Goal: Task Accomplishment & Management: Complete application form

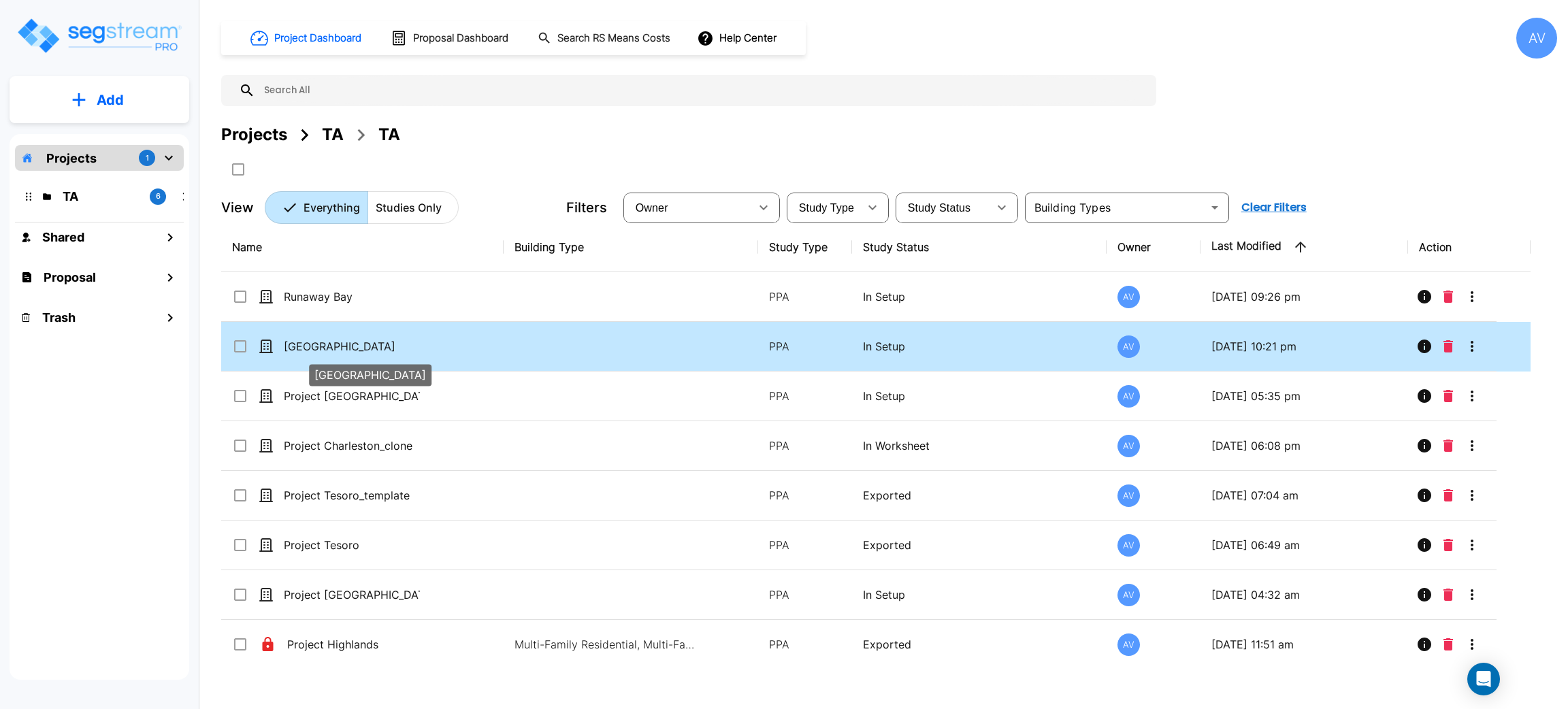
click at [307, 345] on p "[GEOGRAPHIC_DATA]" at bounding box center [351, 346] width 136 height 16
checkbox input "true"
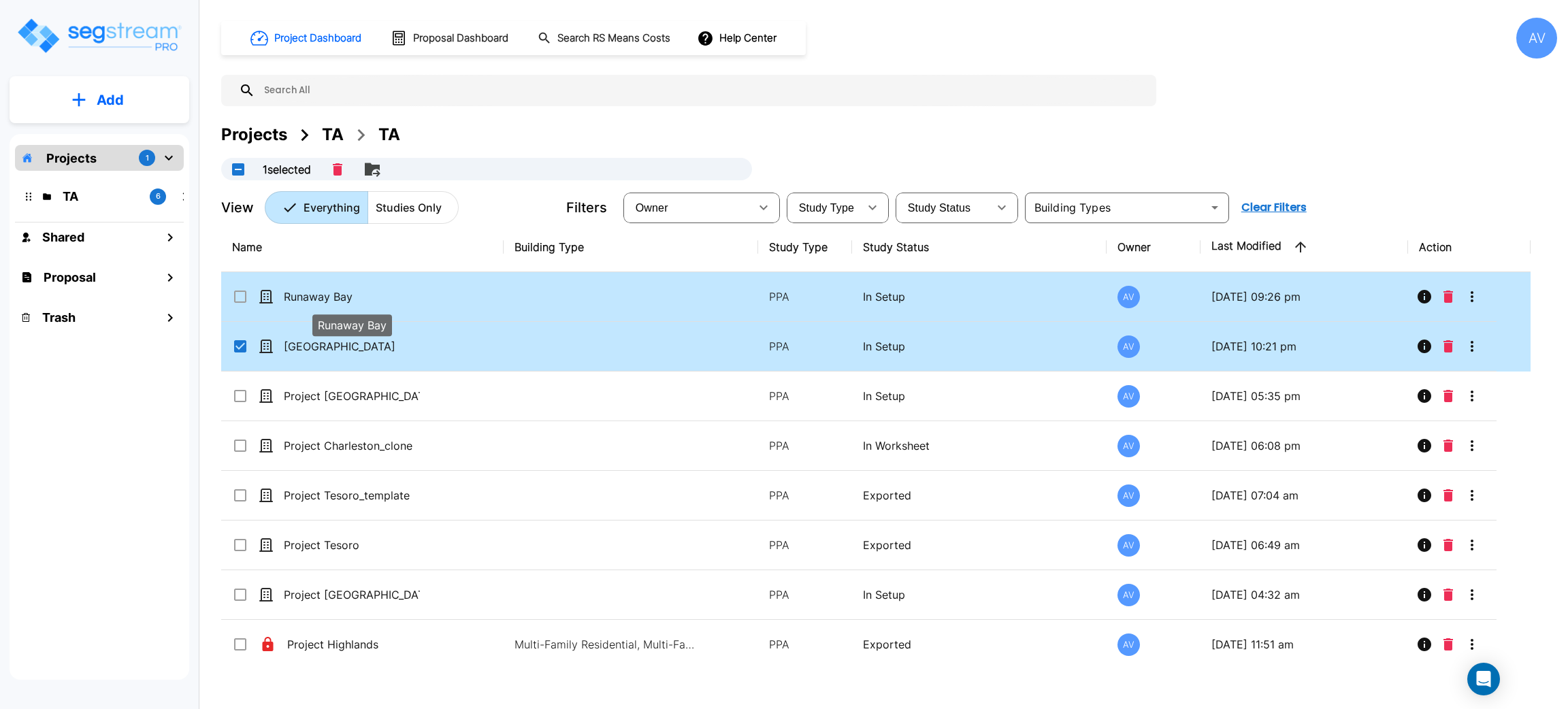
click at [354, 294] on p "Runaway Bay" at bounding box center [351, 297] width 136 height 16
click at [343, 295] on p "Runaway Bay" at bounding box center [351, 297] width 136 height 16
checkbox input "false"
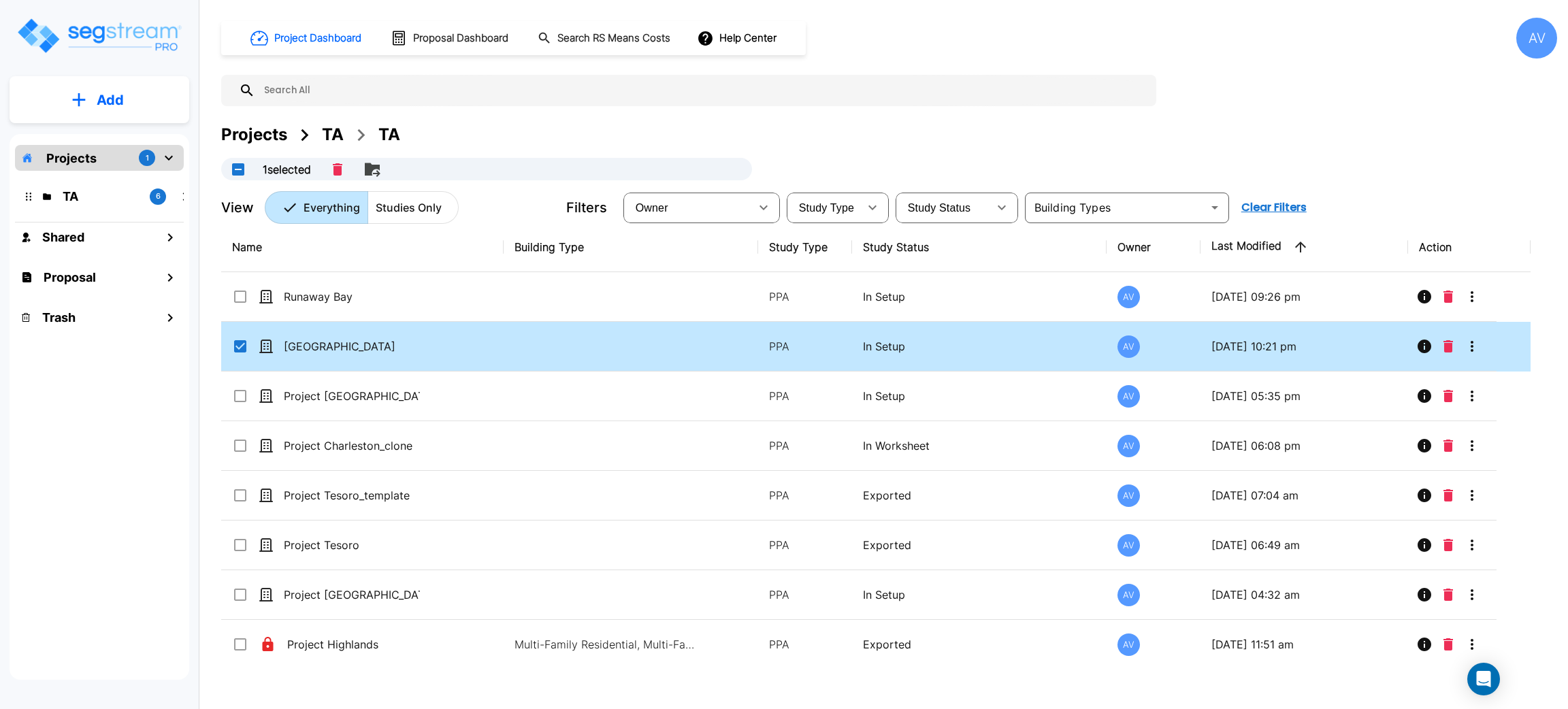
click at [230, 343] on td "[GEOGRAPHIC_DATA]" at bounding box center [362, 347] width 282 height 49
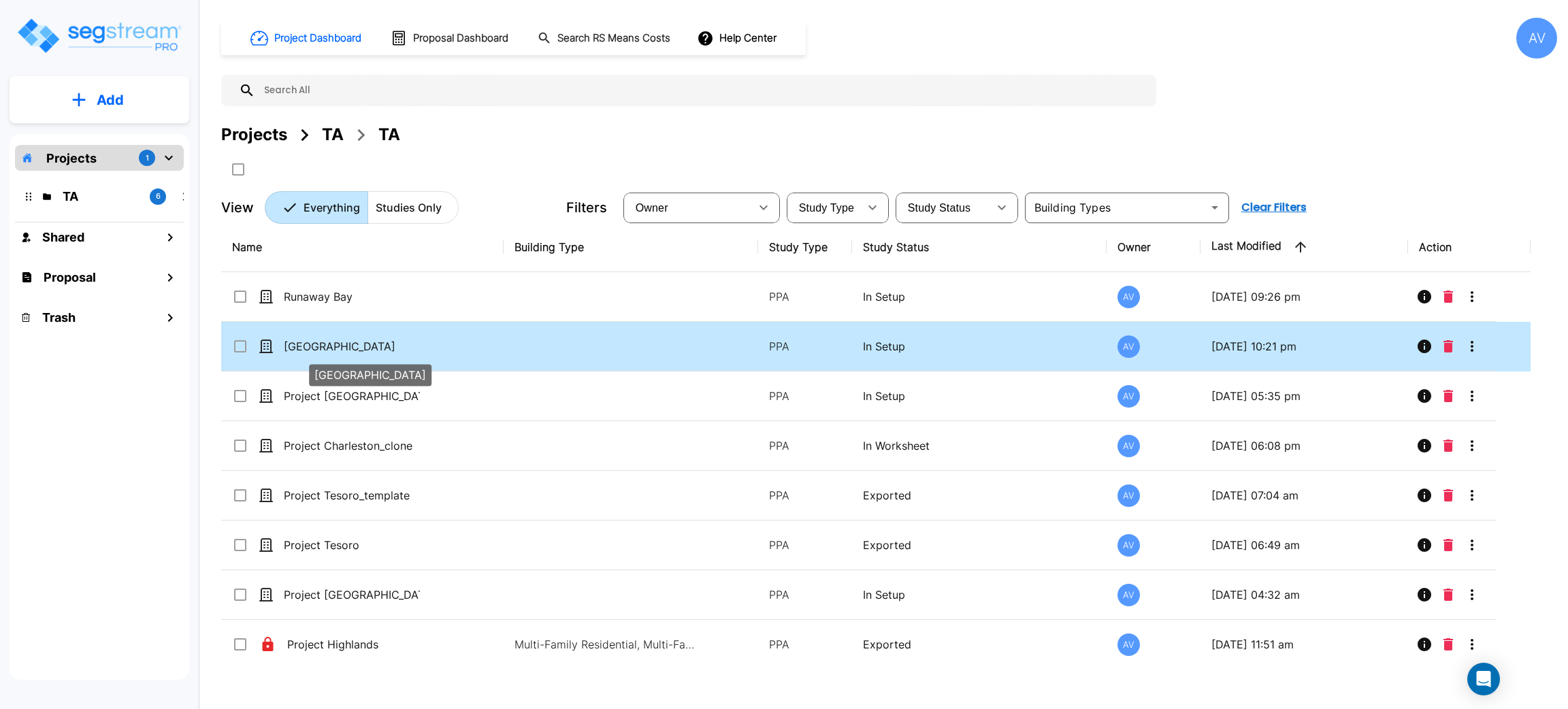
click at [328, 348] on p "[GEOGRAPHIC_DATA]" at bounding box center [351, 346] width 136 height 16
checkbox input "true"
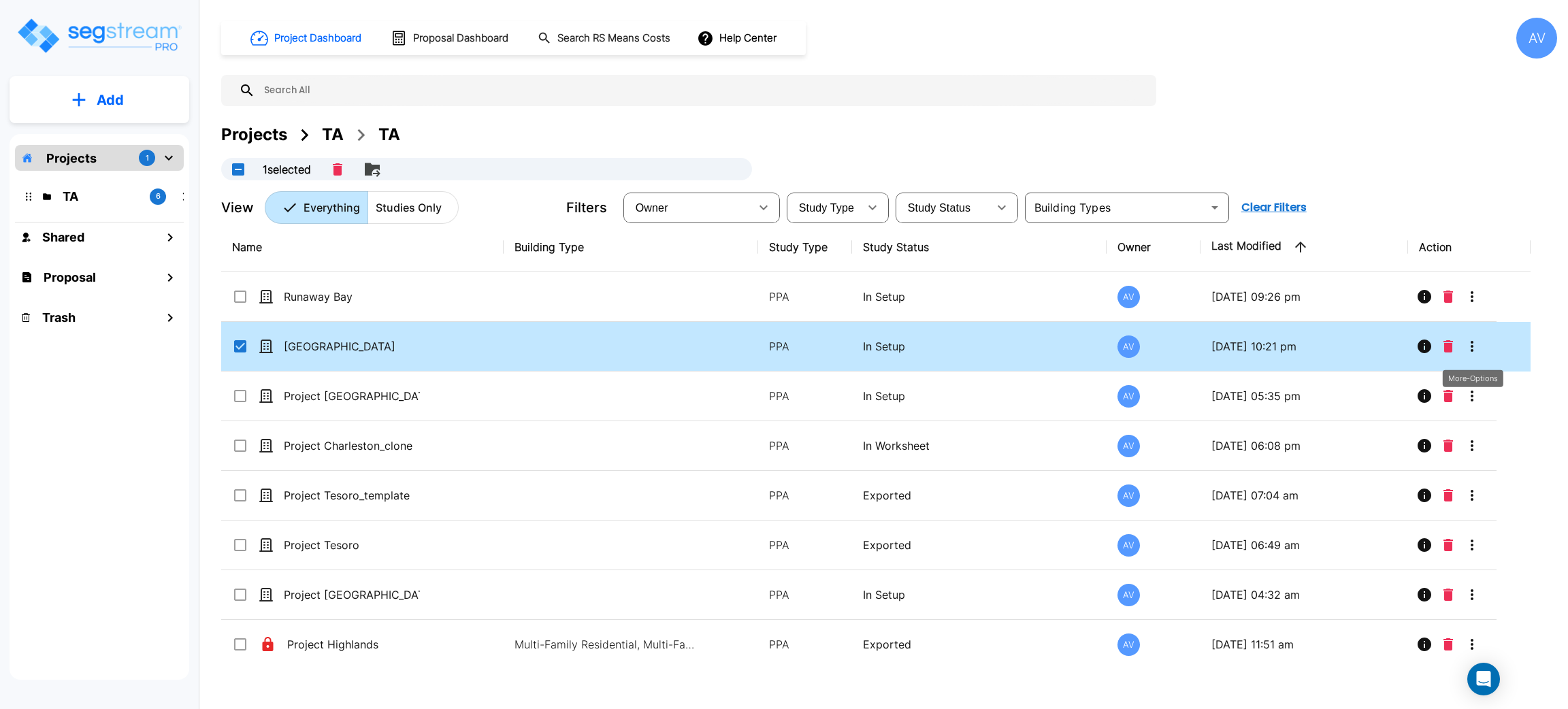
click at [1481, 339] on button "More-Options" at bounding box center [1472, 346] width 27 height 27
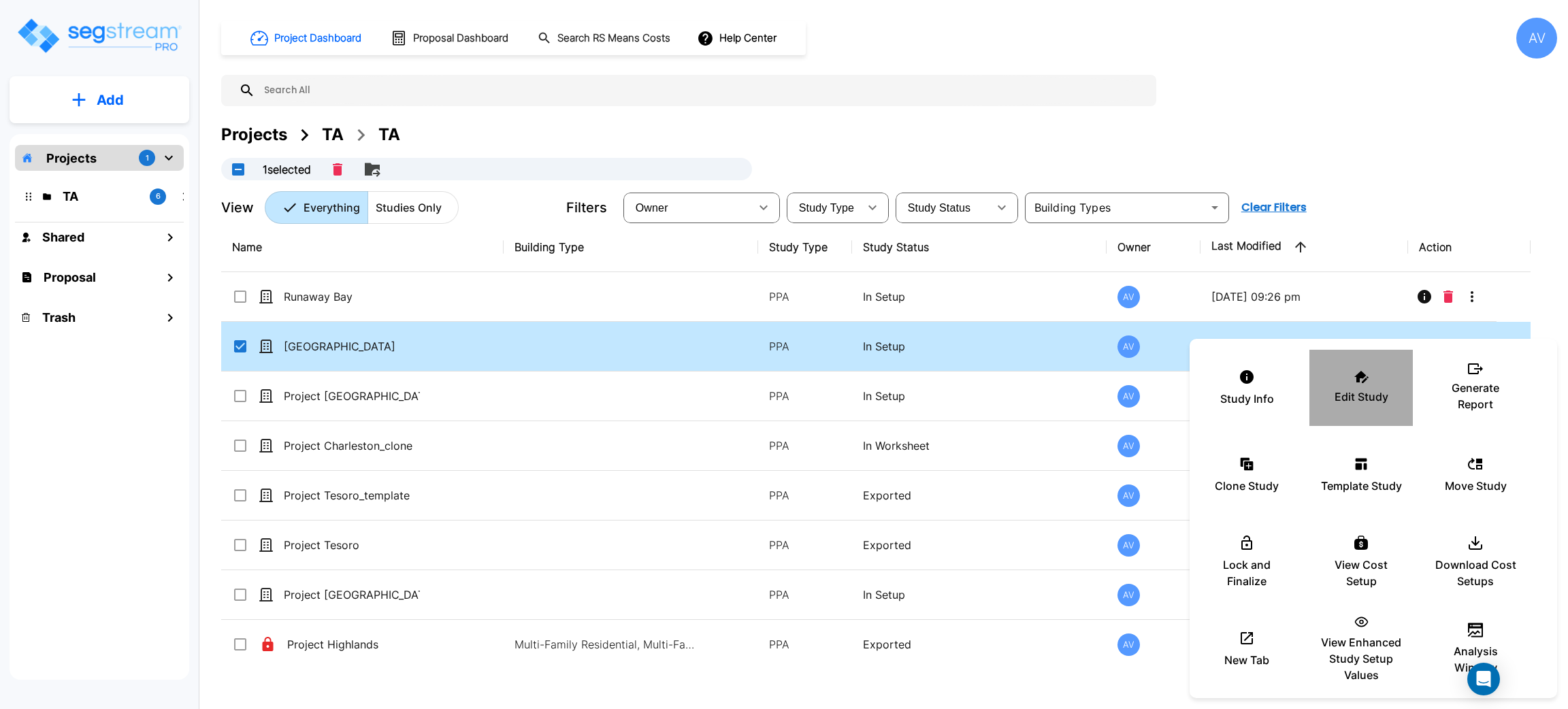
click at [1364, 373] on icon at bounding box center [1361, 377] width 15 height 12
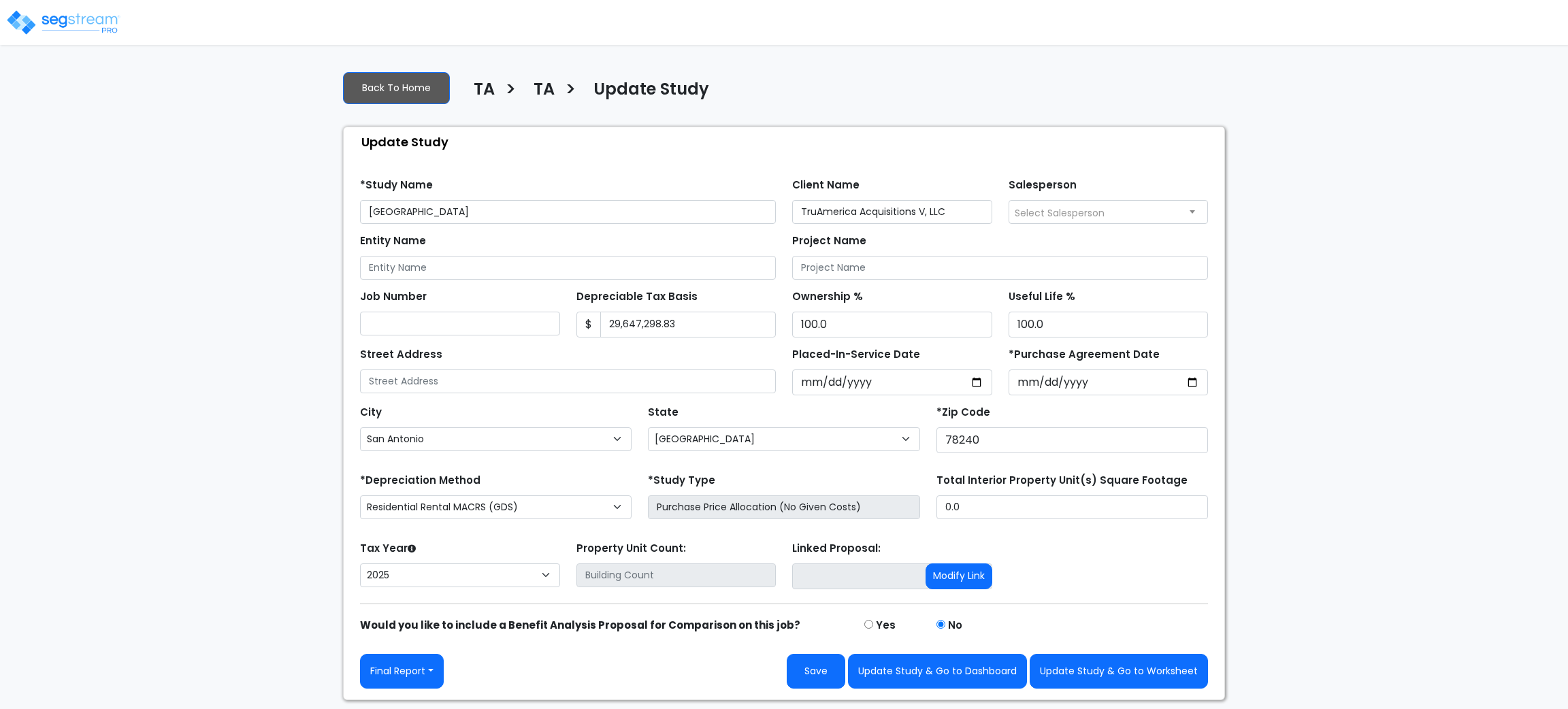
select select "[GEOGRAPHIC_DATA]"
select select "2025"
click at [1081, 669] on button "Update Study & Go to Worksheet" at bounding box center [1119, 671] width 178 height 35
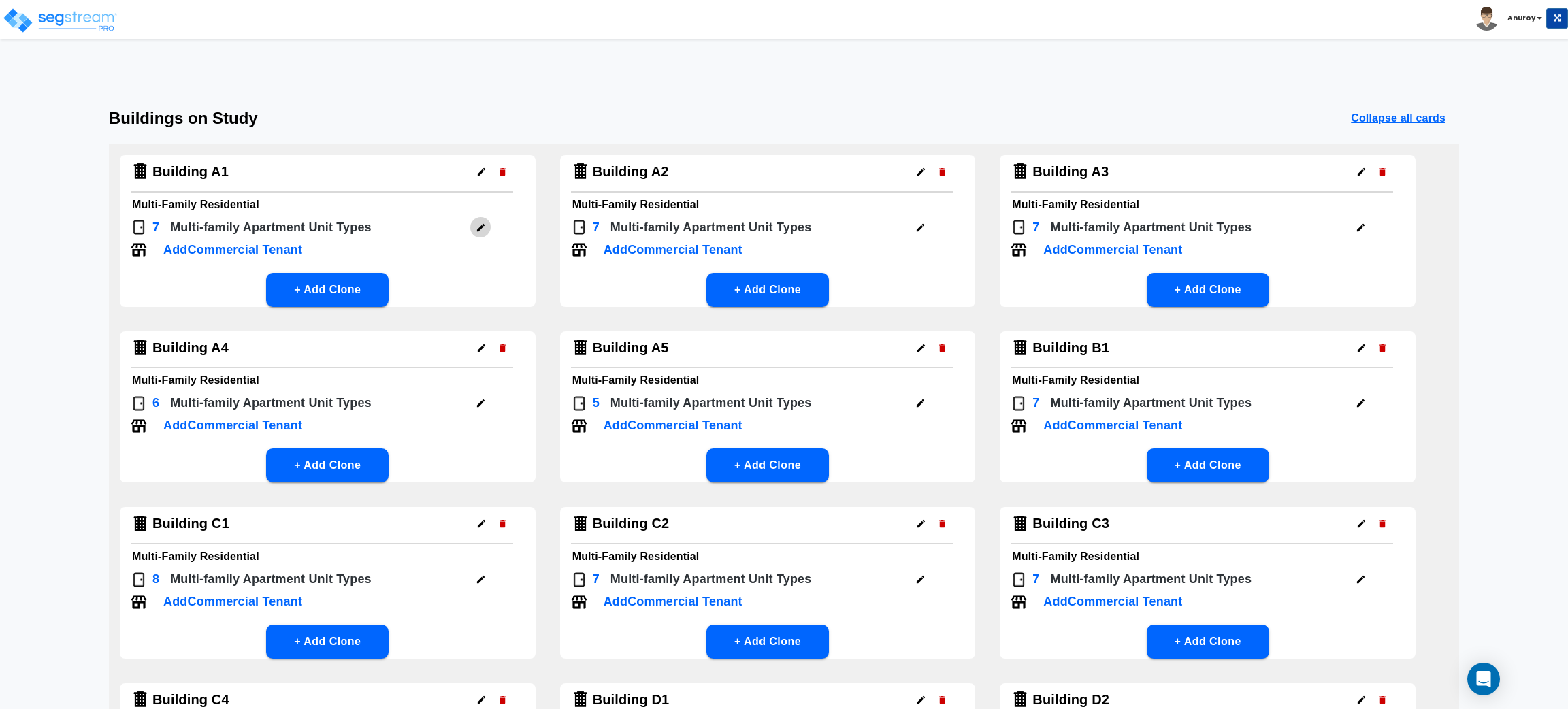
click at [477, 231] on button "button" at bounding box center [481, 228] width 21 height 21
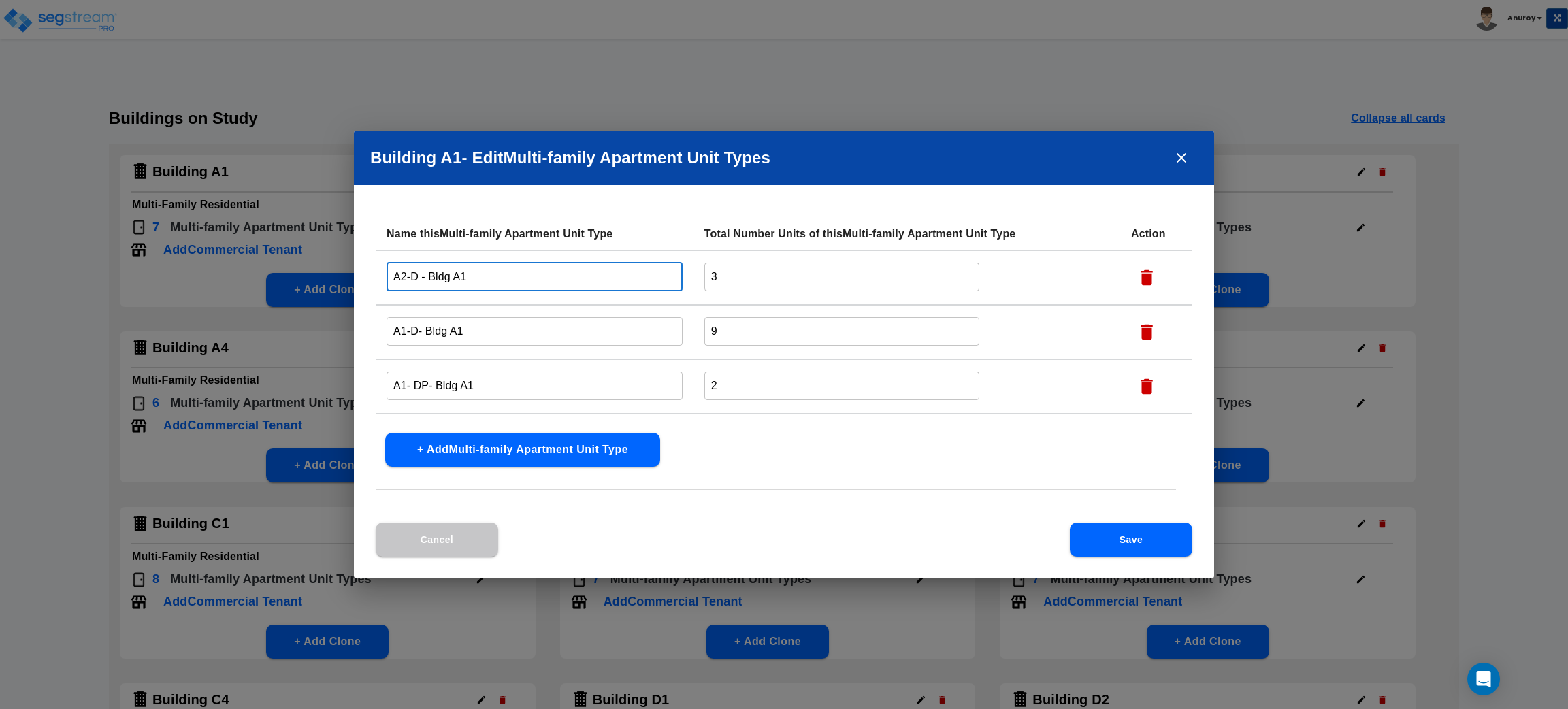
drag, startPoint x: 417, startPoint y: 276, endPoint x: 388, endPoint y: 276, distance: 29.0
click at [388, 276] on input "A2-D - Bldg A1" at bounding box center [535, 276] width 296 height 29
paste input "1/1 B Partial"
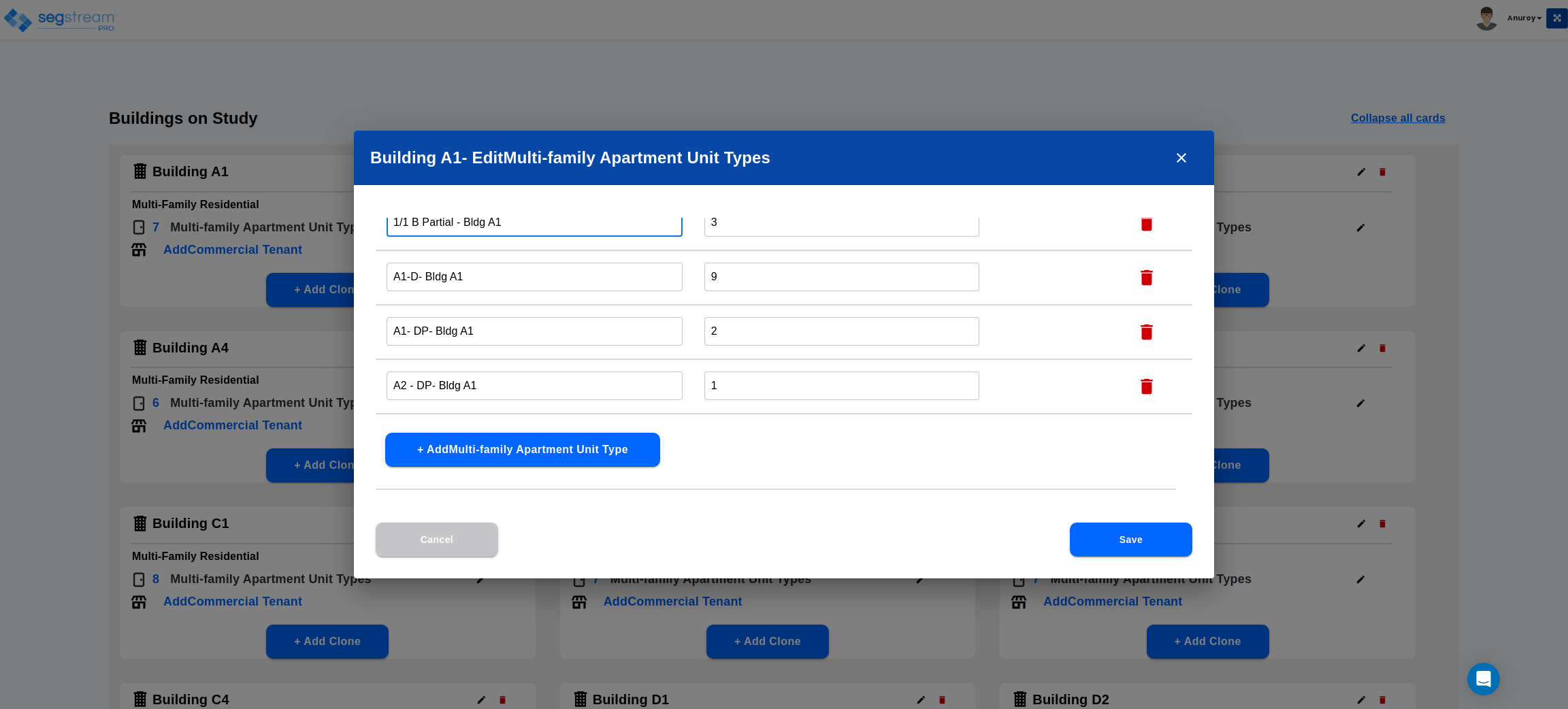
scroll to position [102, 0]
type input "1/1 B Partial - Bldg A1"
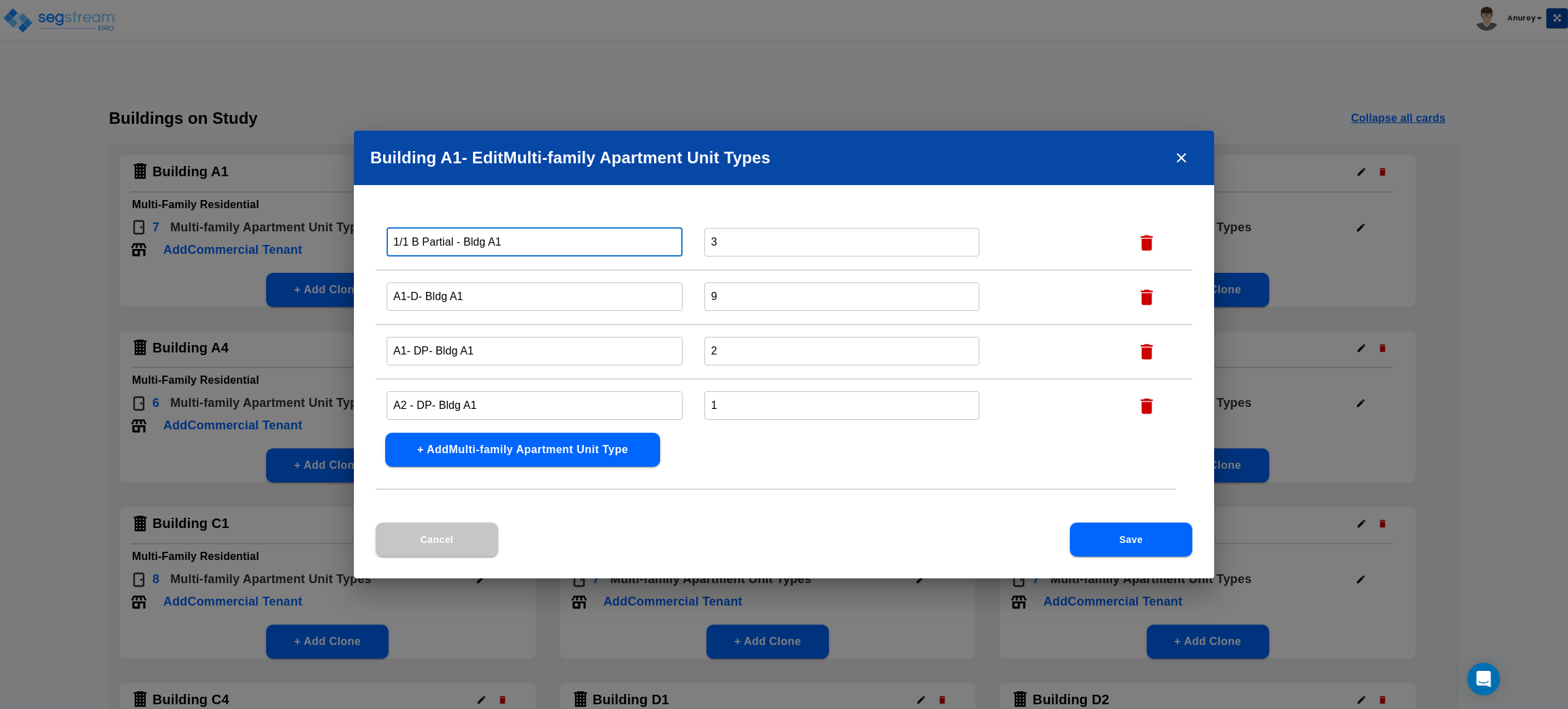
scroll to position [0, 0]
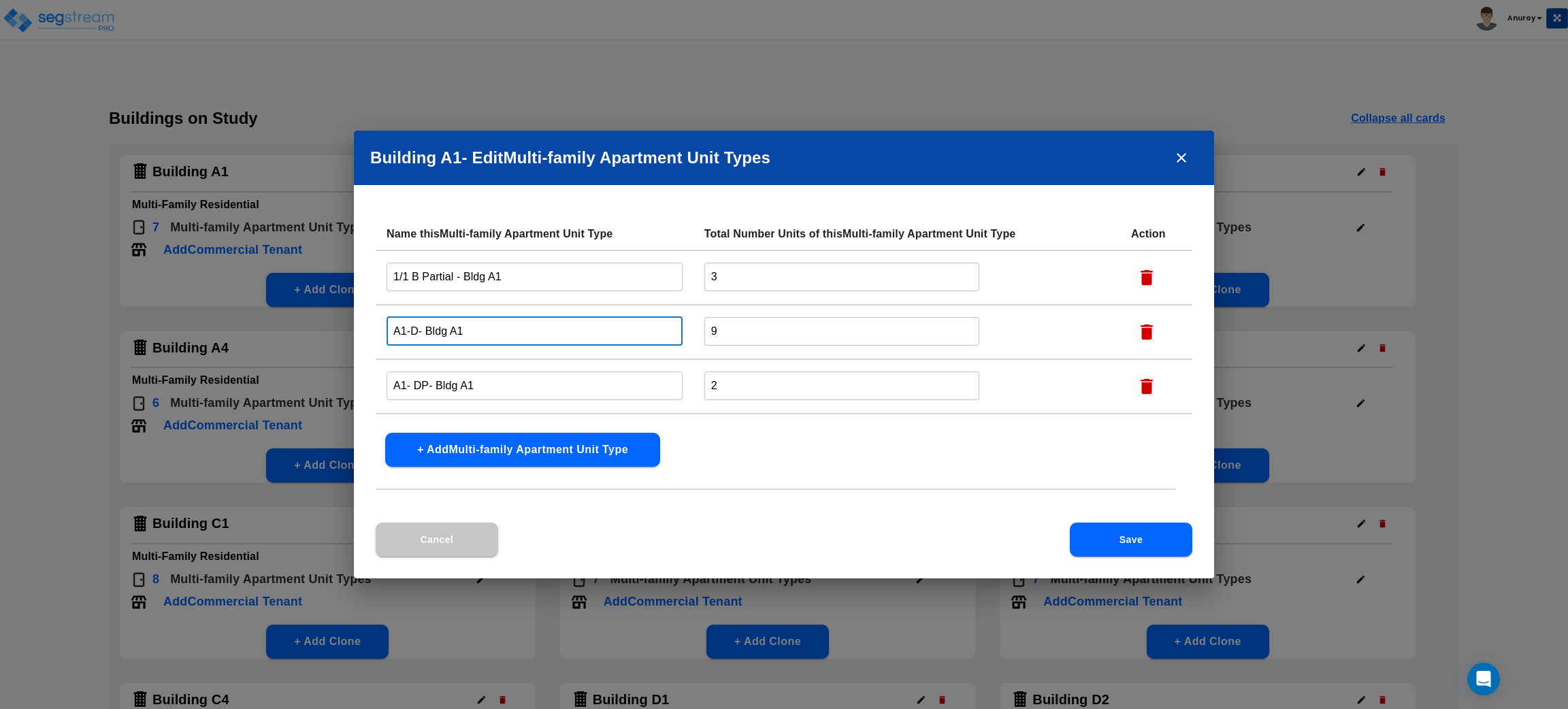
drag, startPoint x: 416, startPoint y: 327, endPoint x: 391, endPoint y: 329, distance: 25.1
click at [391, 329] on input "A1-D- Bldg A1" at bounding box center [535, 331] width 296 height 29
paste input "1/1 A Partial"
type input "1/1 A Partial - Bldg A1"
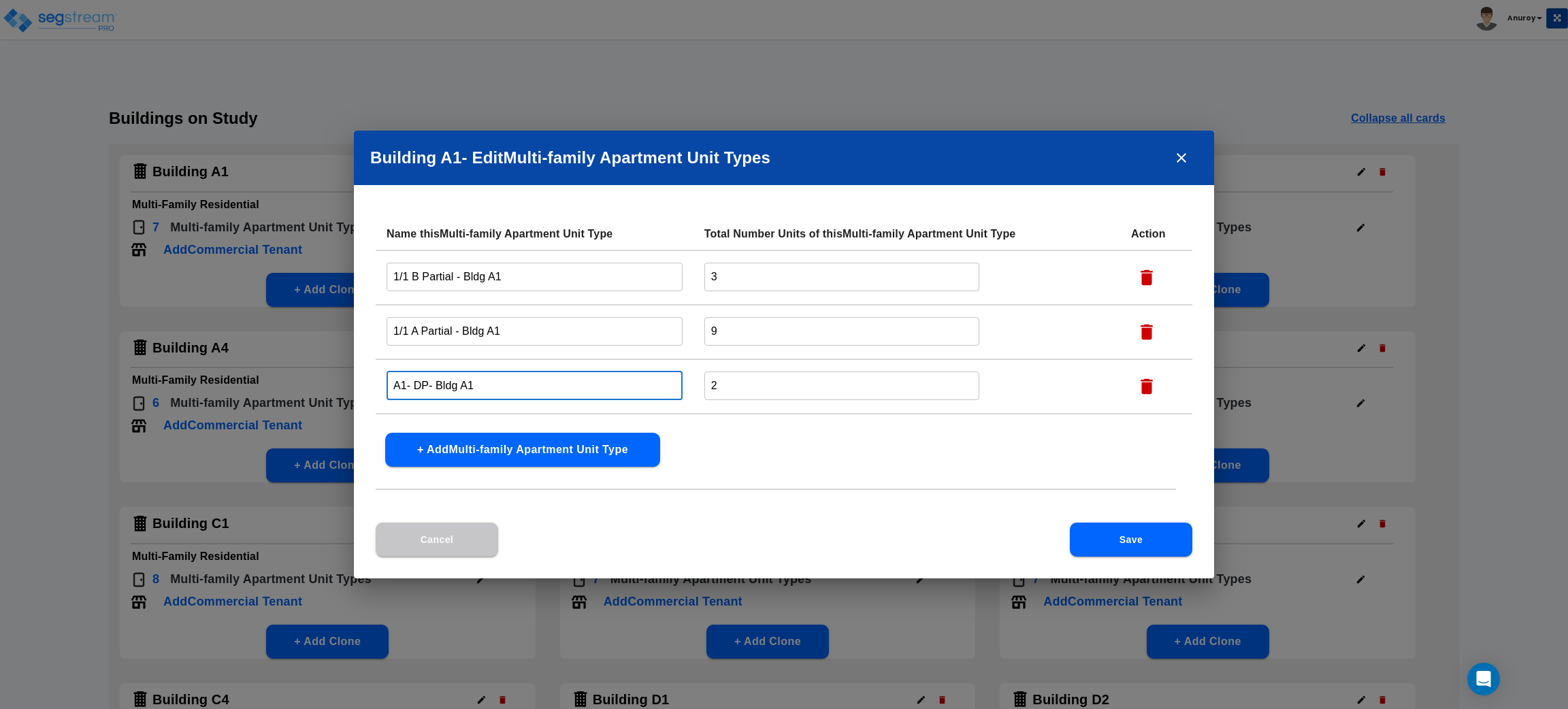
drag, startPoint x: 427, startPoint y: 382, endPoint x: 386, endPoint y: 382, distance: 41.0
click at [387, 382] on input "A1- DP- Bldg A1" at bounding box center [535, 385] width 296 height 29
paste input "1/1 A Reno"
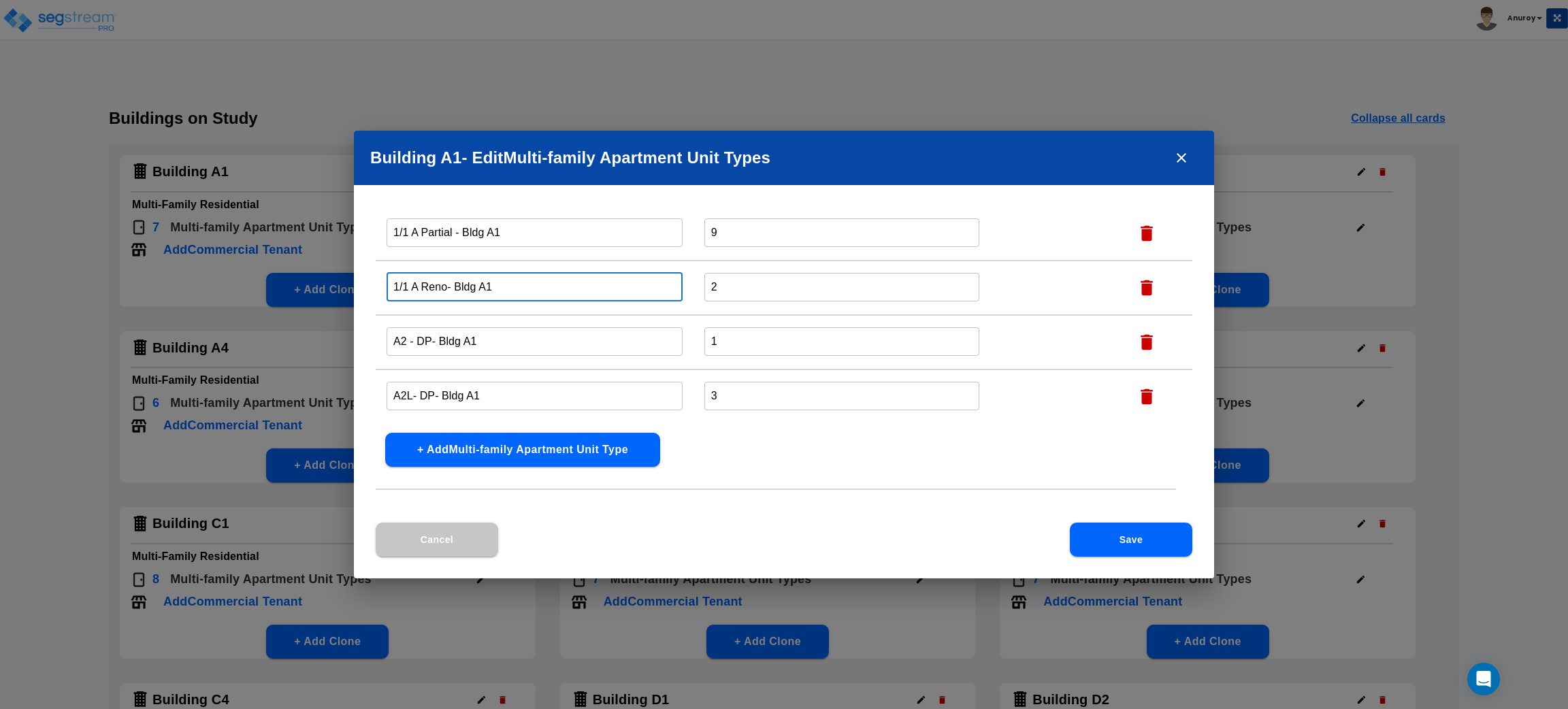
scroll to position [102, 0]
type input "1/1 A Reno - Bldg A1"
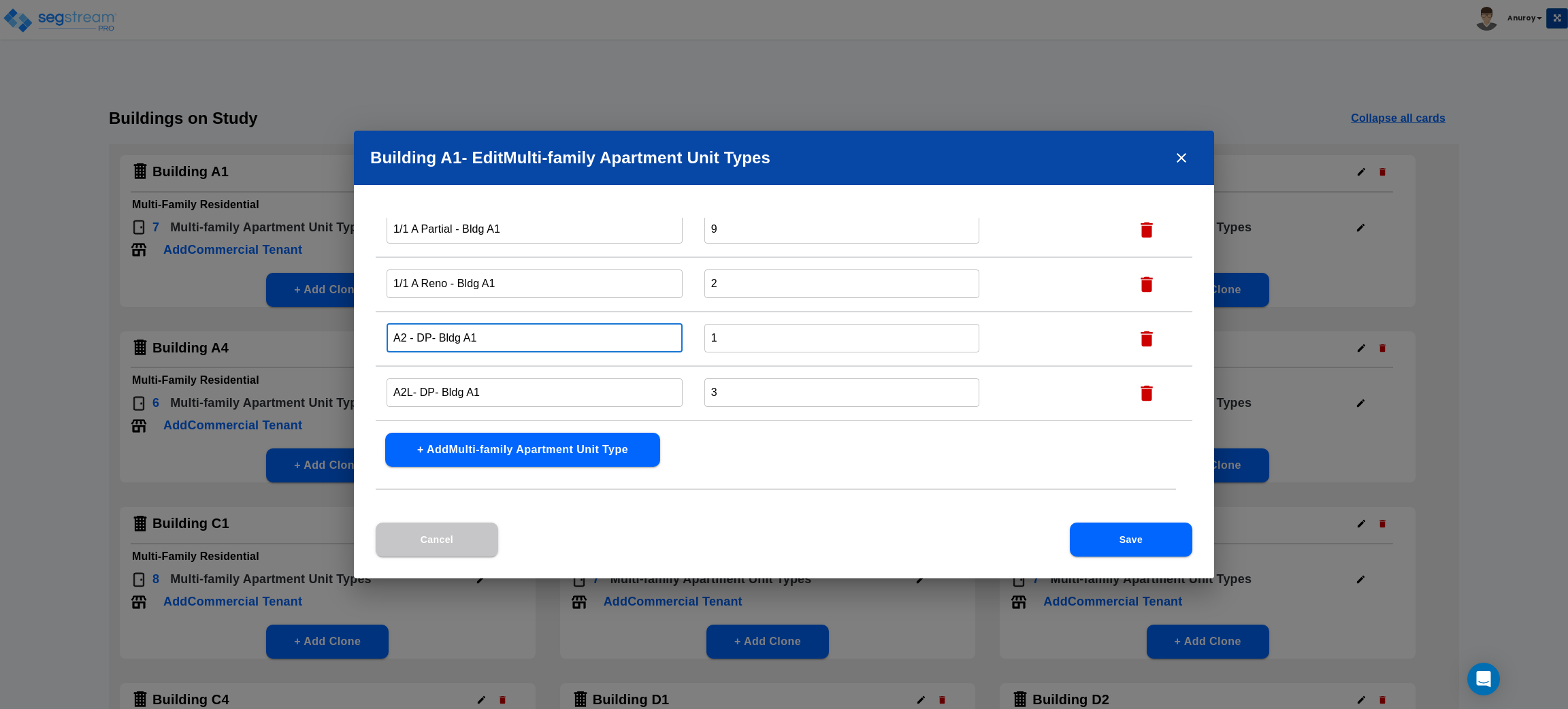
drag, startPoint x: 430, startPoint y: 335, endPoint x: 390, endPoint y: 334, distance: 40.0
click at [390, 334] on input "A2 - DP- Bldg A1" at bounding box center [535, 338] width 296 height 29
paste input "1/1 B Reno"
type input "1/1 B Reno - Bldg A1"
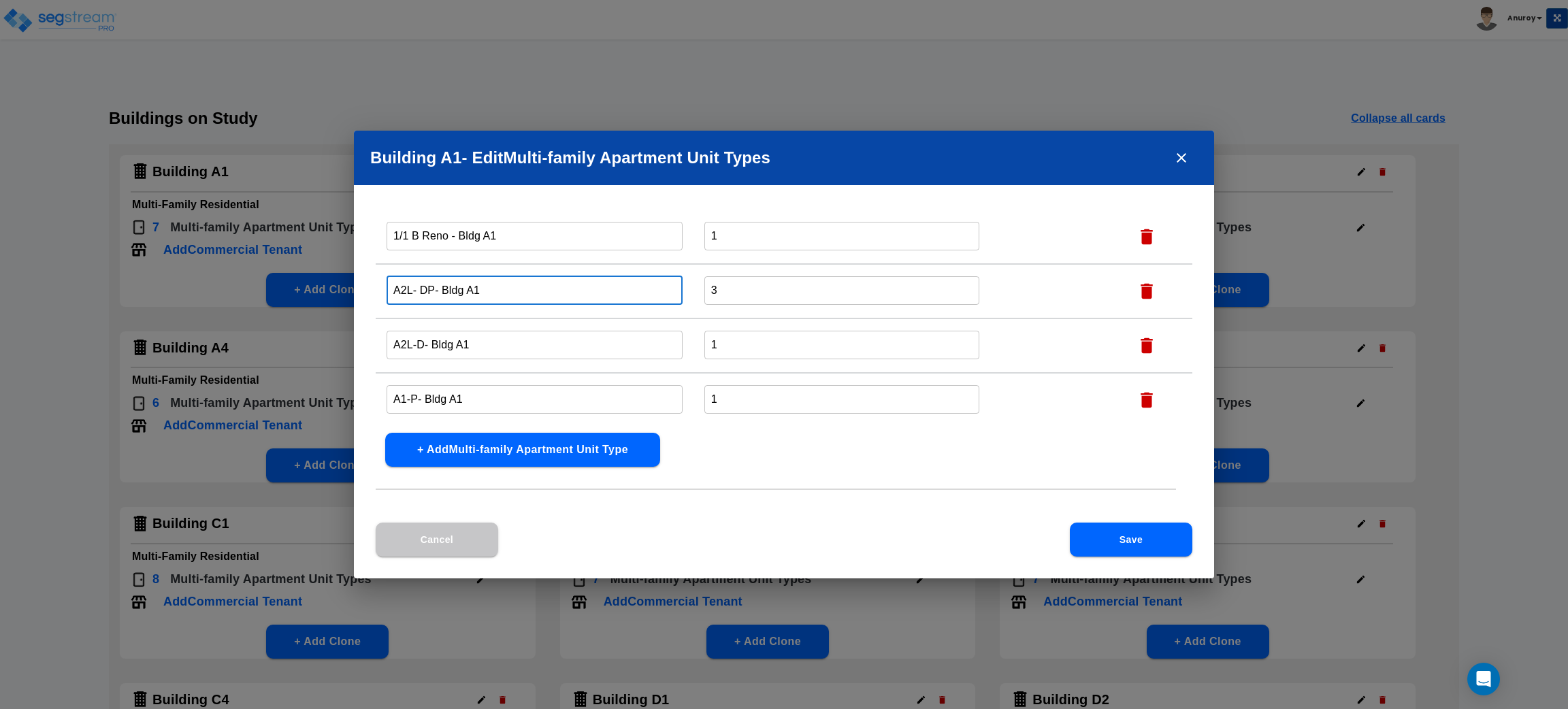
drag, startPoint x: 412, startPoint y: 284, endPoint x: 390, endPoint y: 284, distance: 22.0
click at [390, 284] on input "A2L- DP- Bldg A1" at bounding box center [535, 290] width 296 height 29
paste input "1/1 C Reno"
type input "1/1 C Reno - Bldg A1"
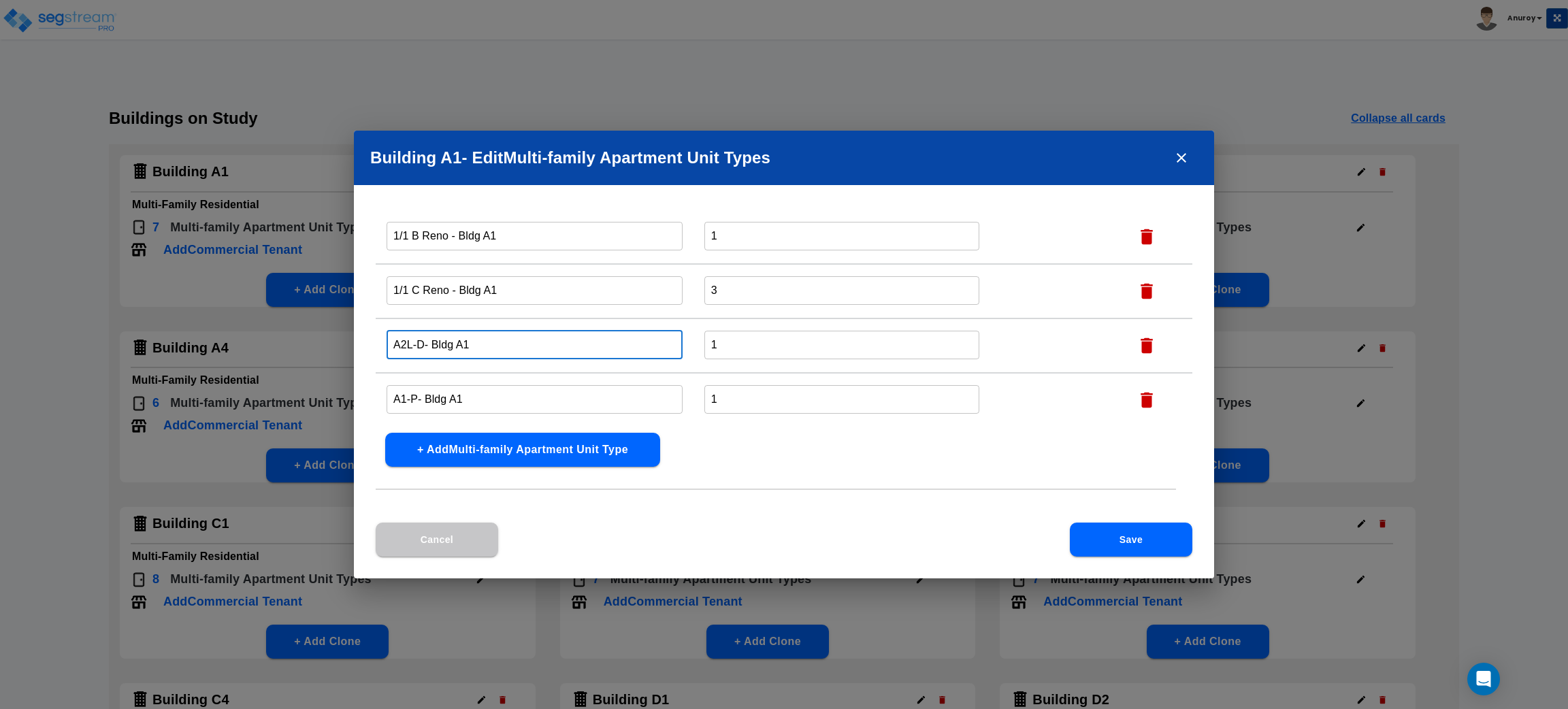
drag, startPoint x: 423, startPoint y: 341, endPoint x: 386, endPoint y: 341, distance: 37.0
click at [387, 341] on input "A2L-D- Bldg A1" at bounding box center [535, 345] width 296 height 29
paste input "1/1 C Partial"
type input "1/1 C Partial - Bldg A1"
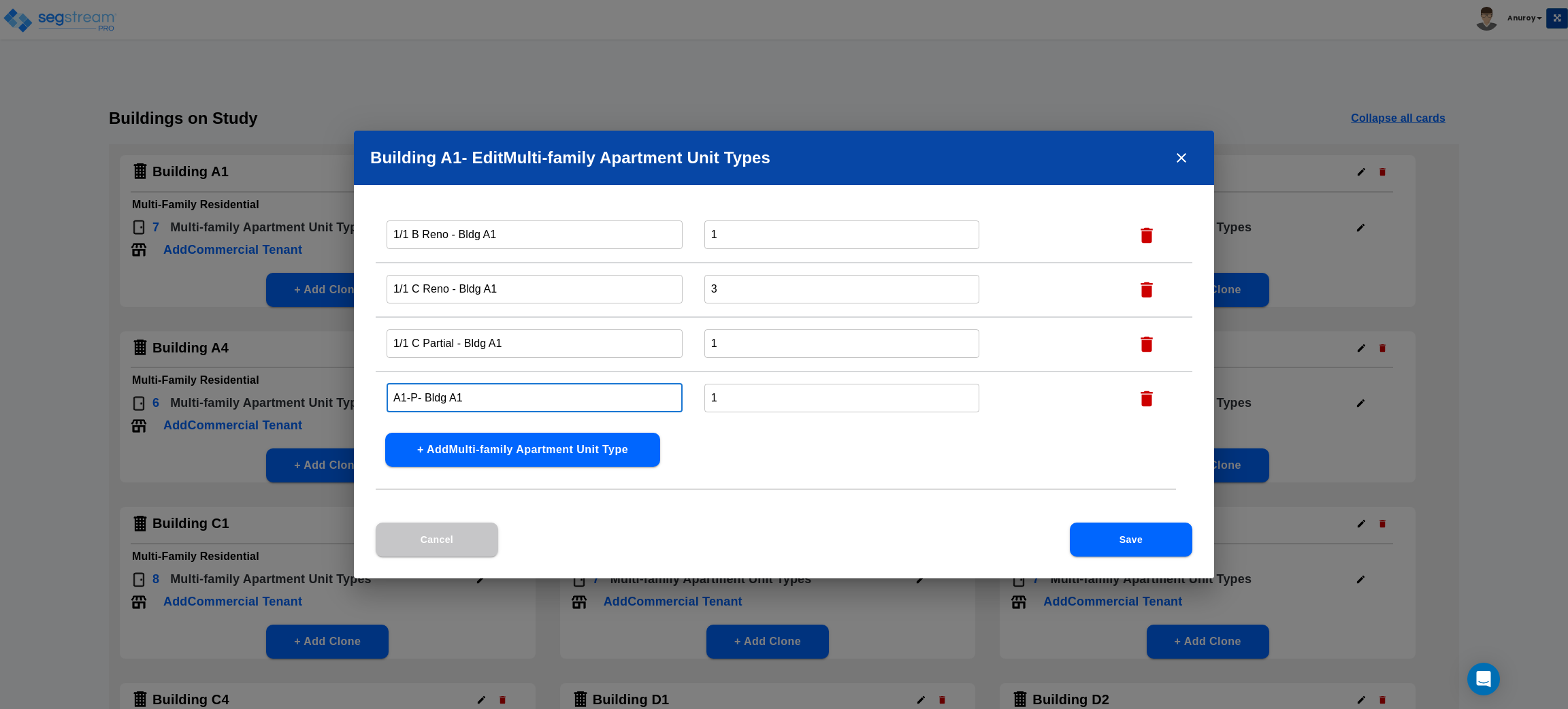
drag, startPoint x: 415, startPoint y: 391, endPoint x: 388, endPoint y: 393, distance: 27.1
click at [388, 393] on input "A1-P- Bldg A1" at bounding box center [535, 398] width 296 height 29
paste input "1/1 A Classic"
type input "1/1 A Classic - Bldg A1"
click at [1127, 537] on button "Save" at bounding box center [1131, 540] width 122 height 34
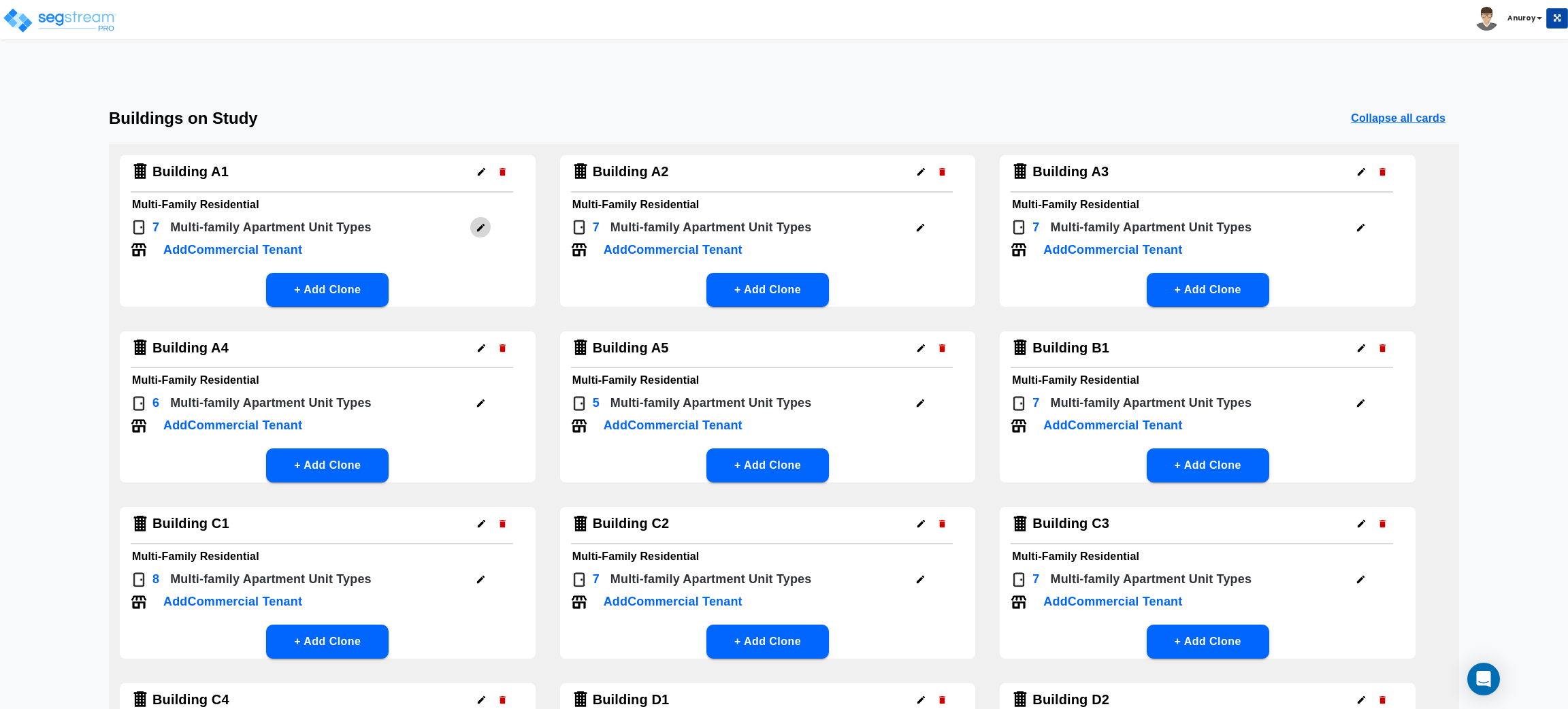
click at [480, 228] on icon "button" at bounding box center [481, 228] width 7 height 7
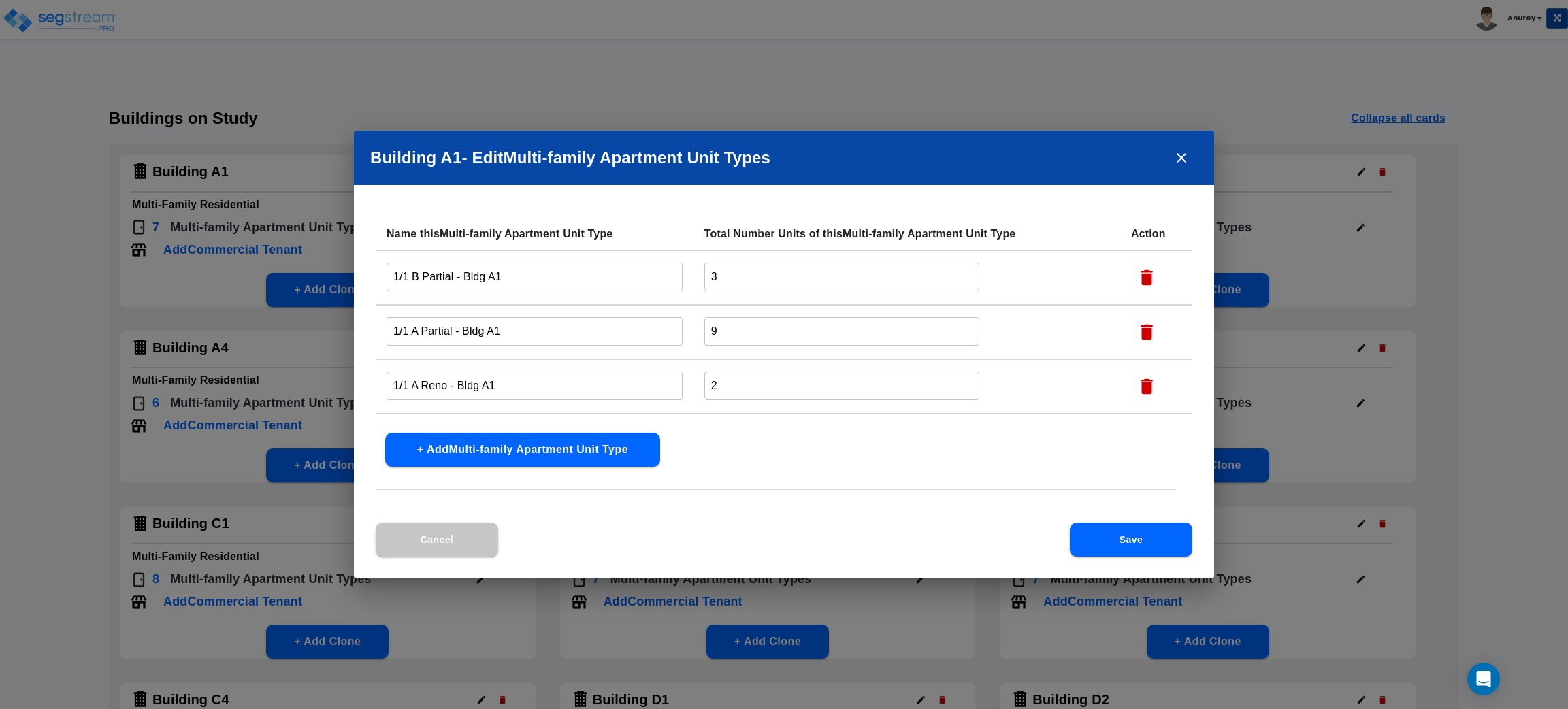
click at [928, 92] on div "Building A1 - Edit Multi-family Apartment Unit Type s Name this Multi-family Ap…" at bounding box center [784, 354] width 1568 height 709
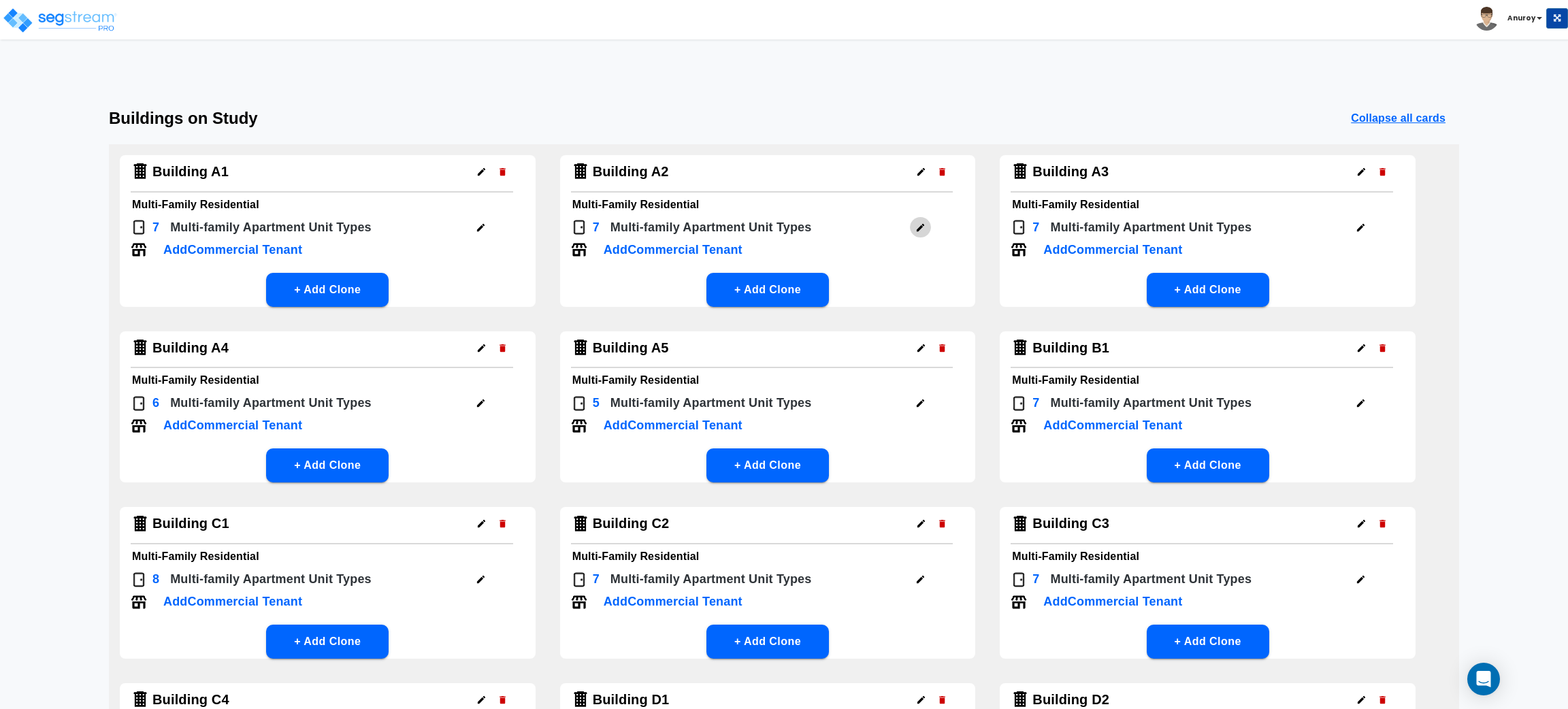
click at [916, 227] on icon "button" at bounding box center [921, 228] width 10 height 10
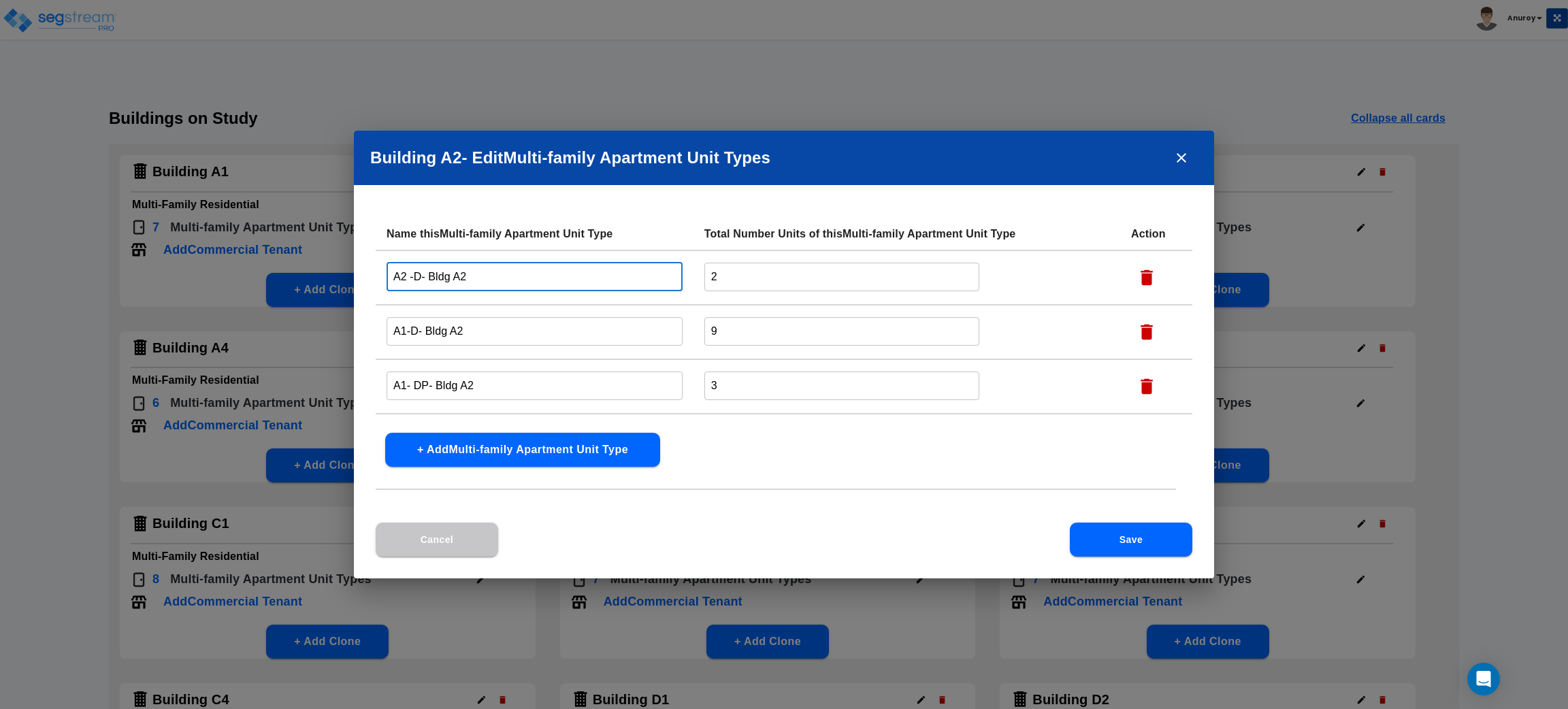
drag, startPoint x: 421, startPoint y: 273, endPoint x: 383, endPoint y: 273, distance: 38.0
click at [383, 273] on td "A2 -D- Bldg A2 ​" at bounding box center [535, 277] width 318 height 55
paste input "1/1 B Partial"
type input "1/1 B Partial - Bldg A2"
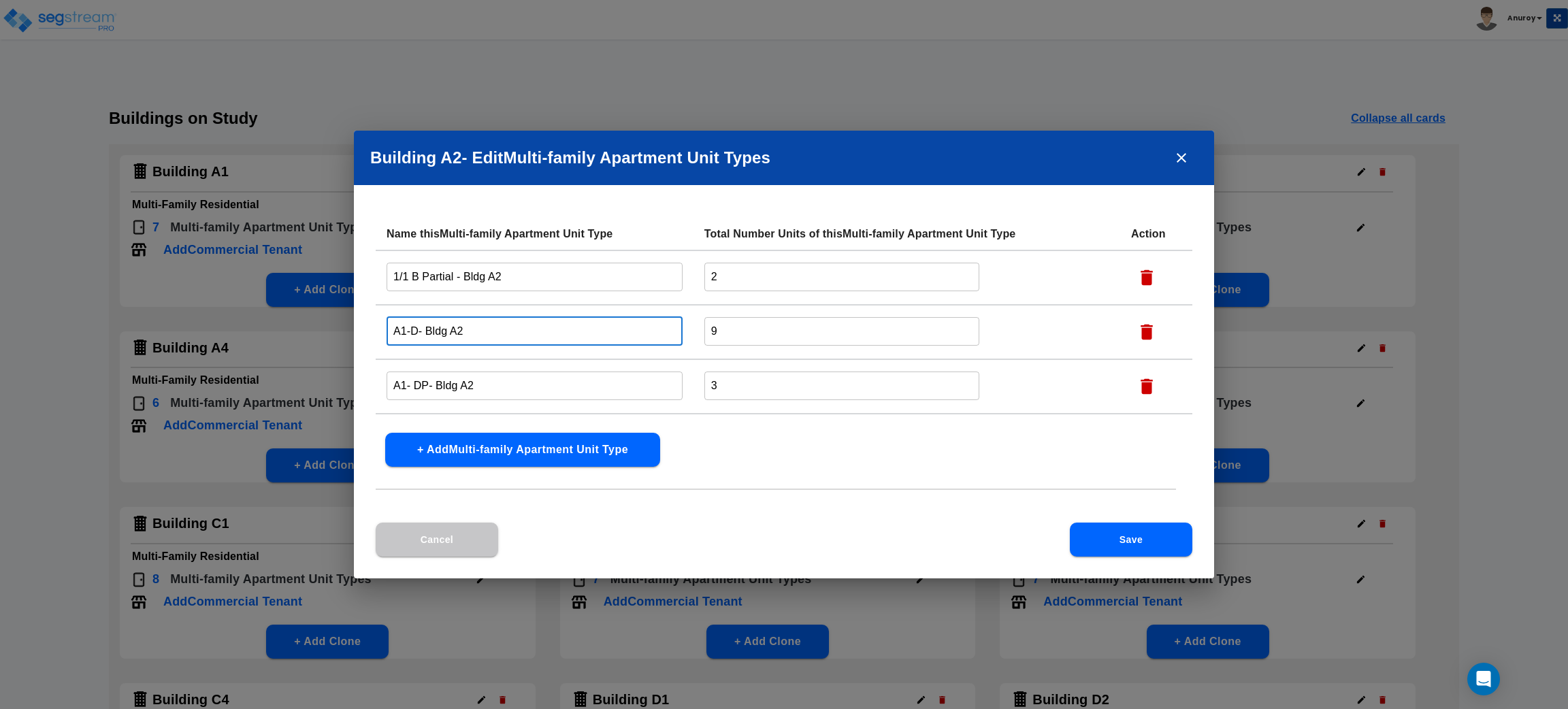
drag, startPoint x: 415, startPoint y: 328, endPoint x: 381, endPoint y: 329, distance: 34.0
click at [381, 329] on td "A1-D- Bldg A2 ​" at bounding box center [535, 332] width 318 height 55
paste input "1/1 A Partial"
type input "1/1 A Partial - Bldg A2"
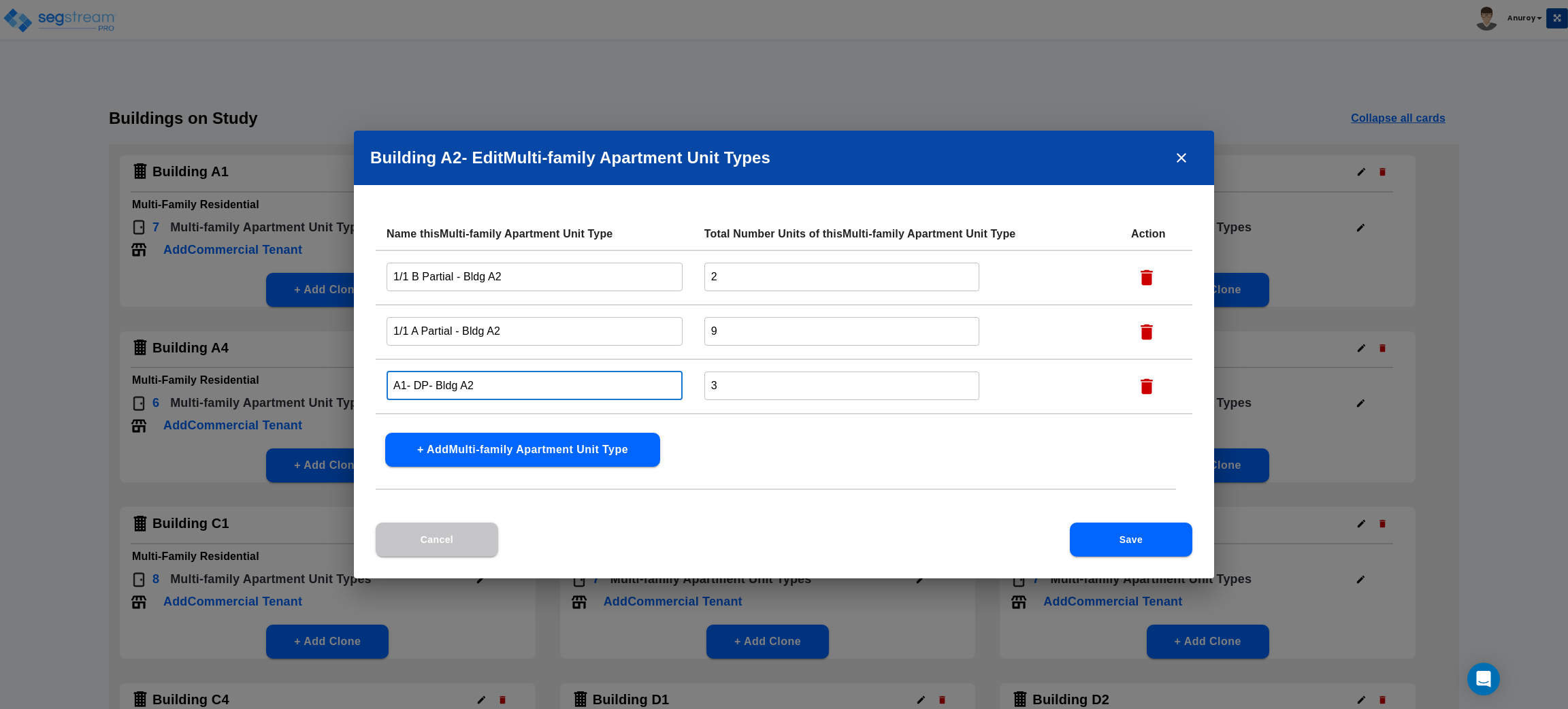
drag, startPoint x: 427, startPoint y: 377, endPoint x: 391, endPoint y: 381, distance: 36.2
click at [391, 381] on input "A1- DP- Bldg A2" at bounding box center [535, 385] width 296 height 29
paste input "1/1 A Reno"
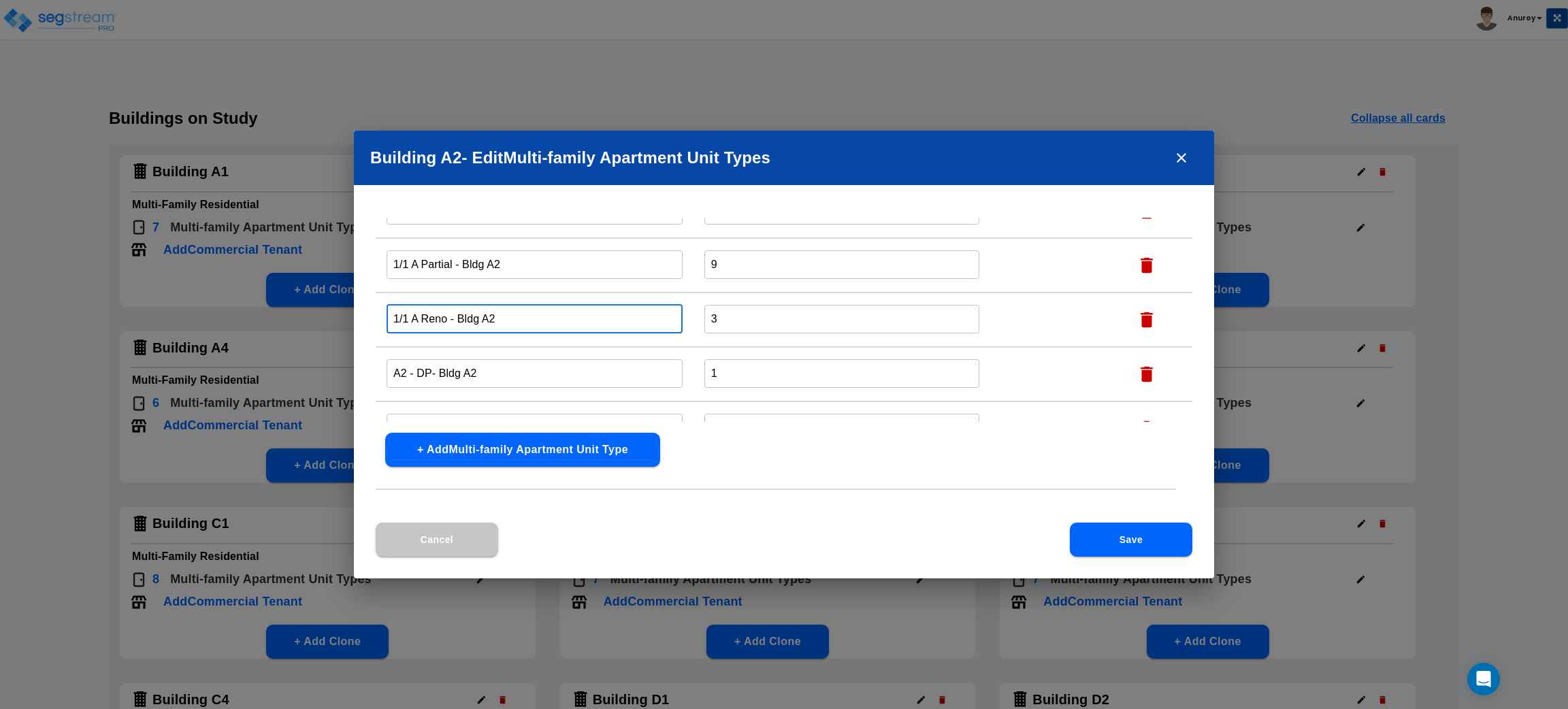
scroll to position [102, 0]
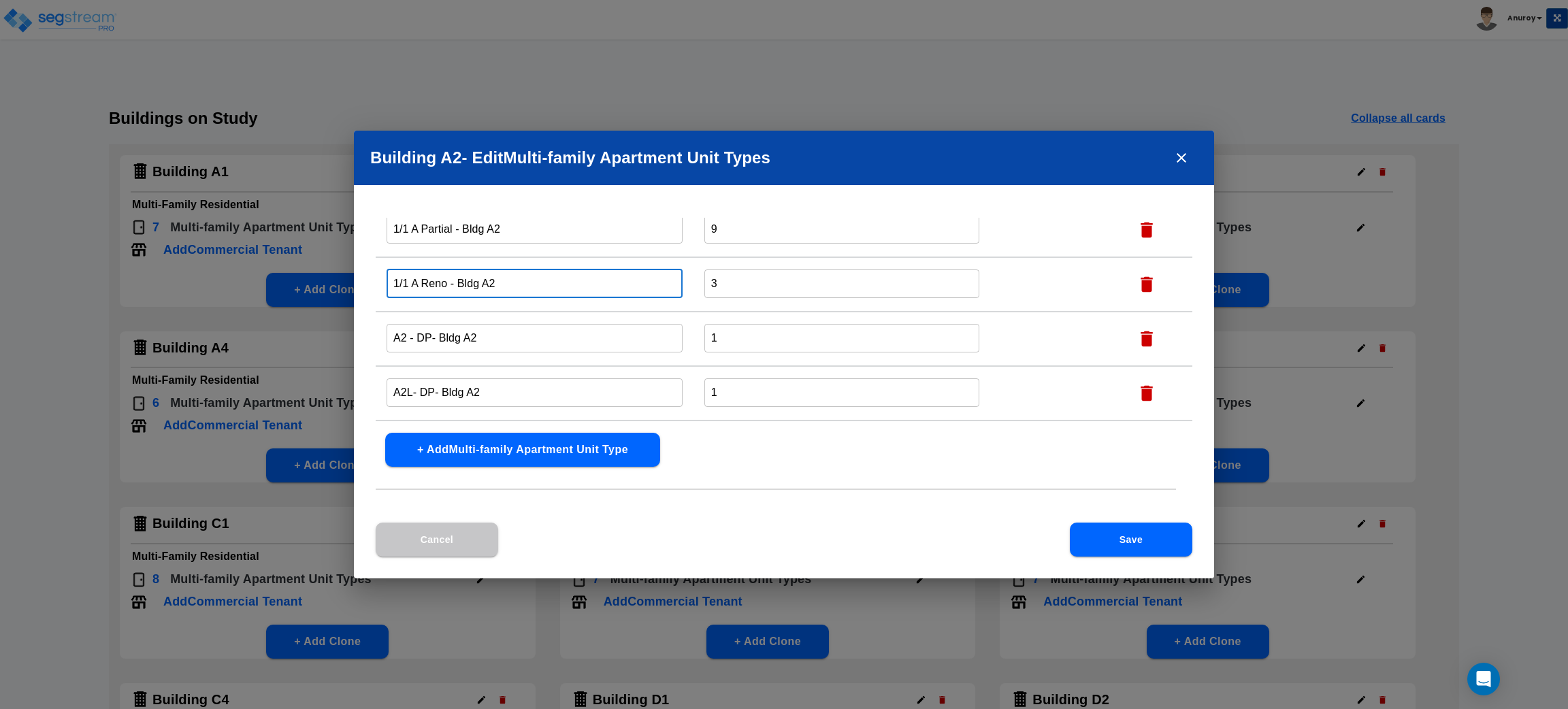
type input "1/1 A Reno - Bldg A2"
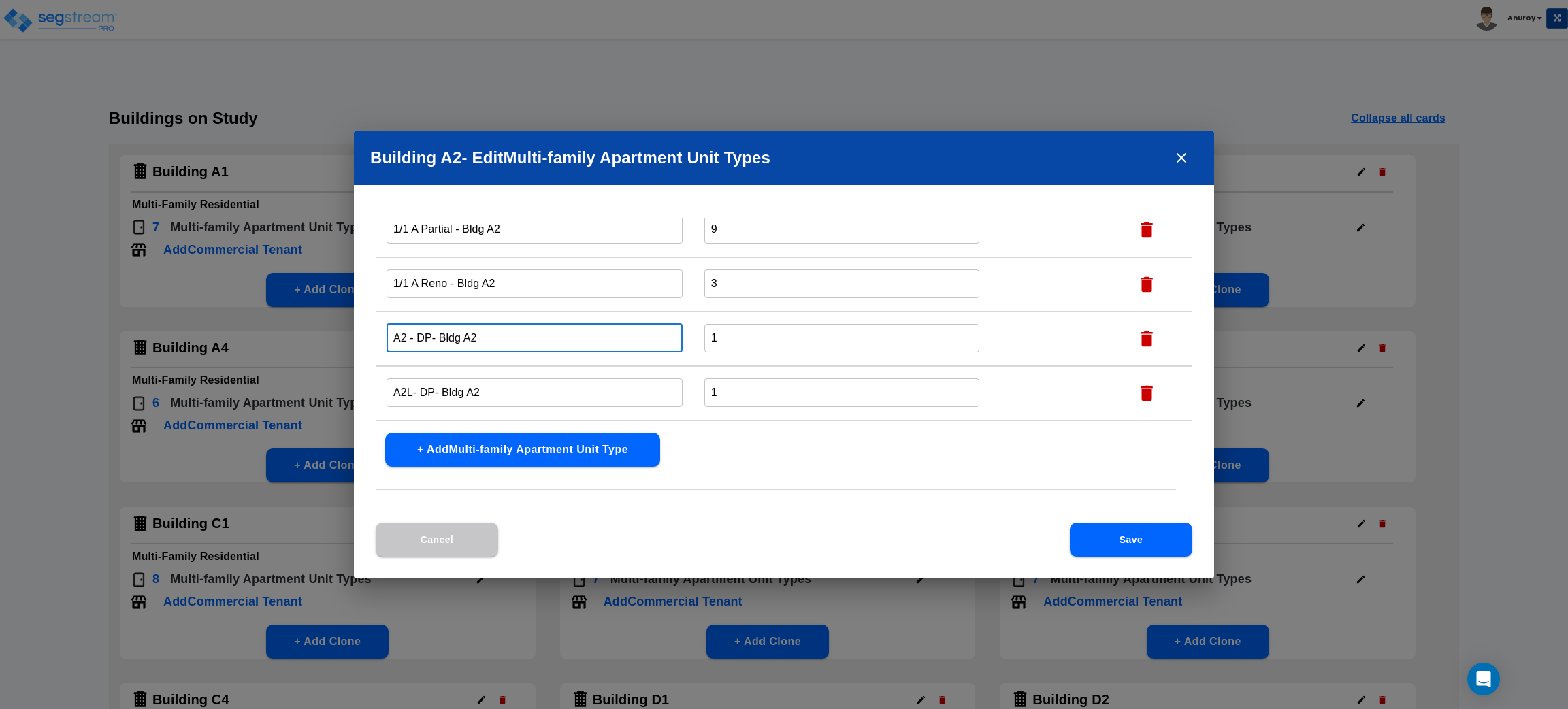
drag, startPoint x: 424, startPoint y: 333, endPoint x: 387, endPoint y: 334, distance: 37.0
click at [387, 334] on input "A2 - DP- Bldg A2" at bounding box center [535, 338] width 296 height 29
drag, startPoint x: 430, startPoint y: 334, endPoint x: 389, endPoint y: 335, distance: 41.0
click at [389, 335] on input "A2 - DP- Bldg A2" at bounding box center [535, 338] width 296 height 29
paste input "1/1 B Reno"
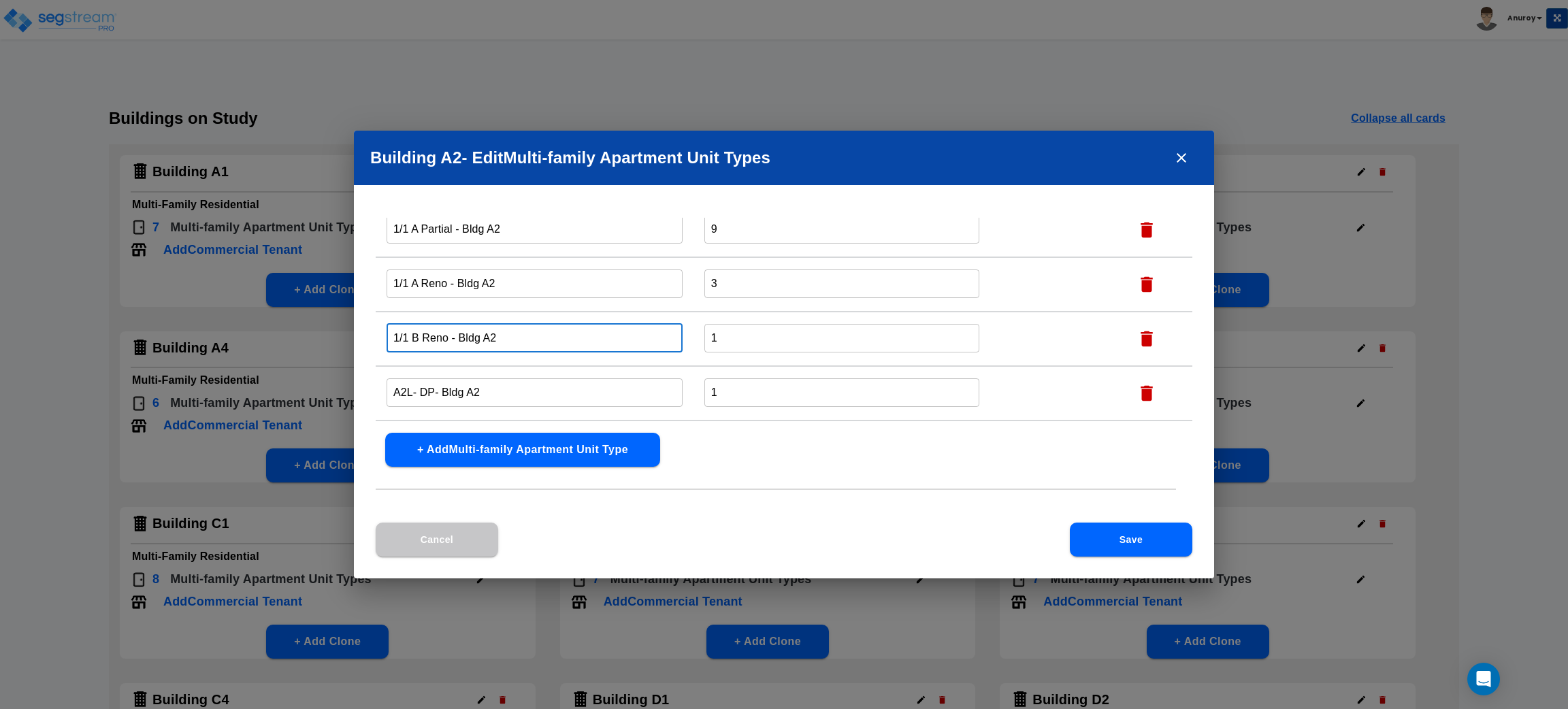
scroll to position [204, 0]
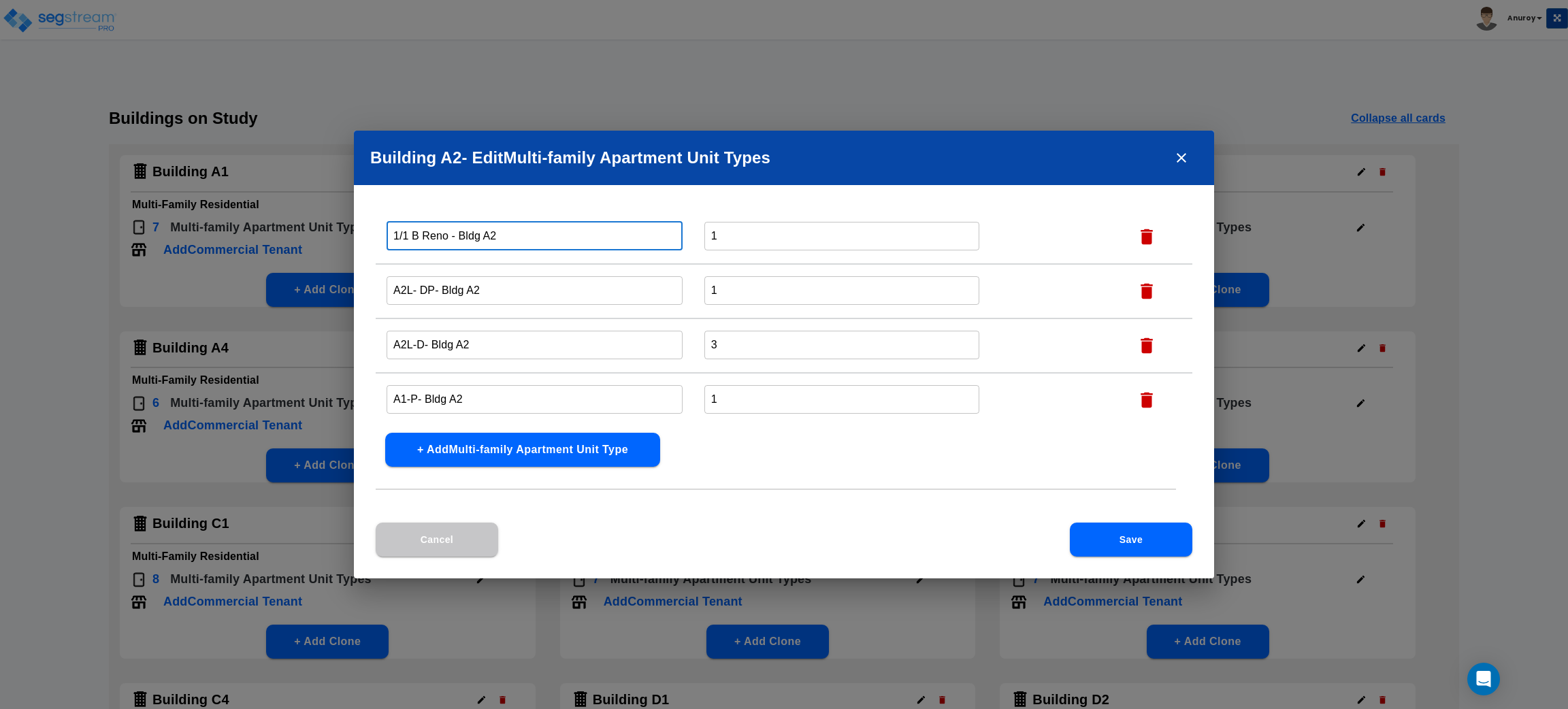
type input "1/1 B Reno - Bldg A2"
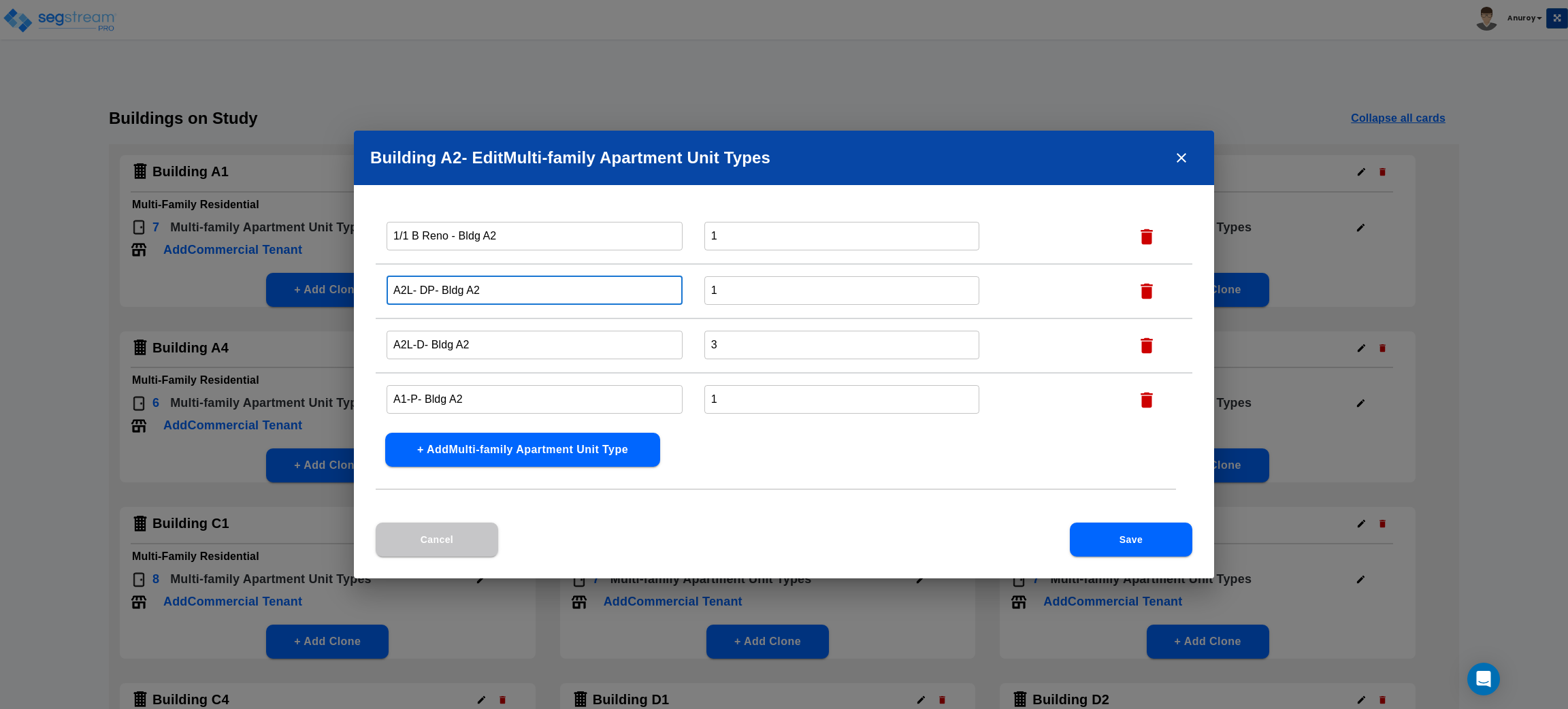
drag, startPoint x: 431, startPoint y: 285, endPoint x: 383, endPoint y: 283, distance: 48.0
click at [383, 283] on td "A2L- DP- Bldg A2 ​" at bounding box center [535, 291] width 318 height 55
paste input "1/1 C Reno"
type input "1/1 C Reno - Bldg A2"
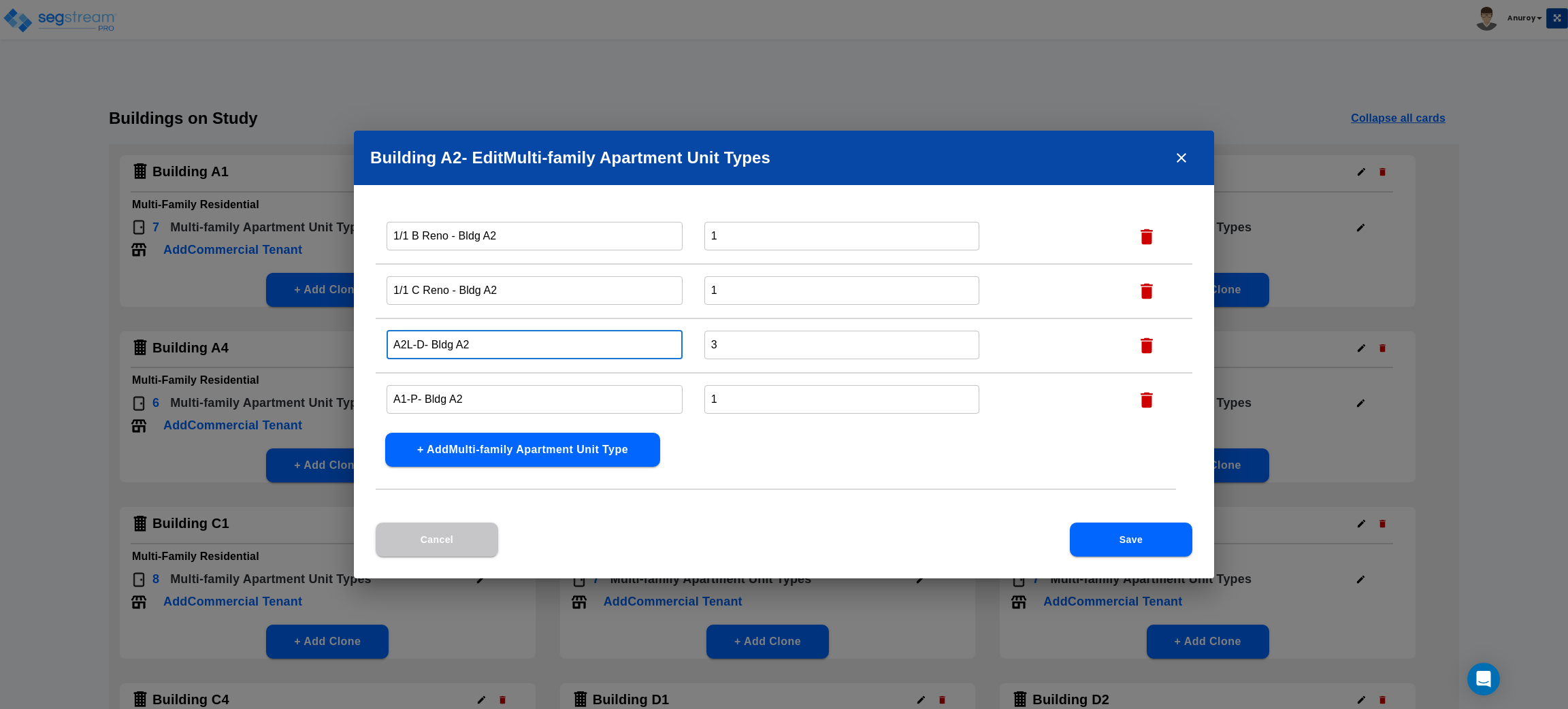
drag, startPoint x: 423, startPoint y: 339, endPoint x: 391, endPoint y: 339, distance: 32.0
click at [391, 339] on input "A2L-D- Bldg A2" at bounding box center [535, 345] width 296 height 29
paste input "1/1 C Partial"
type input "1/1 C Partial - Bldg A2"
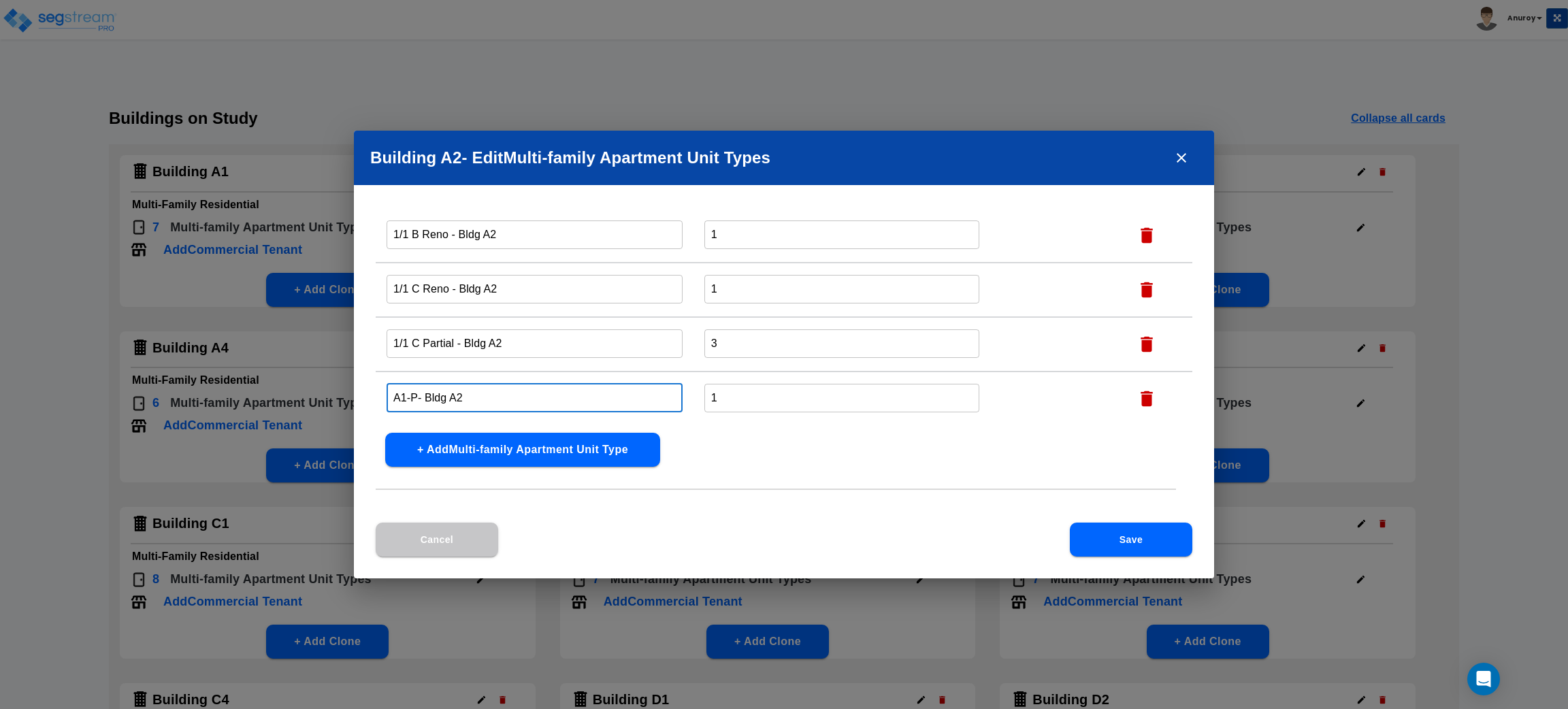
drag, startPoint x: 393, startPoint y: 391, endPoint x: 374, endPoint y: 391, distance: 19.0
click at [374, 391] on div "Name this Multi-family Apartment Unit Type Total Number Units of this Multi-fam…" at bounding box center [784, 369] width 860 height 305
paste input "1/1 A Classic"
type input "1/1 A Classic - Bldg A2"
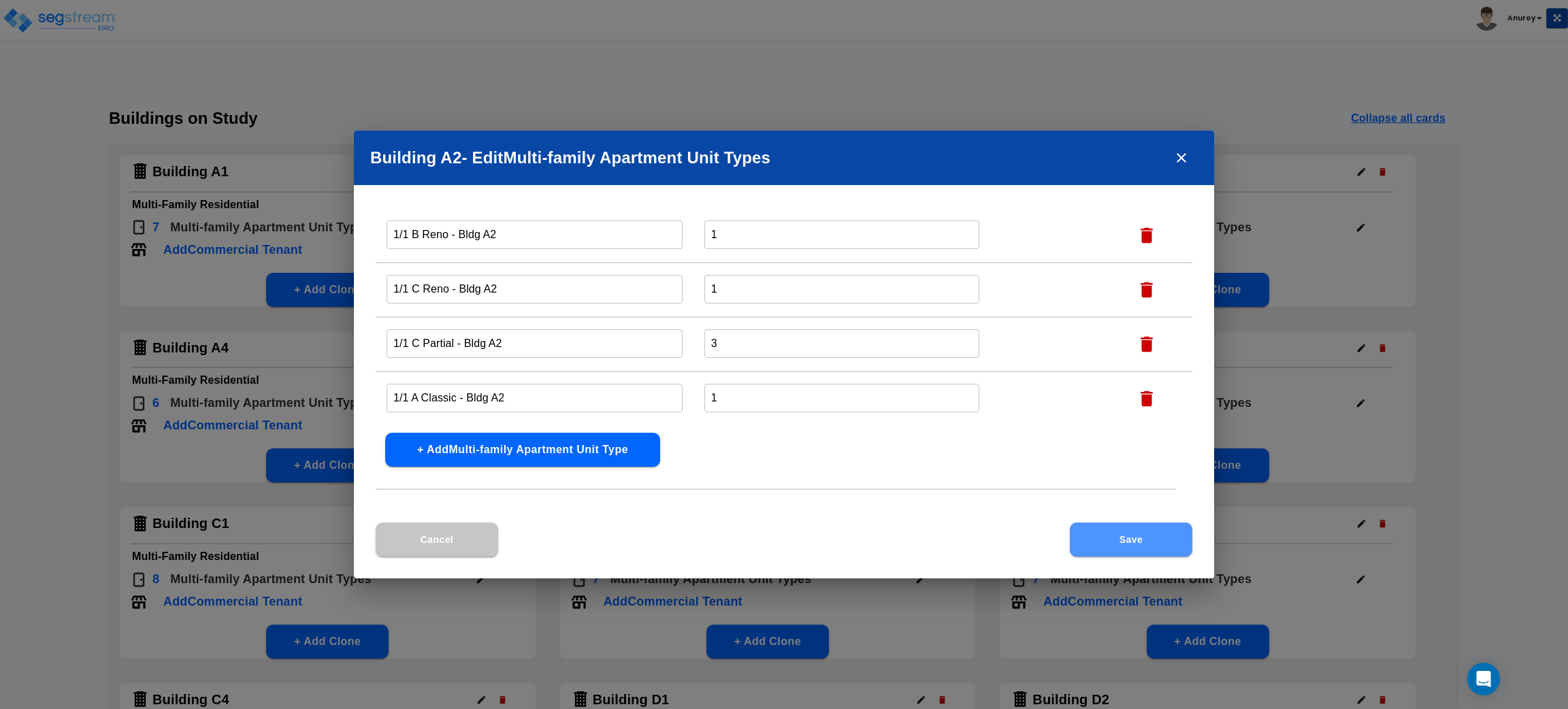
click at [1121, 545] on button "Save" at bounding box center [1131, 540] width 122 height 34
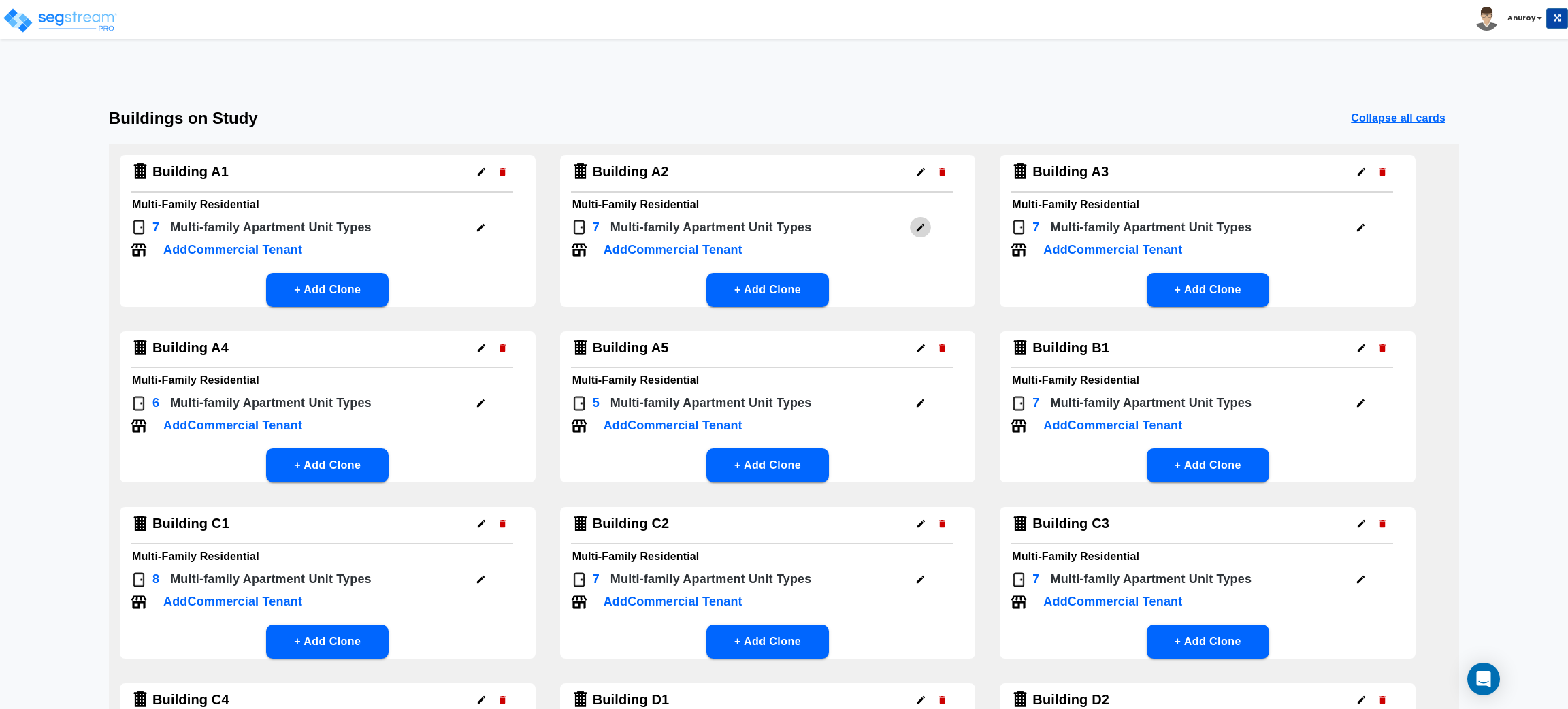
click at [919, 223] on icon "button" at bounding box center [921, 228] width 10 height 10
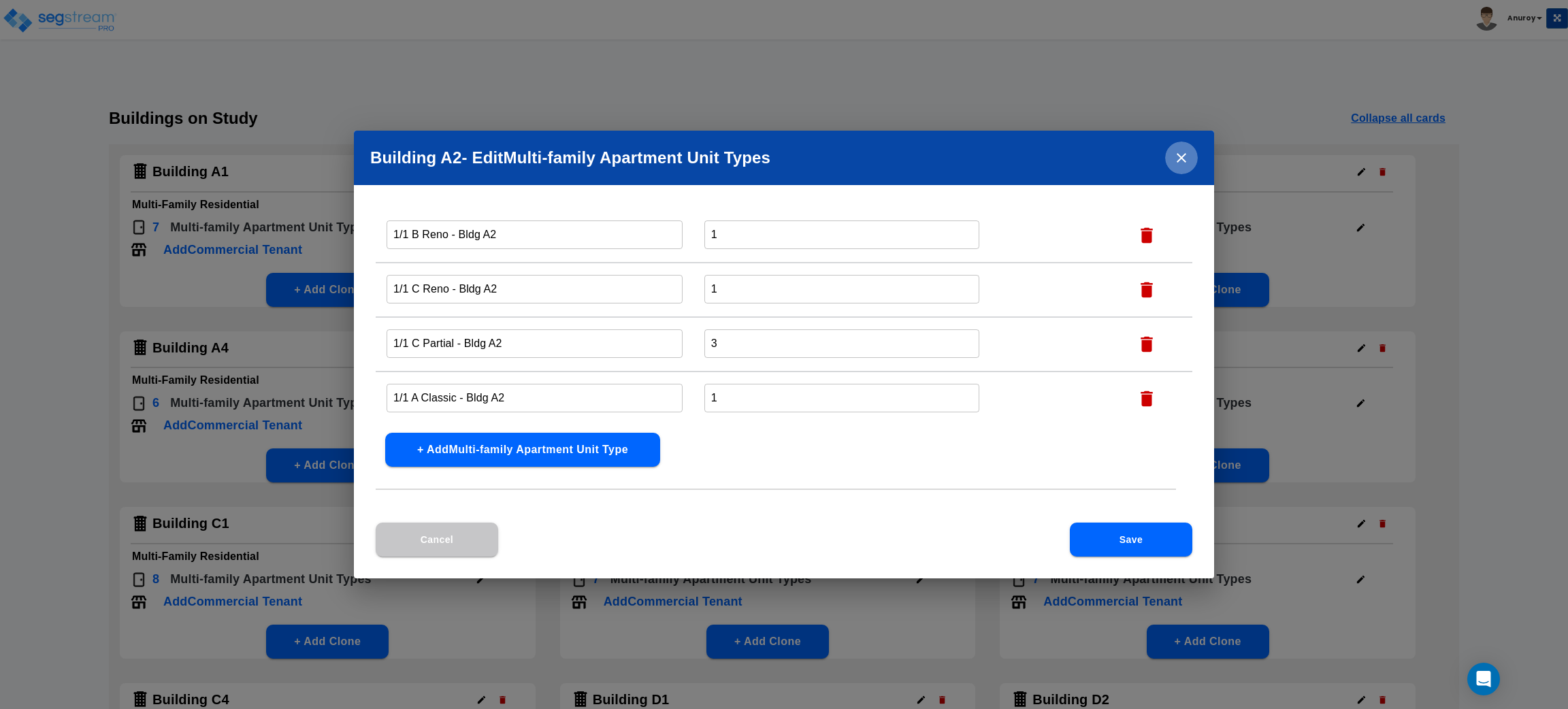
click at [1175, 156] on icon "close" at bounding box center [1181, 158] width 16 height 16
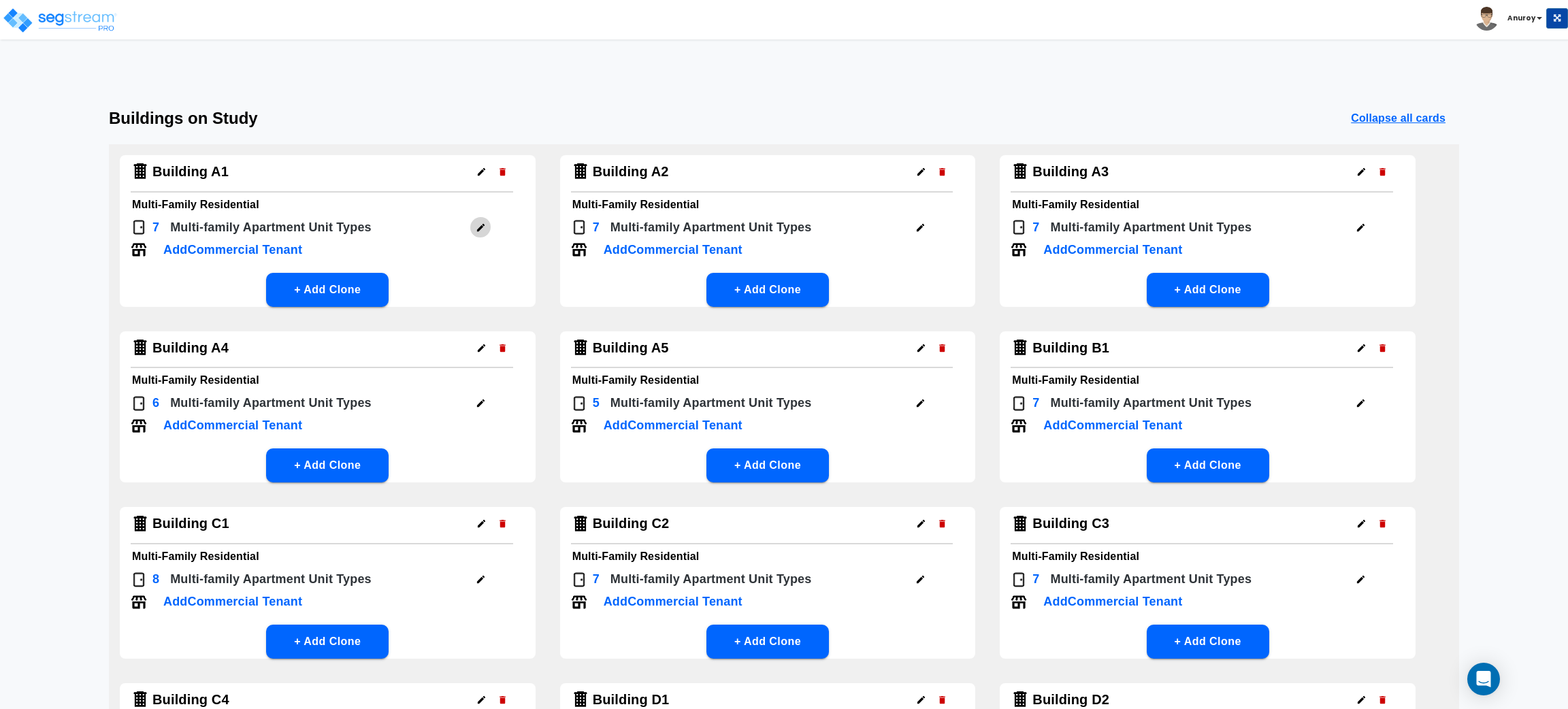
click at [479, 223] on icon "button" at bounding box center [481, 228] width 10 height 10
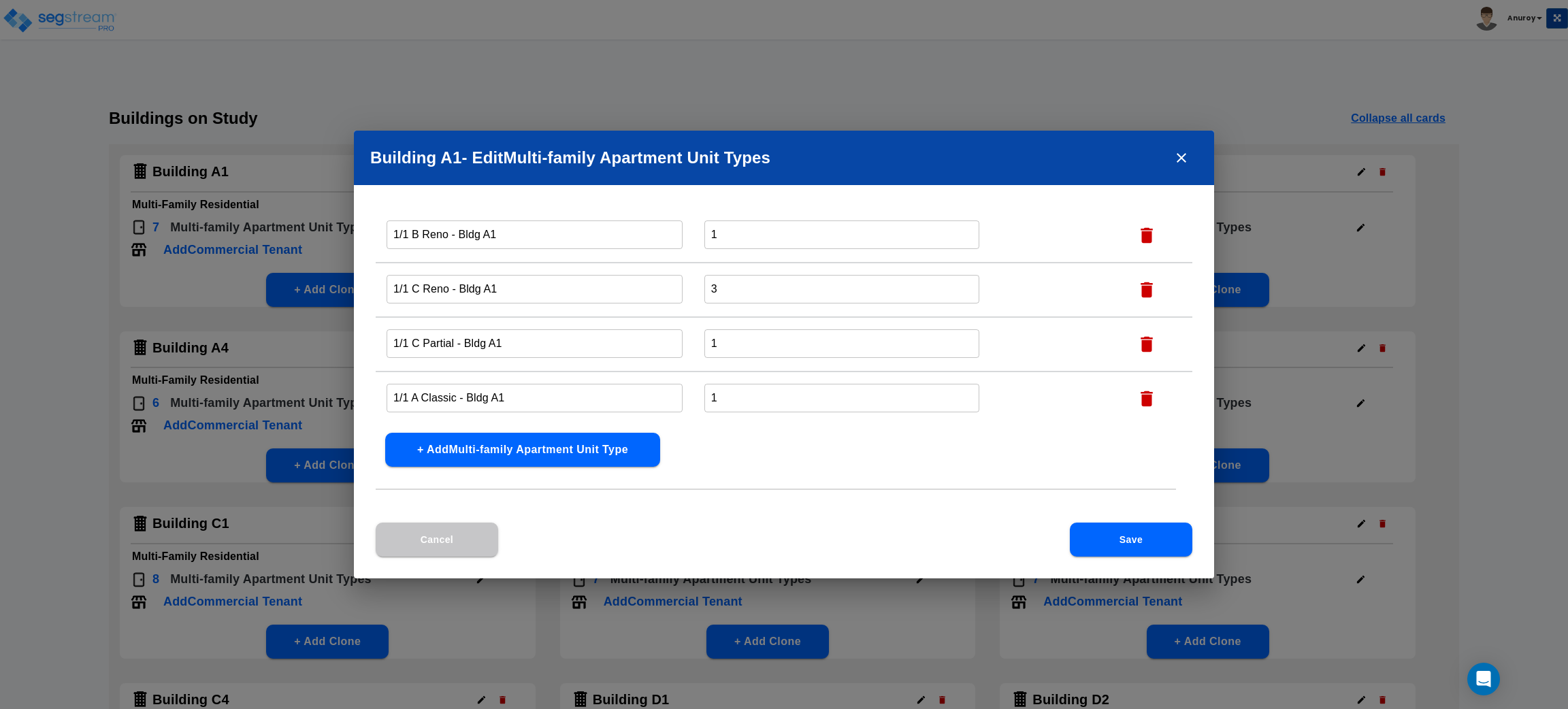
click at [1177, 157] on icon "close" at bounding box center [1181, 158] width 16 height 16
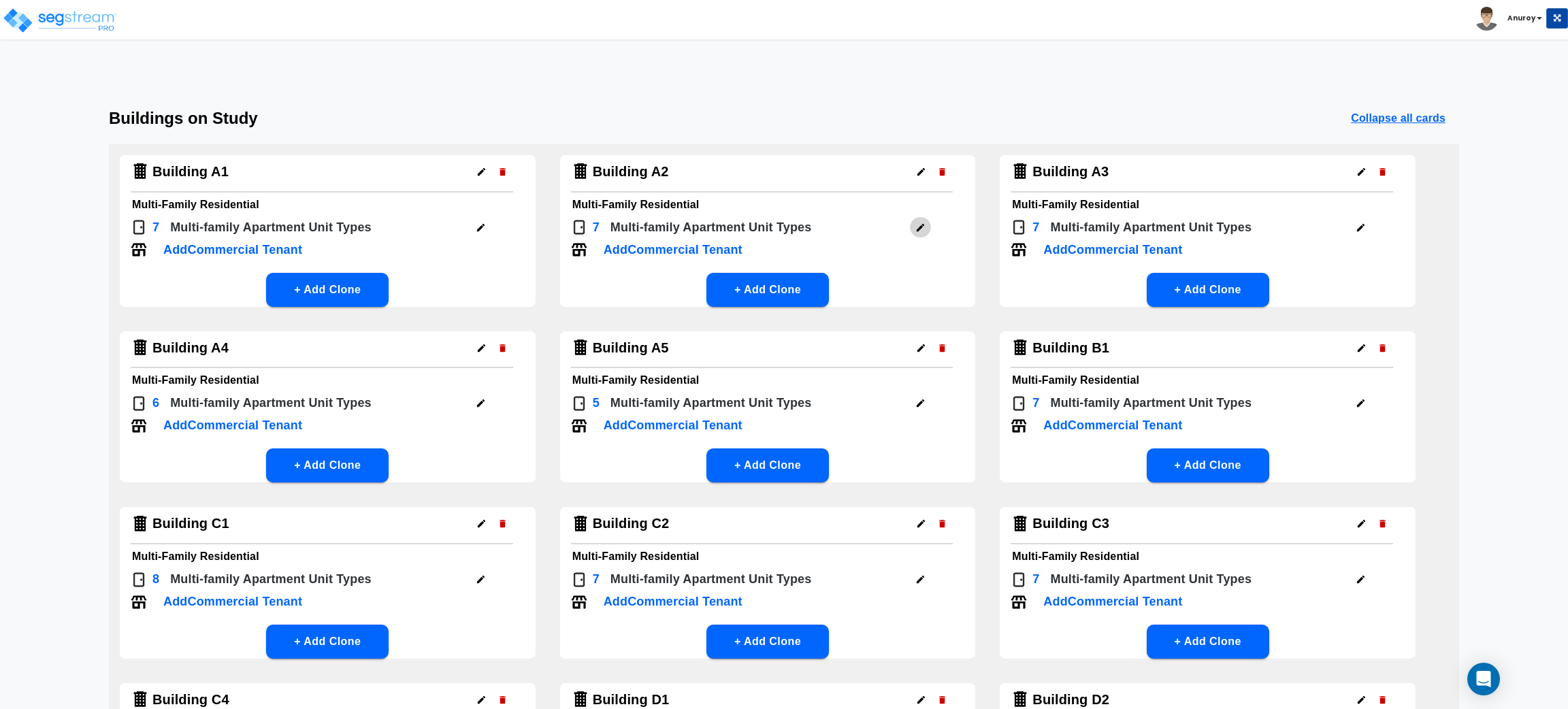
click at [925, 228] on icon "button" at bounding box center [921, 228] width 10 height 10
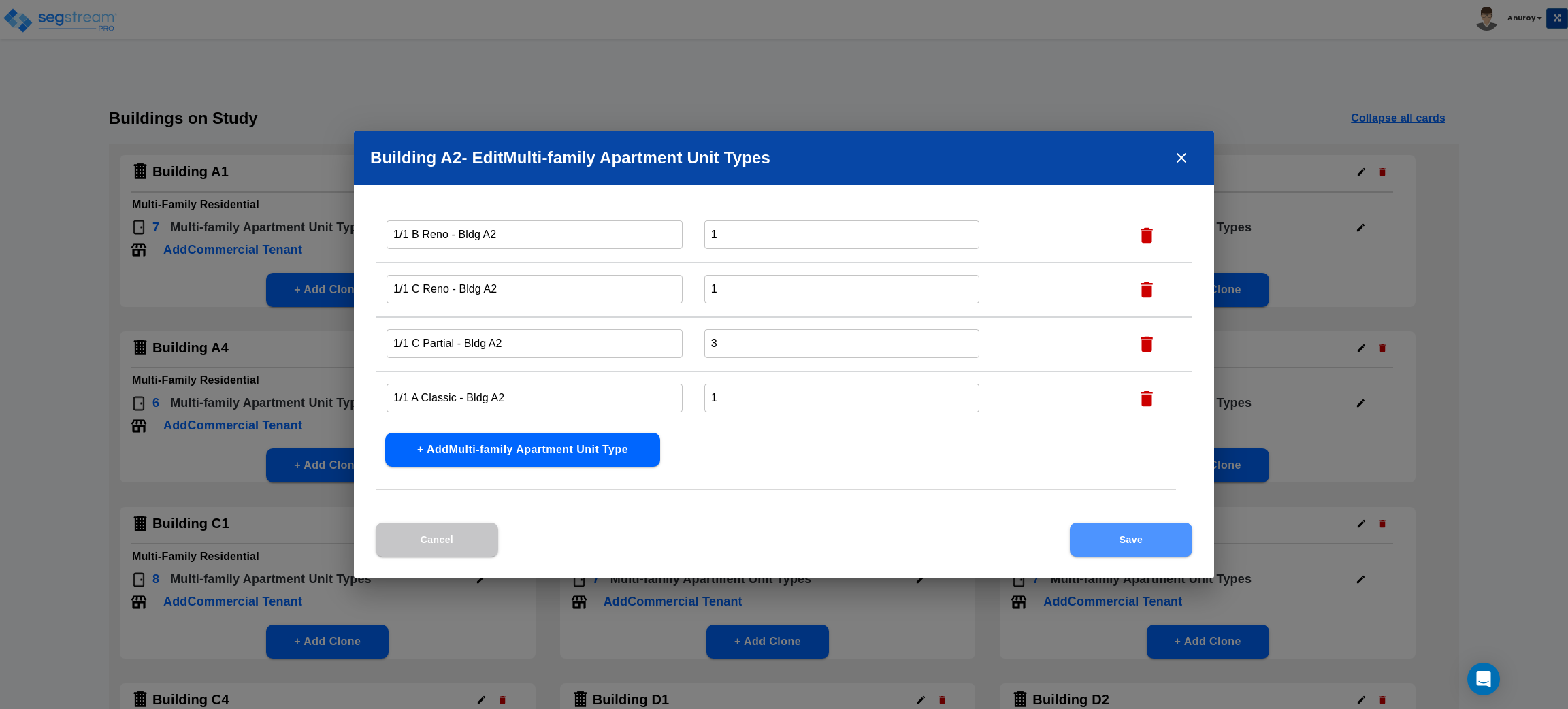
click at [1111, 533] on button "Save" at bounding box center [1131, 540] width 122 height 34
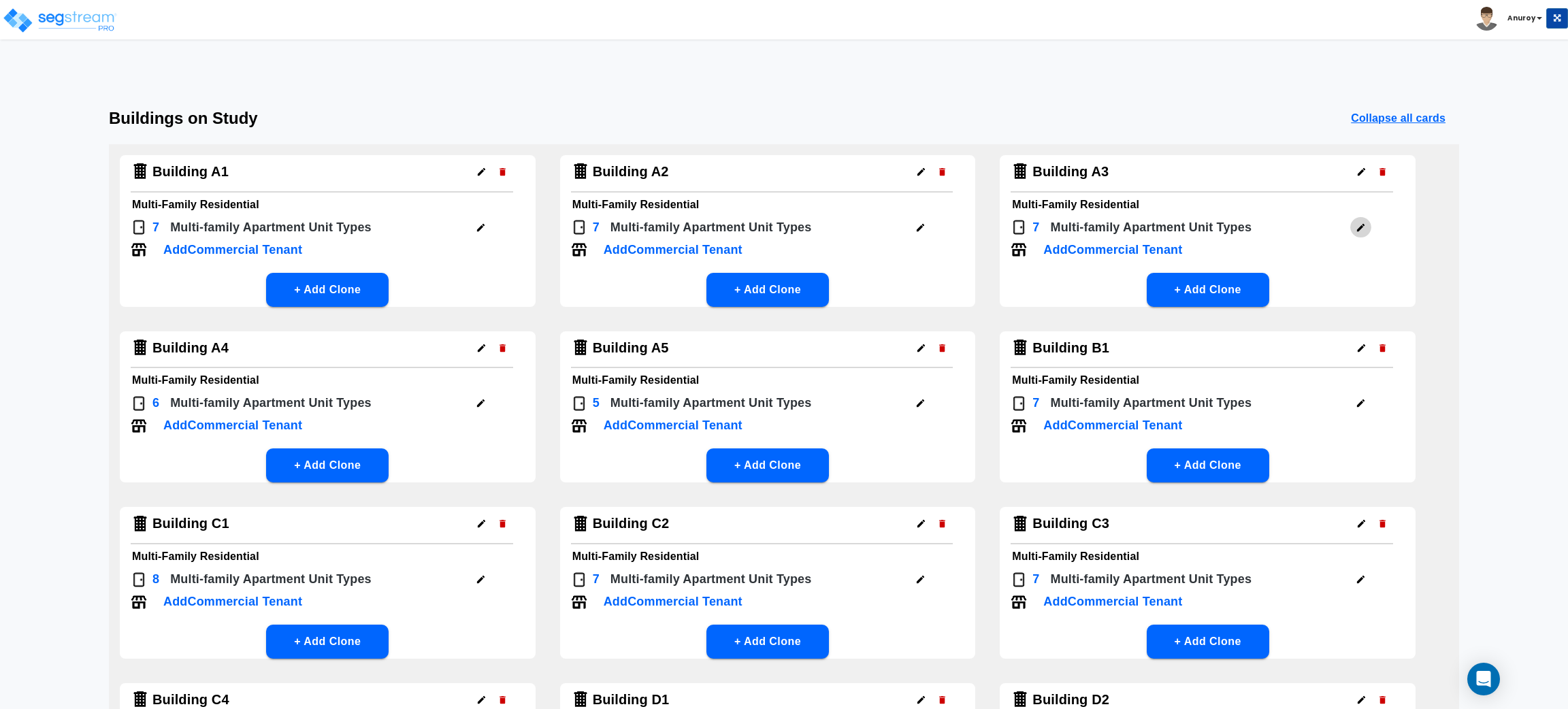
click at [1365, 225] on icon "button" at bounding box center [1361, 228] width 10 height 10
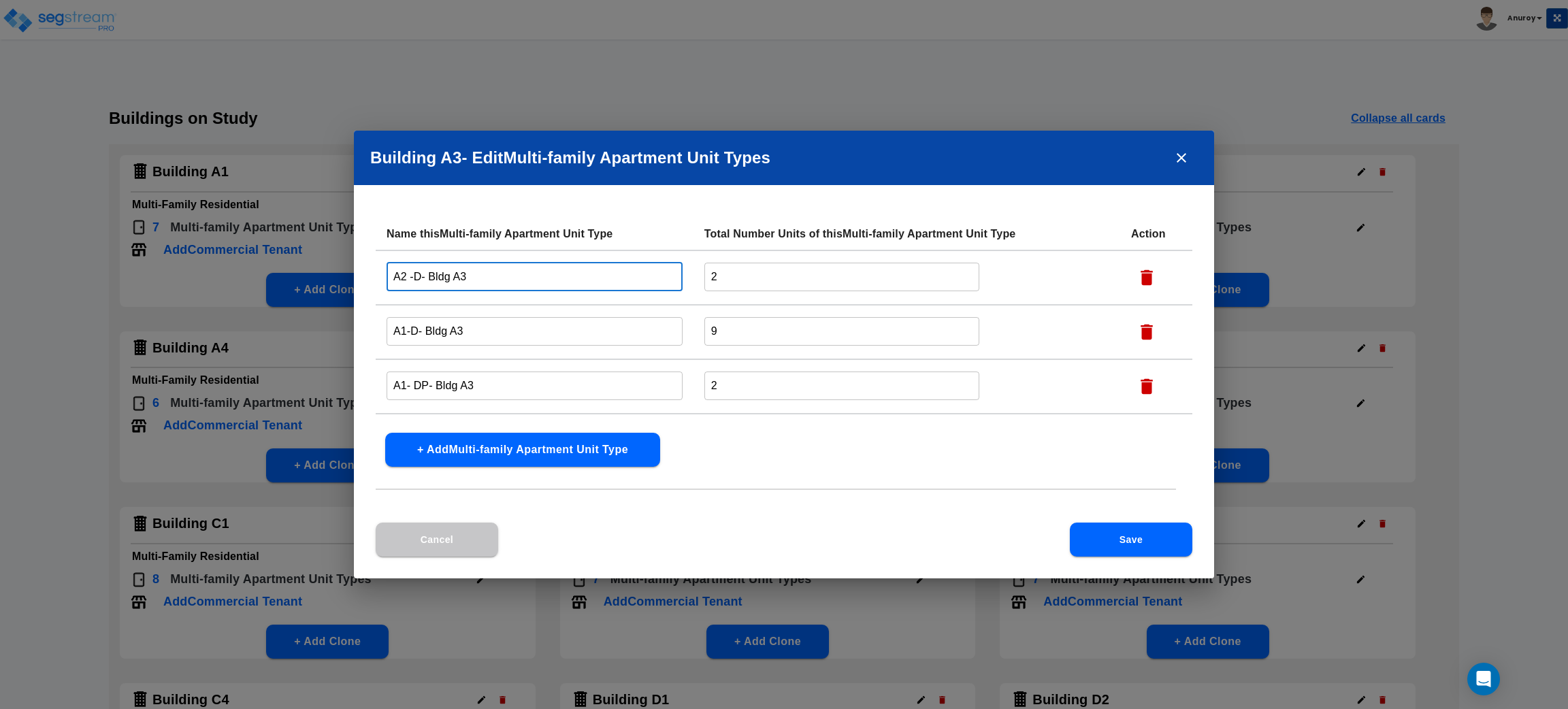
drag, startPoint x: 420, startPoint y: 278, endPoint x: 383, endPoint y: 279, distance: 37.0
click at [383, 279] on td "A2 -D- Bldg A3 ​" at bounding box center [535, 277] width 318 height 55
paste input "1/1 B Partial"
type input "1/1 B Partial - Bldg A3"
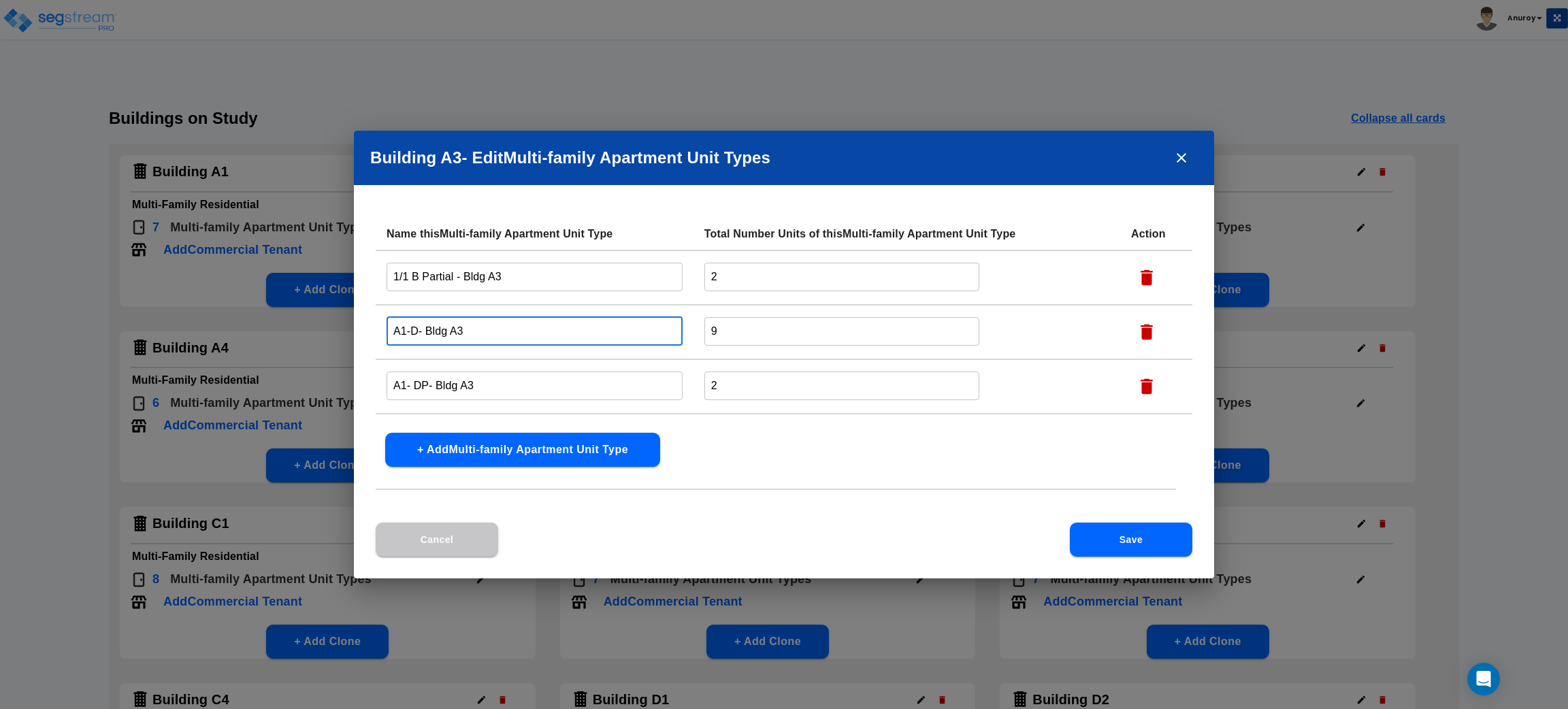
drag, startPoint x: 416, startPoint y: 330, endPoint x: 393, endPoint y: 330, distance: 23.0
click at [393, 330] on input "A1-D- Bldg A3" at bounding box center [535, 331] width 296 height 29
paste input "1/1 A Partial"
type input "1/1 A Partial - Bldg A3"
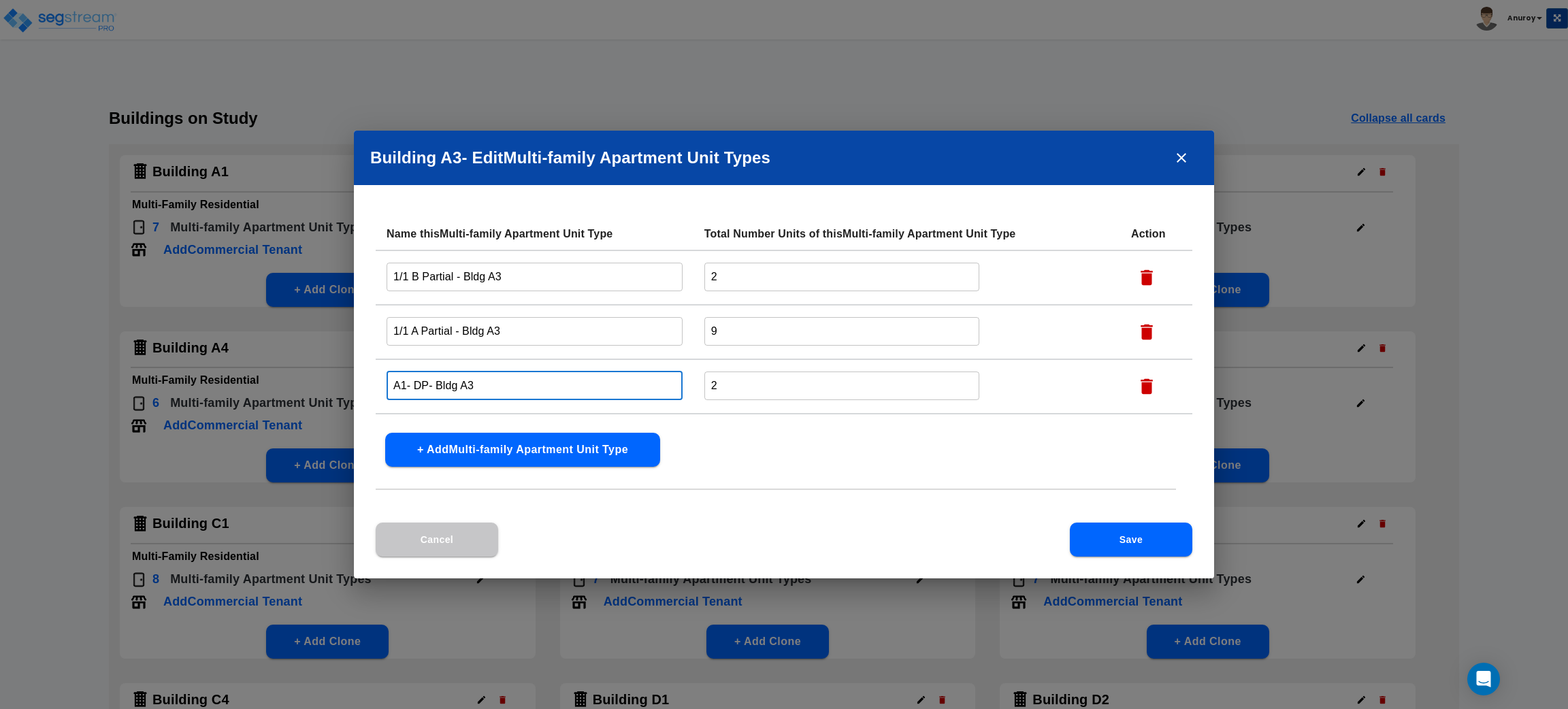
drag, startPoint x: 426, startPoint y: 379, endPoint x: 388, endPoint y: 384, distance: 38.3
click at [388, 384] on input "A1- DP- Bldg A3" at bounding box center [535, 385] width 296 height 29
paste input "1/1 A Reno"
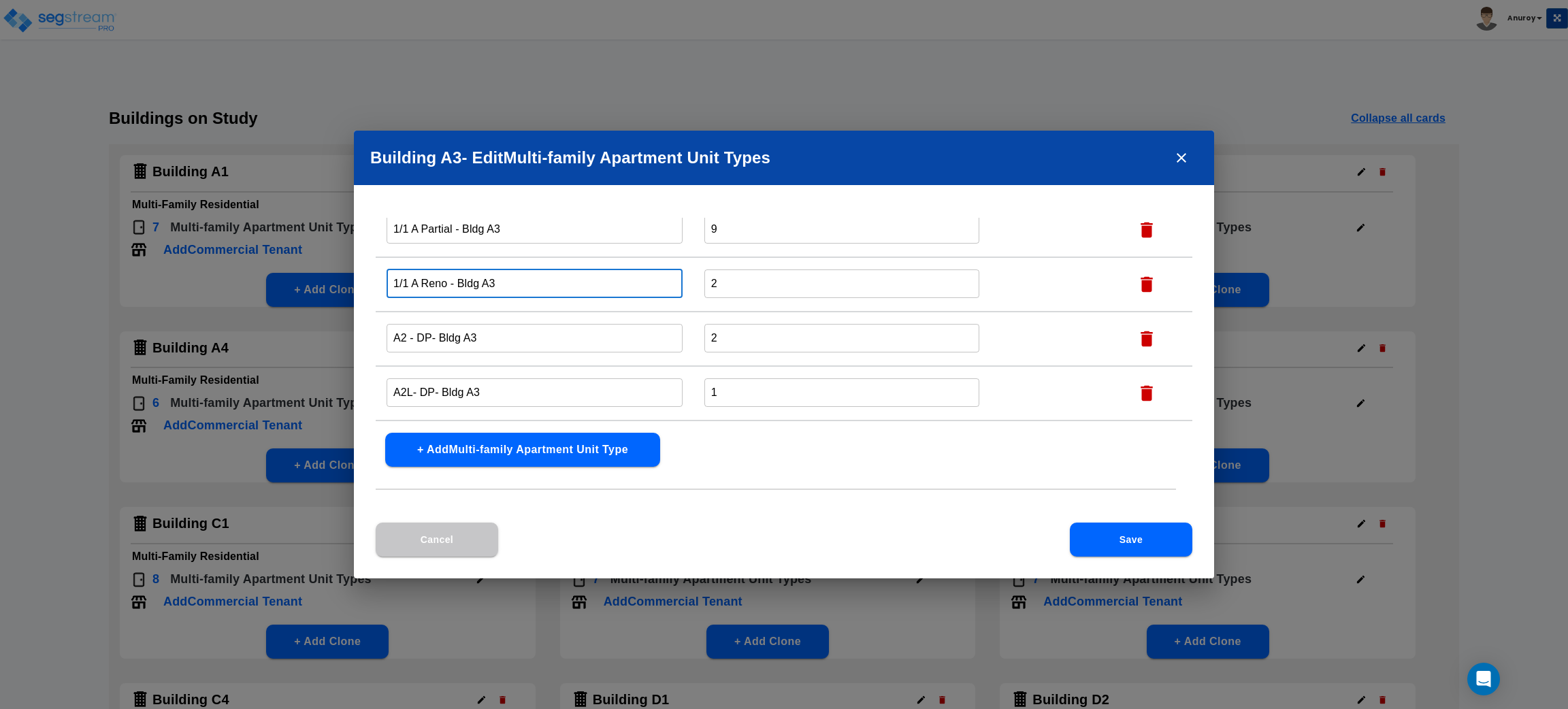
type input "1/1 A Reno - Bldg A3"
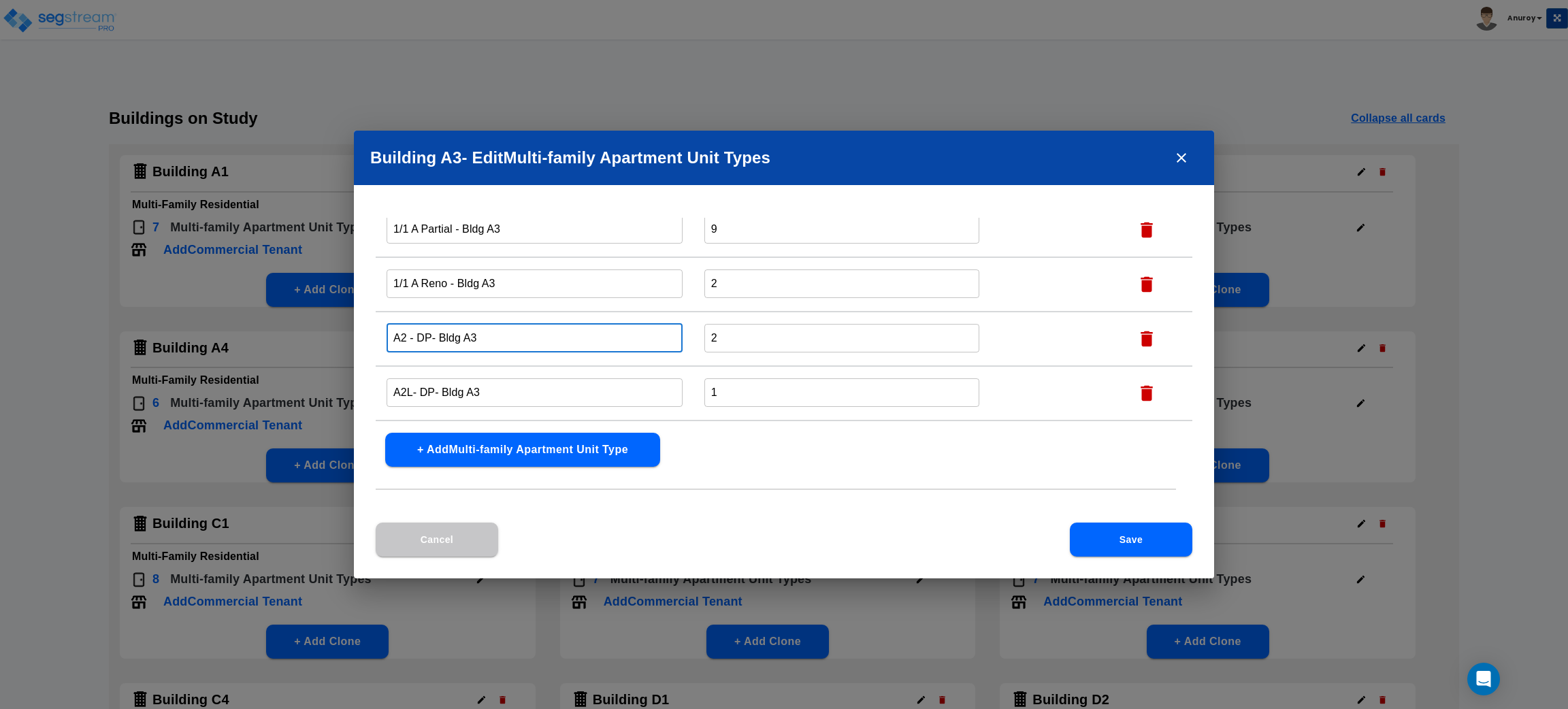
drag, startPoint x: 431, startPoint y: 335, endPoint x: 363, endPoint y: 341, distance: 68.3
click at [363, 341] on div "Name this Multi-family Apartment Unit Type Total Number Units of this Multi-fam…" at bounding box center [784, 369] width 860 height 305
paste input "1/1 B Reno"
type input "1/1 B Reno - Bldg A3"
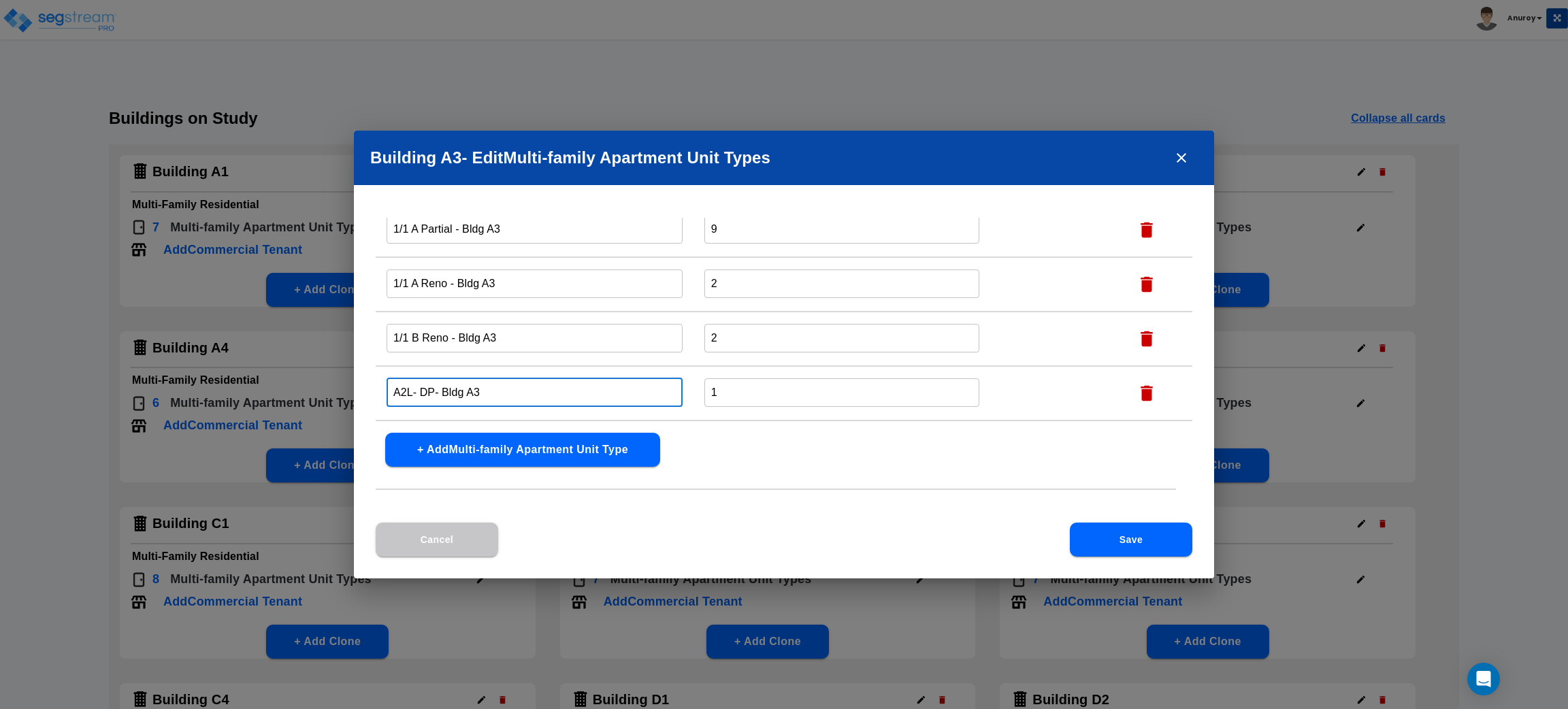
drag, startPoint x: 431, startPoint y: 387, endPoint x: 379, endPoint y: 386, distance: 52.0
click at [379, 386] on td "A2L- DP- Bldg A3 ​" at bounding box center [535, 393] width 318 height 55
paste input "1/1 C Reno"
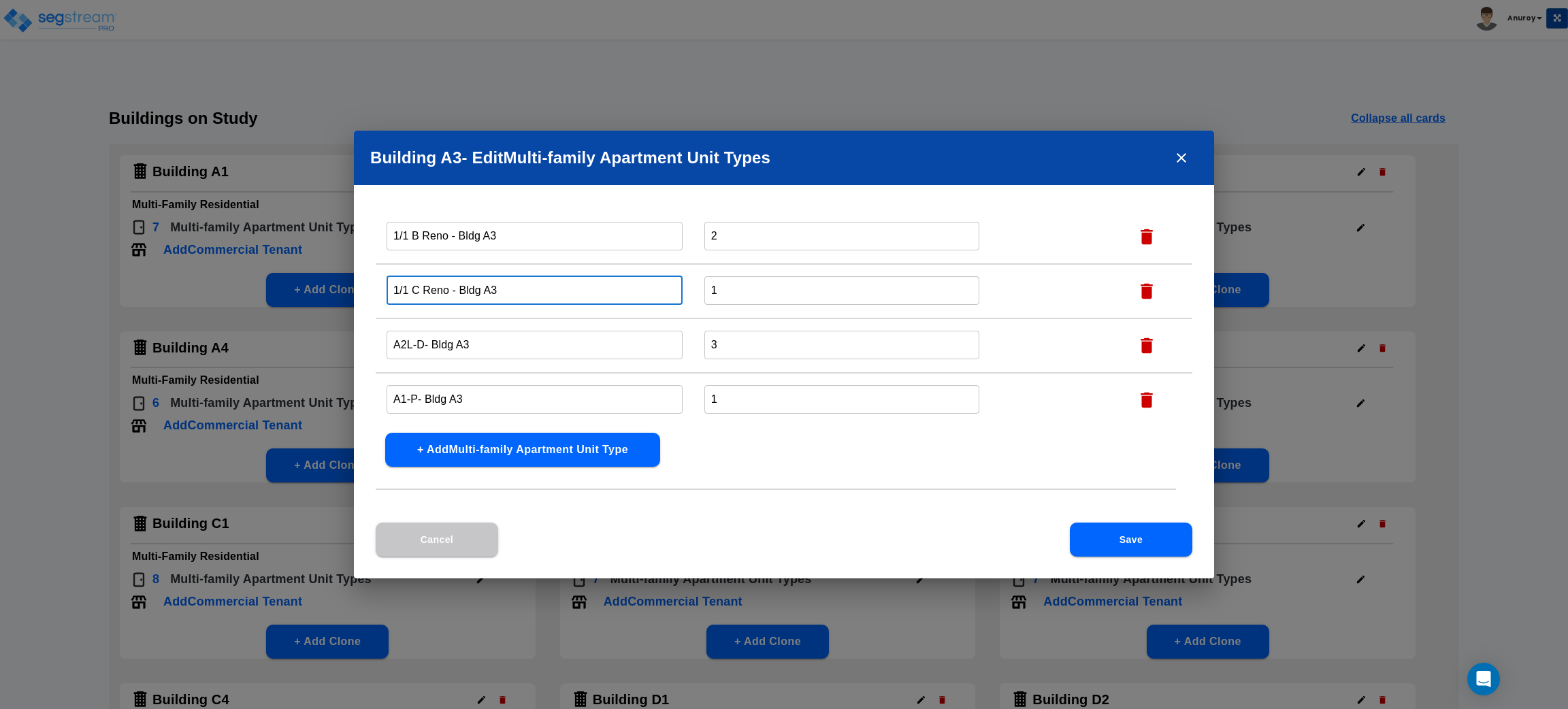
type input "1/1 C Reno - Bldg A3"
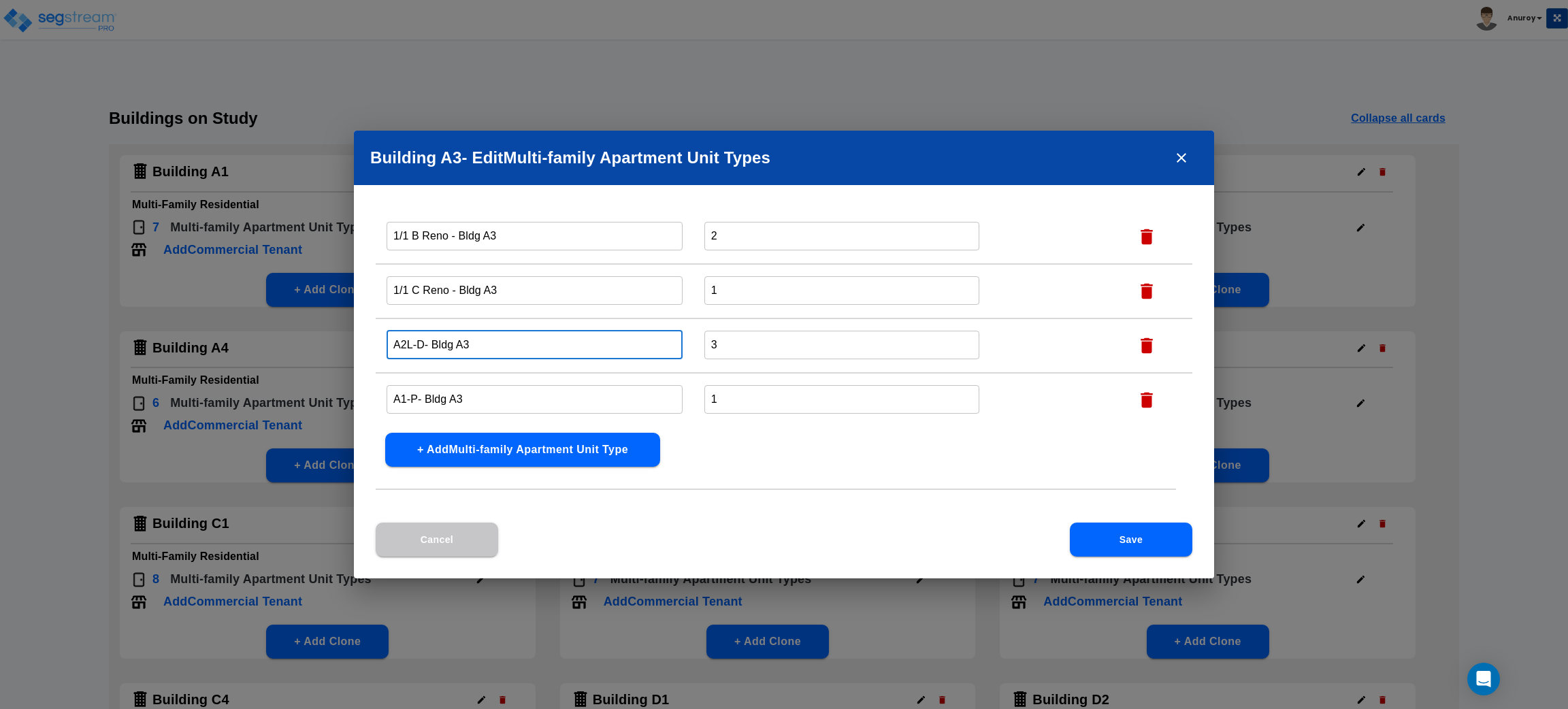
drag, startPoint x: 423, startPoint y: 340, endPoint x: 391, endPoint y: 342, distance: 32.1
click at [391, 342] on input "A2L-D- Bldg A3" at bounding box center [535, 345] width 296 height 29
paste input "1/1 C Partial"
type input "1/1 C Partial - Bldg A3"
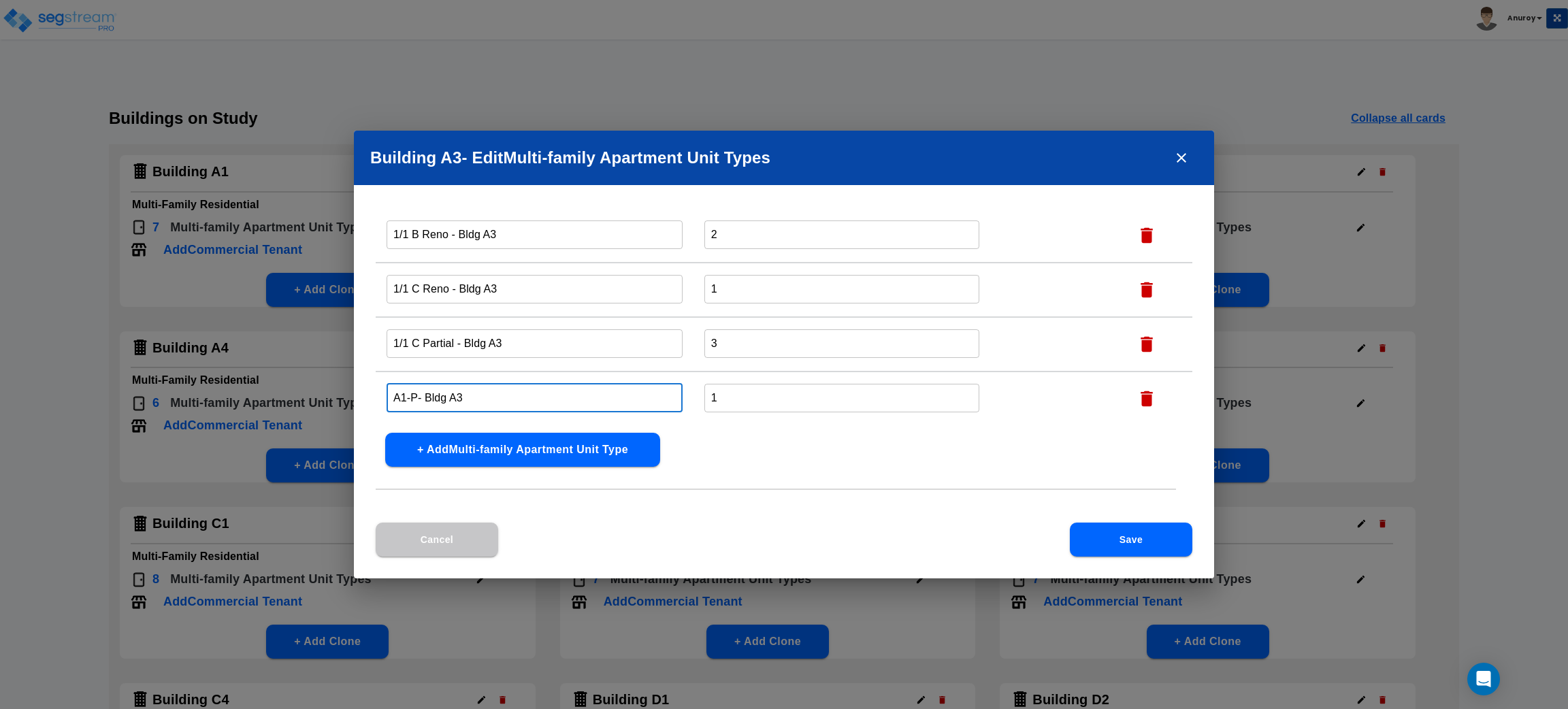
drag, startPoint x: 417, startPoint y: 392, endPoint x: 371, endPoint y: 391, distance: 46.0
click at [371, 391] on div "Name this Multi-family Apartment Unit Type Total Number Units of this Multi-fam…" at bounding box center [784, 369] width 860 height 305
paste input "1/1 A Classic"
type input "1/1 A Classic - Bldg A3"
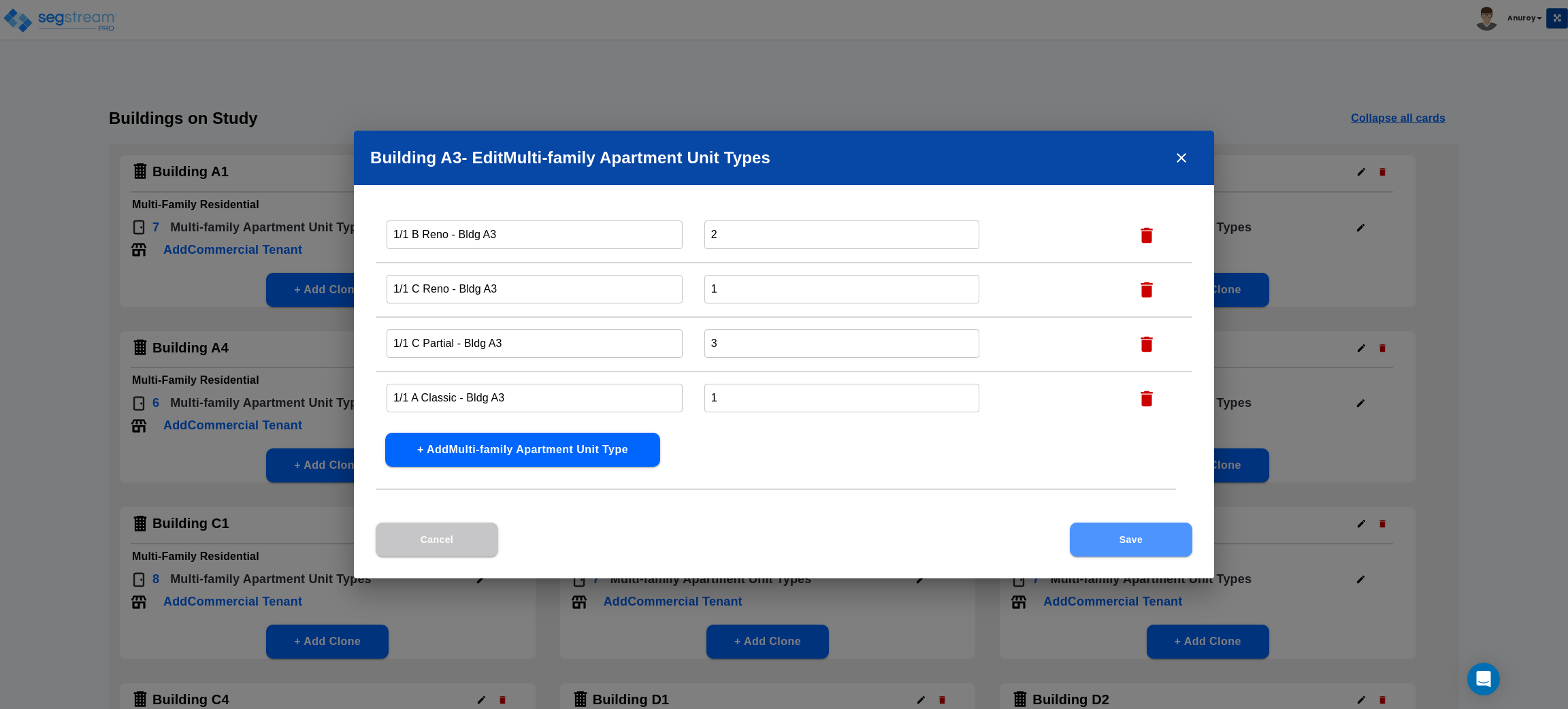
click at [1109, 530] on button "Save" at bounding box center [1131, 540] width 122 height 34
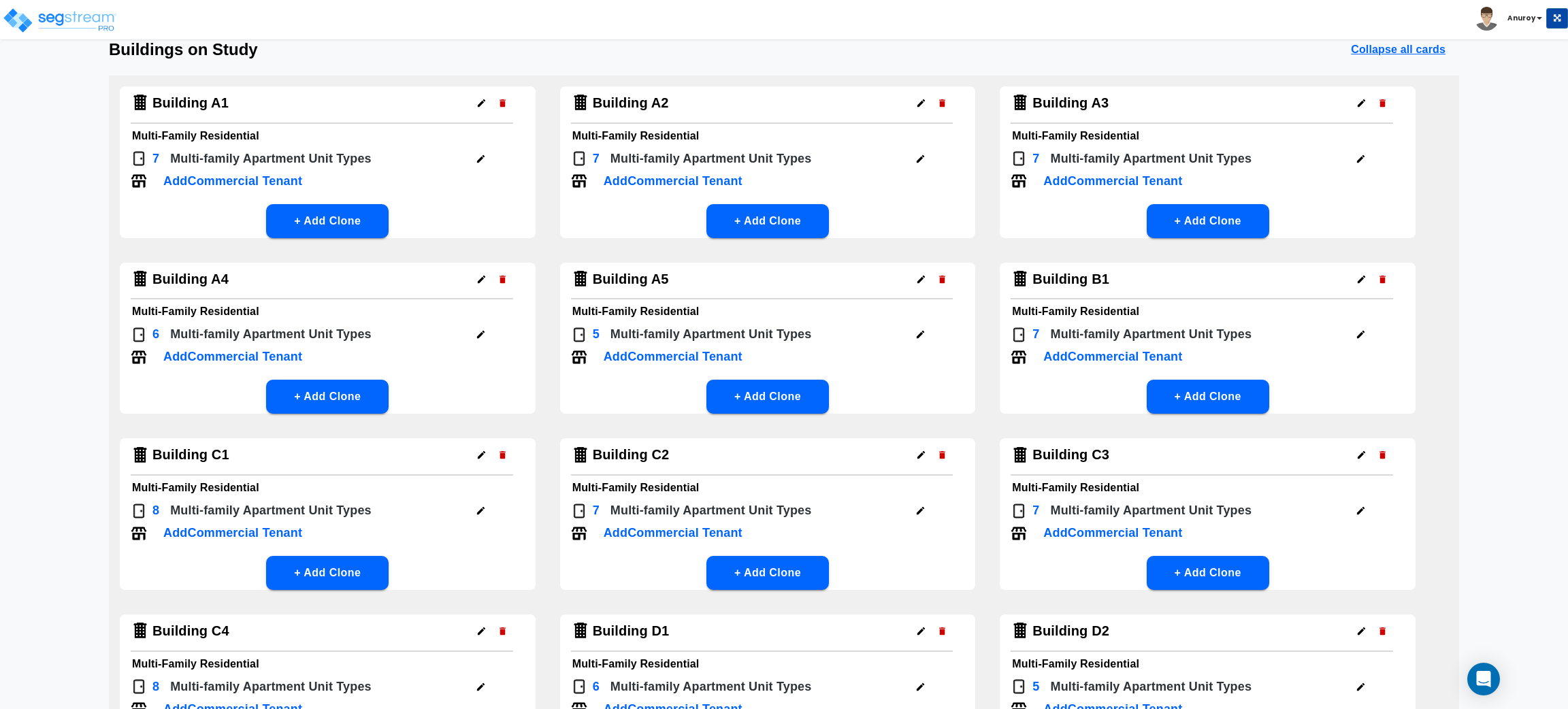
scroll to position [102, 0]
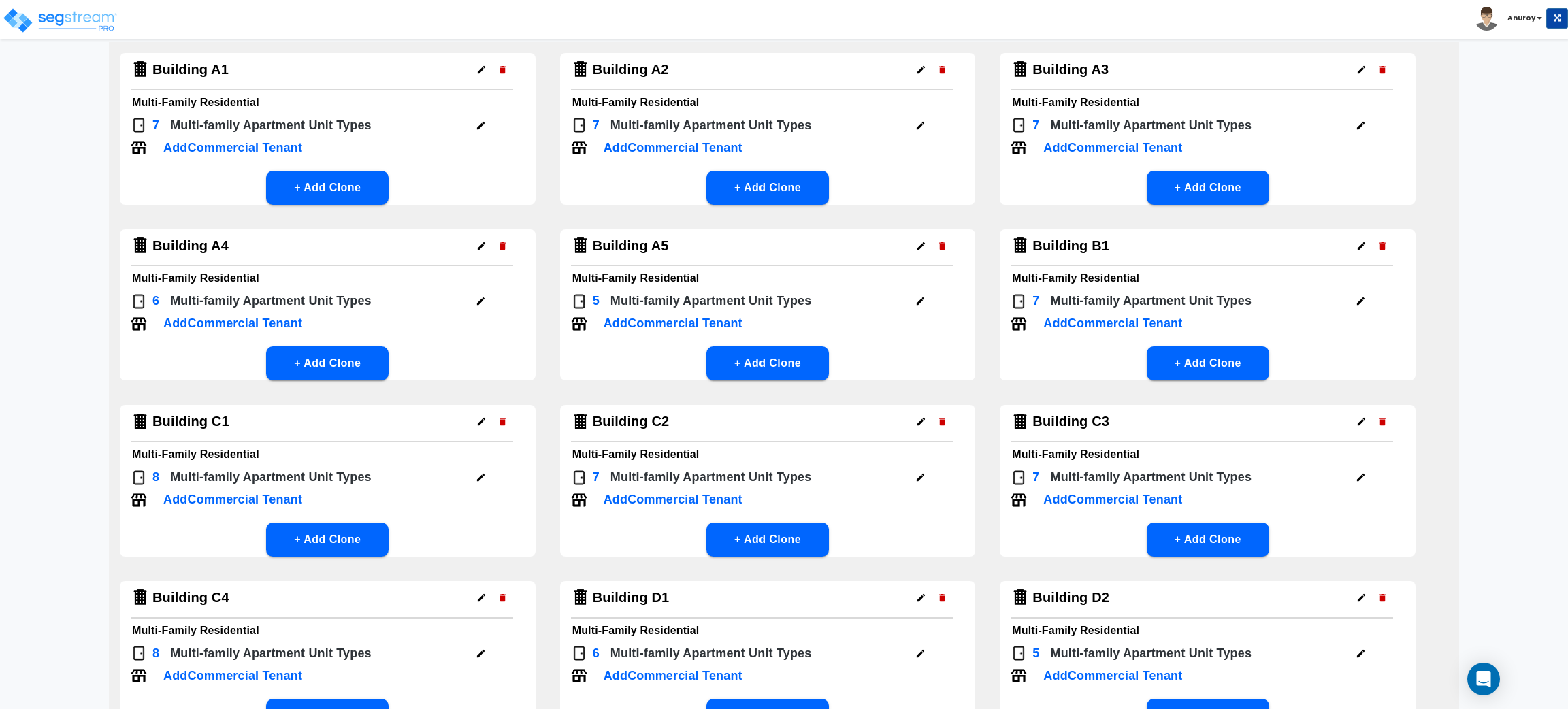
click at [480, 248] on icon "button" at bounding box center [481, 246] width 10 height 10
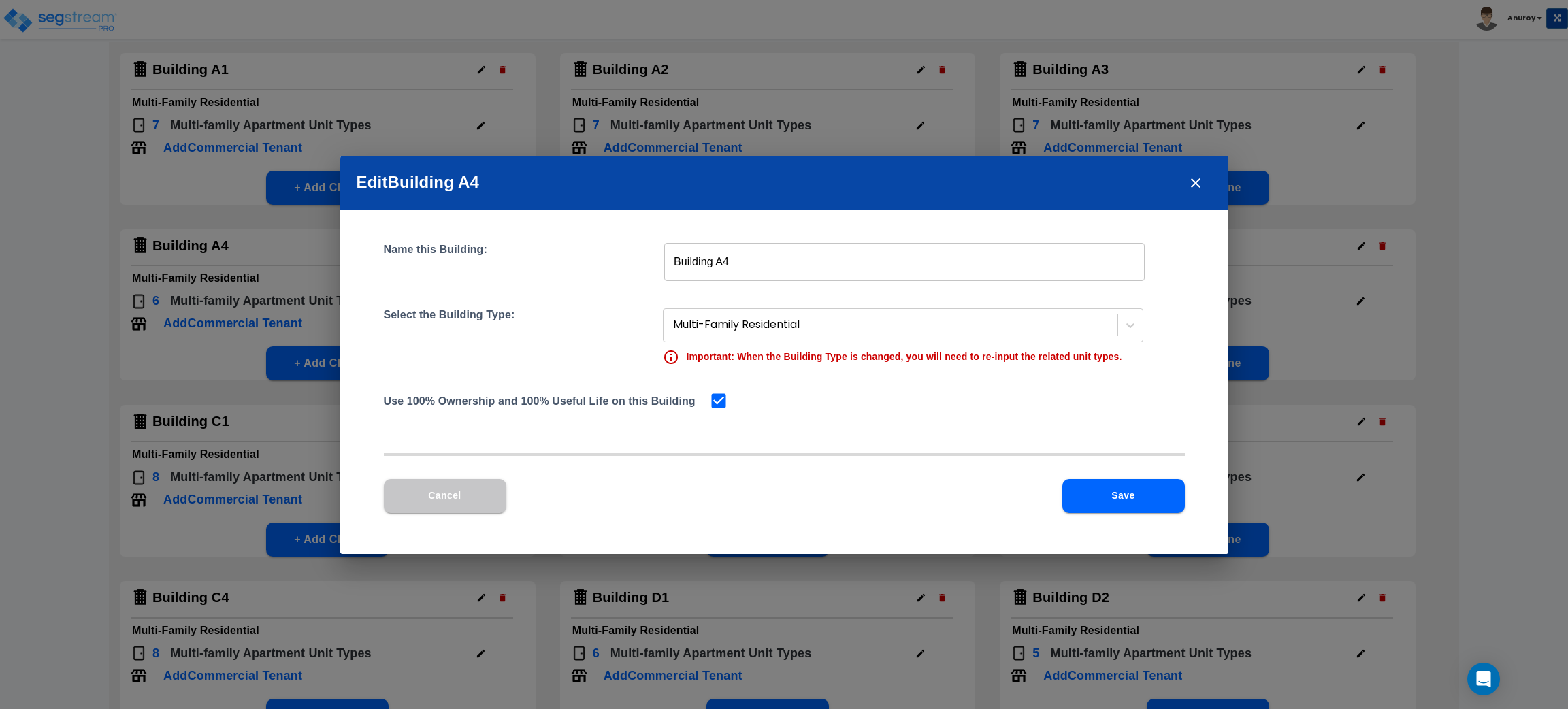
click at [1197, 188] on icon "close" at bounding box center [1196, 183] width 16 height 16
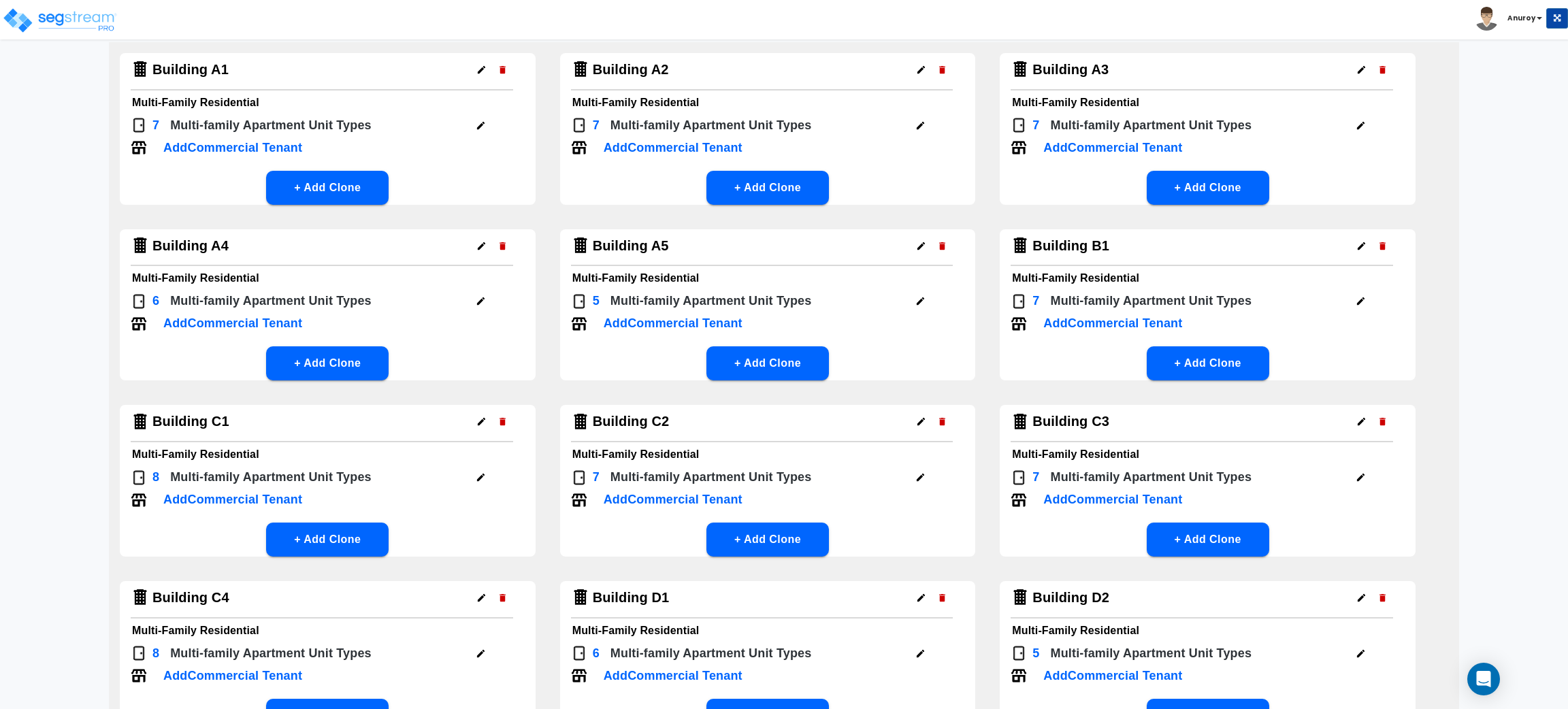
click at [480, 296] on icon "button" at bounding box center [481, 301] width 10 height 10
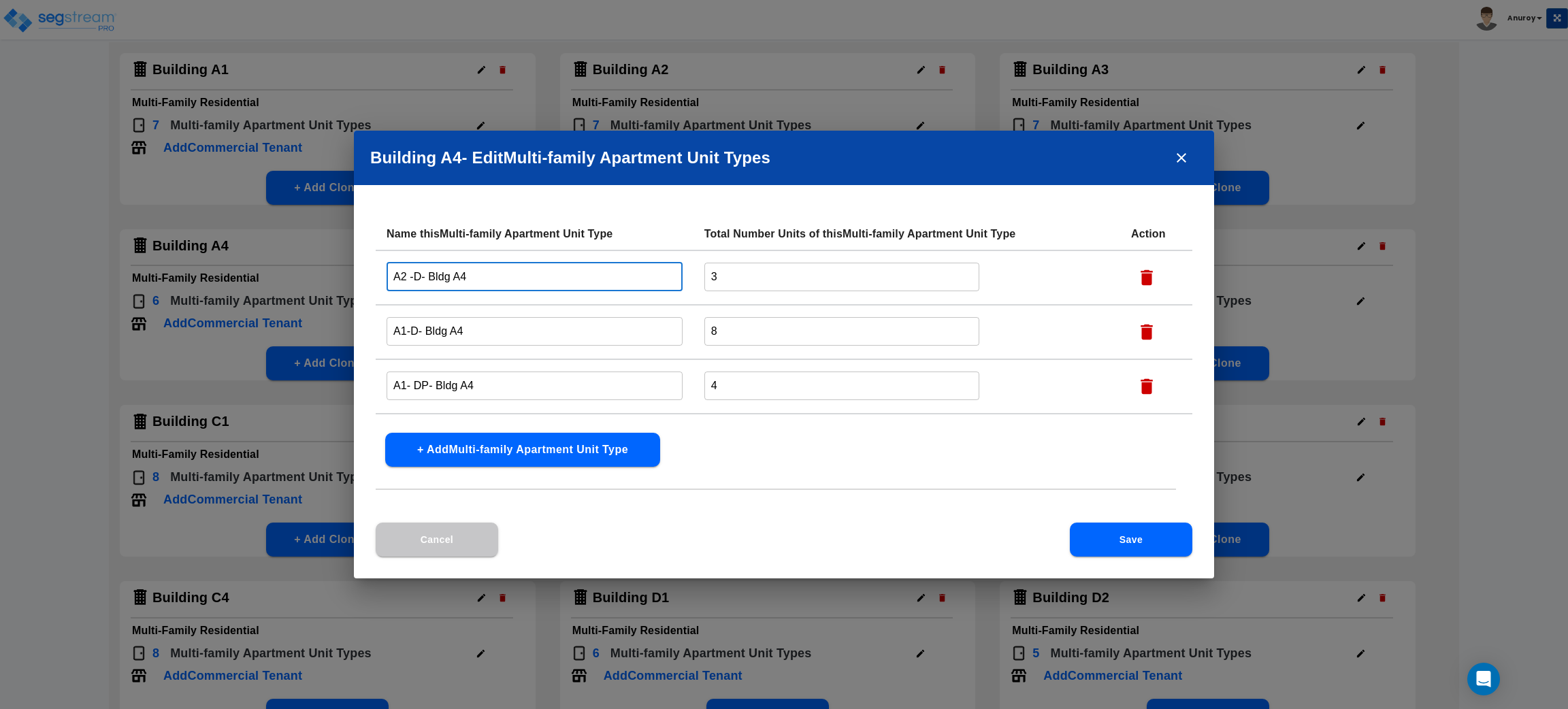
drag, startPoint x: 421, startPoint y: 277, endPoint x: 377, endPoint y: 273, distance: 44.2
click at [377, 273] on td "A2 -D- Bldg A4 ​" at bounding box center [535, 277] width 318 height 55
paste input "1/1 B Partial"
type input "1/1 B Partial - Bldg A4"
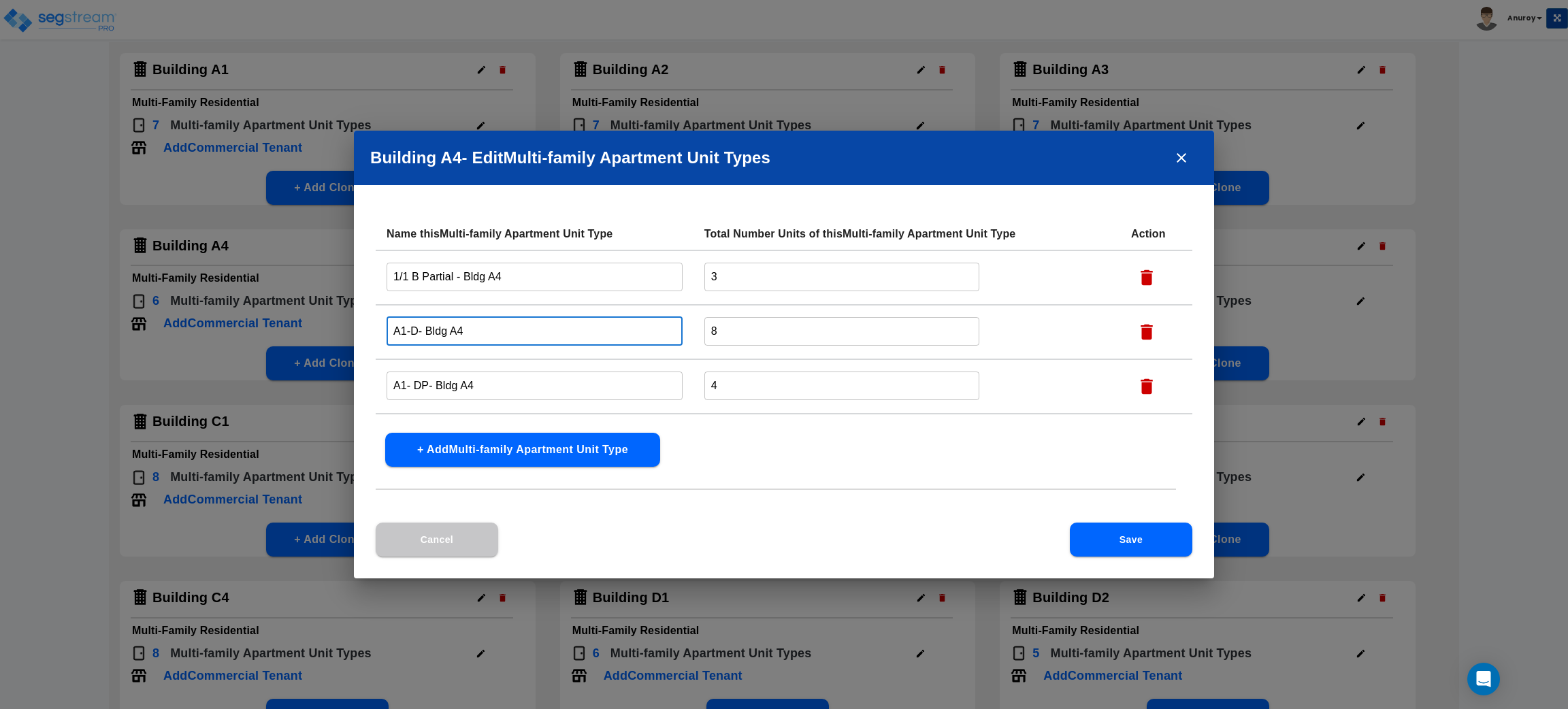
drag, startPoint x: 416, startPoint y: 330, endPoint x: 369, endPoint y: 321, distance: 47.9
click at [369, 321] on div "Name this Multi-family Apartment Unit Type Total Number Units of this Multi-fam…" at bounding box center [784, 369] width 860 height 305
paste input "1/1 A Partial"
type input "1/1 A Partial - Bldg A4"
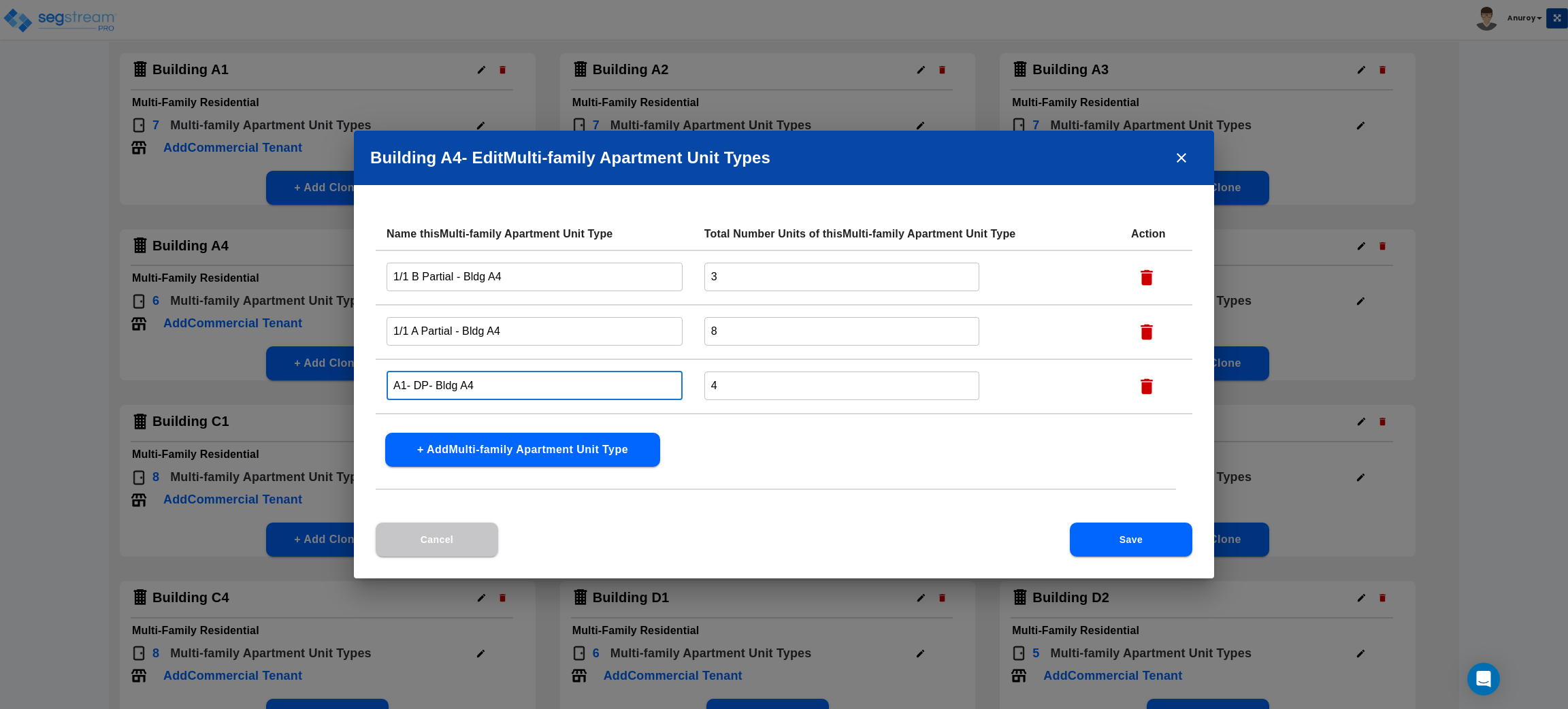
drag, startPoint x: 428, startPoint y: 380, endPoint x: 373, endPoint y: 386, distance: 55.3
click at [373, 386] on div "Name this Multi-family Apartment Unit Type Total Number Units of this Multi-fam…" at bounding box center [784, 369] width 860 height 305
paste input "1/1 A Reno"
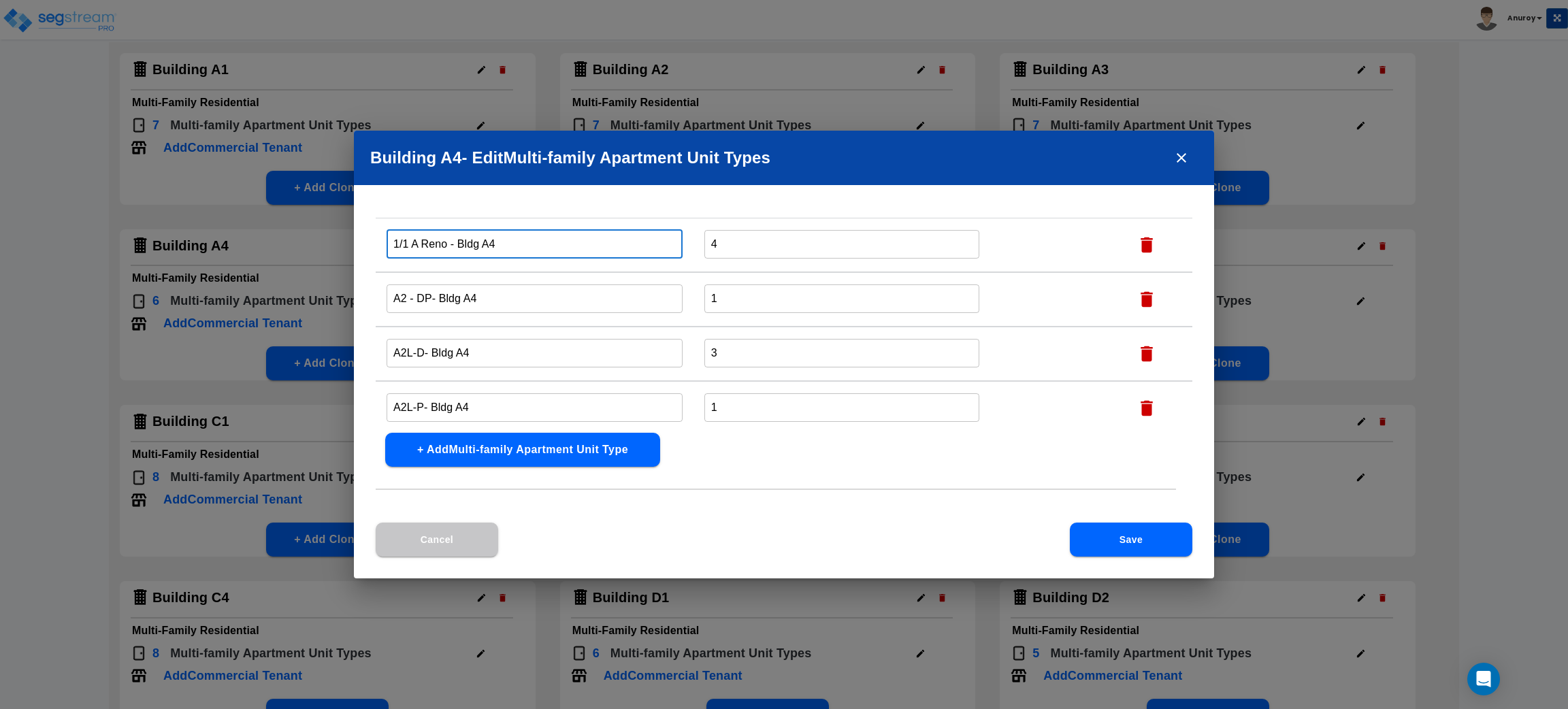
scroll to position [152, 0]
type input "1/1 A Reno - Bldg A4"
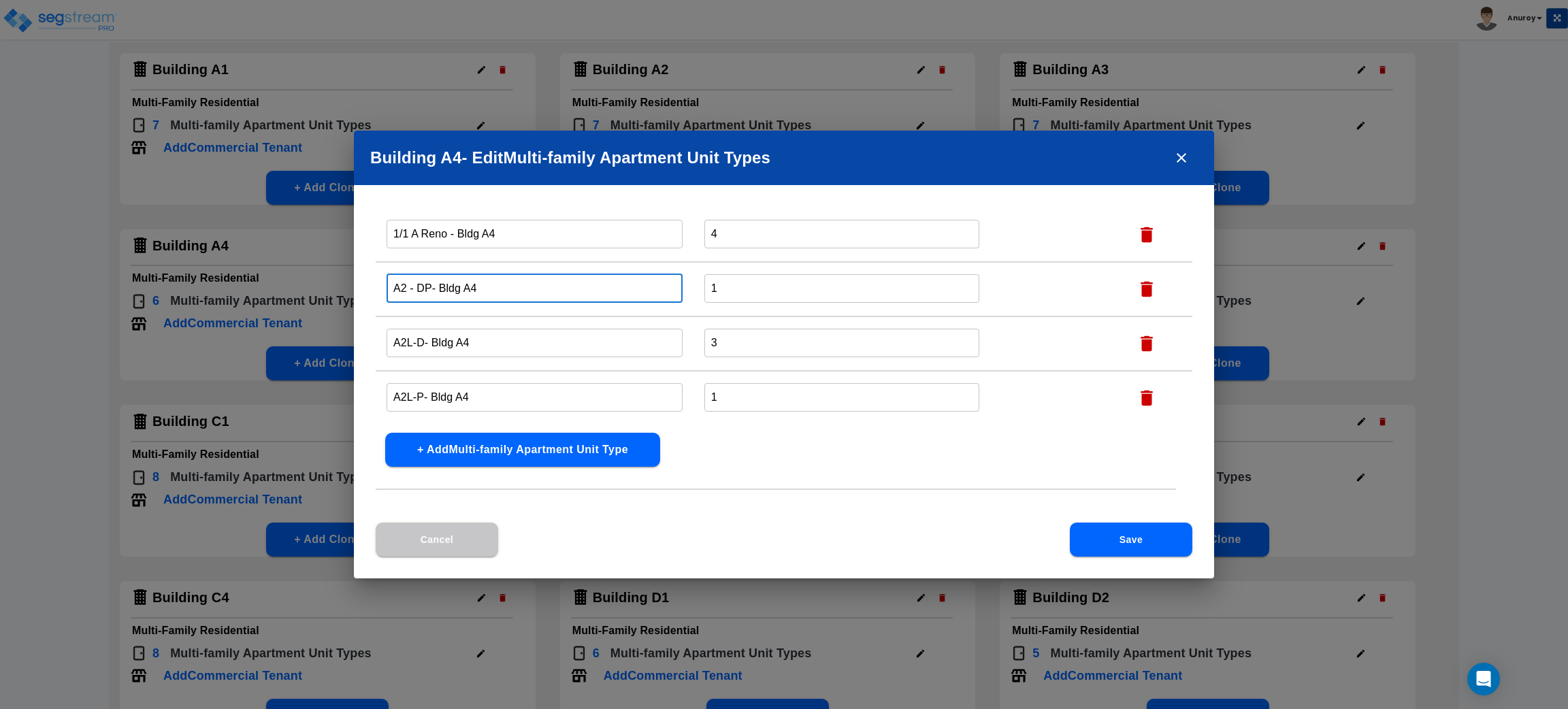
drag, startPoint x: 430, startPoint y: 285, endPoint x: 383, endPoint y: 284, distance: 47.0
click at [383, 284] on td "A2 - DP- Bldg A4 ​" at bounding box center [535, 289] width 318 height 55
paste input "1/1 B Reno"
type input "1/1 B Reno - Bldg A4"
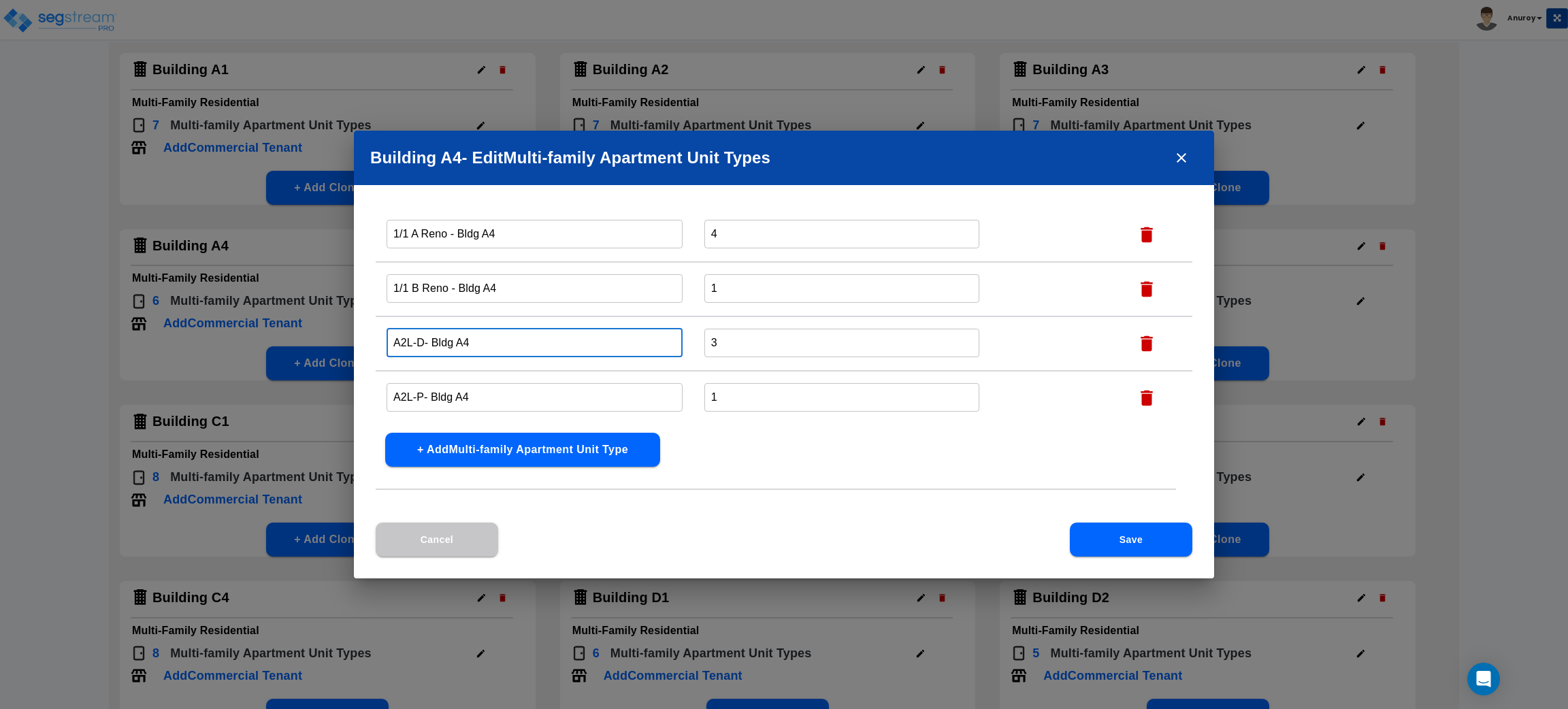
drag, startPoint x: 422, startPoint y: 340, endPoint x: 377, endPoint y: 339, distance: 45.0
click at [377, 339] on td "A2L-D- Bldg A4 ​" at bounding box center [535, 343] width 318 height 55
paste input "1/1 C Partial"
type input "1/1 C Partial - Bldg A4"
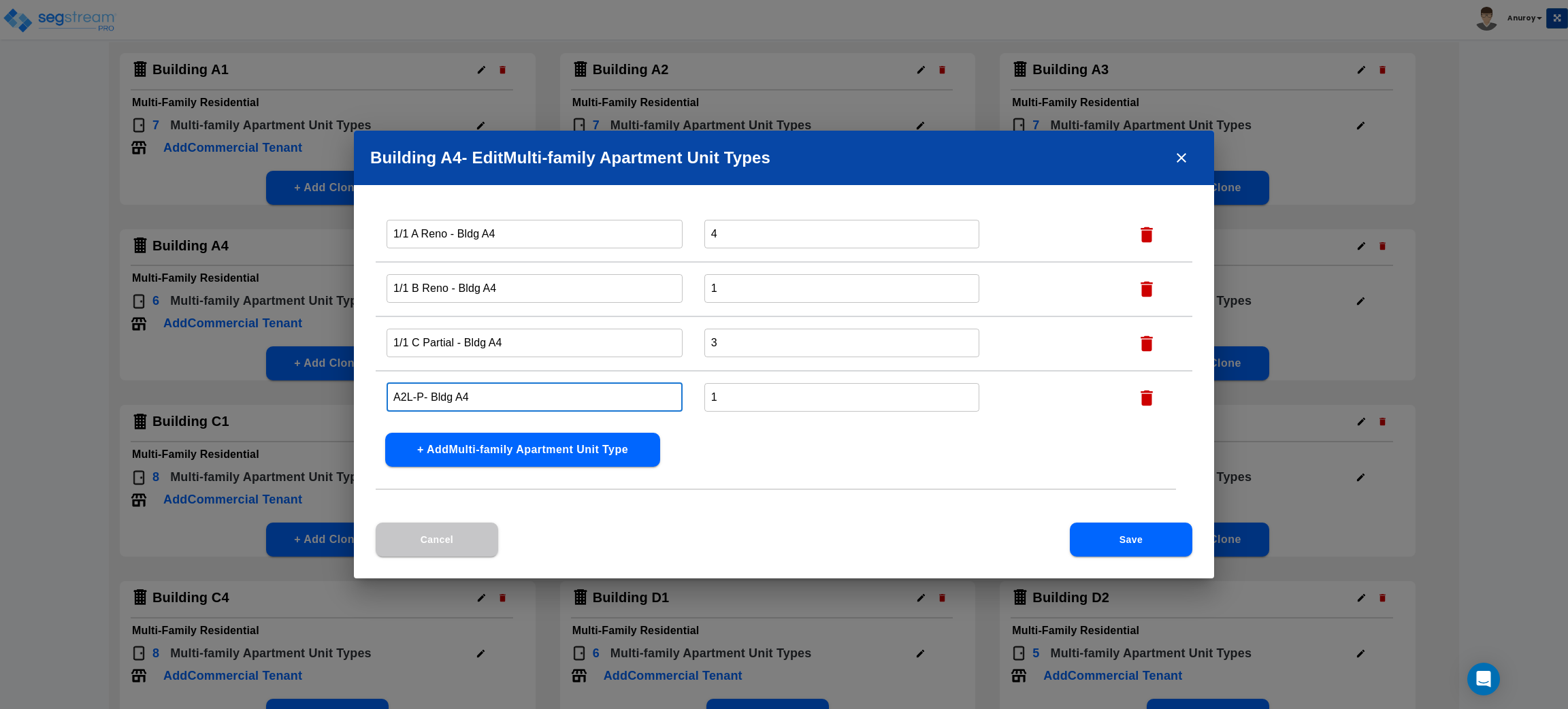
drag, startPoint x: 423, startPoint y: 394, endPoint x: 373, endPoint y: 391, distance: 50.1
click at [373, 391] on div "Name this Multi-family Apartment Unit Type Total Number Units of this Multi-fam…" at bounding box center [784, 369] width 860 height 305
paste input "1/1 C Classic"
type input "1/1 C Classic - Bldg A4"
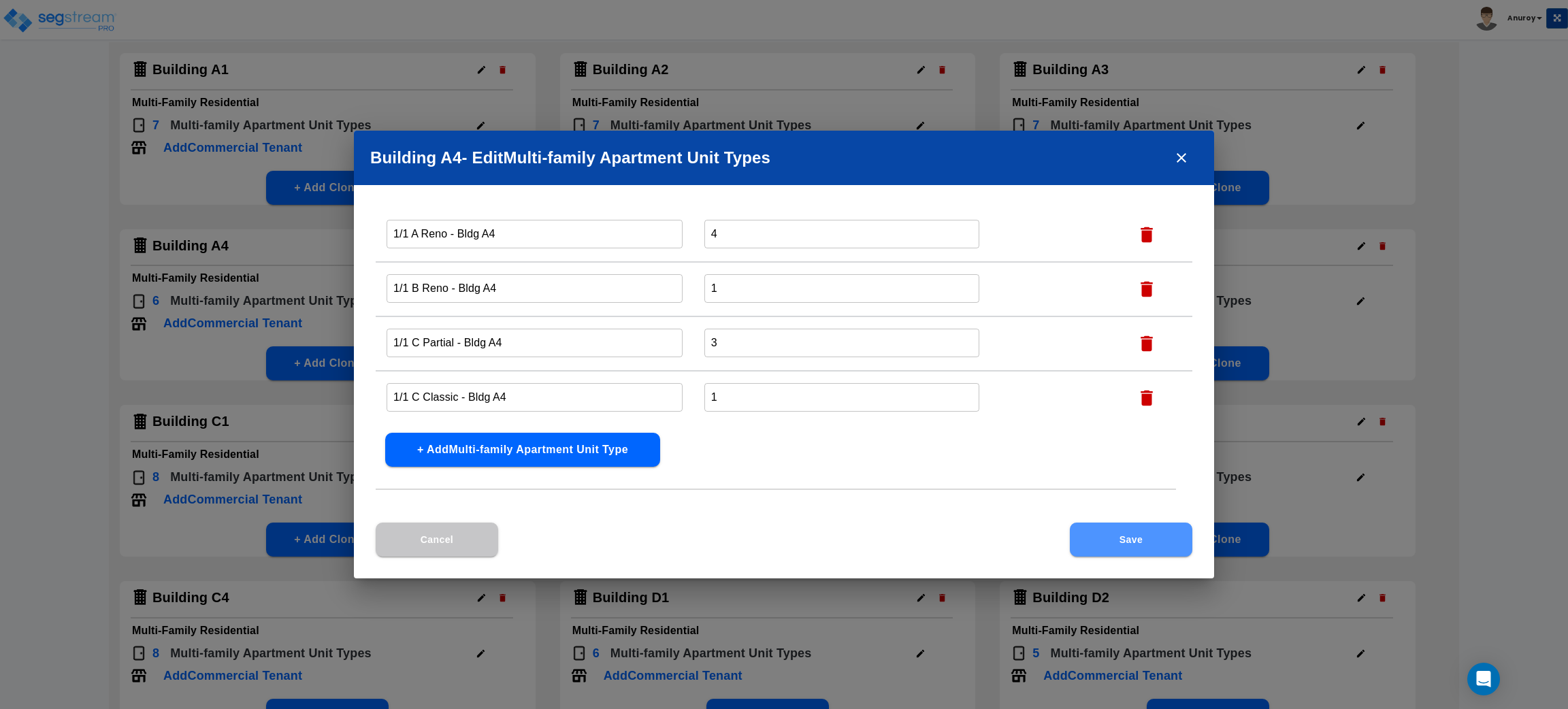
click at [1139, 537] on button "Save" at bounding box center [1131, 540] width 122 height 34
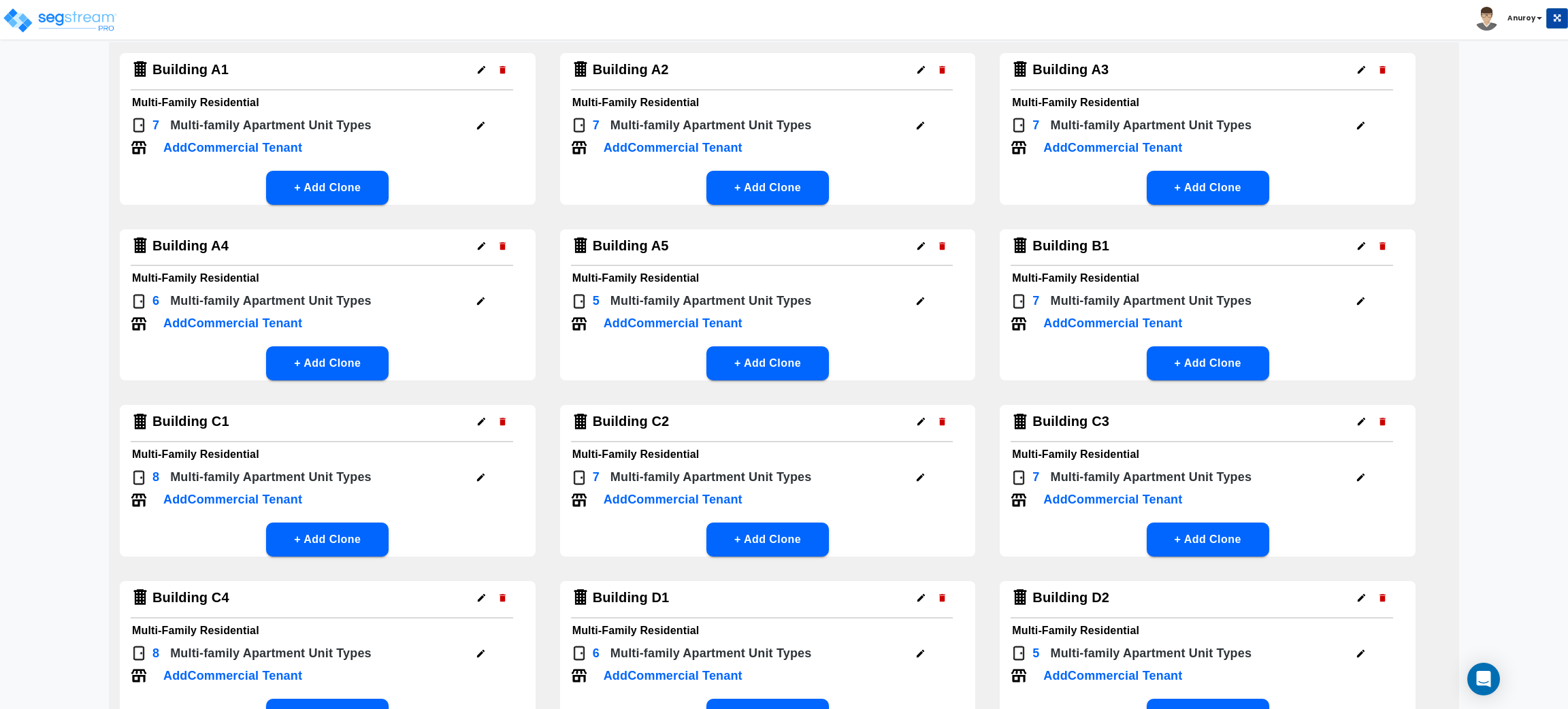
click at [921, 296] on icon "button" at bounding box center [921, 301] width 10 height 10
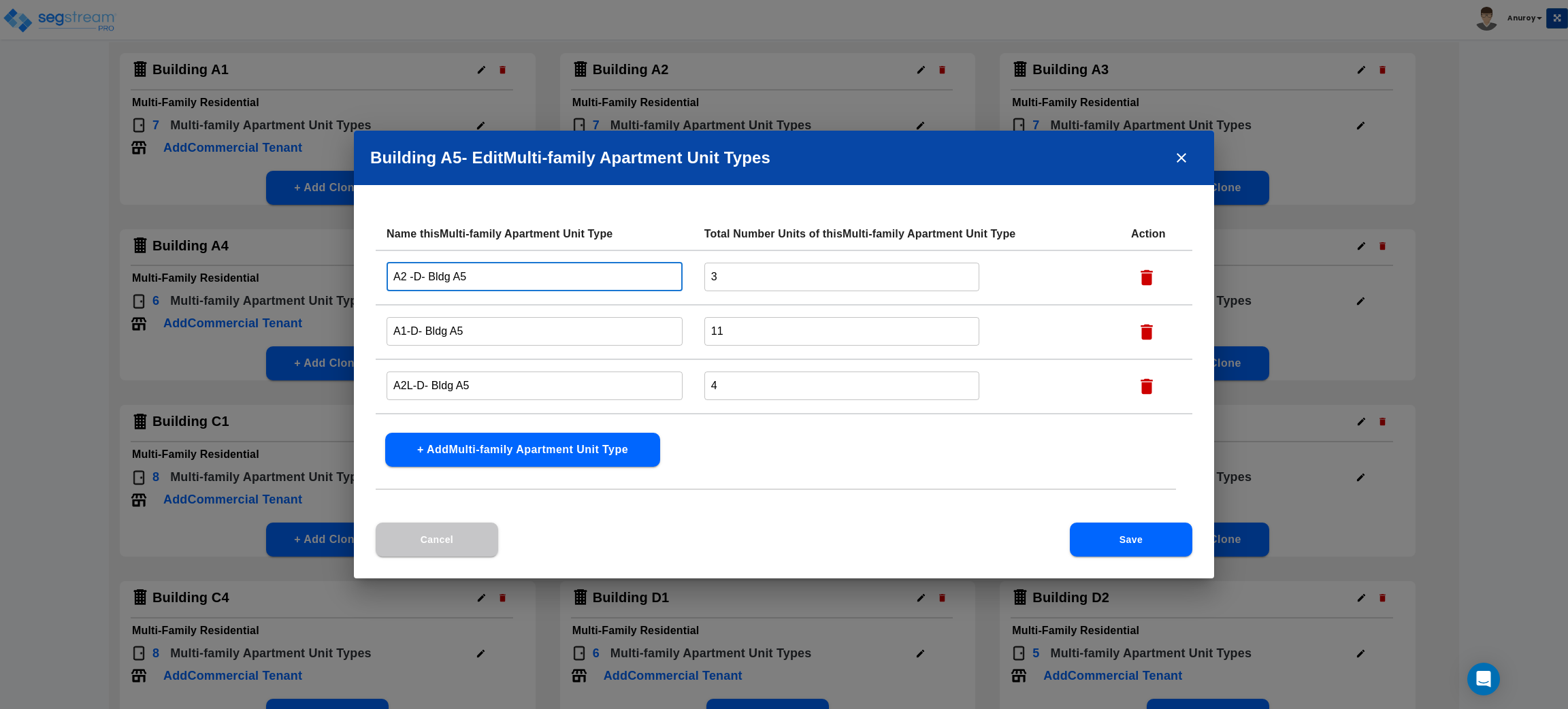
drag, startPoint x: 419, startPoint y: 272, endPoint x: 383, endPoint y: 272, distance: 36.0
click at [383, 272] on td "A2 -D- Bldg A5 ​" at bounding box center [535, 277] width 318 height 55
paste input "1/1 B Partial"
type input "1/1 B Partial - Bldg A5"
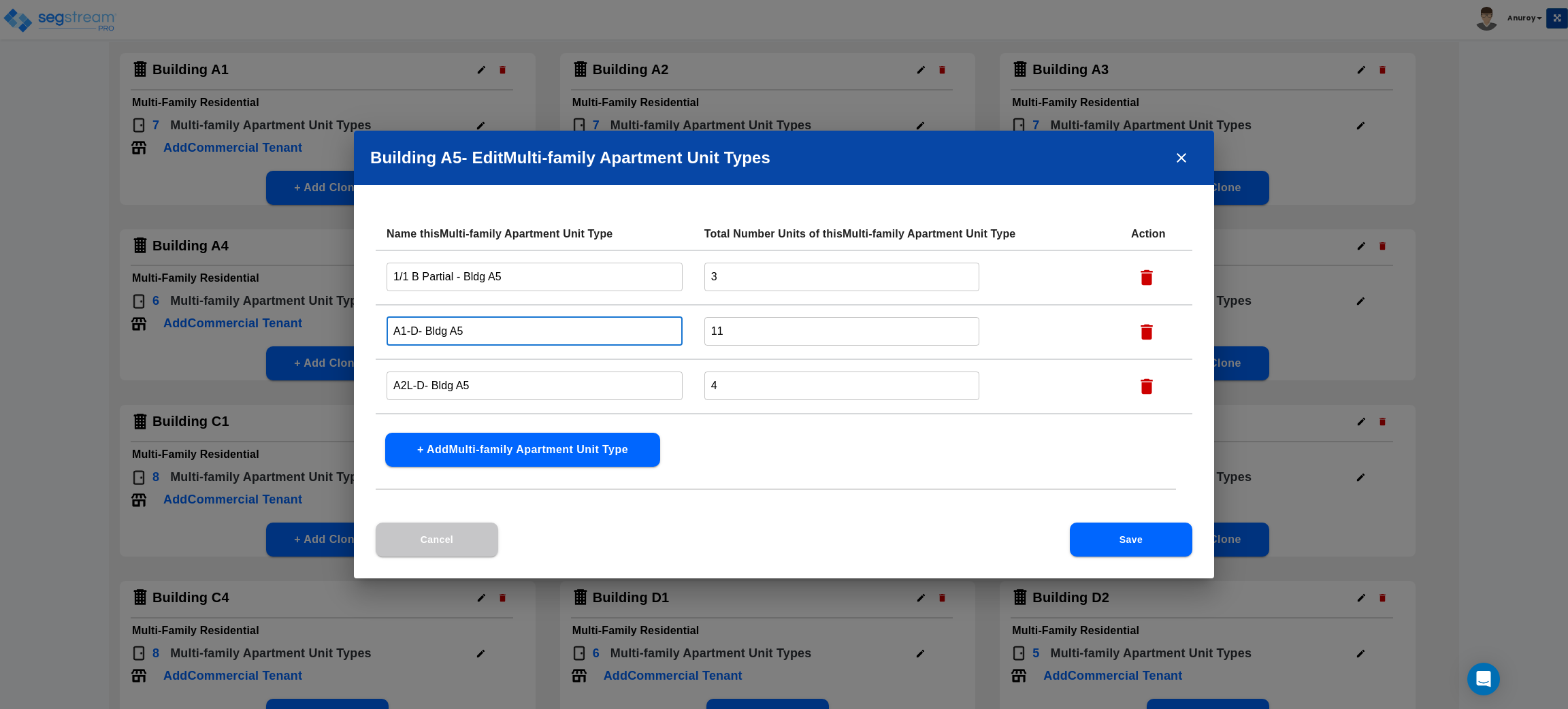
drag, startPoint x: 419, startPoint y: 330, endPoint x: 378, endPoint y: 327, distance: 41.1
click at [378, 327] on td "A1-D- Bldg A5 ​" at bounding box center [535, 332] width 318 height 55
paste input "1/1 A Partial"
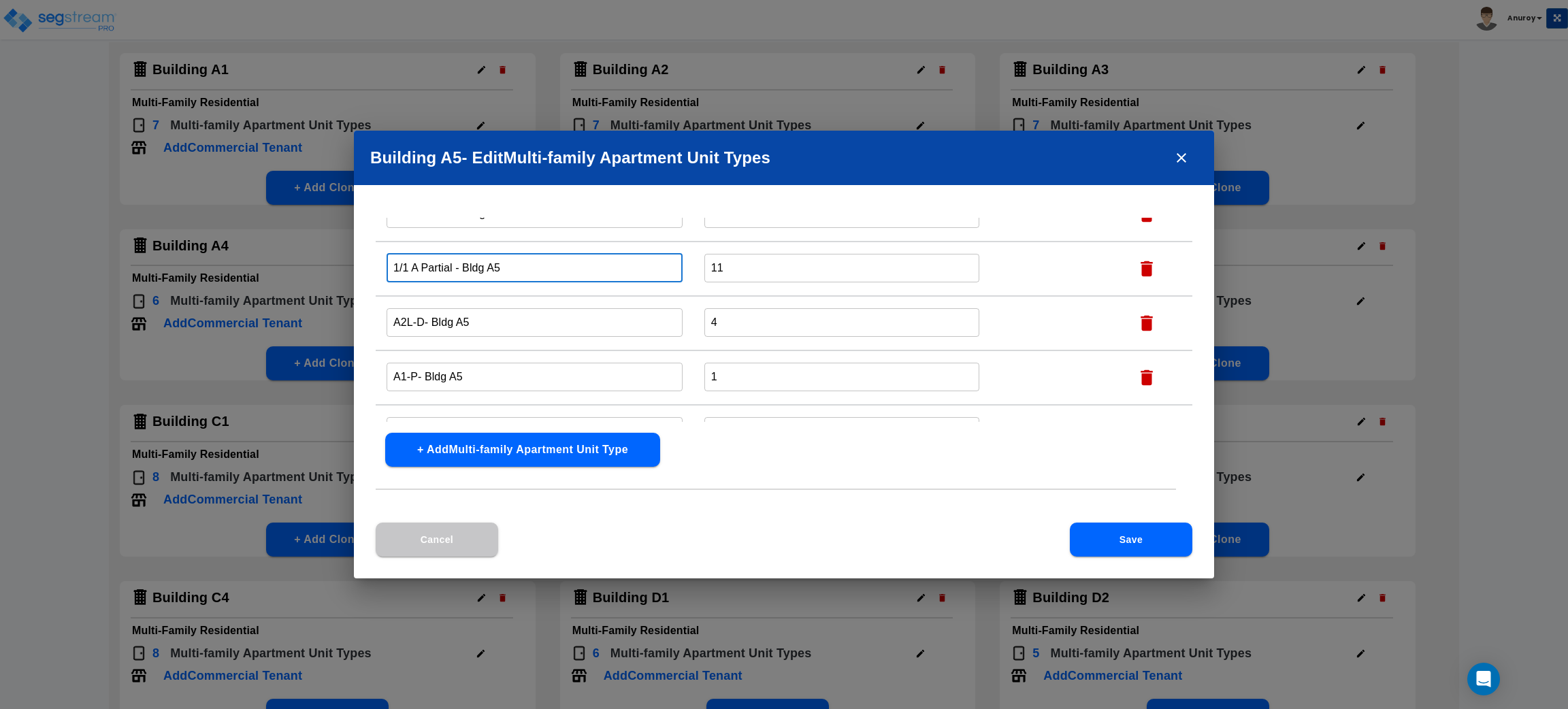
scroll to position [98, 0]
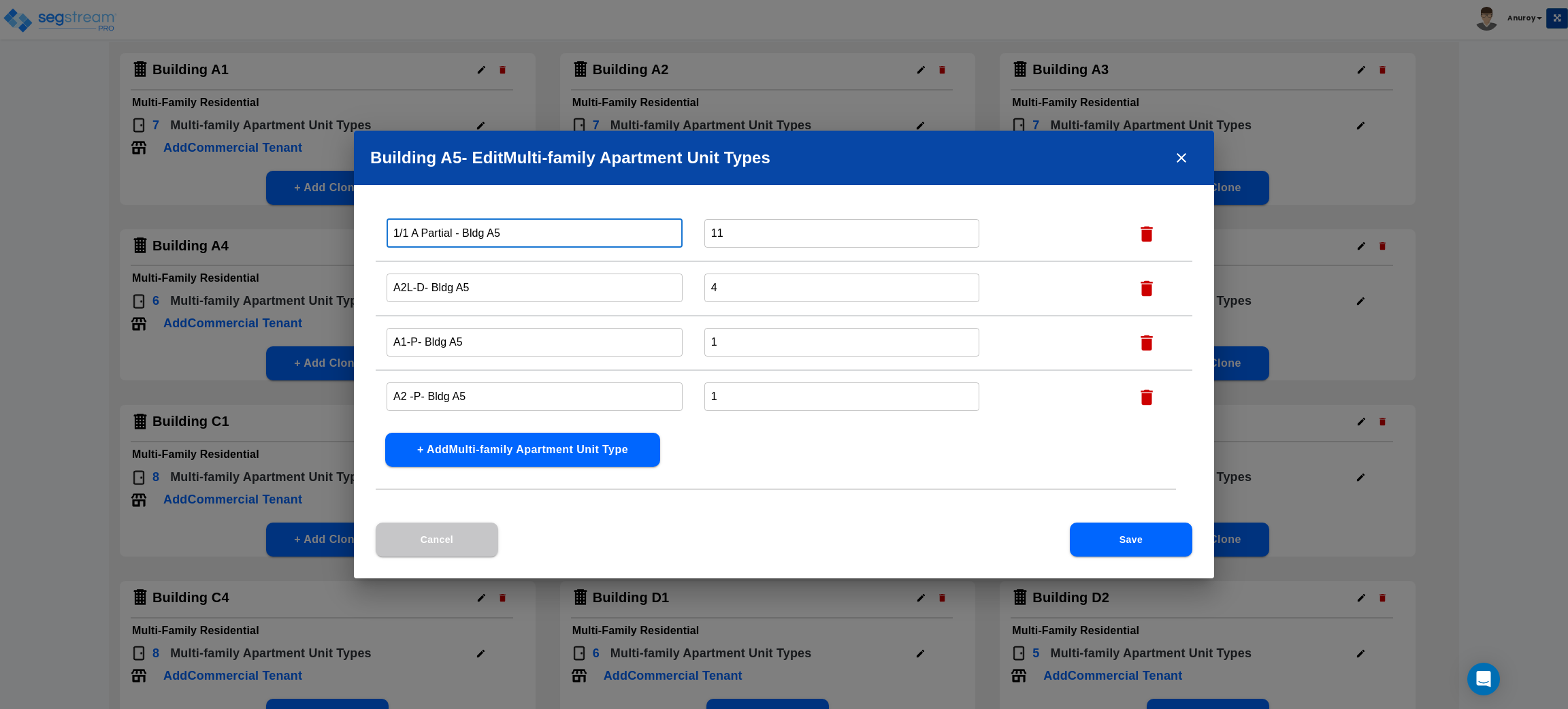
type input "1/1 A Partial - Bldg A5"
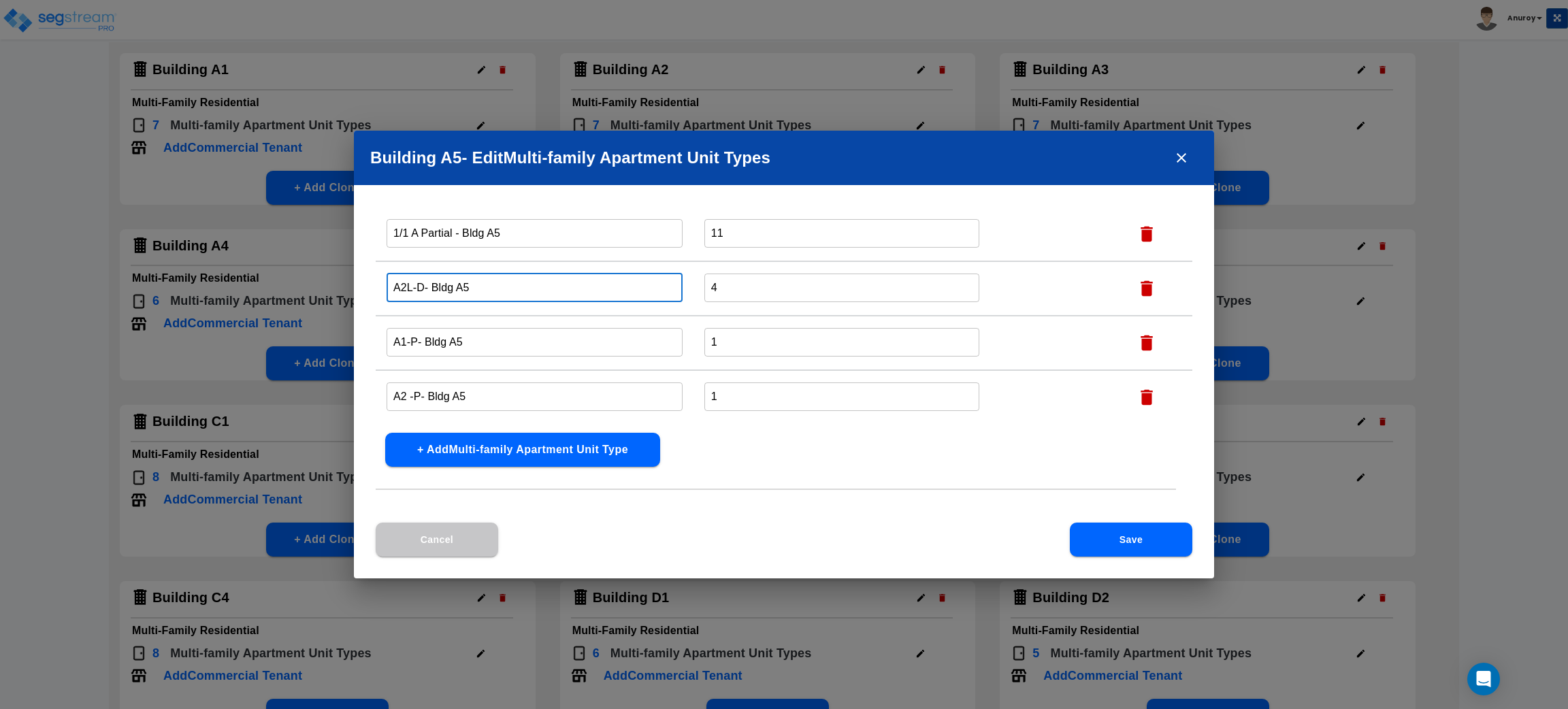
drag, startPoint x: 423, startPoint y: 285, endPoint x: 379, endPoint y: 284, distance: 44.0
click at [379, 284] on td "A2L-D- Bldg A5 ​" at bounding box center [535, 288] width 318 height 55
paste input "1/1 C Partial"
type input "1/1 C Partial - Bldg A5"
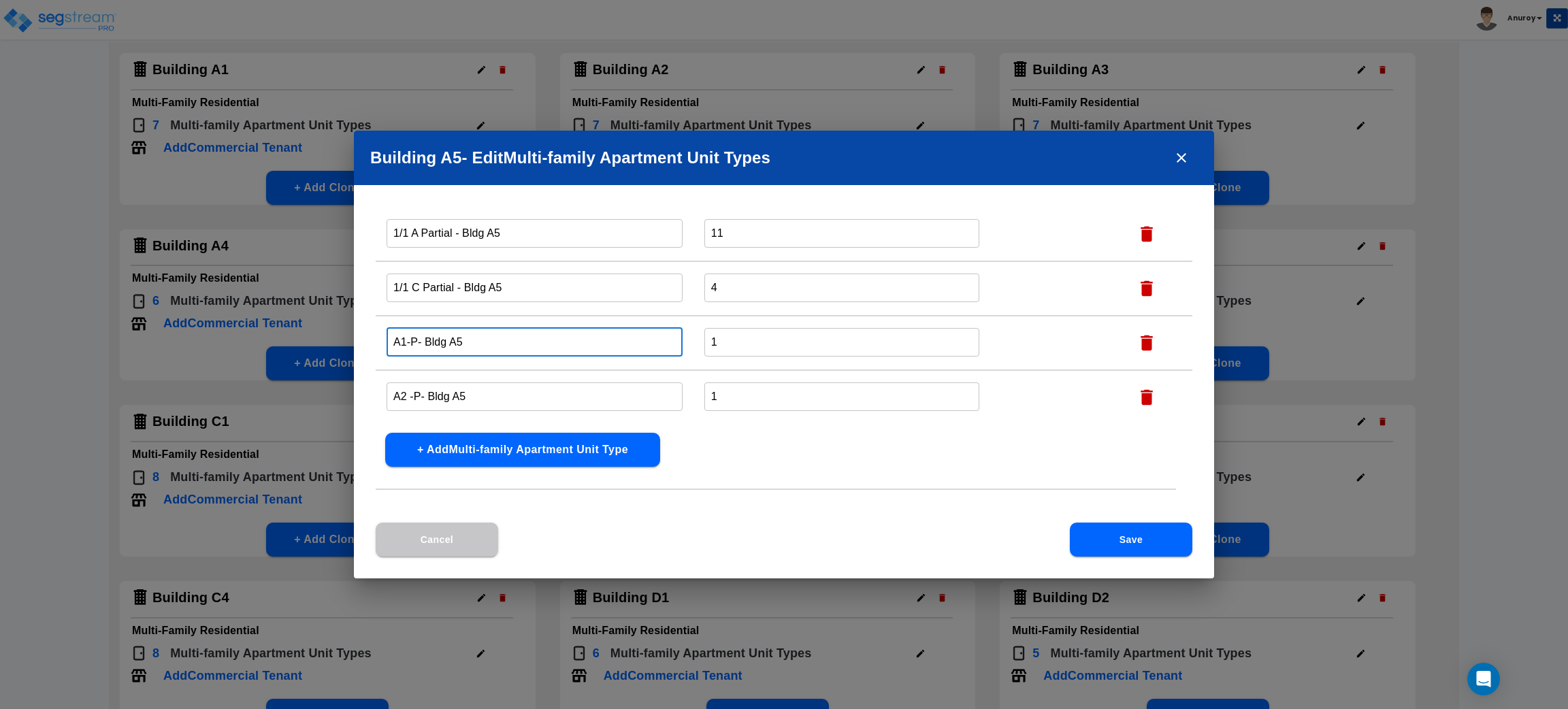
drag, startPoint x: 417, startPoint y: 337, endPoint x: 386, endPoint y: 339, distance: 31.1
click at [387, 339] on input "A1-P- Bldg A5" at bounding box center [535, 342] width 296 height 29
paste input "1/1 A Classic"
type input "1/1 A Classic - Bldg A5"
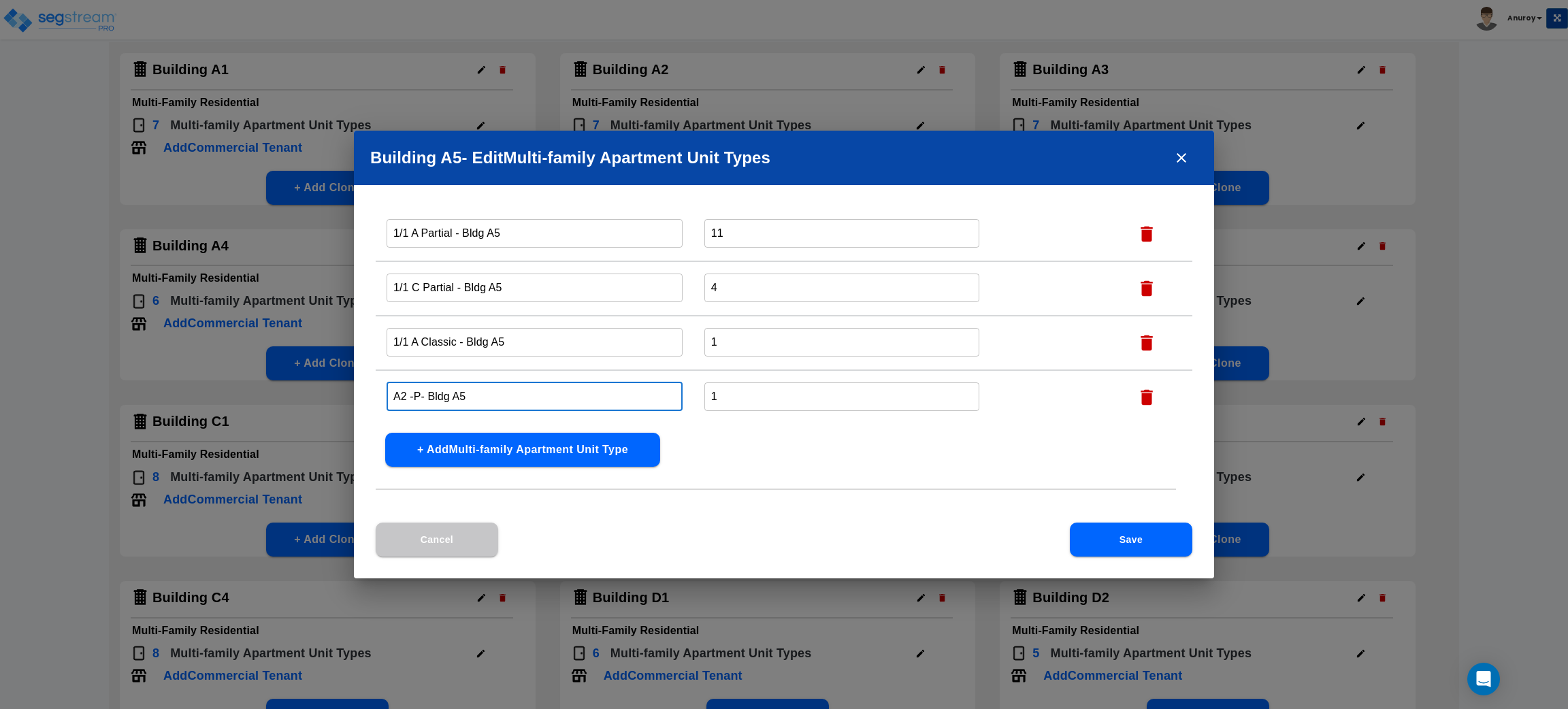
drag, startPoint x: 418, startPoint y: 390, endPoint x: 387, endPoint y: 390, distance: 31.0
click at [387, 390] on input "A2 -P- Bldg A5" at bounding box center [535, 396] width 296 height 29
paste input "1/1 B Classic"
type input "1/1 B Classic - Bldg A5"
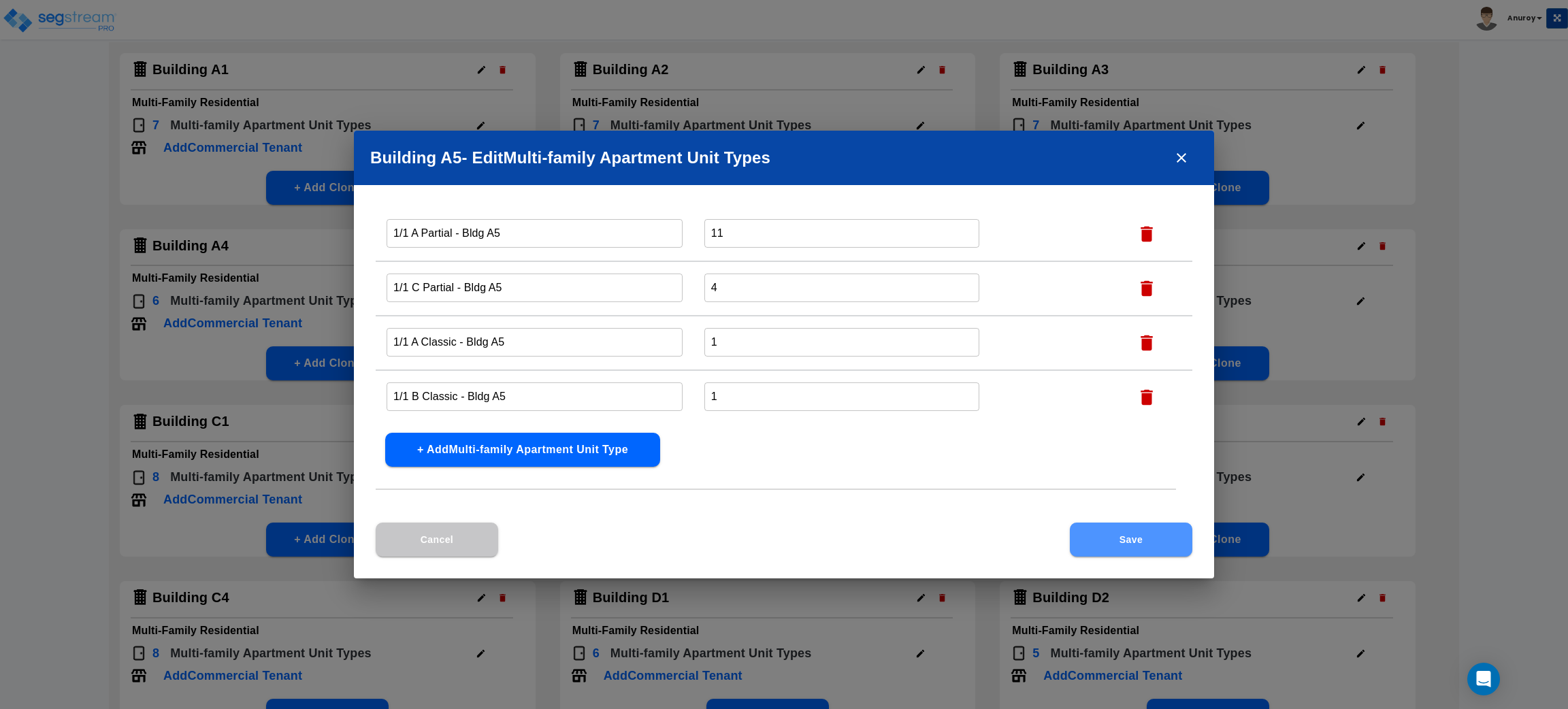
click at [1111, 534] on button "Save" at bounding box center [1131, 540] width 122 height 34
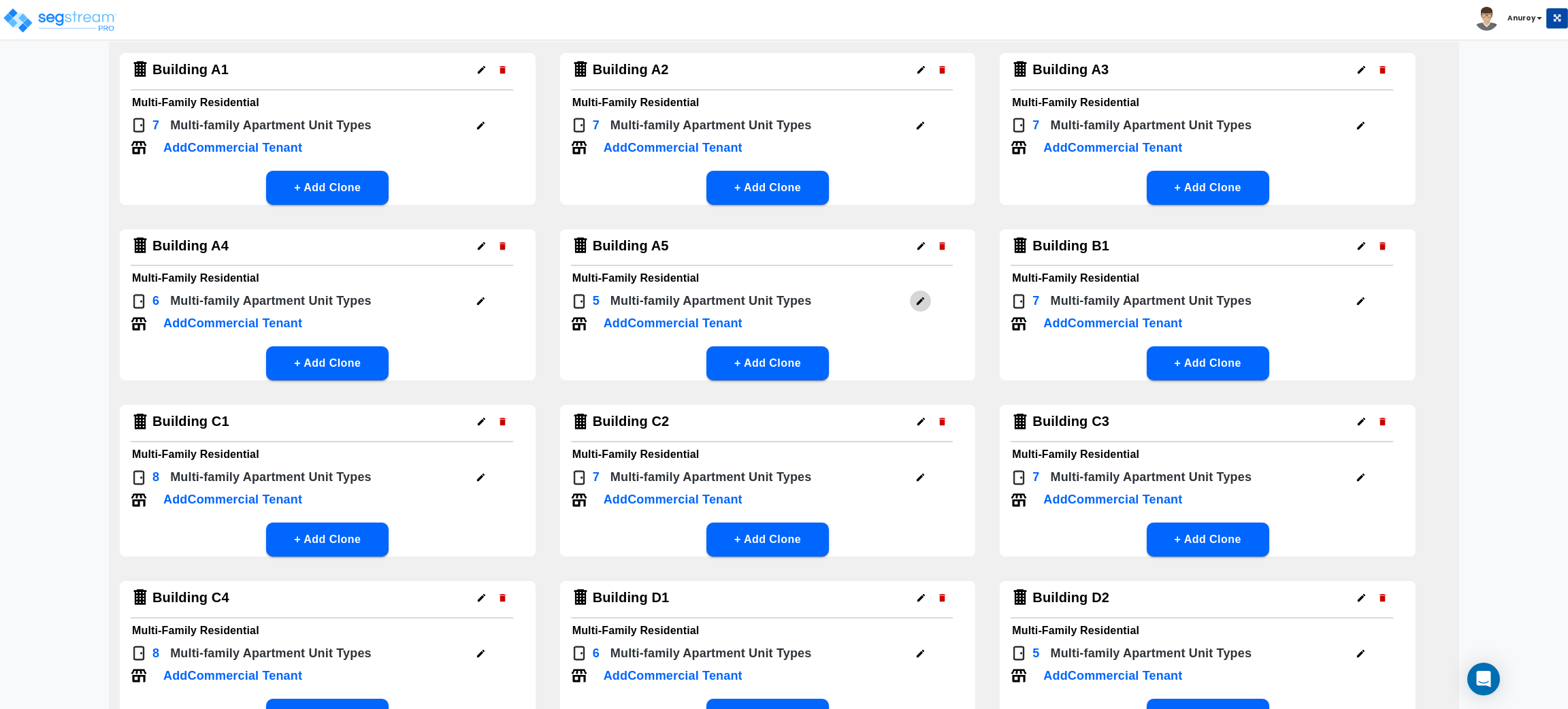
click at [921, 297] on icon "button" at bounding box center [921, 301] width 10 height 10
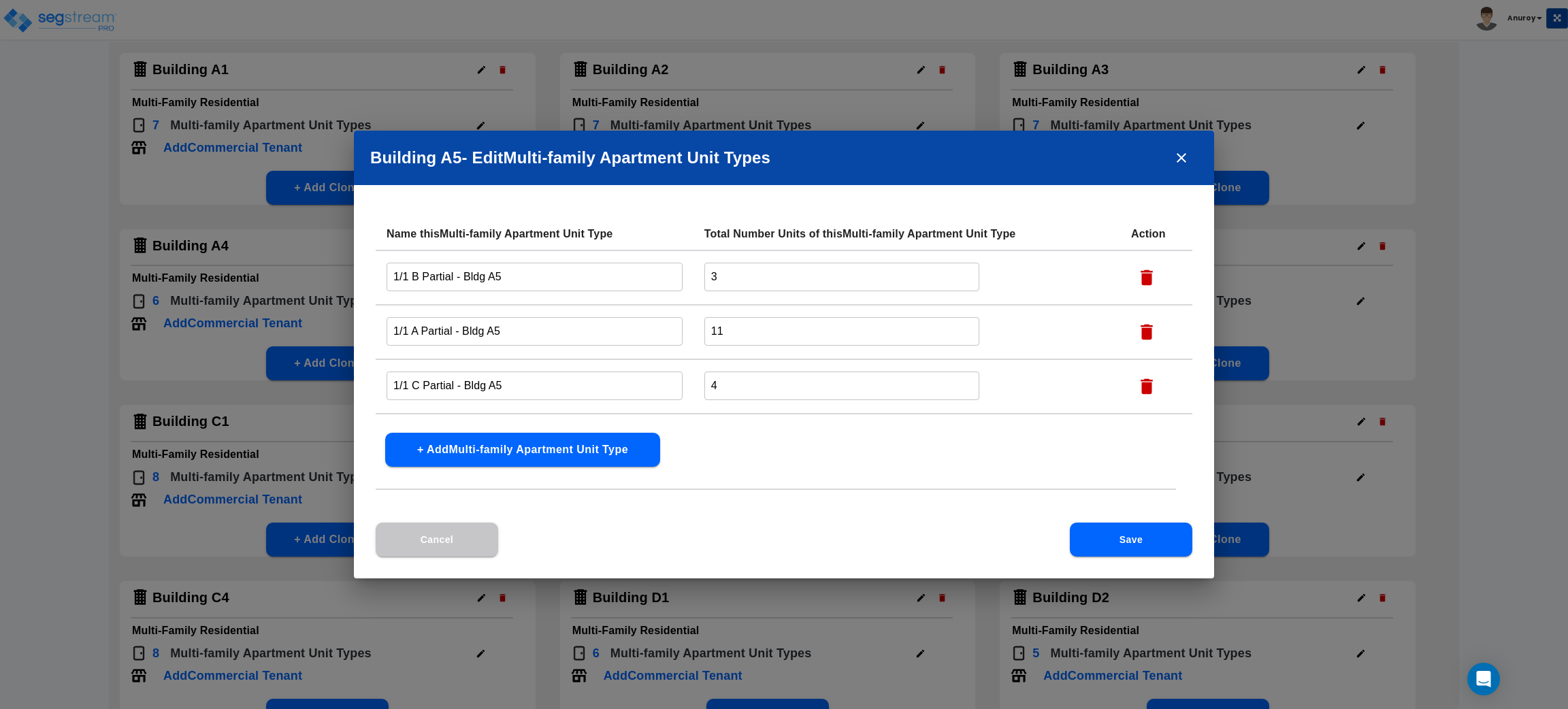
click at [1183, 154] on icon "close" at bounding box center [1181, 158] width 16 height 16
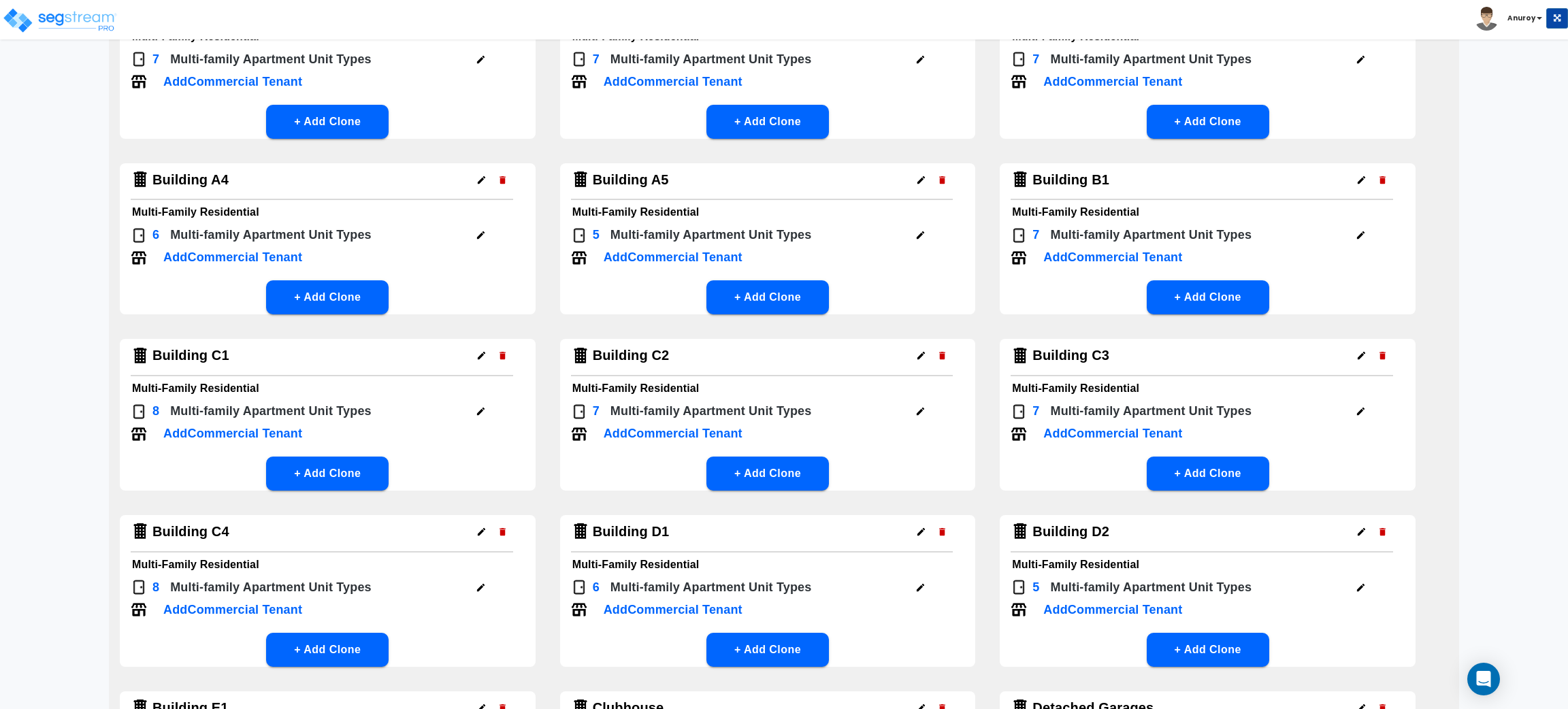
scroll to position [204, 0]
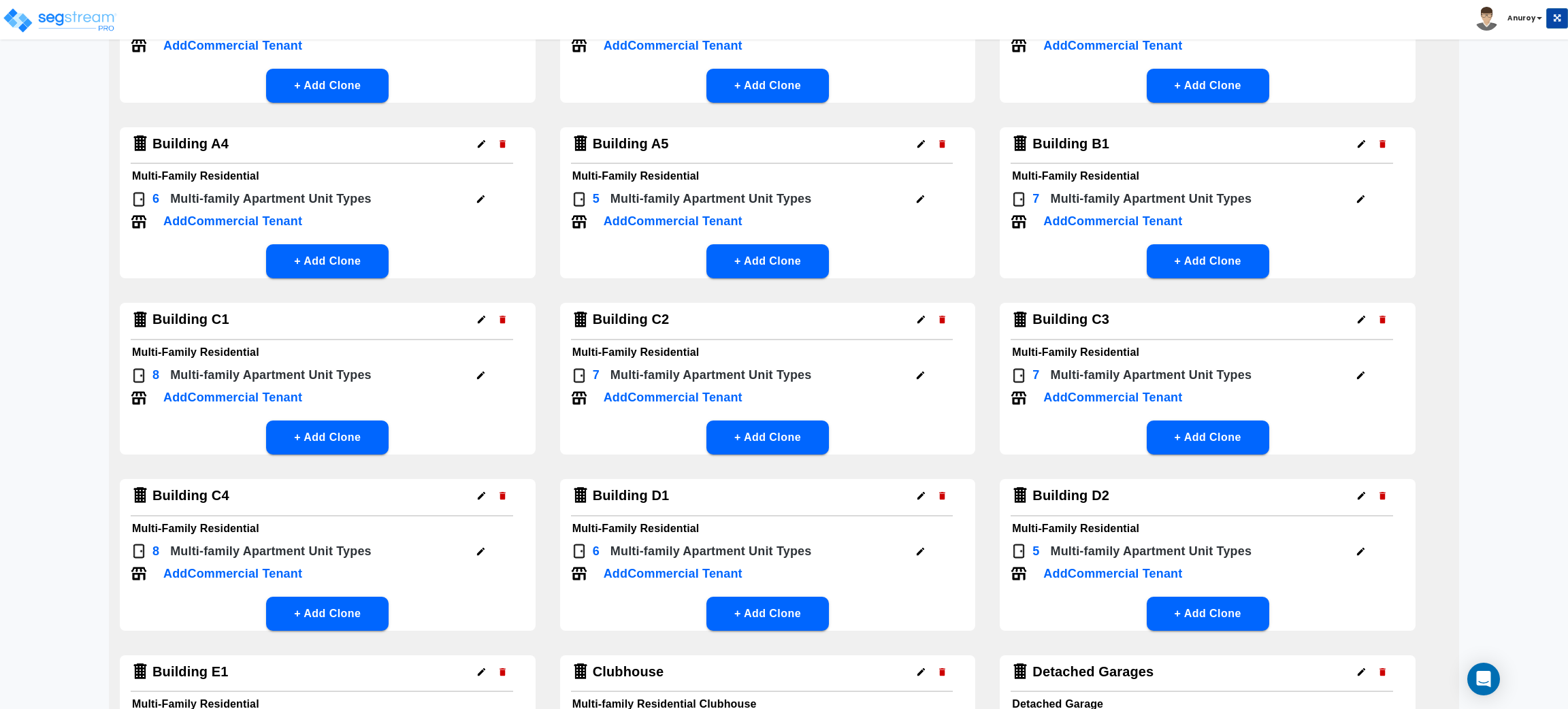
click at [1358, 199] on icon "button" at bounding box center [1361, 199] width 7 height 7
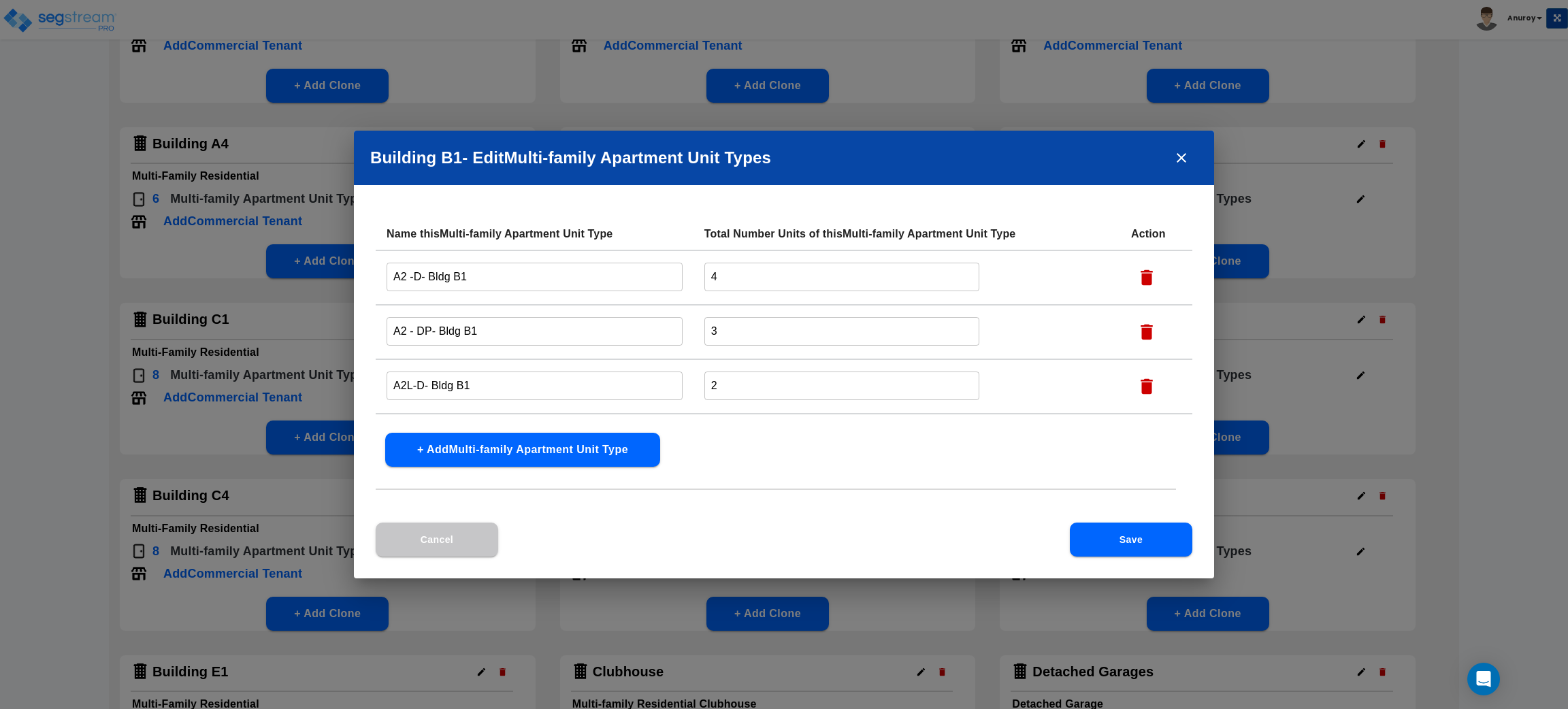
click at [1177, 157] on icon "close" at bounding box center [1181, 158] width 16 height 16
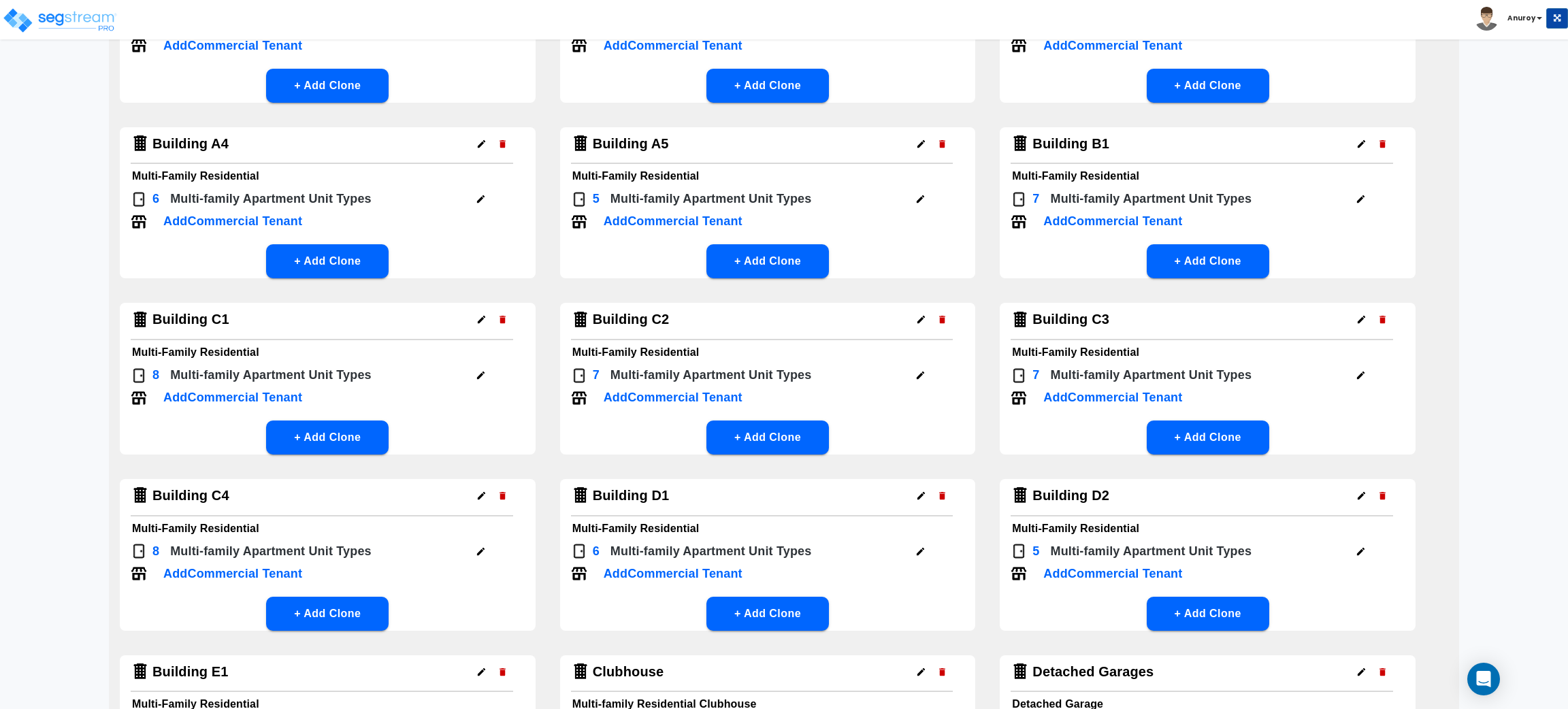
click at [1364, 196] on icon "button" at bounding box center [1361, 199] width 7 height 7
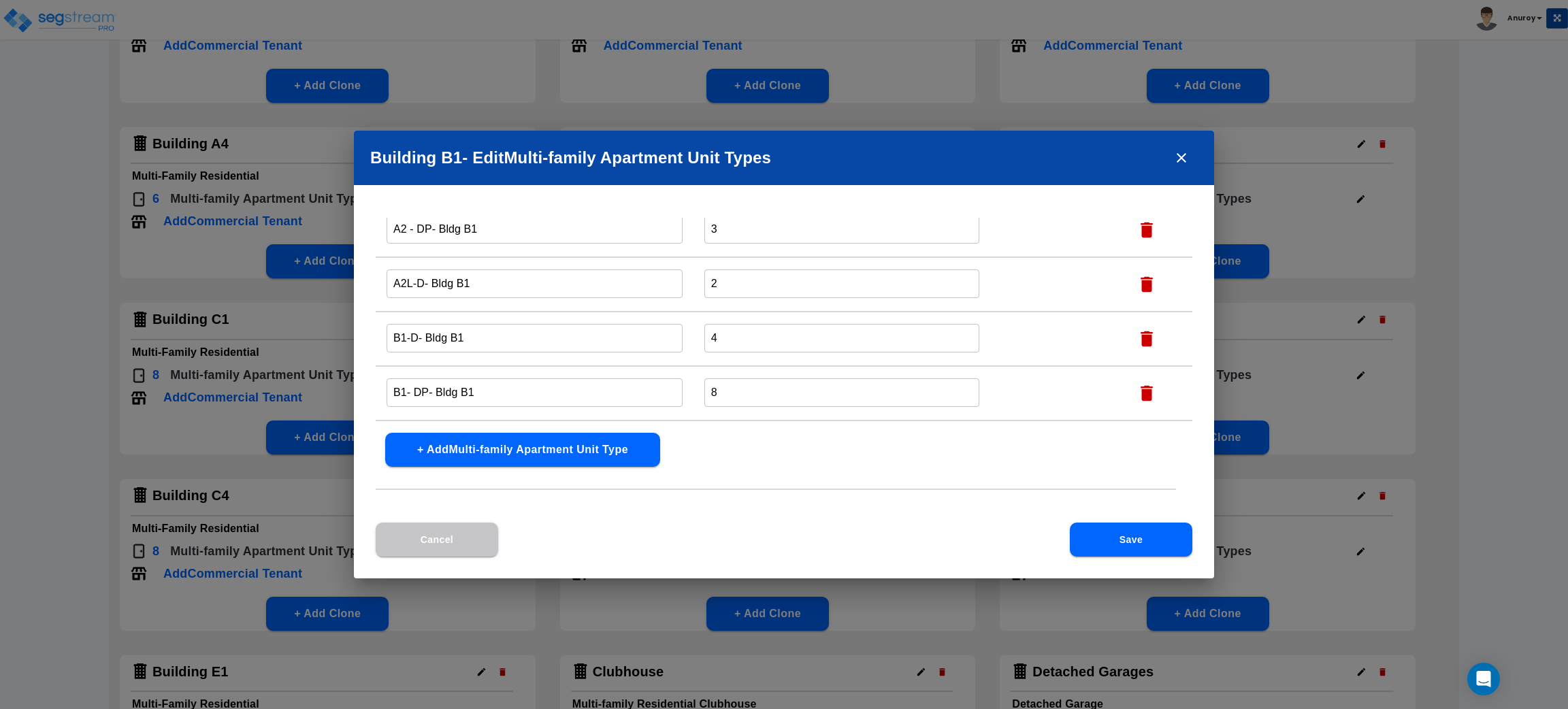
scroll to position [0, 0]
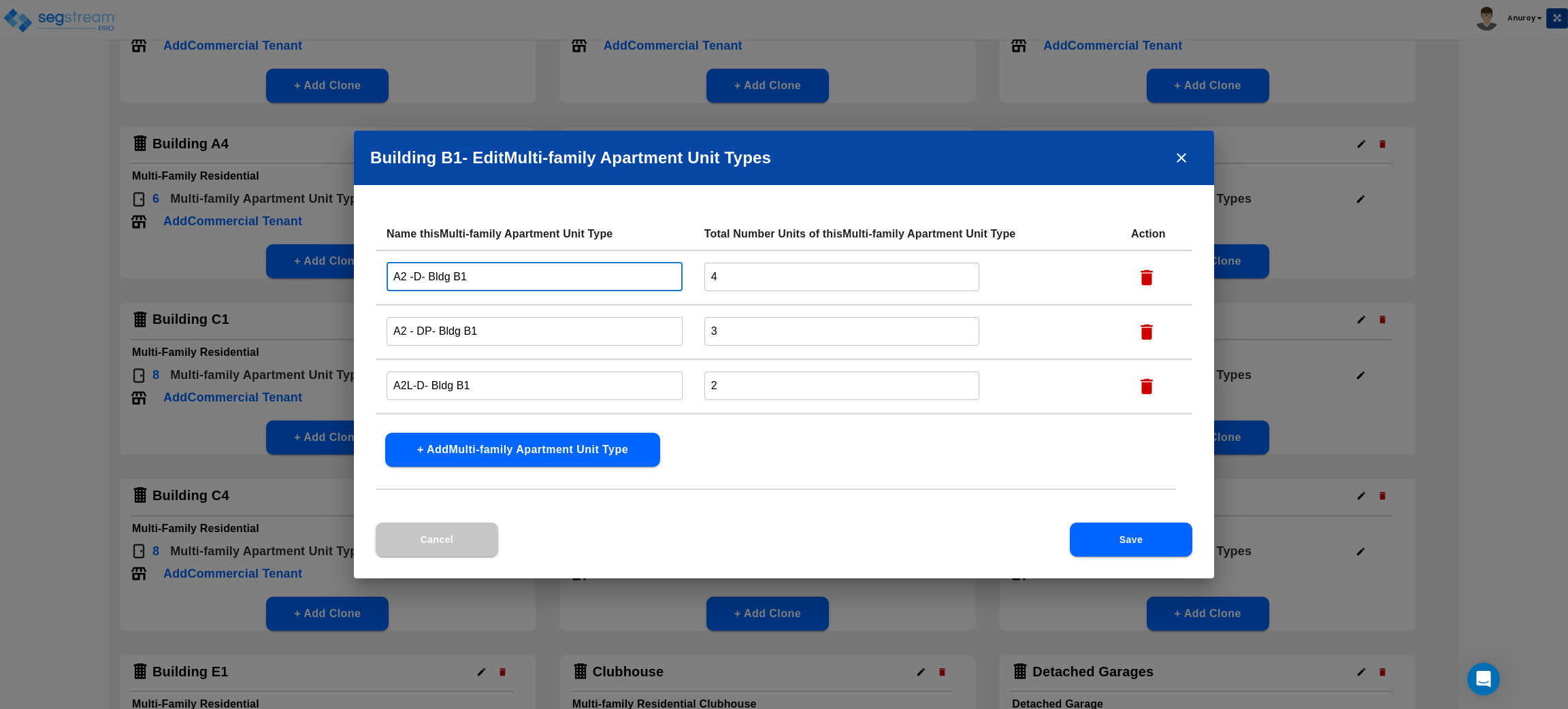
drag, startPoint x: 421, startPoint y: 275, endPoint x: 377, endPoint y: 273, distance: 44.0
click at [377, 273] on td "A2 -D- Bldg B1 ​" at bounding box center [535, 277] width 318 height 55
paste input "1/1 B Partial"
type input "1/1 B Partial - Bldg B1"
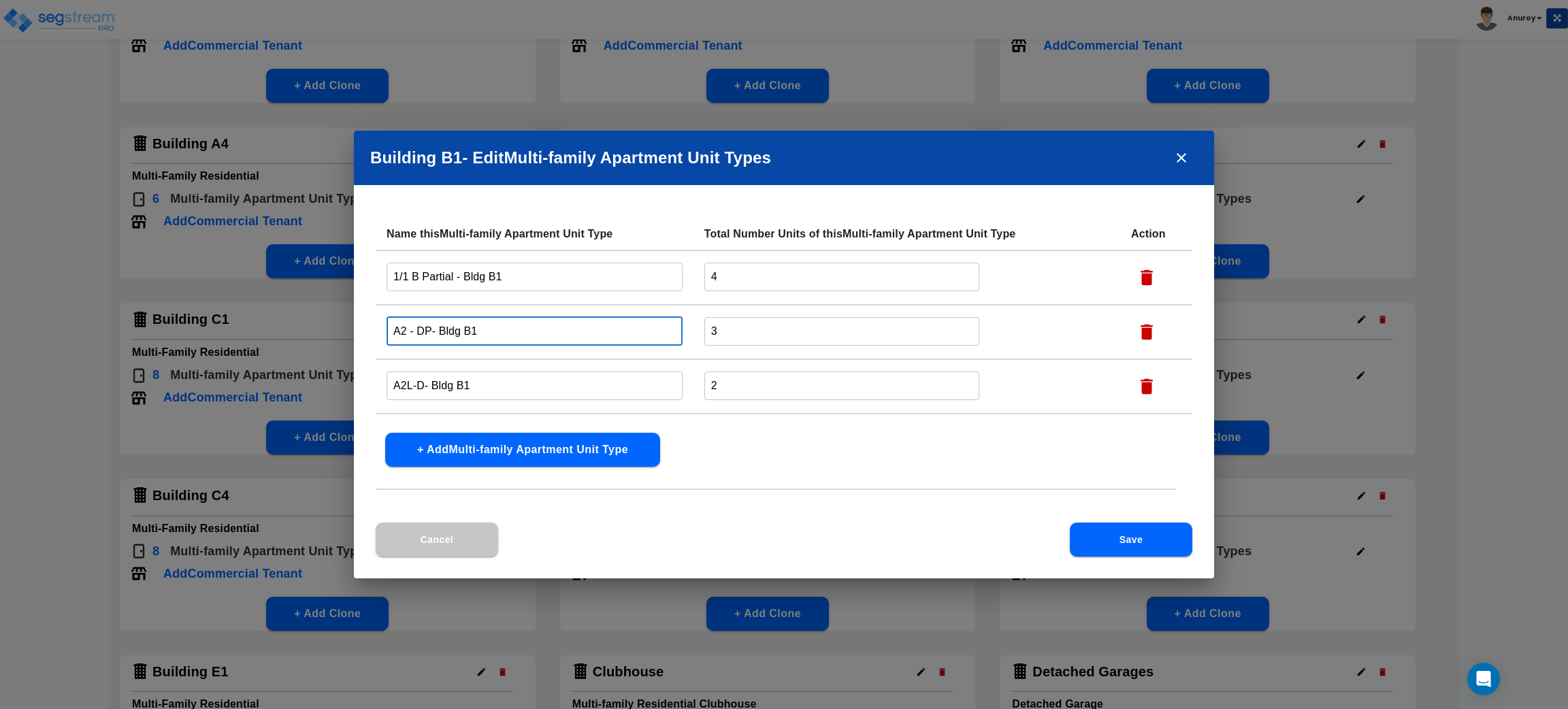
drag, startPoint x: 430, startPoint y: 329, endPoint x: 393, endPoint y: 326, distance: 37.1
click at [393, 326] on input "A2 - DP- Bldg B1" at bounding box center [535, 331] width 296 height 29
paste input "1/1 B Reno"
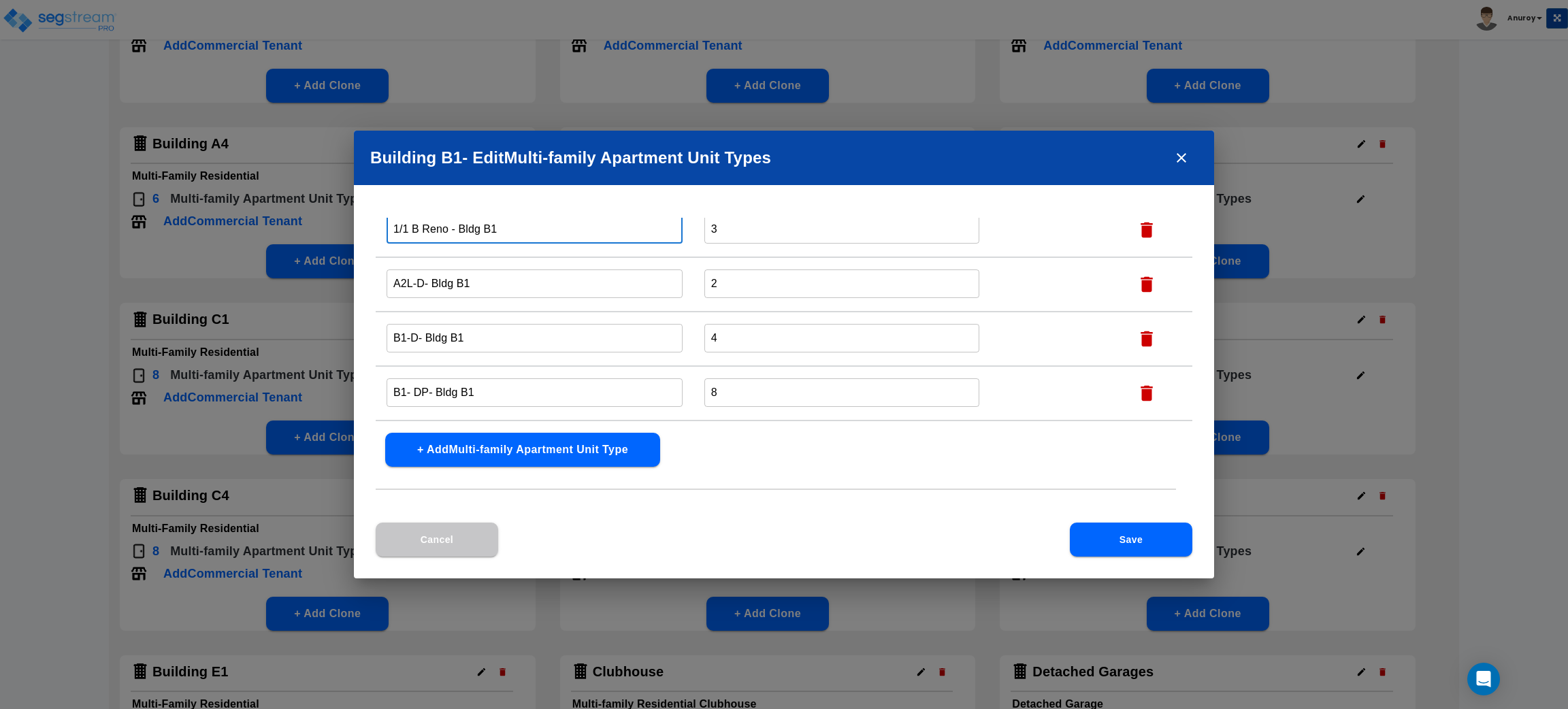
type input "1/1 B Reno - Bldg B1"
drag, startPoint x: 418, startPoint y: 281, endPoint x: 372, endPoint y: 281, distance: 46.0
click at [372, 281] on div "Name this Multi-family Apartment Unit Type Total Number Units of this Multi-fam…" at bounding box center [784, 369] width 860 height 305
paste input "1/1 C Partial"
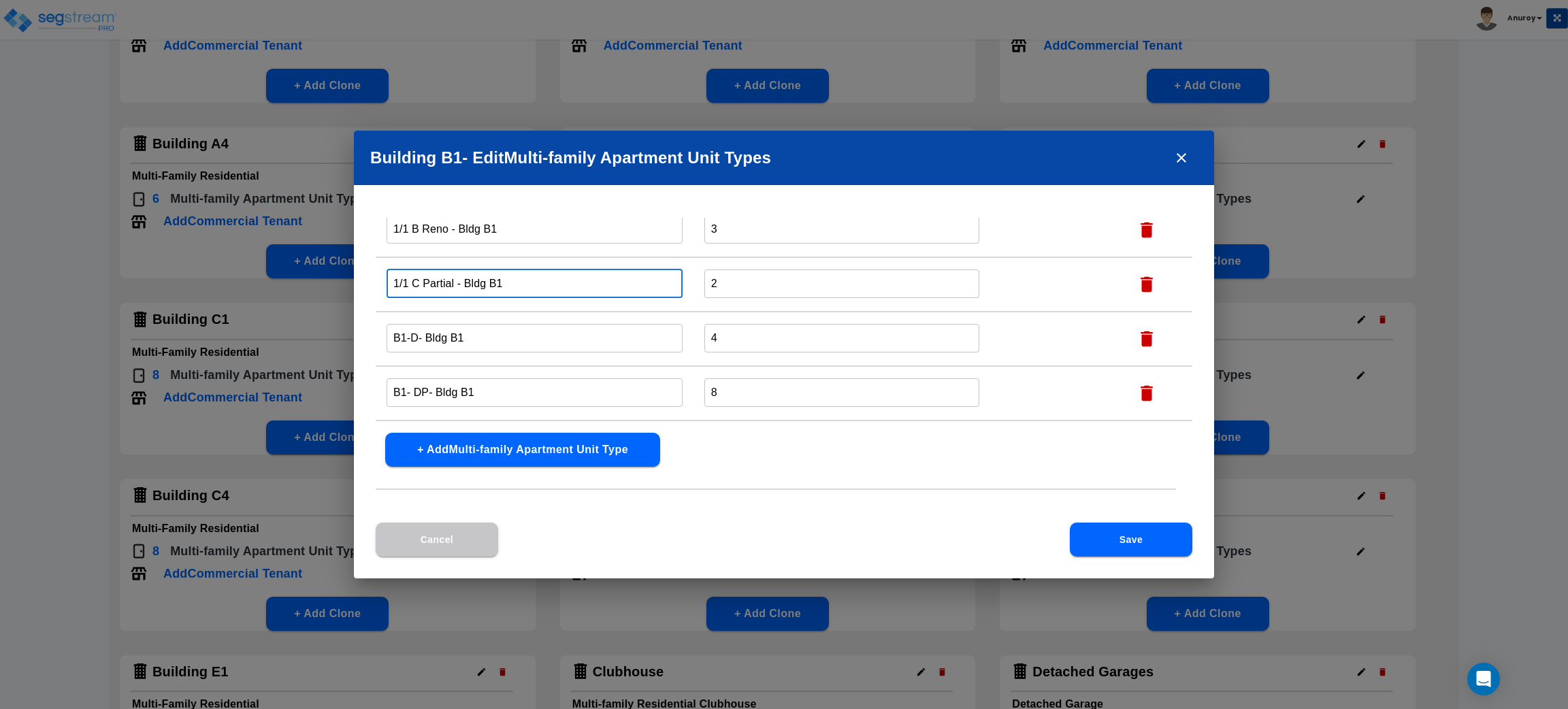
type input "1/1 C Partial - Bldg B1"
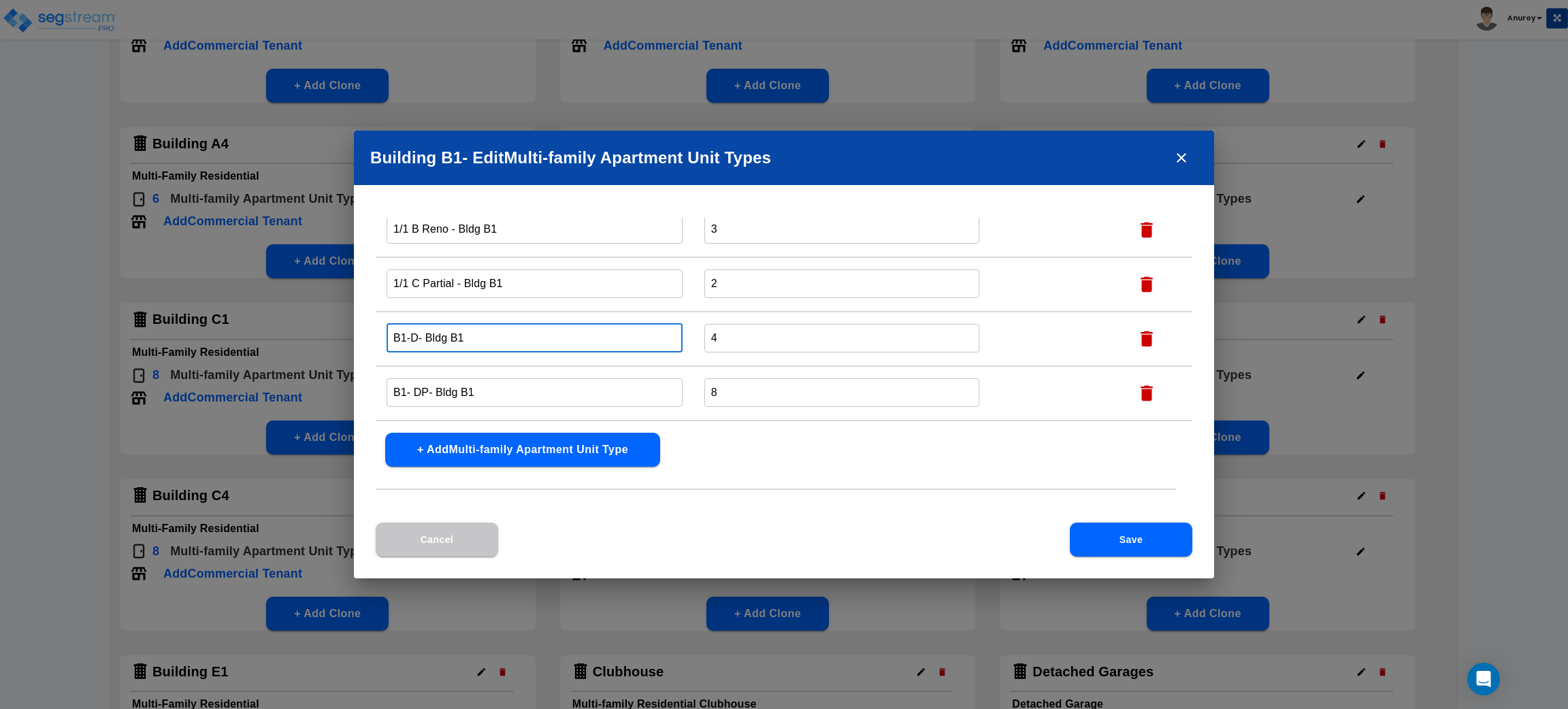
drag, startPoint x: 417, startPoint y: 335, endPoint x: 379, endPoint y: 335, distance: 38.0
click at [379, 335] on td "B1-D- Bldg B1 ​" at bounding box center [535, 339] width 318 height 55
paste input "2/2 A Partial"
type input "2/2 A Partial - Bldg B1"
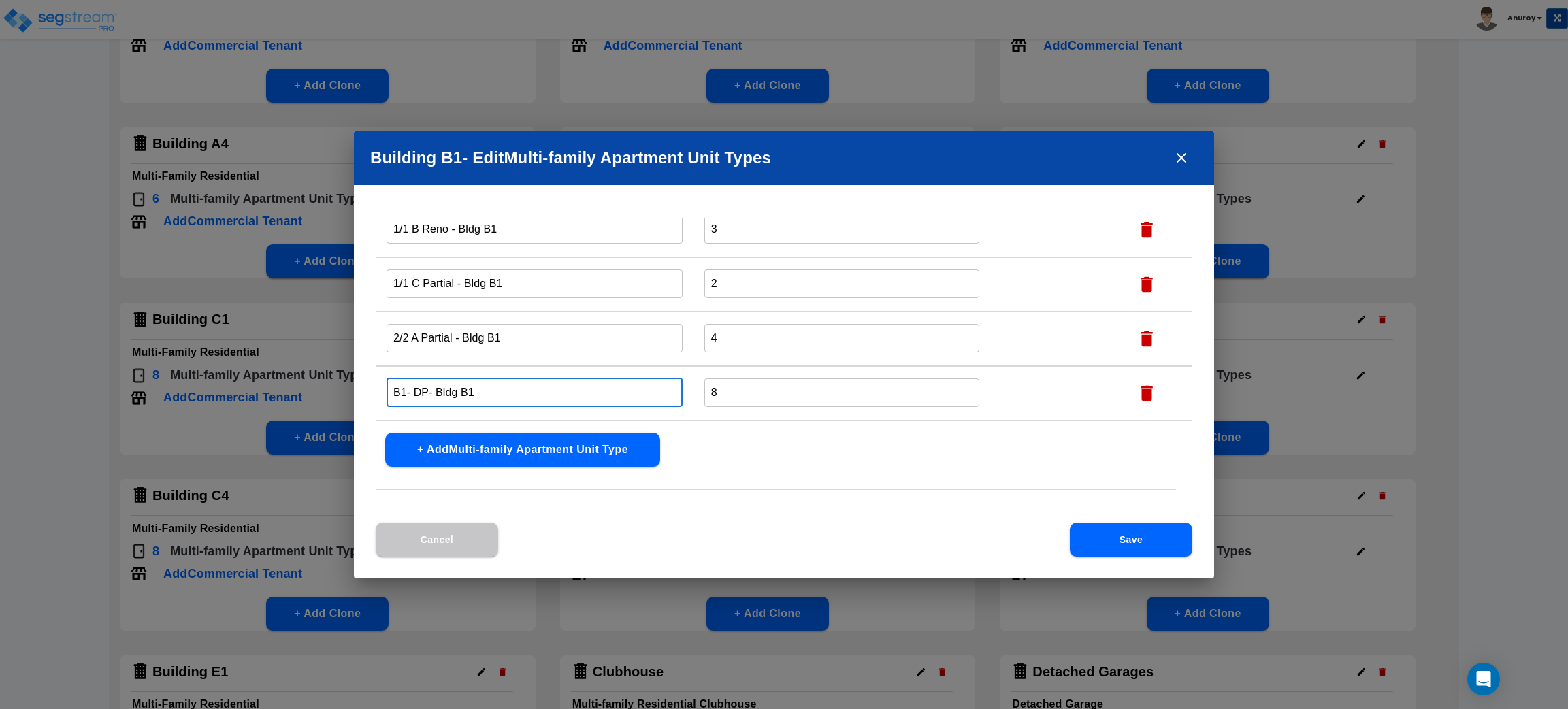
drag, startPoint x: 427, startPoint y: 389, endPoint x: 391, endPoint y: 386, distance: 36.1
click at [391, 386] on input "B1- DP- Bldg B1" at bounding box center [535, 392] width 296 height 29
paste input "2/2 A Reno"
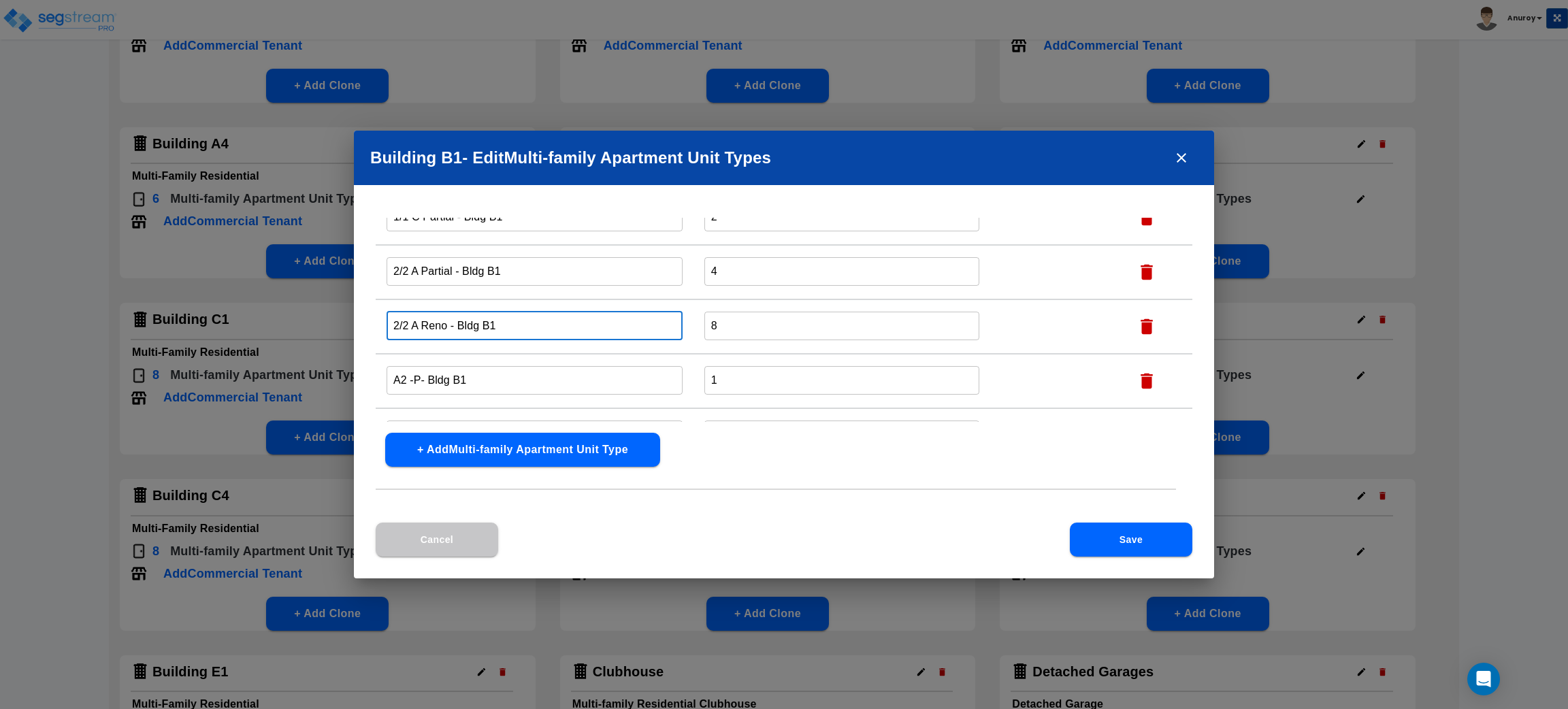
scroll to position [204, 0]
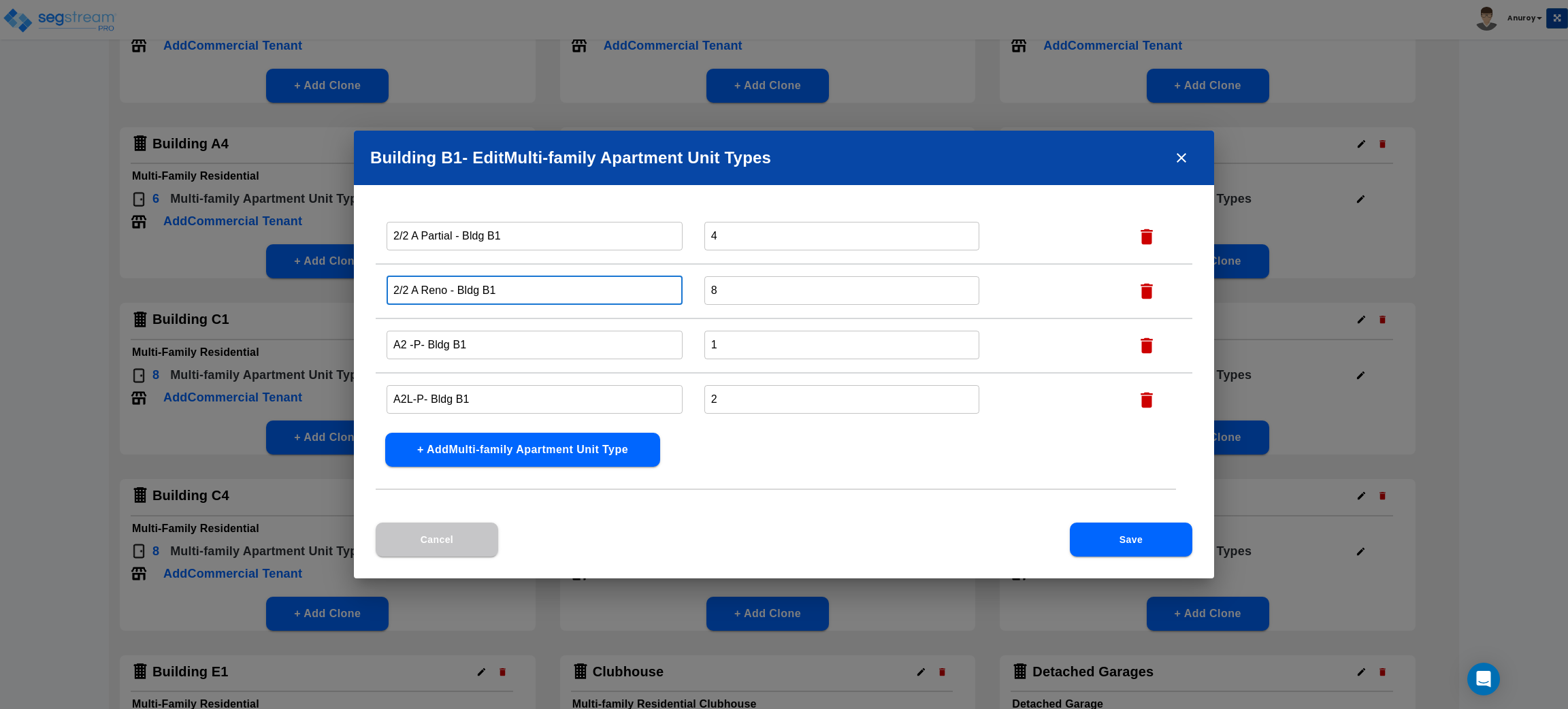
type input "2/2 A Reno - Bldg B1"
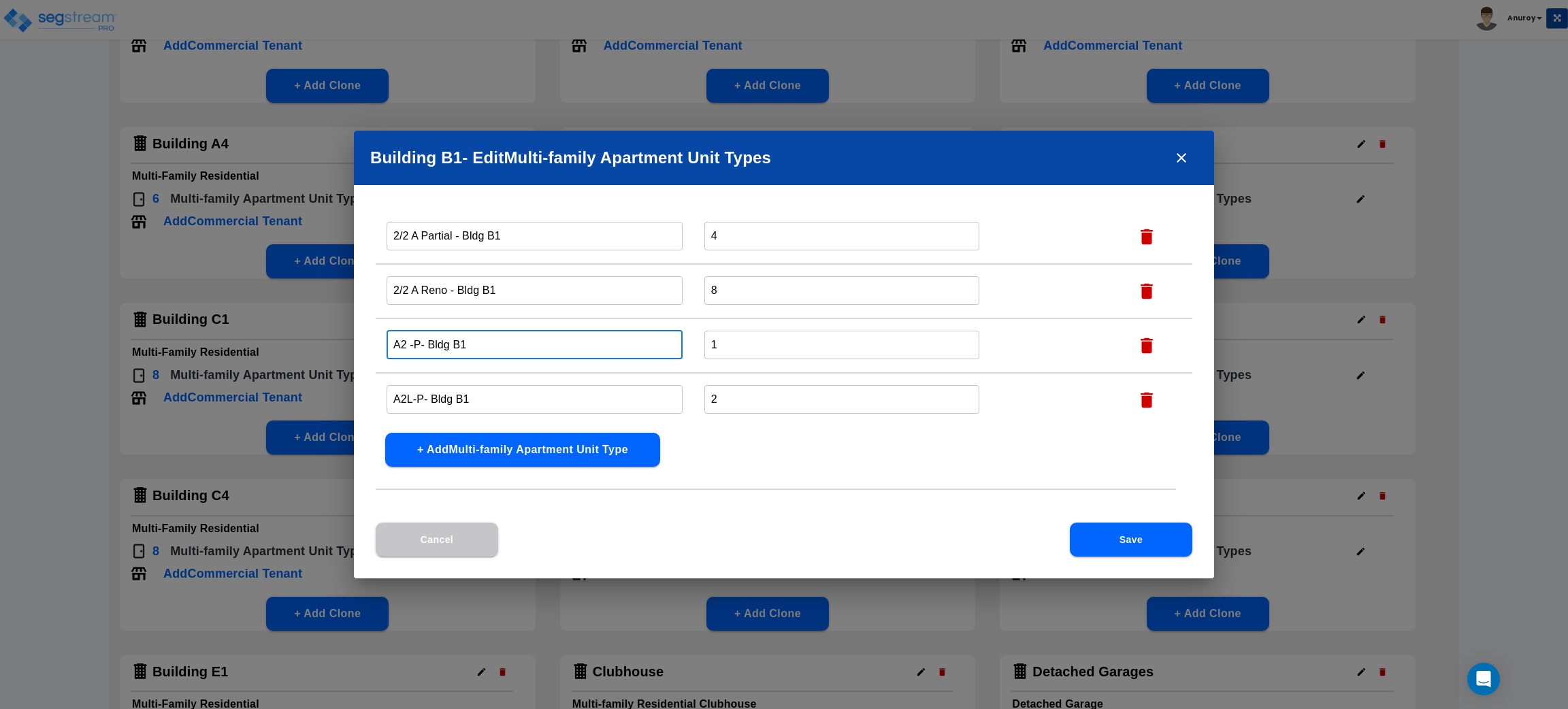
drag, startPoint x: 419, startPoint y: 340, endPoint x: 387, endPoint y: 337, distance: 32.1
click at [387, 337] on input "A2 -P- Bldg B1" at bounding box center [535, 345] width 296 height 29
paste input "1/1 B Classic"
type input "1/1 B Classic - Bldg B1"
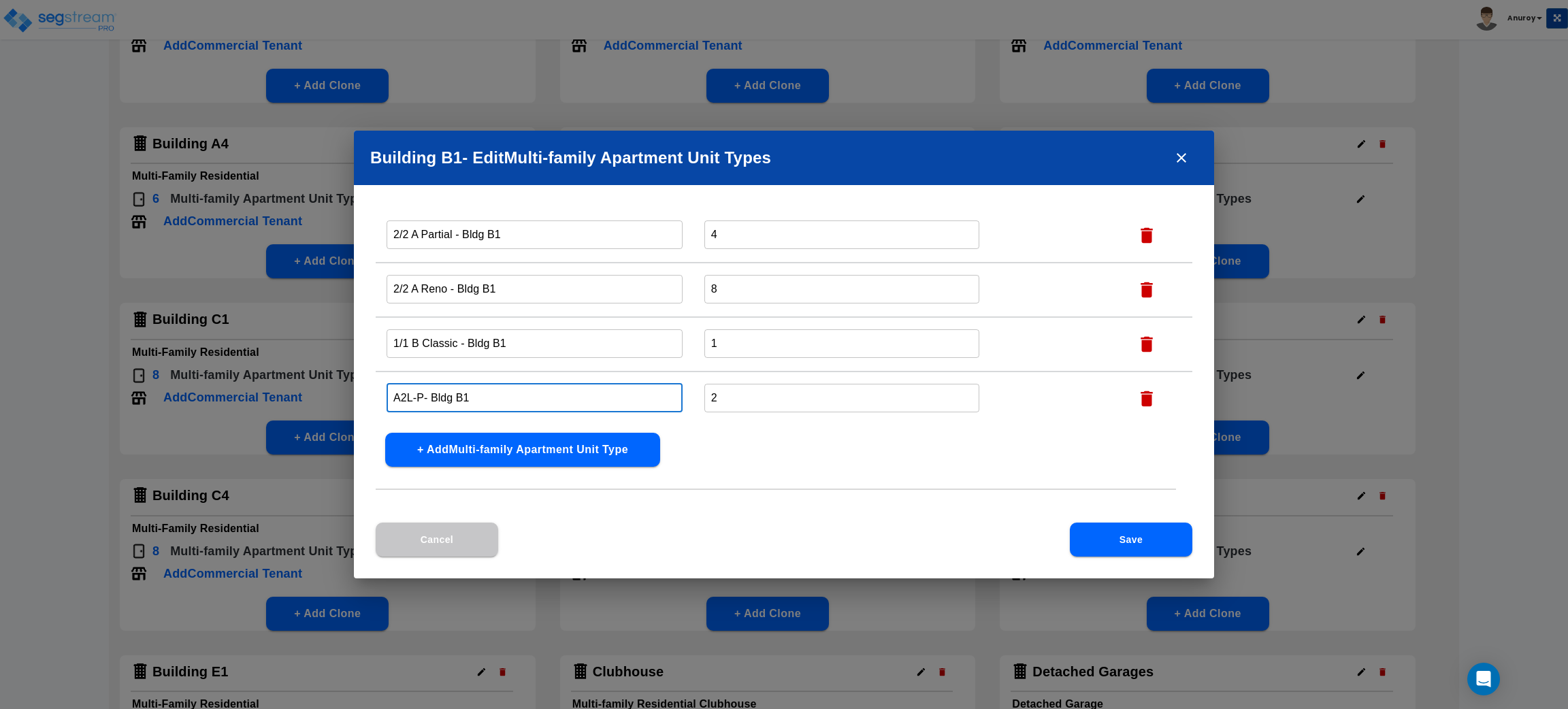
drag, startPoint x: 420, startPoint y: 390, endPoint x: 390, endPoint y: 390, distance: 30.0
click at [390, 390] on input "A2L-P- Bldg B1" at bounding box center [535, 398] width 296 height 29
paste input "1/1 C Classic"
type input "1/1 C Classic - Bldg B1"
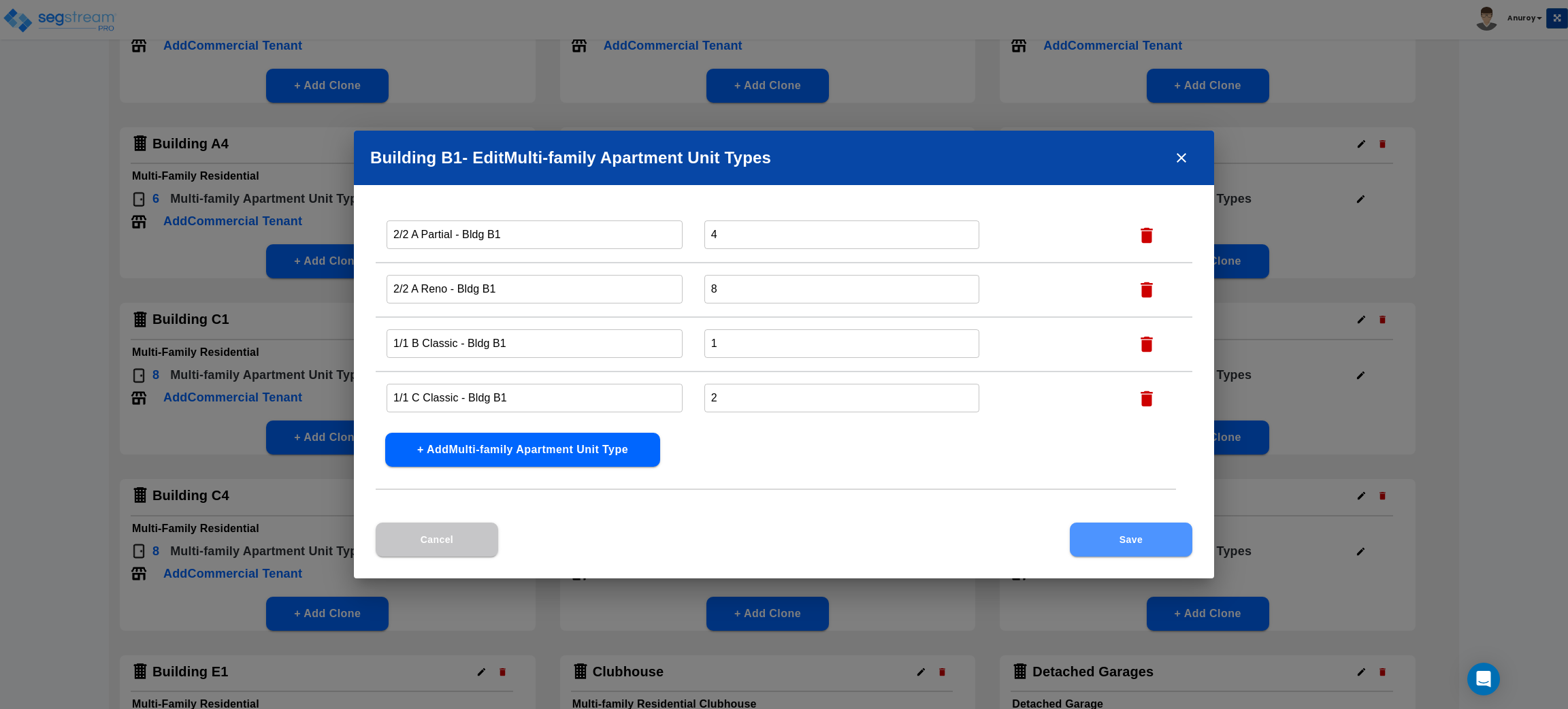
click at [1112, 538] on button "Save" at bounding box center [1131, 540] width 122 height 34
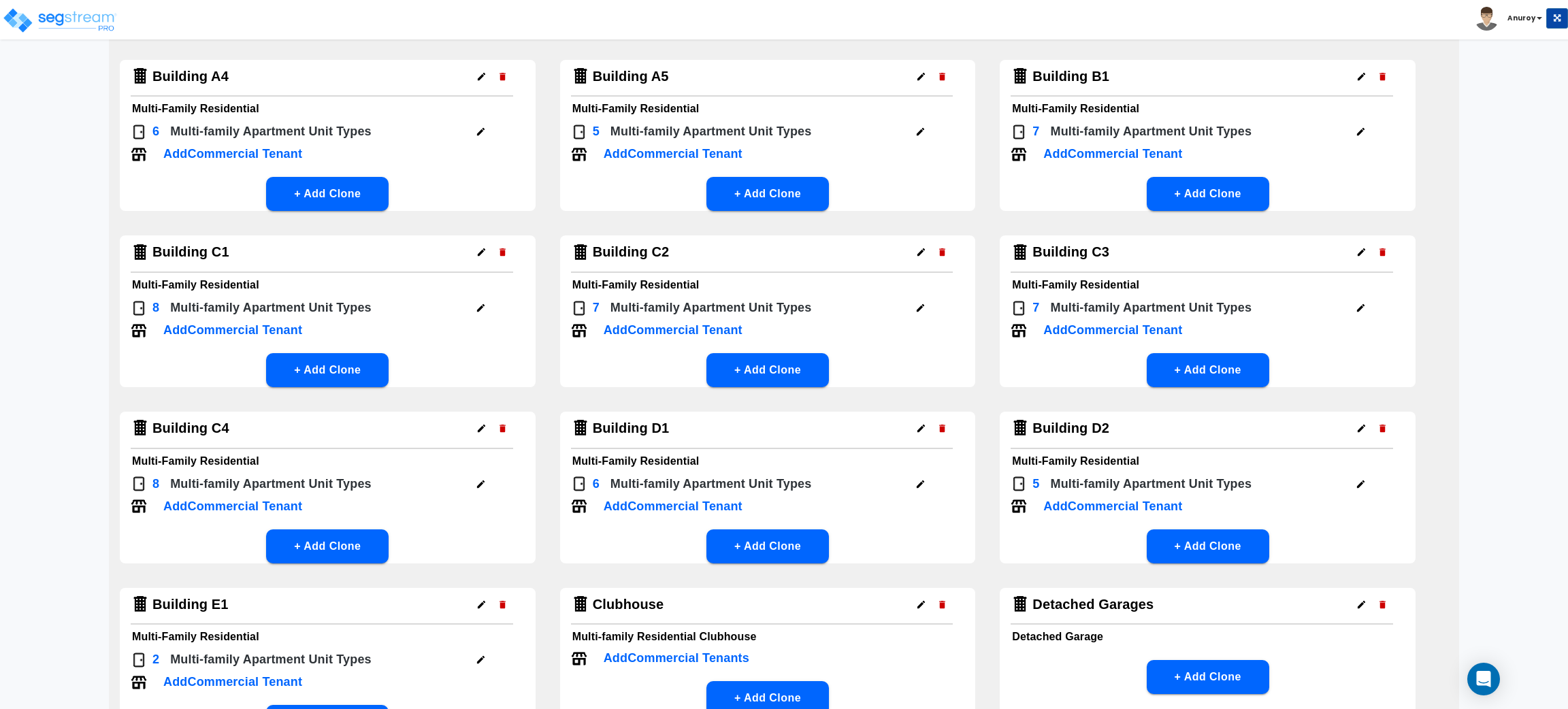
scroll to position [305, 0]
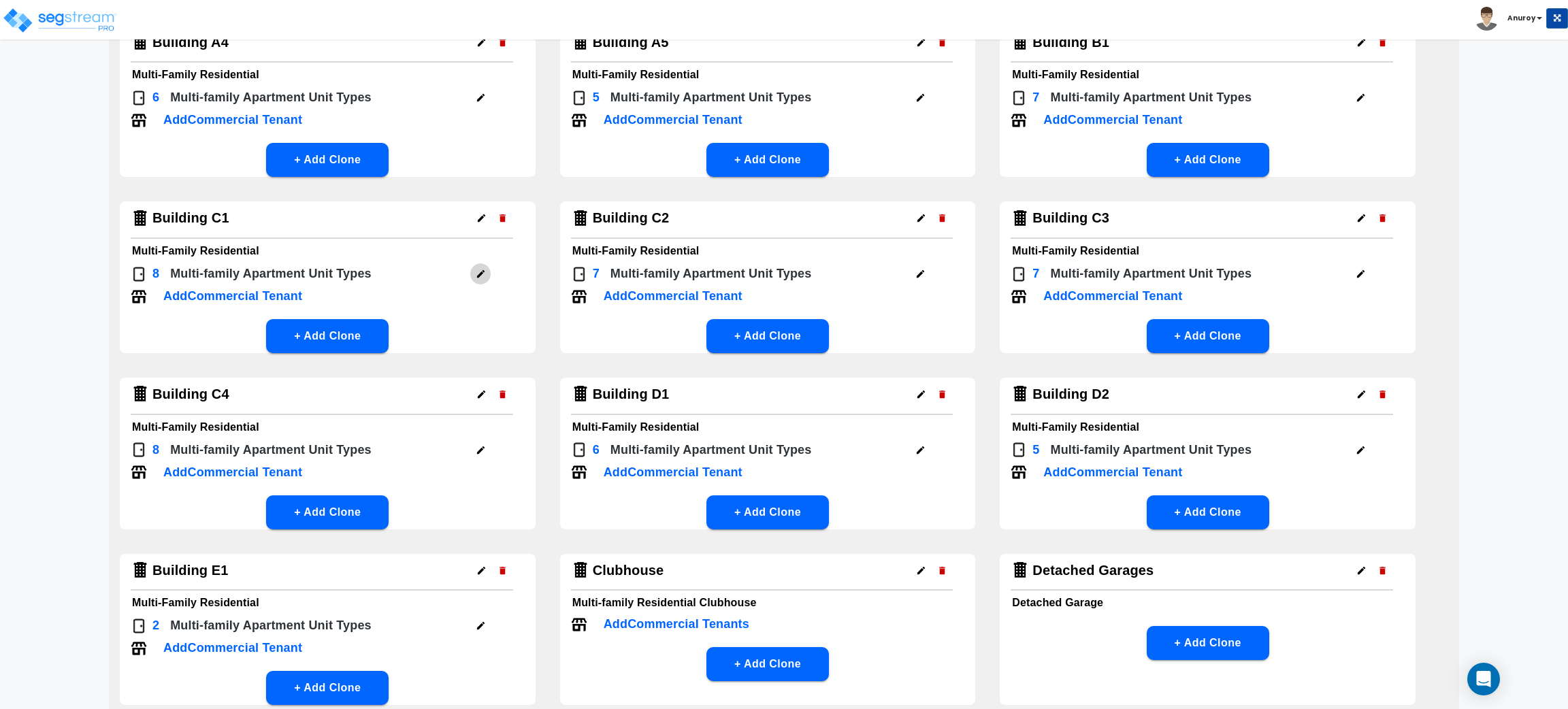
click at [479, 272] on icon "button" at bounding box center [481, 274] width 7 height 7
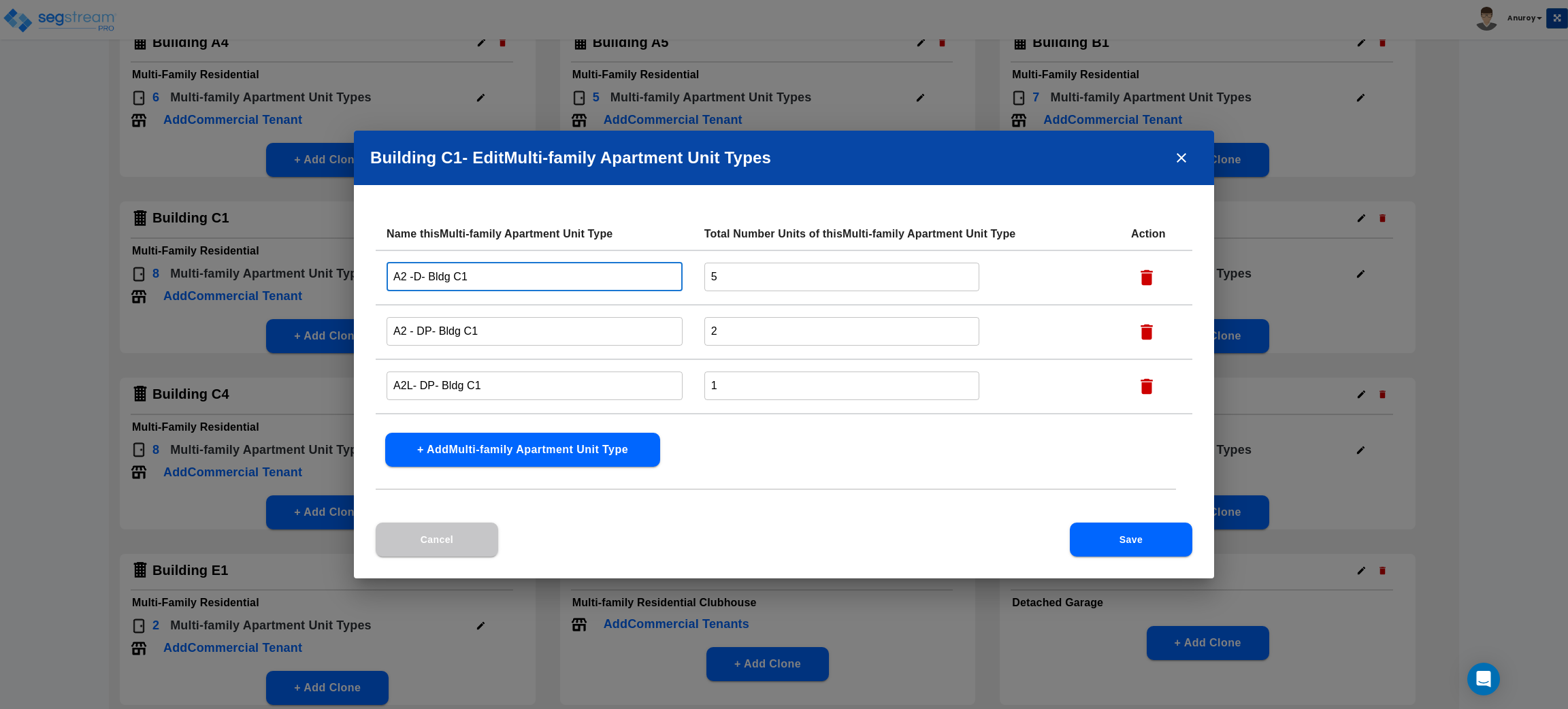
drag, startPoint x: 421, startPoint y: 271, endPoint x: 374, endPoint y: 273, distance: 47.0
click at [374, 273] on div "Name this Multi-family Apartment Unit Type Total Number Units of this Multi-fam…" at bounding box center [784, 369] width 860 height 305
paste input "1/1 B Partial"
type input "1/1 B Partial - Bldg C1"
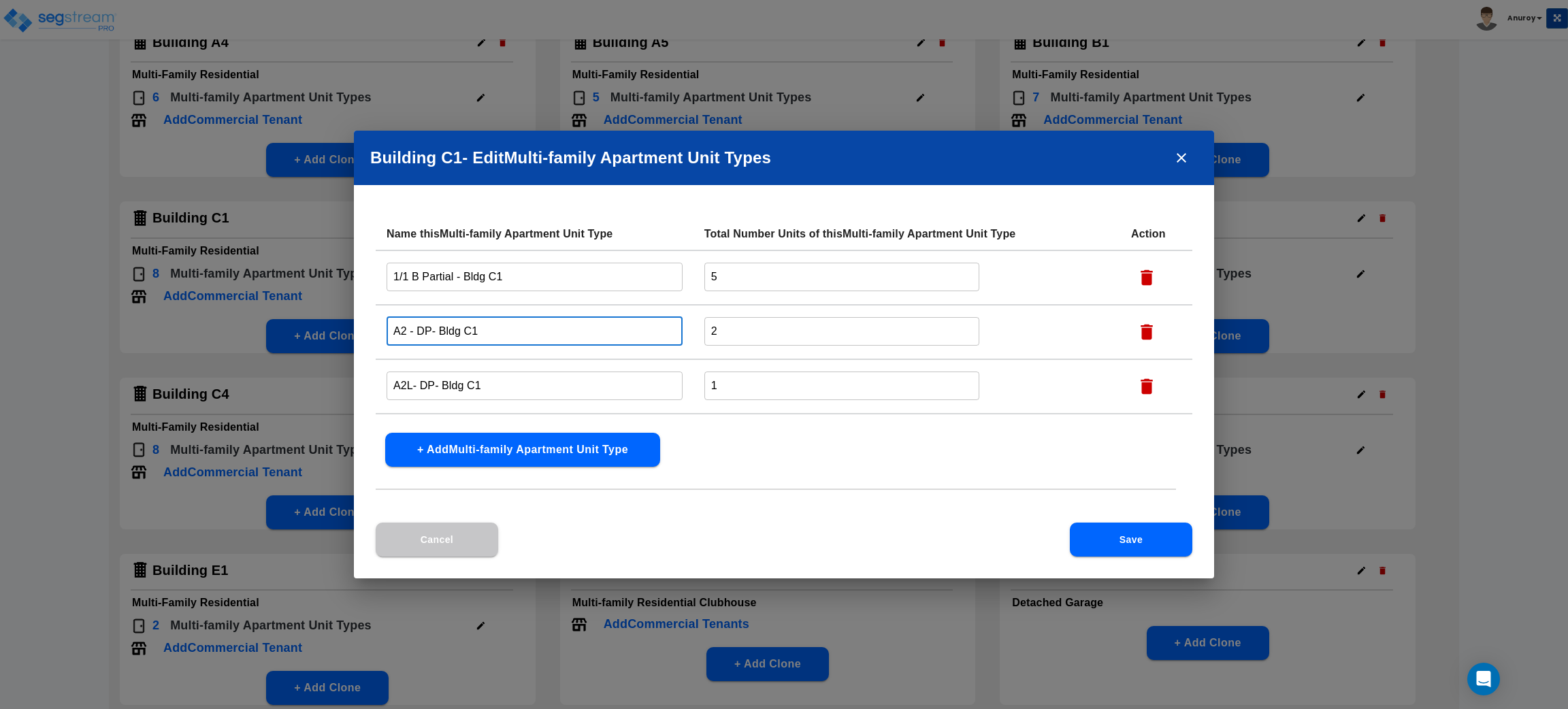
drag, startPoint x: 430, startPoint y: 328, endPoint x: 379, endPoint y: 329, distance: 51.0
click at [379, 329] on td "A2 - DP- Bldg C1 ​" at bounding box center [535, 332] width 318 height 55
paste input "1/1 B Reno"
type input "1/1 B Reno - Bldg C1"
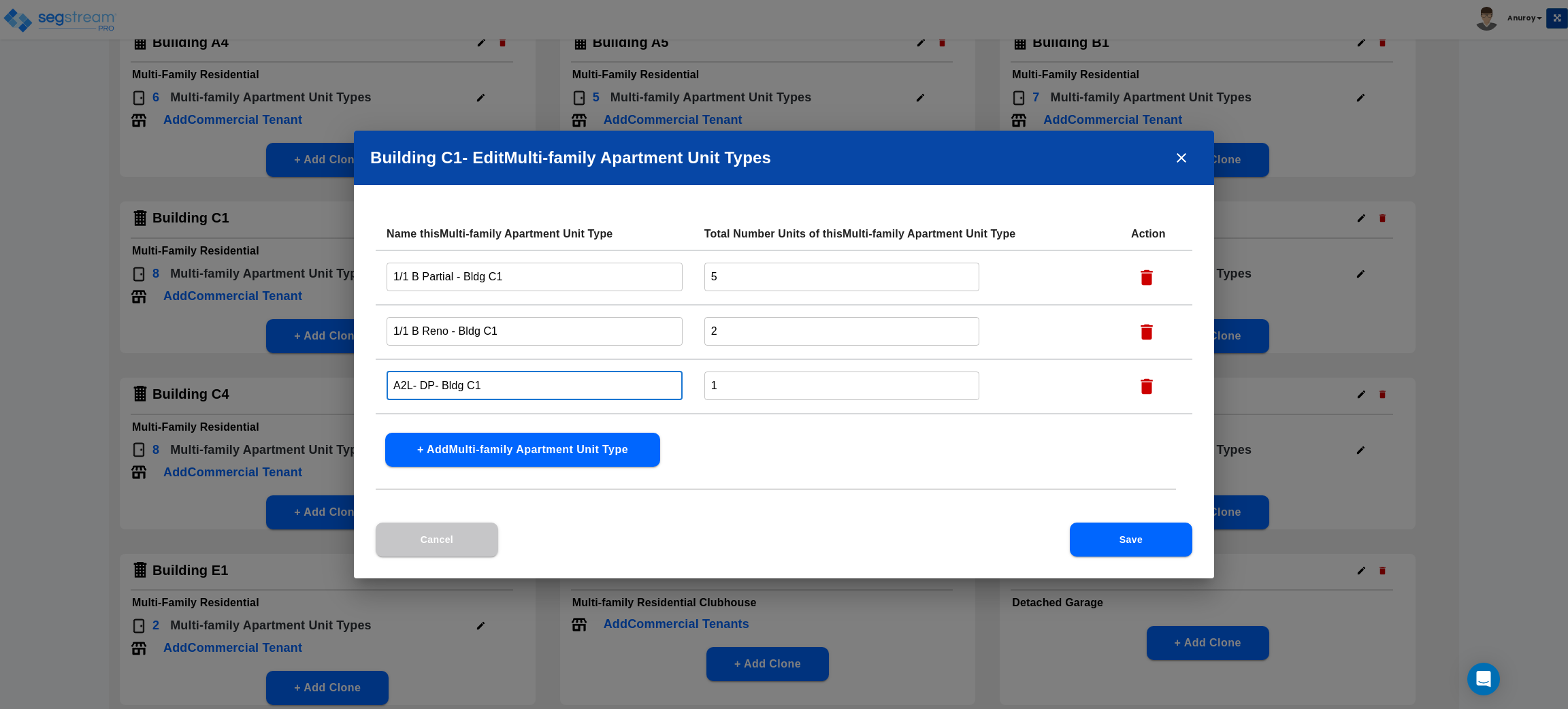
drag, startPoint x: 431, startPoint y: 382, endPoint x: 383, endPoint y: 381, distance: 48.0
click at [383, 381] on td "A2L- DP- Bldg C1 ​" at bounding box center [535, 386] width 318 height 55
paste input "1/1 C Reno"
type input "1/1 C Reno - Bldg C1"
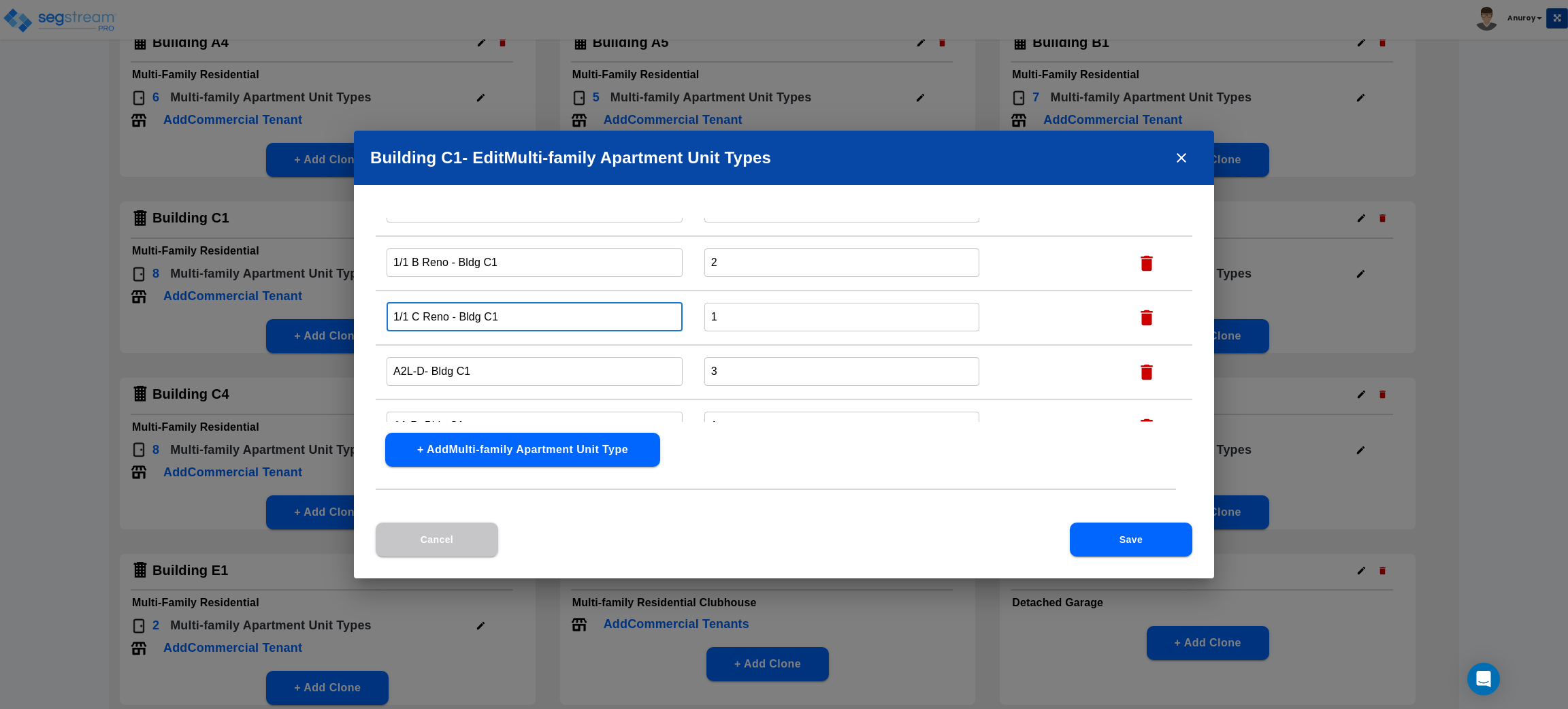
scroll to position [102, 0]
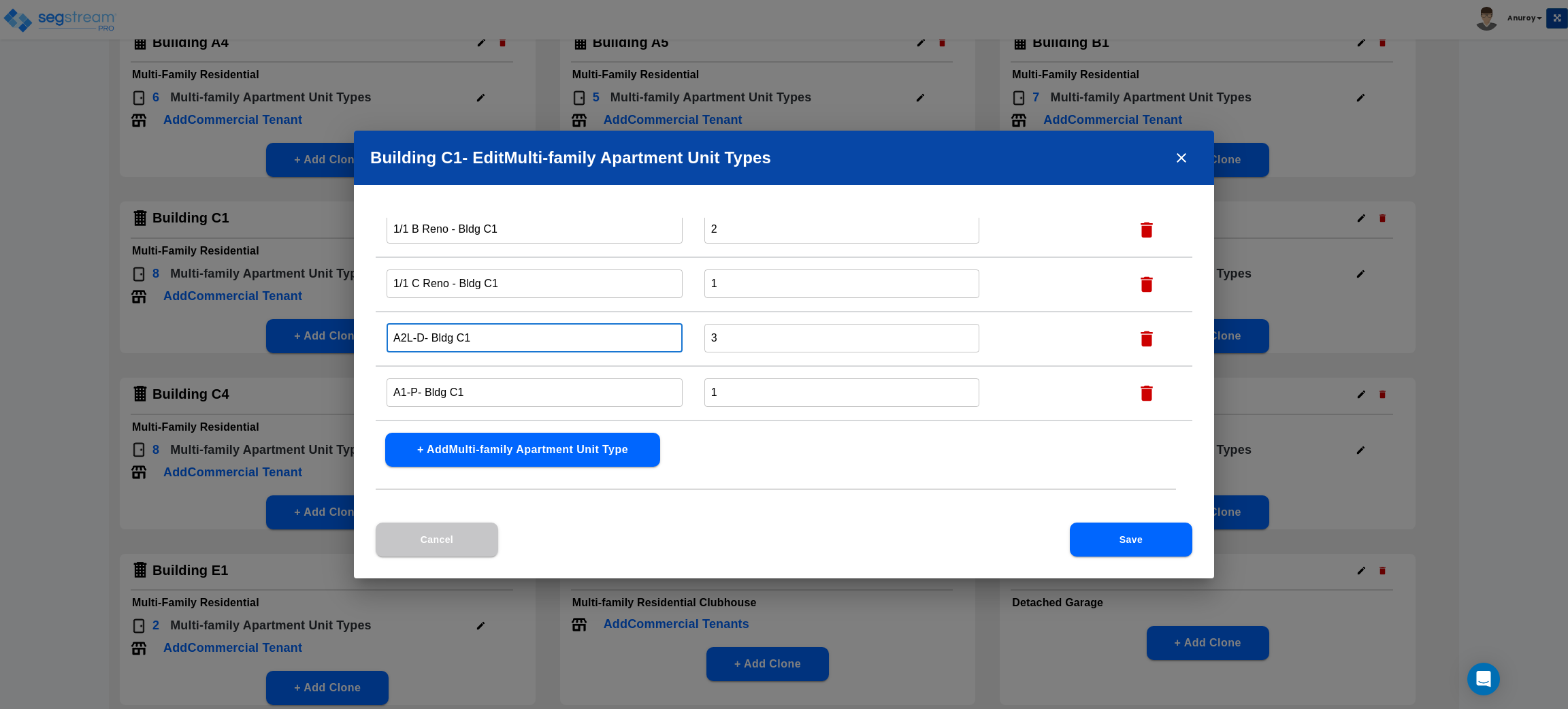
drag, startPoint x: 422, startPoint y: 337, endPoint x: 383, endPoint y: 335, distance: 39.1
click at [383, 335] on td "A2L-D- Bldg C1 ​" at bounding box center [535, 339] width 318 height 55
paste input "1/1 C Partial"
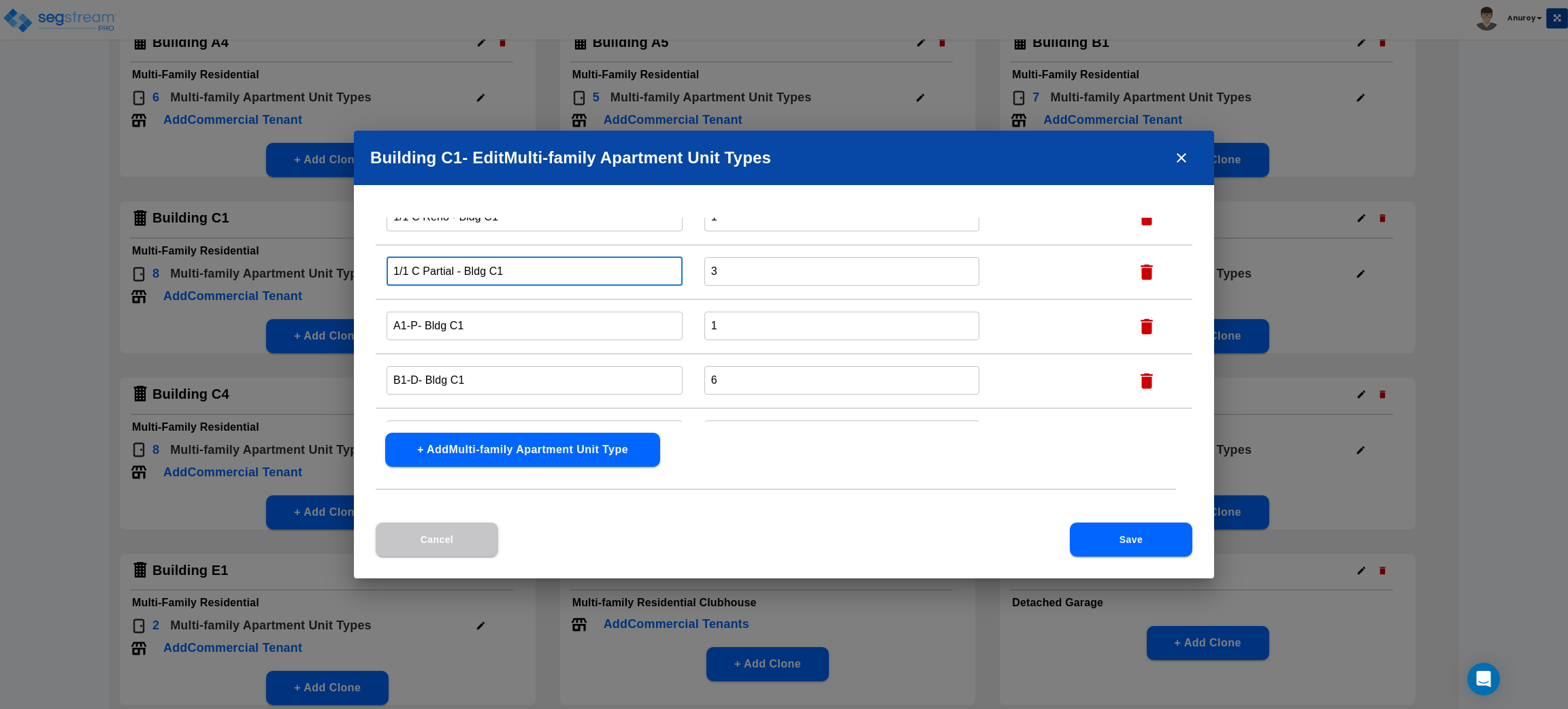
scroll to position [204, 0]
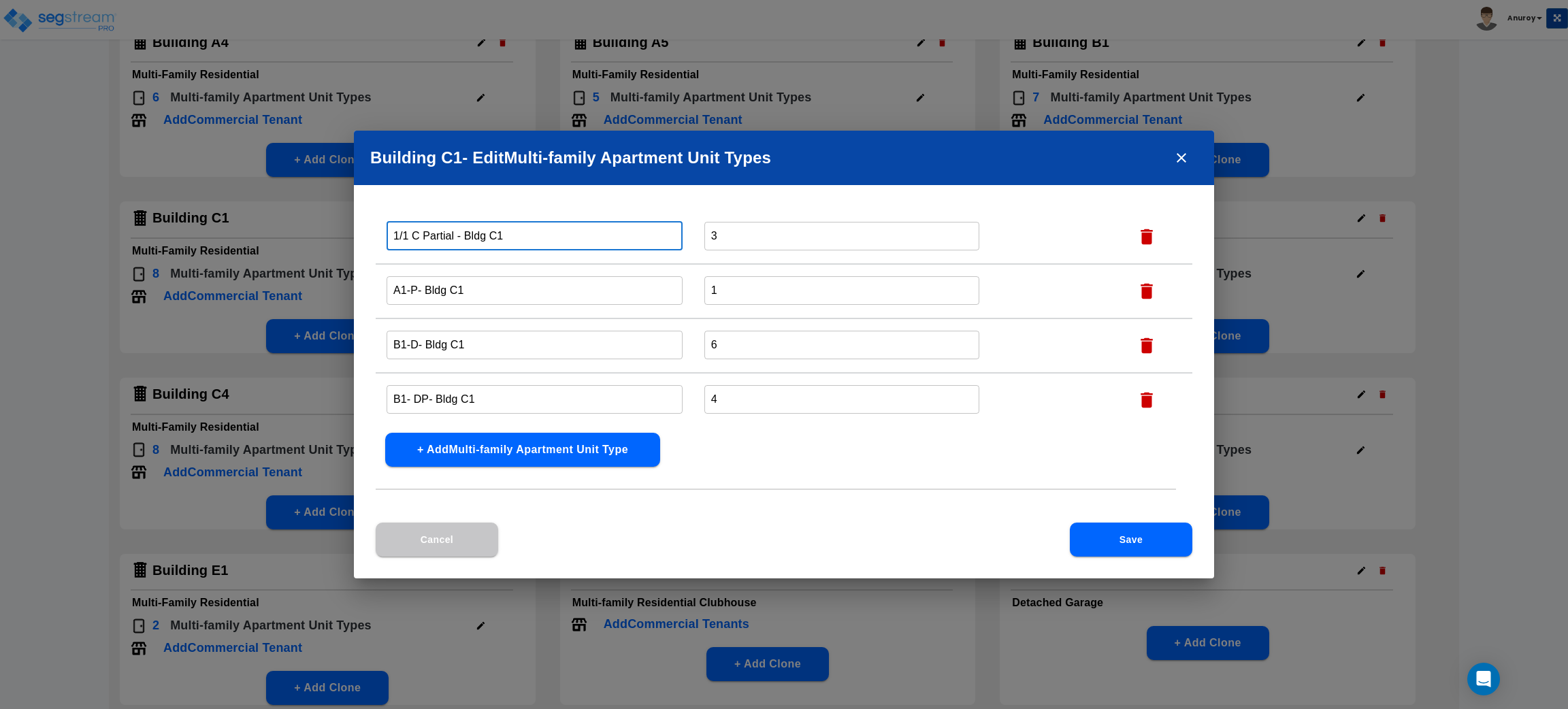
type input "1/1 C Partial - Bldg C1"
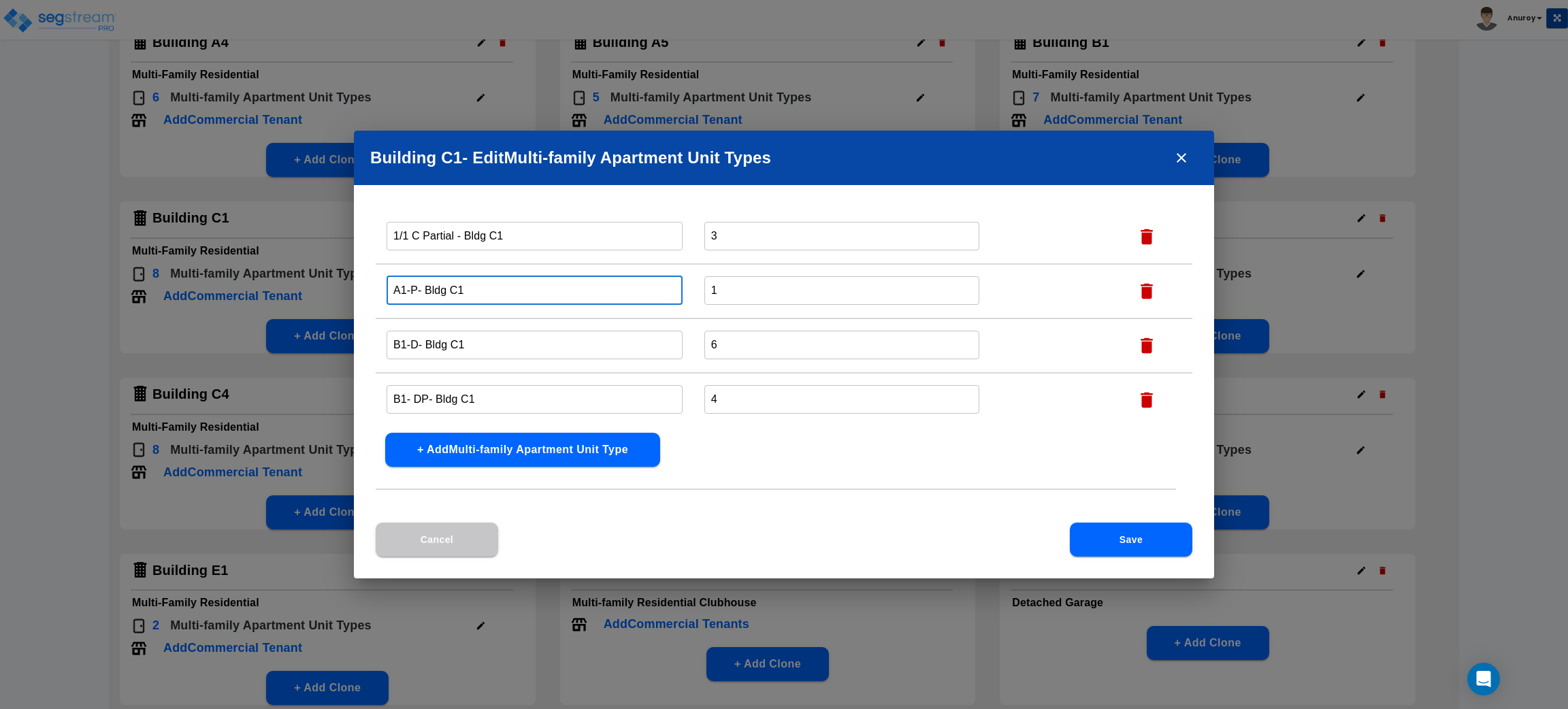
drag, startPoint x: 417, startPoint y: 286, endPoint x: 390, endPoint y: 286, distance: 27.0
click at [390, 286] on input "A1-P- Bldg C1" at bounding box center [535, 290] width 296 height 29
paste input "1/1 A Classic"
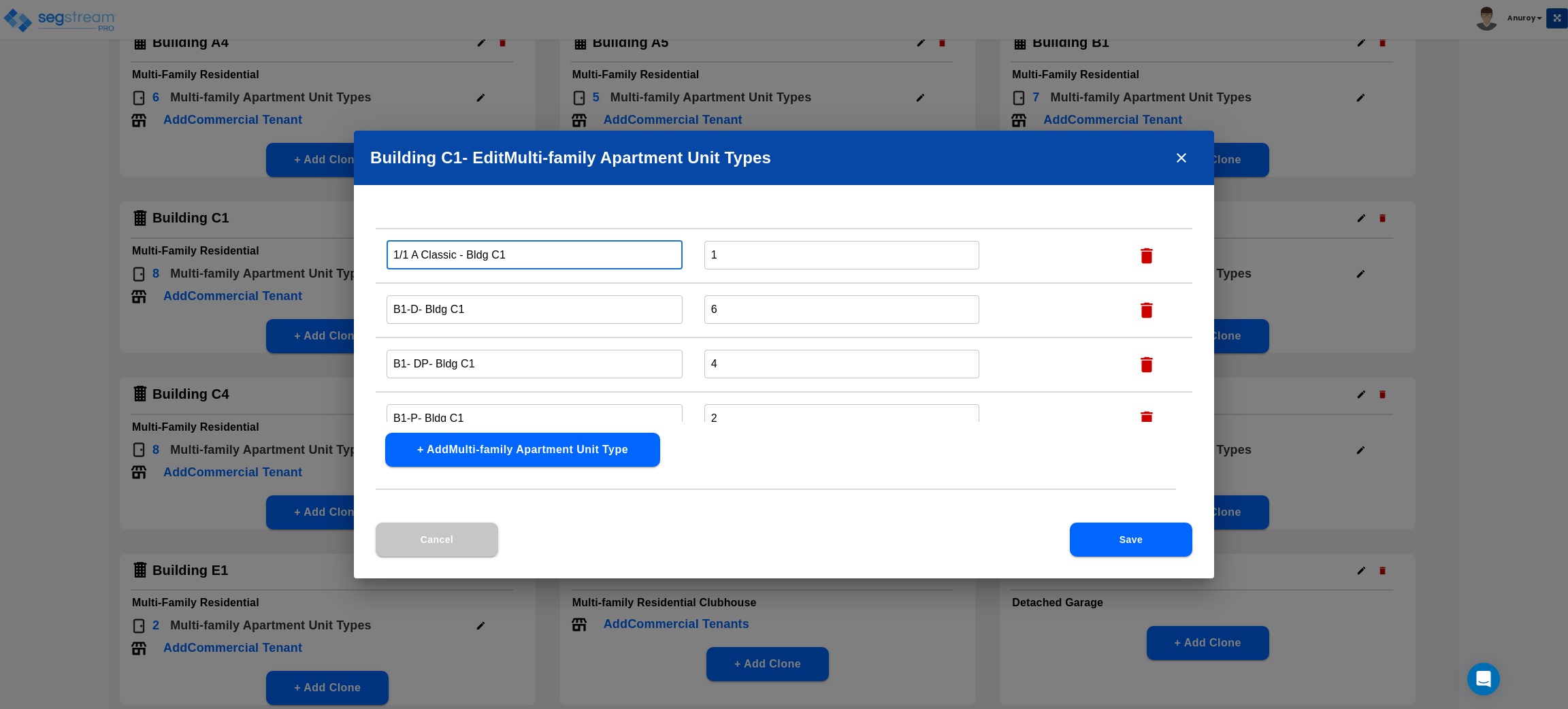
scroll to position [260, 0]
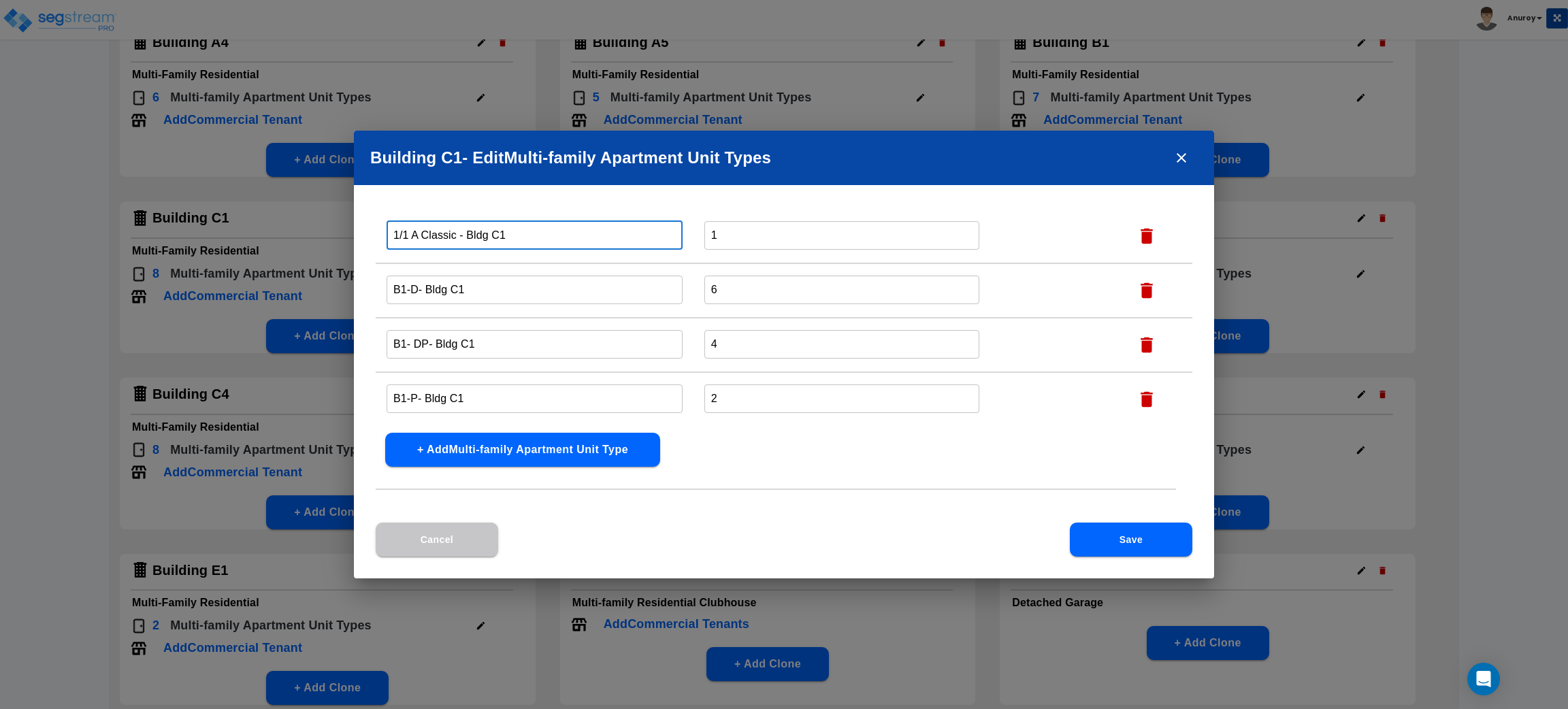
type input "1/1 A Classic - Bldg C1"
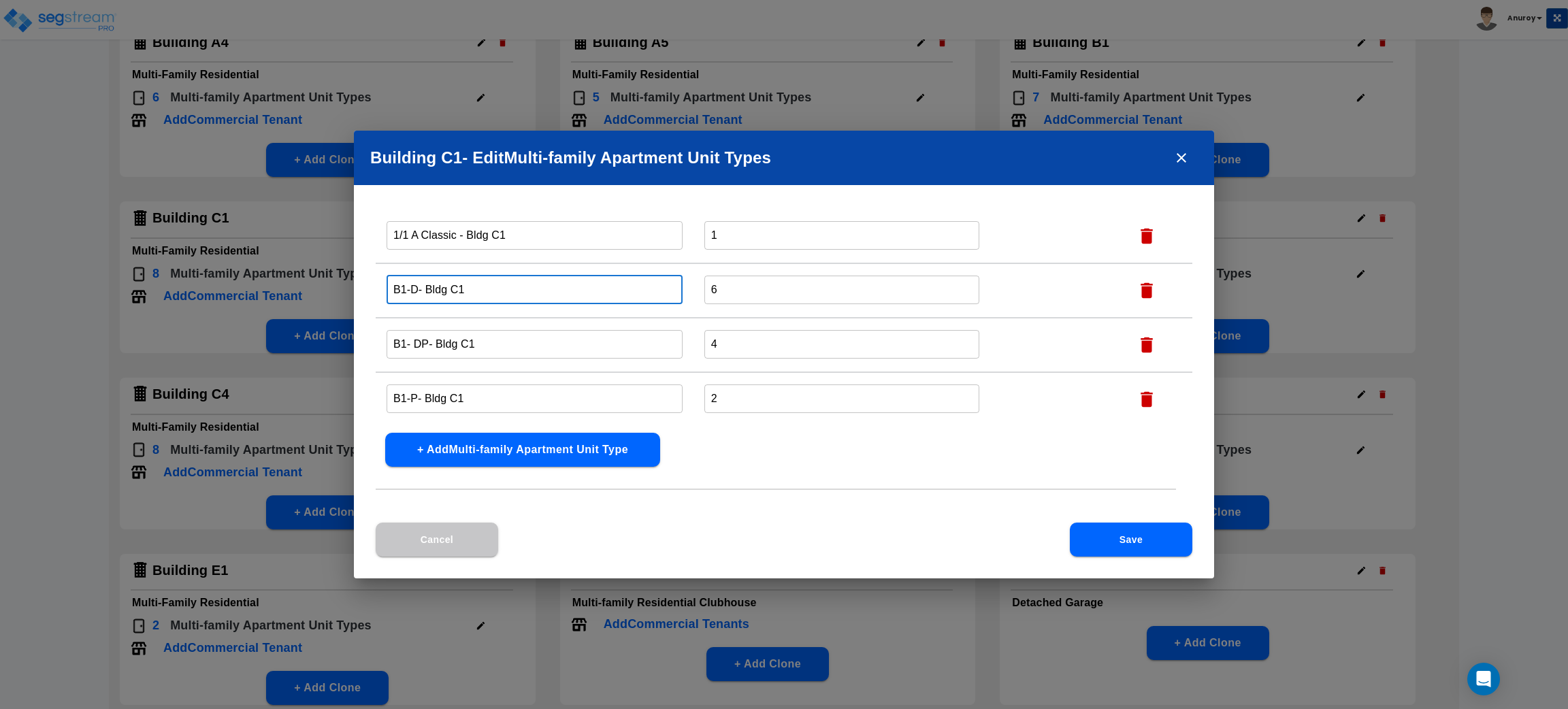
drag, startPoint x: 416, startPoint y: 285, endPoint x: 391, endPoint y: 281, distance: 25.3
click at [391, 281] on input "B1-D- Bldg C1" at bounding box center [535, 289] width 296 height 29
paste input "2/2 A Partial"
type input "2/2 A Partial - Bldg C1"
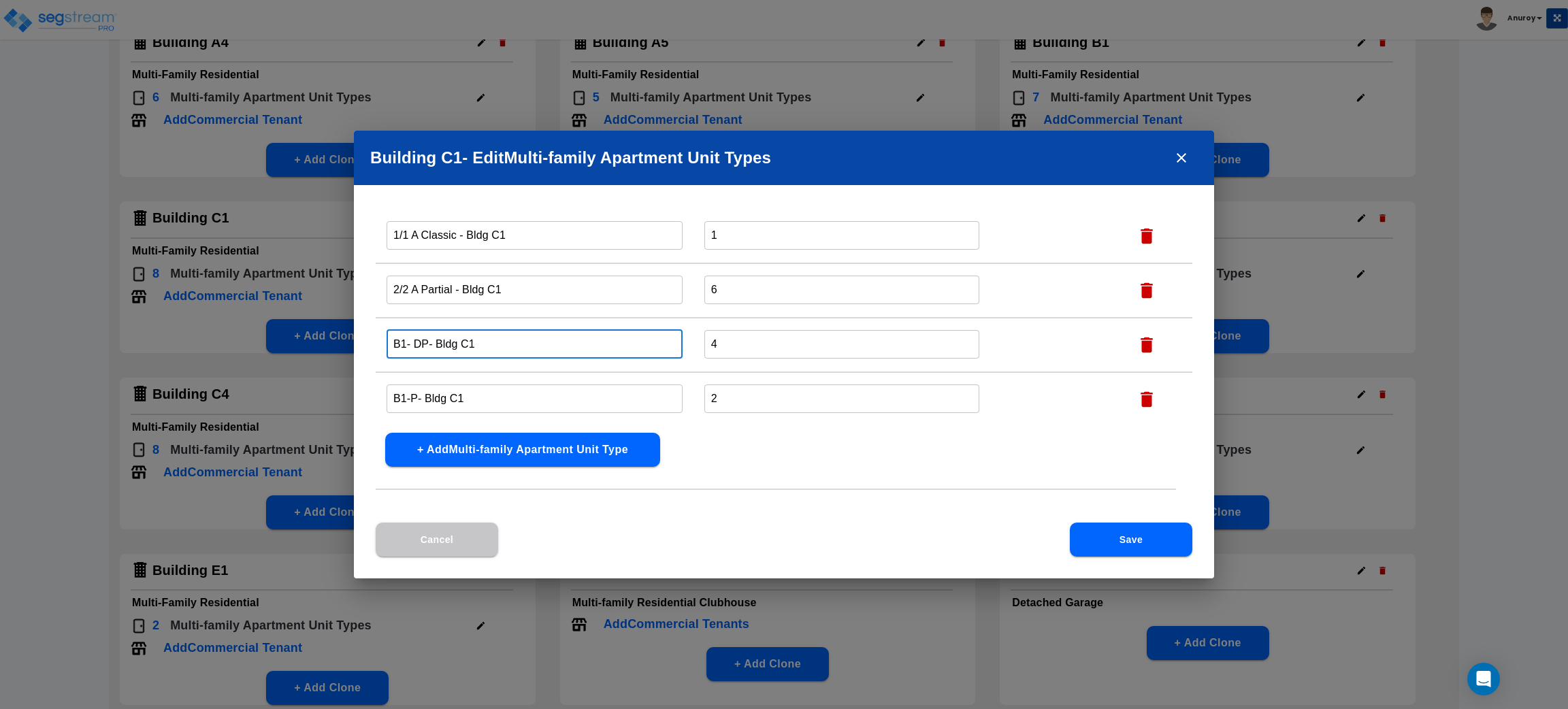
drag, startPoint x: 427, startPoint y: 337, endPoint x: 361, endPoint y: 338, distance: 66.0
click at [361, 338] on div "Name this Multi-family Apartment Unit Type Total Number Units of this Multi-fam…" at bounding box center [784, 369] width 860 height 305
paste input "2/2 A Reno"
type input "2/2 A Reno - Bldg C1"
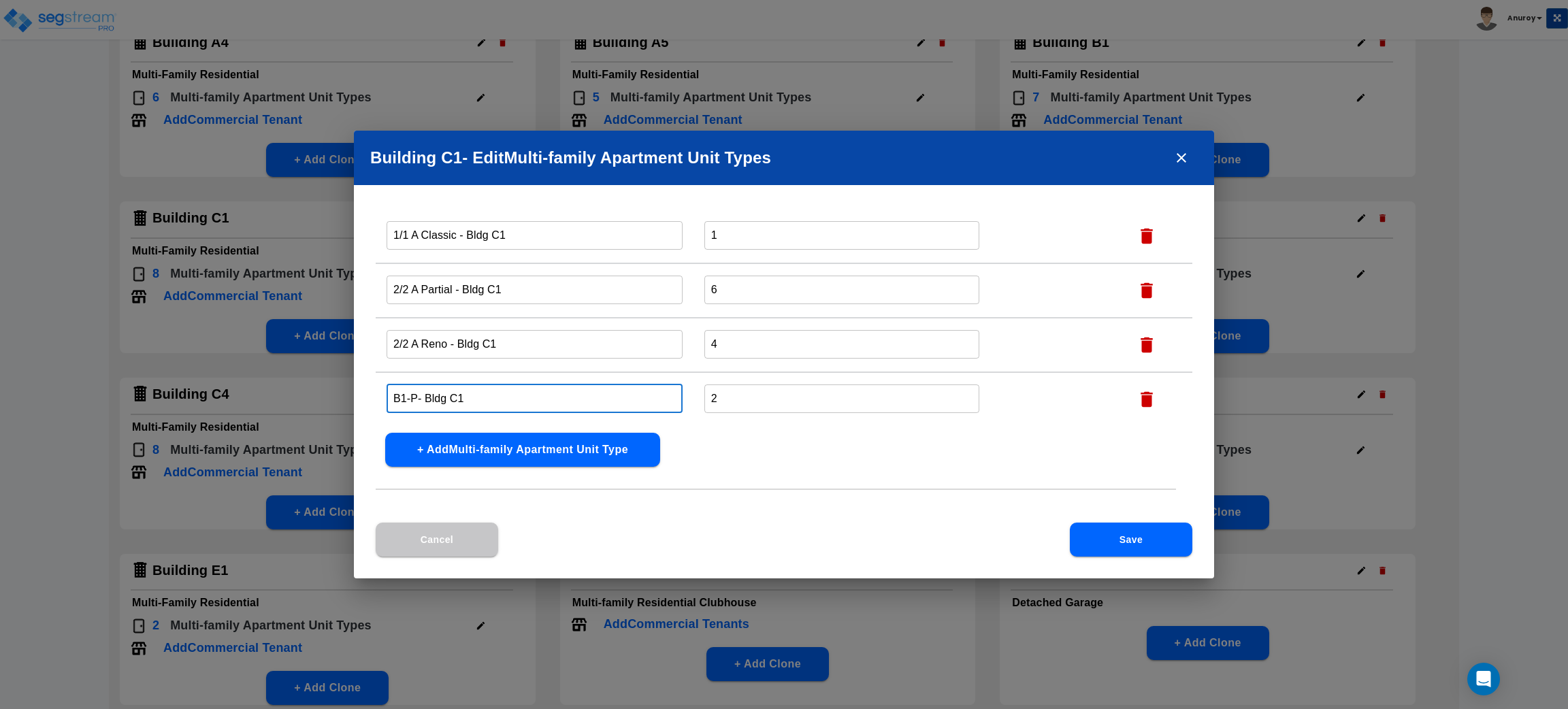
drag, startPoint x: 415, startPoint y: 392, endPoint x: 356, endPoint y: 391, distance: 59.0
click at [356, 391] on div "Name this Multi-family Apartment Unit Type Total Number Units of this Multi-fam…" at bounding box center [784, 369] width 860 height 305
paste input "2/2 A Classic"
type input "2/2 A Classic - Bldg C1"
click at [1112, 538] on button "Save" at bounding box center [1131, 540] width 122 height 34
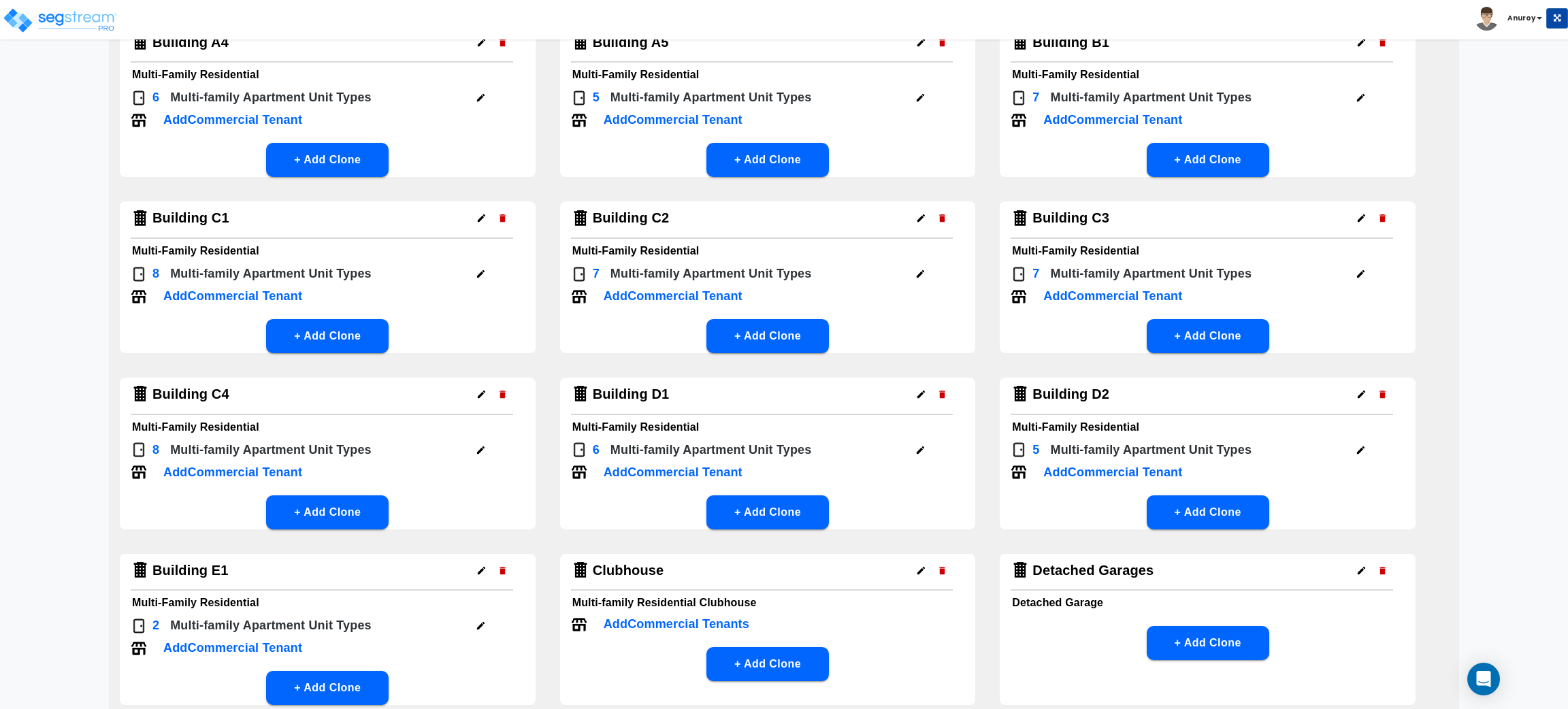
click at [918, 265] on button "button" at bounding box center [920, 273] width 21 height 21
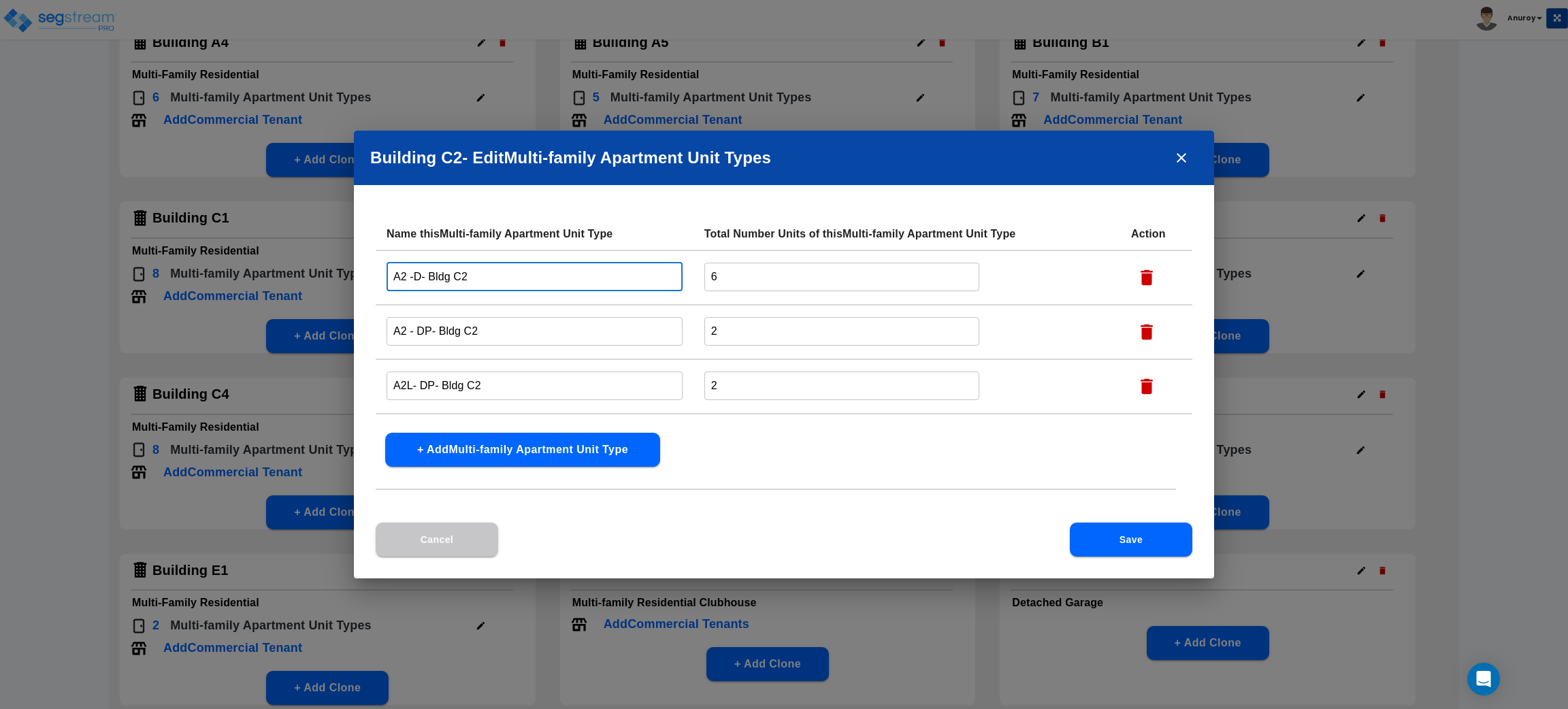
drag, startPoint x: 407, startPoint y: 273, endPoint x: 377, endPoint y: 273, distance: 30.0
click at [377, 273] on td "A2 -D- Bldg C2 ​" at bounding box center [535, 277] width 318 height 55
drag, startPoint x: 412, startPoint y: 273, endPoint x: 369, endPoint y: 275, distance: 43.0
click at [369, 275] on div "Name this Multi-family Apartment Unit Type Total Number Units of this Multi-fam…" at bounding box center [784, 369] width 860 height 305
paste input "1/1 B Partial"
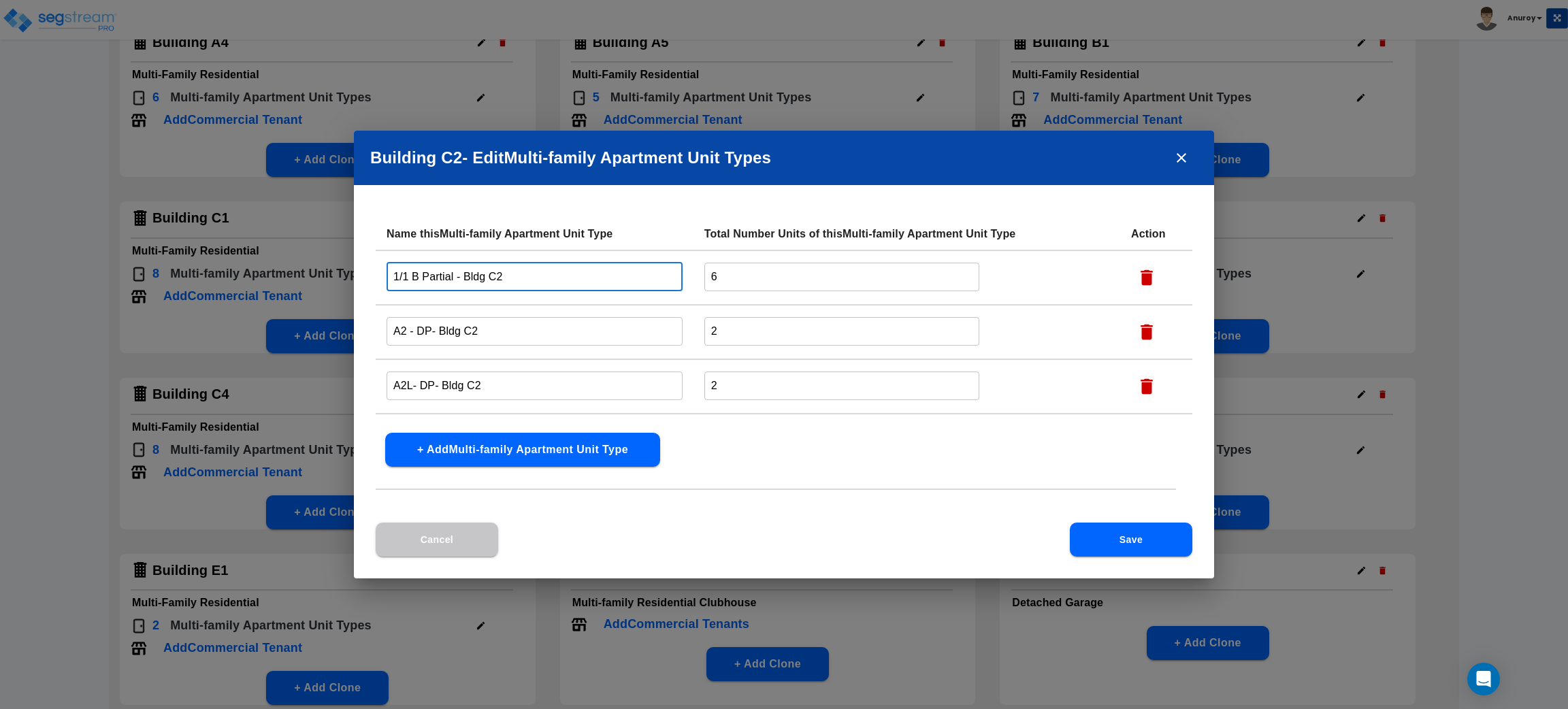
type input "1/1 B Partial - Bldg C2"
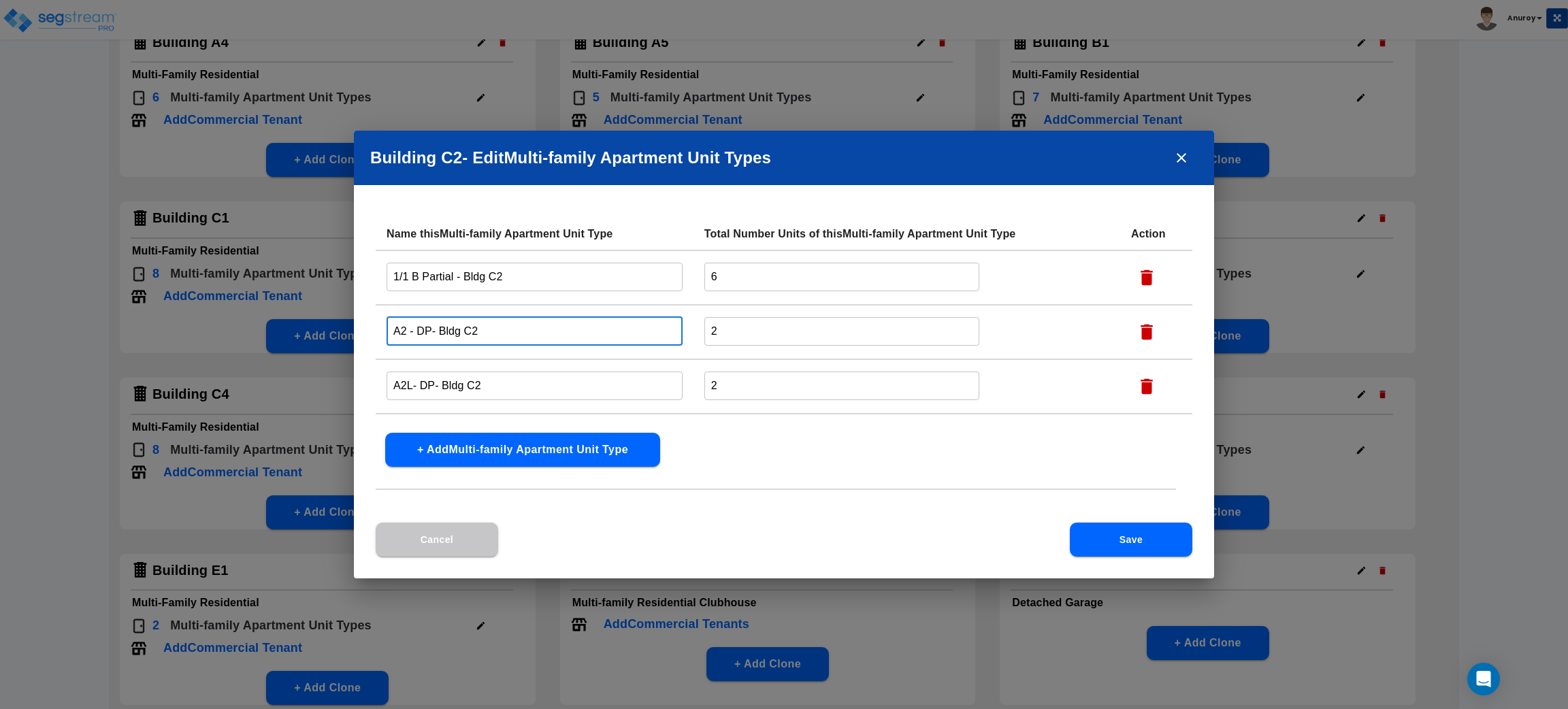
drag, startPoint x: 412, startPoint y: 327, endPoint x: 375, endPoint y: 329, distance: 37.1
click at [375, 329] on div "Name this Multi-family Apartment Unit Type Total Number Units of this Multi-fam…" at bounding box center [784, 369] width 860 height 305
paste input "1/1 B Reno"
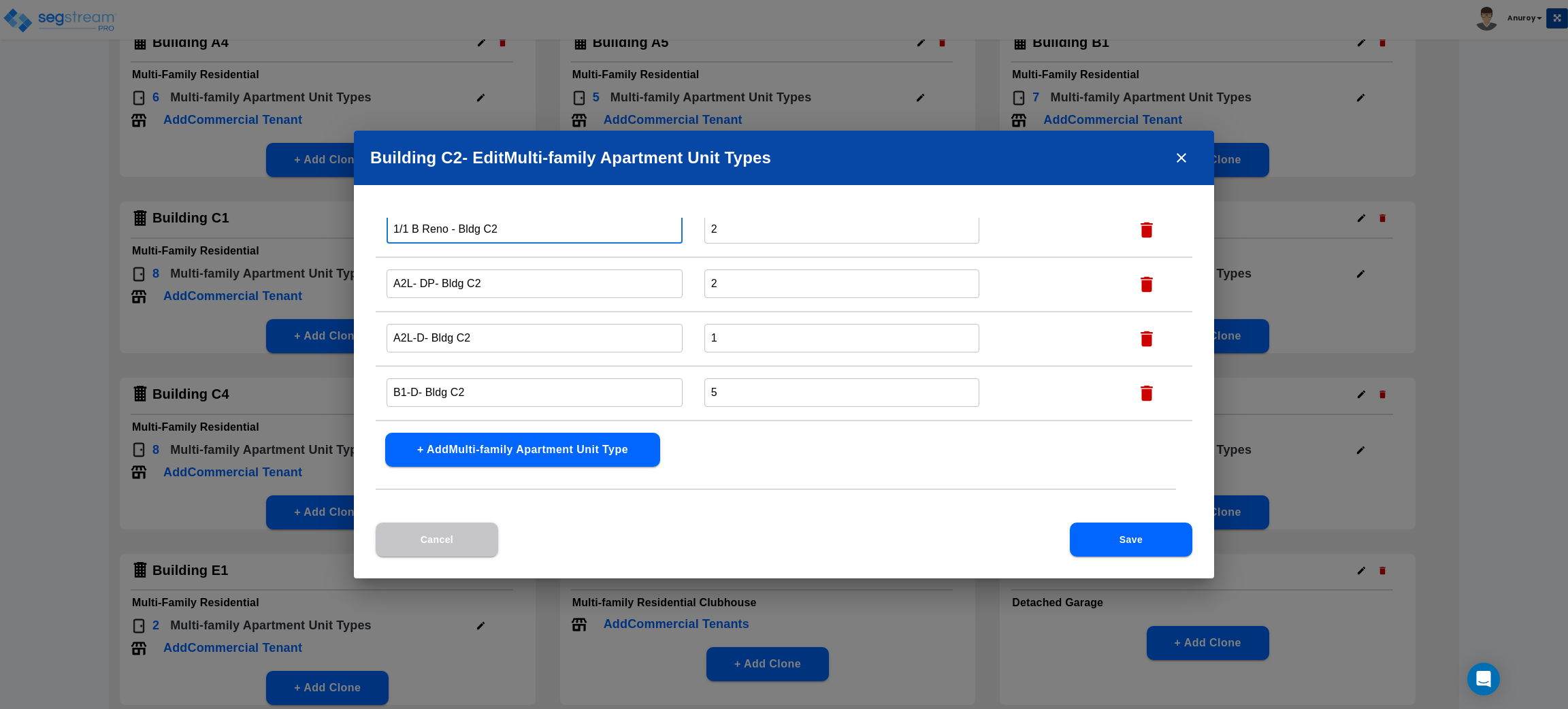
type input "1/1 B Reno - Bldg C2"
drag, startPoint x: 432, startPoint y: 281, endPoint x: 391, endPoint y: 281, distance: 41.0
click at [391, 281] on input "A2L- DP- Bldg C2" at bounding box center [535, 284] width 296 height 29
paste input "1/1 C Reno"
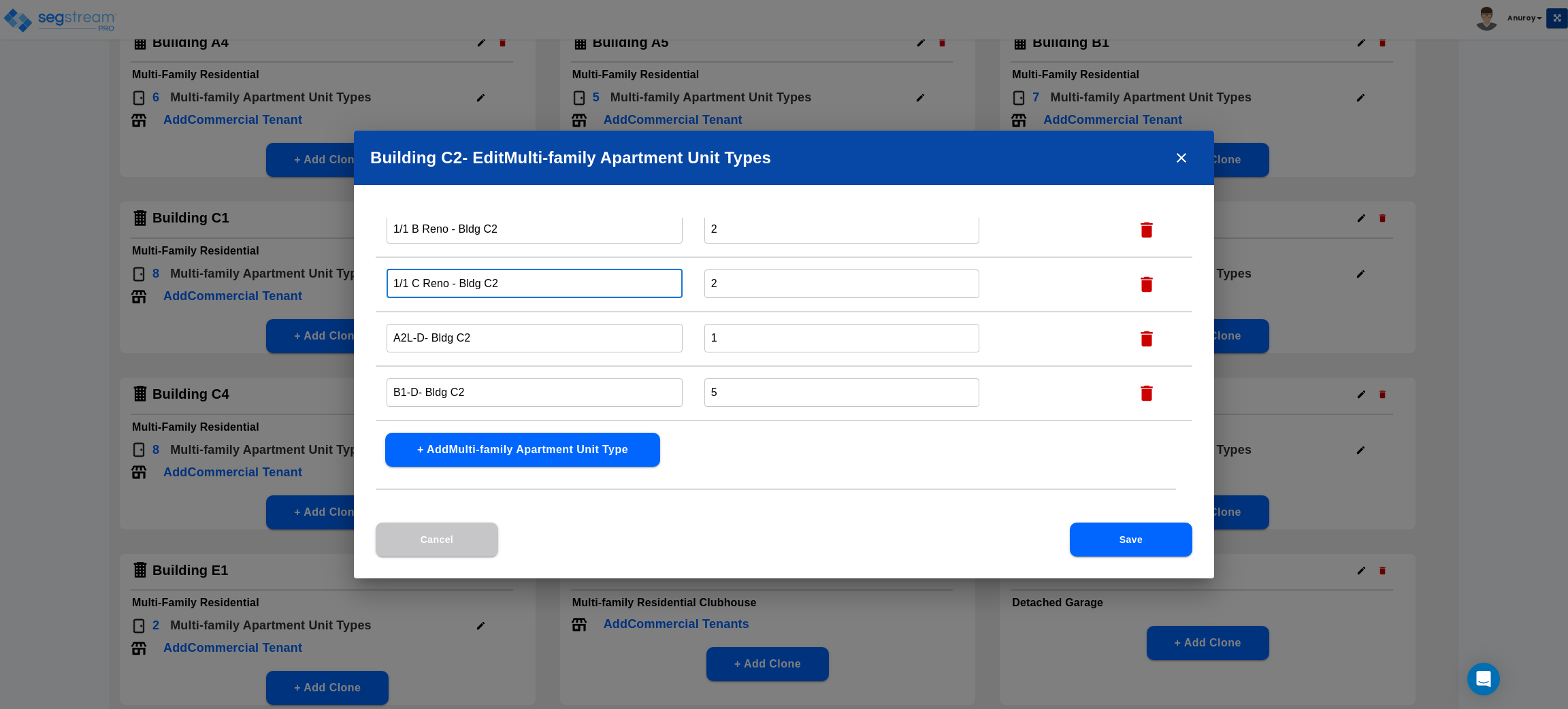
scroll to position [204, 0]
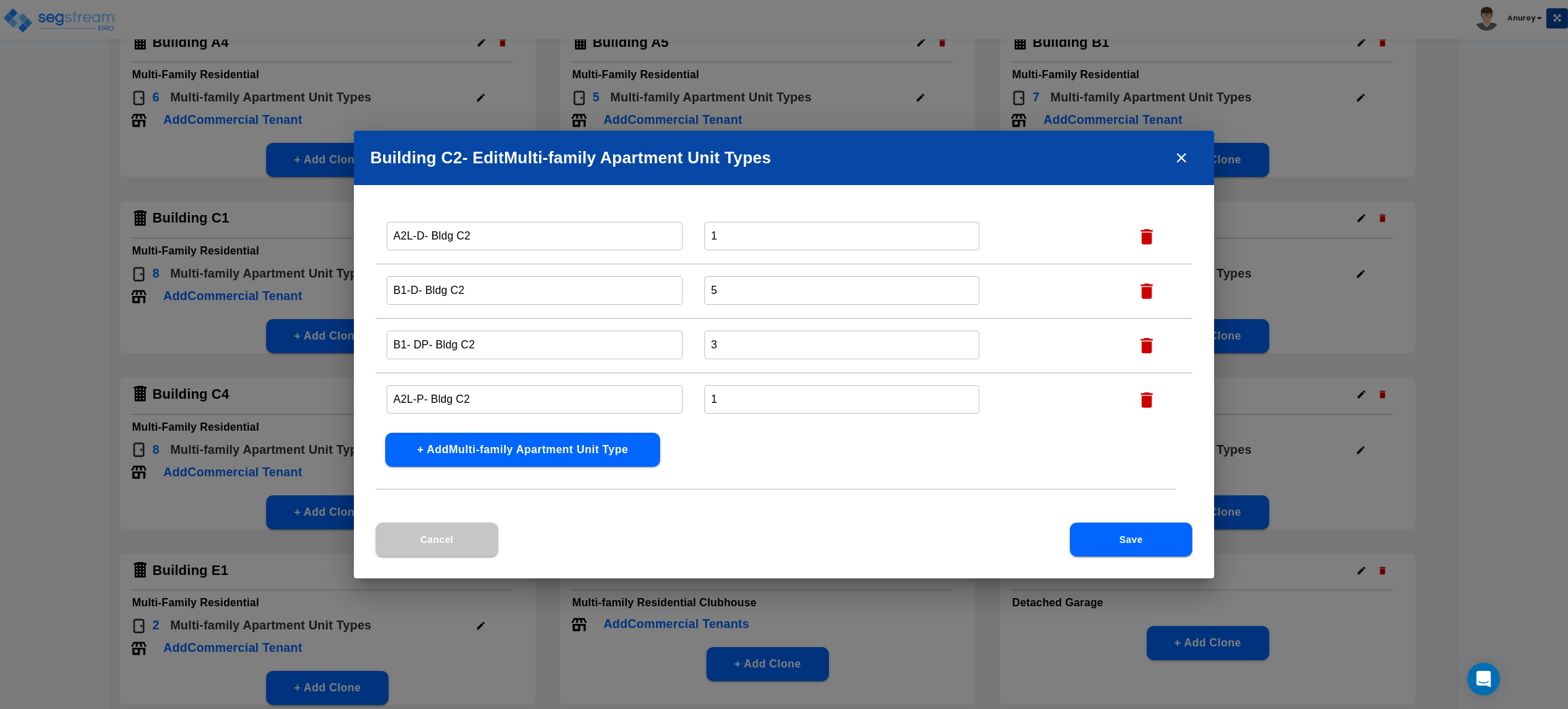
type input "1/1 C Reno - Bldg C2"
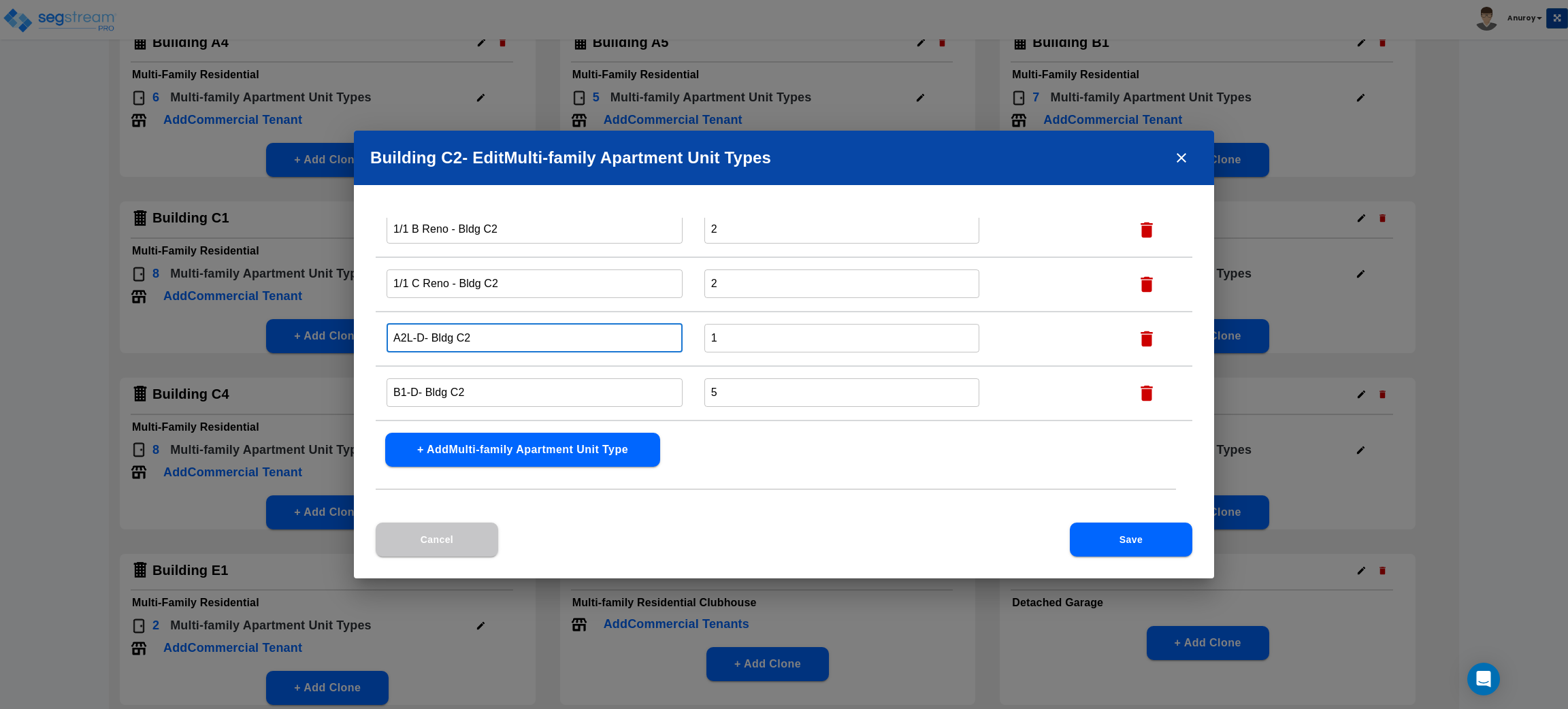
drag, startPoint x: 423, startPoint y: 331, endPoint x: 380, endPoint y: 331, distance: 43.0
click at [380, 331] on td "A2L-D- Bldg C2 ​" at bounding box center [535, 339] width 318 height 55
paste input "1/1 C Partial"
type input "1/1 C Partial - Bldg C2"
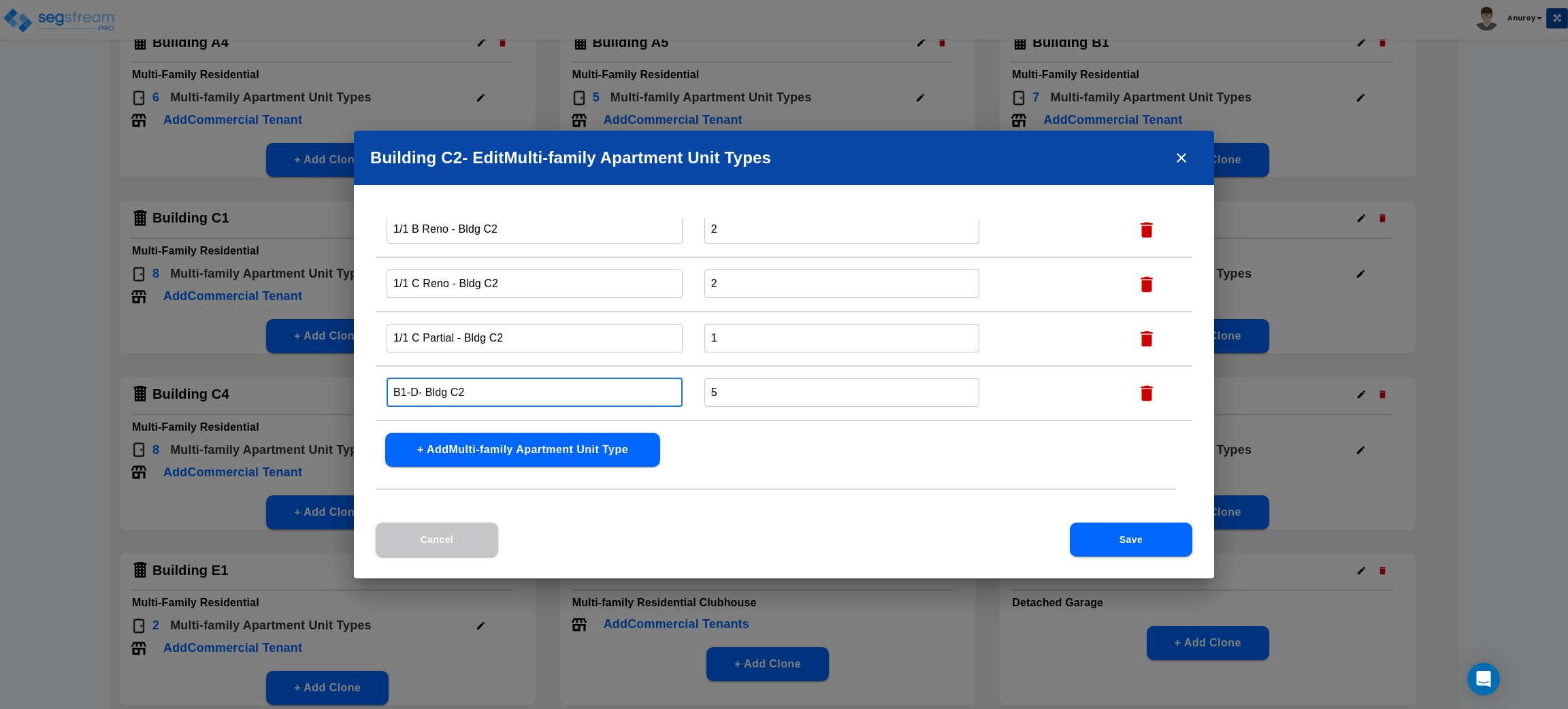
drag, startPoint x: 416, startPoint y: 389, endPoint x: 382, endPoint y: 385, distance: 34.2
click at [382, 385] on td "B1-D- Bldg C2 ​" at bounding box center [535, 393] width 318 height 55
paste input "2/2 A Partial"
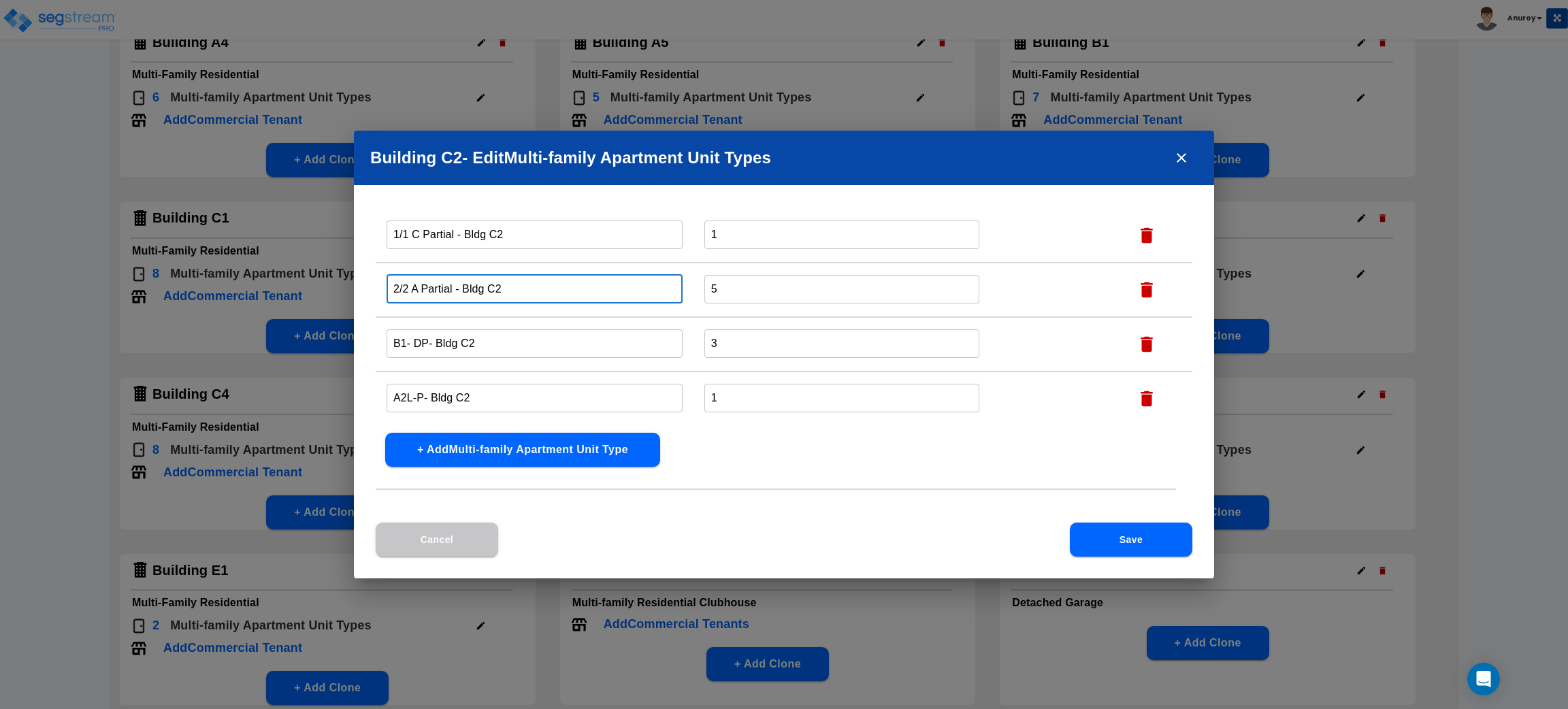
type input "2/2 A Partial - Bldg C2"
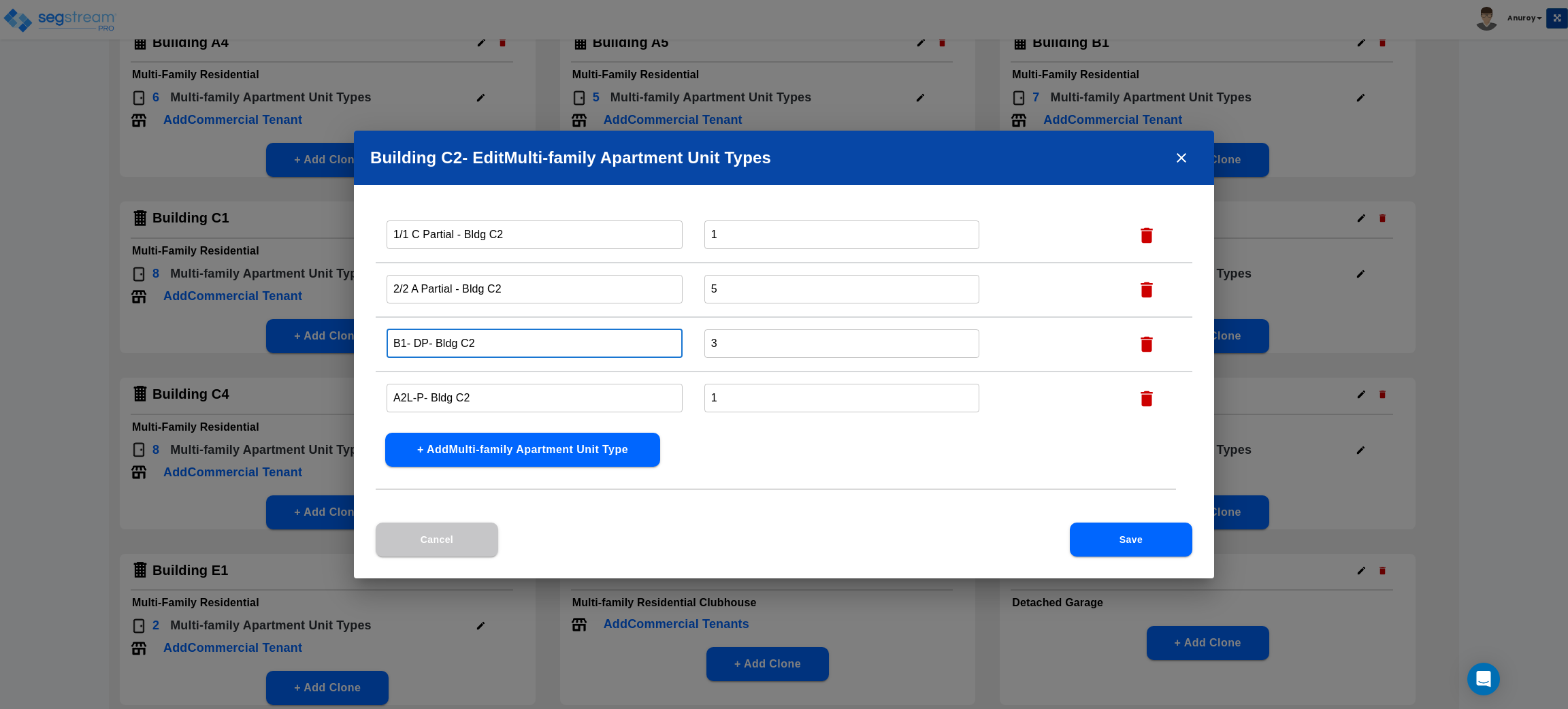
drag, startPoint x: 426, startPoint y: 335, endPoint x: 382, endPoint y: 335, distance: 44.0
click at [382, 335] on td "B1- DP- Bldg C2 ​" at bounding box center [535, 344] width 318 height 55
paste input "2/2 A Reno"
type input "2/2 A Reno - Bldg C2"
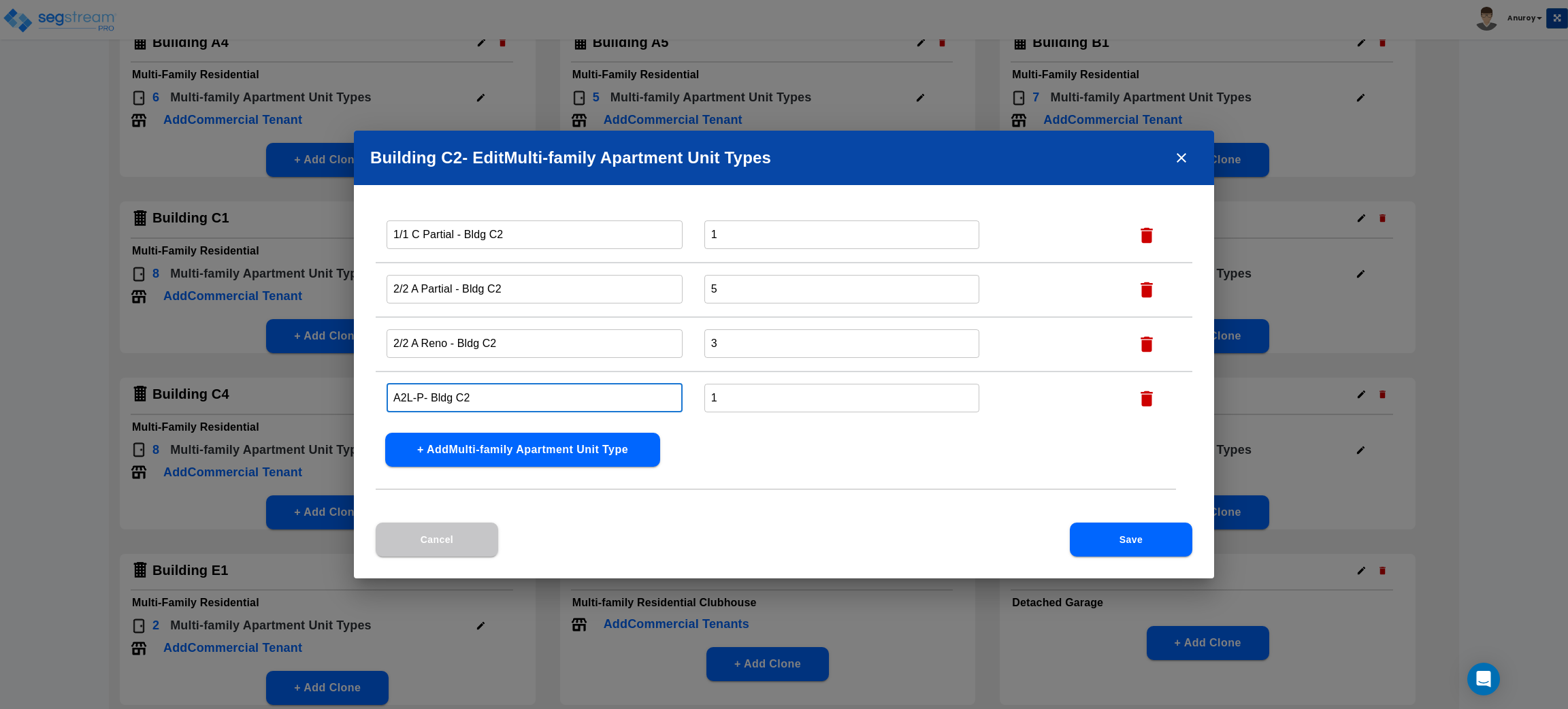
drag, startPoint x: 395, startPoint y: 392, endPoint x: 387, endPoint y: 392, distance: 8.0
click at [387, 392] on input "A2L-P- Bldg C2" at bounding box center [535, 398] width 296 height 29
paste input "1/1 C Classic"
type input "1/1 C Classic - Bldg C2"
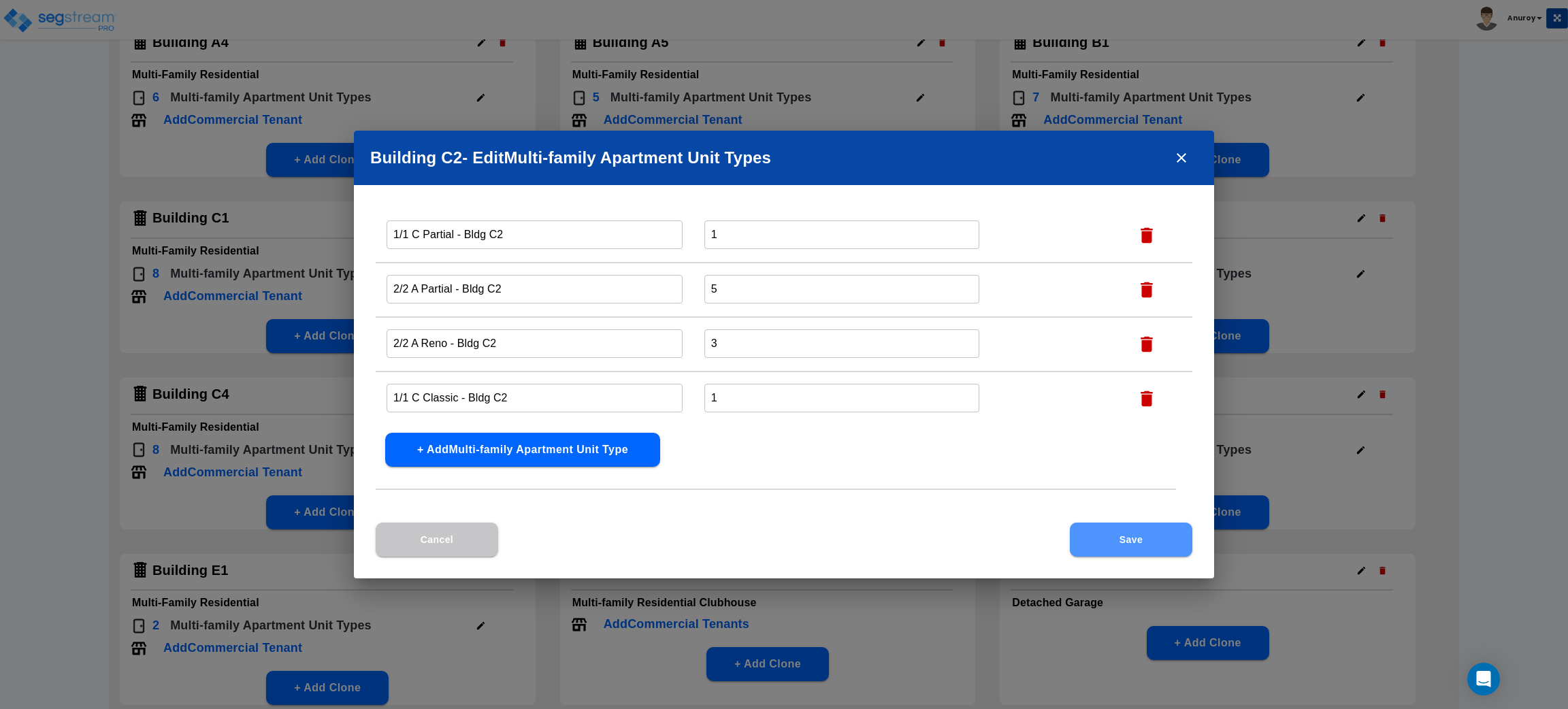
click at [1135, 545] on button "Save" at bounding box center [1131, 540] width 122 height 34
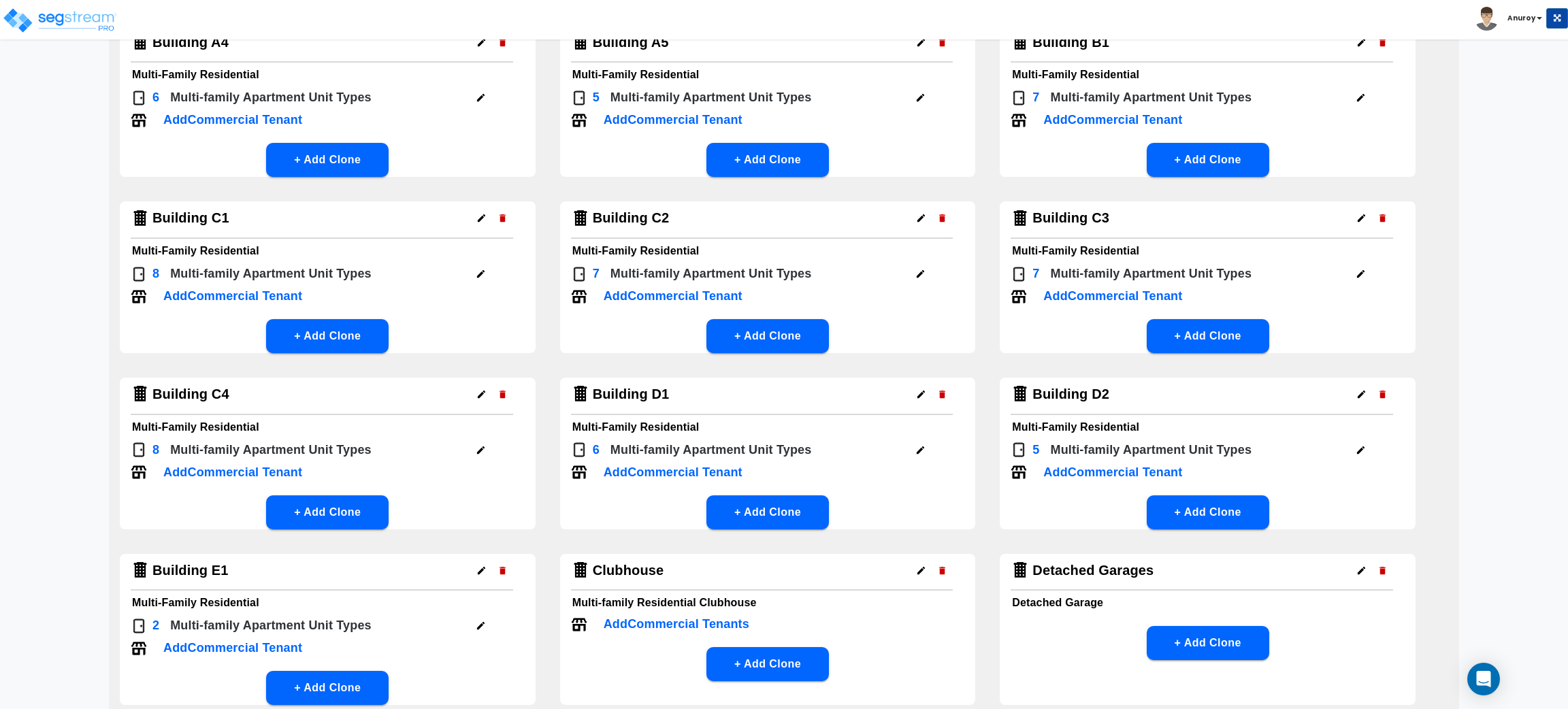
click at [910, 273] on button "button" at bounding box center [920, 273] width 21 height 21
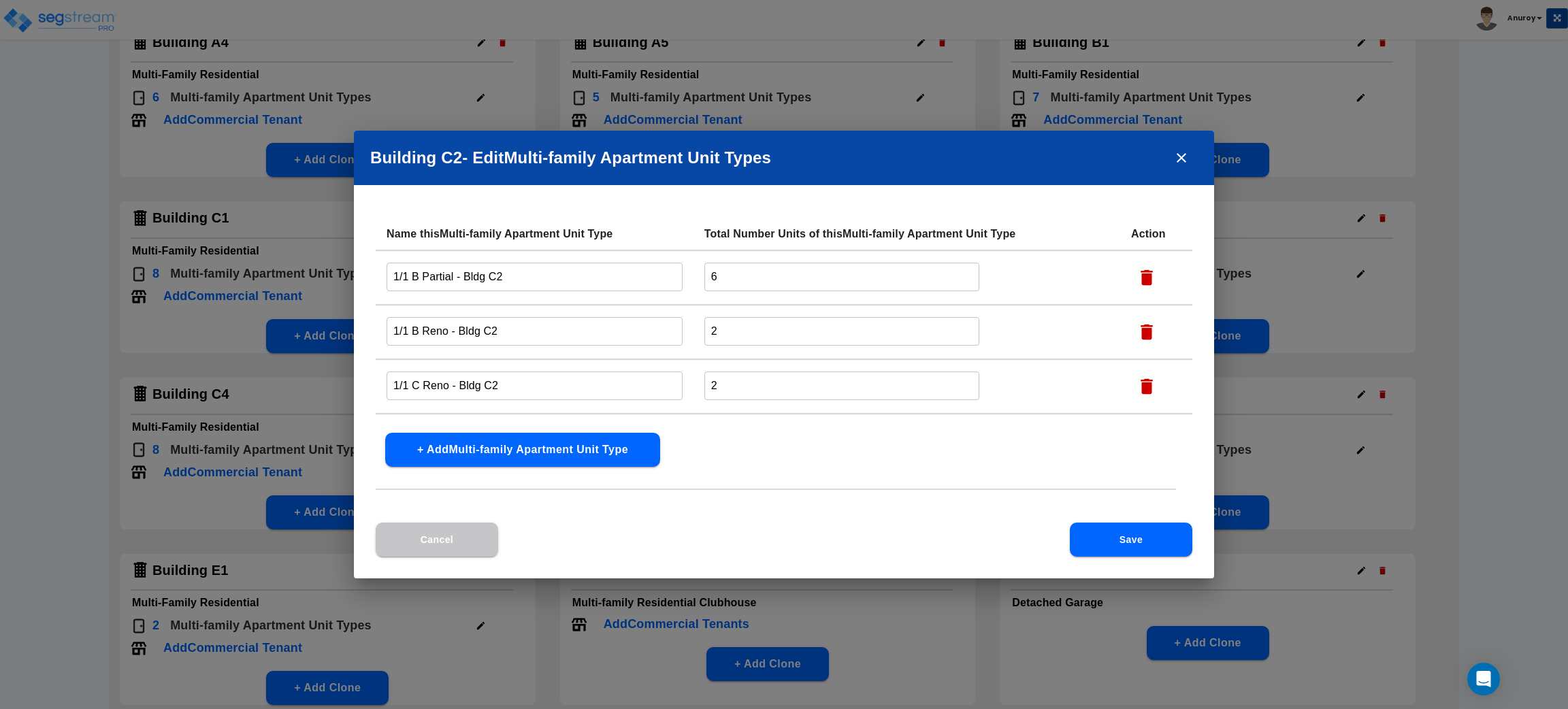
click at [1431, 263] on div "Building C2 - Edit Multi-family Apartment Unit Type s Name this Multi-family Ap…" at bounding box center [784, 354] width 1568 height 709
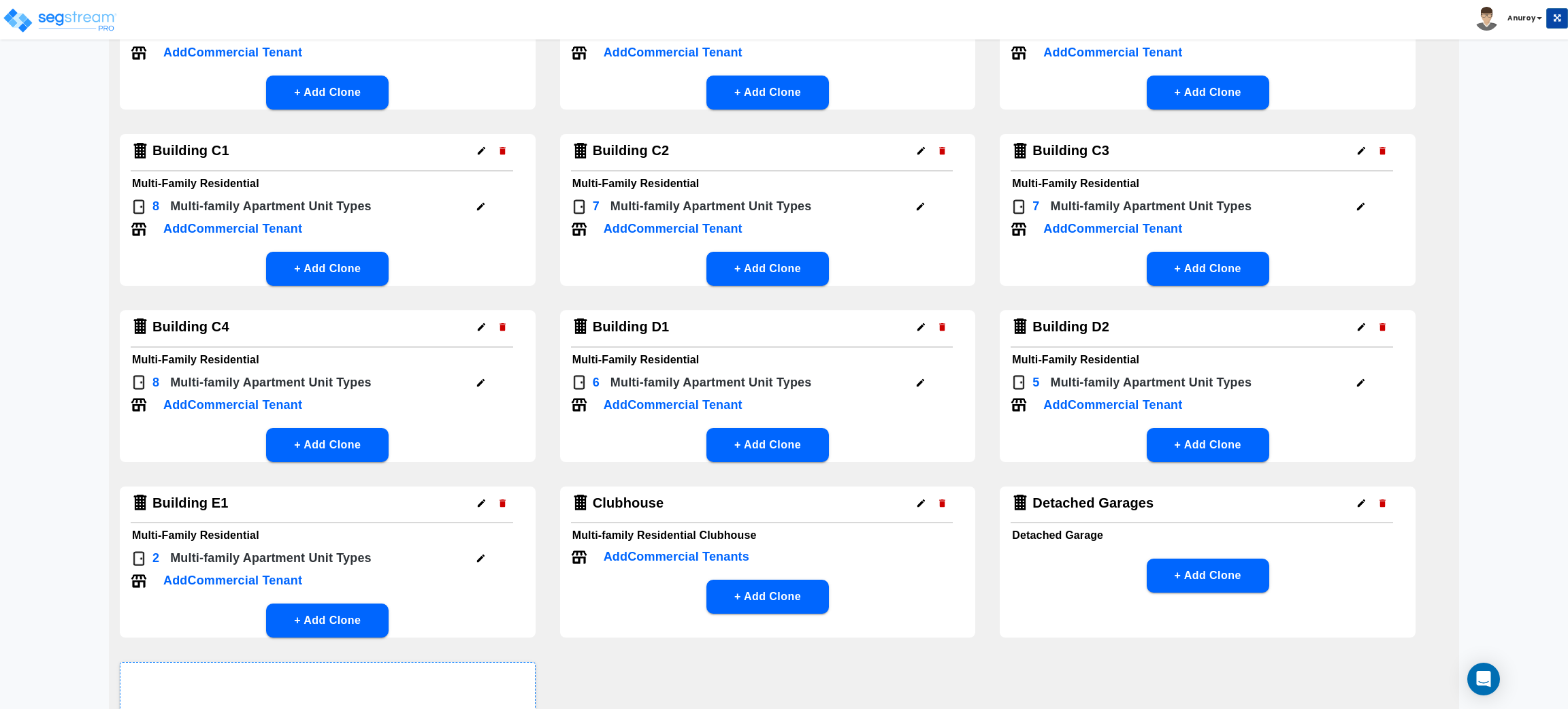
scroll to position [409, 0]
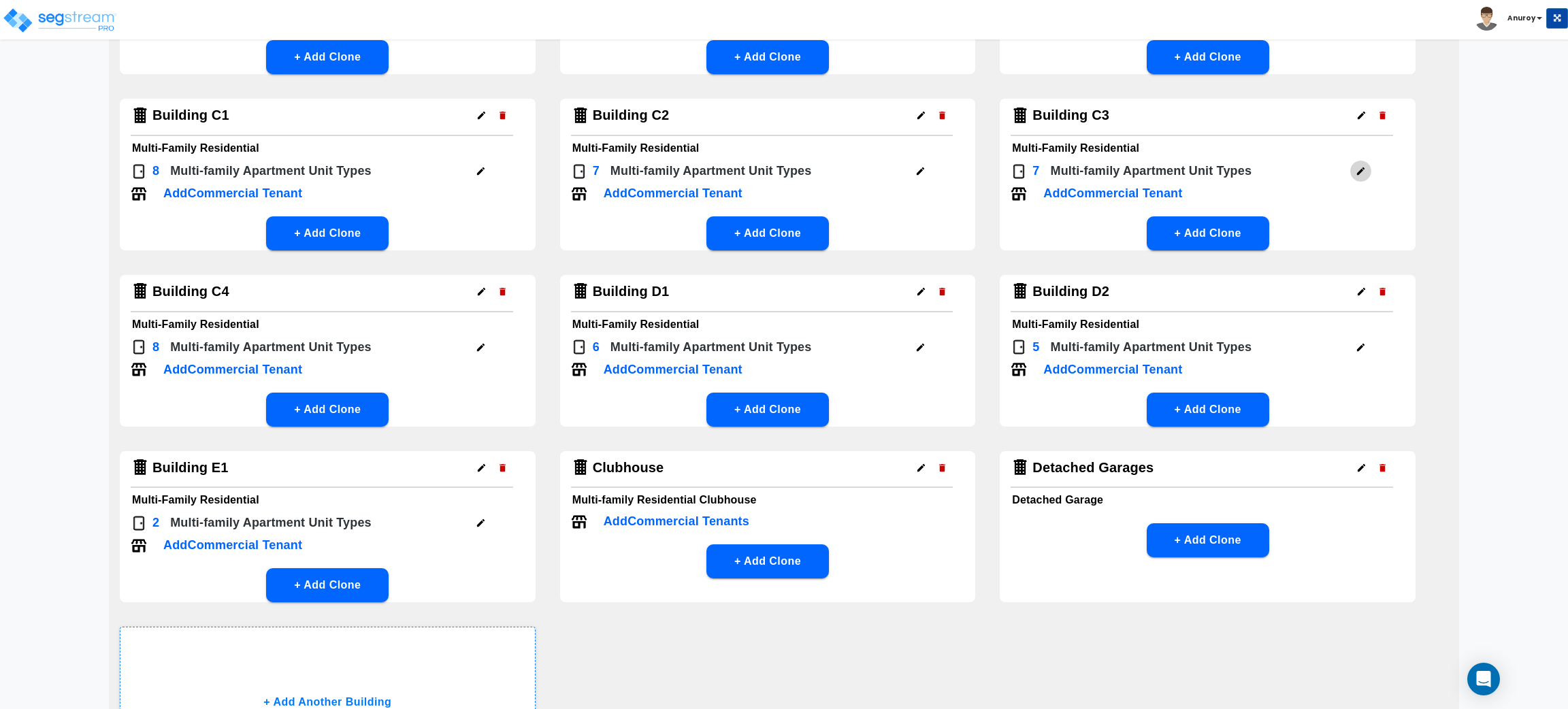
click at [1359, 171] on icon "button" at bounding box center [1361, 171] width 7 height 7
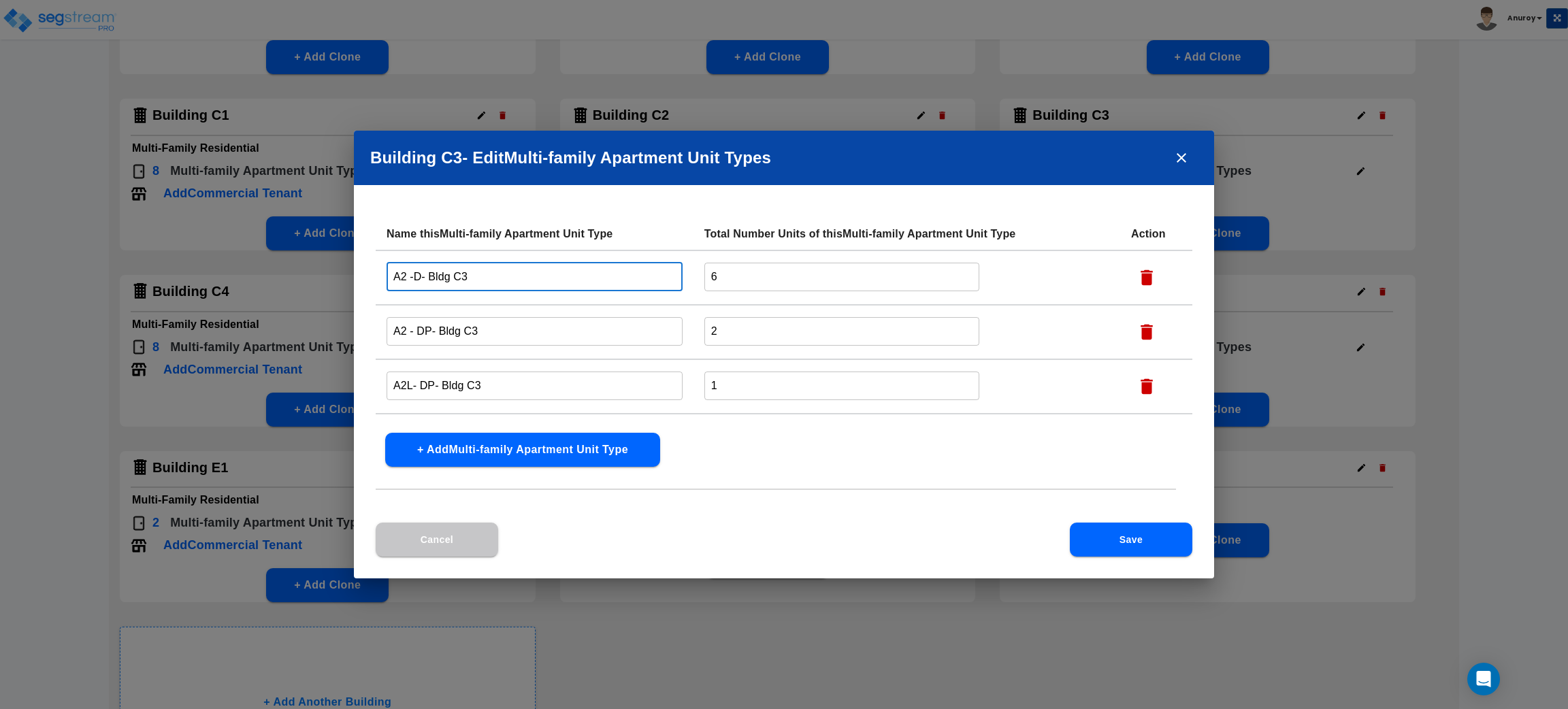
drag, startPoint x: 419, startPoint y: 271, endPoint x: 385, endPoint y: 273, distance: 34.1
click at [385, 273] on td "A2 -D- Bldg C3 ​" at bounding box center [535, 277] width 318 height 55
paste input "1/1 B Partial"
type input "1/1 B Partial - Bldg C3"
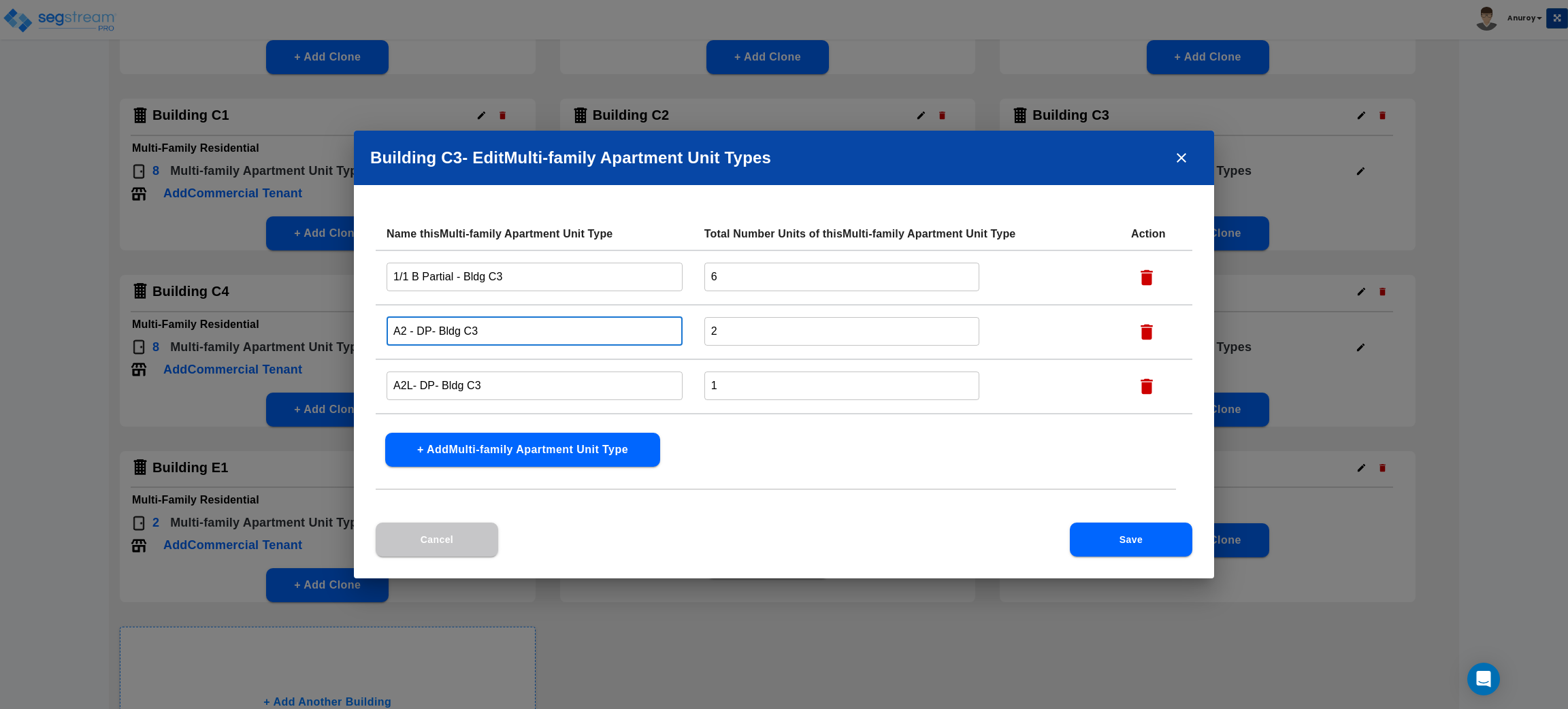
drag, startPoint x: 430, startPoint y: 329, endPoint x: 383, endPoint y: 329, distance: 47.0
click at [383, 329] on td "A2 - DP- Bldg C3 ​" at bounding box center [535, 332] width 318 height 55
paste input "1/1 B Reno"
type input "1/1 B Reno - Bldg C3"
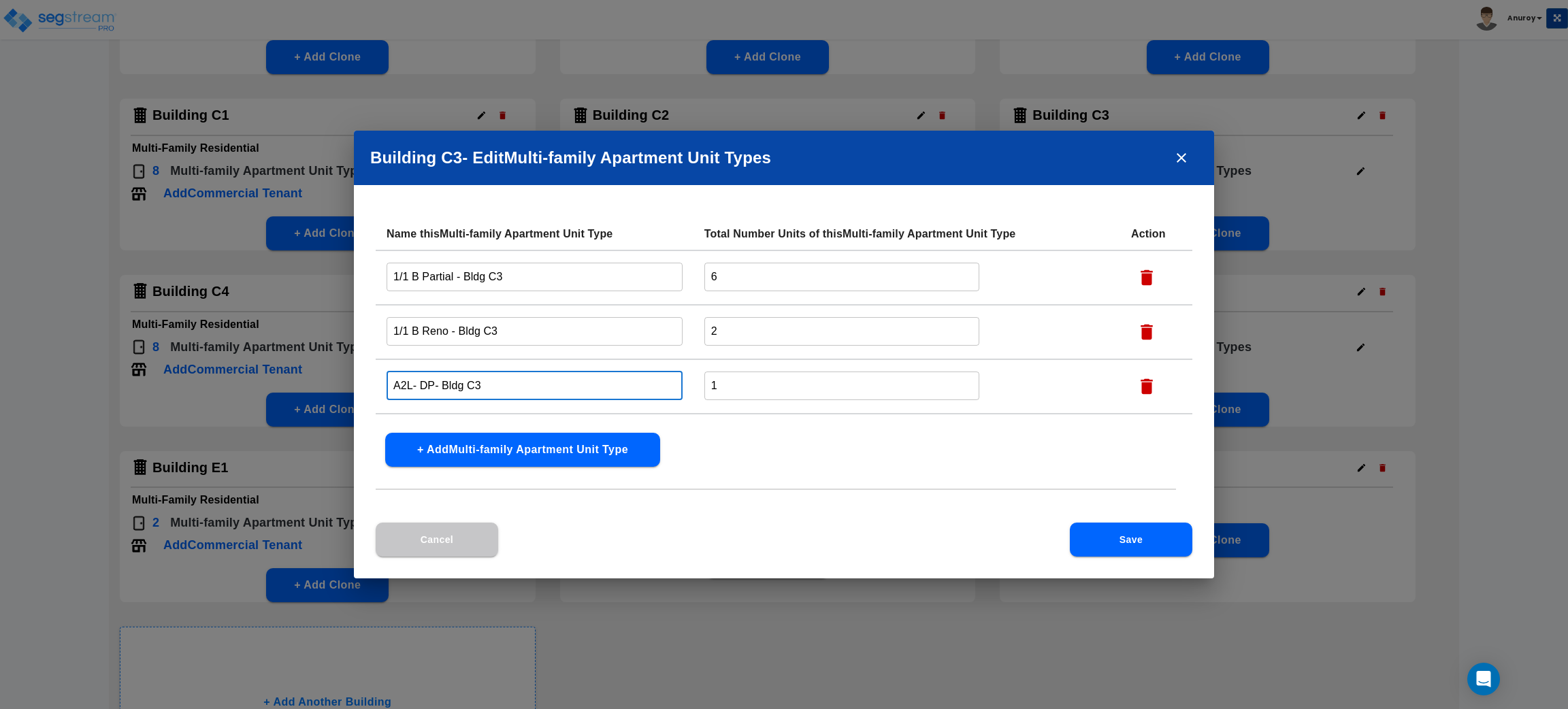
drag, startPoint x: 432, startPoint y: 382, endPoint x: 395, endPoint y: 380, distance: 37.1
click at [395, 380] on input "A2L- DP- Bldg C3" at bounding box center [535, 385] width 296 height 29
paste input "1/1 C Reno"
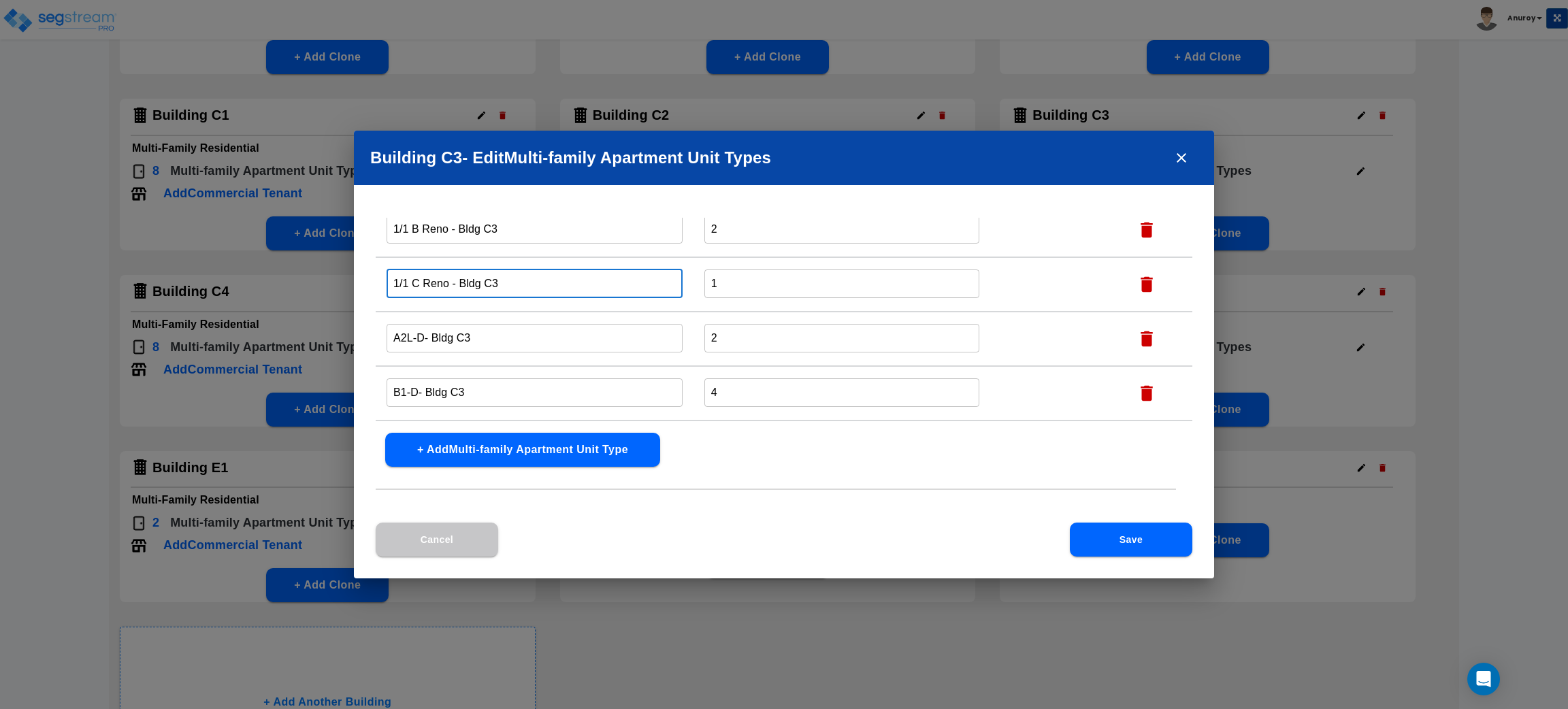
type input "1/1 C Reno - Bldg C3"
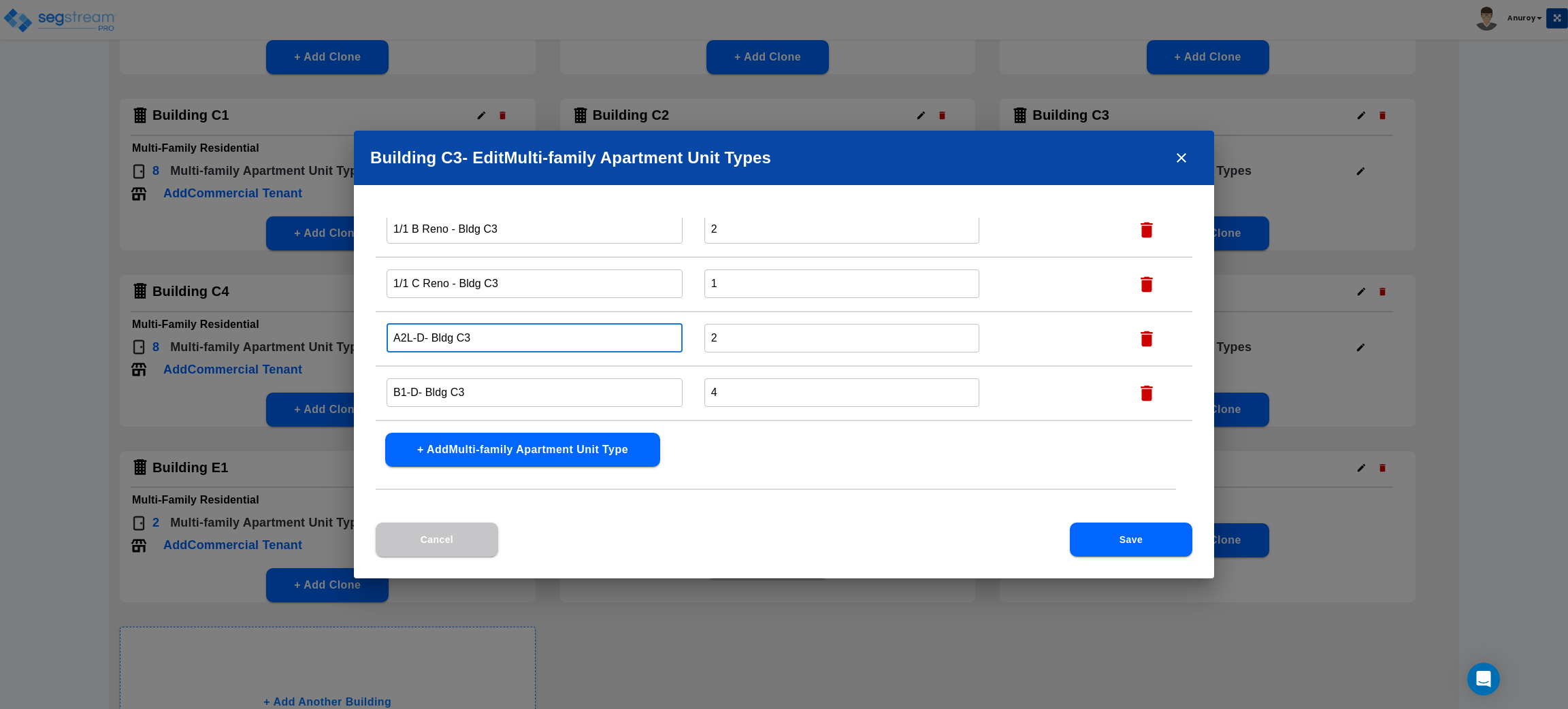
drag, startPoint x: 423, startPoint y: 333, endPoint x: 393, endPoint y: 333, distance: 30.0
click at [393, 333] on input "A2L-D- Bldg C3" at bounding box center [535, 338] width 296 height 29
paste input "1/1 C Partial"
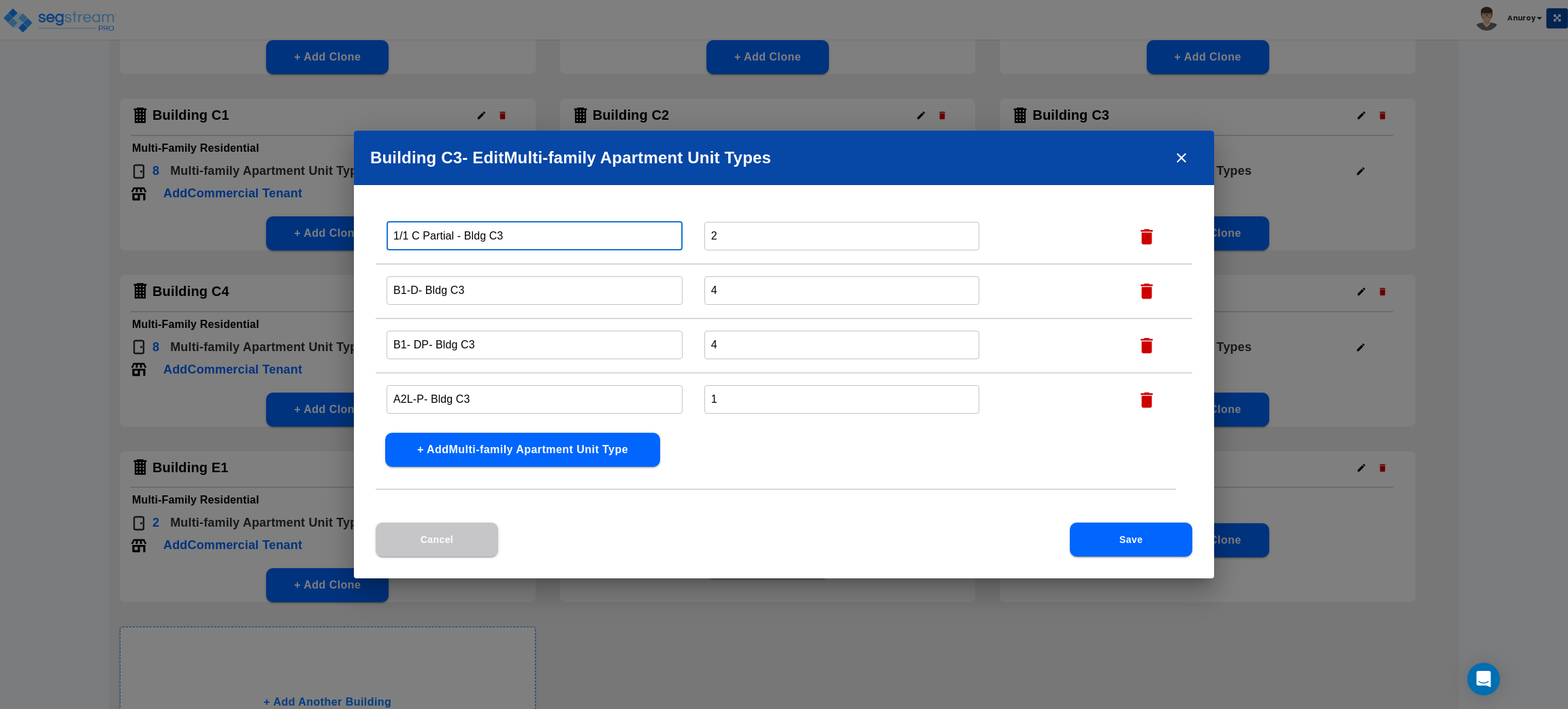
type input "1/1 C Partial - Bldg C3"
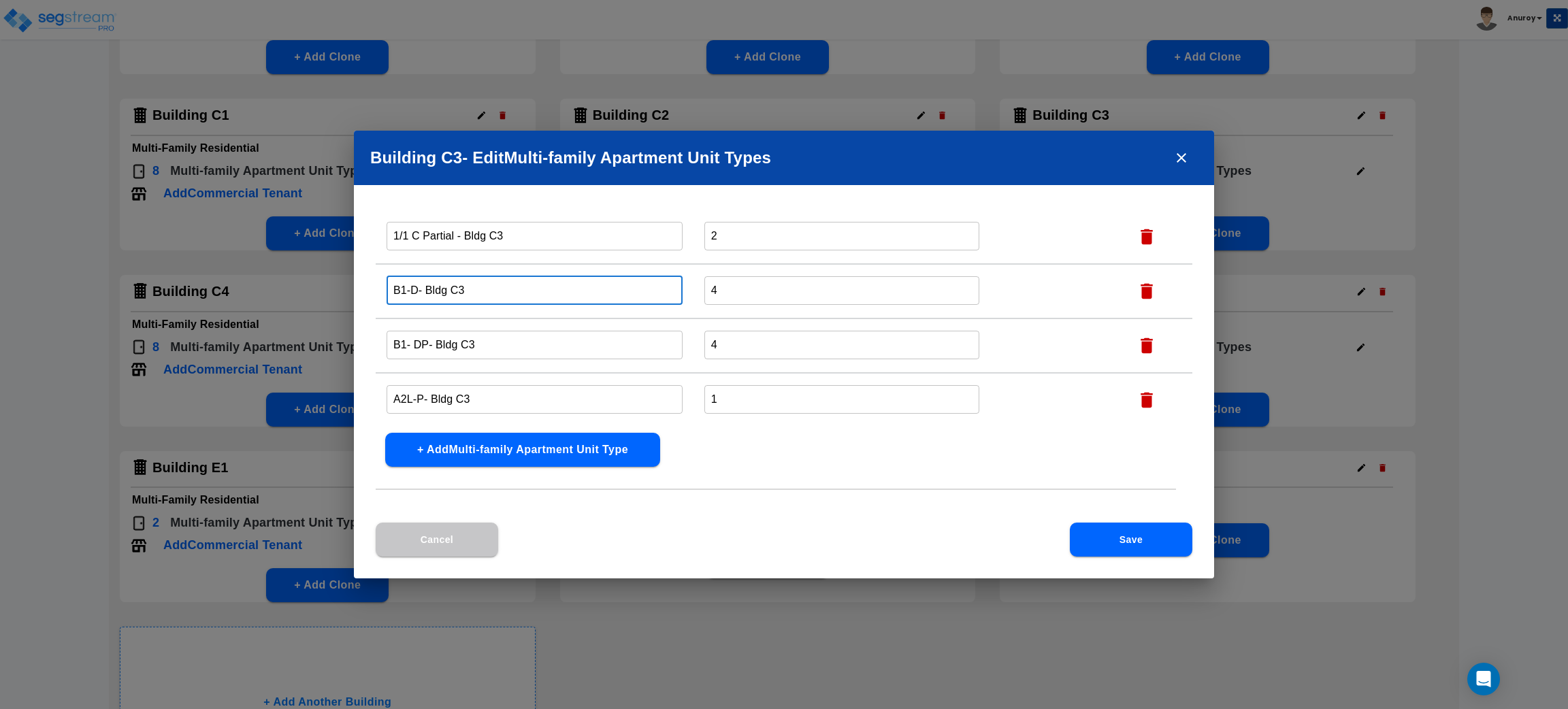
drag, startPoint x: 415, startPoint y: 284, endPoint x: 377, endPoint y: 287, distance: 38.1
click at [377, 287] on td "B1-D- Bldg C3 ​" at bounding box center [535, 291] width 318 height 55
paste input "2/2 A Partial"
type input "2/2 A Partial - Bldg C3"
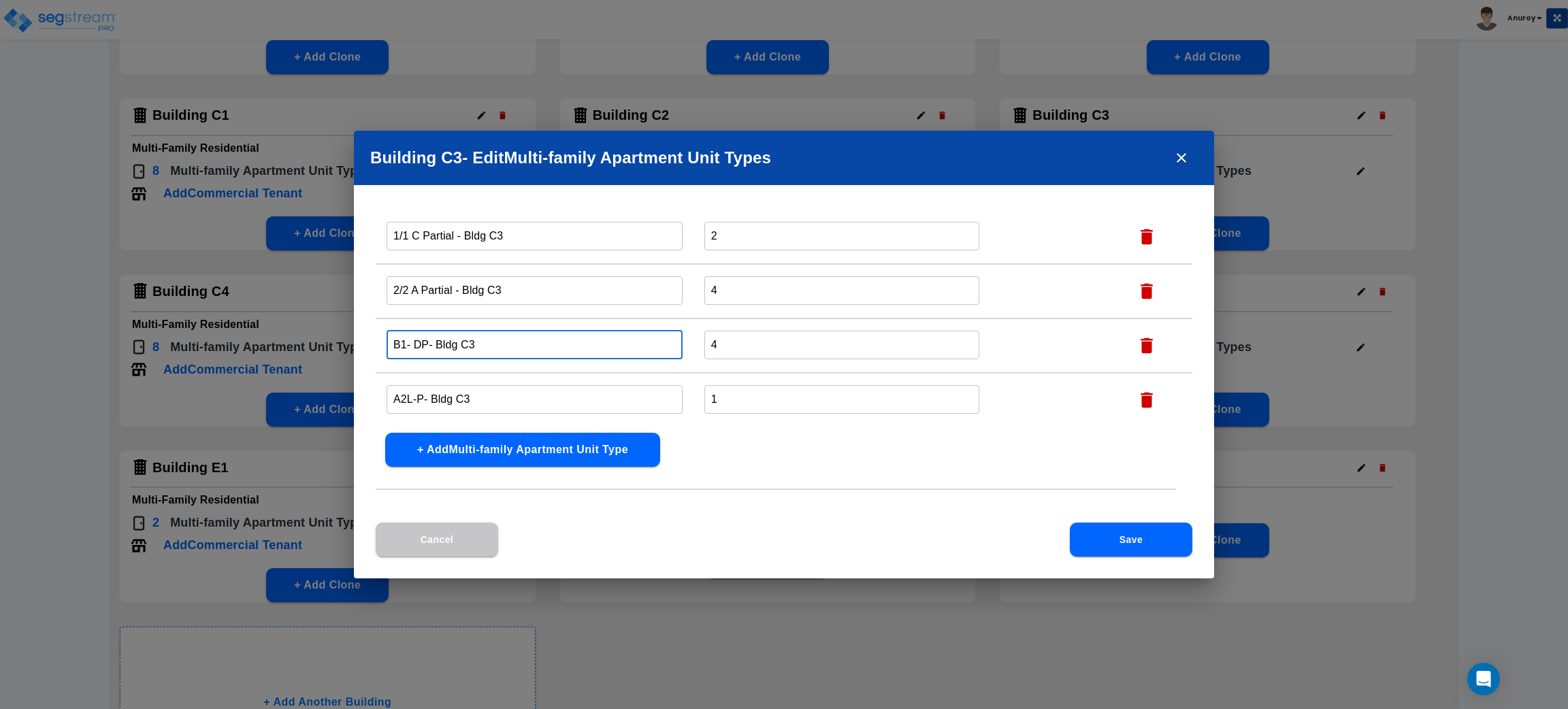
drag, startPoint x: 427, startPoint y: 340, endPoint x: 386, endPoint y: 338, distance: 41.0
click at [387, 338] on input "B1- DP- Bldg C3" at bounding box center [535, 345] width 296 height 29
paste input "2/2 A Reno"
type input "2/2 A Reno - Bldg C3"
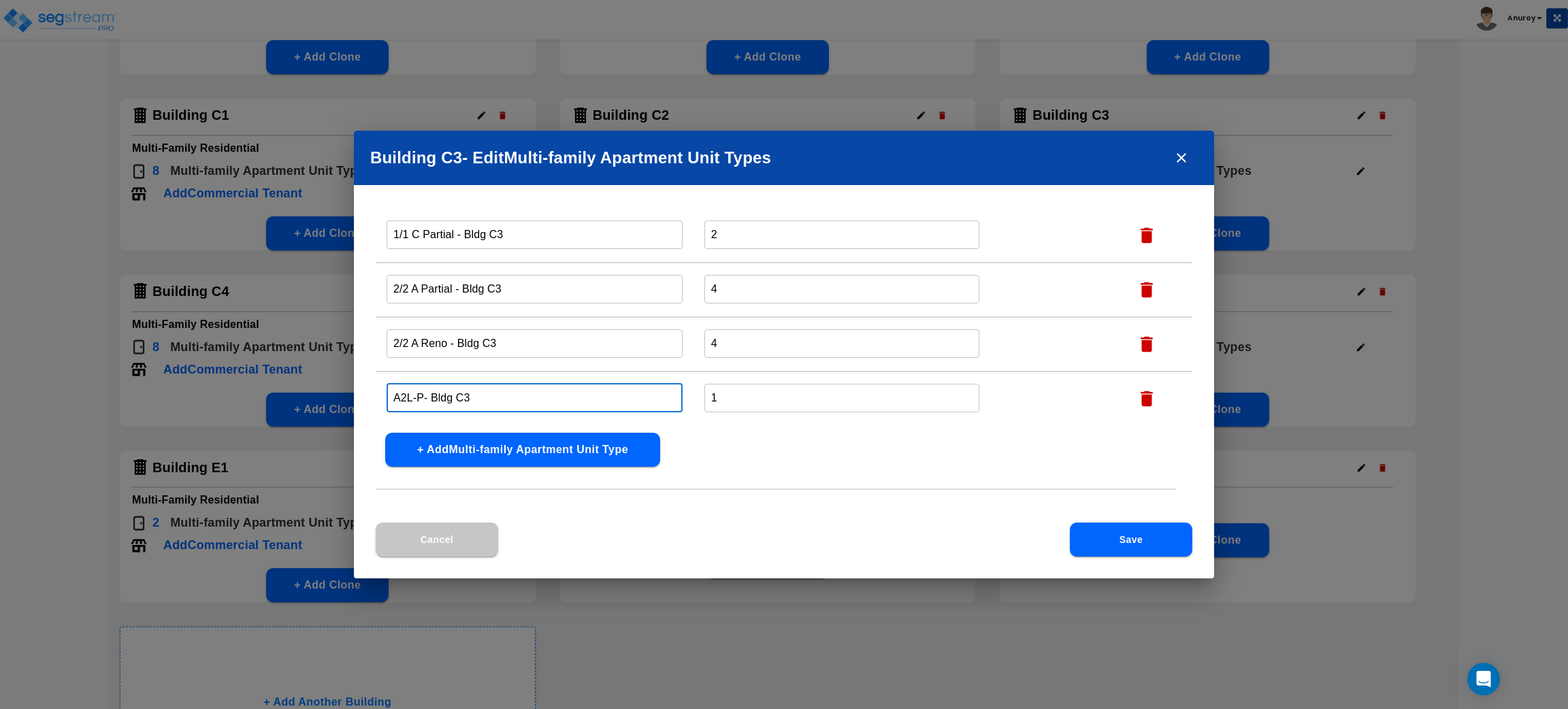
drag, startPoint x: 386, startPoint y: 391, endPoint x: 374, endPoint y: 391, distance: 12.0
click at [374, 391] on div "Name this Multi-family Apartment Unit Type Total Number Units of this Multi-fam…" at bounding box center [784, 369] width 860 height 305
paste input "1/1 C Classic"
type input "1/1 C Classic - Bldg C3"
click at [1110, 530] on button "Save" at bounding box center [1131, 540] width 122 height 34
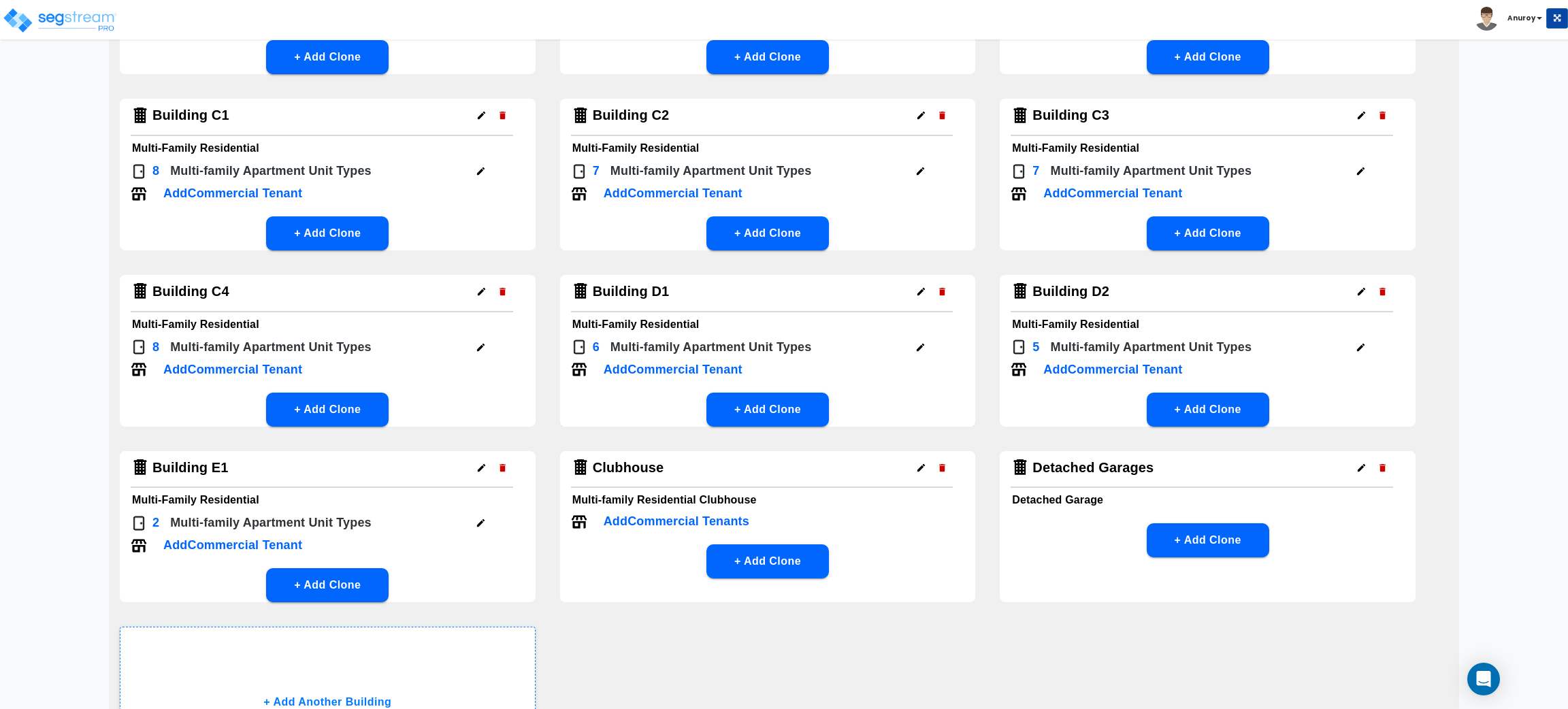
click at [1363, 166] on icon "button" at bounding box center [1361, 171] width 10 height 10
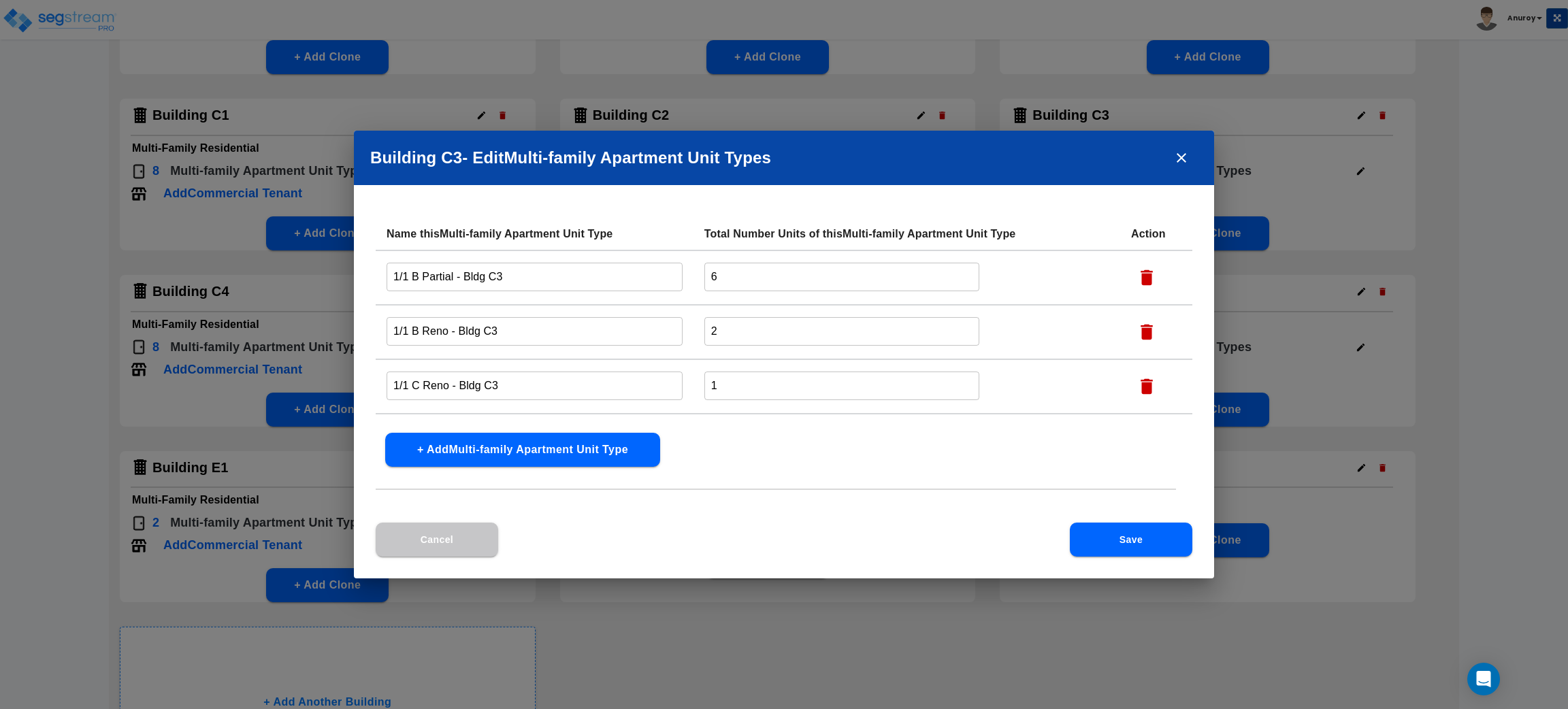
click at [1447, 175] on div "Building C3 - Edit Multi-family Apartment Unit Type s Name this Multi-family Ap…" at bounding box center [784, 354] width 1568 height 709
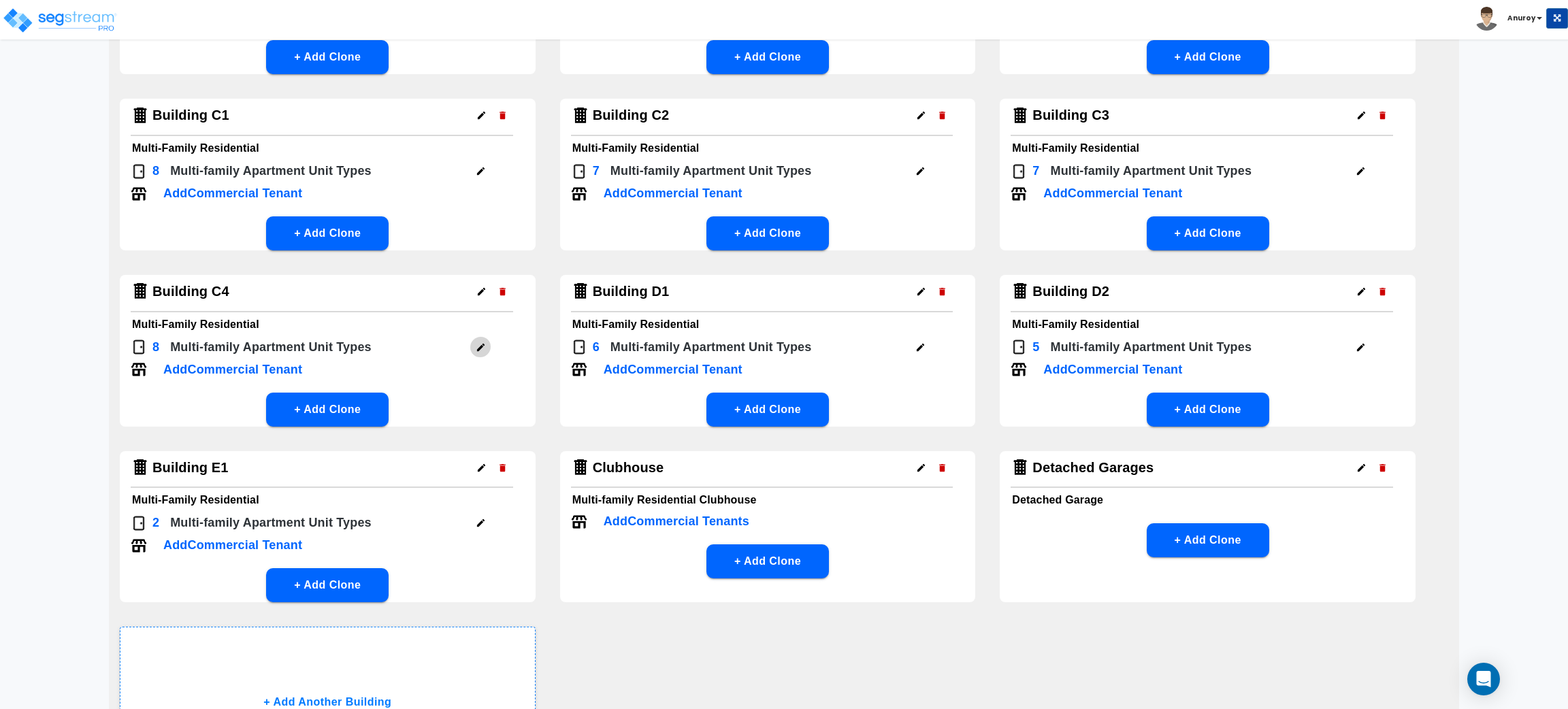
click at [479, 343] on icon "button" at bounding box center [481, 348] width 10 height 10
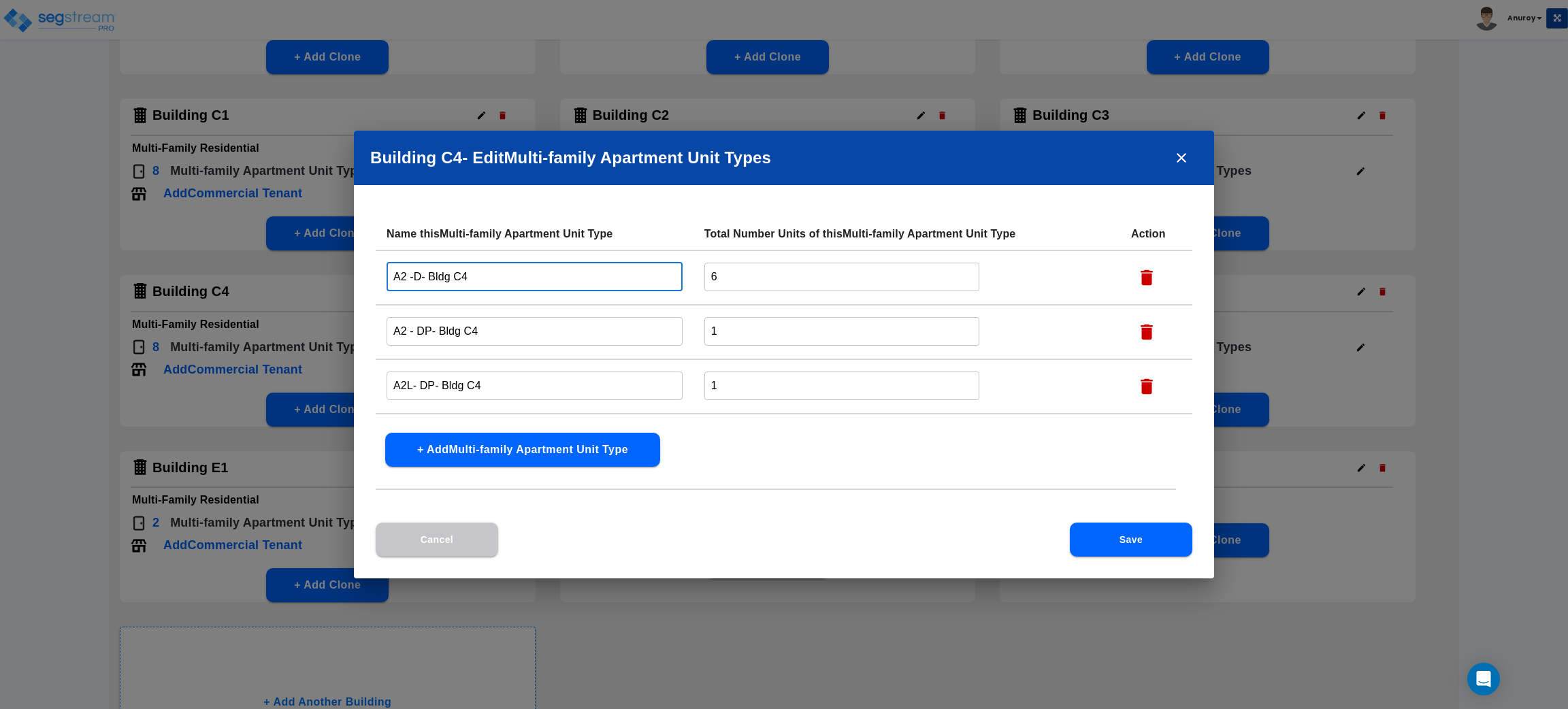
drag, startPoint x: 419, startPoint y: 276, endPoint x: 394, endPoint y: 273, distance: 25.2
click at [394, 273] on input "A2 -D- Bldg C4" at bounding box center [535, 276] width 296 height 29
paste input "1/1 B Partial"
type input "1/1 B Partial - Bldg C4"
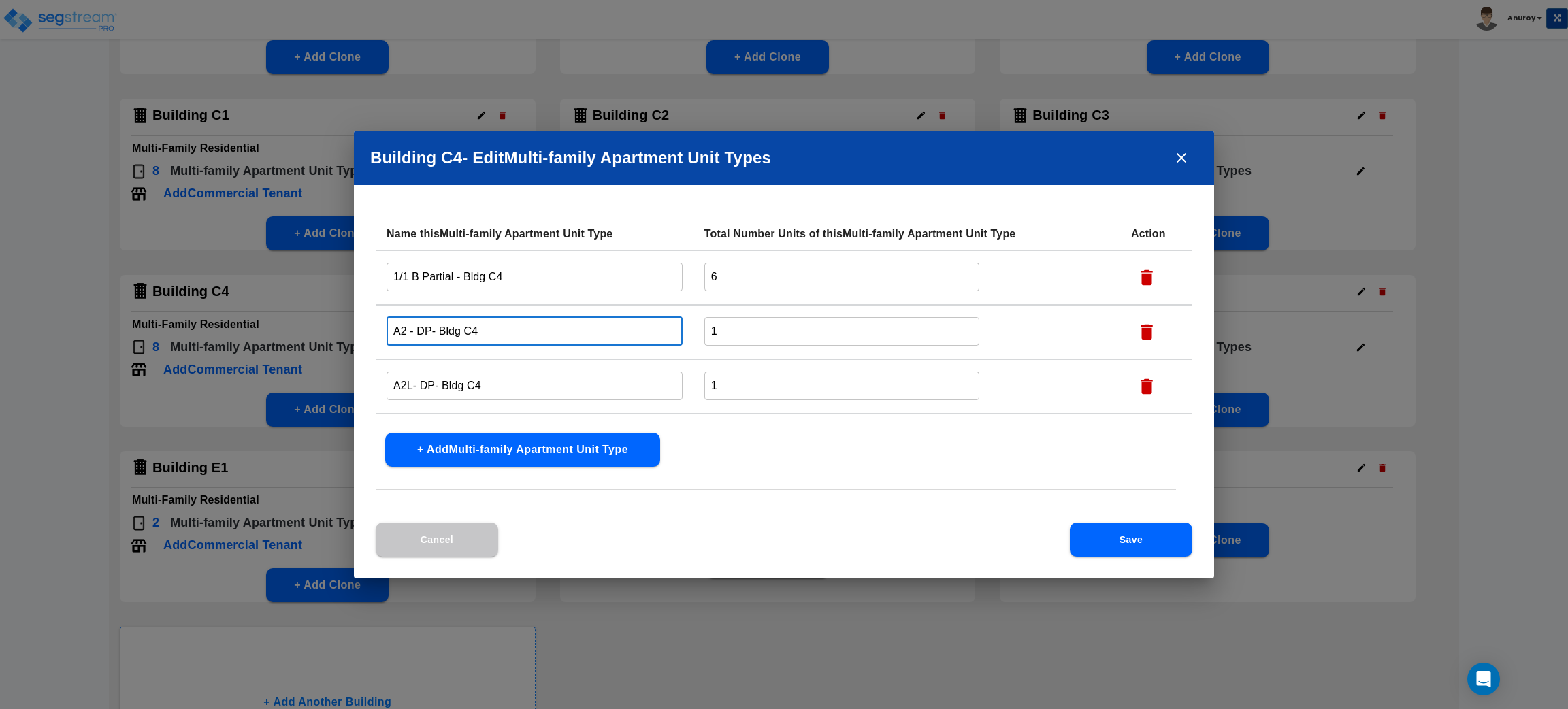
drag, startPoint x: 428, startPoint y: 328, endPoint x: 373, endPoint y: 330, distance: 55.0
click at [373, 330] on div "Name this Multi-family Apartment Unit Type Total Number Units of this Multi-fam…" at bounding box center [784, 369] width 860 height 305
paste input "1/1 B Reno"
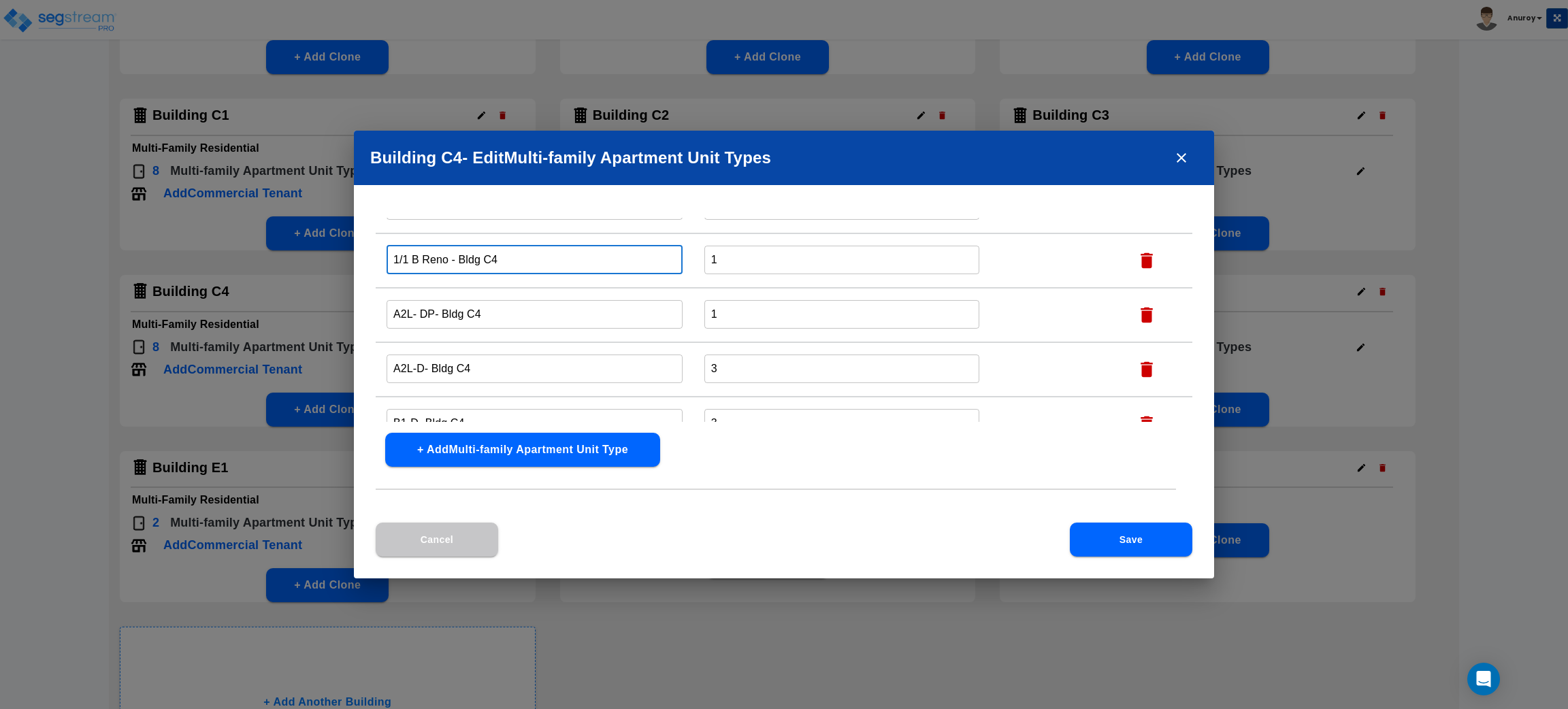
scroll to position [102, 0]
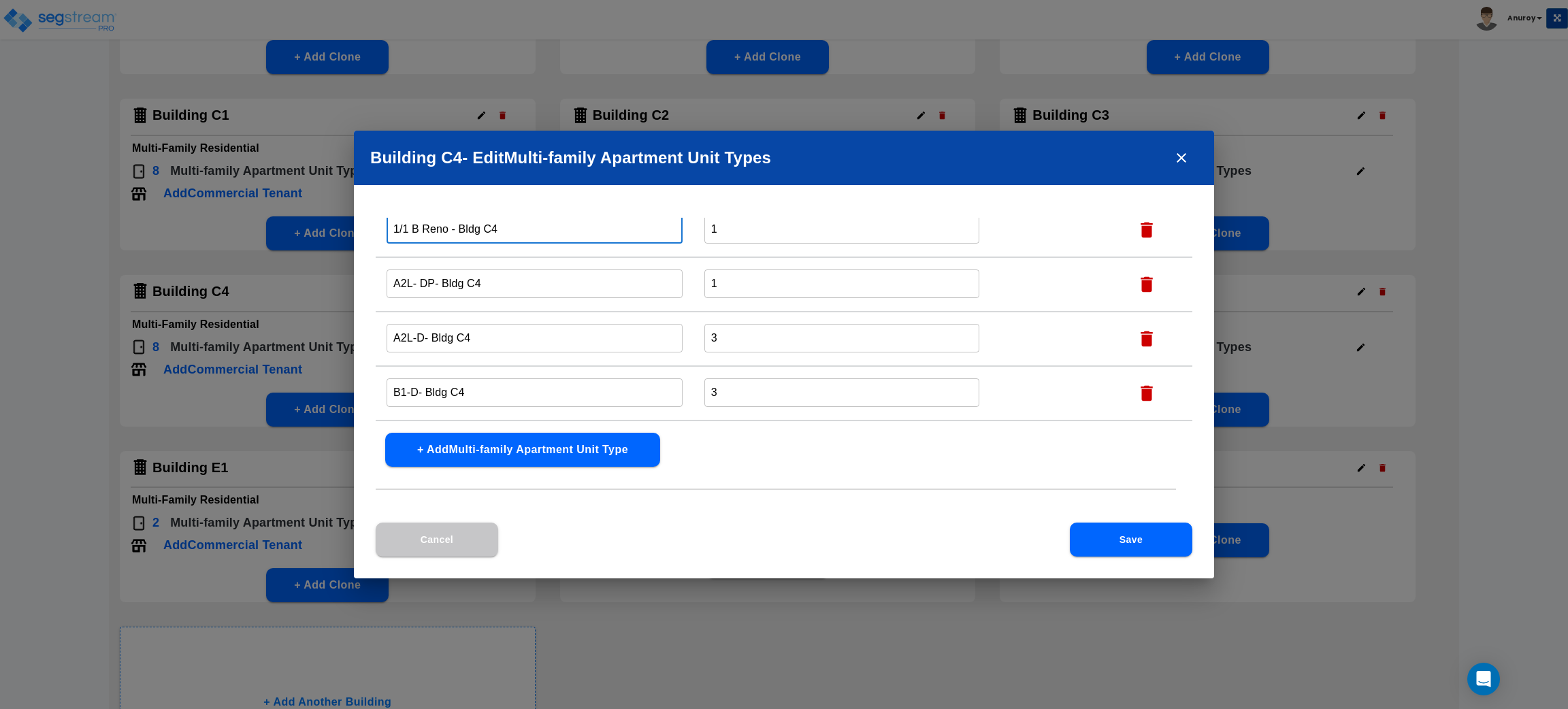
type input "1/1 B Reno - Bldg C4"
drag, startPoint x: 433, startPoint y: 280, endPoint x: 385, endPoint y: 280, distance: 48.0
click at [385, 280] on td "A2L- DP- Bldg C4 ​" at bounding box center [535, 284] width 318 height 55
paste input "1/1 C Reno"
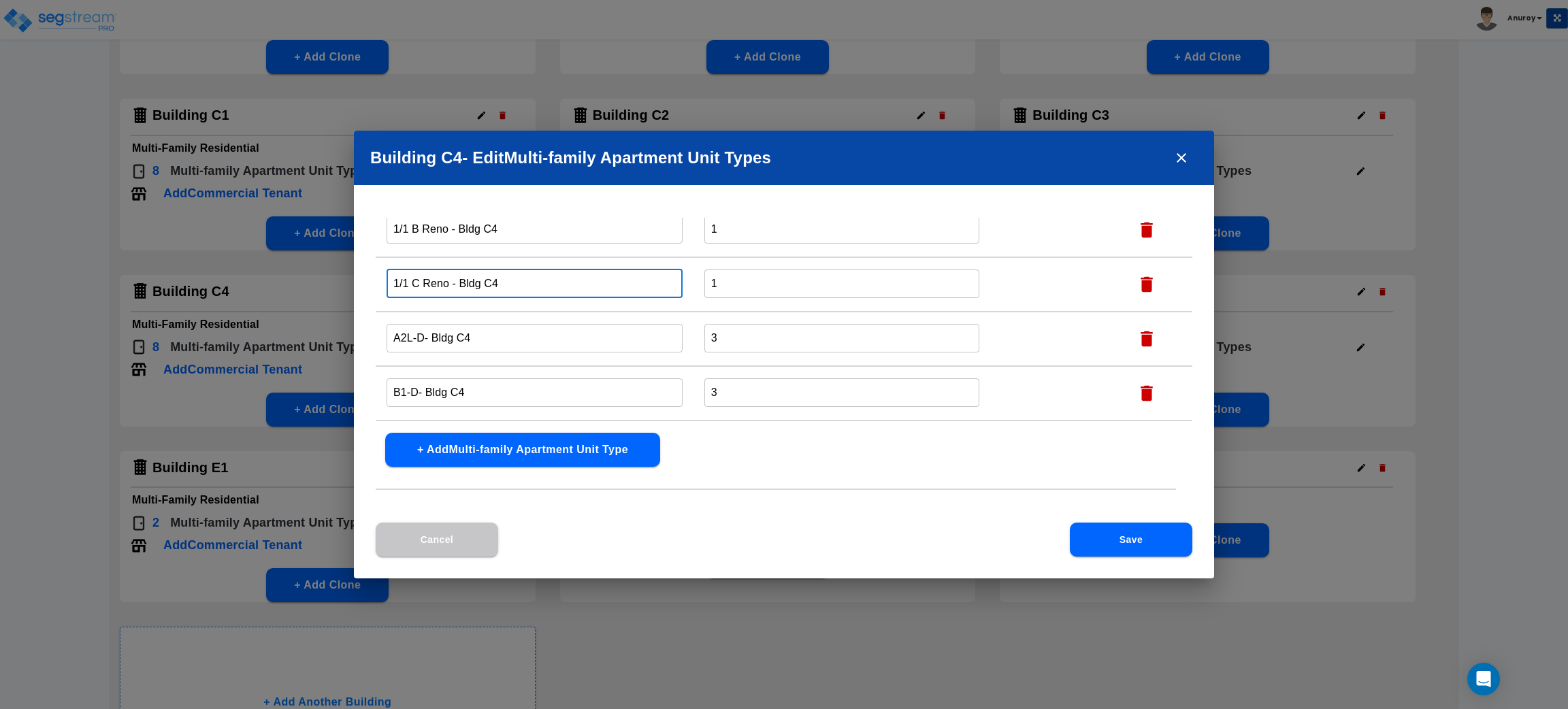
type input "1/1 C Reno - Bldg C4"
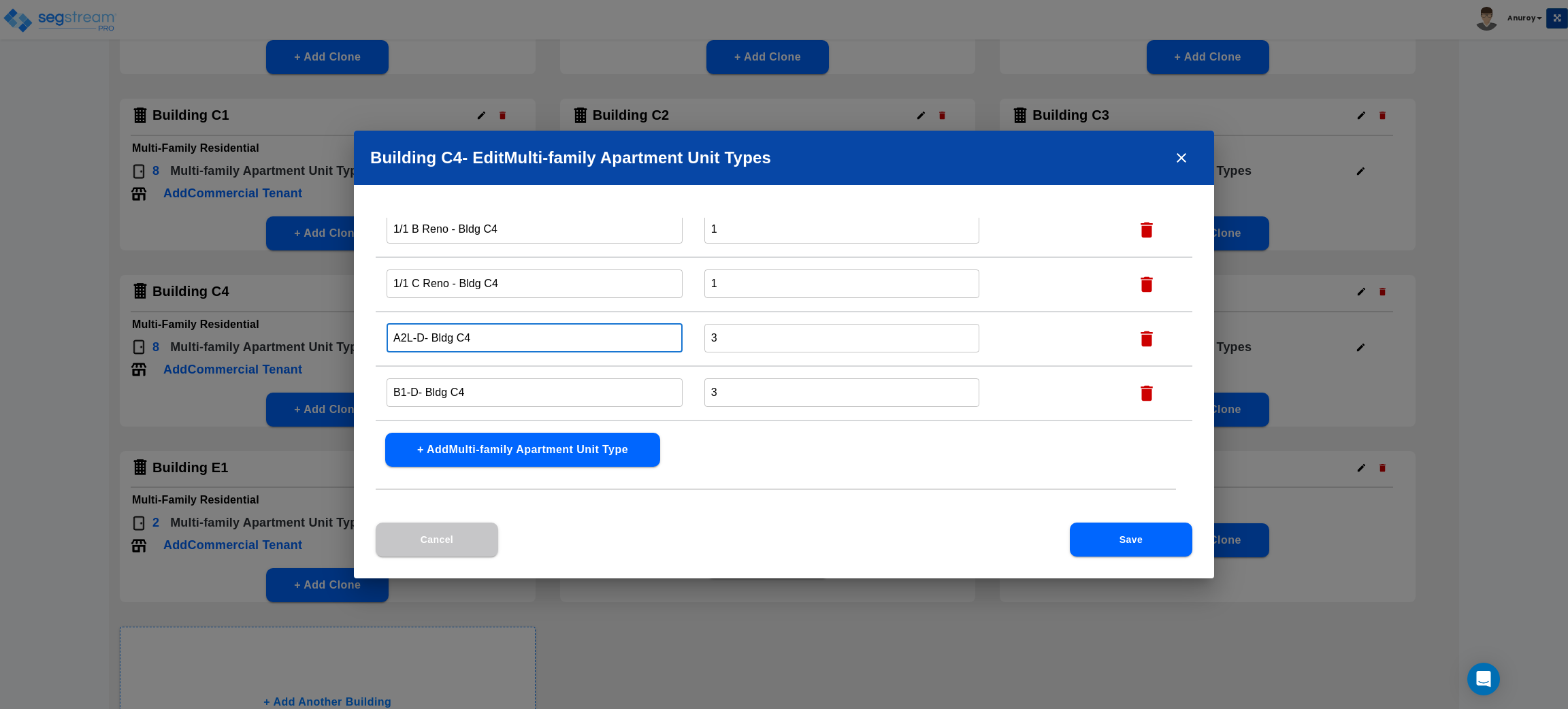
drag, startPoint x: 425, startPoint y: 336, endPoint x: 386, endPoint y: 335, distance: 39.0
click at [387, 335] on input "A2L-D- Bldg C4" at bounding box center [535, 338] width 296 height 29
paste input "1/1 C Partial"
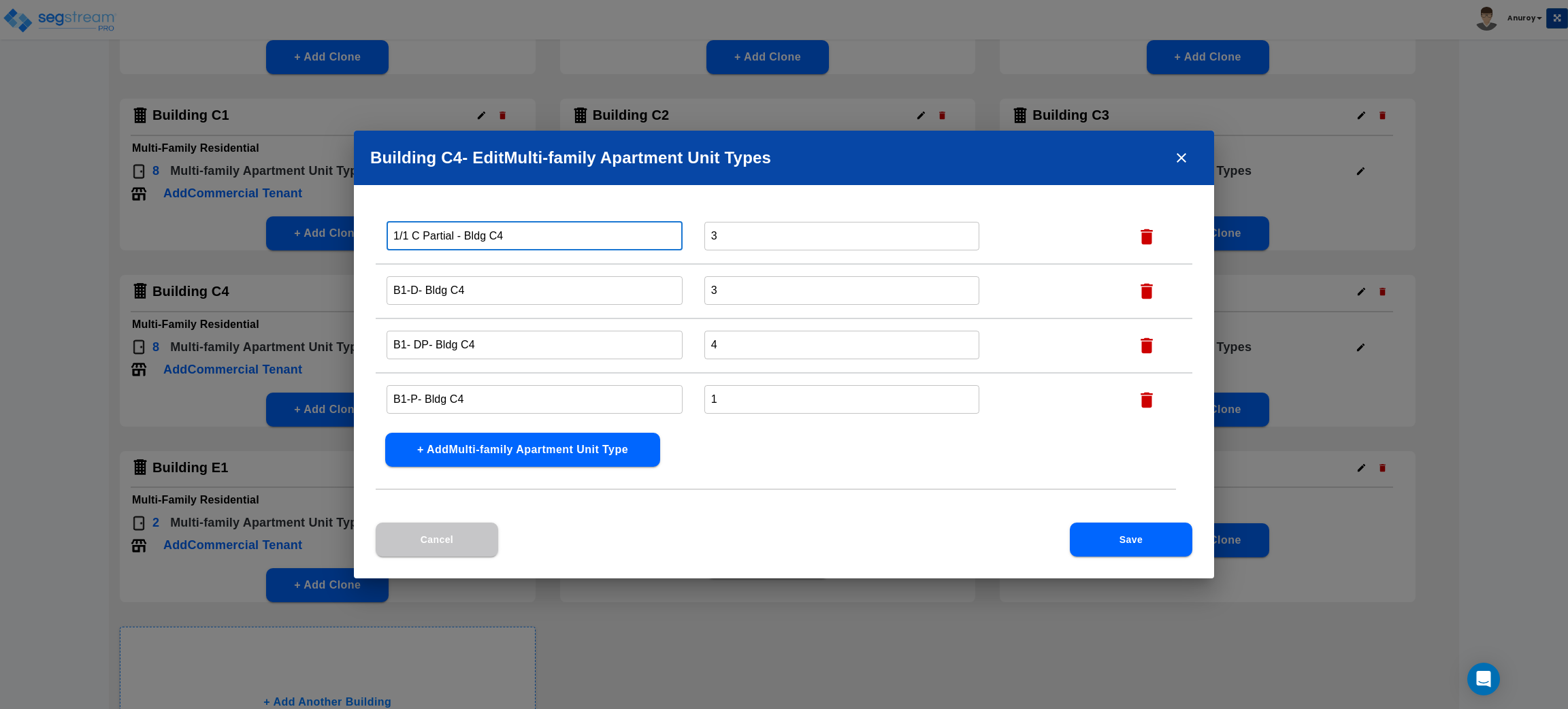
type input "1/1 C Partial - Bldg C4"
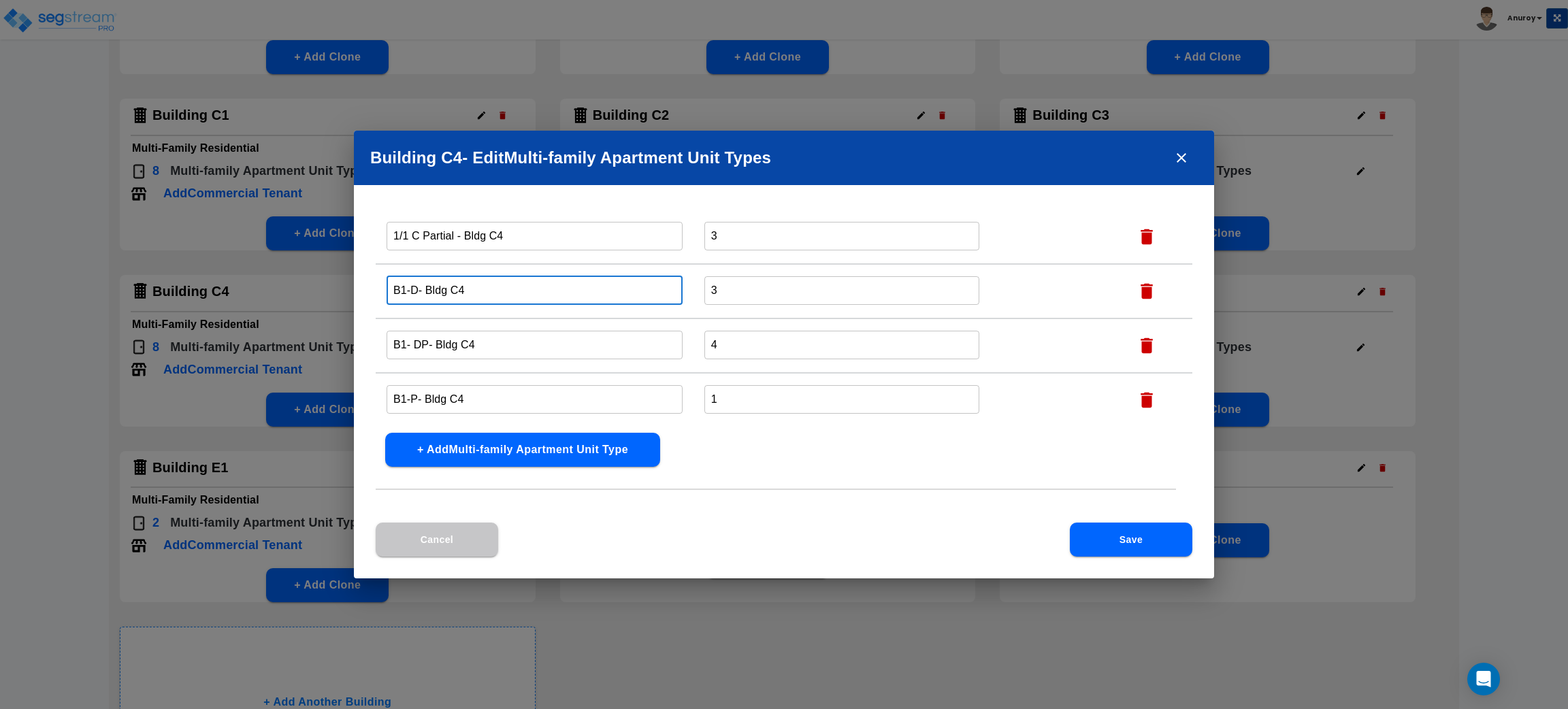
drag, startPoint x: 417, startPoint y: 284, endPoint x: 387, endPoint y: 284, distance: 30.0
click at [387, 284] on input "B1-D- Bldg C4" at bounding box center [535, 290] width 296 height 29
paste input "2/2 A Partial"
type input "2/2 A Partial - Bldg C4"
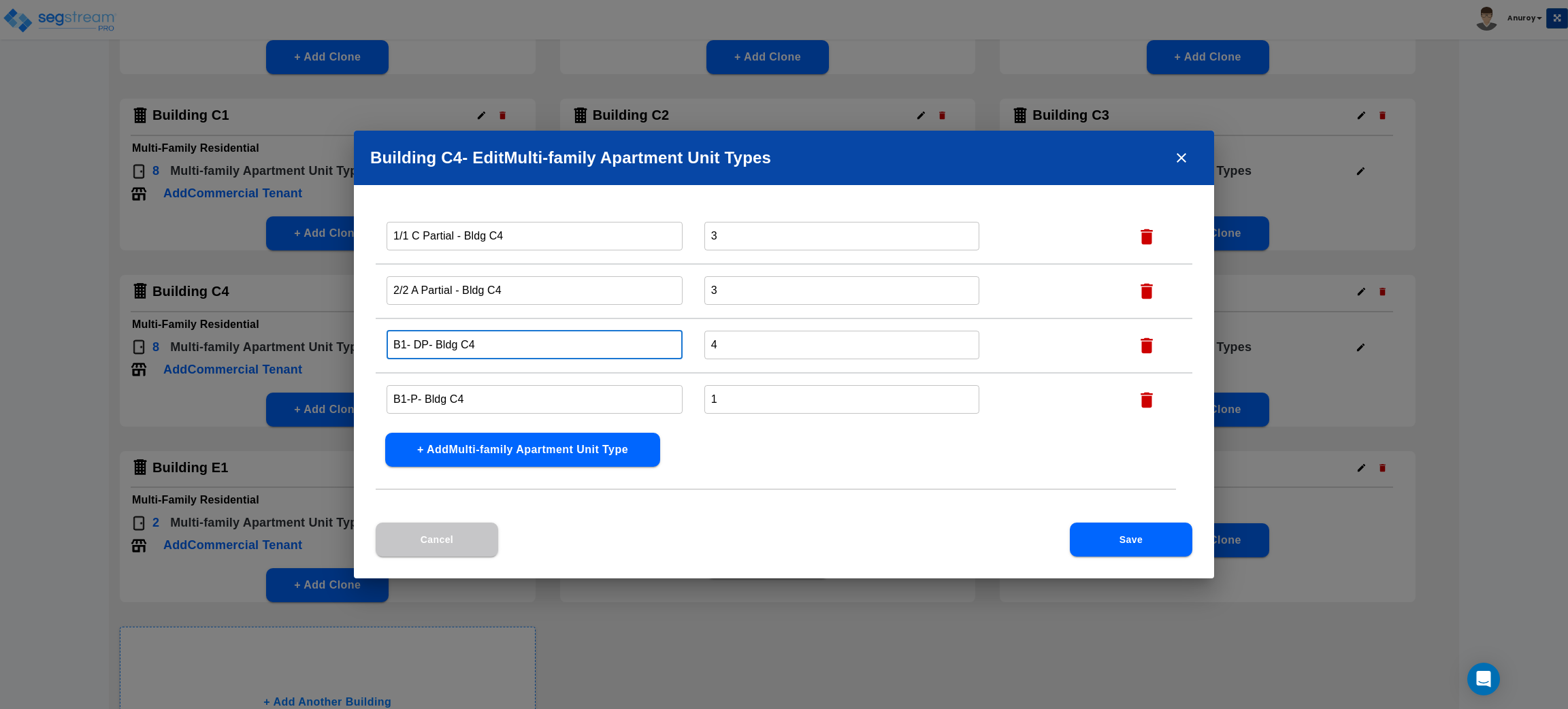
drag, startPoint x: 426, startPoint y: 343, endPoint x: 385, endPoint y: 339, distance: 41.2
click at [385, 339] on td "B1- DP- Bldg C4 ​" at bounding box center [535, 345] width 318 height 55
paste input "2/2 A Reno"
type input "2/2 A Reno - Bldg C4"
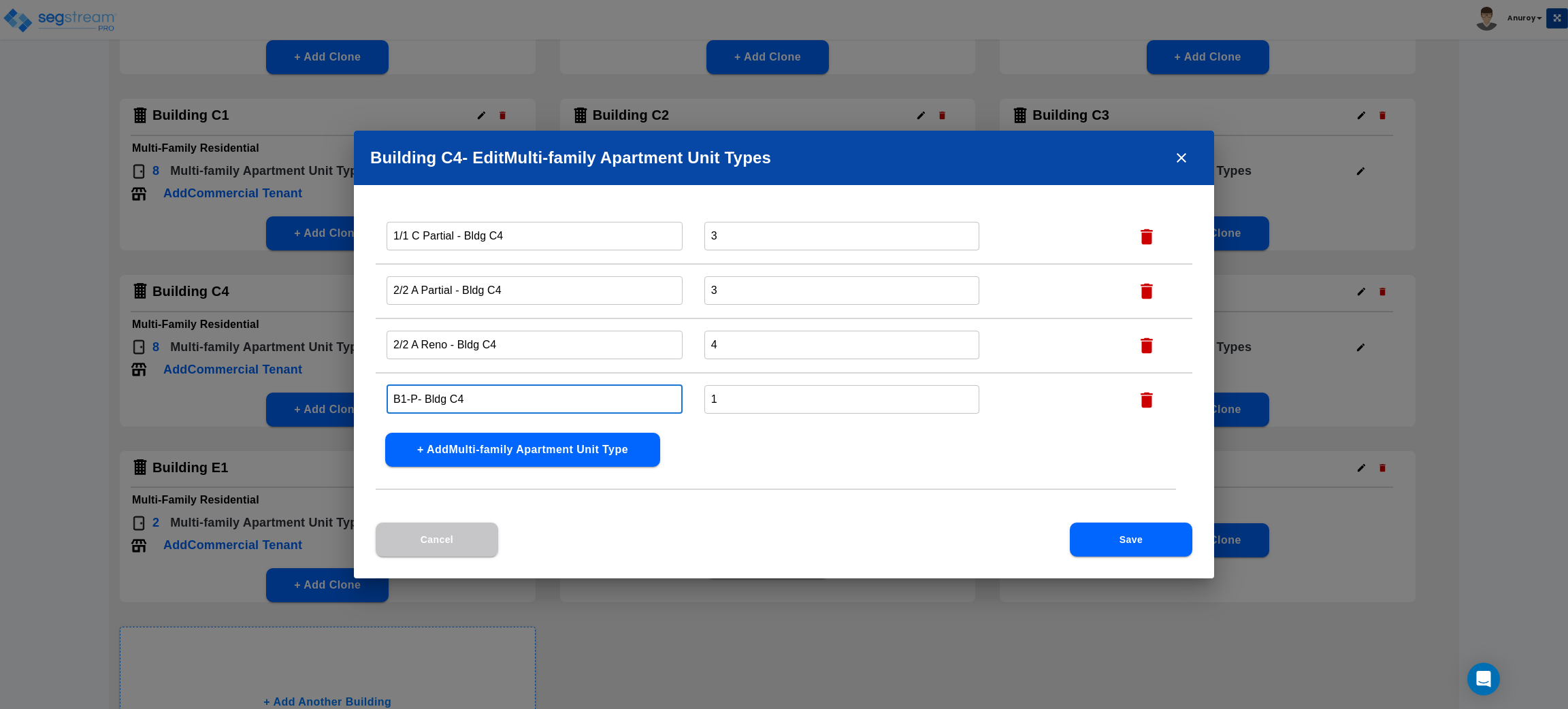
drag, startPoint x: 415, startPoint y: 394, endPoint x: 387, endPoint y: 395, distance: 28.0
click at [387, 395] on input "B1-P- Bldg C4" at bounding box center [535, 399] width 296 height 29
paste input "2/2 A Classic"
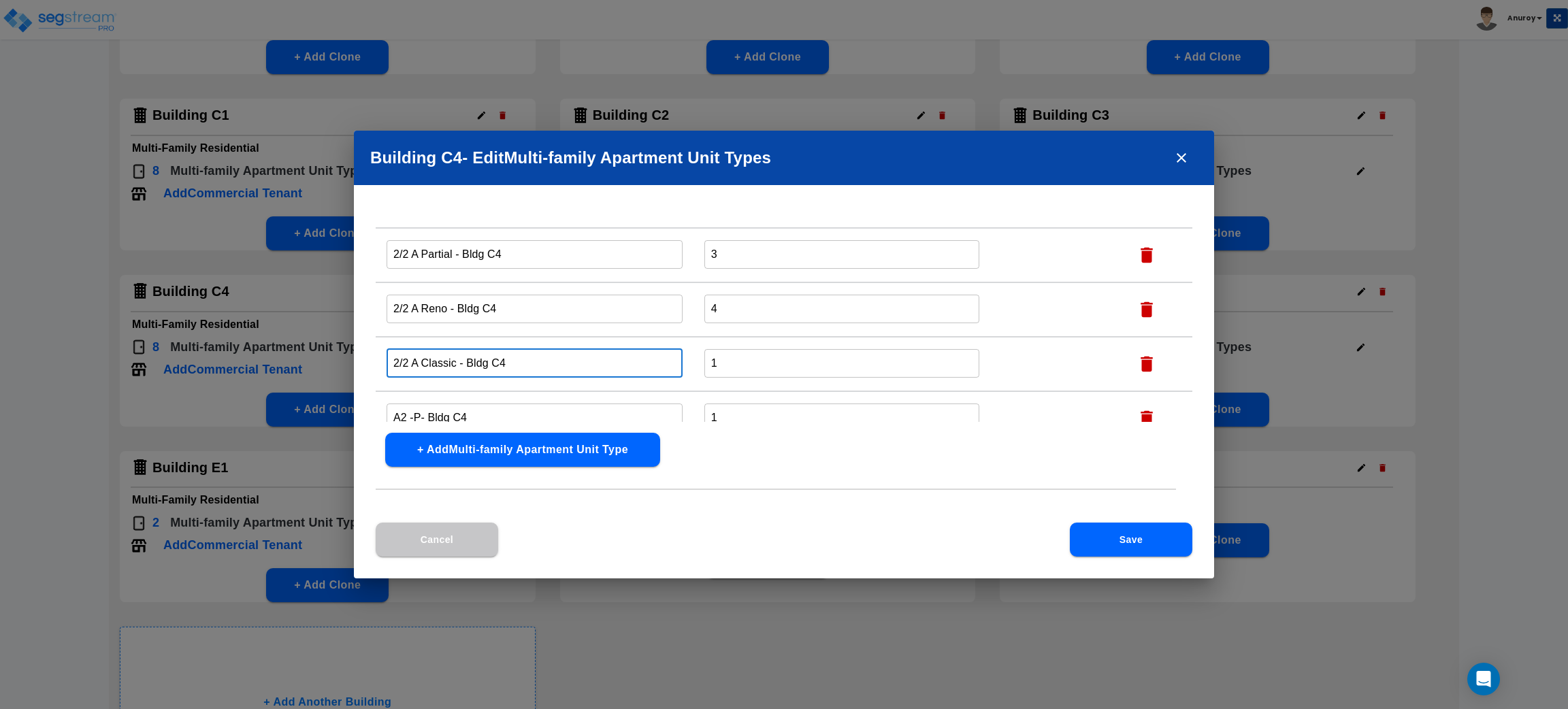
scroll to position [260, 0]
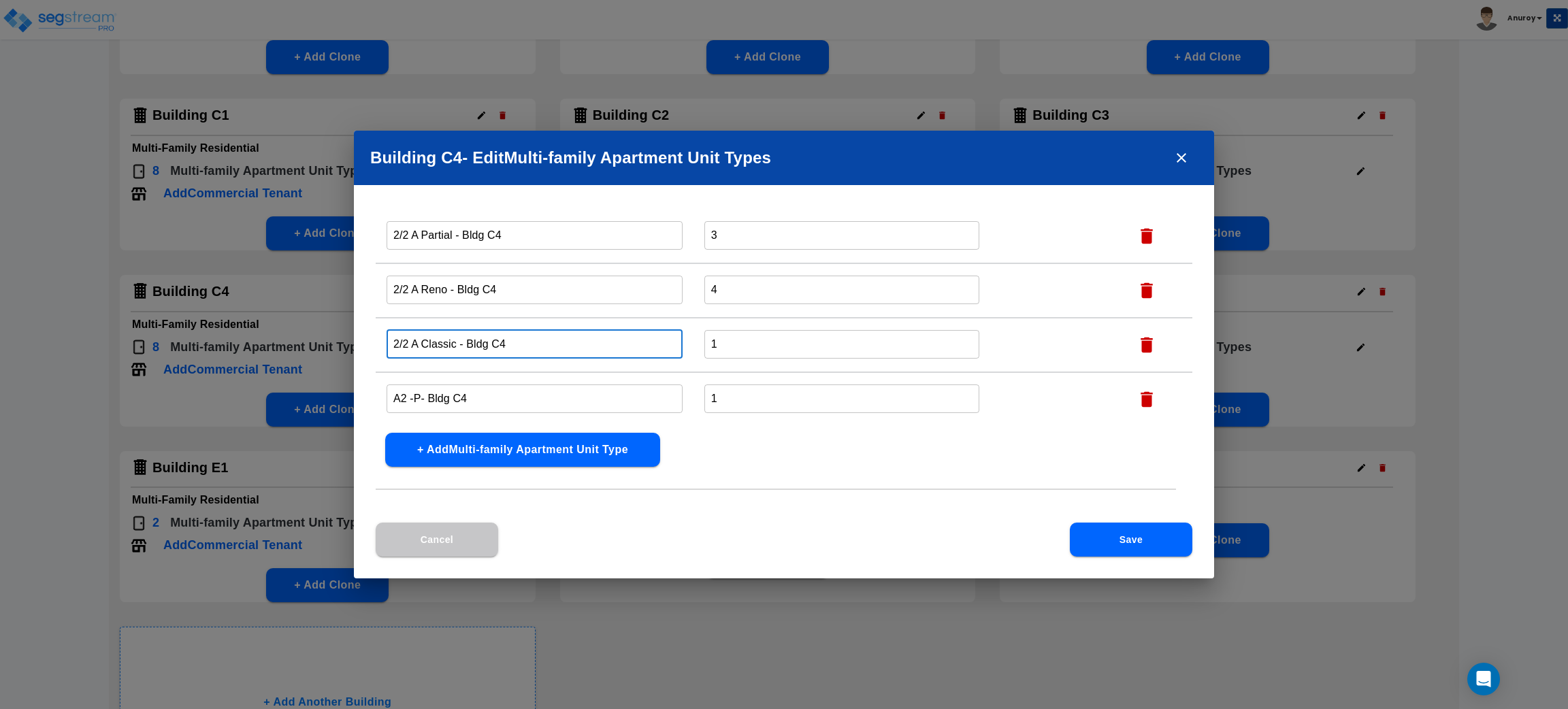
type input "2/2 A Classic - Bldg C4"
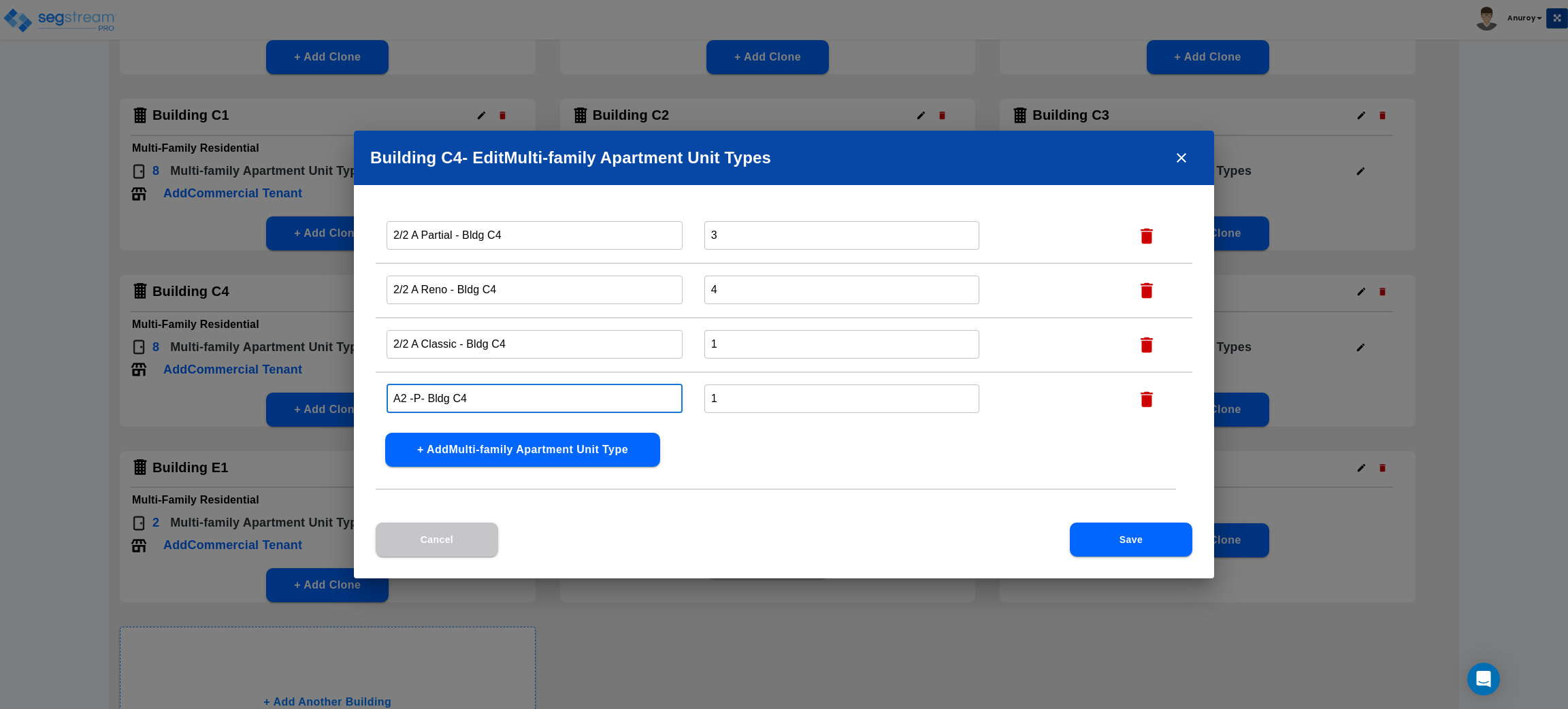
drag, startPoint x: 419, startPoint y: 390, endPoint x: 383, endPoint y: 390, distance: 36.0
click at [383, 390] on td "A2 -P- Bldg C4 ​" at bounding box center [535, 399] width 318 height 55
paste input "1/1 B Classic"
type input "1/1 B Classic - Bldg C4"
click at [1096, 533] on button "Save" at bounding box center [1131, 540] width 122 height 34
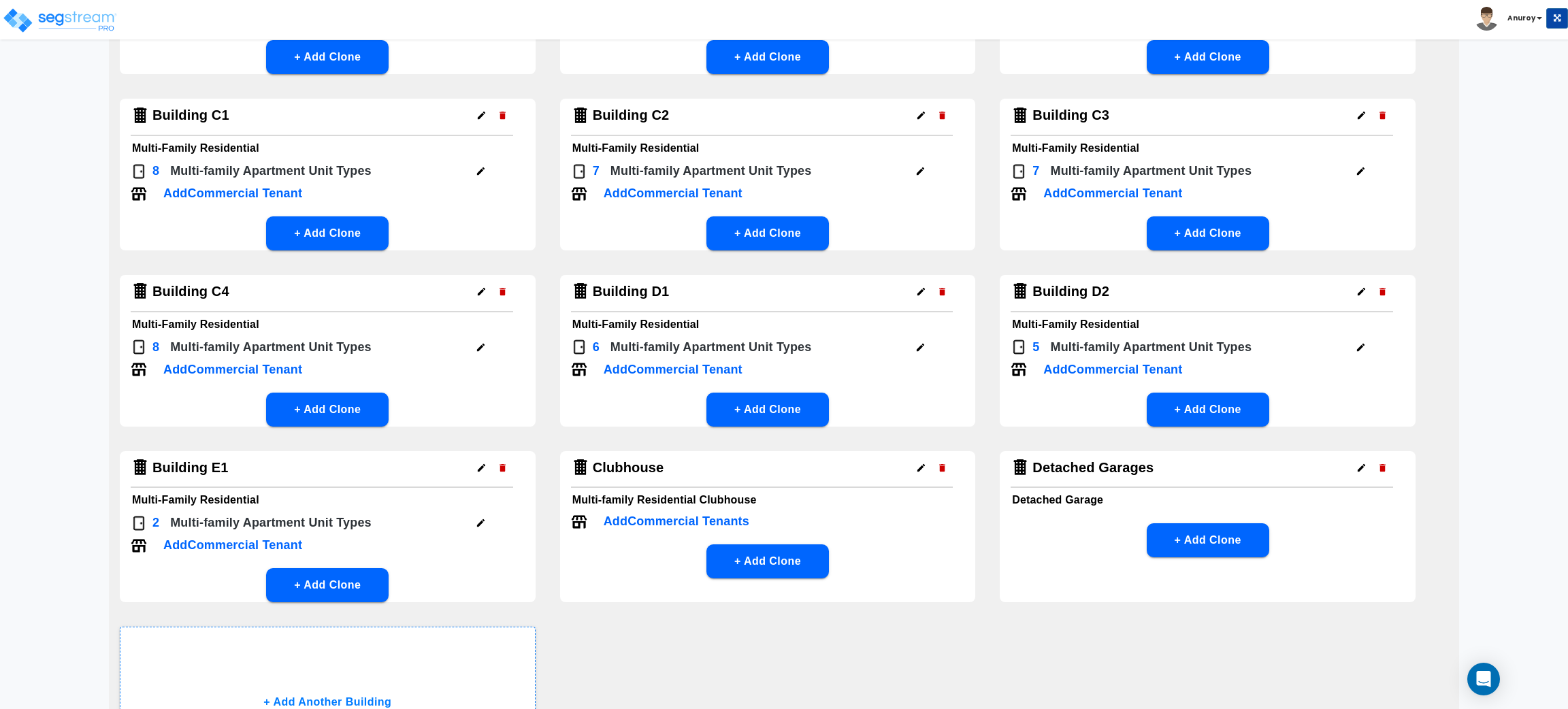
click at [918, 343] on icon "button" at bounding box center [921, 348] width 10 height 10
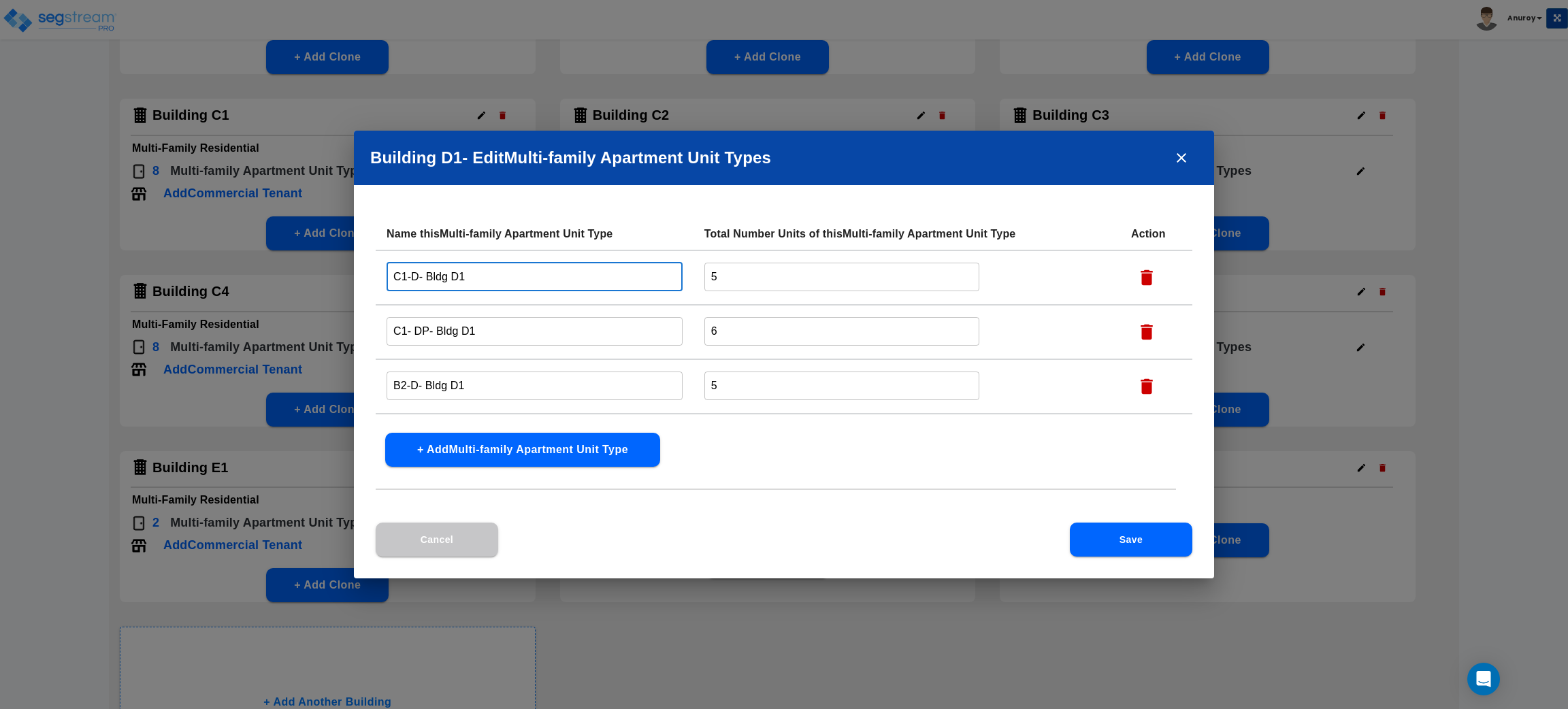
drag, startPoint x: 397, startPoint y: 272, endPoint x: 388, endPoint y: 271, distance: 9.1
click at [388, 271] on input "C1-D- Bldg D1" at bounding box center [535, 276] width 296 height 29
paste input "3/2 A Partial"
type input "3/2 A Partial - Bldg D1"
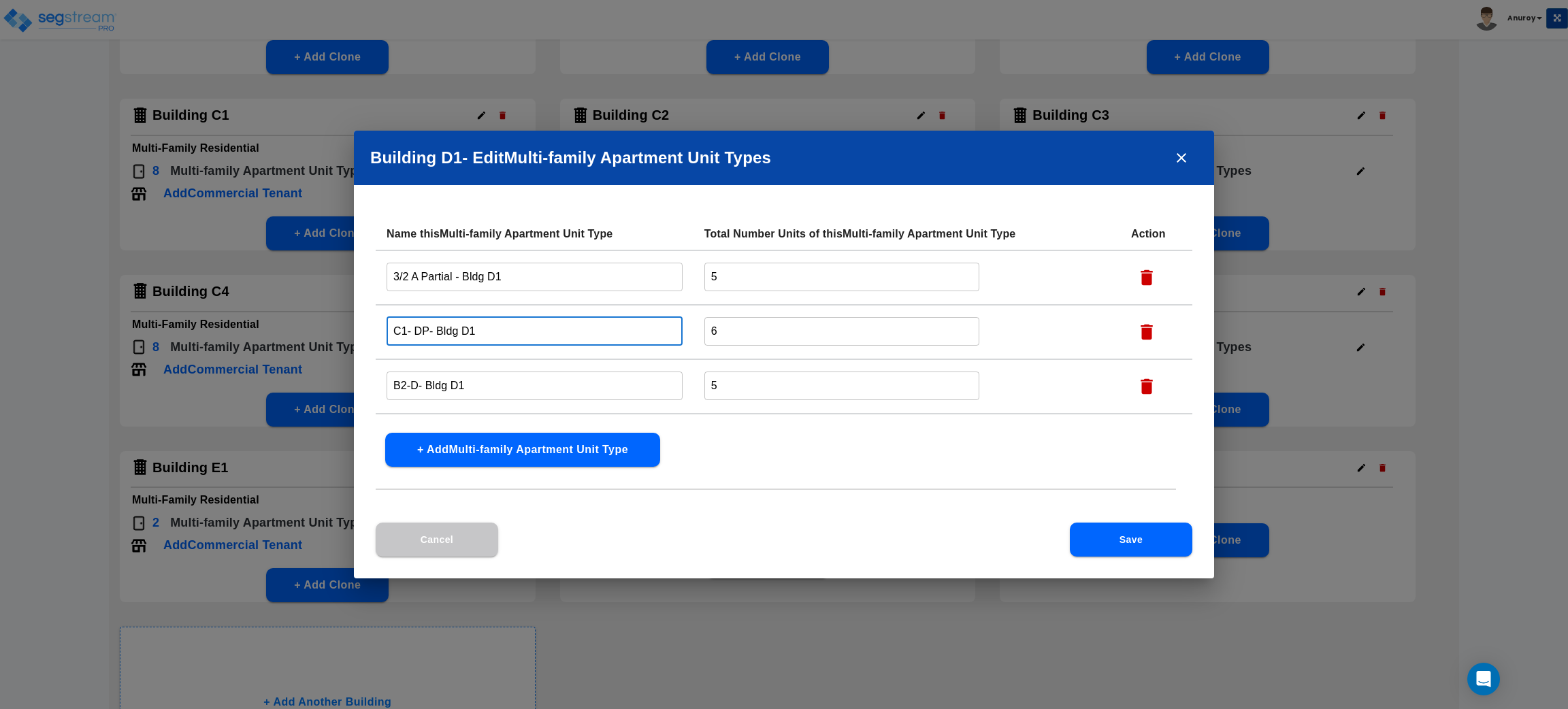
drag, startPoint x: 387, startPoint y: 326, endPoint x: 366, endPoint y: 327, distance: 21.0
click at [366, 327] on div "Name this Multi-family Apartment Unit Type Total Number Units of this Multi-fam…" at bounding box center [784, 369] width 860 height 305
paste input "3/2 A Reno"
type input "3/2 A Reno - Bldg D1"
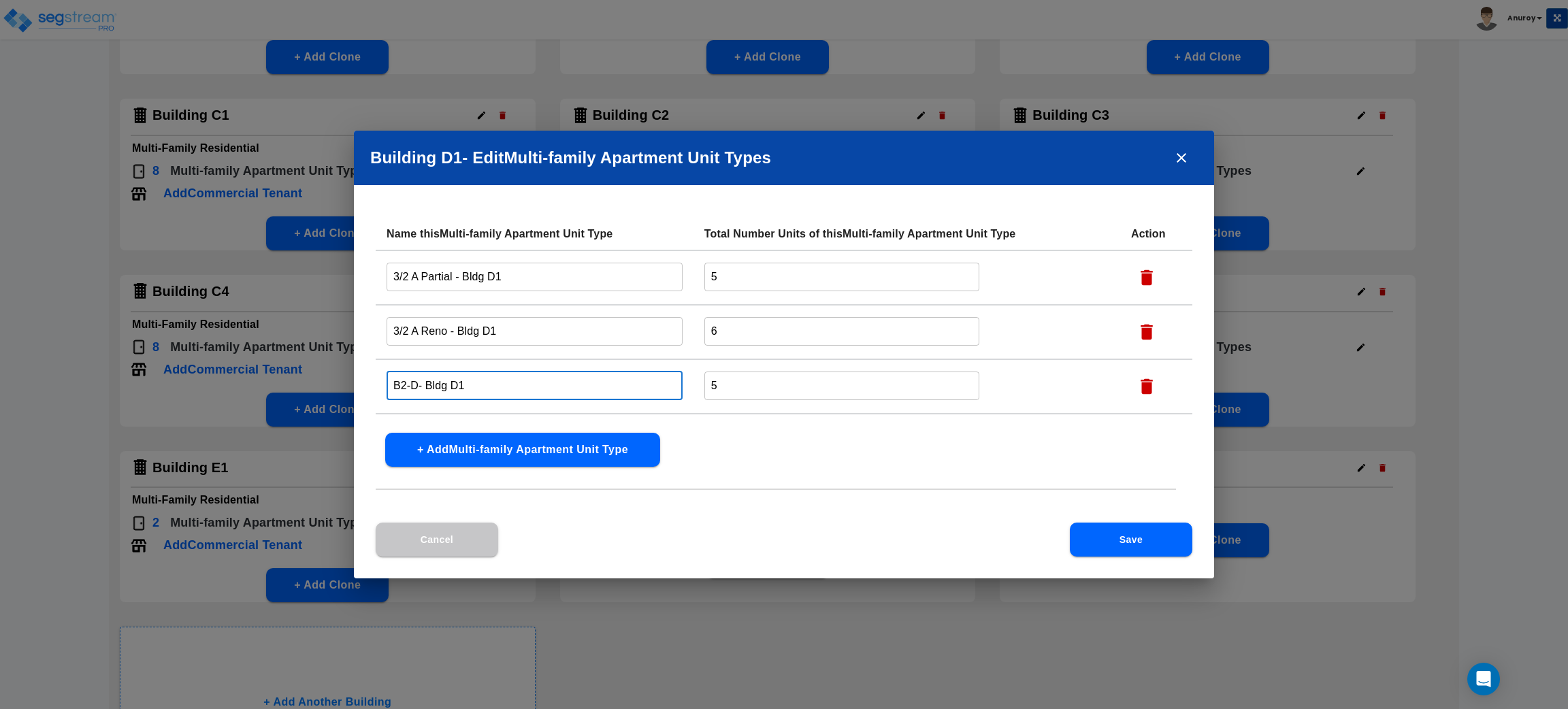
drag, startPoint x: 417, startPoint y: 381, endPoint x: 379, endPoint y: 381, distance: 38.0
click at [379, 381] on td "B2-D- Bldg D1 ​" at bounding box center [535, 386] width 318 height 55
paste input "2/2 B Partial"
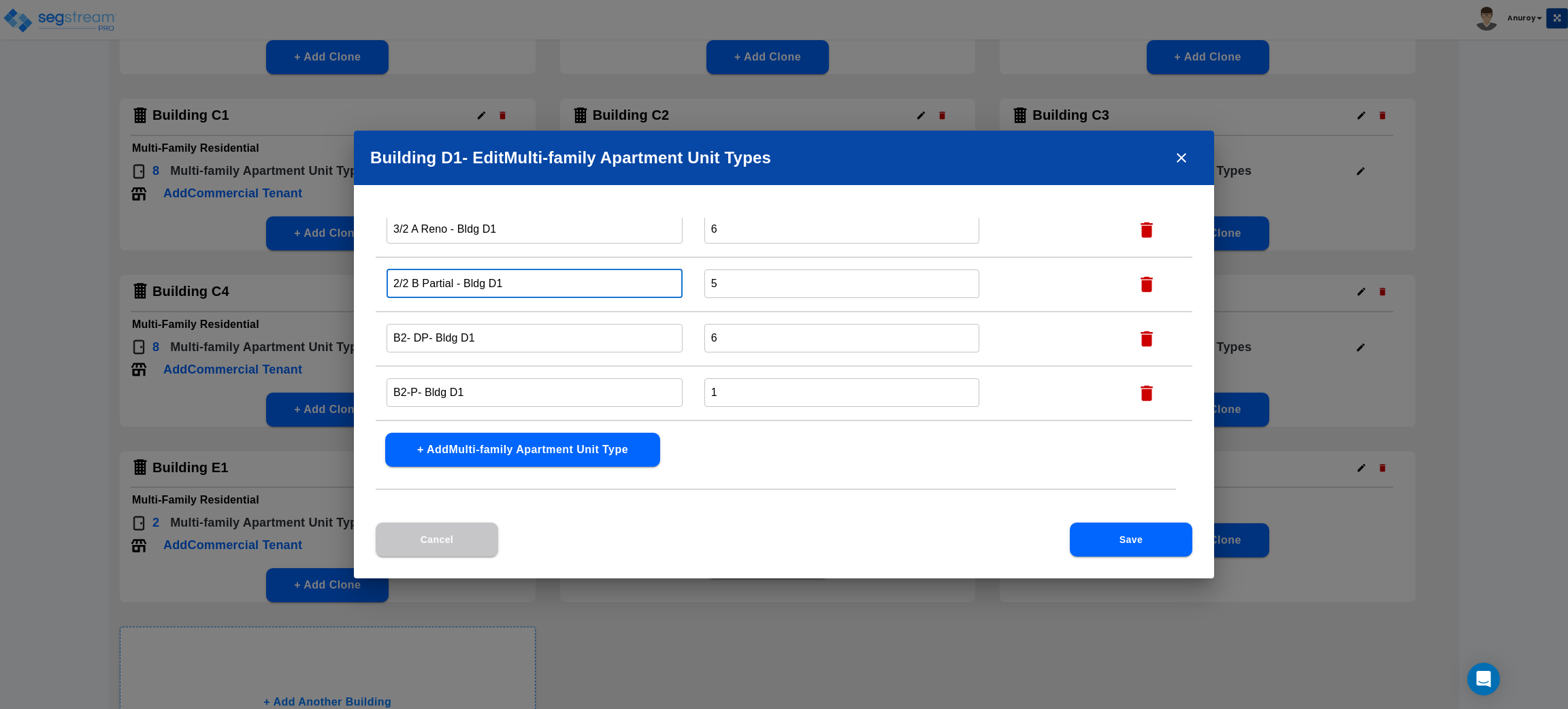
type input "2/2 B Partial - Bldg D1"
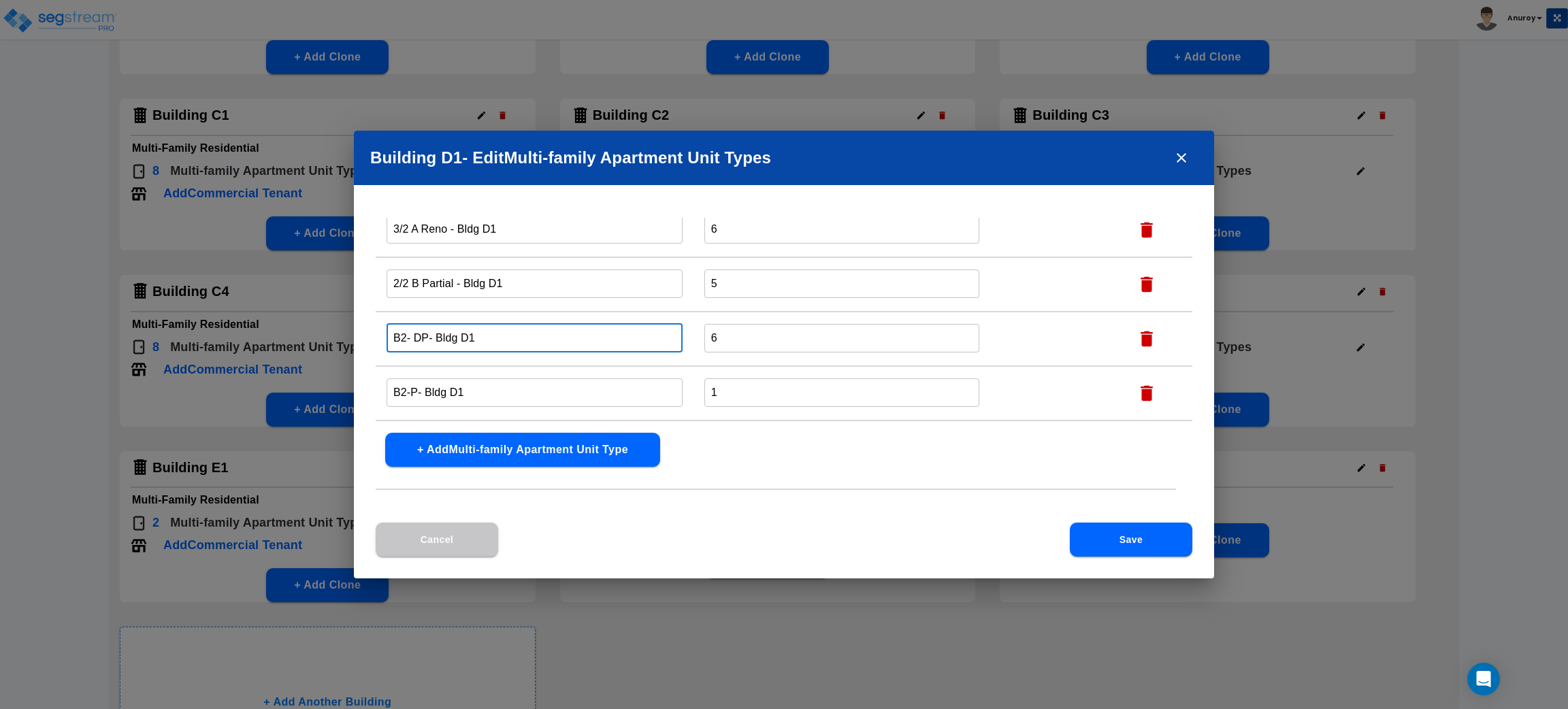
drag, startPoint x: 427, startPoint y: 331, endPoint x: 387, endPoint y: 334, distance: 40.1
click at [387, 334] on input "B2- DP- Bldg D1" at bounding box center [535, 338] width 296 height 29
paste input "2/2 B Reno"
type input "2/2 B Reno - Bldg D1"
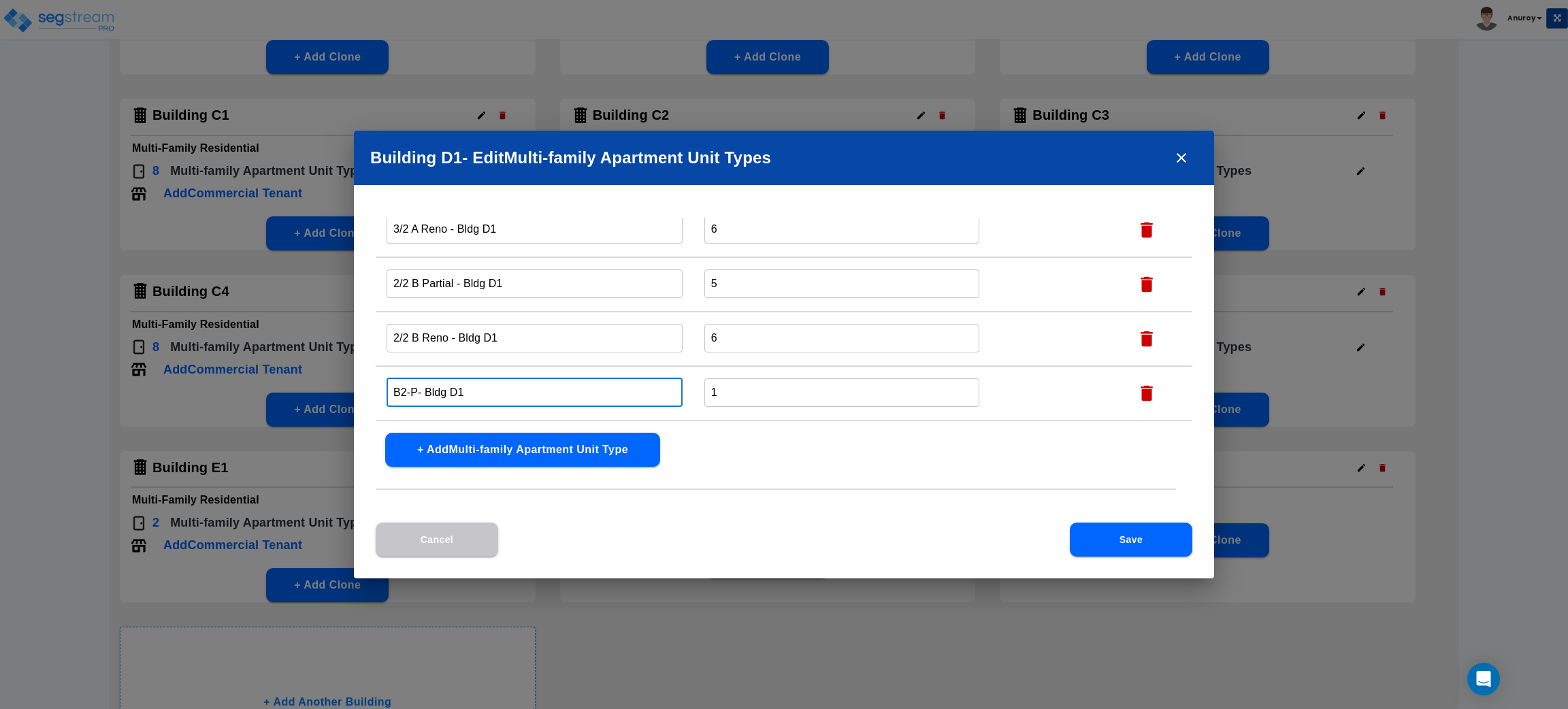
drag, startPoint x: 417, startPoint y: 387, endPoint x: 377, endPoint y: 388, distance: 40.0
click at [377, 388] on td "B2-P- Bldg D1 ​" at bounding box center [535, 393] width 318 height 55
paste input "2/2 B Classic"
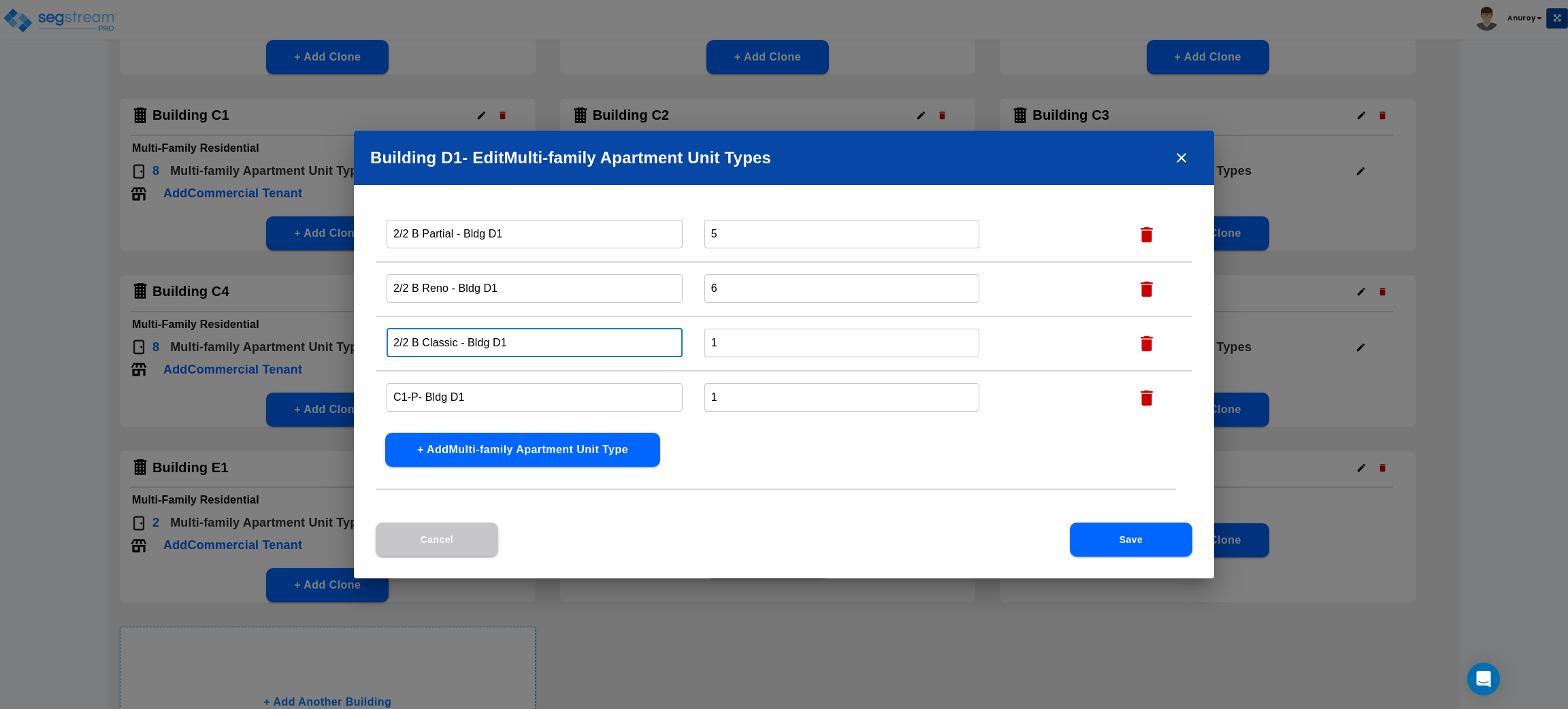
type input "2/2 B Classic - Bldg D1"
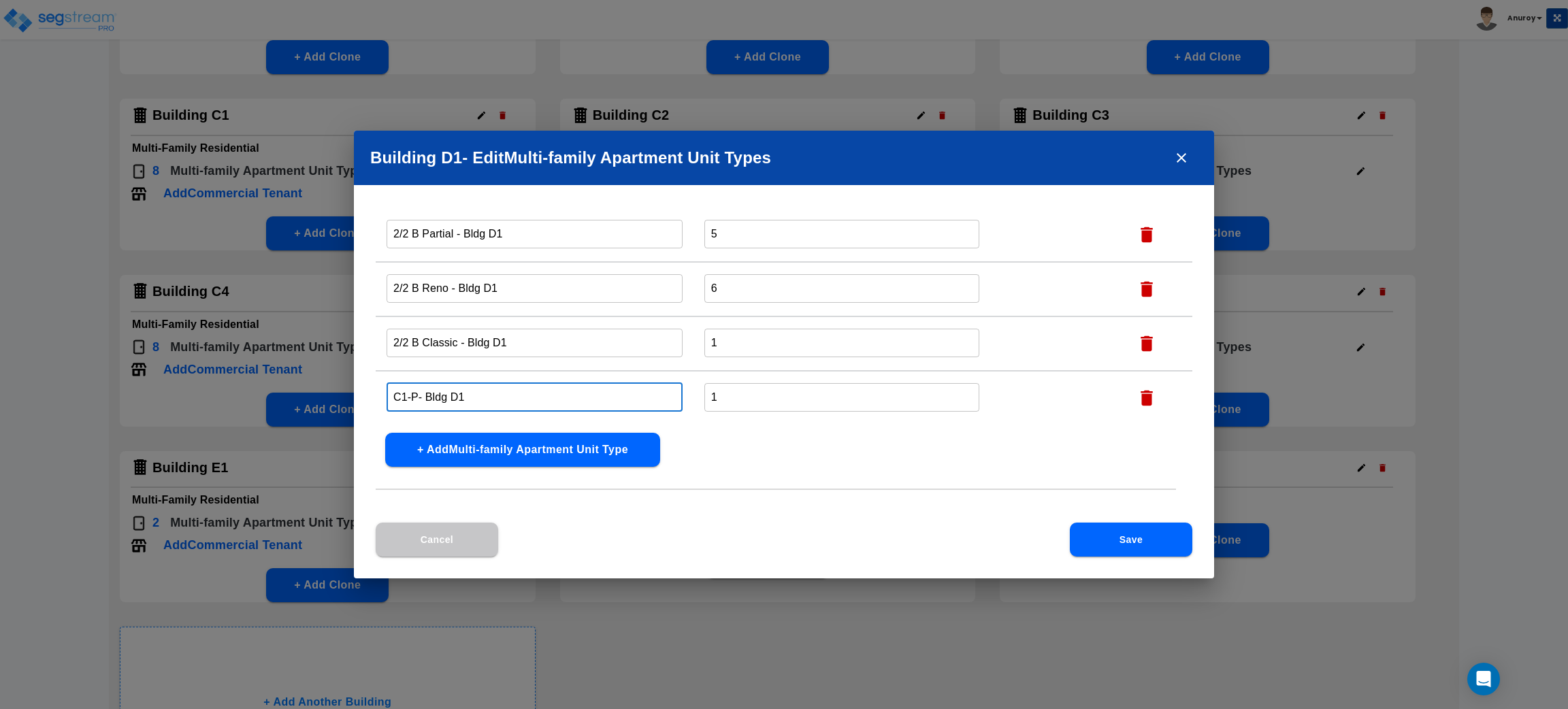
drag, startPoint x: 415, startPoint y: 390, endPoint x: 367, endPoint y: 389, distance: 48.0
click at [367, 389] on div "Name this Multi-family Apartment Unit Type Total Number Units of this Multi-fam…" at bounding box center [784, 369] width 860 height 305
paste input "3/2 A Classic"
type input "3/2 A Classic - Bldg D1"
click at [1089, 533] on button "Save" at bounding box center [1131, 540] width 122 height 34
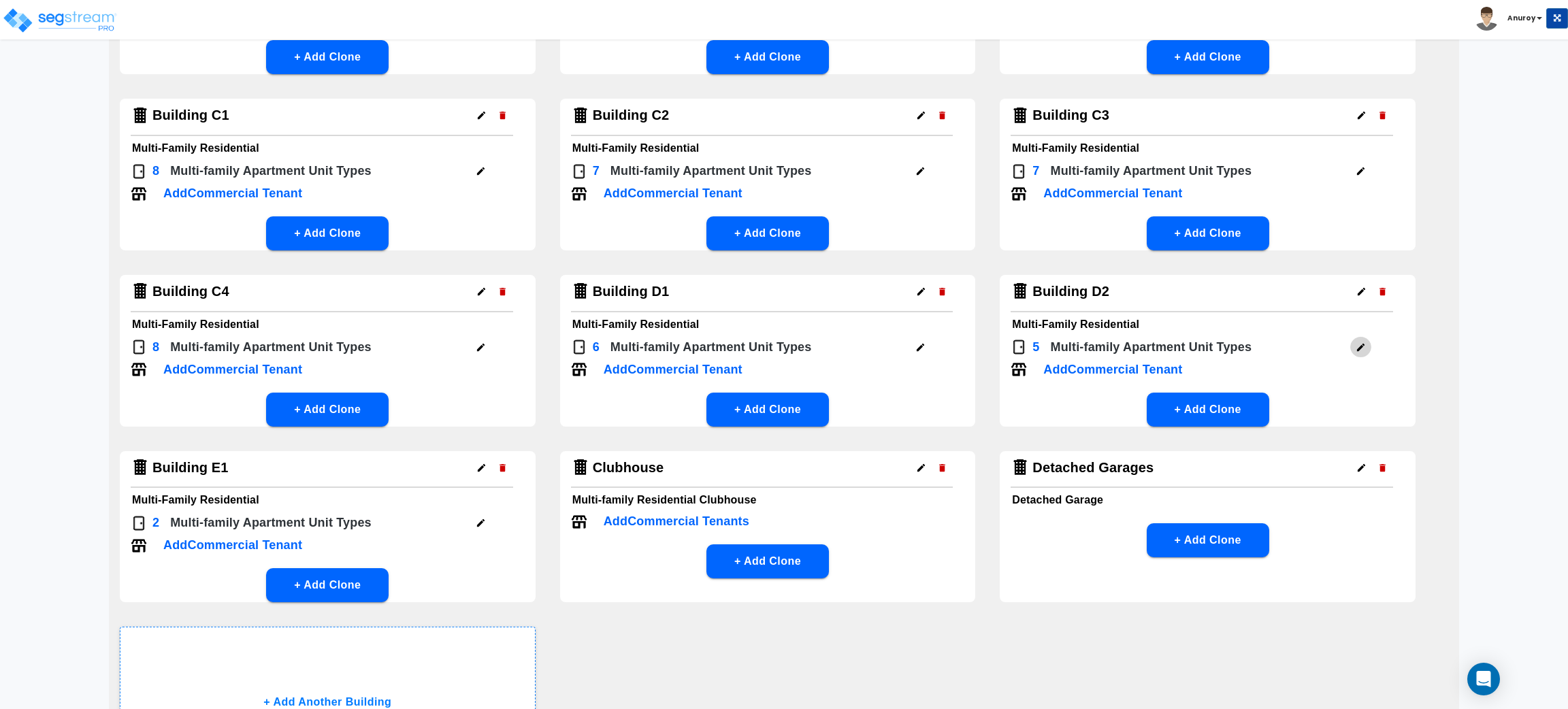
click at [1359, 343] on icon "button" at bounding box center [1361, 348] width 10 height 10
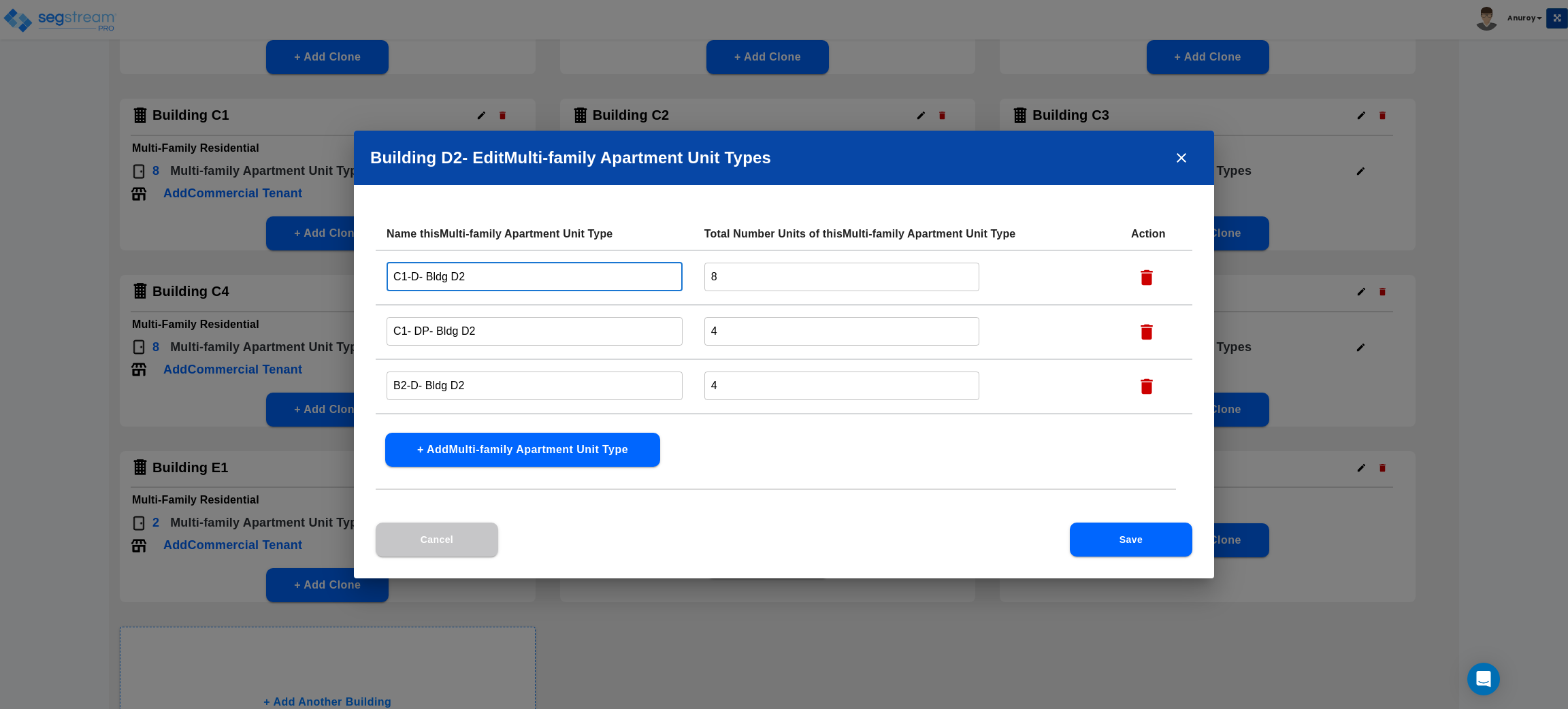
drag, startPoint x: 418, startPoint y: 276, endPoint x: 389, endPoint y: 272, distance: 29.3
click at [389, 272] on input "C1-D- Bldg D2" at bounding box center [535, 276] width 296 height 29
paste input "3/2 A Partial"
type input "3/2 A Partial - Bldg D2"
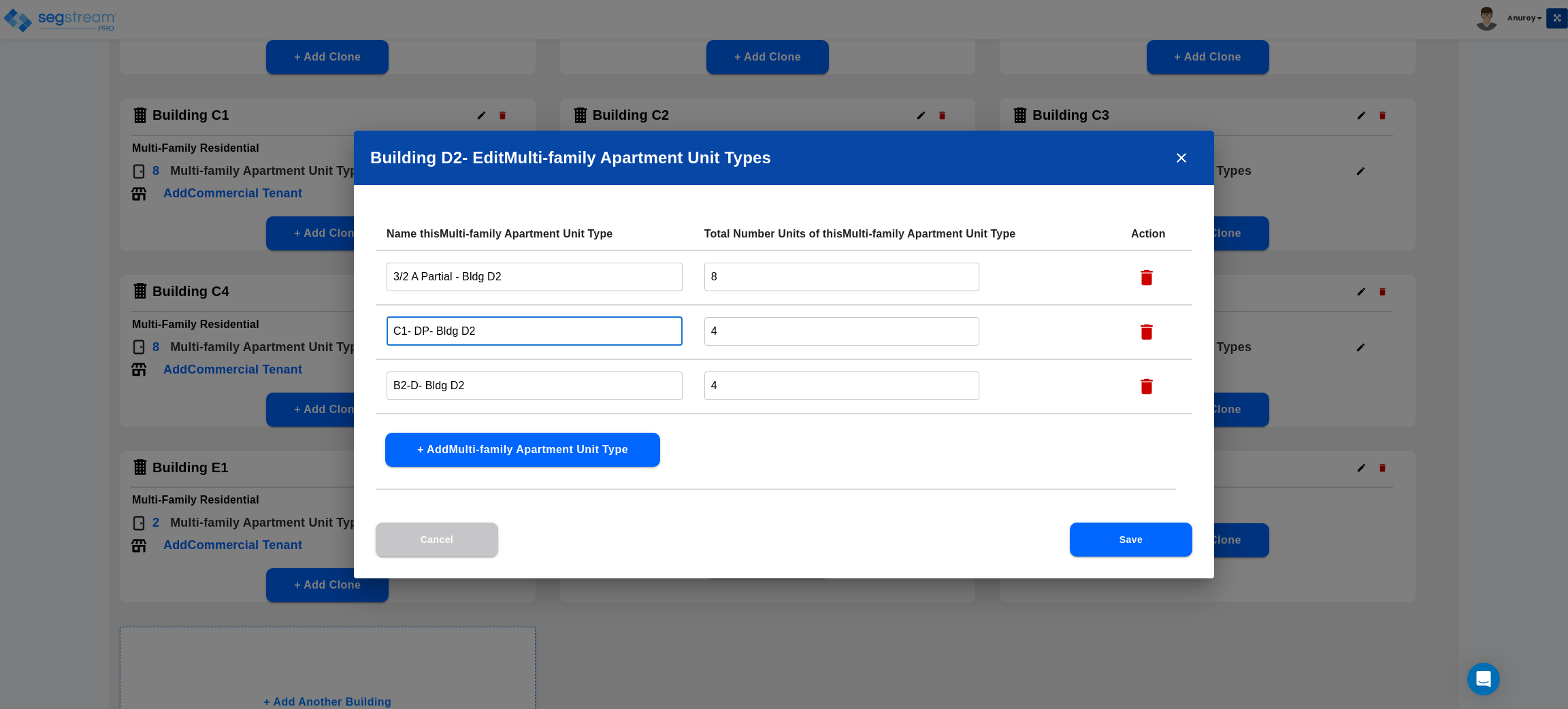
drag, startPoint x: 428, startPoint y: 329, endPoint x: 386, endPoint y: 325, distance: 42.2
click at [387, 325] on input "C1- DP- Bldg D2" at bounding box center [535, 331] width 296 height 29
paste input "3/2 A Reno"
type input "3/2 A Reno - Bldg D2"
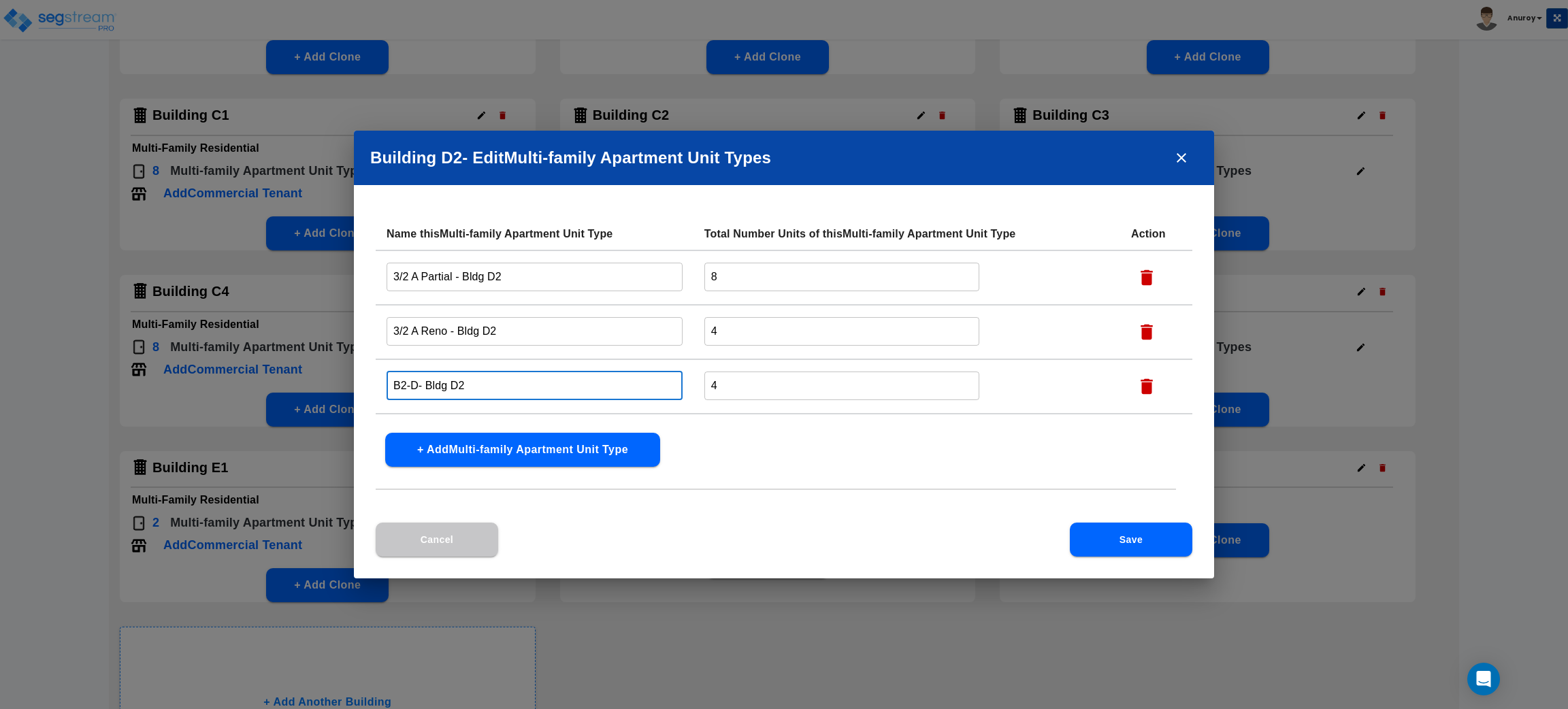
drag, startPoint x: 419, startPoint y: 382, endPoint x: 369, endPoint y: 381, distance: 50.0
click at [369, 381] on div "Name this Multi-family Apartment Unit Type Total Number Units of this Multi-fam…" at bounding box center [784, 369] width 860 height 305
paste input "2/2 B Partial"
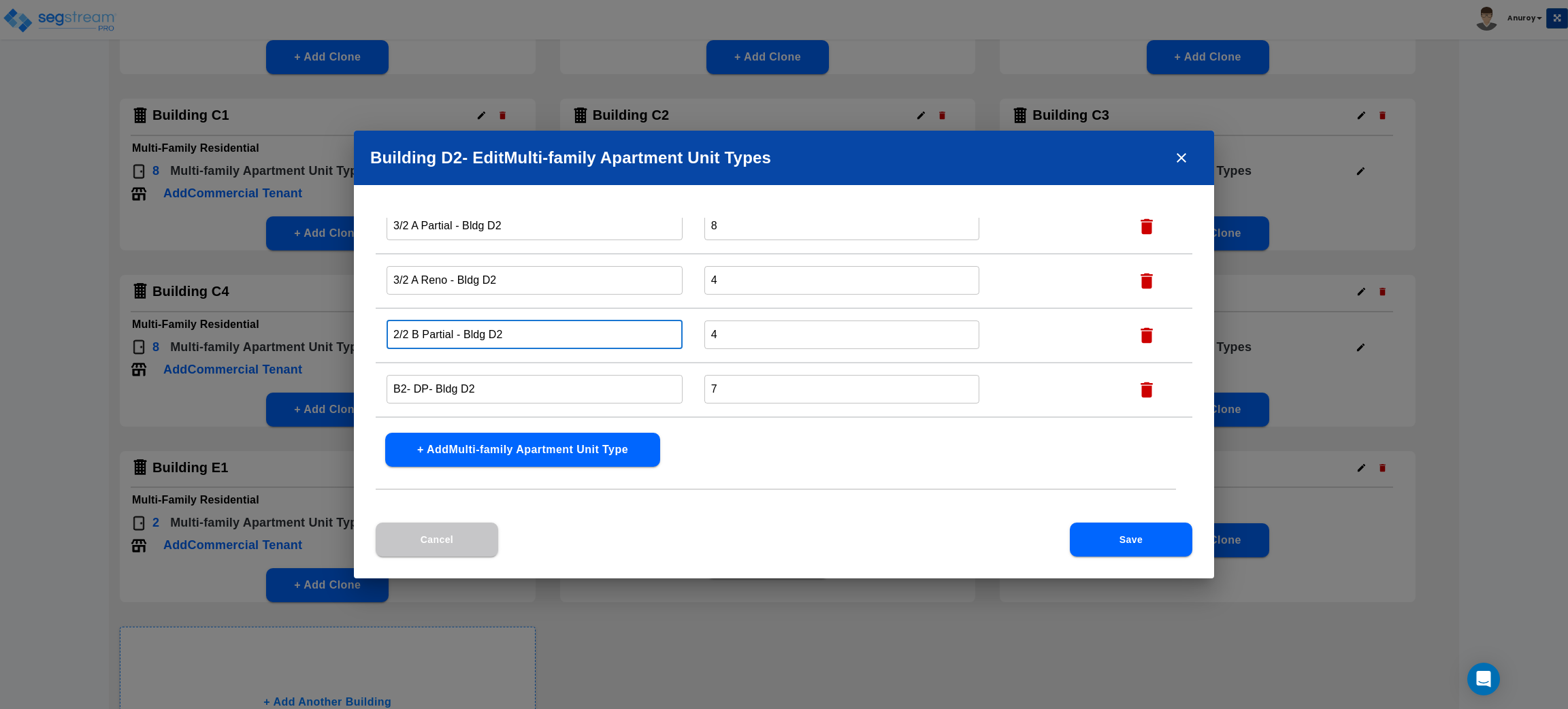
scroll to position [98, 0]
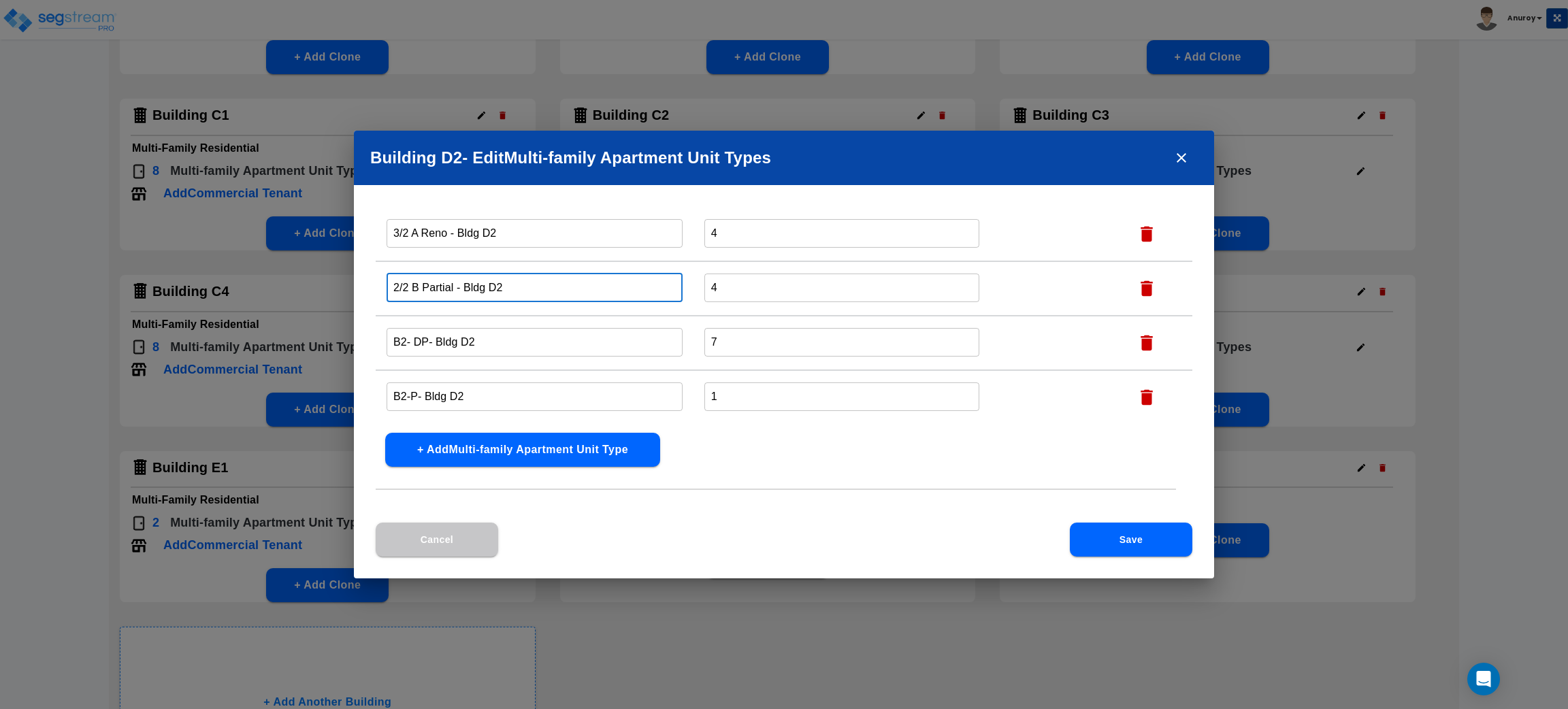
type input "2/2 B Partial - Bldg D2"
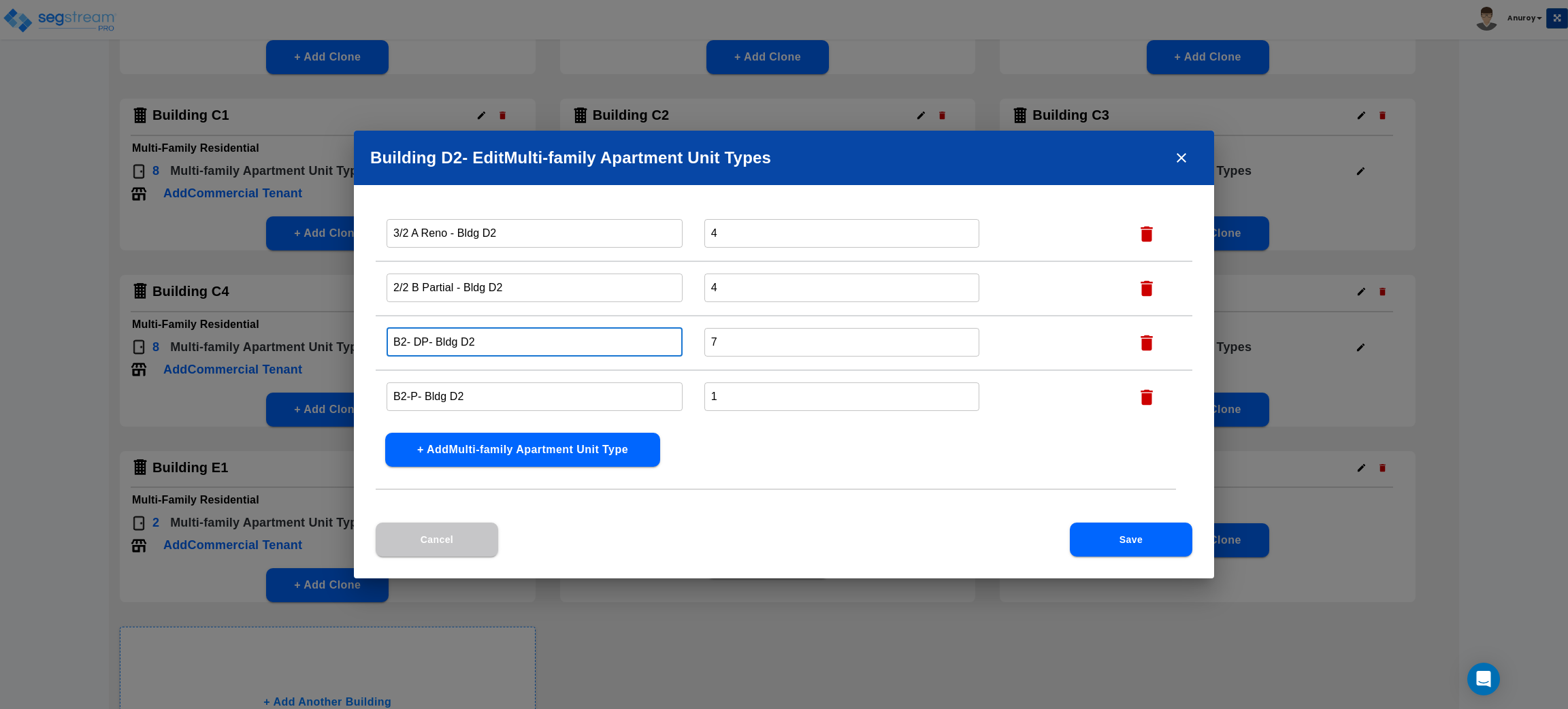
drag, startPoint x: 428, startPoint y: 337, endPoint x: 370, endPoint y: 342, distance: 58.2
click at [370, 340] on div "Name this Multi-family Apartment Unit Type Total Number Units of this Multi-fam…" at bounding box center [784, 369] width 860 height 305
paste input "2/2 B Reno"
type input "2/2 B Reno - Bldg D2"
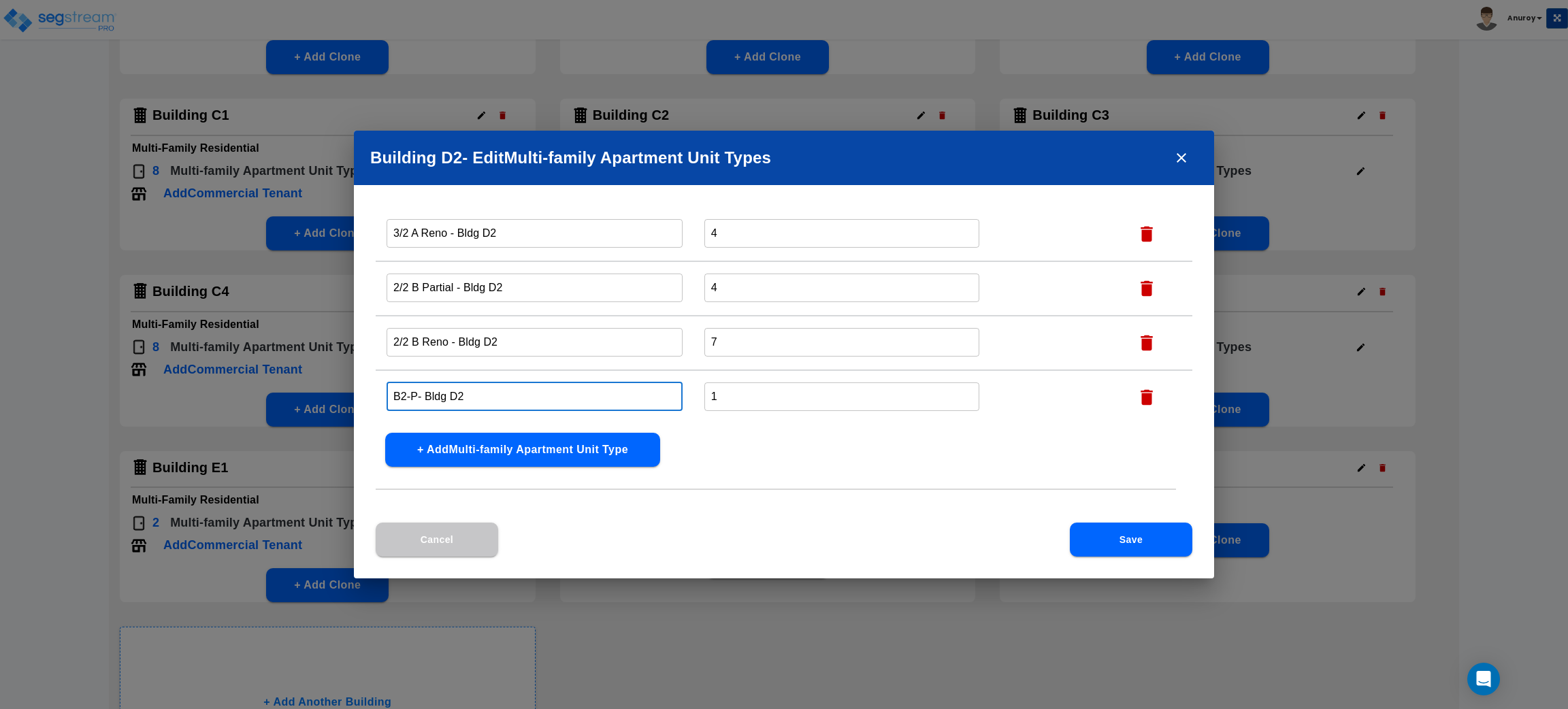
drag, startPoint x: 413, startPoint y: 393, endPoint x: 383, endPoint y: 392, distance: 30.0
click at [383, 392] on td "B2-P- Bldg D2 ​" at bounding box center [535, 397] width 318 height 55
drag, startPoint x: 417, startPoint y: 386, endPoint x: 385, endPoint y: 388, distance: 32.1
click at [385, 388] on td "B2-P- Bldg D2 ​" at bounding box center [535, 397] width 318 height 55
paste input "2/2 B Classic"
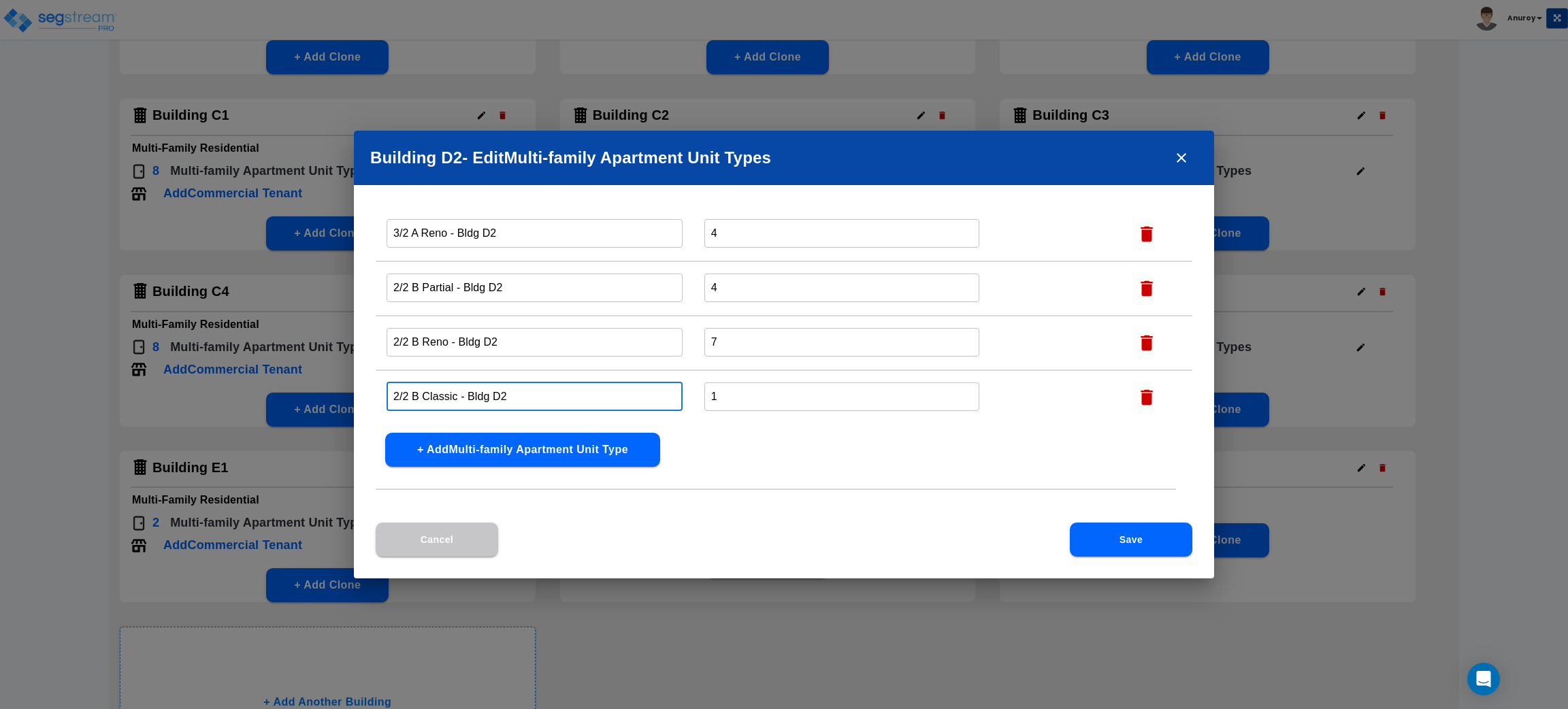
type input "2/2 B Classic - Bldg D2"
click at [1092, 529] on button "Save" at bounding box center [1131, 540] width 122 height 34
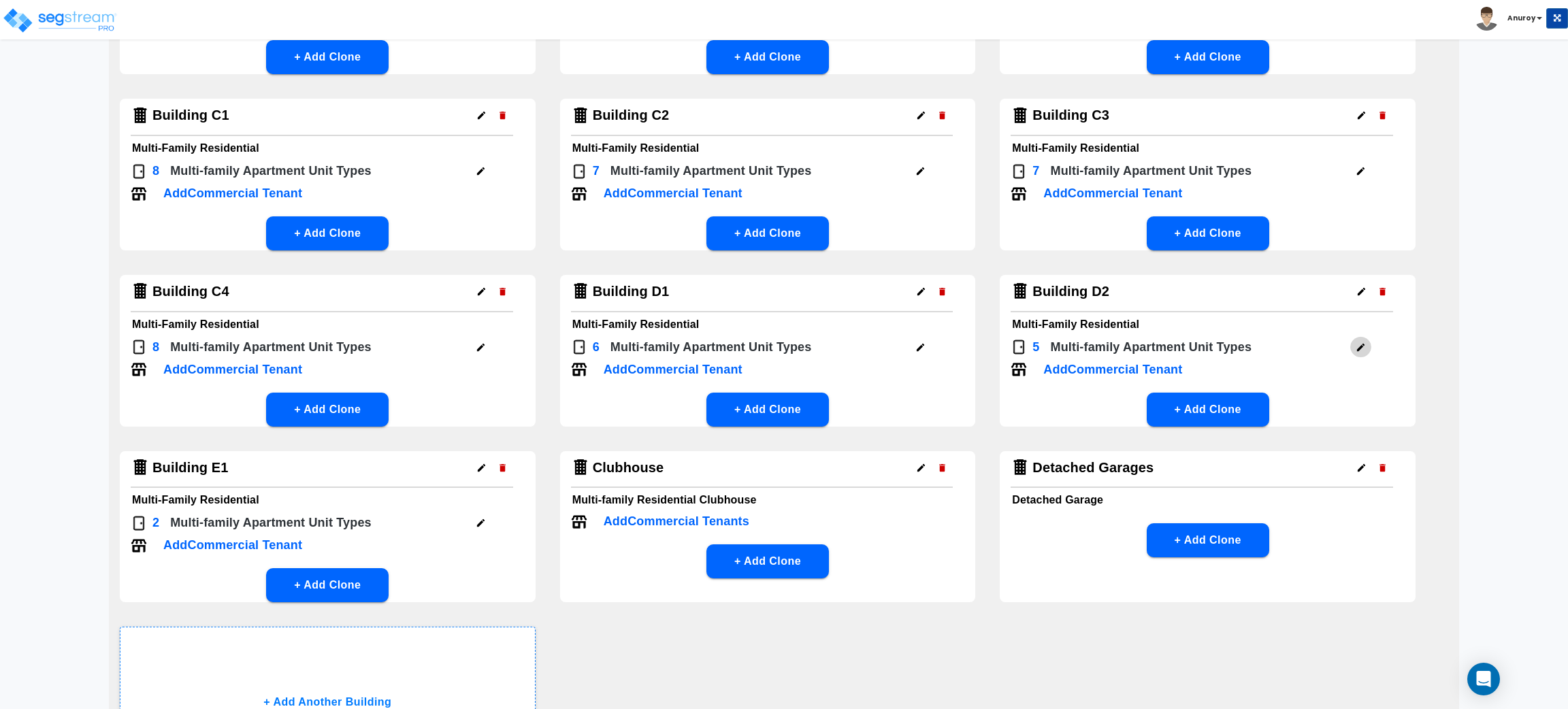
click at [1359, 343] on icon "button" at bounding box center [1361, 348] width 10 height 10
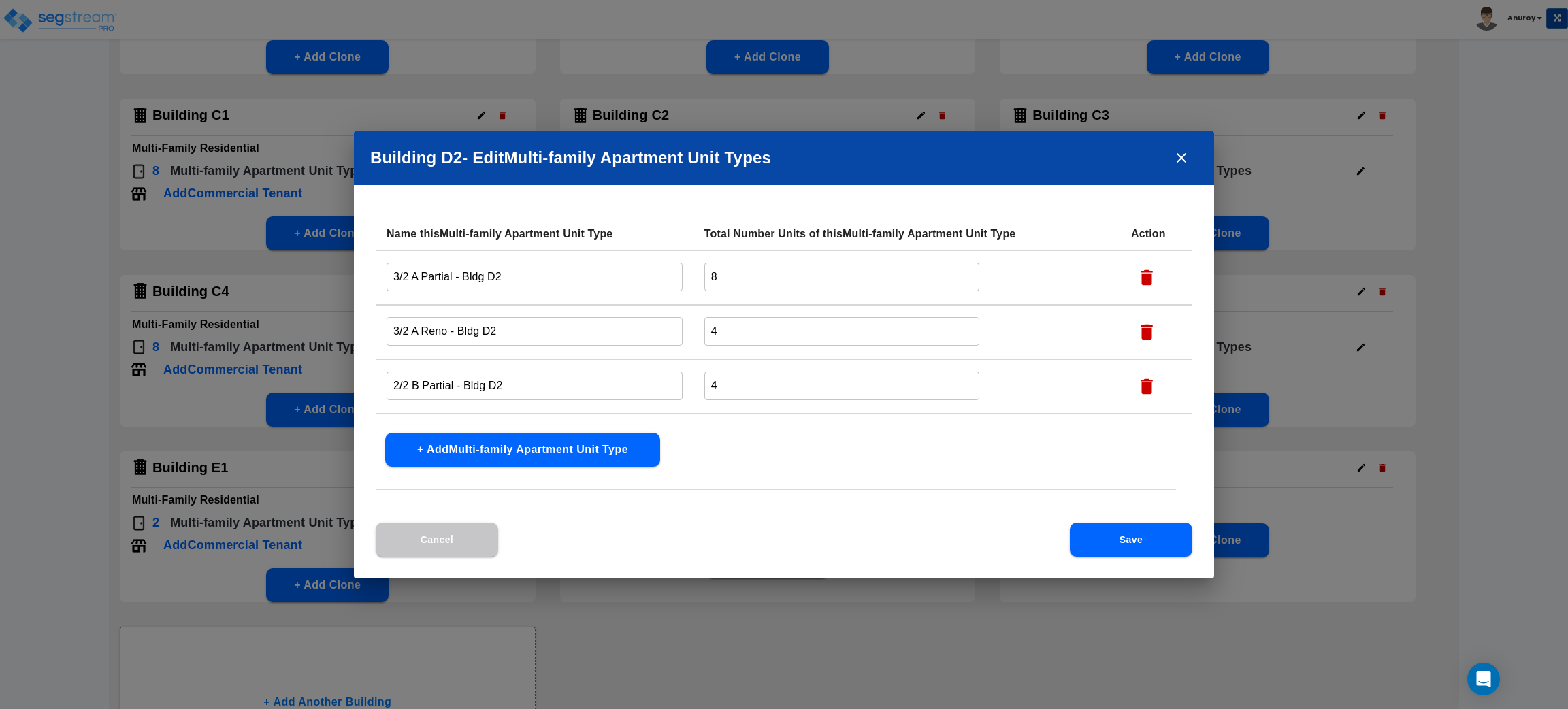
click at [1447, 348] on div "Building D2 - Edit Multi-family Apartment Unit Type s Name this Multi-family Ap…" at bounding box center [784, 354] width 1568 height 709
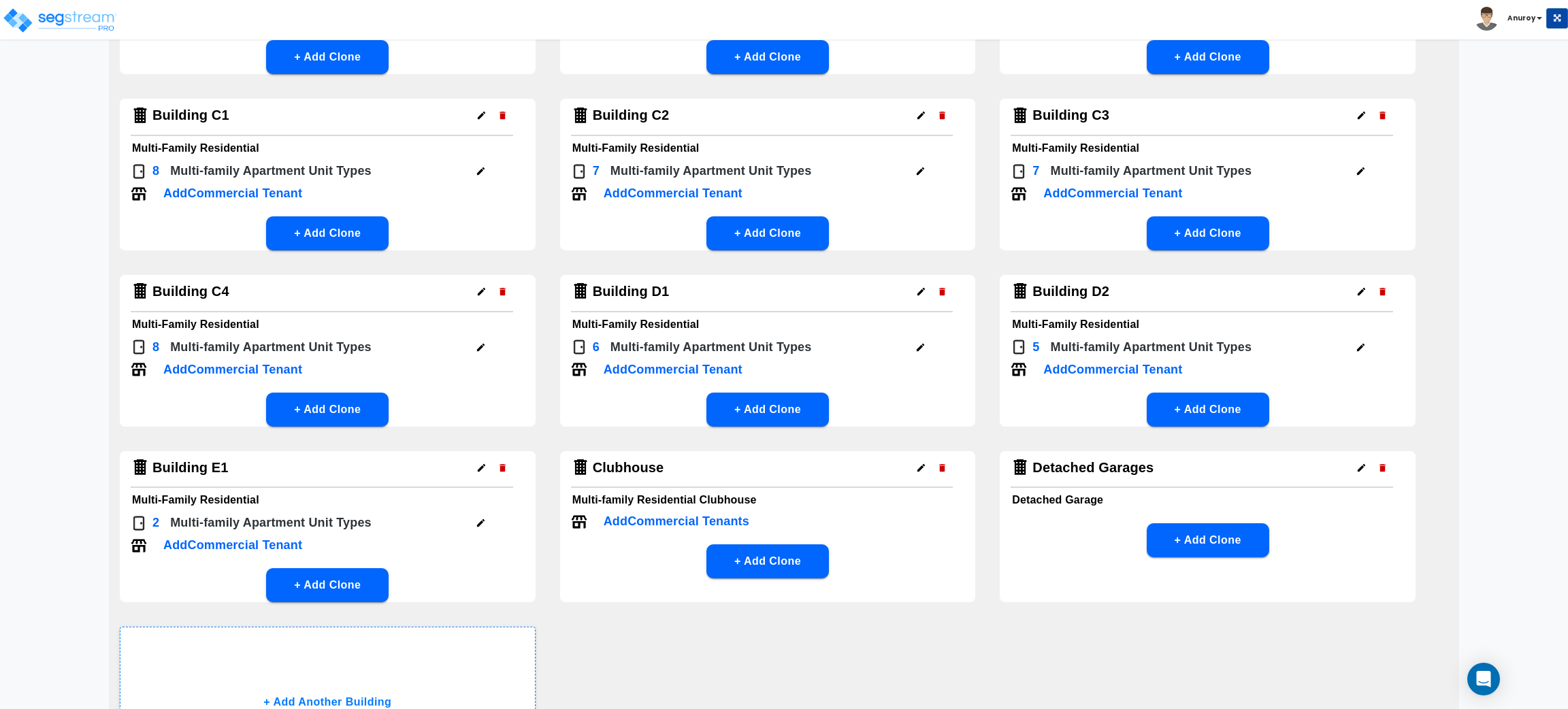
click at [481, 518] on icon "button" at bounding box center [481, 523] width 10 height 10
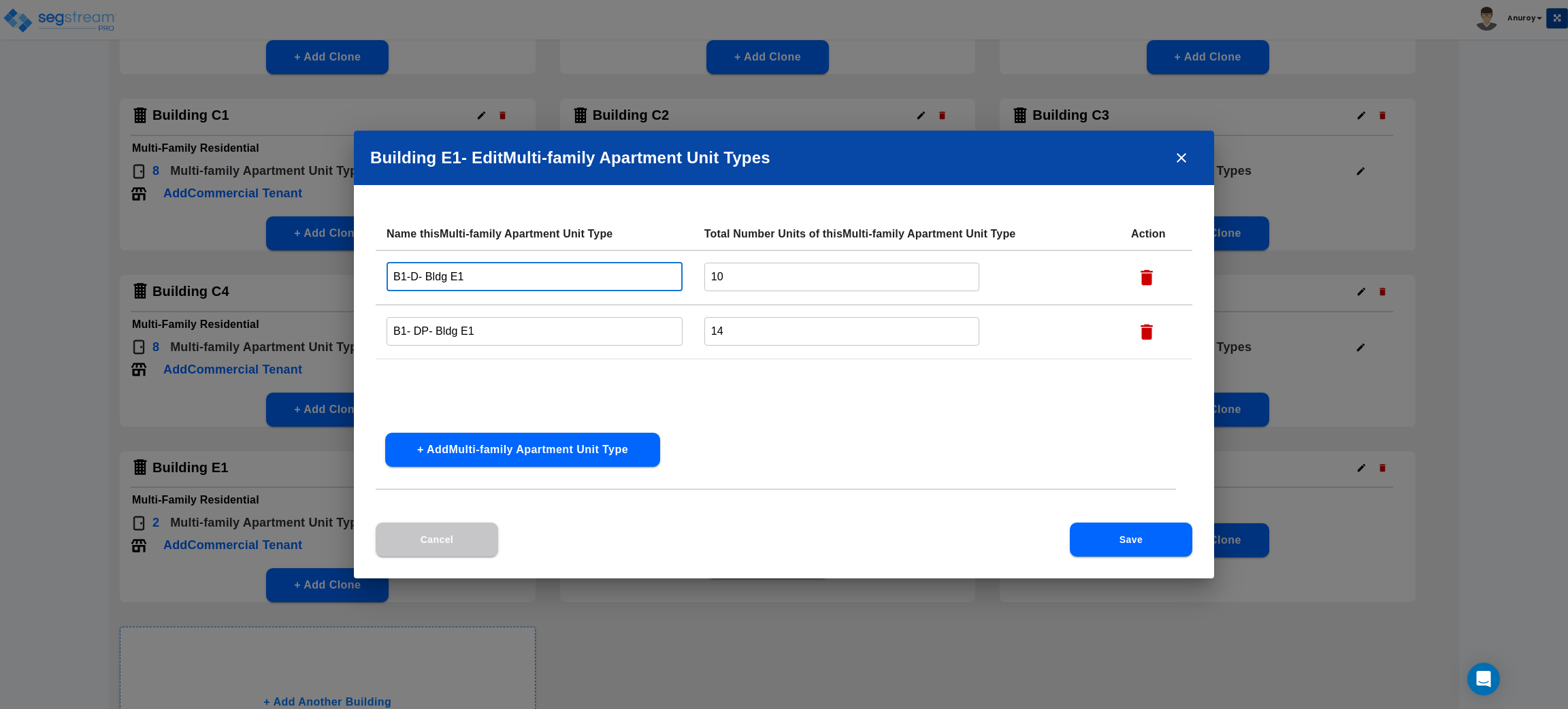
click at [377, 273] on td "B1-D- Bldg E1 ​" at bounding box center [535, 277] width 318 height 55
paste input "2/2 A Partial"
type input "2/2 A Partial - Bldg E1"
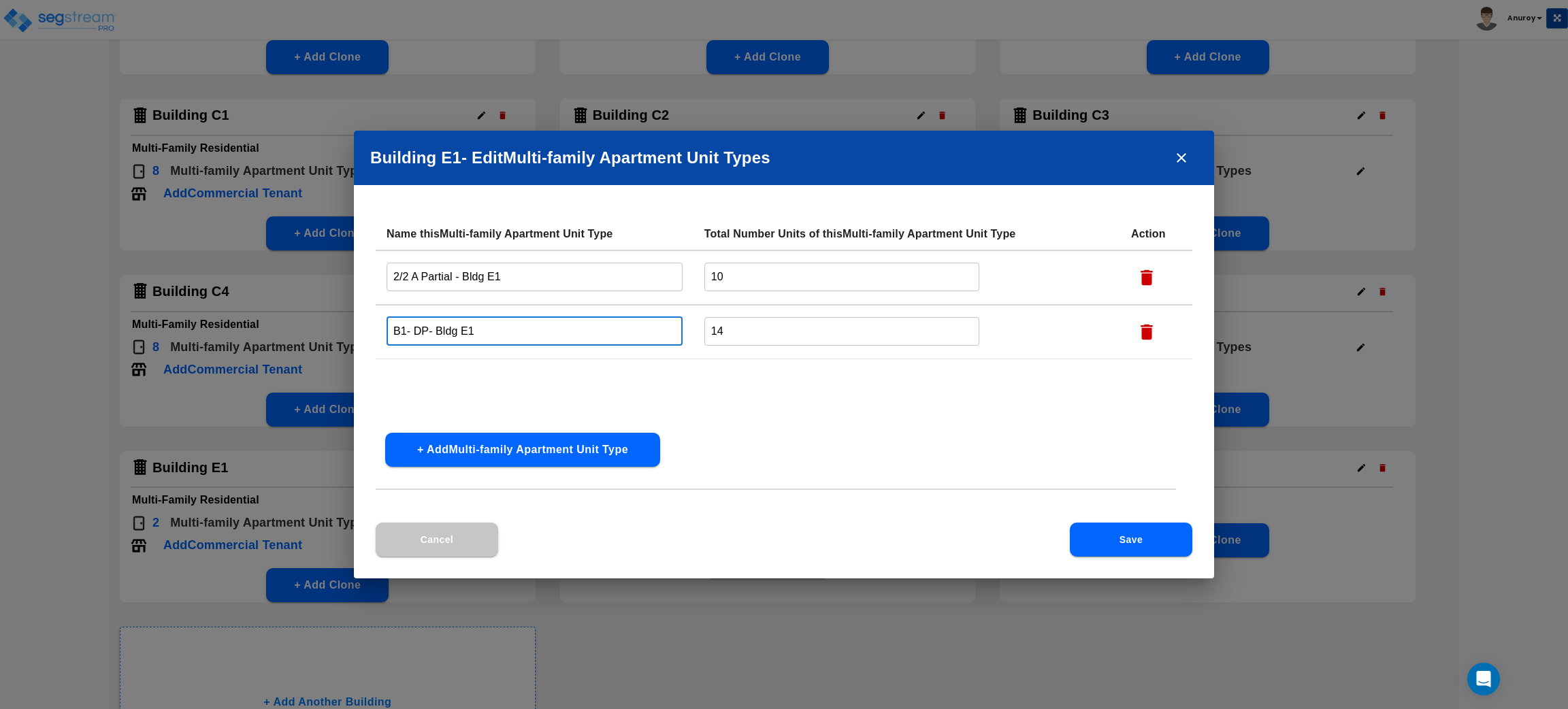
drag, startPoint x: 428, startPoint y: 328, endPoint x: 377, endPoint y: 324, distance: 51.2
click at [377, 324] on td "B1- DP- Bldg E1 ​" at bounding box center [535, 332] width 318 height 55
paste input "2/2 A Reno"
type input "2/2 A Reno - Bldg E1"
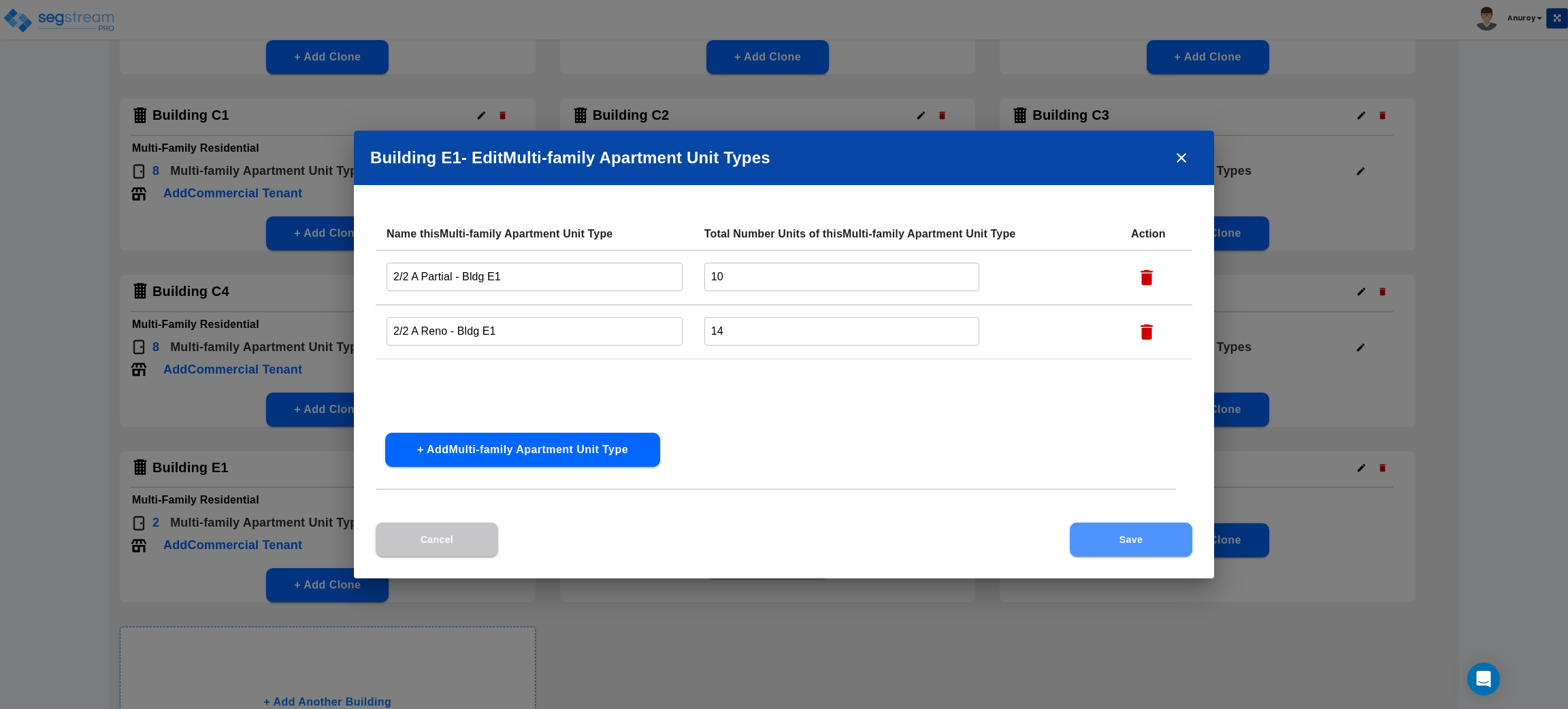
click at [1100, 537] on button "Save" at bounding box center [1131, 540] width 122 height 34
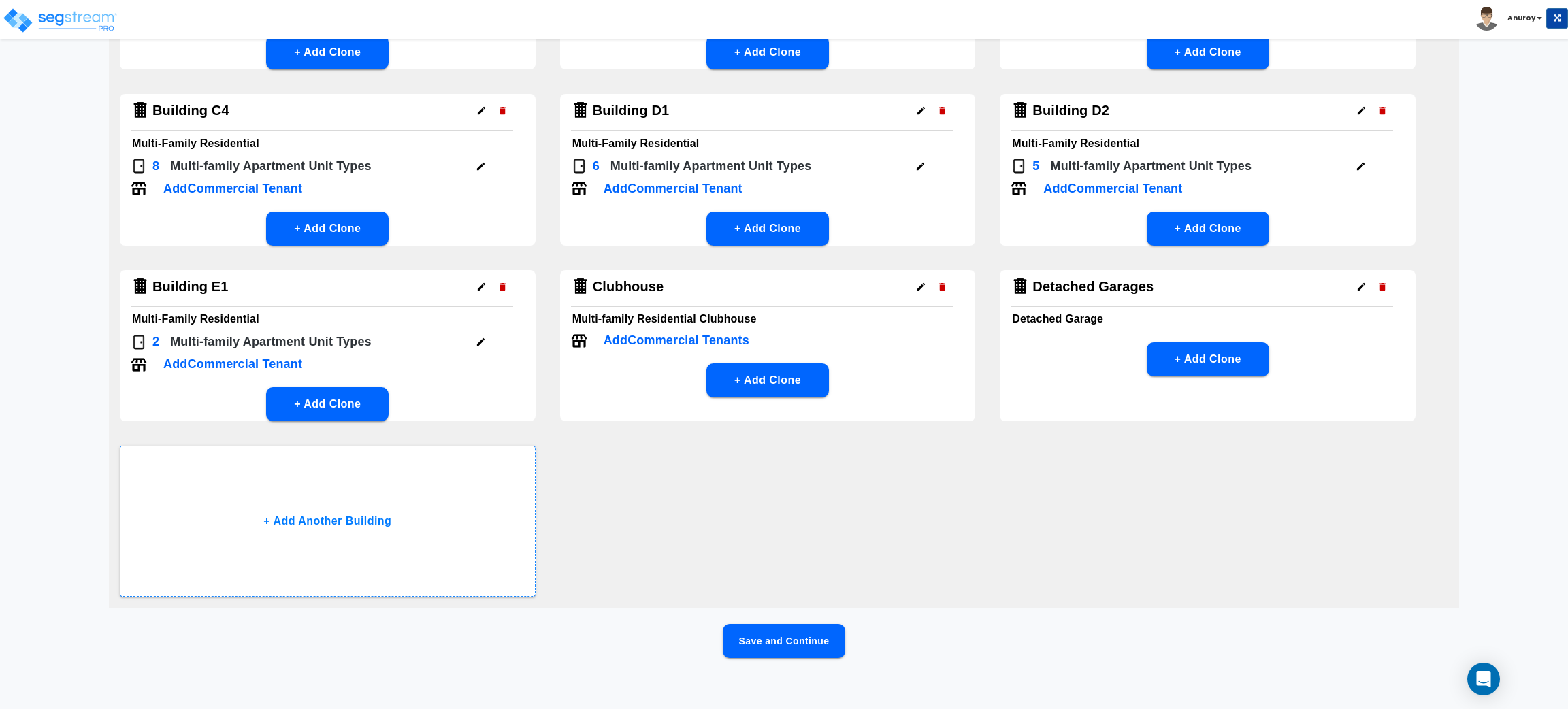
scroll to position [595, 0]
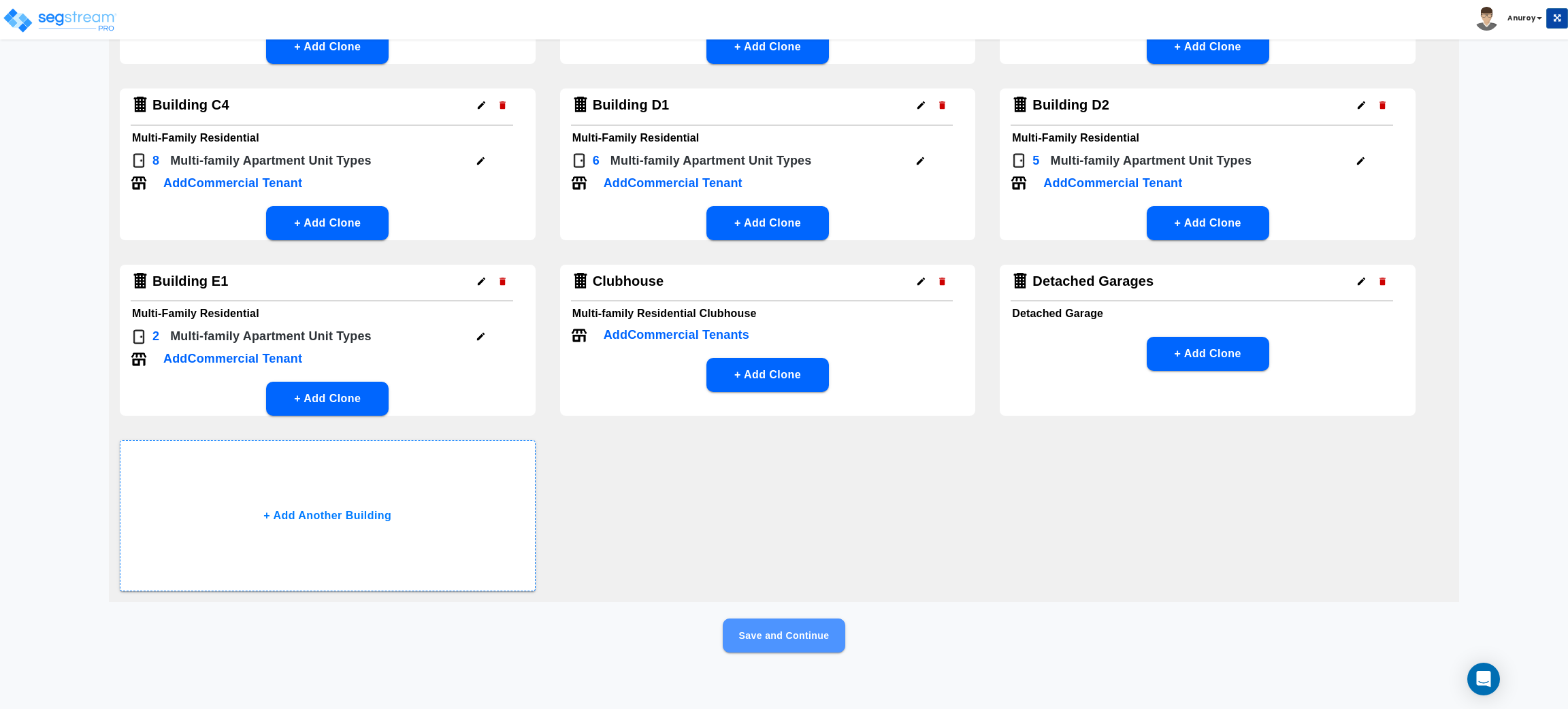
click at [782, 622] on button "Save and Continue" at bounding box center [784, 636] width 122 height 34
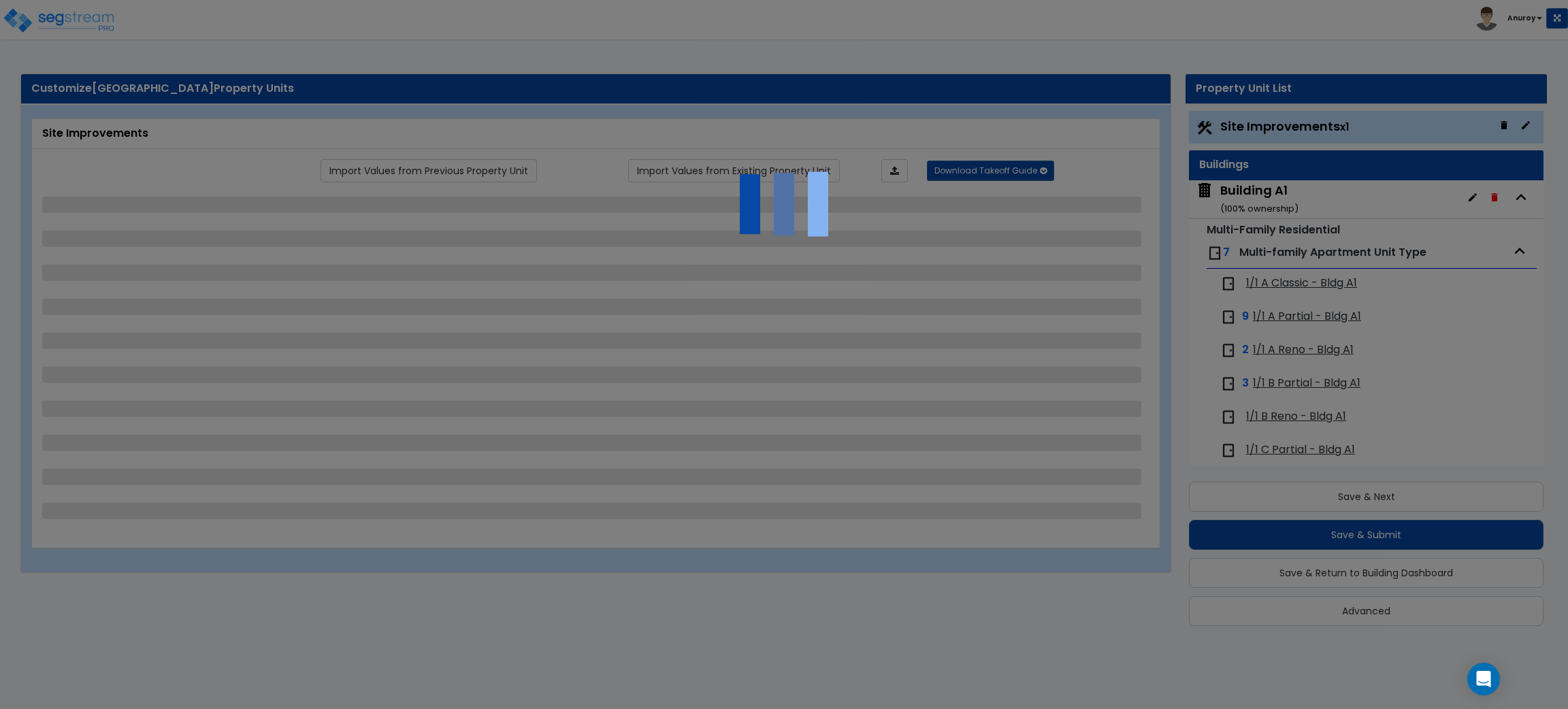
scroll to position [0, 0]
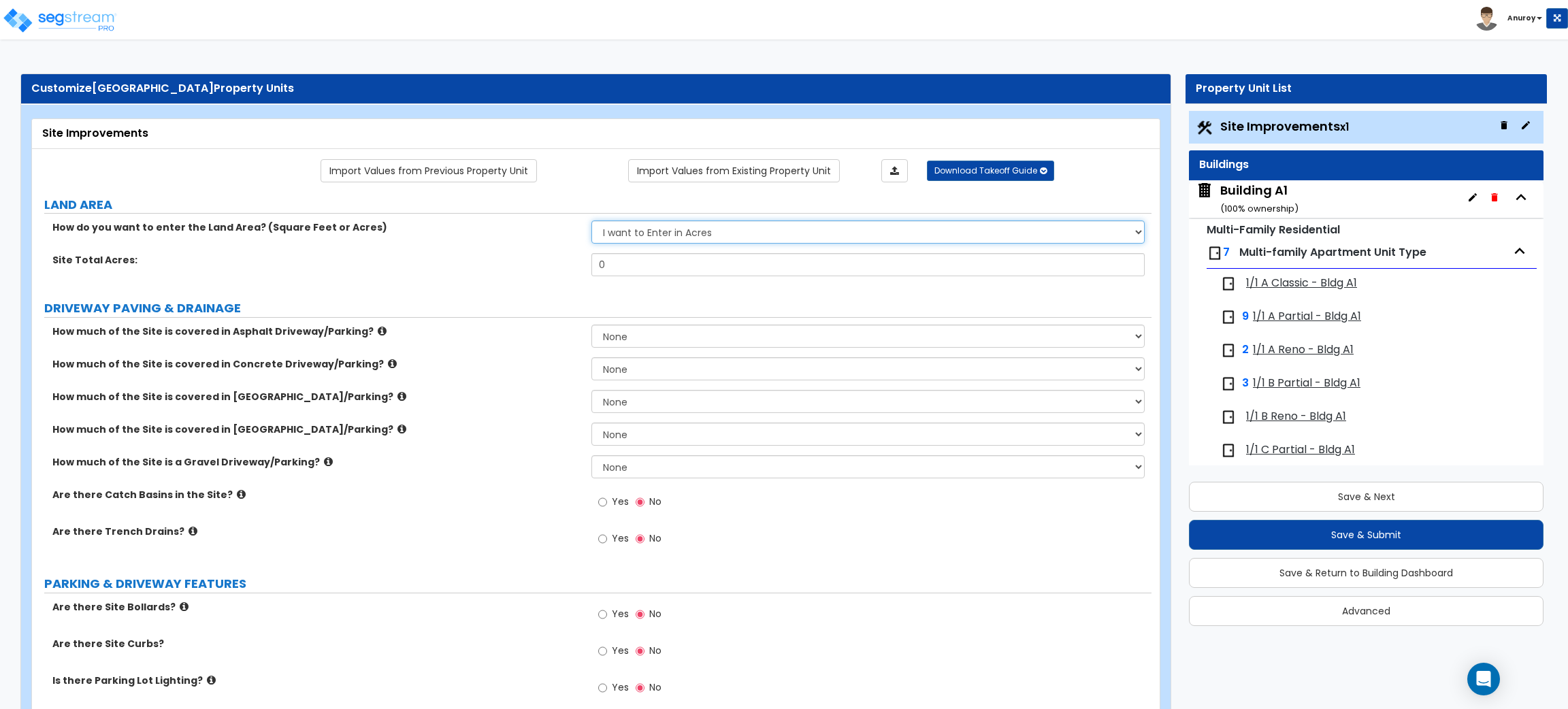
click at [729, 230] on select "I want to Enter in [GEOGRAPHIC_DATA] I want to Enter in Square Feet" at bounding box center [868, 232] width 553 height 23
select select "2"
click at [591, 221] on select "I want to Enter in [GEOGRAPHIC_DATA] I want to Enter in Square Feet" at bounding box center [868, 232] width 553 height 23
click at [495, 268] on div "Site Total Square Footage: 0" at bounding box center [591, 269] width 1119 height 33
click at [672, 228] on select "I want to Enter in [GEOGRAPHIC_DATA] I want to Enter in Square Feet" at bounding box center [868, 232] width 553 height 23
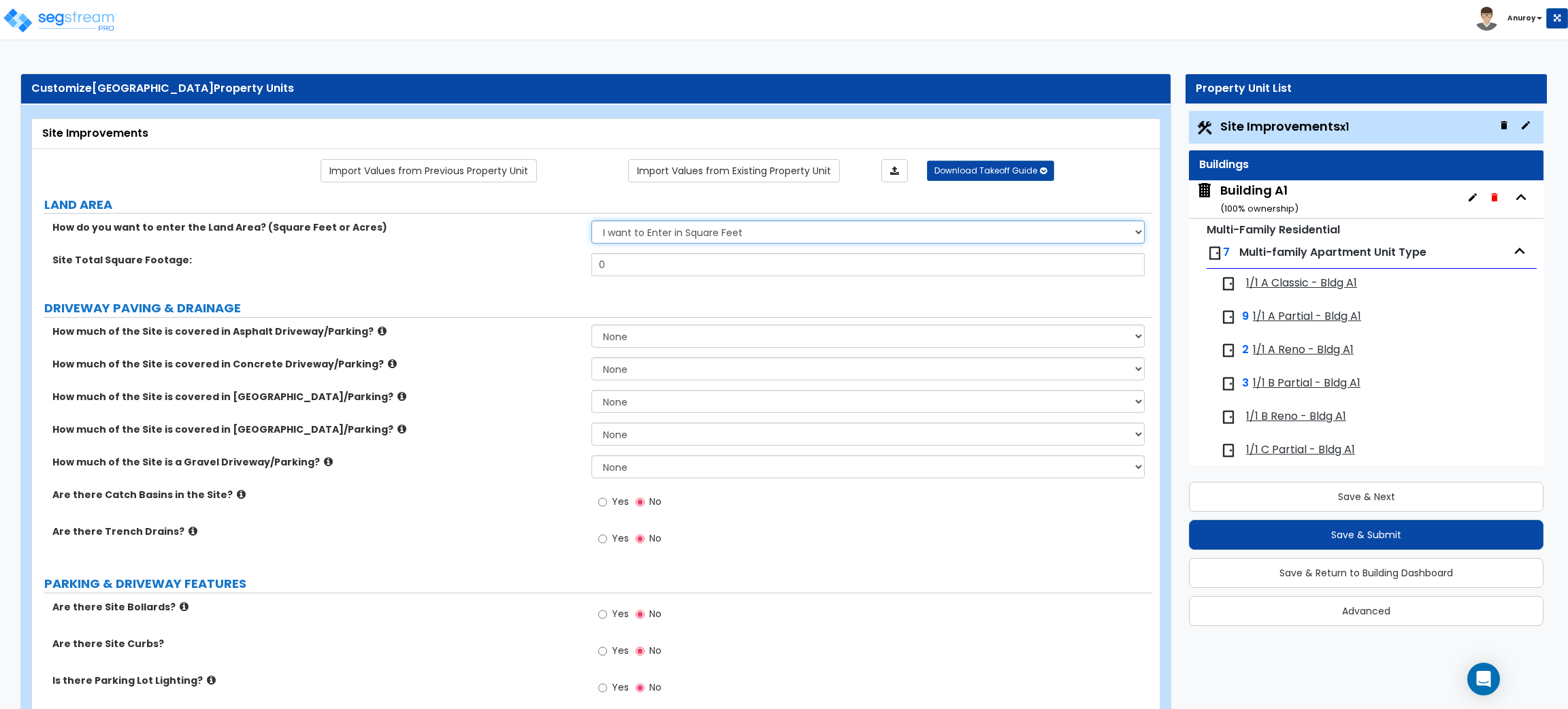
click at [591, 221] on select "I want to Enter in [GEOGRAPHIC_DATA] I want to Enter in Square Feet" at bounding box center [868, 232] width 553 height 23
drag, startPoint x: 618, startPoint y: 263, endPoint x: 593, endPoint y: 265, distance: 25.1
click at [593, 265] on input "0" at bounding box center [868, 265] width 553 height 23
type input "509,878"
click at [524, 249] on div "How do you want to enter the Land Area? (Square Feet or Acres) I want to Enter …" at bounding box center [591, 236] width 1119 height 33
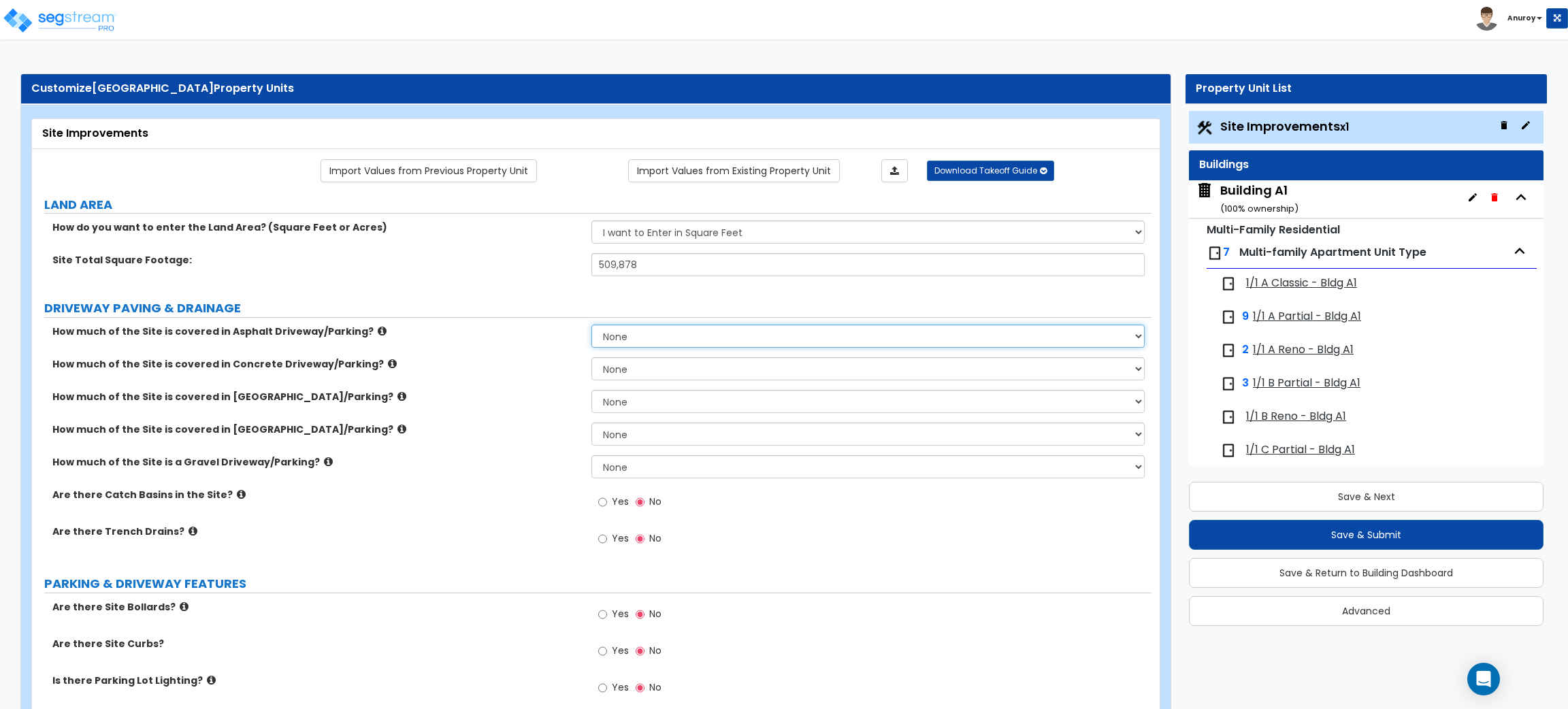
click at [626, 329] on select "None I want to Enter an Approximate Percentage I want to Enter the Square Foota…" at bounding box center [868, 336] width 553 height 23
click at [687, 329] on select "None I want to Enter an Approximate Percentage I want to Enter the Square Foota…" at bounding box center [868, 336] width 553 height 23
select select "2"
click at [591, 325] on select "None I want to Enter an Approximate Percentage I want to Enter the Square Foota…" at bounding box center [868, 336] width 553 height 23
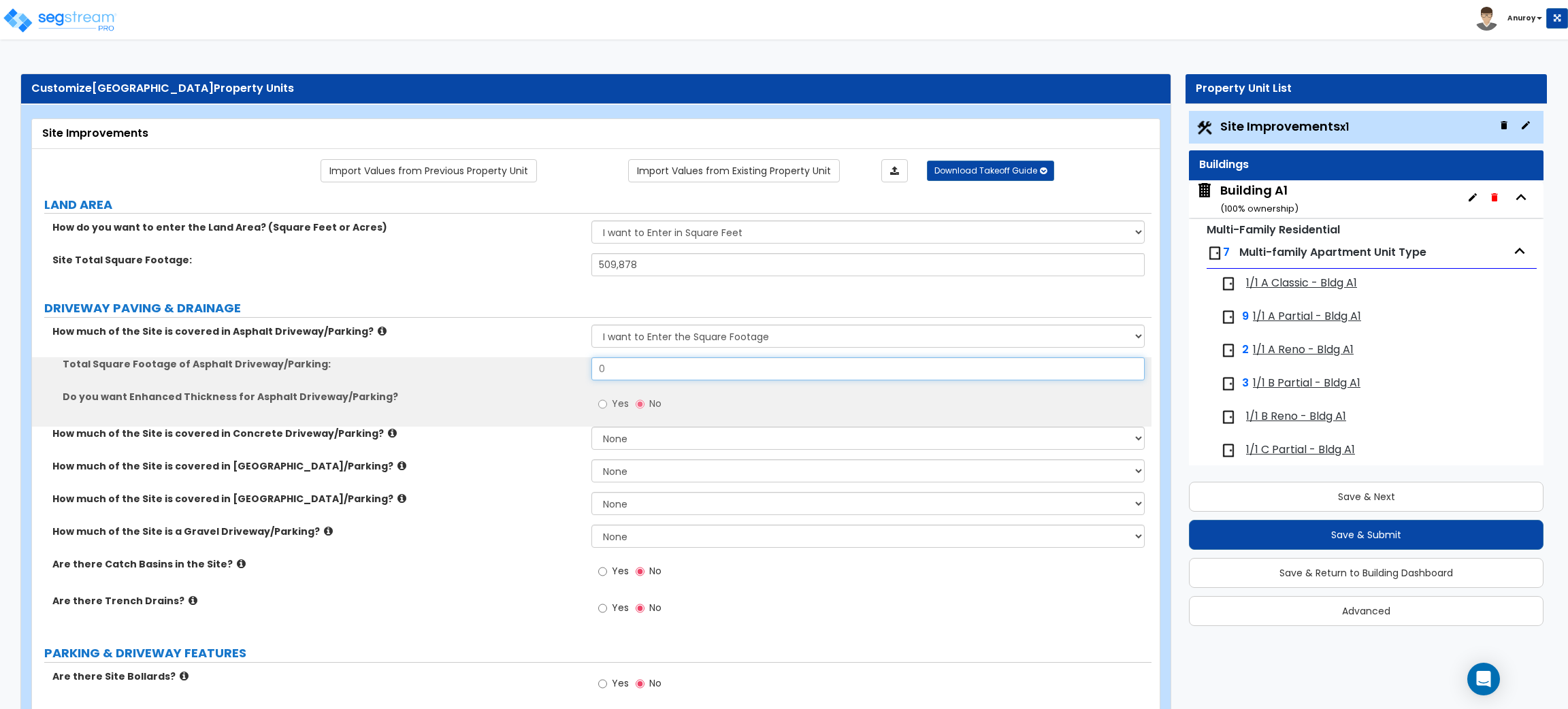
click at [658, 370] on input "0" at bounding box center [868, 369] width 553 height 23
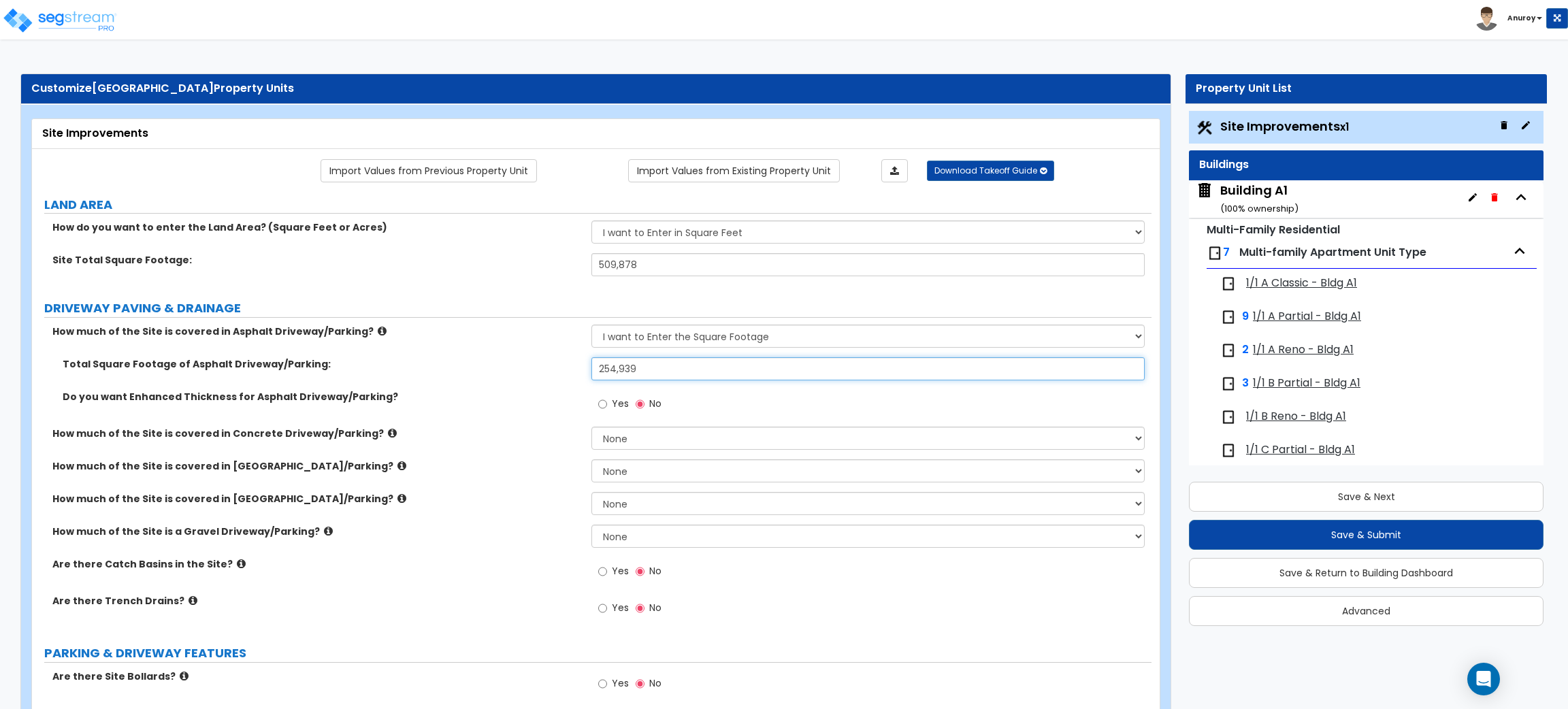
type input "254,939"
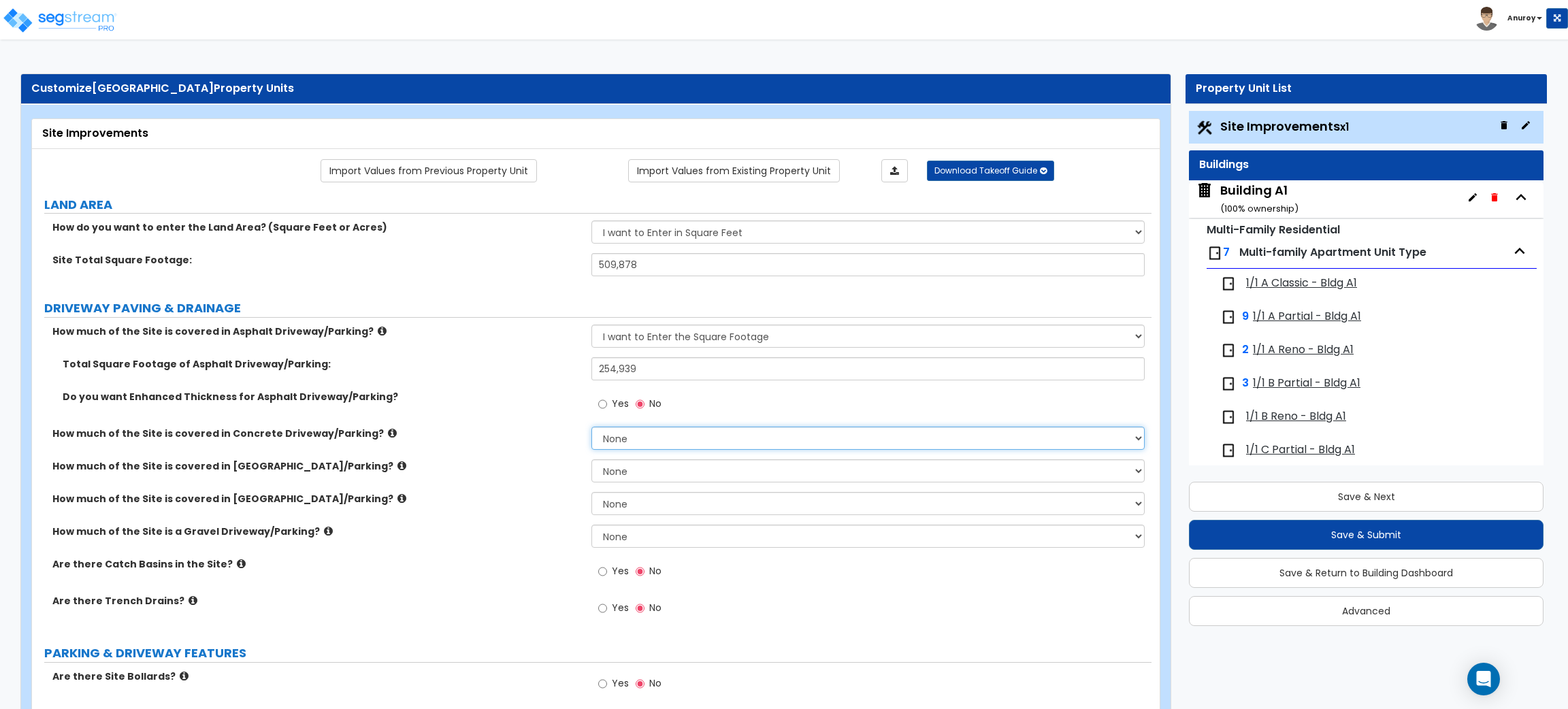
click at [627, 434] on select "None I want to Enter an Approximate Percentage I want to Enter the Square Foota…" at bounding box center [868, 438] width 553 height 23
select select "2"
click at [591, 428] on select "None I want to Enter an Approximate Percentage I want to Enter the Square Foota…" at bounding box center [868, 438] width 553 height 23
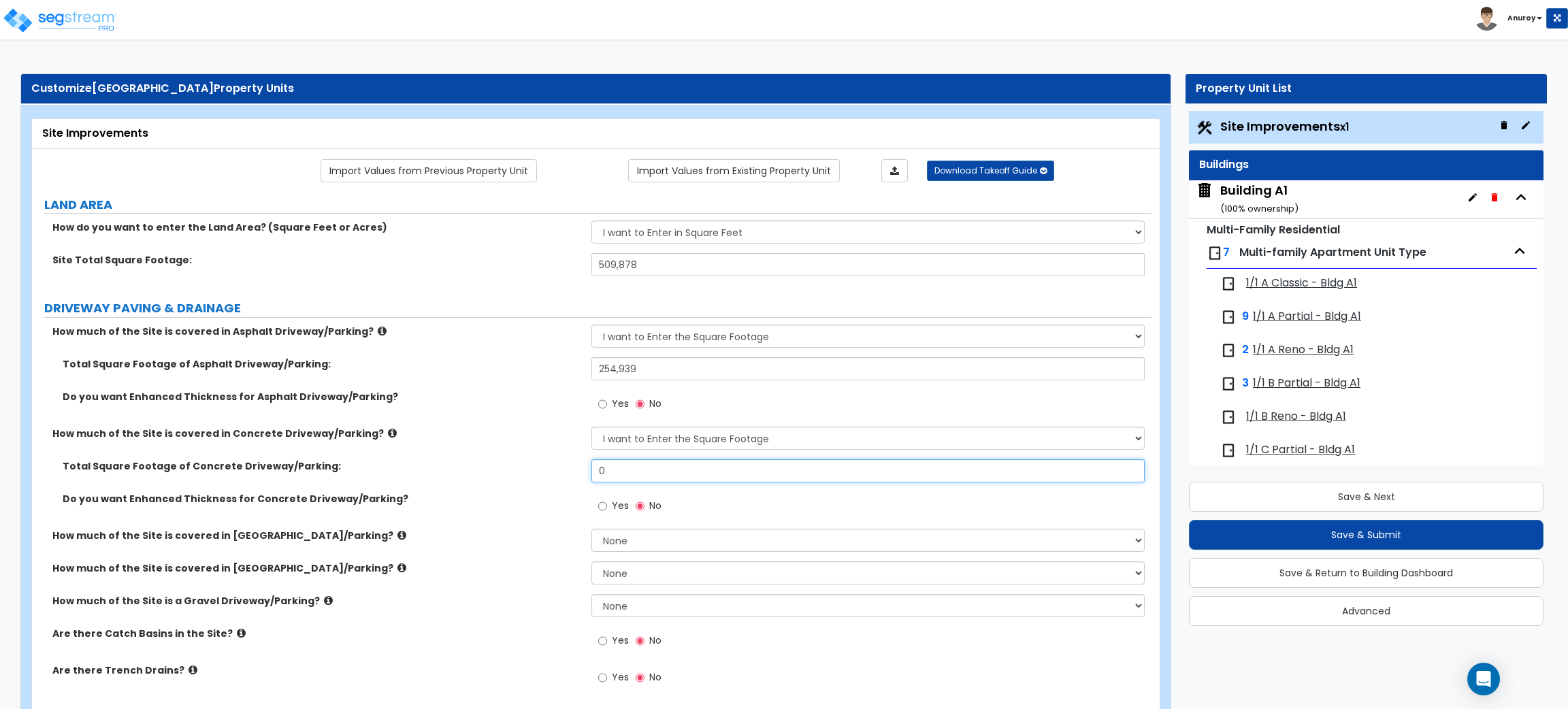
click at [633, 469] on input "0" at bounding box center [868, 471] width 553 height 23
type input "101,976"
click at [496, 508] on div "Do you want Enhanced Thickness for Concrete Driveway/Parking? Yes No" at bounding box center [591, 510] width 1119 height 37
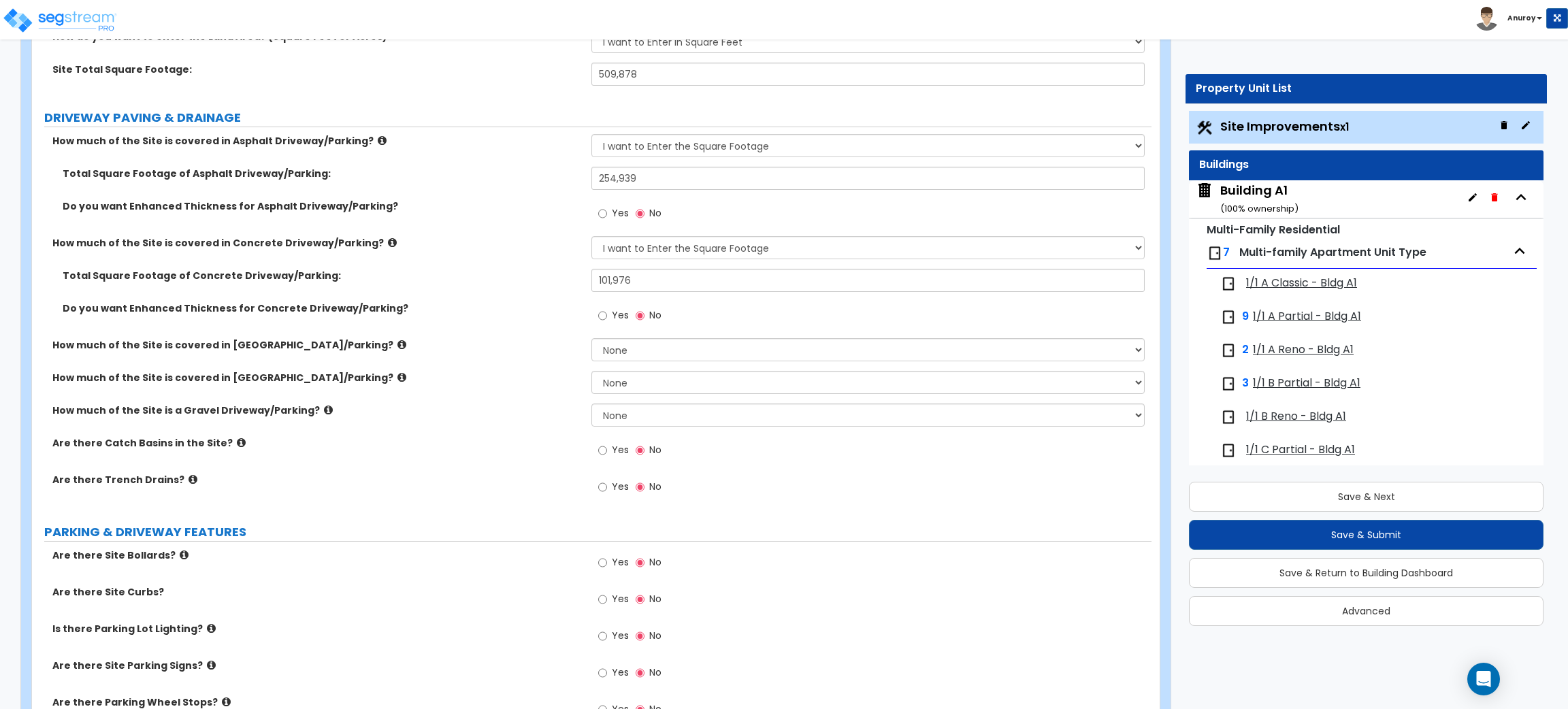
scroll to position [204, 0]
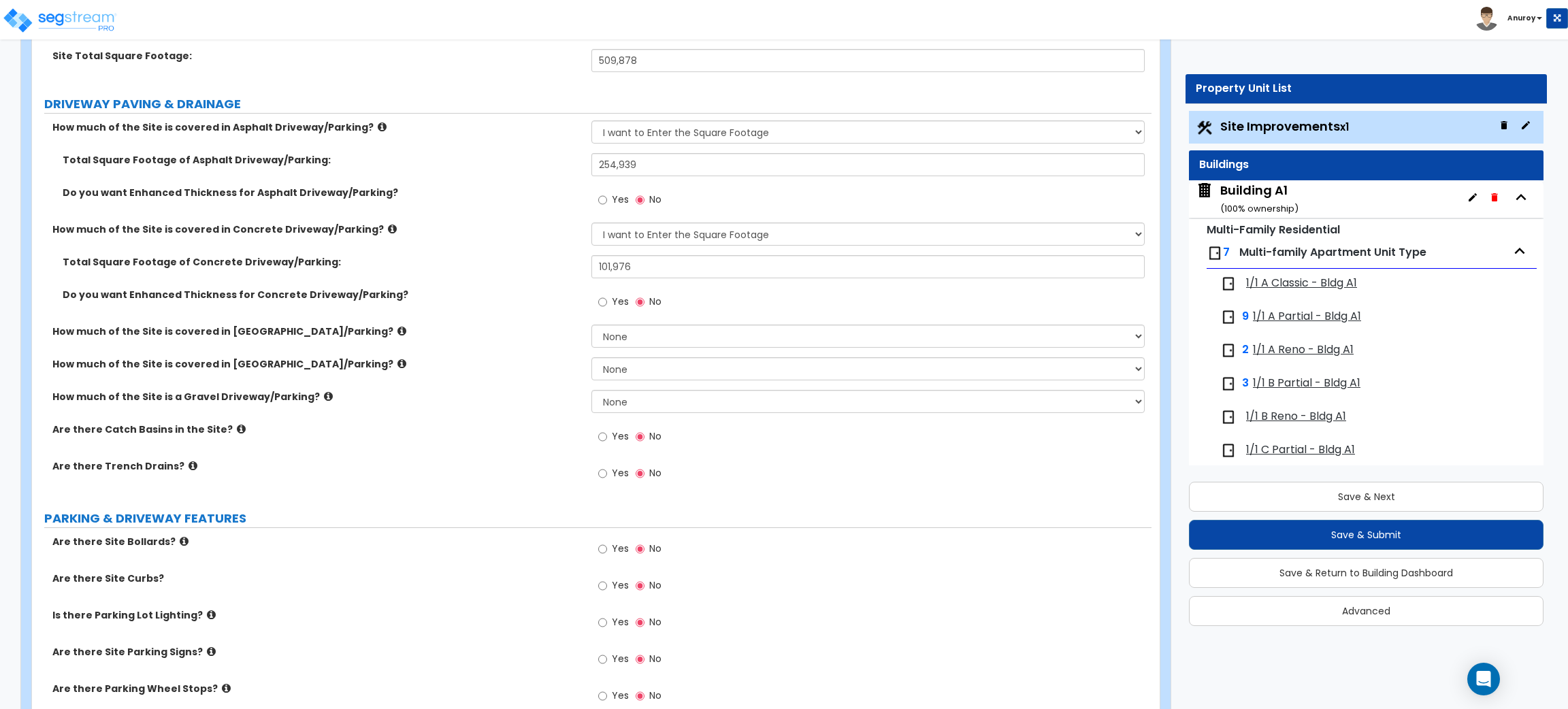
click at [237, 431] on icon at bounding box center [241, 429] width 9 height 10
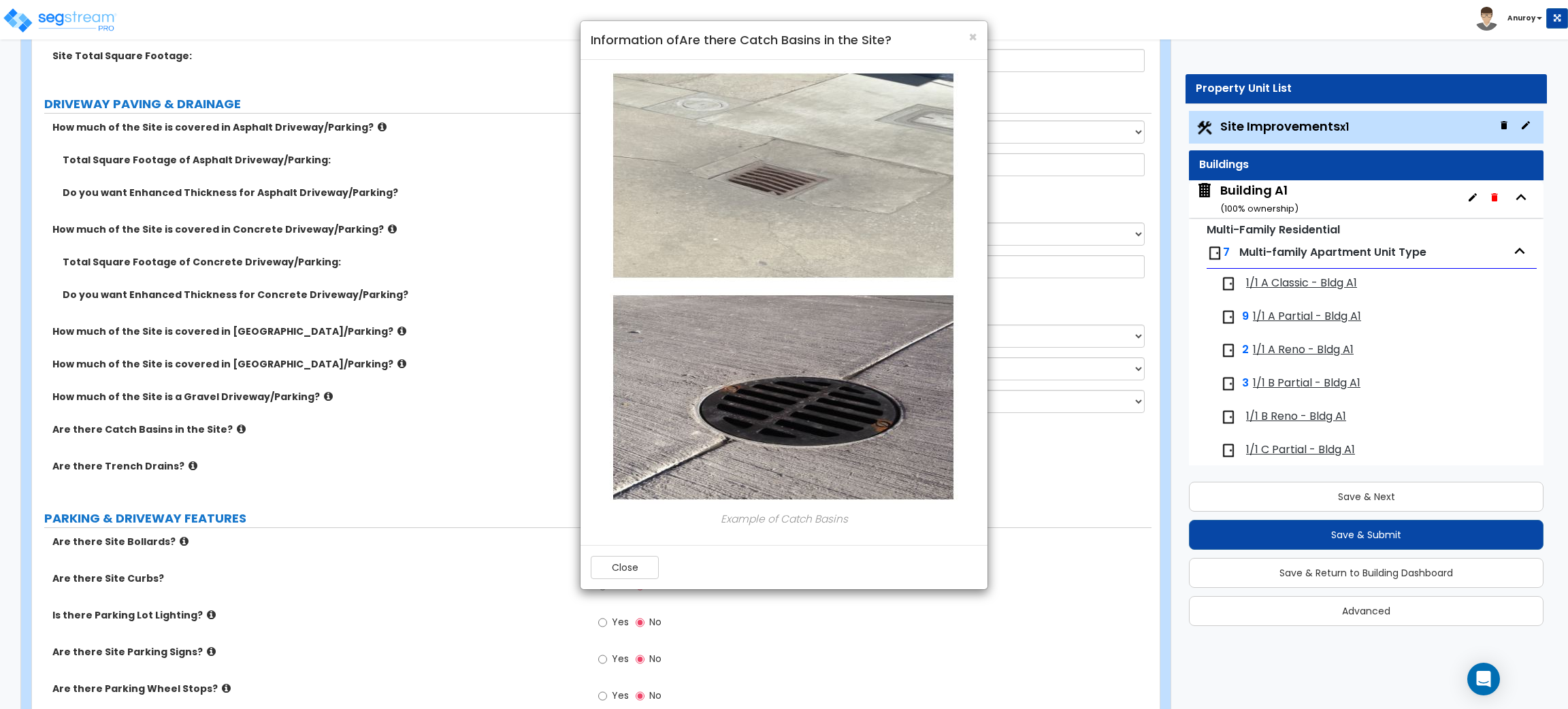
click at [426, 460] on div "× Information of Are there Catch Basins in the Site? Example of Catch Basins Cl…" at bounding box center [784, 354] width 1568 height 709
click at [628, 567] on button "Close" at bounding box center [625, 568] width 68 height 23
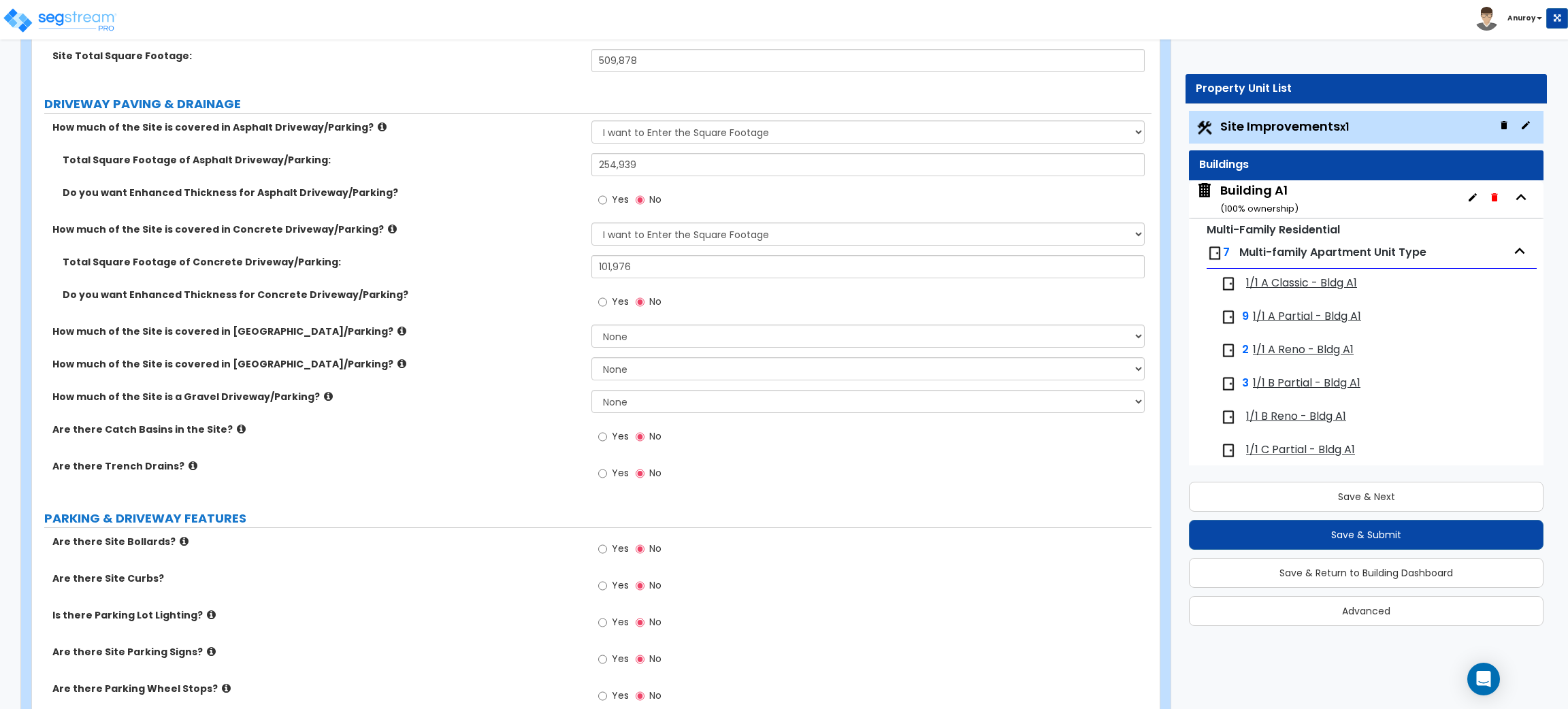
click at [188, 465] on icon at bounding box center [193, 466] width 9 height 10
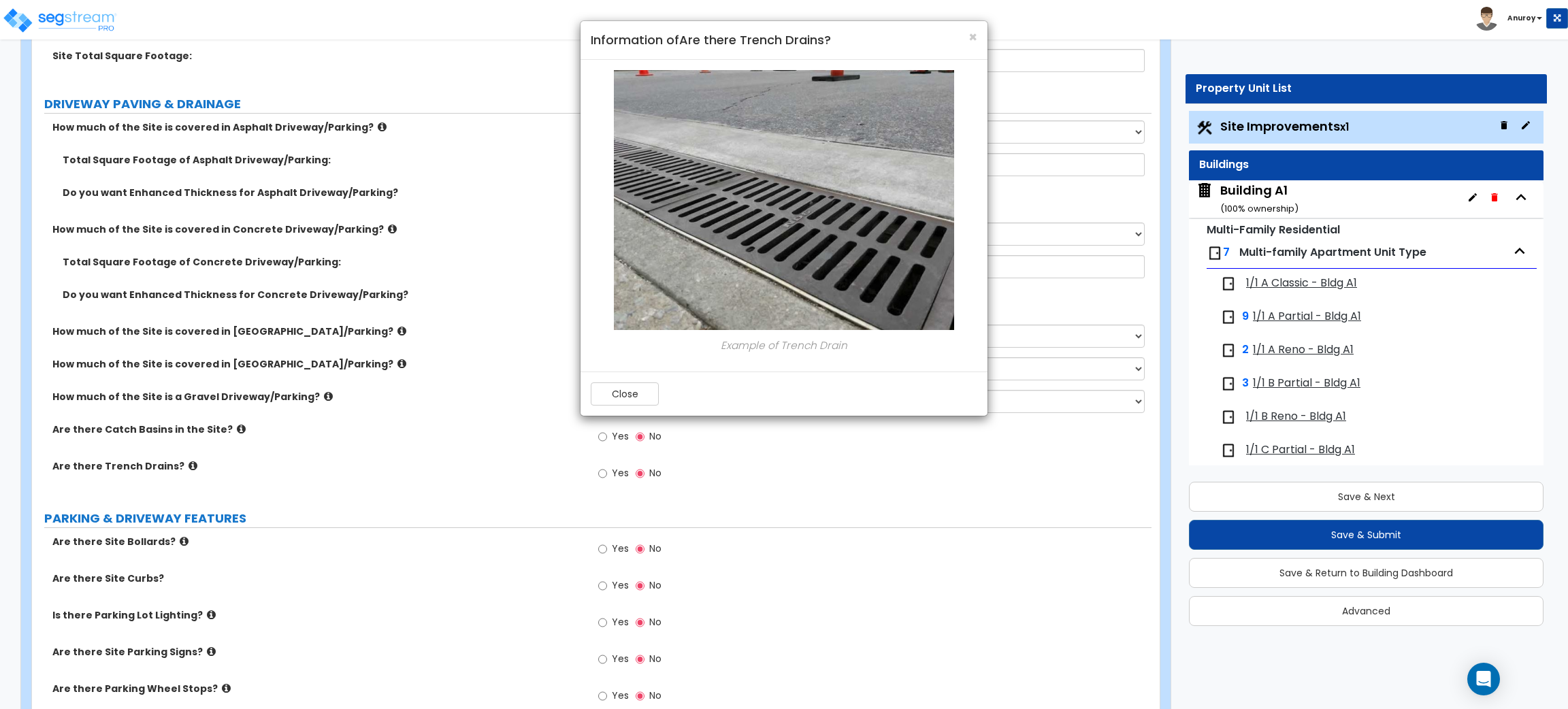
click at [361, 461] on div "× Information of Are there Trench Drains? Example of Trench Drain Close" at bounding box center [784, 354] width 1568 height 709
click at [620, 391] on button "Close" at bounding box center [625, 394] width 68 height 23
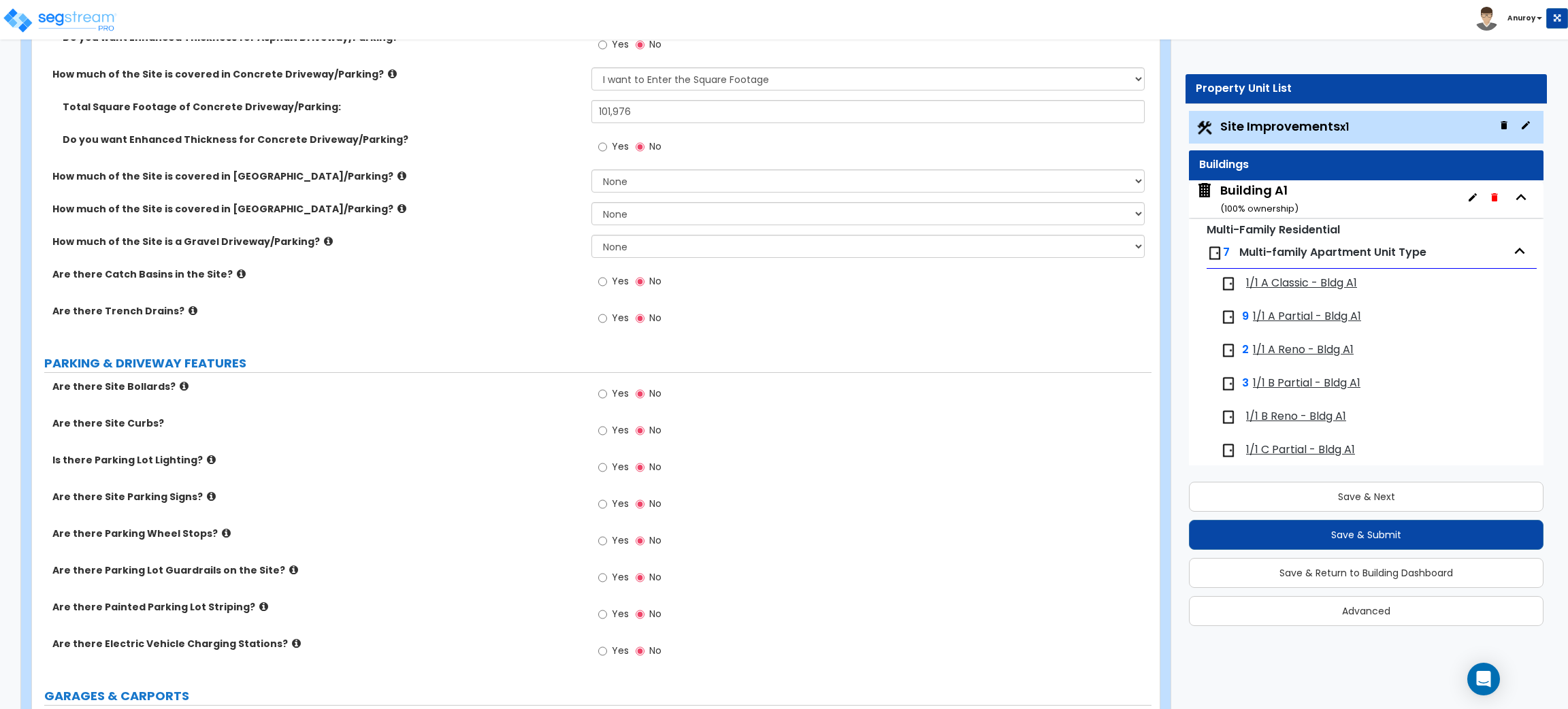
scroll to position [409, 0]
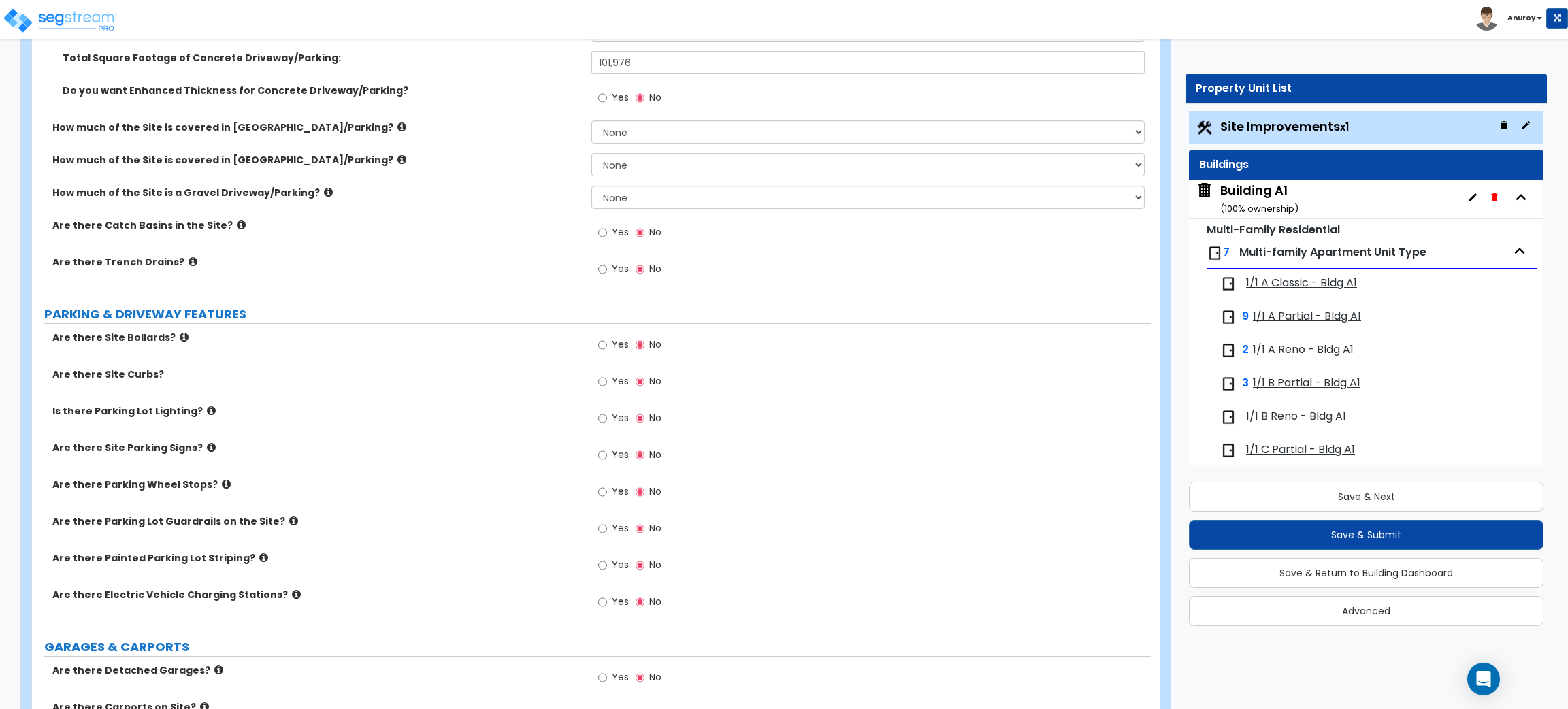
click at [180, 334] on icon at bounding box center [184, 337] width 9 height 10
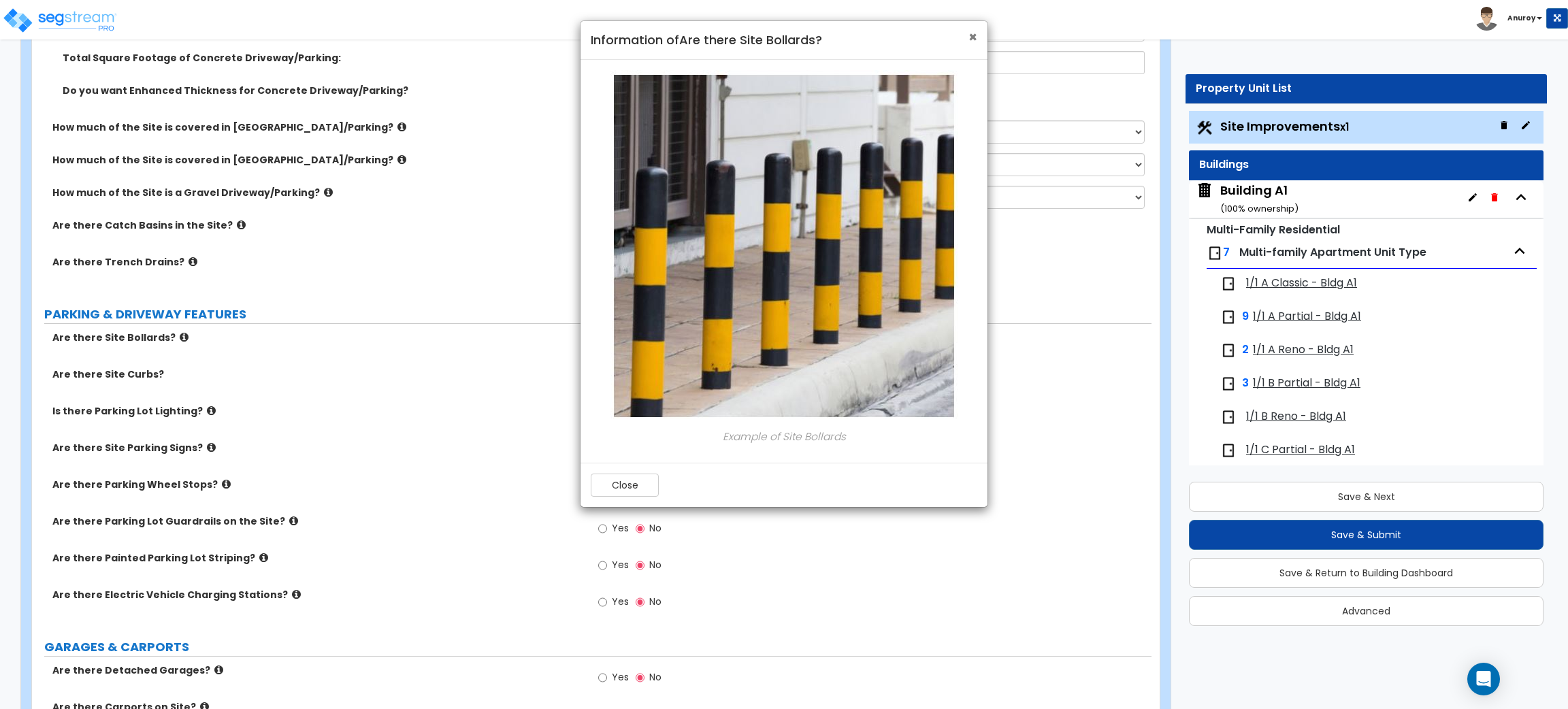
click at [975, 33] on span "×" at bounding box center [973, 36] width 9 height 20
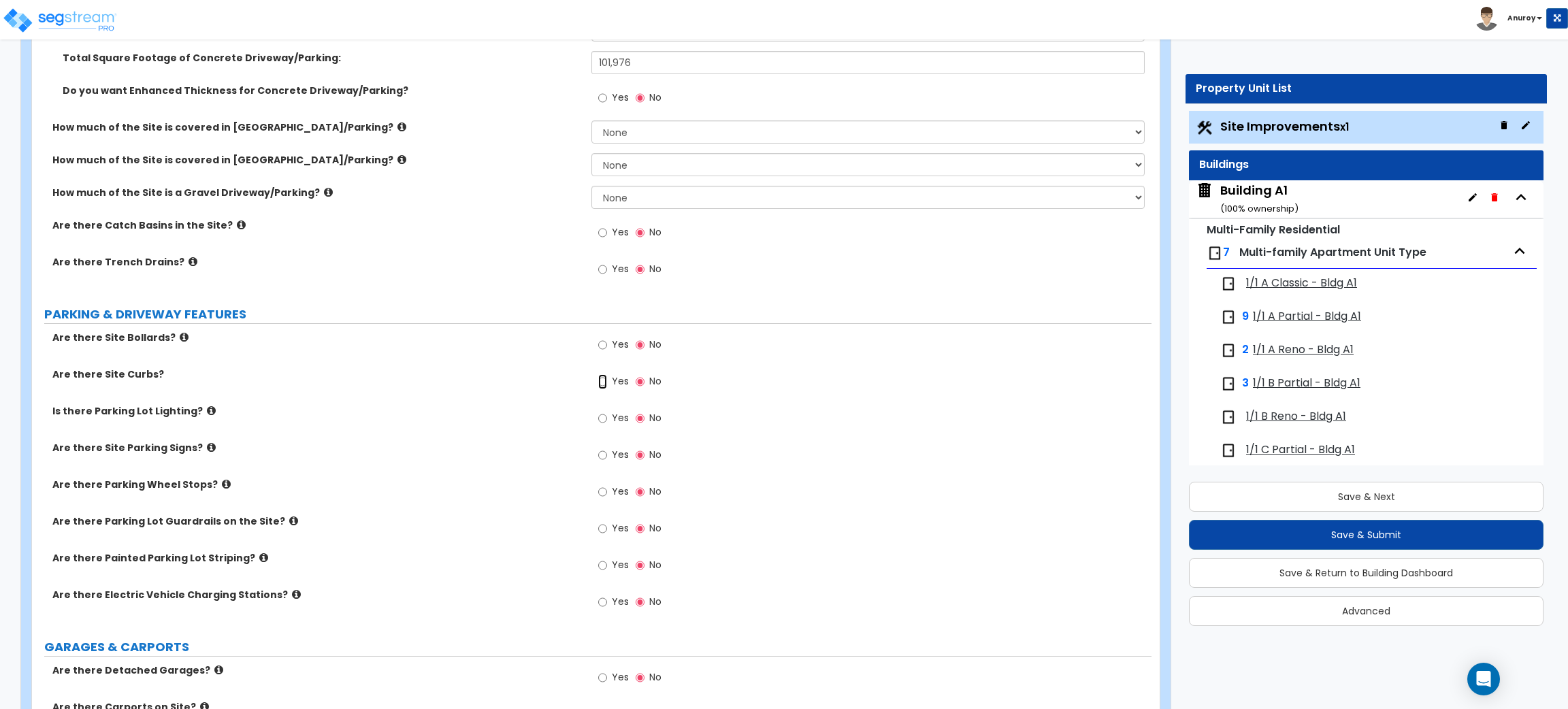
click at [605, 379] on input "Yes" at bounding box center [603, 382] width 9 height 15
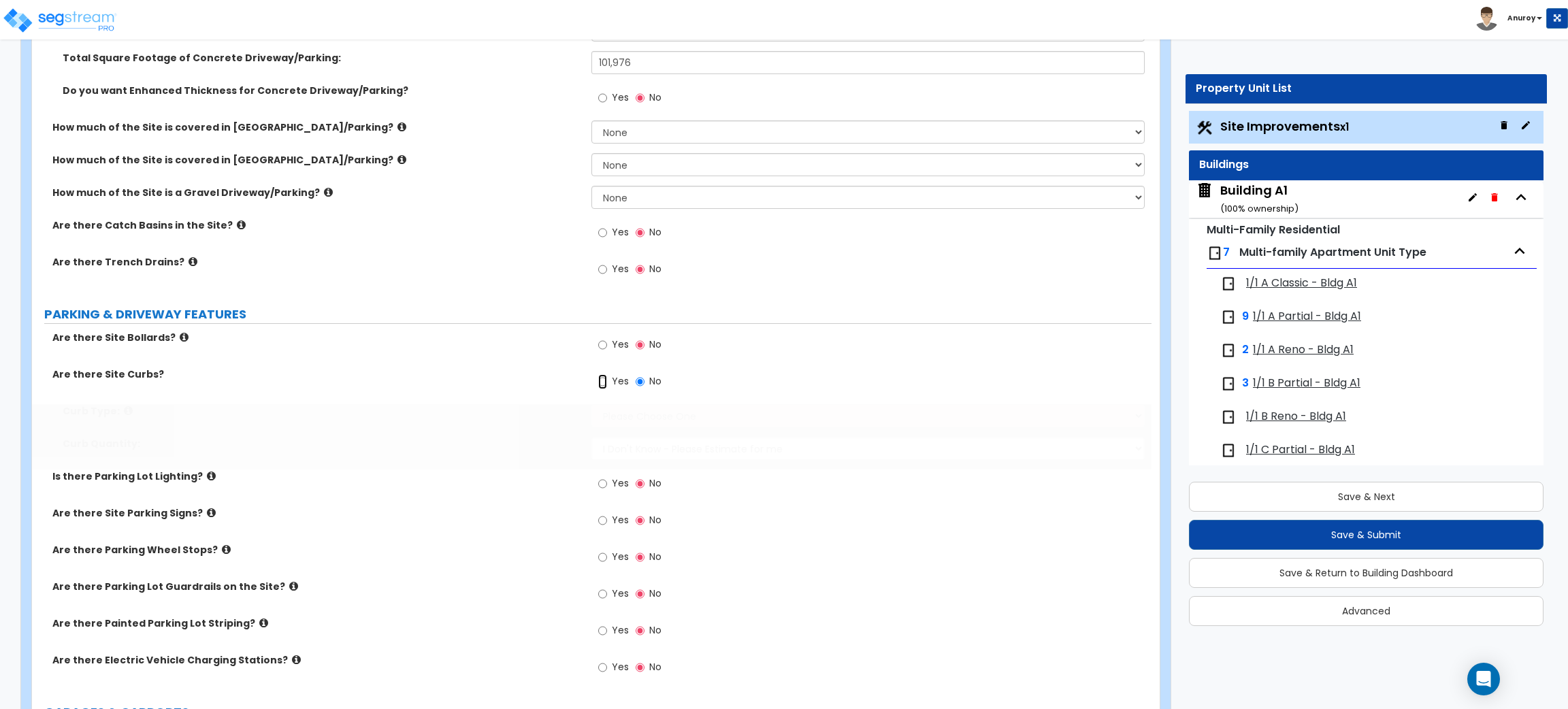
radio input "true"
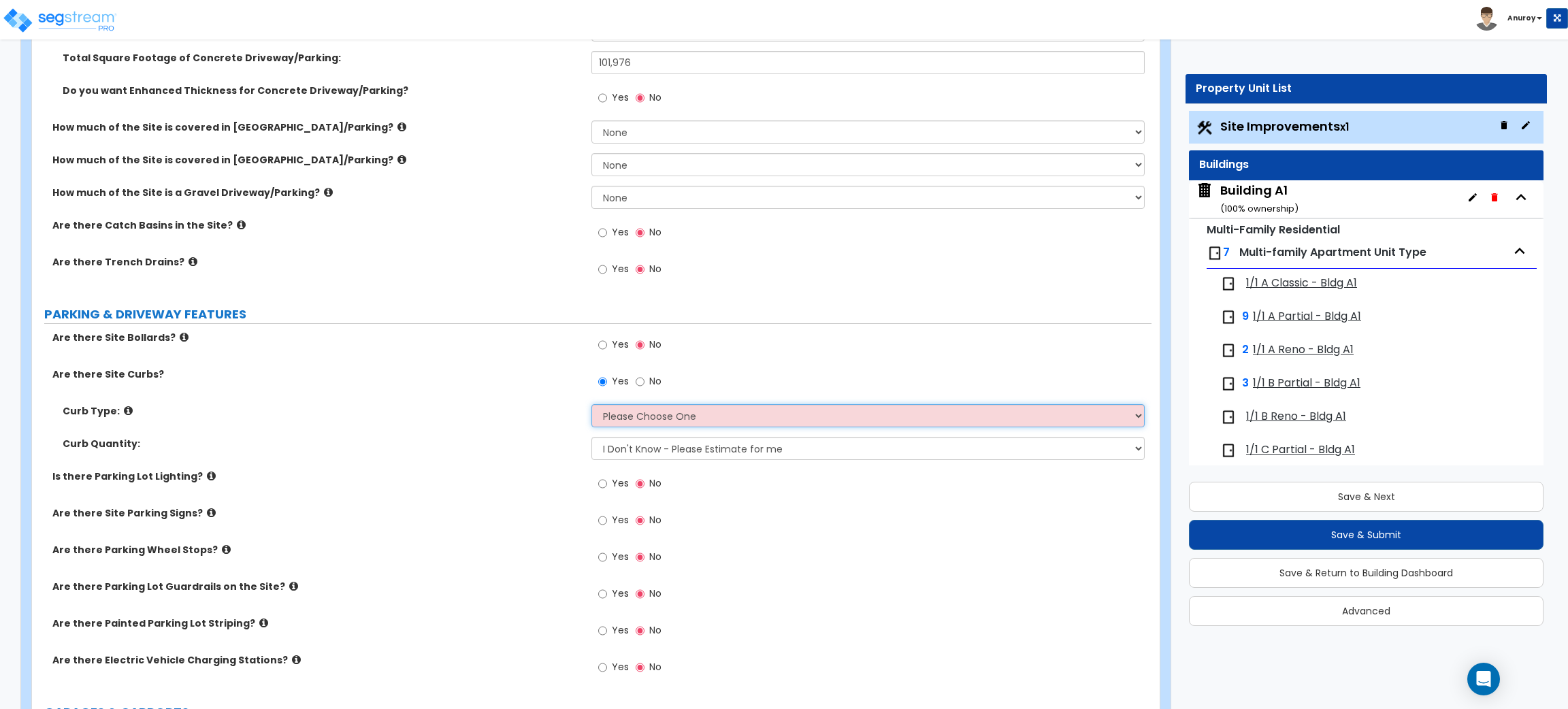
click at [667, 406] on select "Please Choose One Curb (Only) Curb & Gutter Asphalt Berm" at bounding box center [868, 416] width 553 height 23
select select "1"
click at [591, 405] on select "Please Choose One Curb (Only) Curb & Gutter Asphalt Berm" at bounding box center [868, 416] width 553 height 23
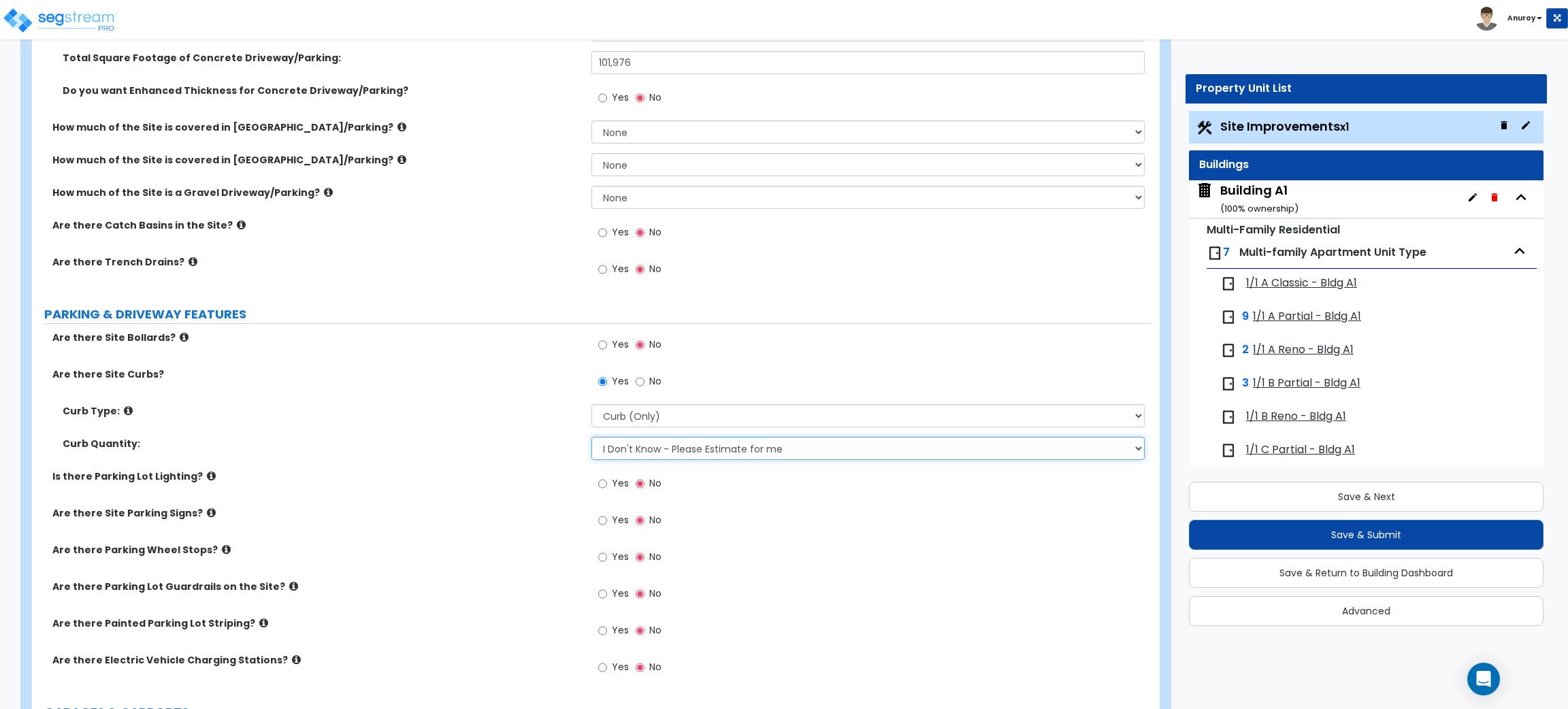
click at [668, 449] on select "I Don't Know - Please Estimate for me I want to Enter the LF" at bounding box center [868, 449] width 553 height 23
select select "1"
click at [591, 438] on select "I Don't Know - Please Estimate for me I want to Enter the LF" at bounding box center [868, 449] width 553 height 23
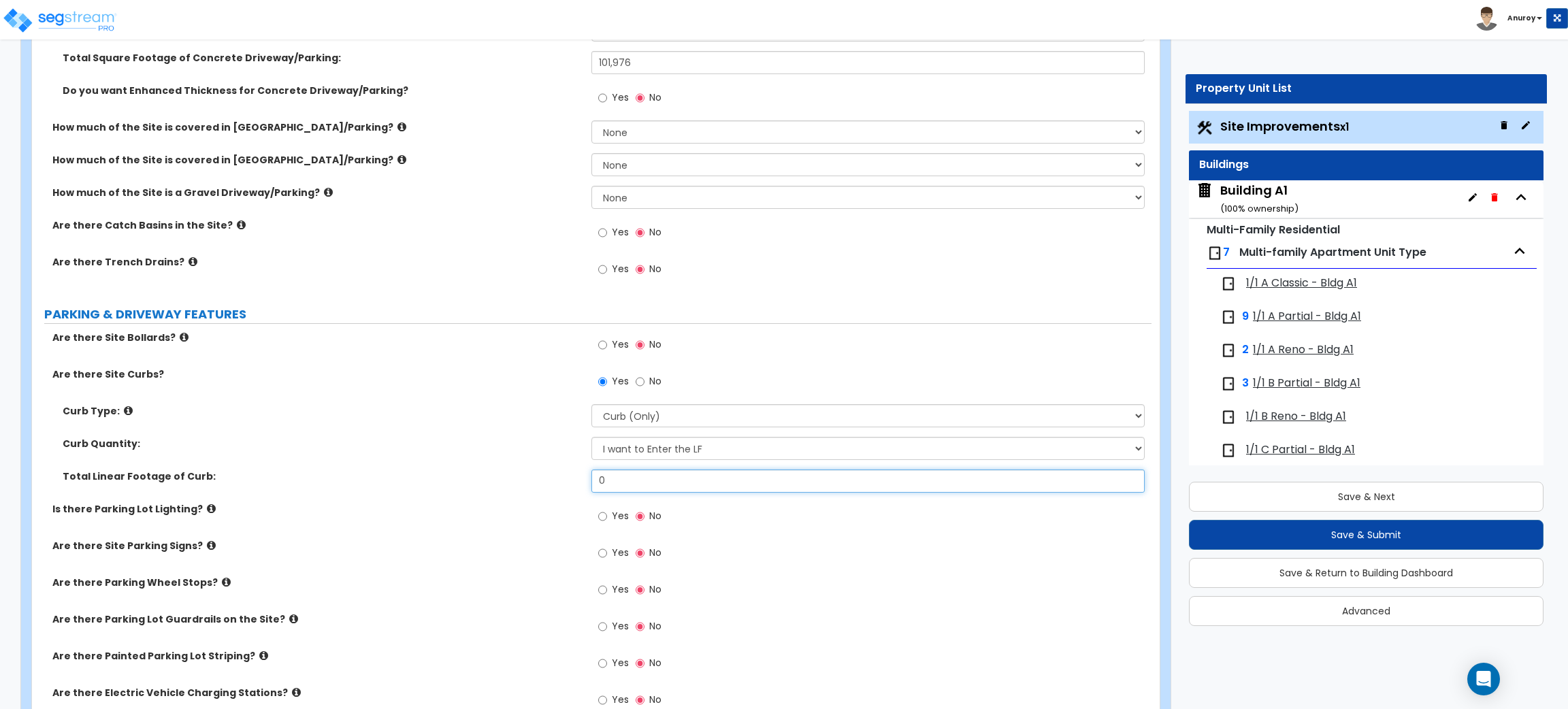
drag, startPoint x: 623, startPoint y: 481, endPoint x: 599, endPoint y: 479, distance: 24.1
click at [599, 479] on input "0" at bounding box center [868, 481] width 553 height 23
type input "2,344"
click at [456, 462] on div "Curb Quantity: I Don't Know - Please Estimate for me I want to Enter the LF" at bounding box center [591, 453] width 1119 height 33
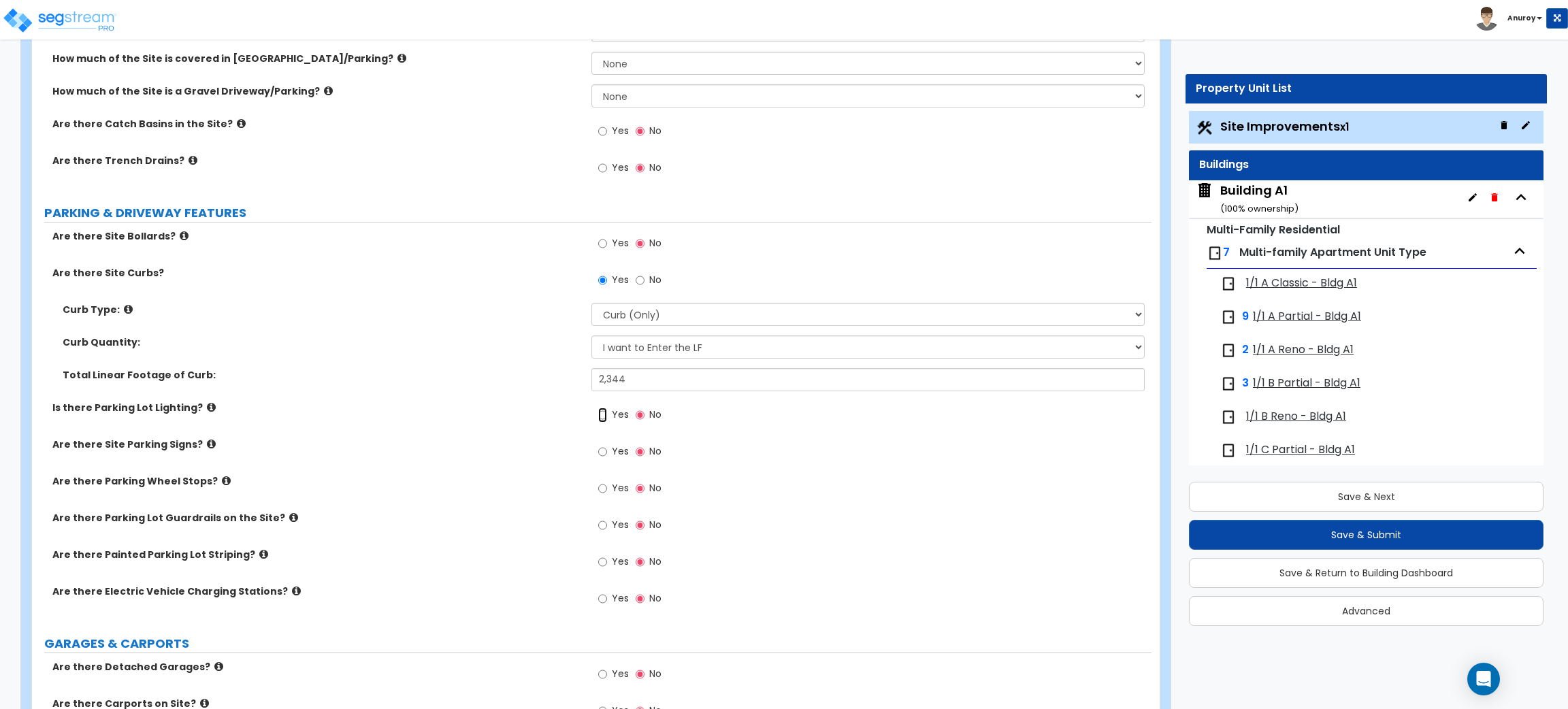
click at [601, 416] on input "Yes" at bounding box center [603, 415] width 9 height 15
radio input "true"
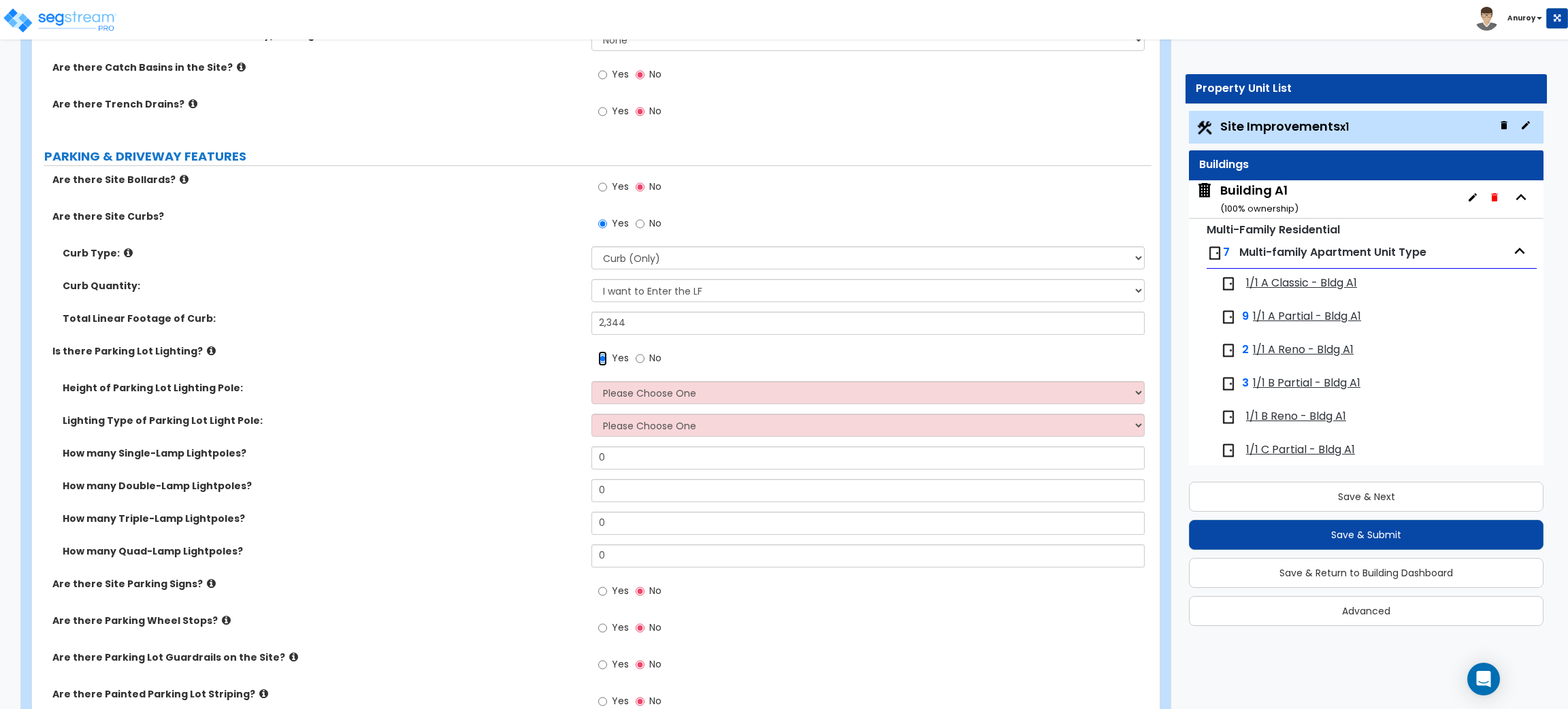
scroll to position [612, 0]
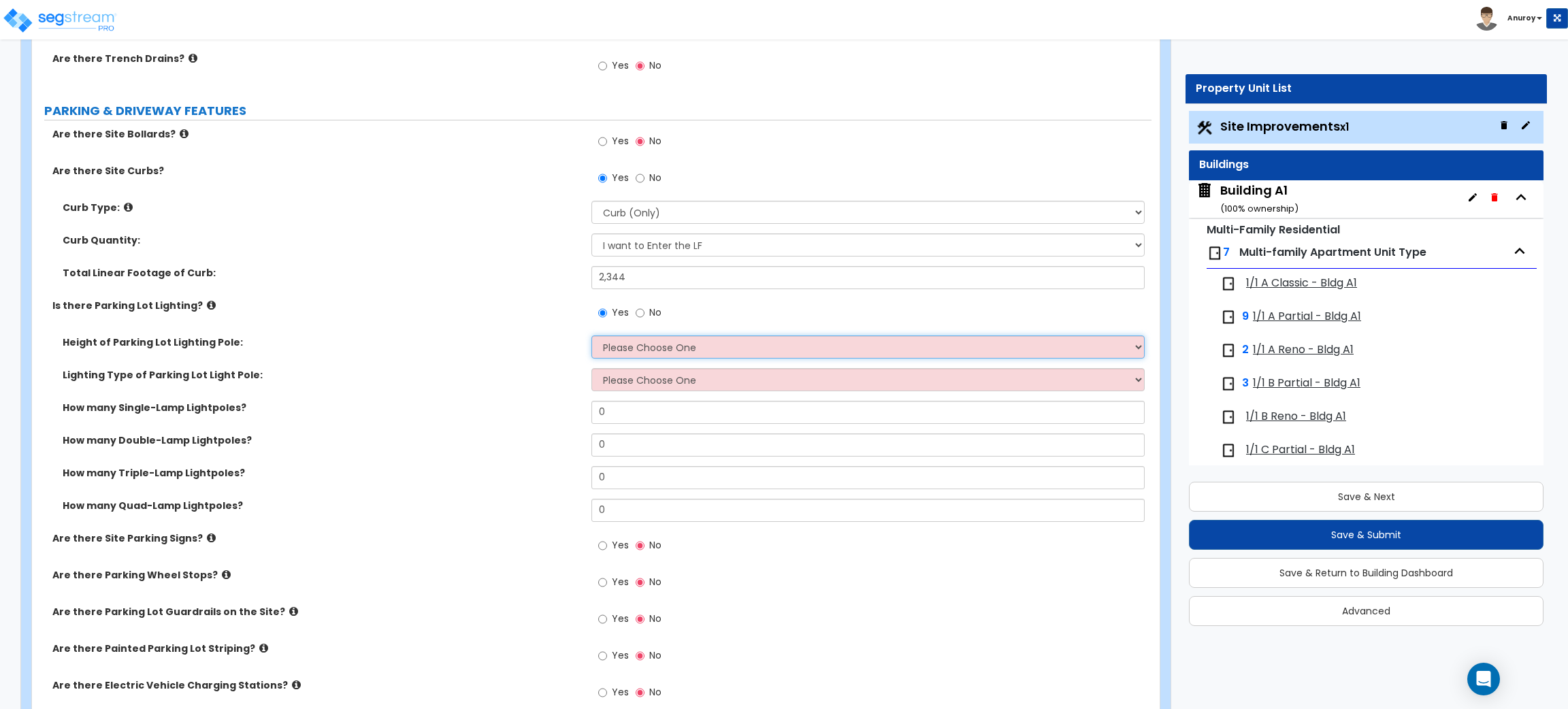
click at [647, 345] on select "Please Choose One 20' high 30' high 40' high" at bounding box center [868, 347] width 553 height 23
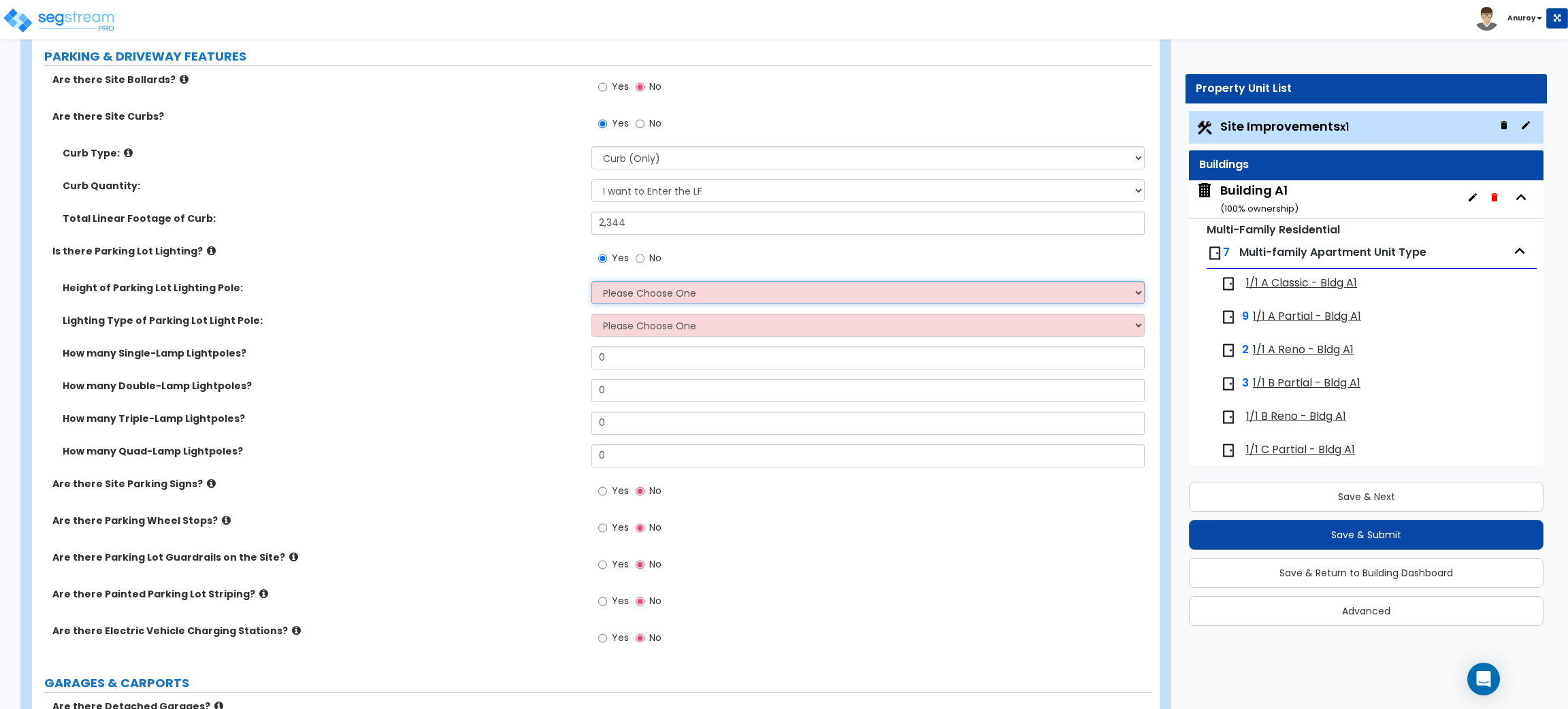
scroll to position [715, 0]
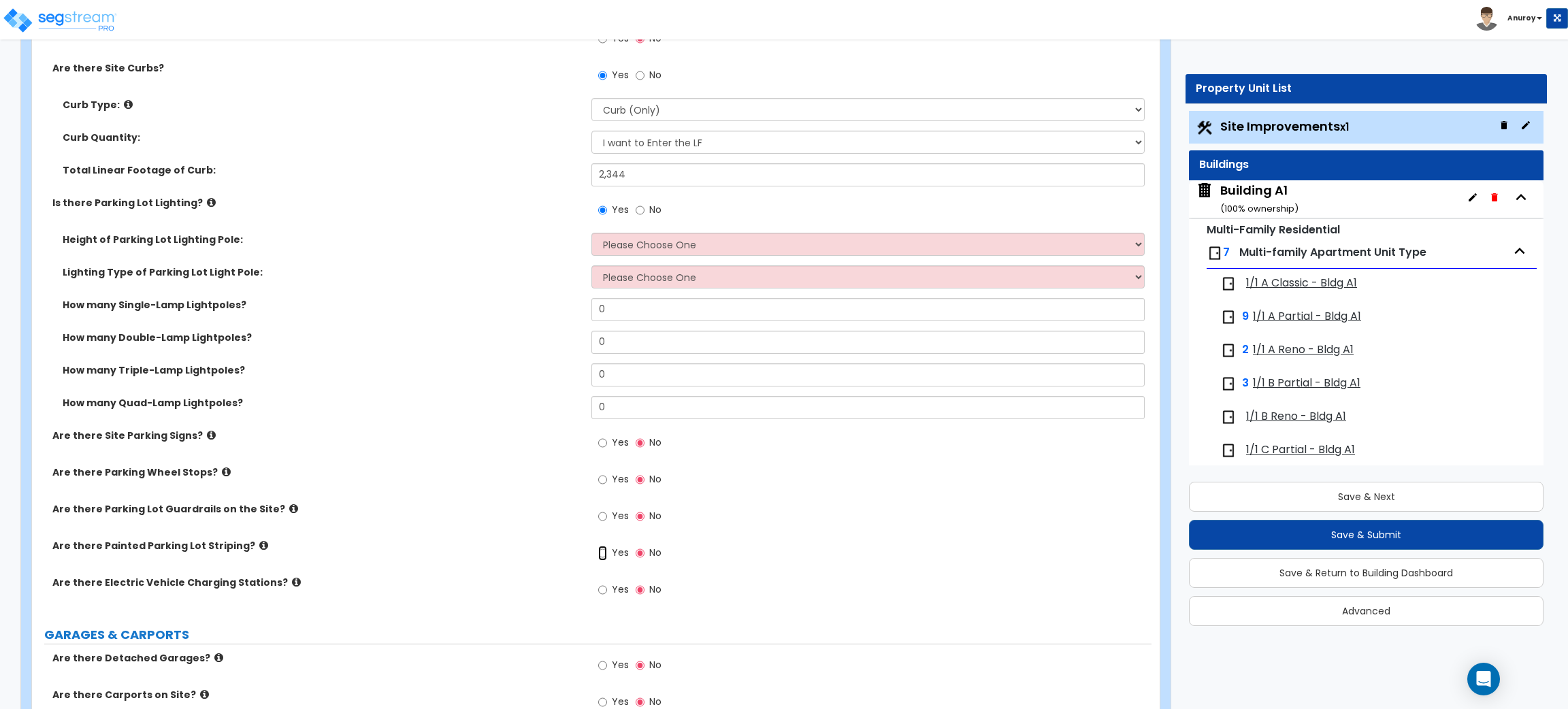
click at [601, 553] on input "Yes" at bounding box center [603, 553] width 9 height 15
radio input "true"
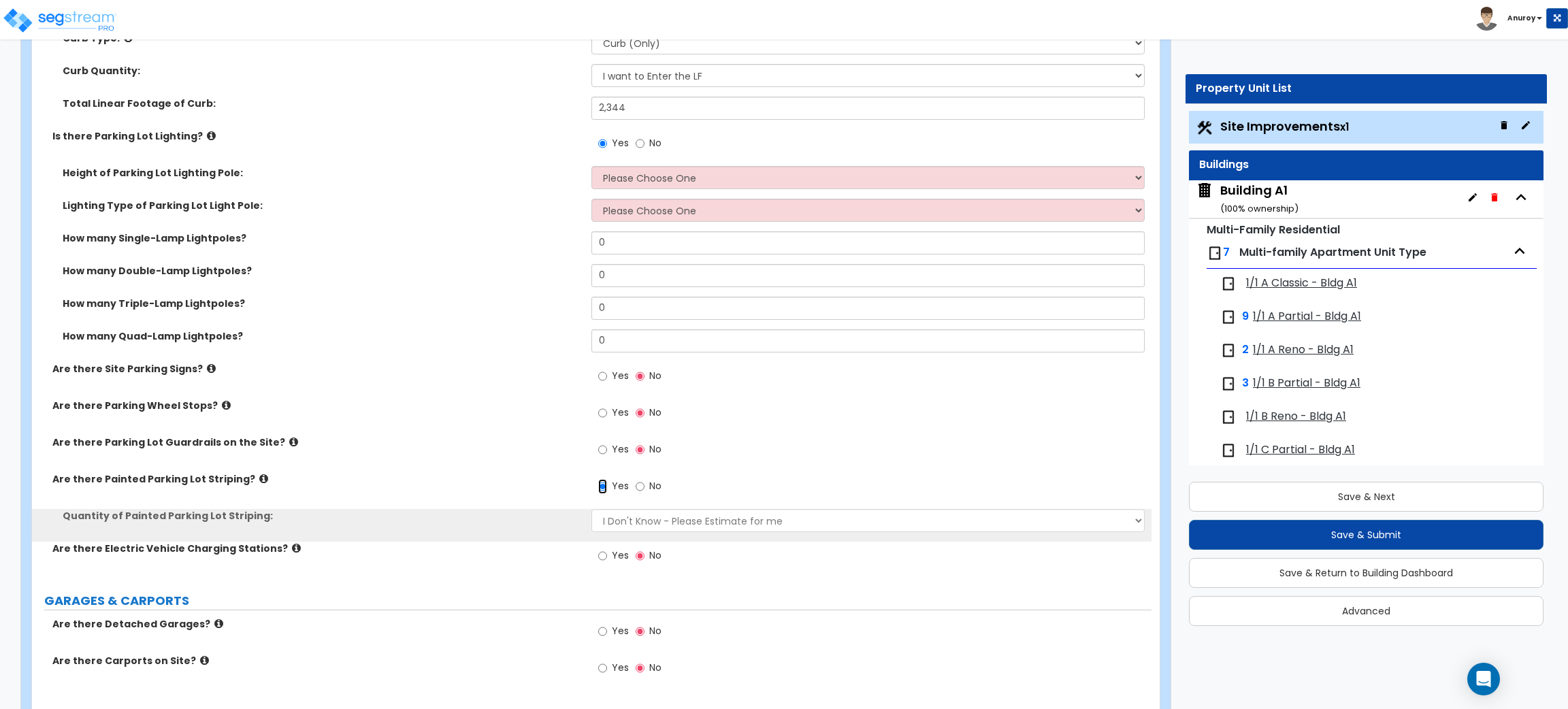
scroll to position [817, 0]
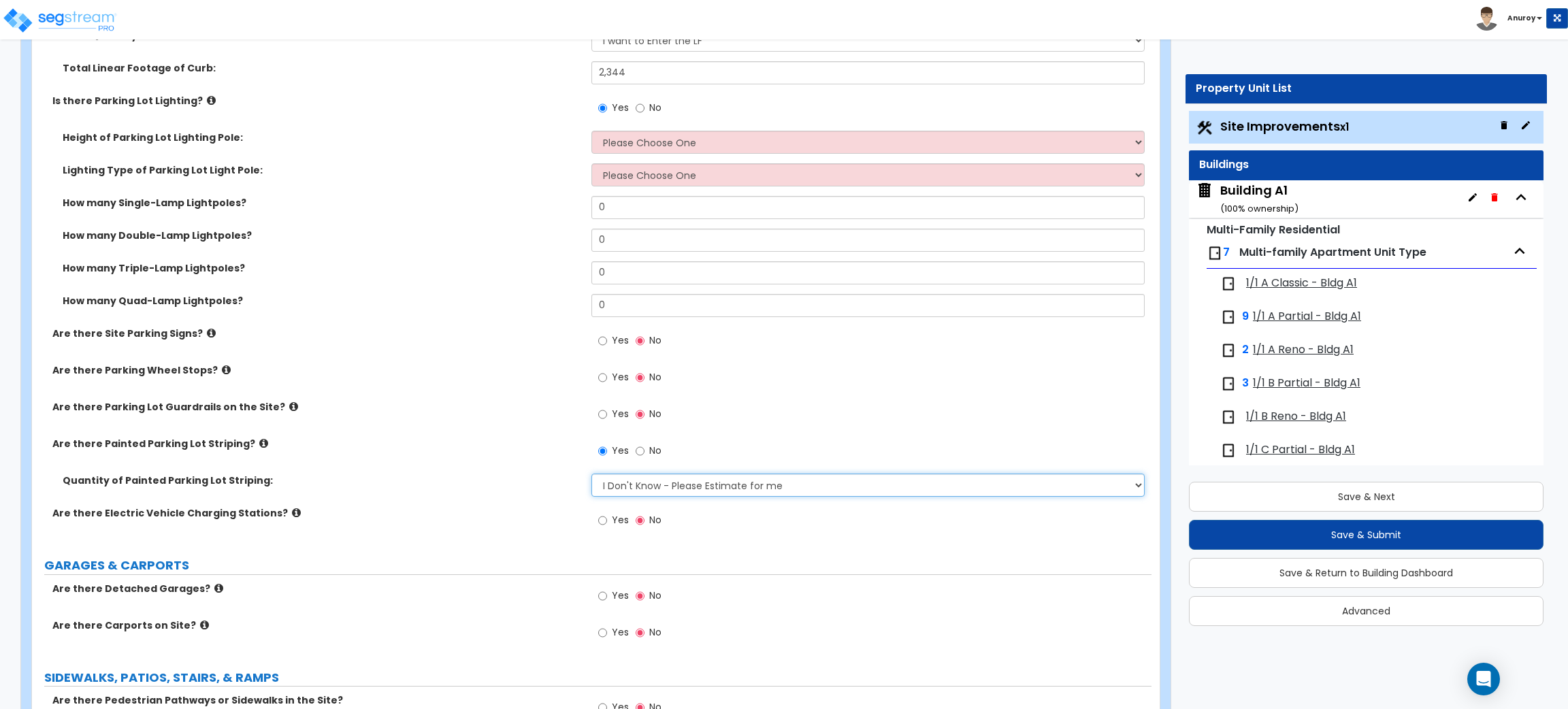
click at [735, 481] on select "I Don't Know - Please Estimate for me I Want to Enter the Number of Parking Spa…" at bounding box center [868, 485] width 553 height 23
select select "1"
click at [591, 474] on select "I Don't Know - Please Estimate for me I Want to Enter the Number of Parking Spa…" at bounding box center [868, 485] width 553 height 23
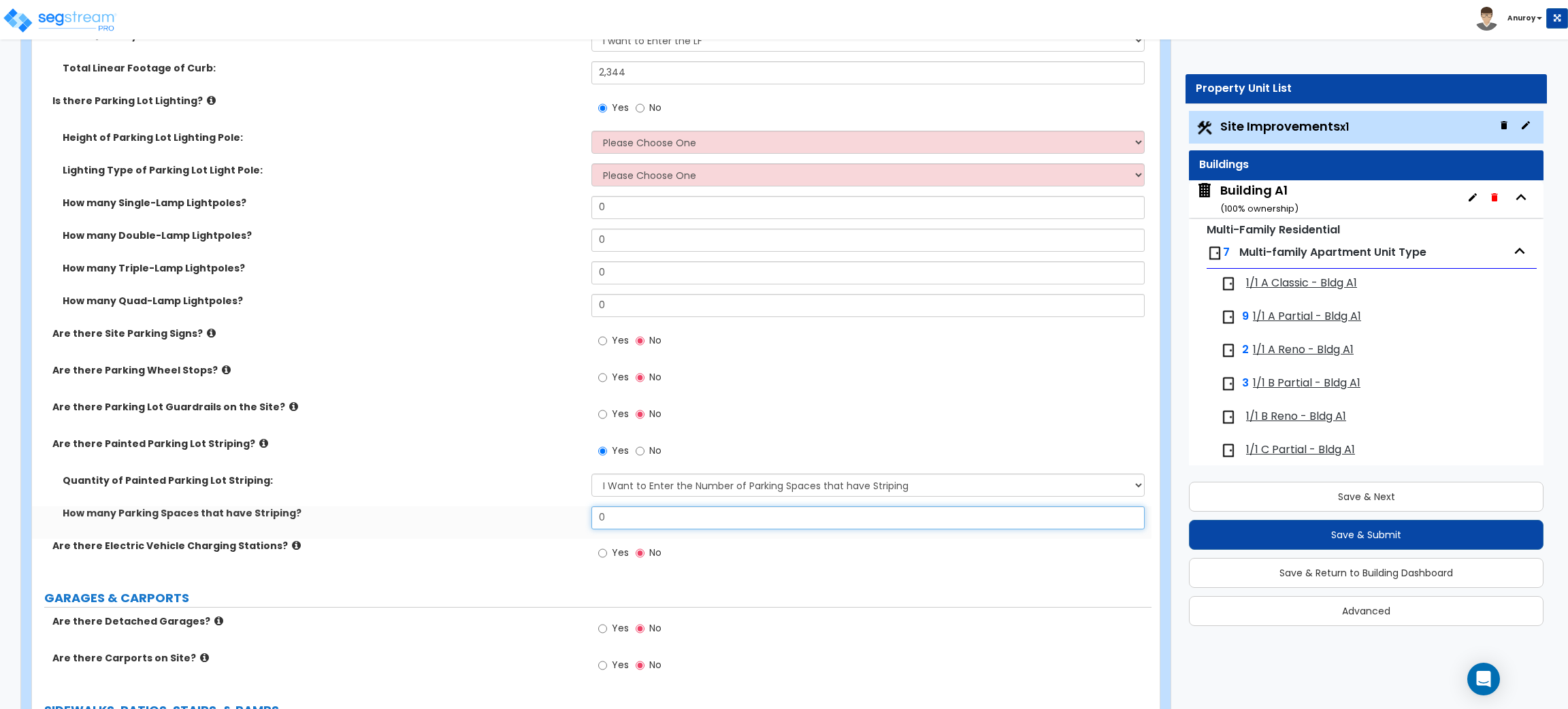
click at [631, 518] on input "0" at bounding box center [868, 518] width 553 height 23
drag, startPoint x: 608, startPoint y: 520, endPoint x: 597, endPoint y: 520, distance: 11.0
click at [597, 520] on input "0" at bounding box center [868, 518] width 553 height 23
type input "587"
click at [435, 504] on div "Quantity of Painted Parking Lot Striping: I Don't Know - Please Estimate for me…" at bounding box center [591, 489] width 1119 height 33
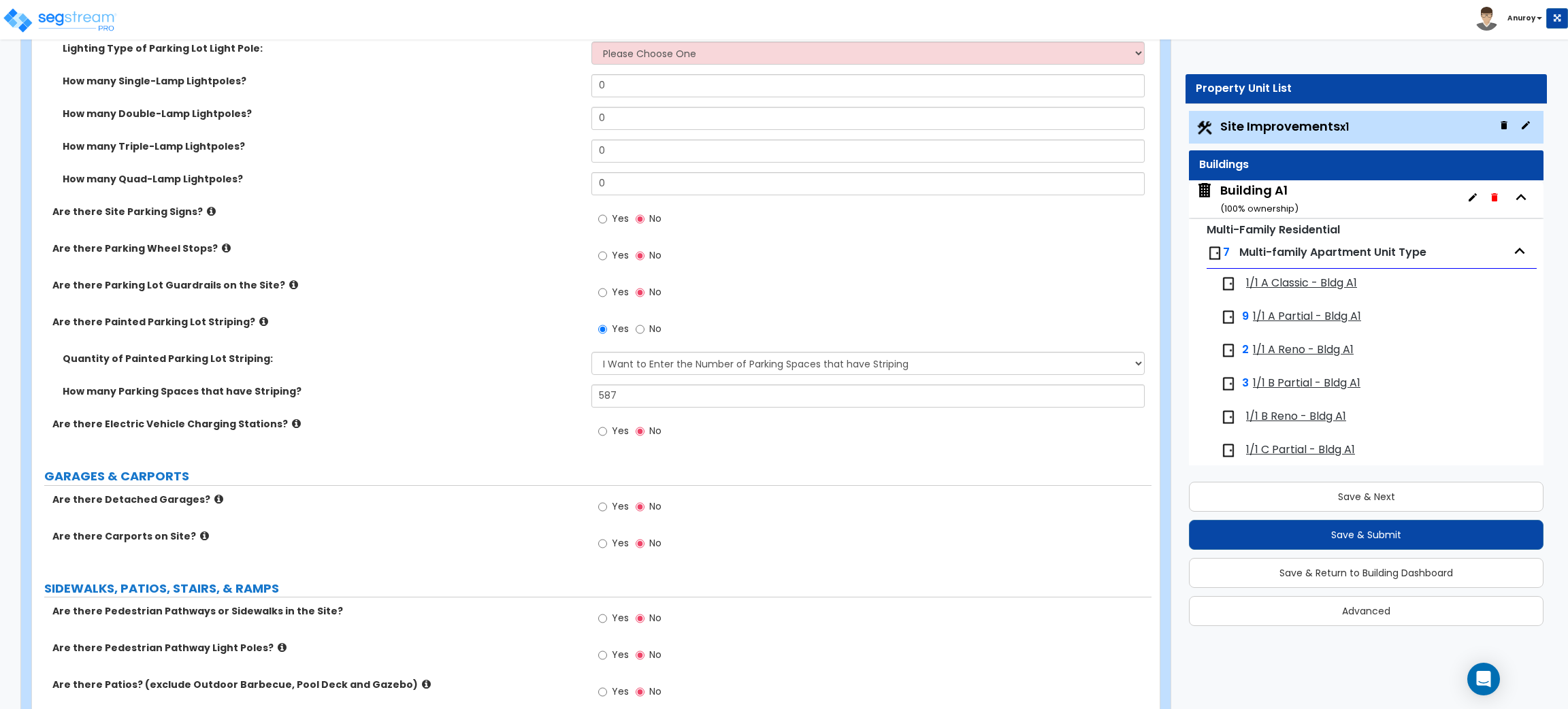
scroll to position [632, 0]
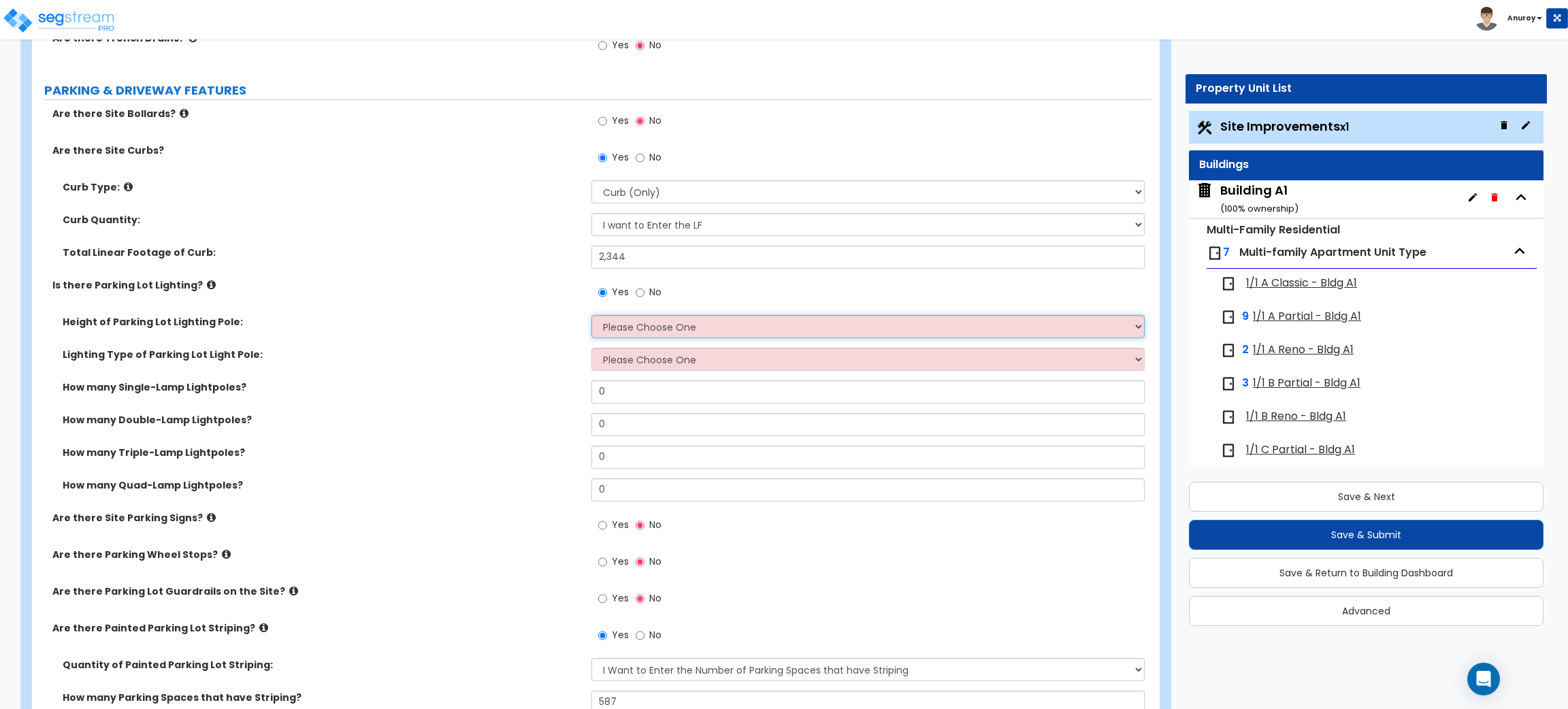
click at [724, 326] on select "Please Choose One 20' high 30' high 40' high" at bounding box center [868, 327] width 553 height 23
click at [164, 387] on label "How many Single-Lamp Lightpoles?" at bounding box center [321, 387] width 519 height 14
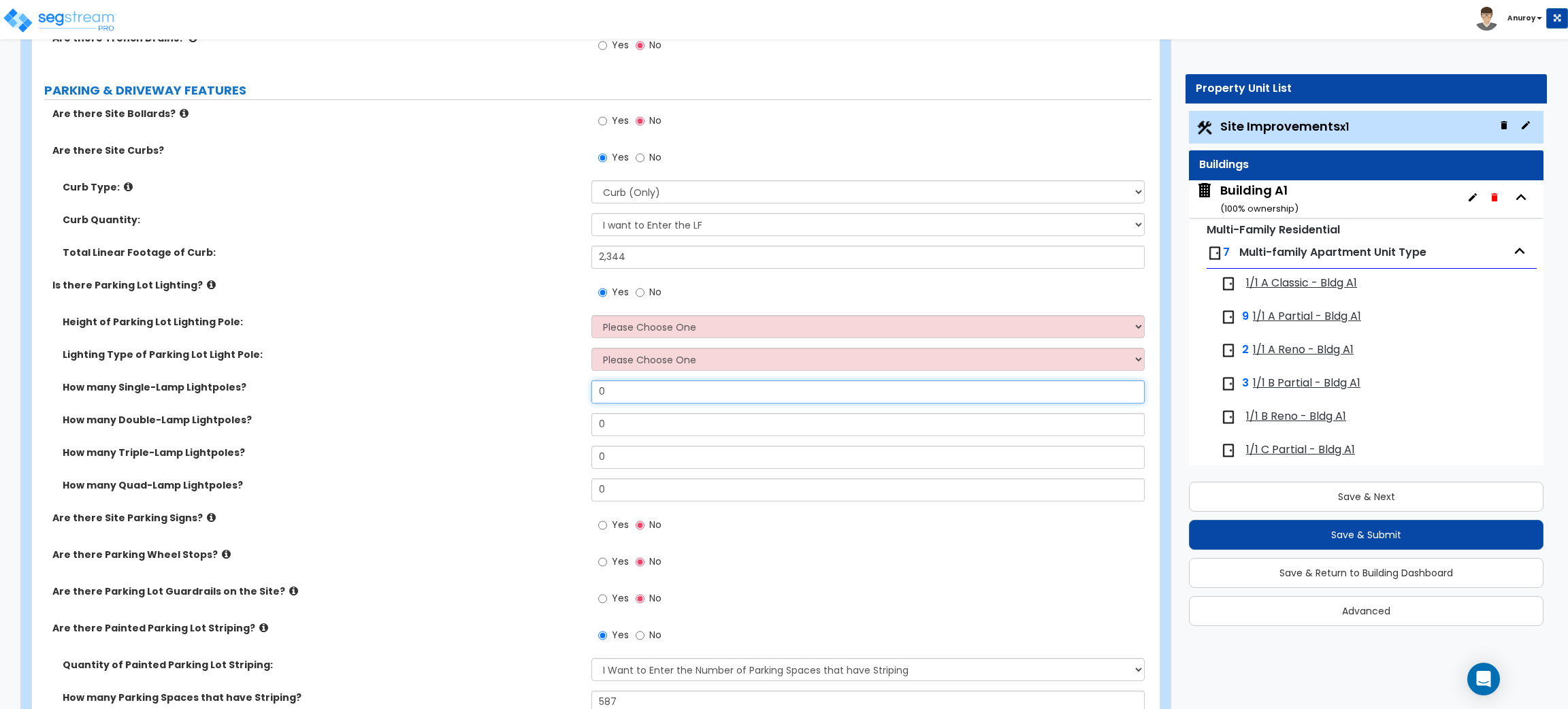
drag, startPoint x: 610, startPoint y: 396, endPoint x: 591, endPoint y: 393, distance: 19.2
click at [591, 393] on input "0" at bounding box center [868, 392] width 553 height 23
type input "10"
click at [179, 385] on label "How many Single-Lamp Lightpoles?" at bounding box center [321, 387] width 519 height 14
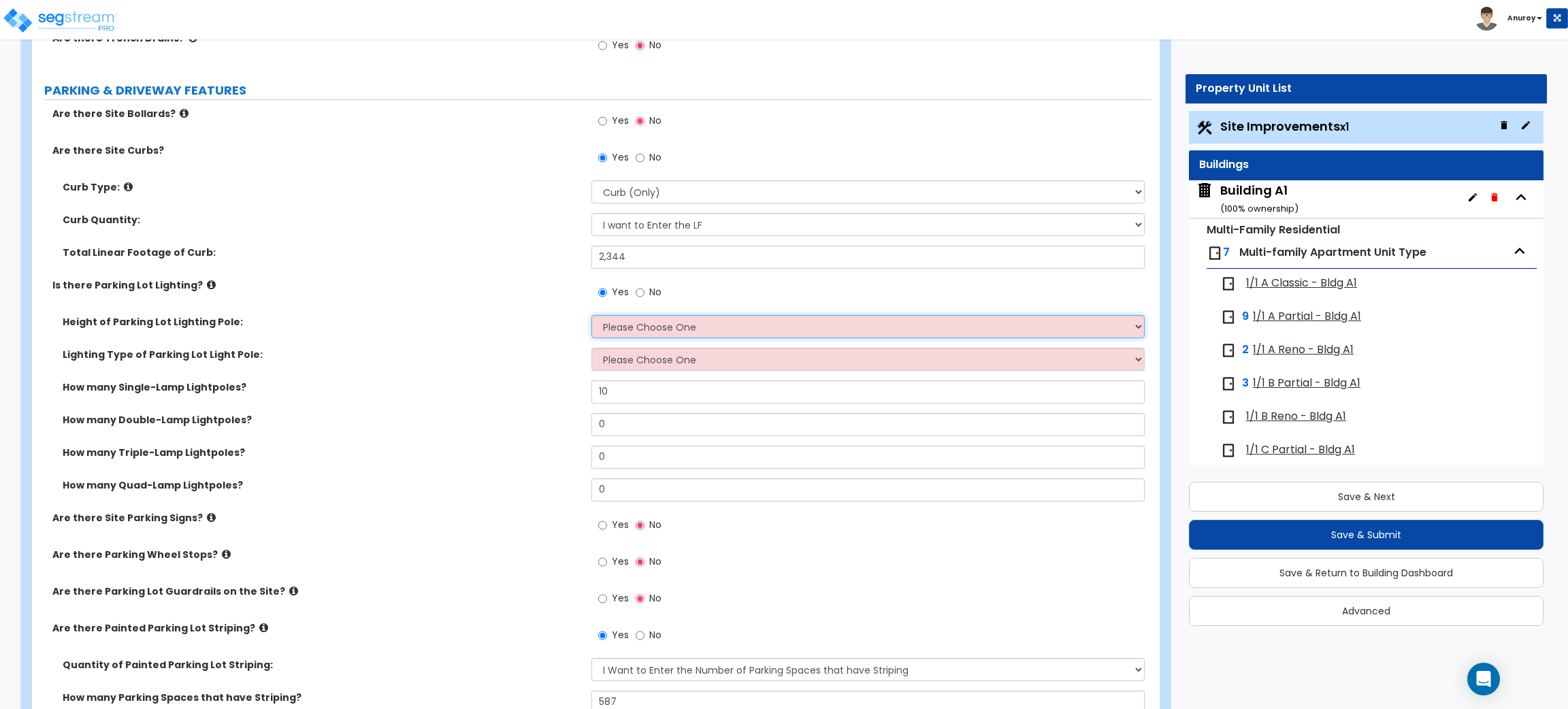
click at [705, 328] on select "Please Choose One 20' high 30' high 40' high" at bounding box center [868, 327] width 553 height 23
click at [424, 378] on div "Lighting Type of Parking Lot Light Pole: Please Choose One LED Metal Halide Hig…" at bounding box center [591, 364] width 1119 height 33
click at [631, 361] on select "Please Choose One LED Metal Halide High Pressure Sodium Please Choose for me" at bounding box center [868, 359] width 553 height 23
click at [655, 349] on select "Please Choose One LED Metal Halide High Pressure Sodium Please Choose for me" at bounding box center [868, 359] width 553 height 23
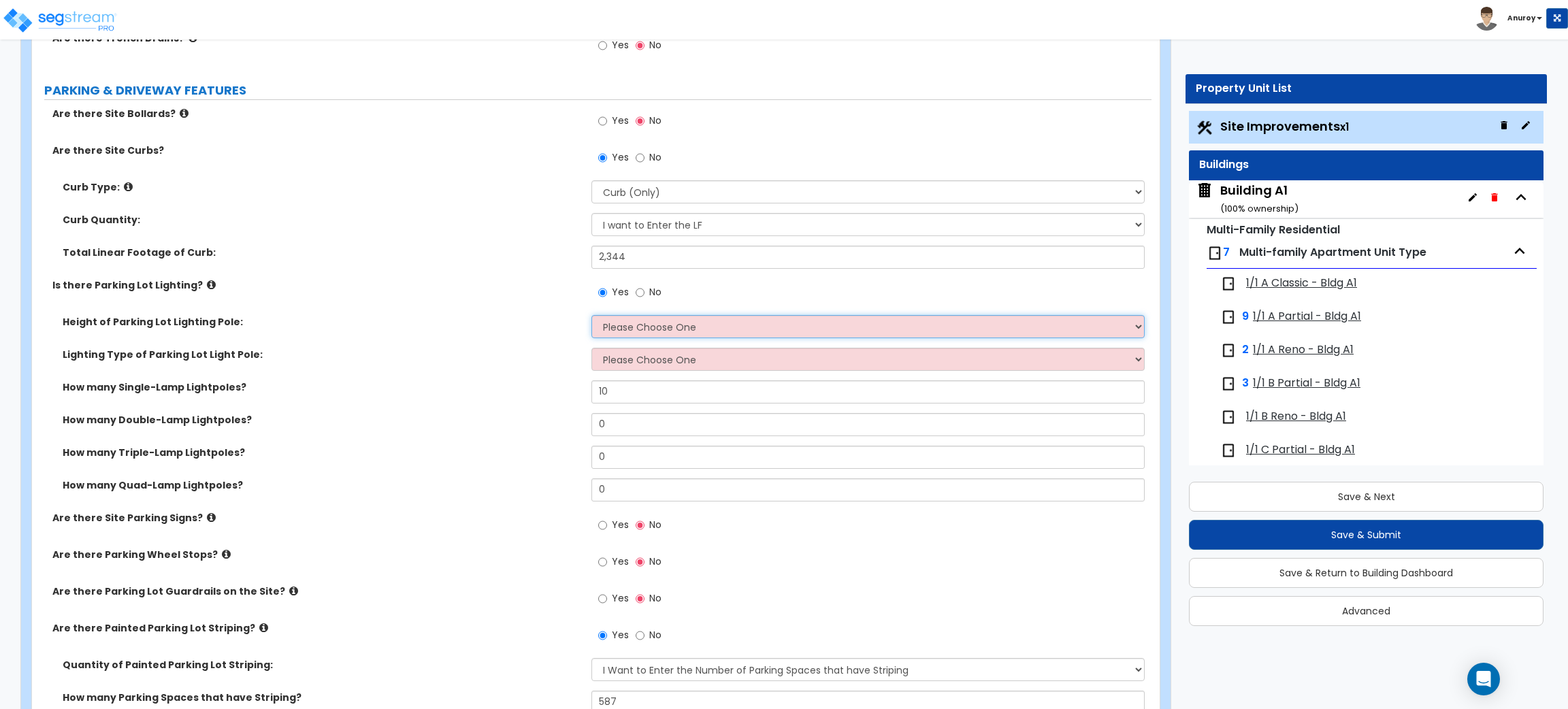
click at [630, 330] on select "Please Choose One 20' high 30' high 40' high" at bounding box center [868, 327] width 553 height 23
select select "1"
click at [591, 315] on select "Please Choose One 20' high 30' high 40' high" at bounding box center [868, 327] width 553 height 23
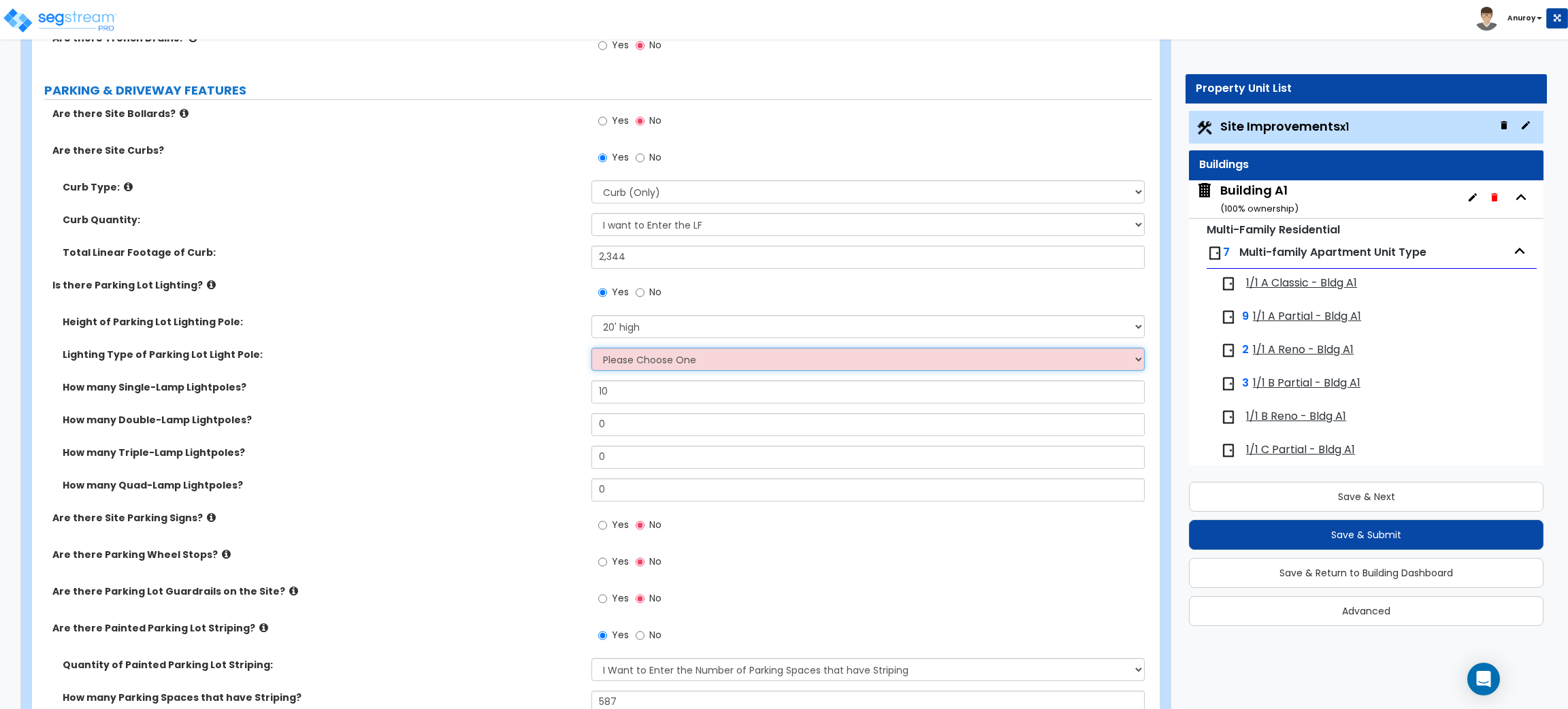
click at [643, 358] on select "Please Choose One LED Metal Halide High Pressure Sodium Please Choose for me" at bounding box center [868, 359] width 553 height 23
click at [655, 332] on select "Please Choose One 20' high 30' high 40' high" at bounding box center [868, 327] width 553 height 23
click at [479, 353] on label "Lighting Type of Parking Lot Light Pole:" at bounding box center [321, 354] width 519 height 14
click at [489, 341] on div "Height of Parking Lot Lighting Pole: Please Choose One 20' high 30' high 40' hi…" at bounding box center [591, 331] width 1119 height 33
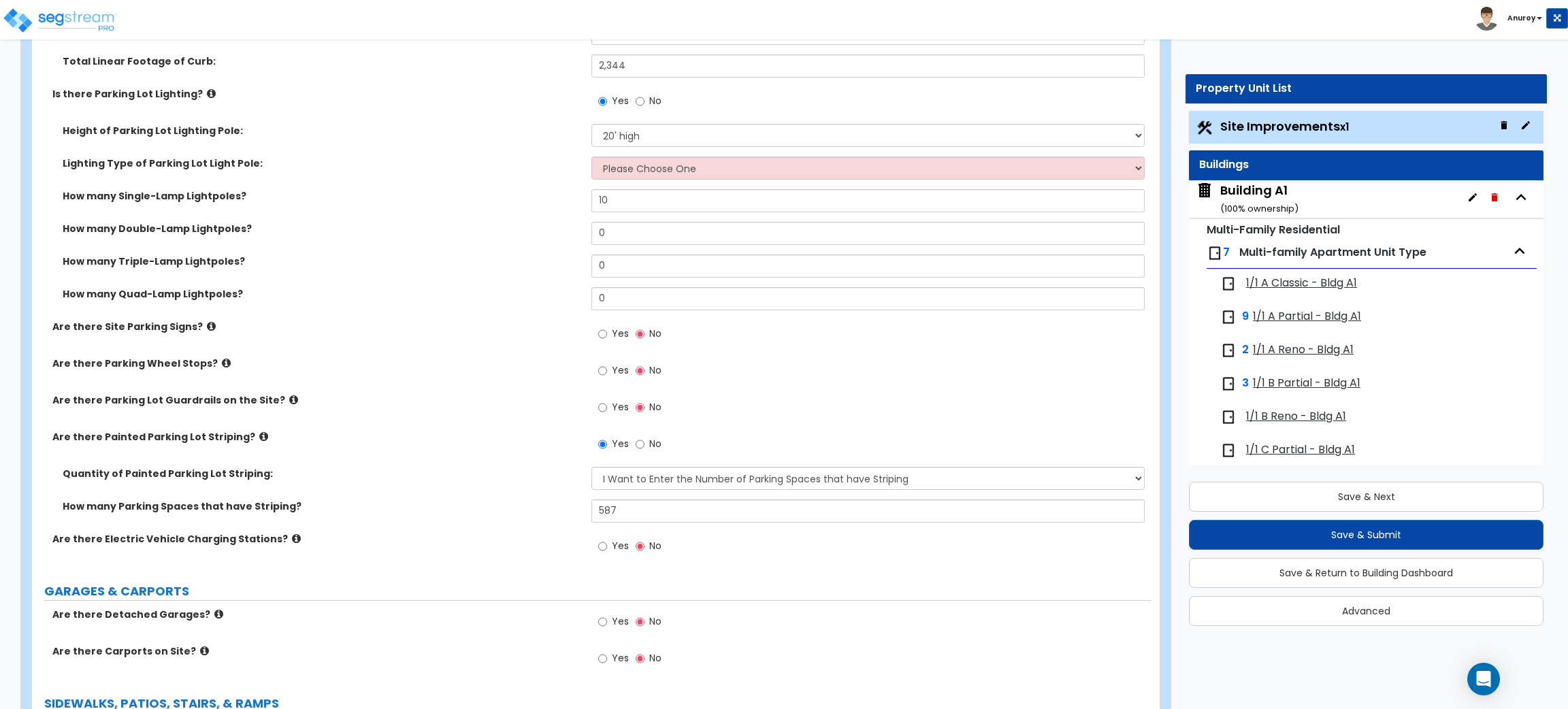
scroll to position [837, 0]
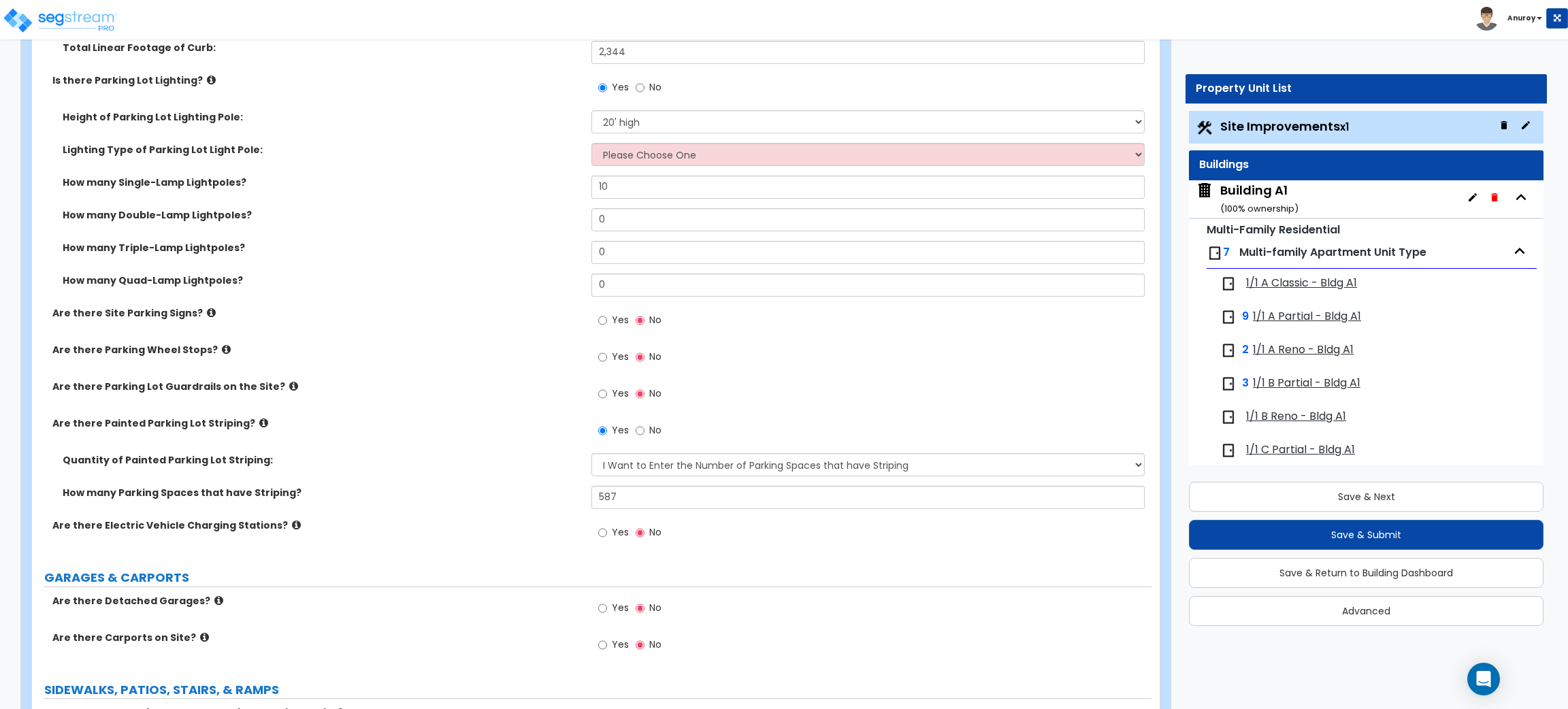
click at [222, 351] on icon at bounding box center [226, 350] width 9 height 10
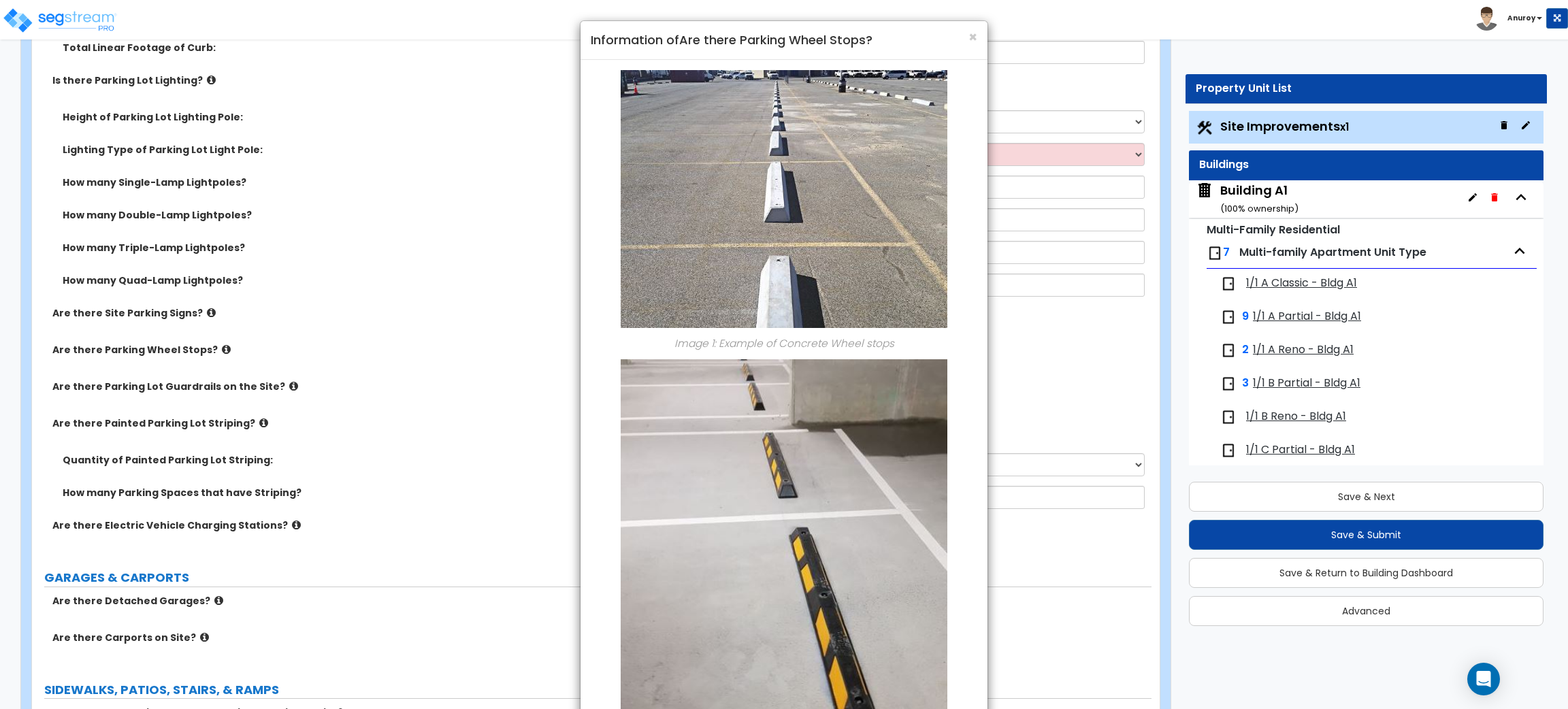
drag, startPoint x: 397, startPoint y: 382, endPoint x: 389, endPoint y: 382, distance: 8.0
click at [396, 382] on div "× Information of Are there Parking Wheel Stops? Image 1: Example of Concrete Wh…" at bounding box center [784, 354] width 1568 height 709
click at [973, 36] on span "×" at bounding box center [973, 36] width 9 height 20
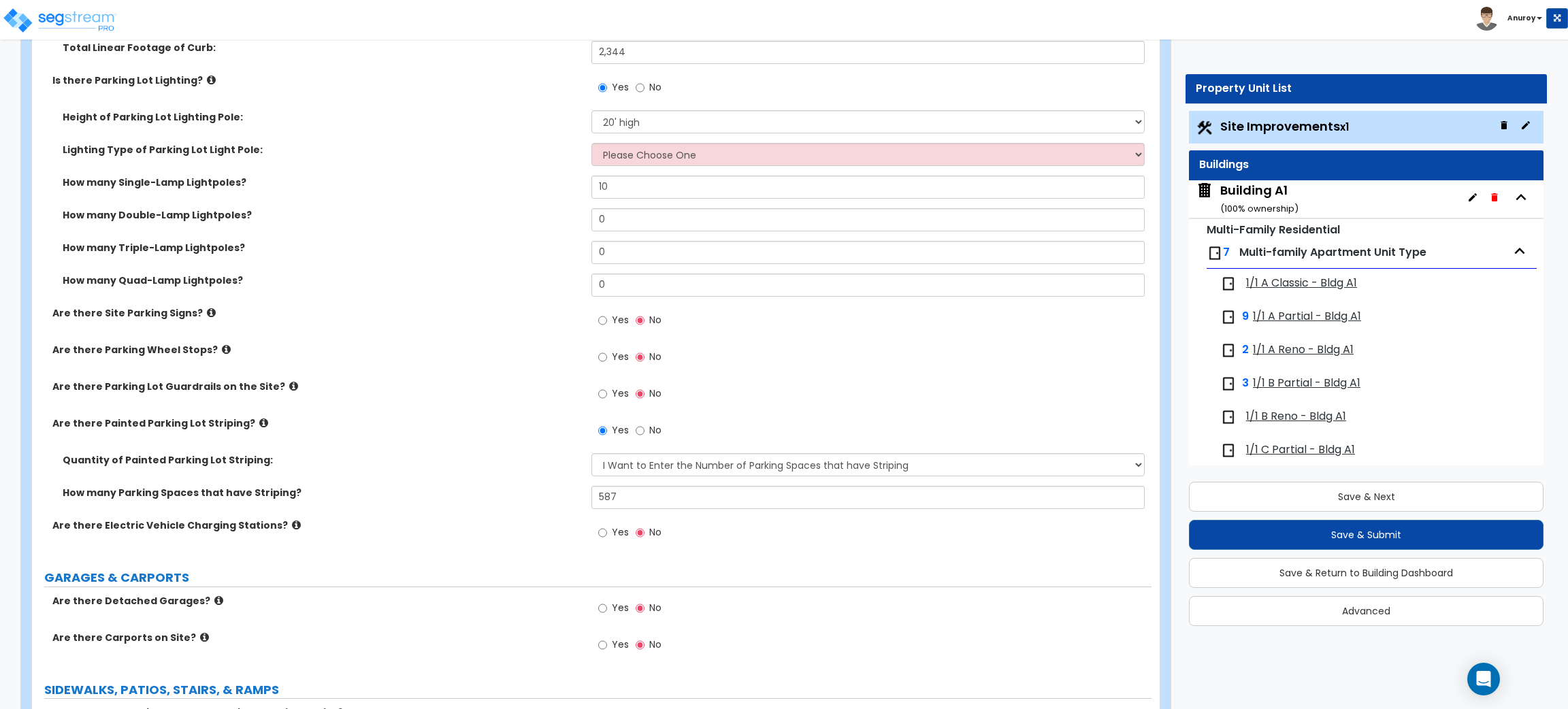
scroll to position [939, 0]
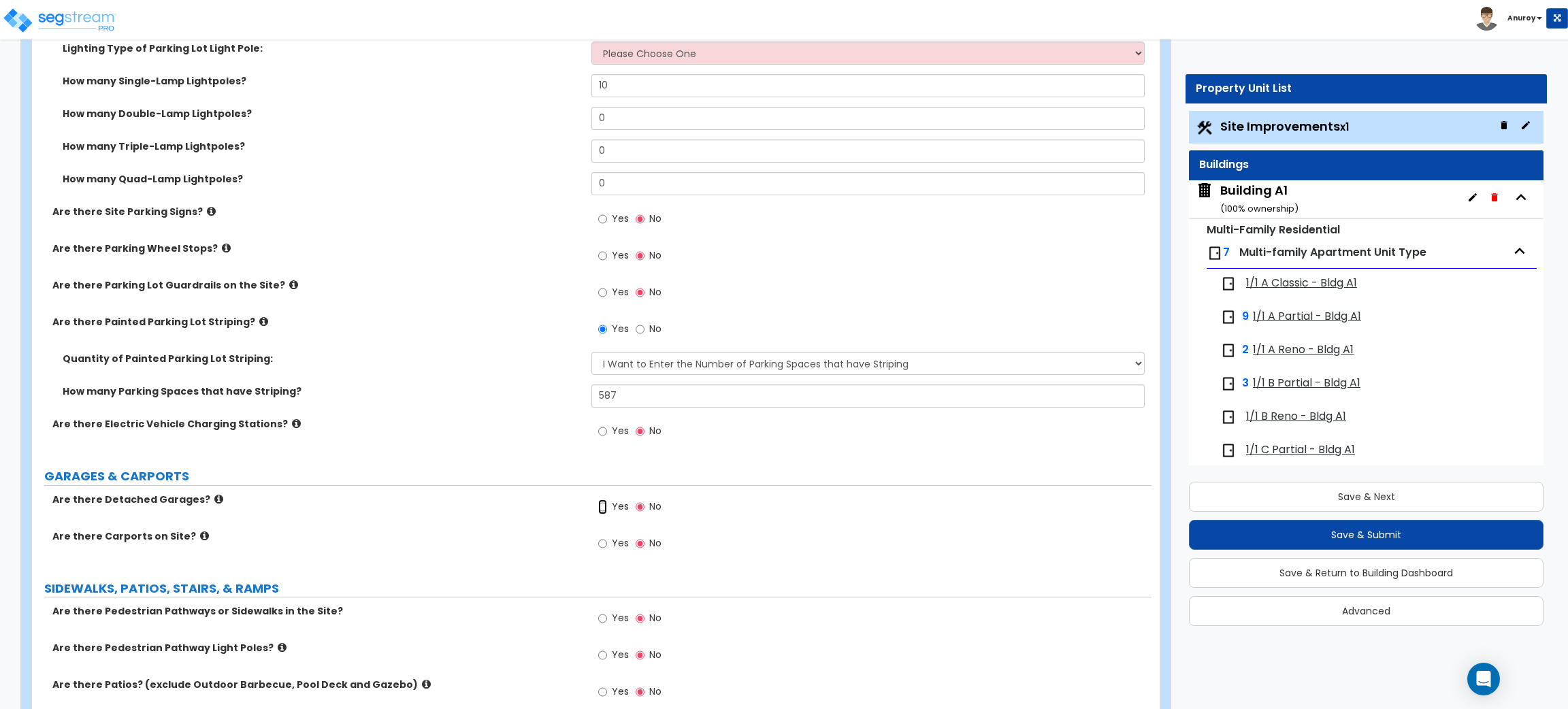
click at [603, 505] on input "Yes" at bounding box center [603, 507] width 9 height 15
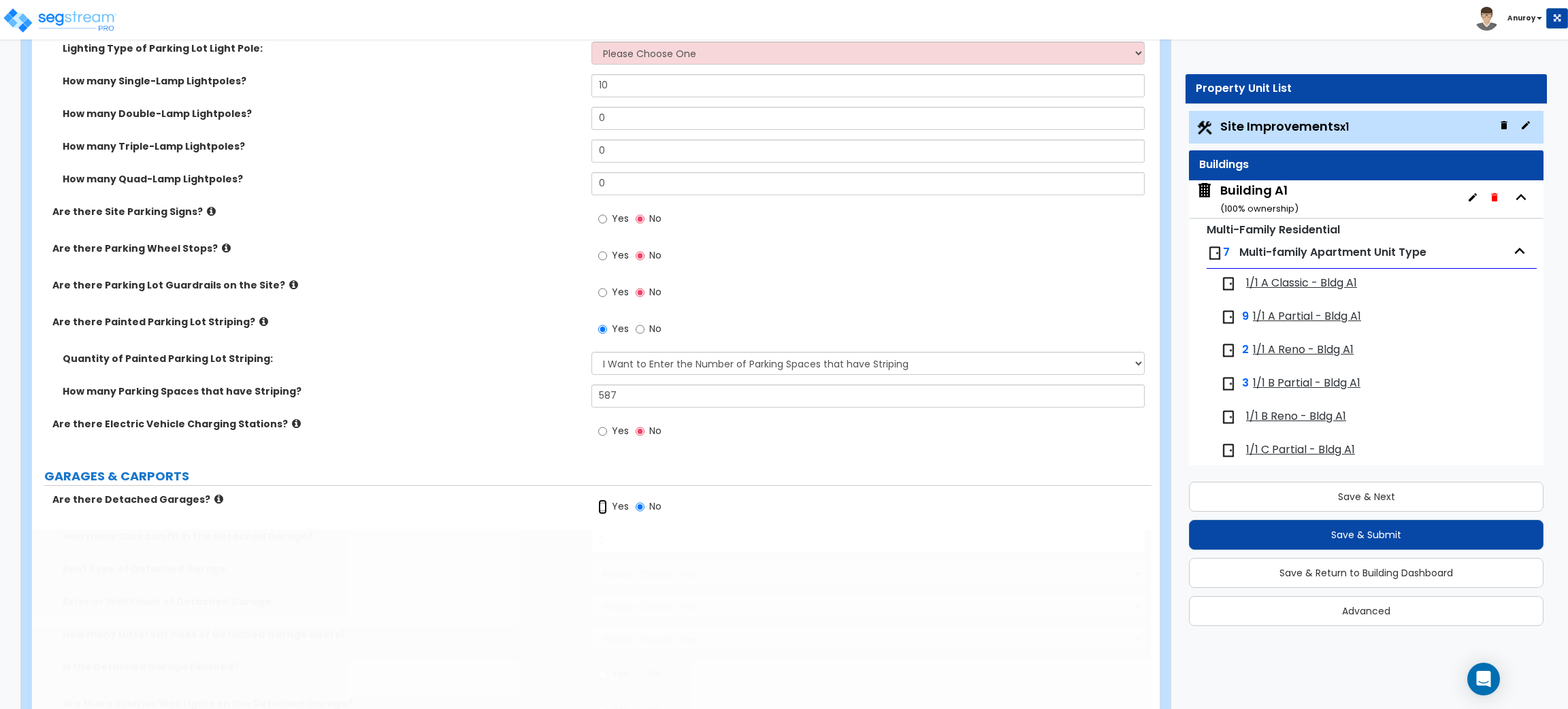
radio input "true"
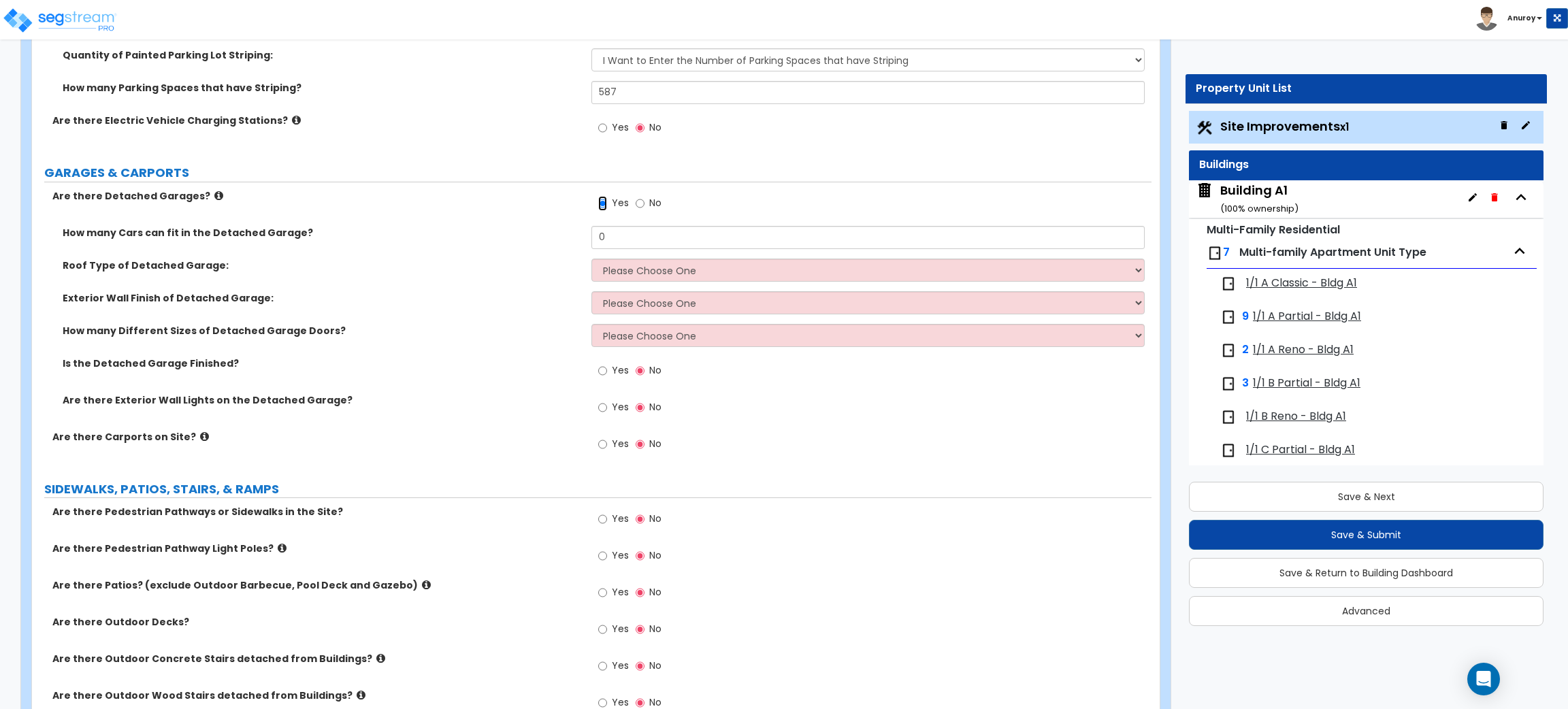
scroll to position [1245, 0]
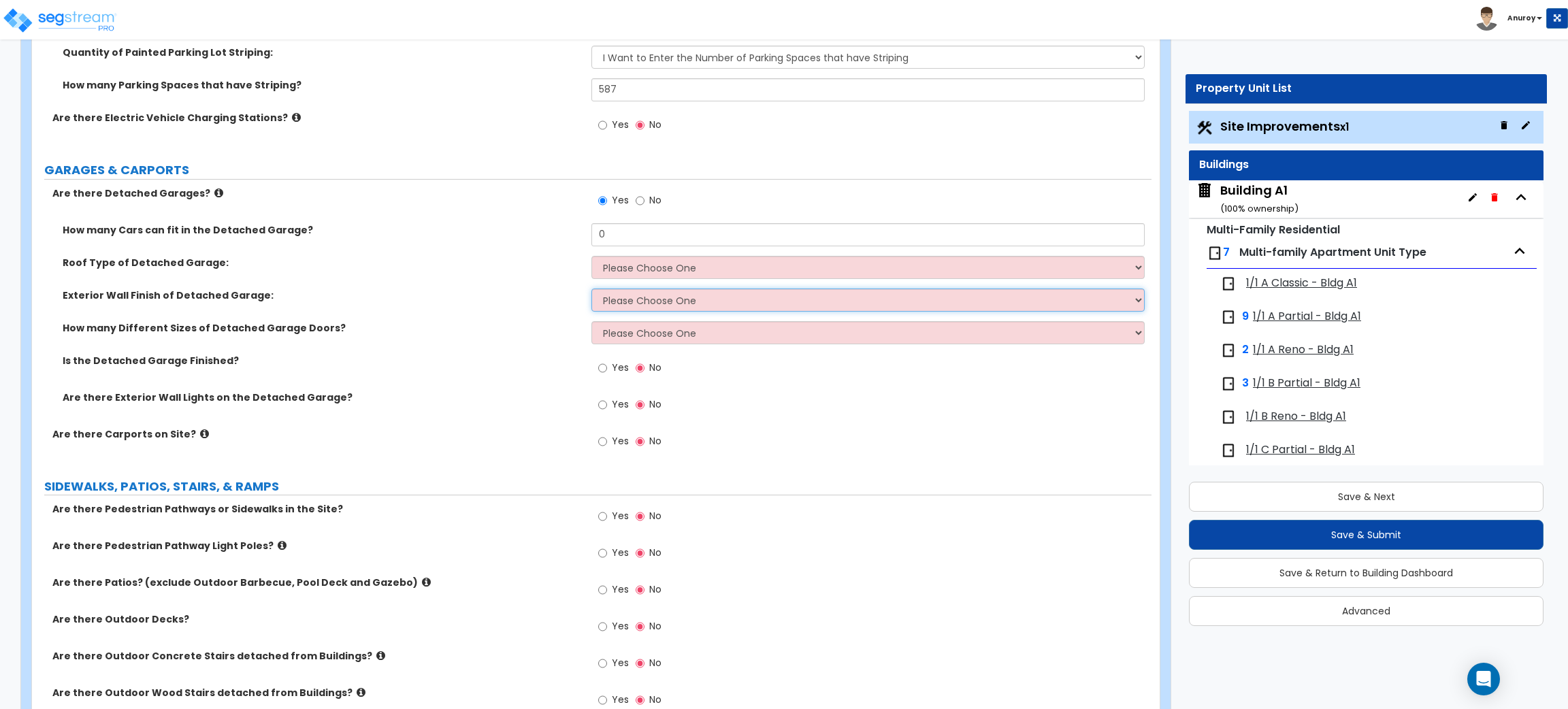
click at [672, 300] on select "Please Choose One Brick Veneer Stone Veneer Wood Siding Vinyl Siding Standing S…" at bounding box center [868, 300] width 553 height 23
select select "6"
click at [591, 289] on select "Please Choose One Brick Veneer Stone Veneer Wood Siding Vinyl Siding Standing S…" at bounding box center [868, 300] width 553 height 23
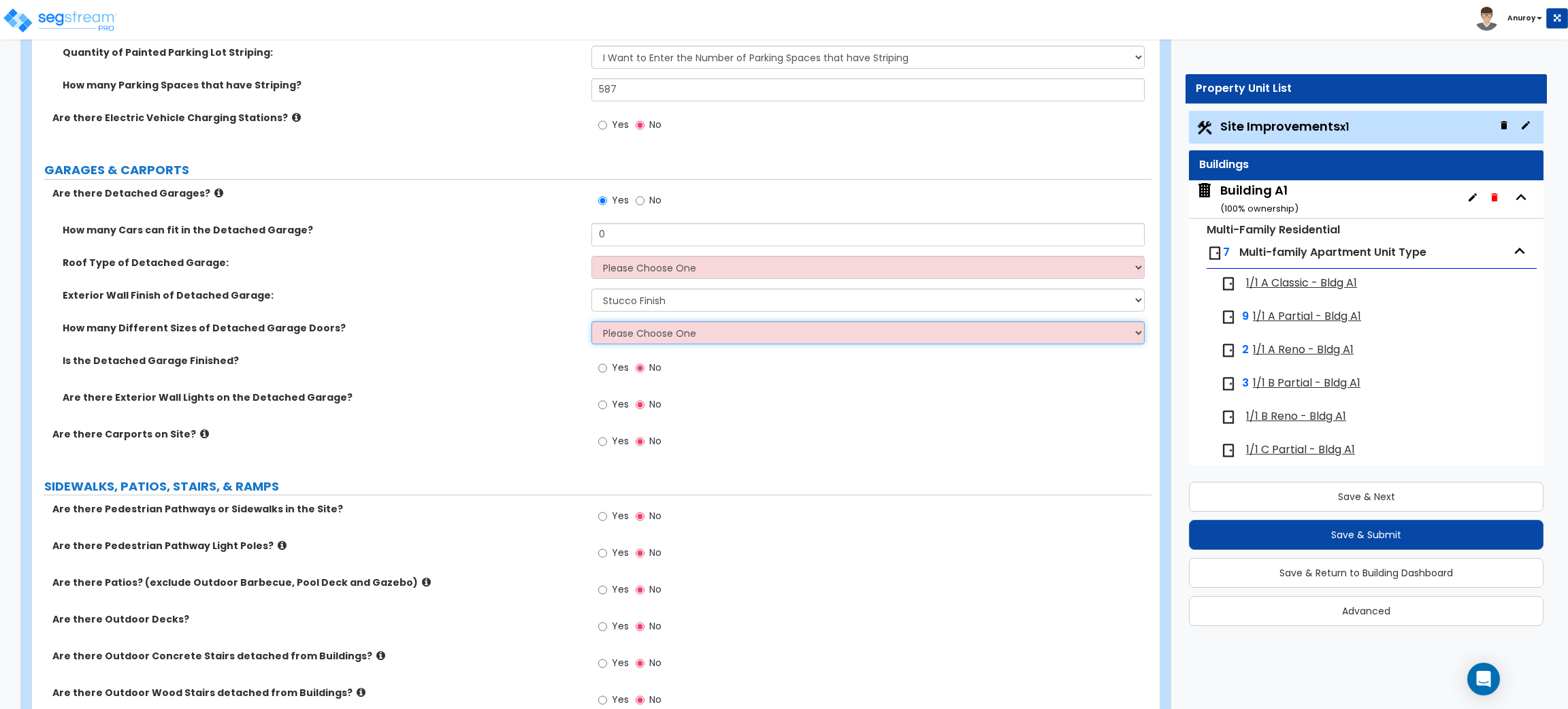
click at [702, 338] on select "Please Choose One 1 2" at bounding box center [868, 333] width 553 height 23
select select "1"
click at [591, 321] on select "Please Choose One 1 2" at bounding box center [868, 333] width 553 height 23
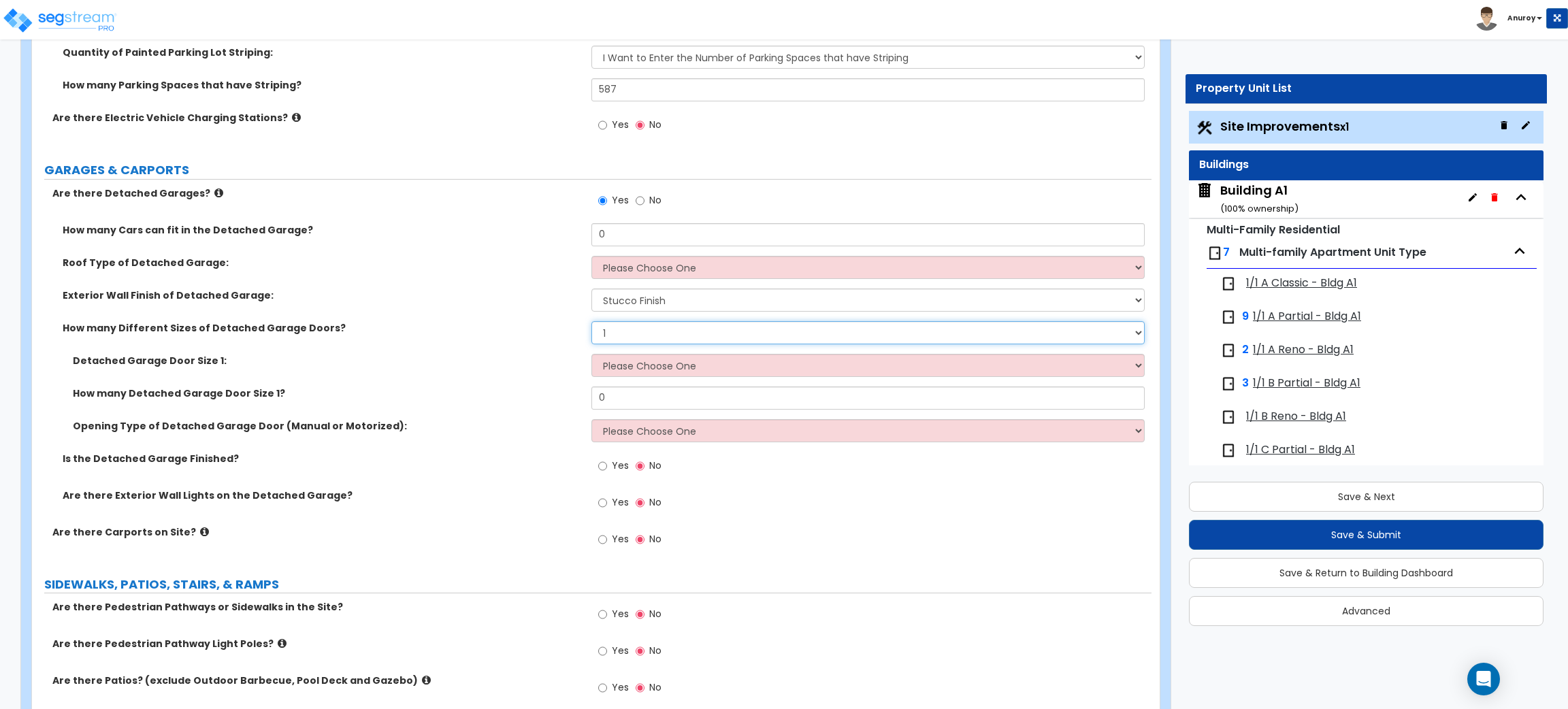
click at [669, 338] on select "Please Choose One 1 2" at bounding box center [868, 333] width 553 height 23
click at [460, 350] on div "How many Different Sizes of Detached Garage Doors? Please Choose One 1 2" at bounding box center [591, 337] width 1119 height 33
click at [603, 540] on input "Yes" at bounding box center [603, 540] width 9 height 15
radio input "true"
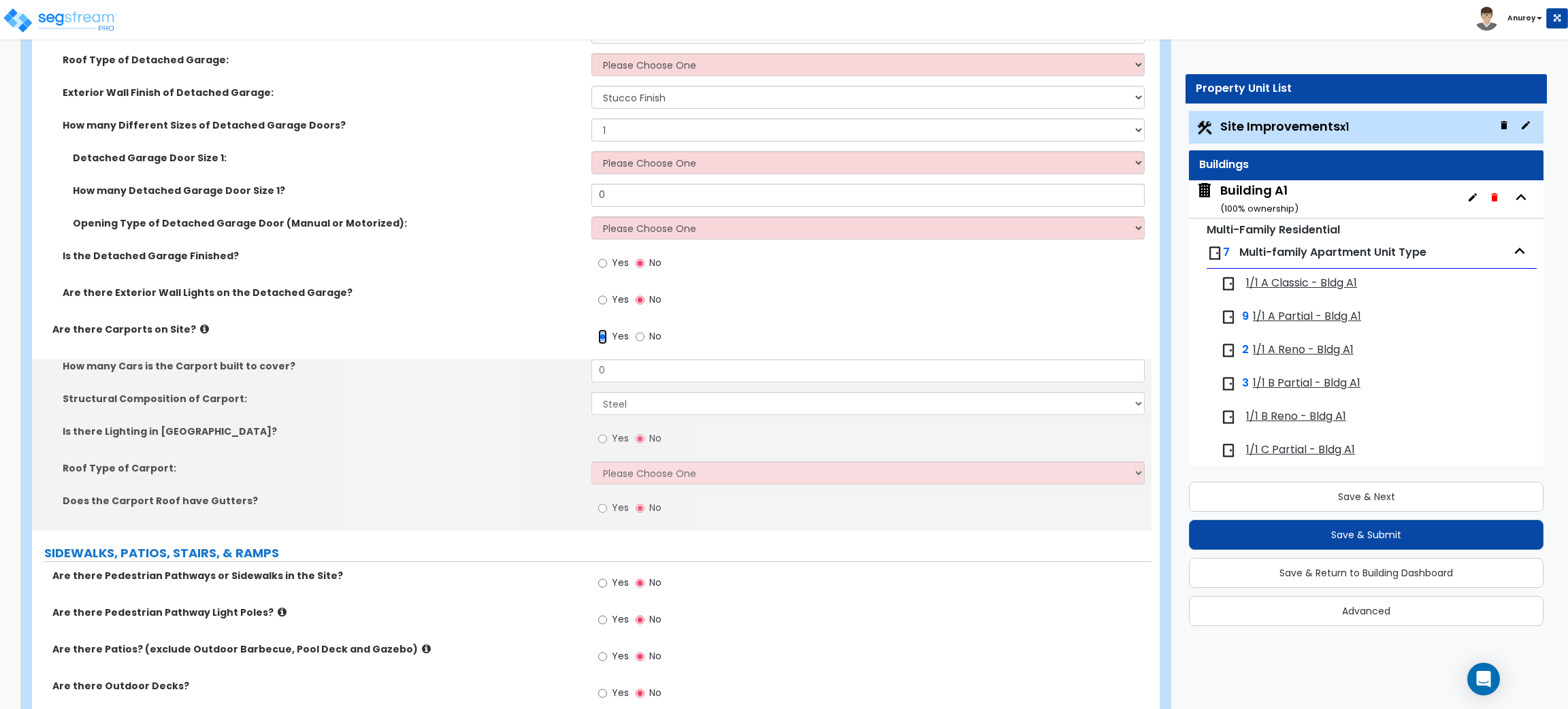
scroll to position [1449, 0]
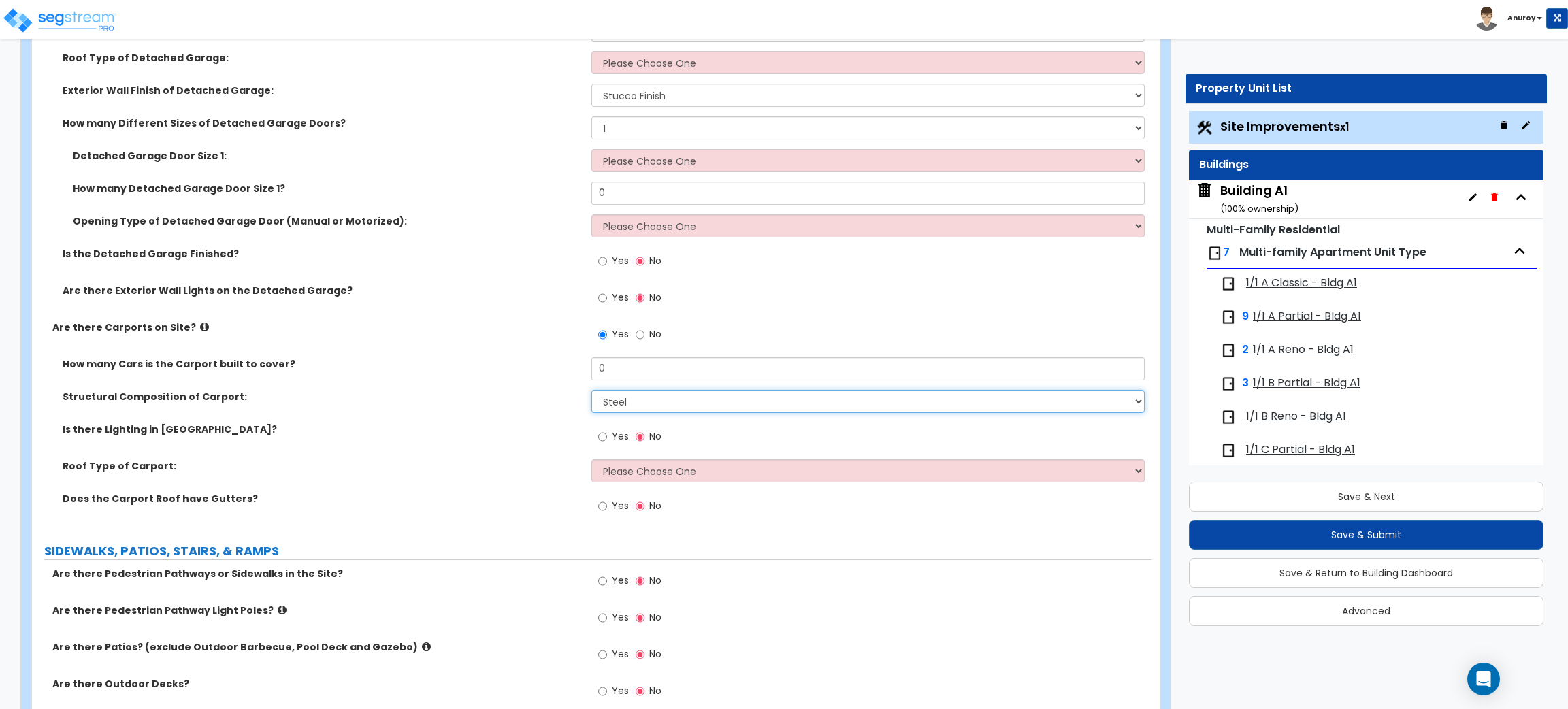
click at [626, 402] on select "Steel Wood" at bounding box center [868, 401] width 553 height 23
select select "2"
click at [591, 390] on select "Steel Wood" at bounding box center [868, 401] width 553 height 23
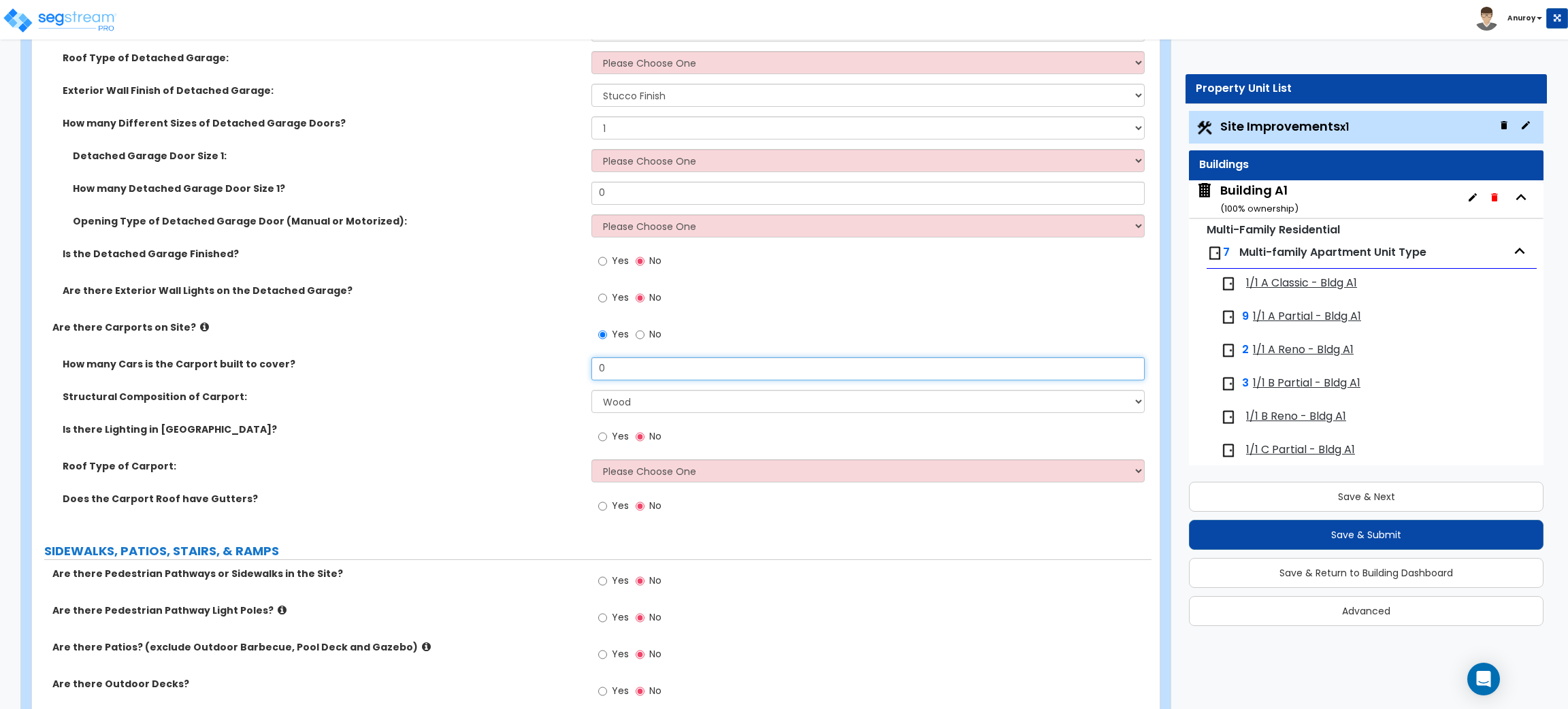
click at [644, 373] on input "0" at bounding box center [868, 369] width 553 height 23
drag, startPoint x: 622, startPoint y: 369, endPoint x: 596, endPoint y: 367, distance: 26.1
click at [596, 367] on input "0" at bounding box center [868, 369] width 553 height 23
type input "161"
click at [929, 300] on div "Yes No" at bounding box center [871, 302] width 559 height 37
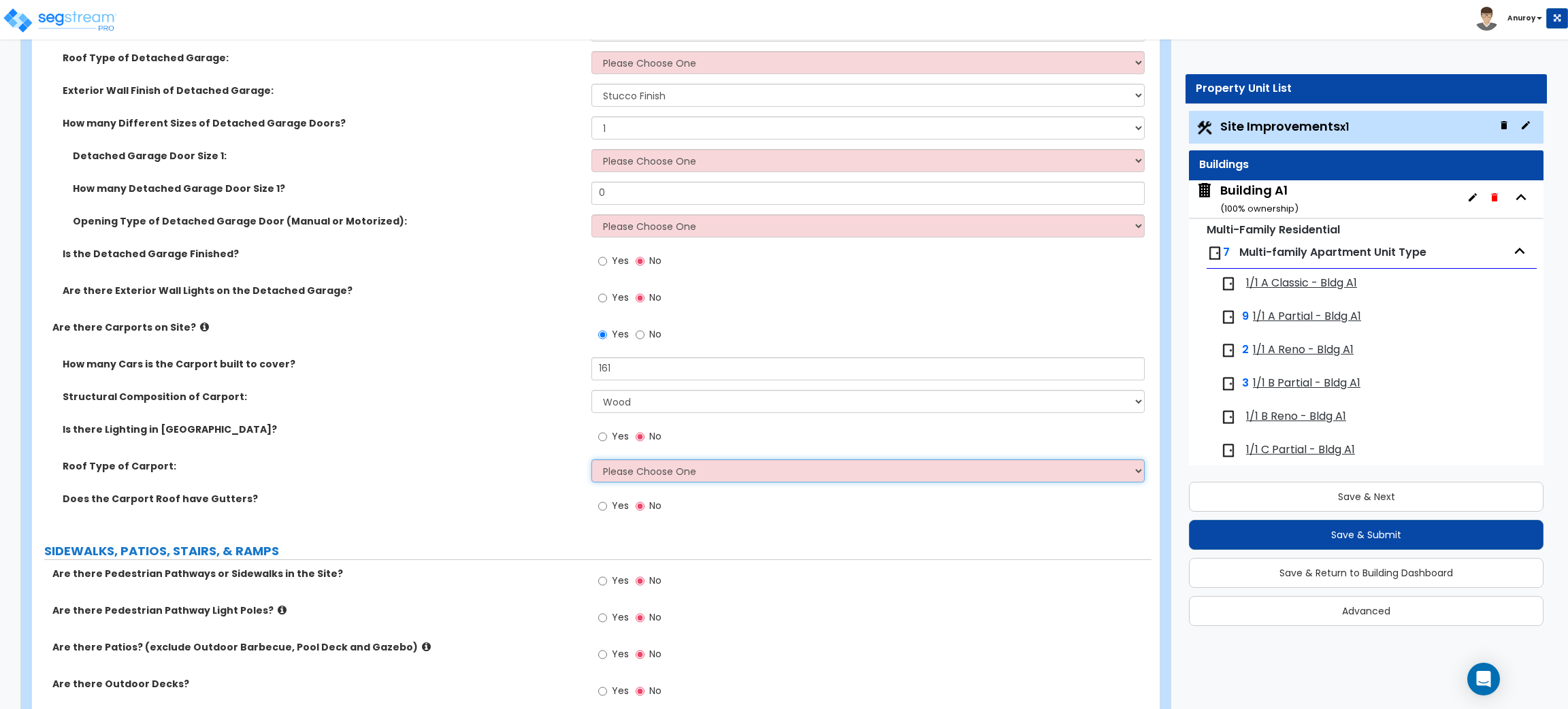
click at [692, 476] on select "Please Choose One Gabled Roof Flat Roof" at bounding box center [868, 471] width 553 height 23
select select "2"
click at [591, 460] on select "Please Choose One Gabled Roof Flat Roof" at bounding box center [868, 471] width 553 height 23
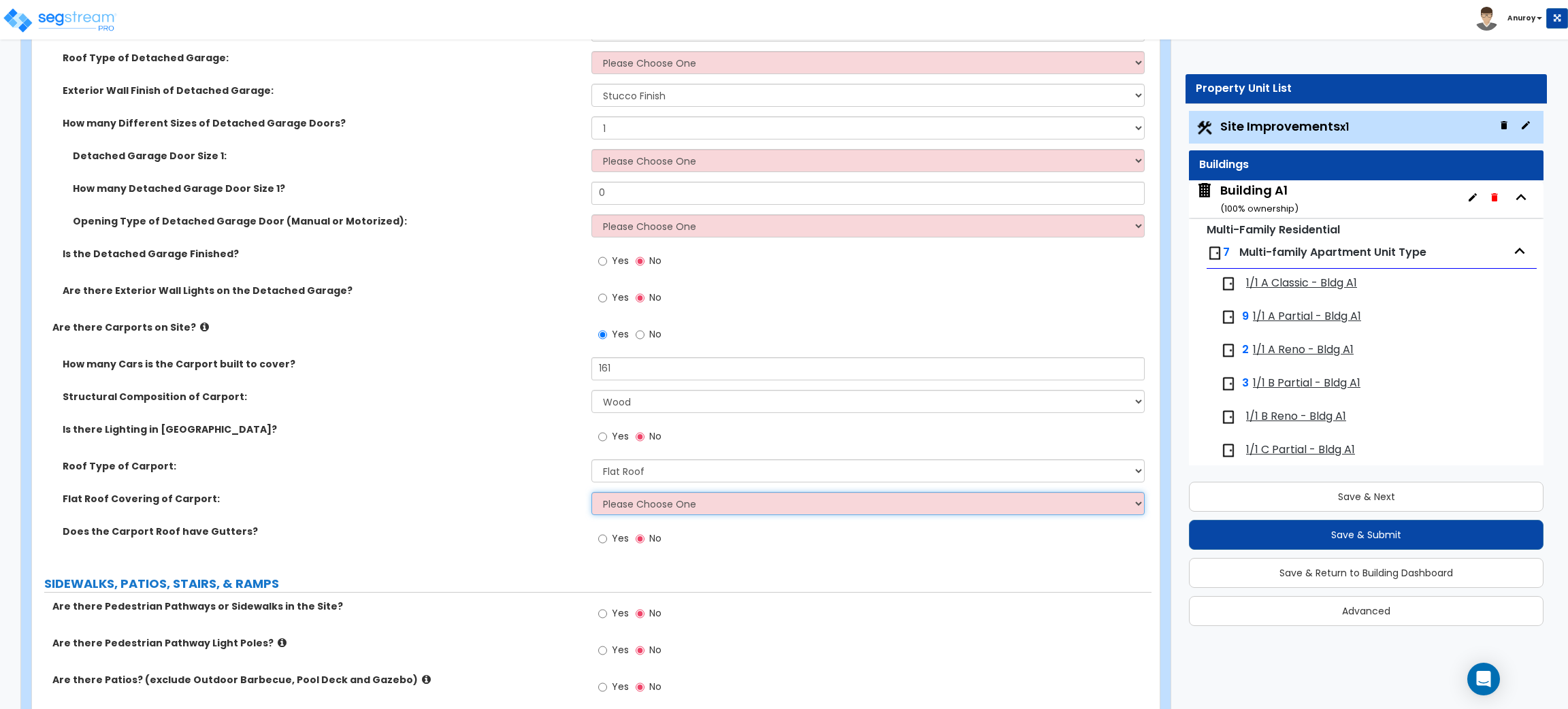
click at [704, 506] on select "Please Choose One Rolled Asphalt Plastic Membrane Asphalt Flood Coat Standing S…" at bounding box center [868, 504] width 553 height 23
click at [476, 508] on div "Flat Roof Covering of Carport: Please Choose One Rolled Asphalt Plastic Membran…" at bounding box center [591, 508] width 1119 height 33
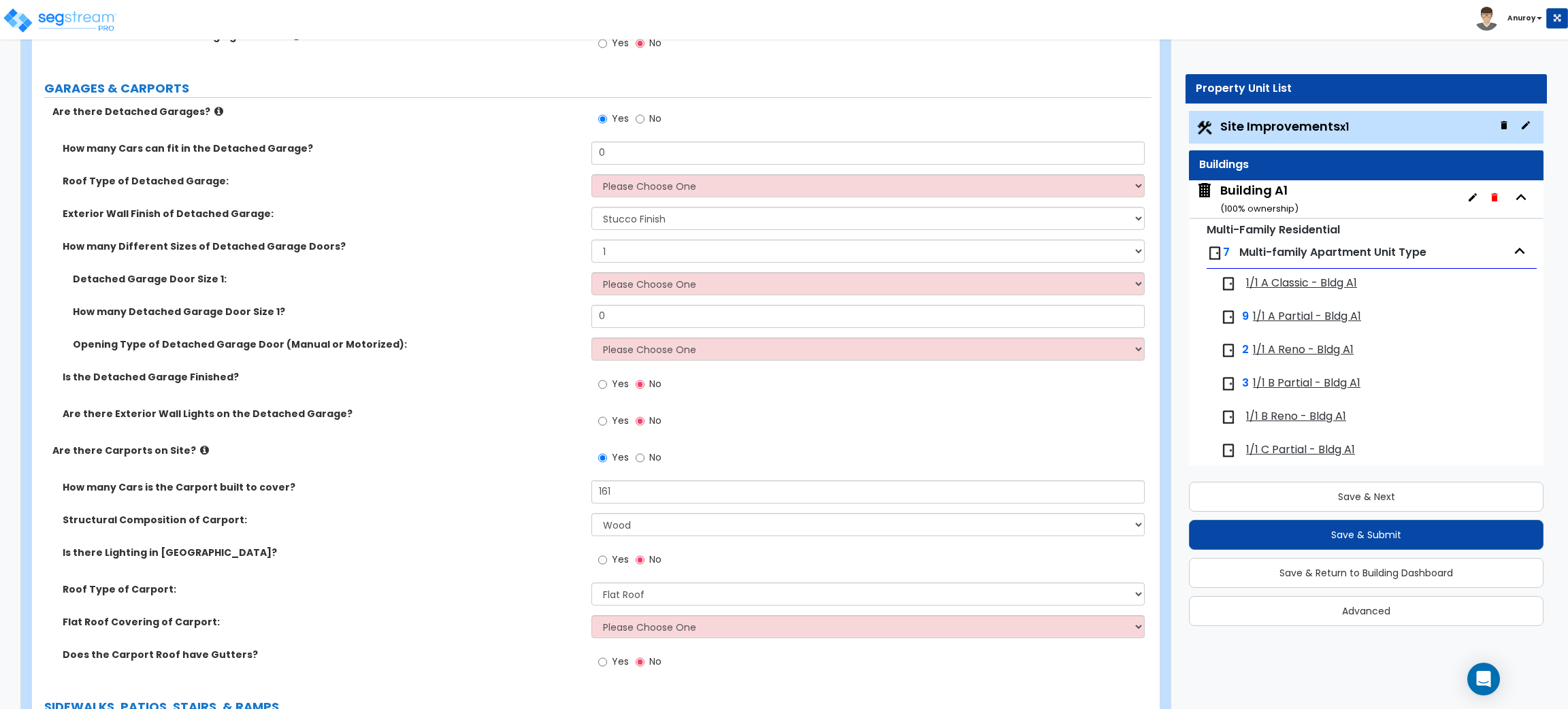
scroll to position [1347, 0]
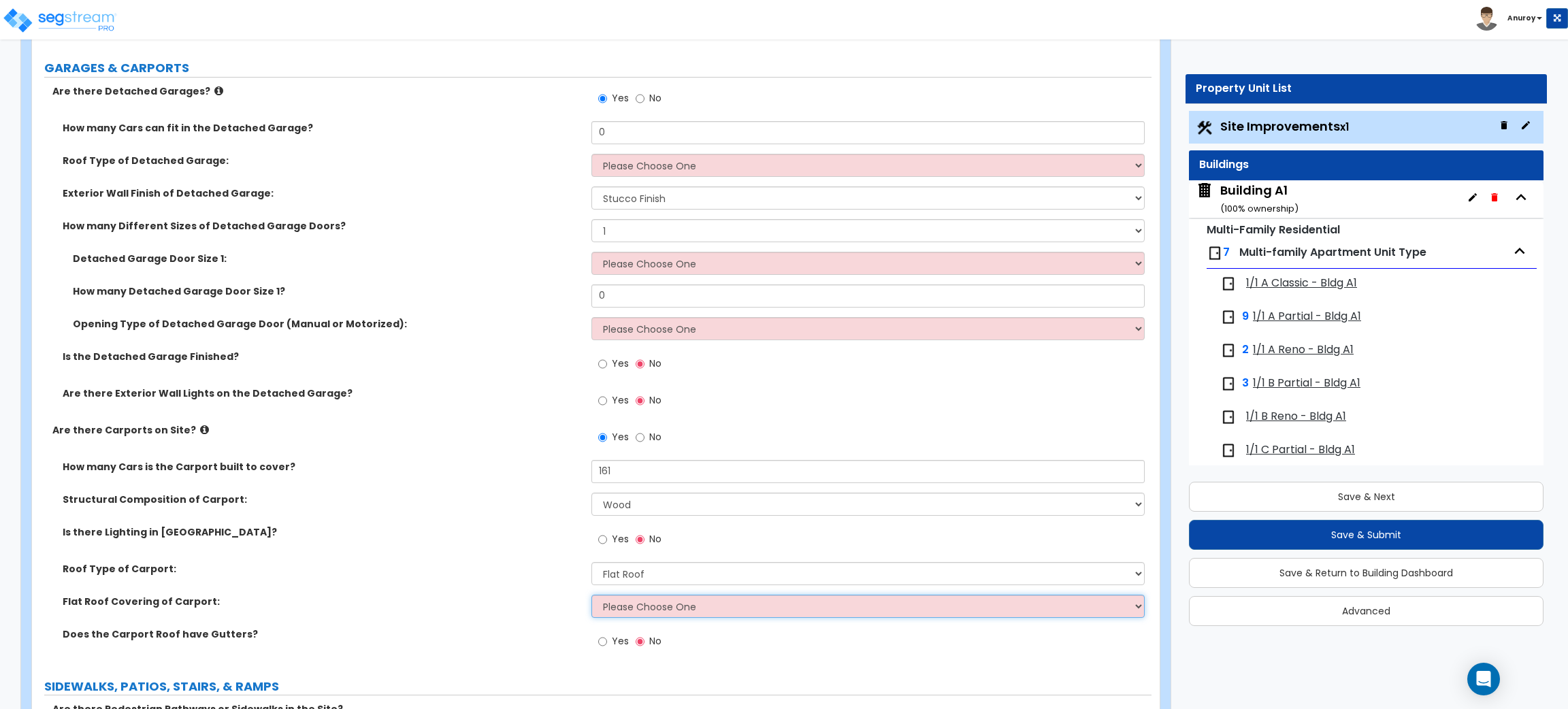
click at [657, 610] on select "Please Choose One Rolled Asphalt Plastic Membrane Asphalt Flood Coat Standing S…" at bounding box center [868, 606] width 553 height 23
select select "2"
click at [591, 595] on select "Please Choose One Rolled Asphalt Plastic Membrane Asphalt Flood Coat Standing S…" at bounding box center [868, 606] width 553 height 23
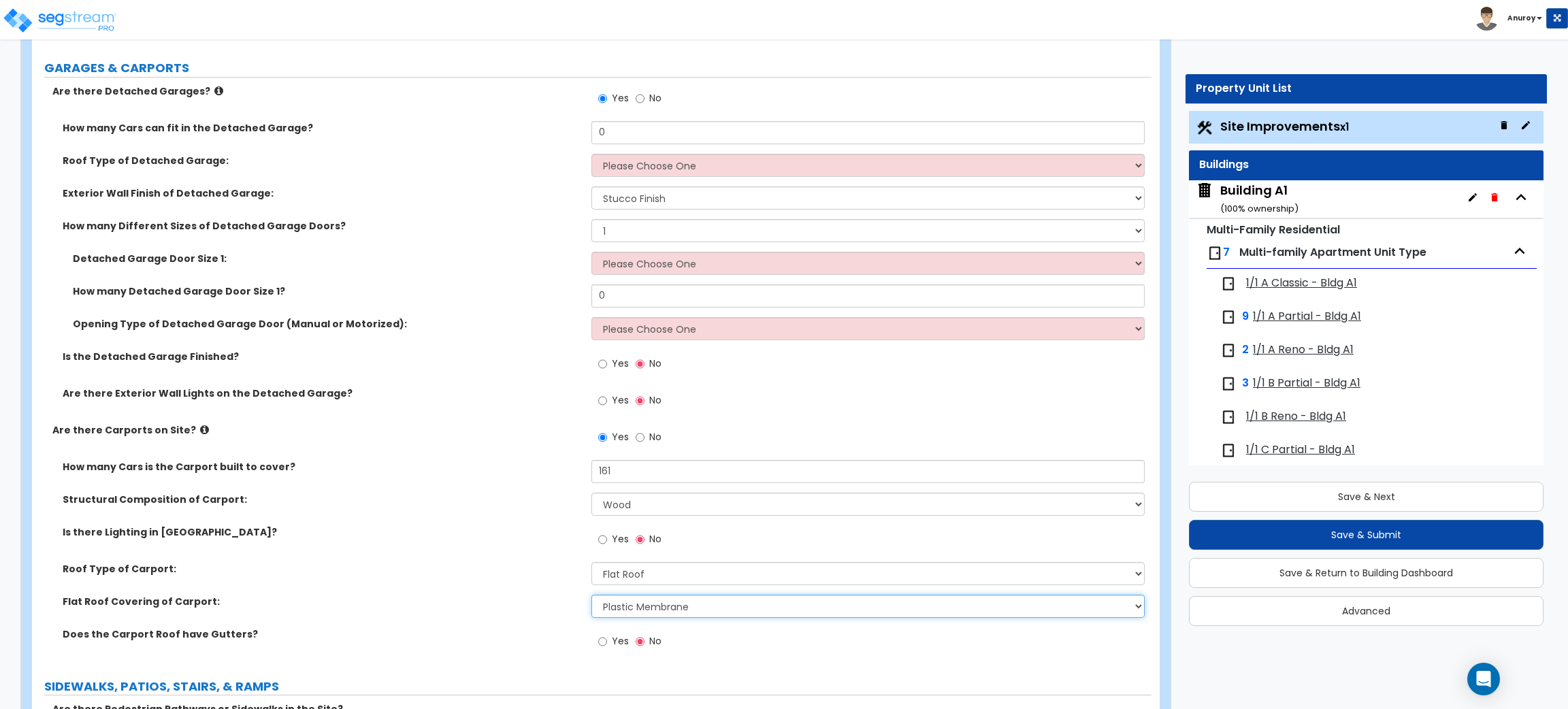
click at [654, 608] on select "Please Choose One Rolled Asphalt Plastic Membrane Asphalt Flood Coat Standing S…" at bounding box center [868, 606] width 553 height 23
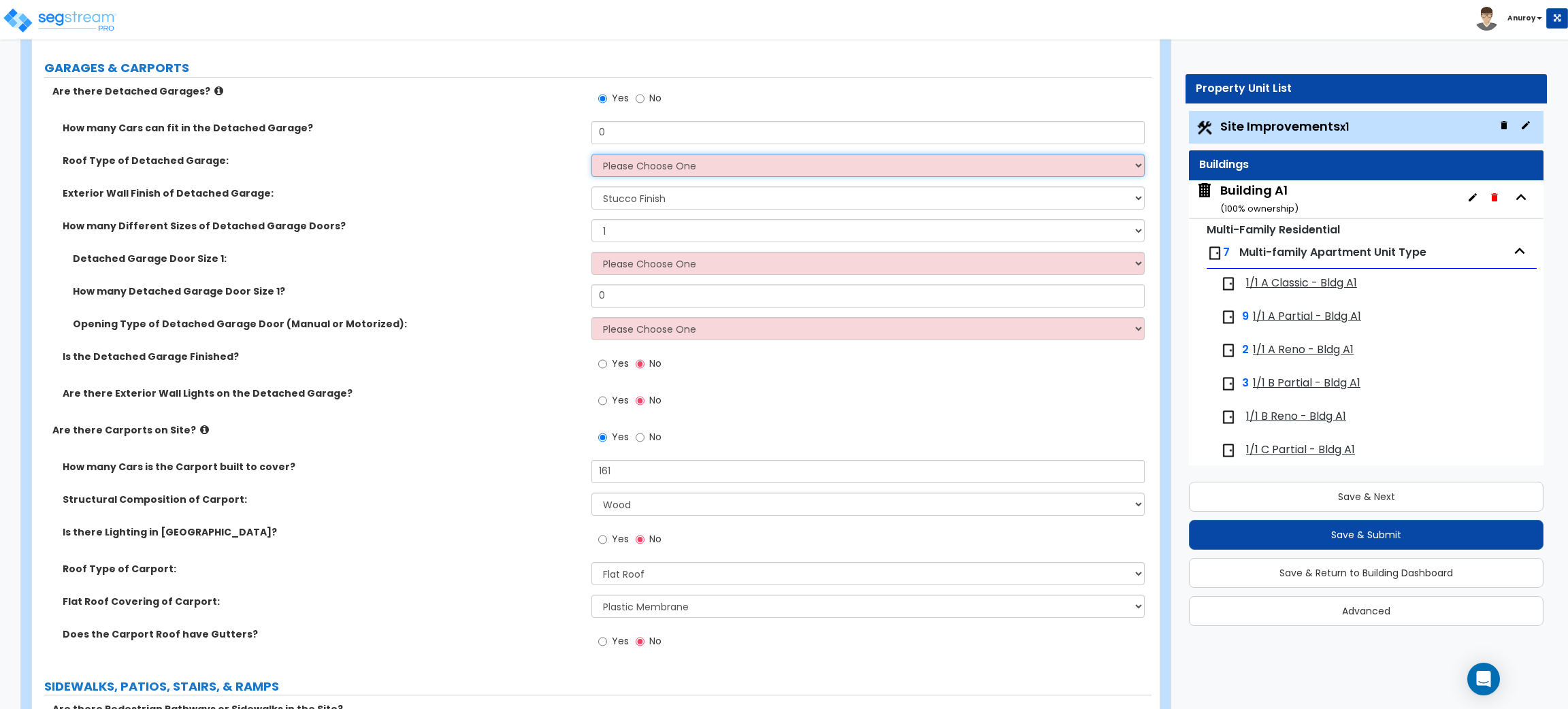
click at [708, 159] on select "Please Choose One Gabled Roof Flat Roof" at bounding box center [868, 166] width 553 height 23
select select "1"
click at [591, 154] on select "Please Choose One Gabled Roof Flat Roof" at bounding box center [868, 166] width 553 height 23
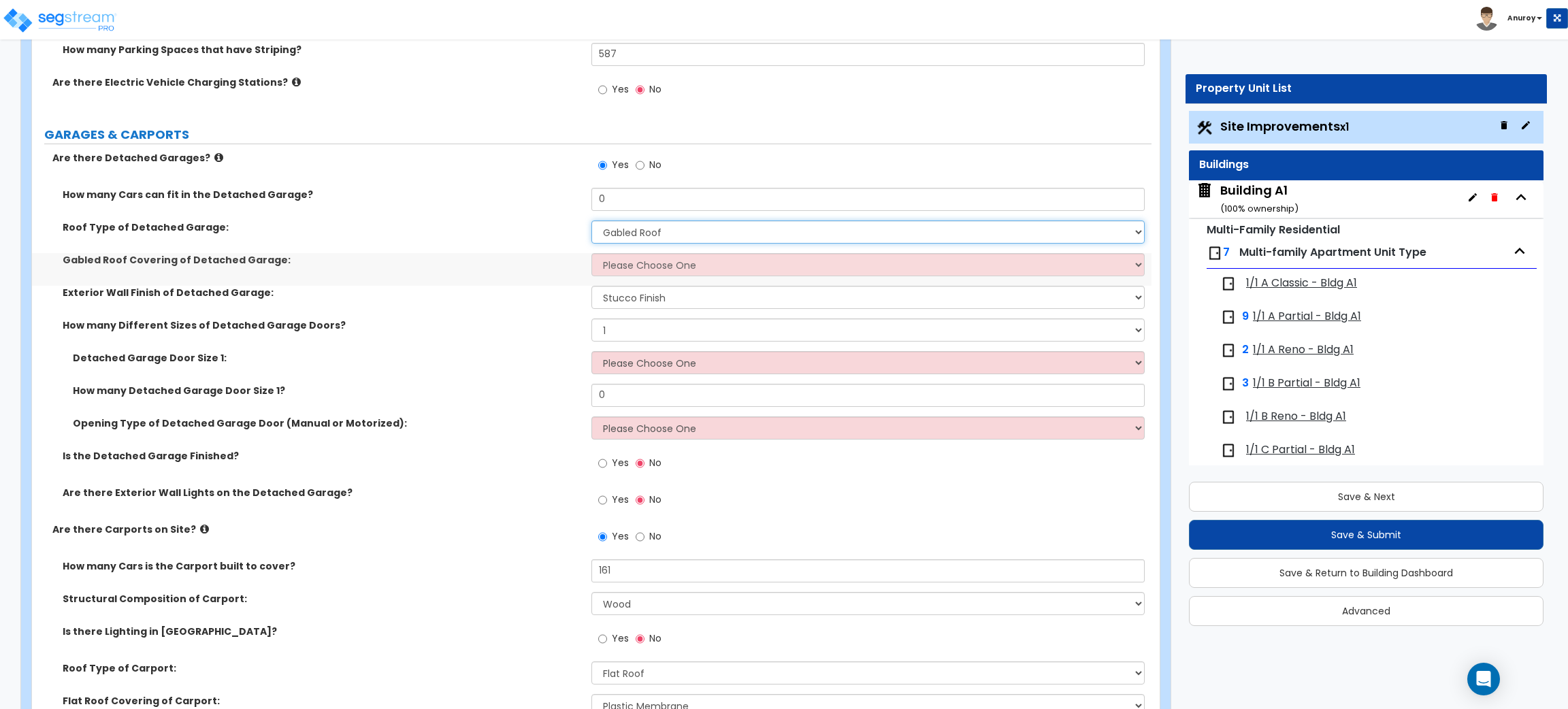
scroll to position [1245, 0]
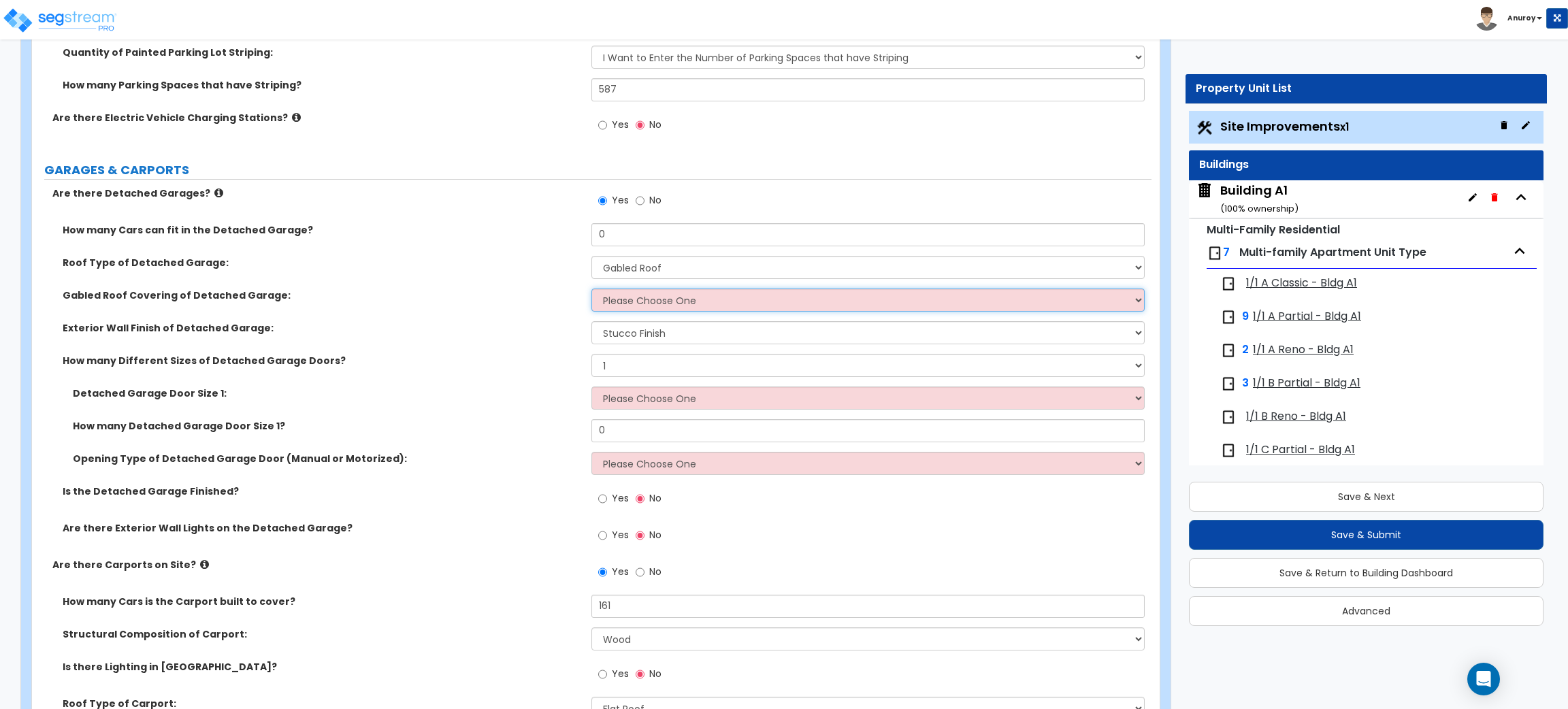
click at [625, 293] on select "Please Choose One Asphalt Shingle Clay Tile Wood Shingle Metal Shingle Standing…" at bounding box center [868, 300] width 553 height 23
select select "3"
click at [591, 289] on select "Please Choose One Asphalt Shingle Clay Tile Wood Shingle Metal Shingle Standing…" at bounding box center [868, 300] width 553 height 23
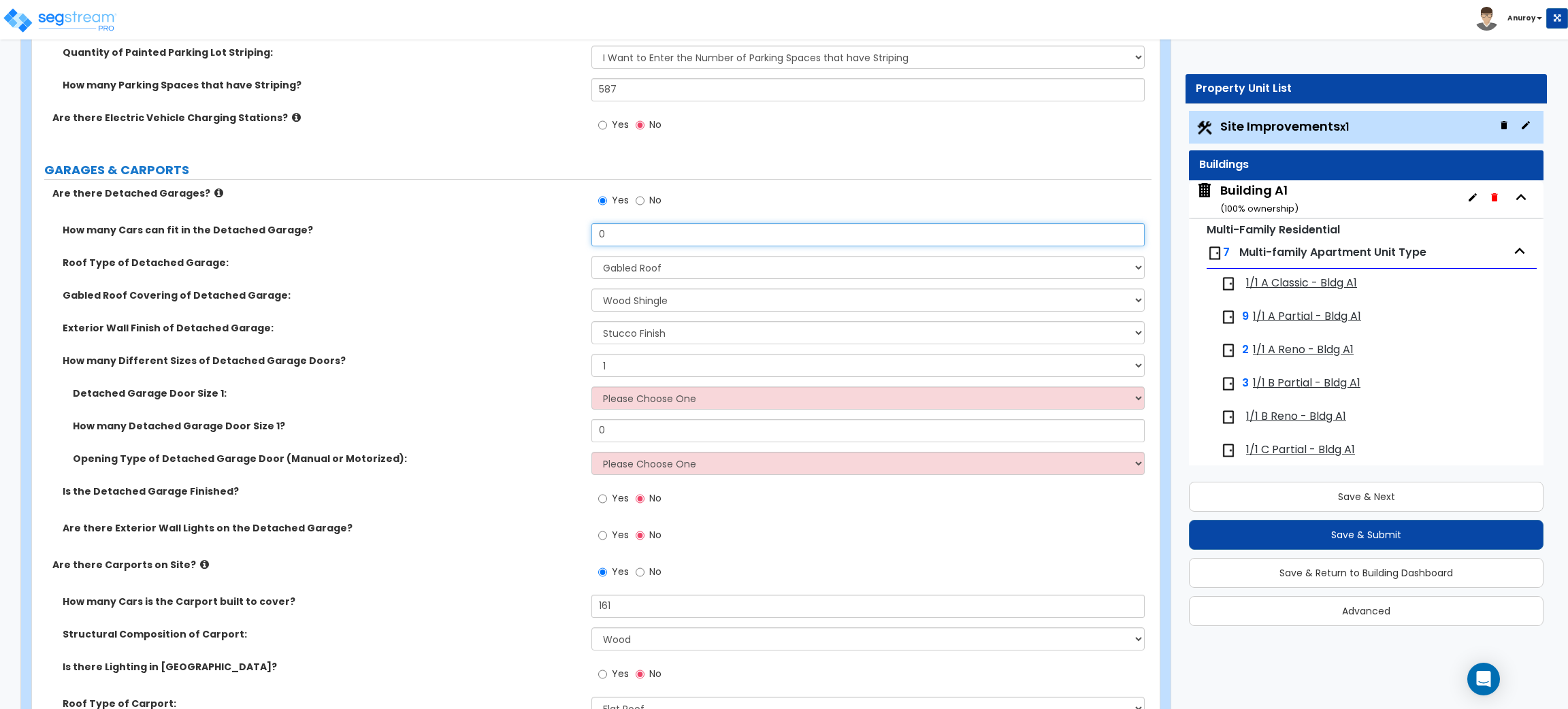
click at [618, 228] on input "0" at bounding box center [868, 235] width 553 height 23
drag, startPoint x: 614, startPoint y: 231, endPoint x: 593, endPoint y: 231, distance: 21.0
click at [593, 231] on input "0" at bounding box center [868, 235] width 553 height 23
type input "36"
click at [516, 271] on div "Roof Type of Detached Garage: Please Choose One Gabled Roof Flat Roof" at bounding box center [591, 272] width 1119 height 33
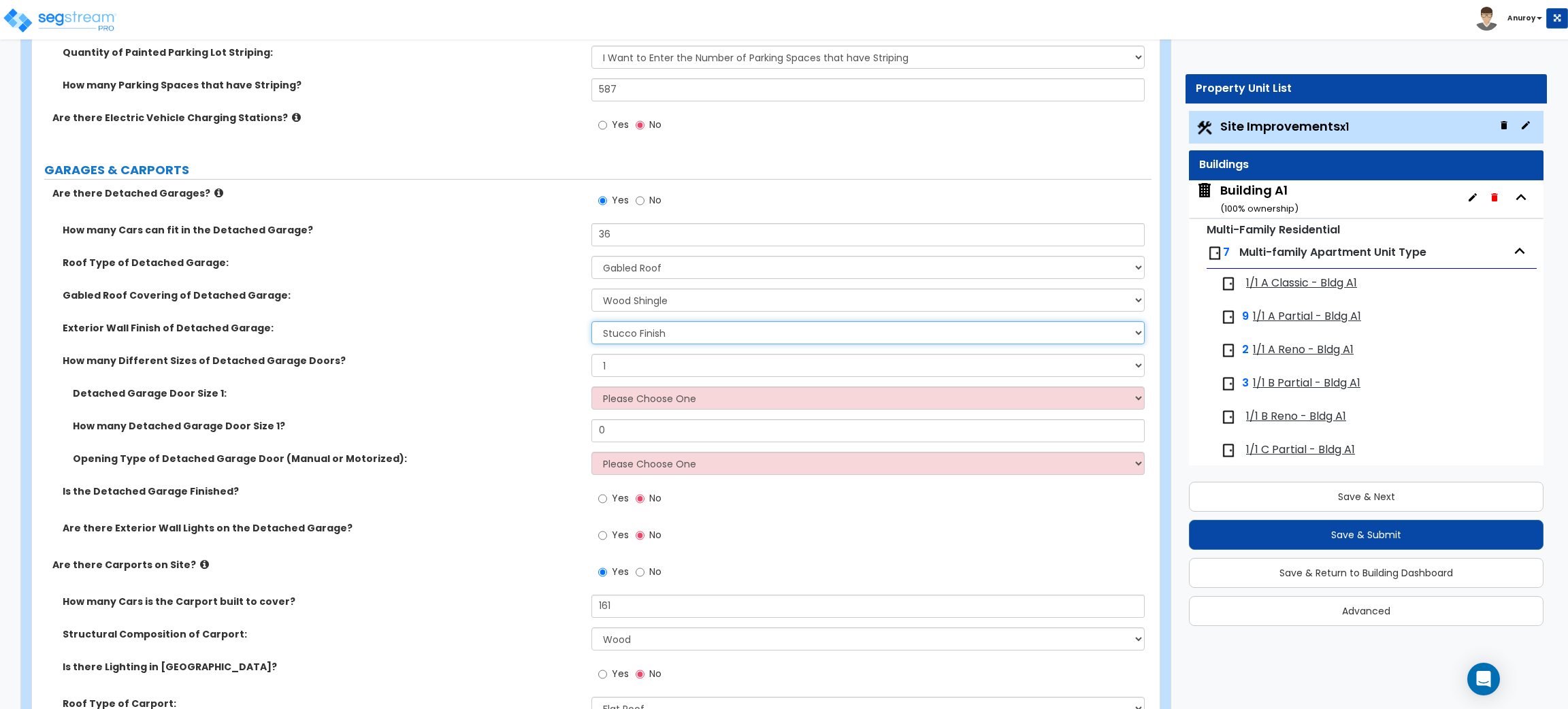
click at [642, 337] on select "Please Choose One Brick Veneer Stone Veneer Wood Siding Vinyl Siding Standing S…" at bounding box center [868, 333] width 553 height 23
click at [642, 338] on select "Please Choose One Brick Veneer Stone Veneer Wood Siding Vinyl Siding Standing S…" at bounding box center [868, 333] width 553 height 23
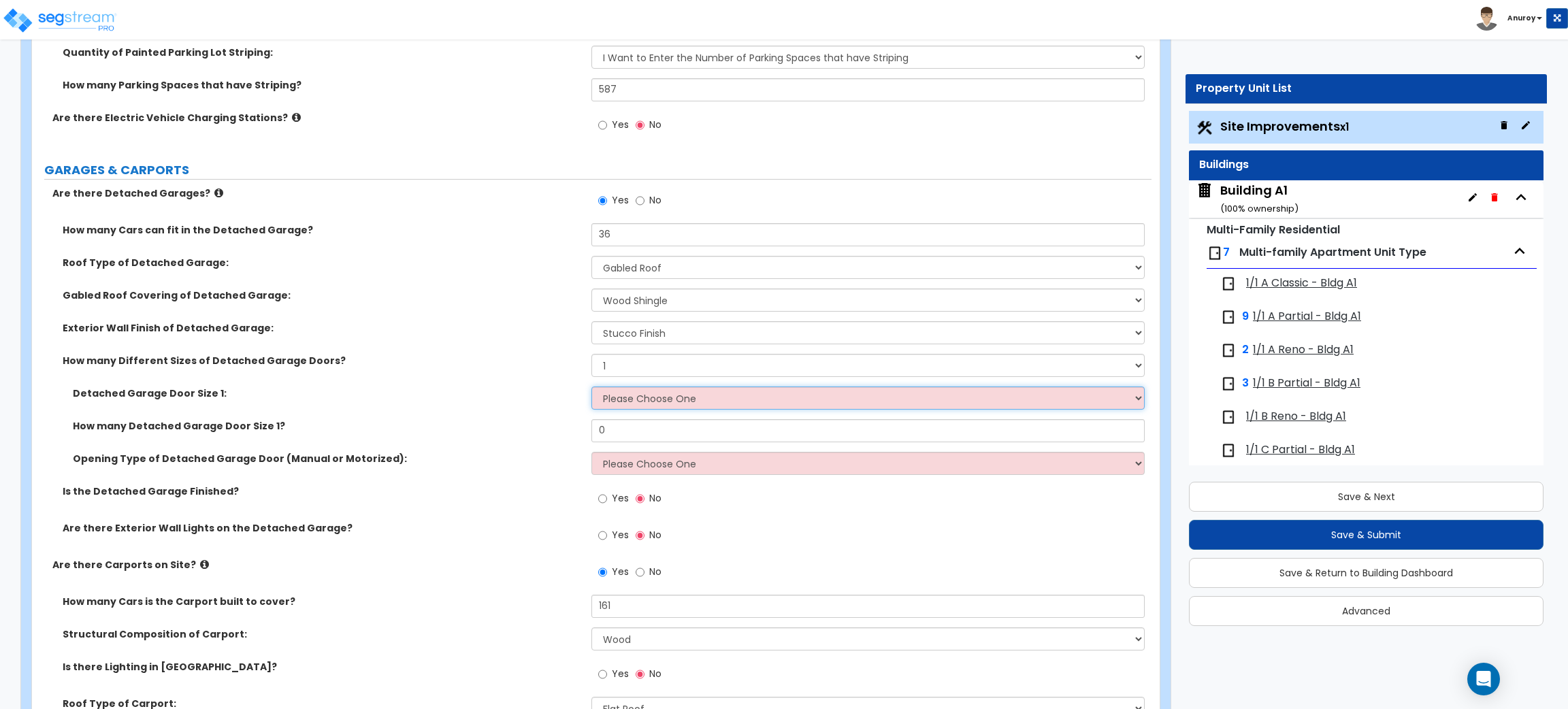
click at [636, 401] on select "Please Choose One 9' x 7' 16' x 7'" at bounding box center [868, 398] width 553 height 23
select select "1"
click at [591, 387] on select "Please Choose One 9' x 7' 16' x 7'" at bounding box center [868, 398] width 553 height 23
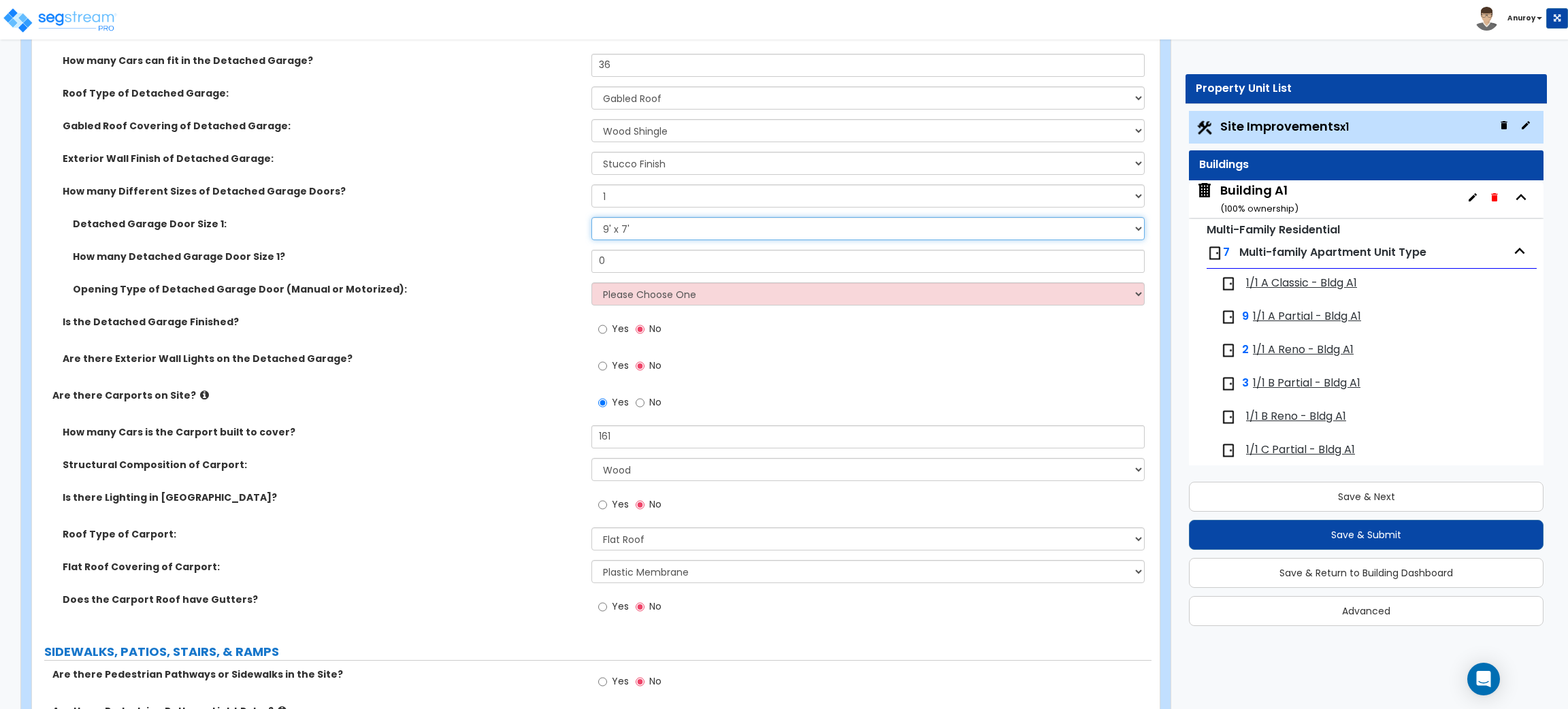
scroll to position [1449, 0]
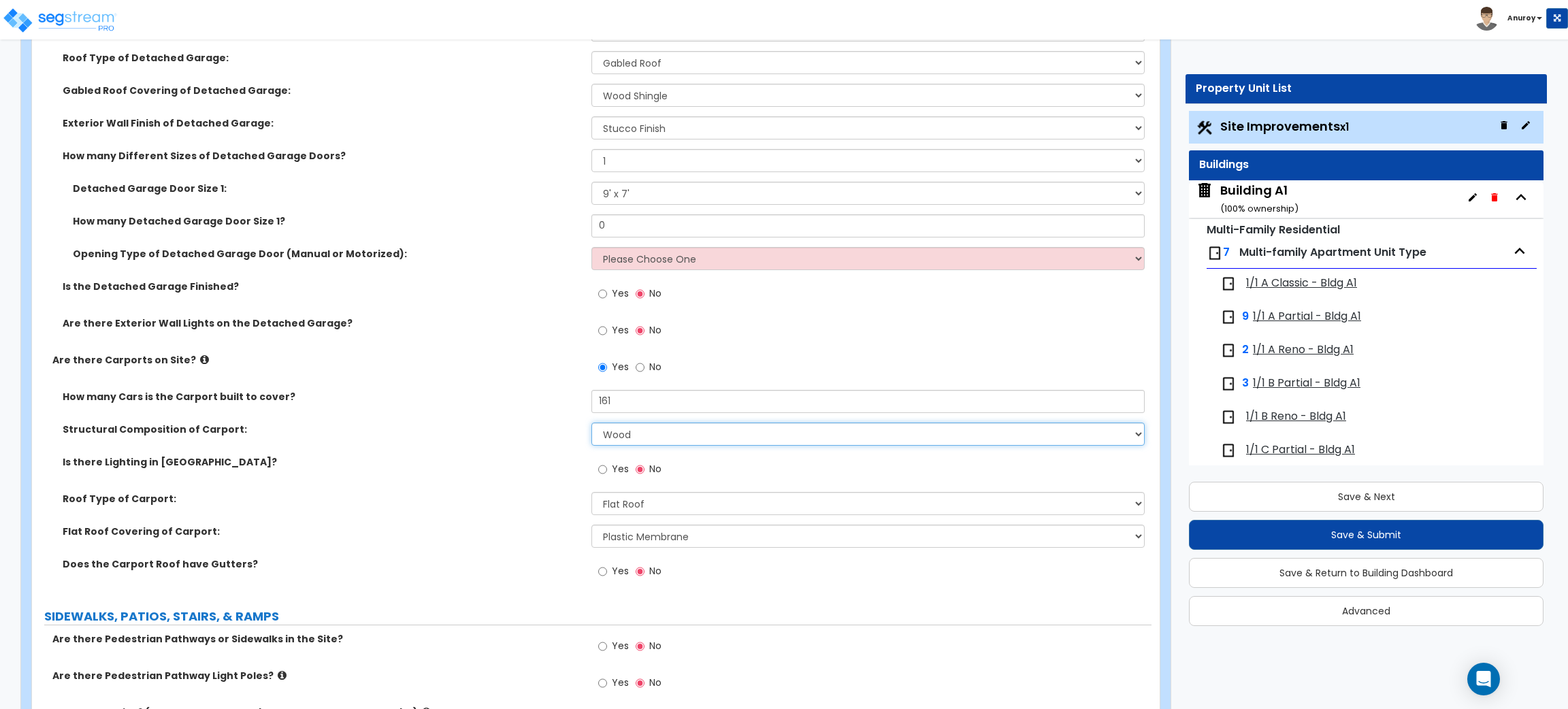
click at [628, 439] on select "Steel Wood" at bounding box center [868, 434] width 553 height 23
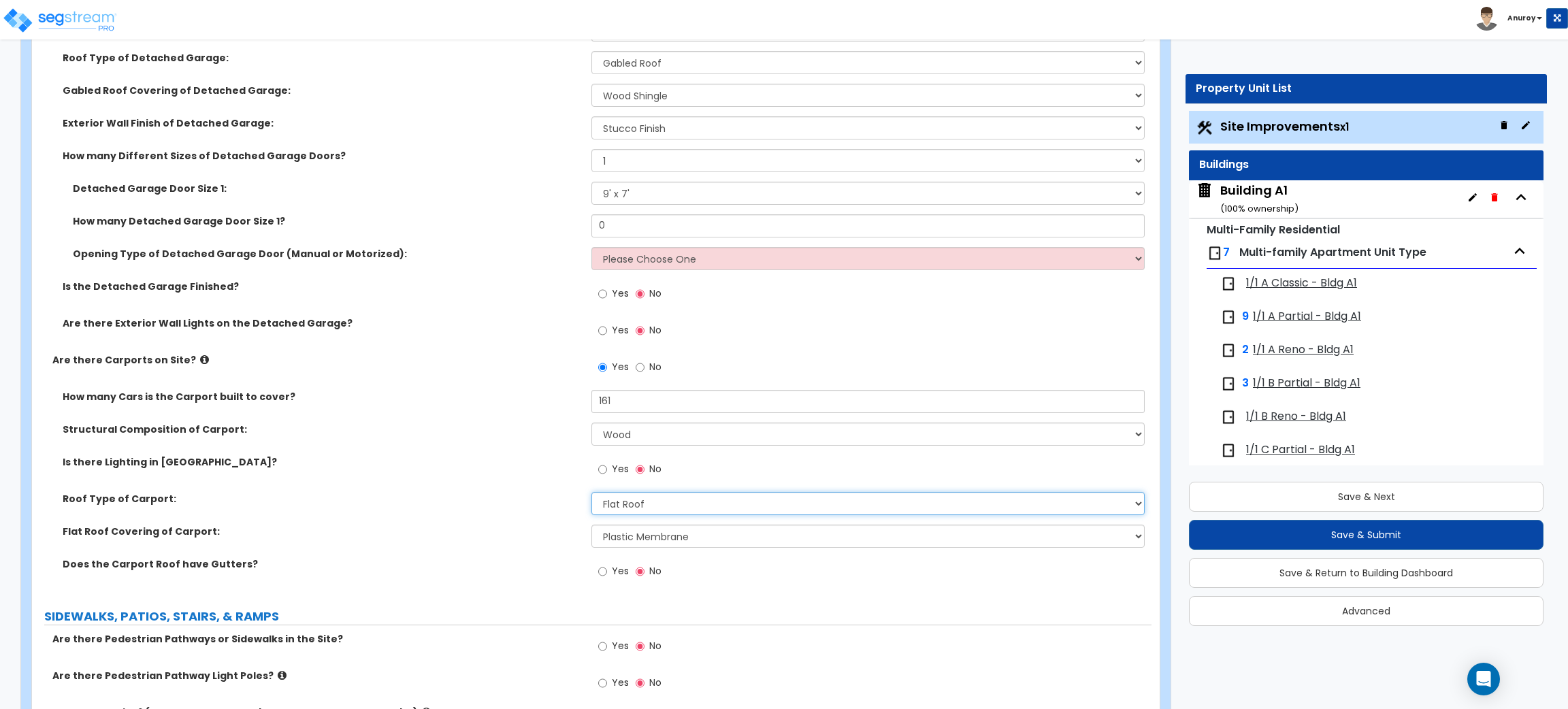
click at [635, 500] on select "Please Choose One Gabled Roof Flat Roof" at bounding box center [868, 504] width 553 height 23
click at [505, 460] on label "Is there Lighting in [GEOGRAPHIC_DATA]?" at bounding box center [321, 462] width 519 height 14
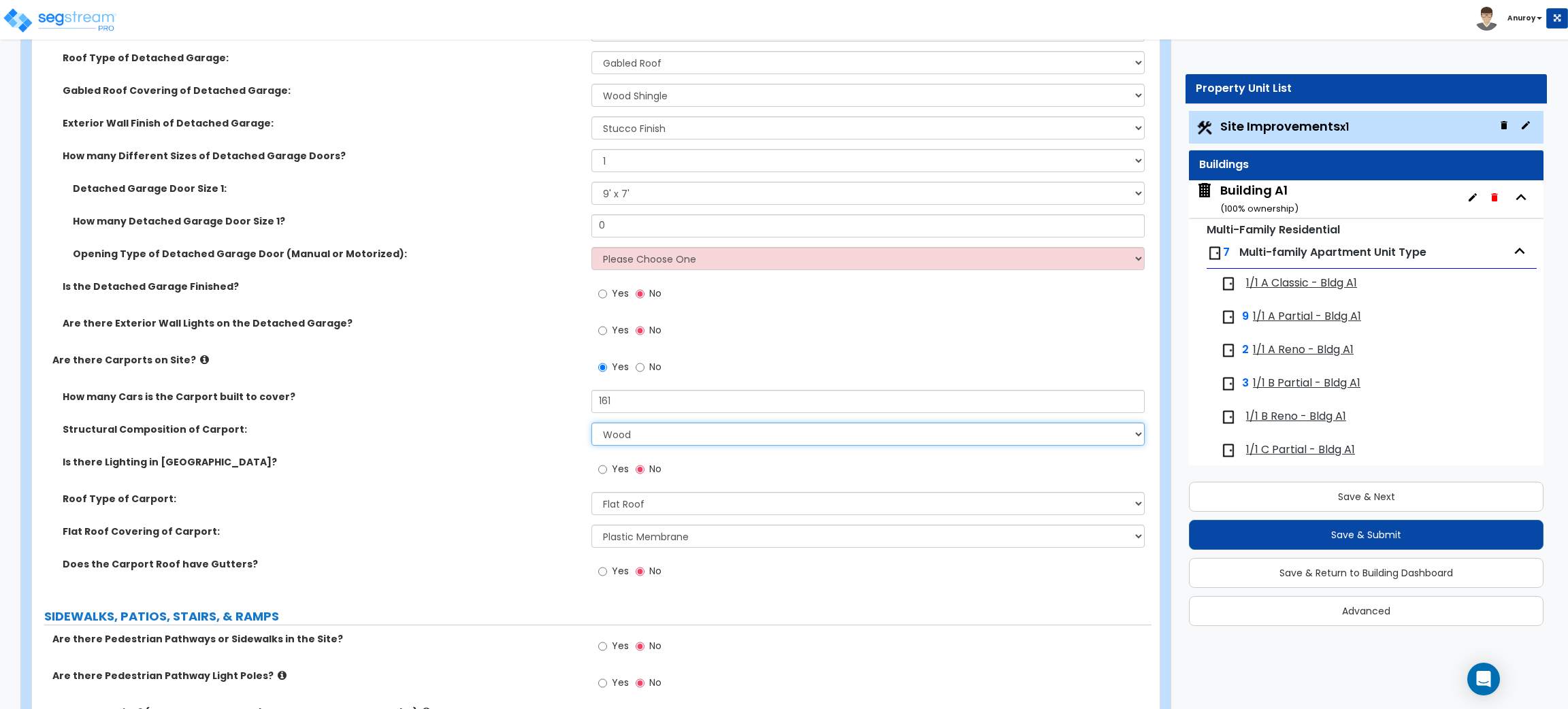
click at [604, 437] on select "Steel Wood" at bounding box center [868, 434] width 553 height 23
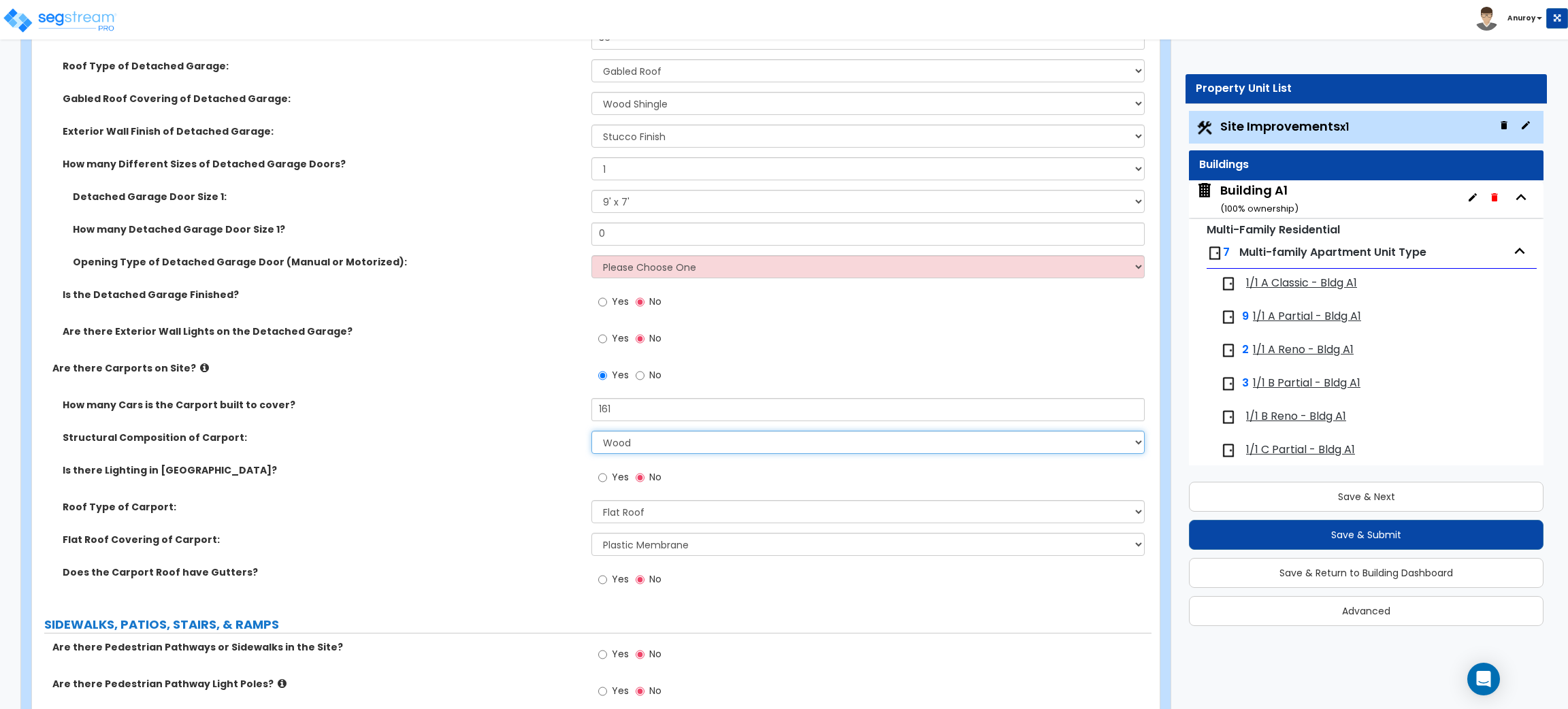
scroll to position [1552, 0]
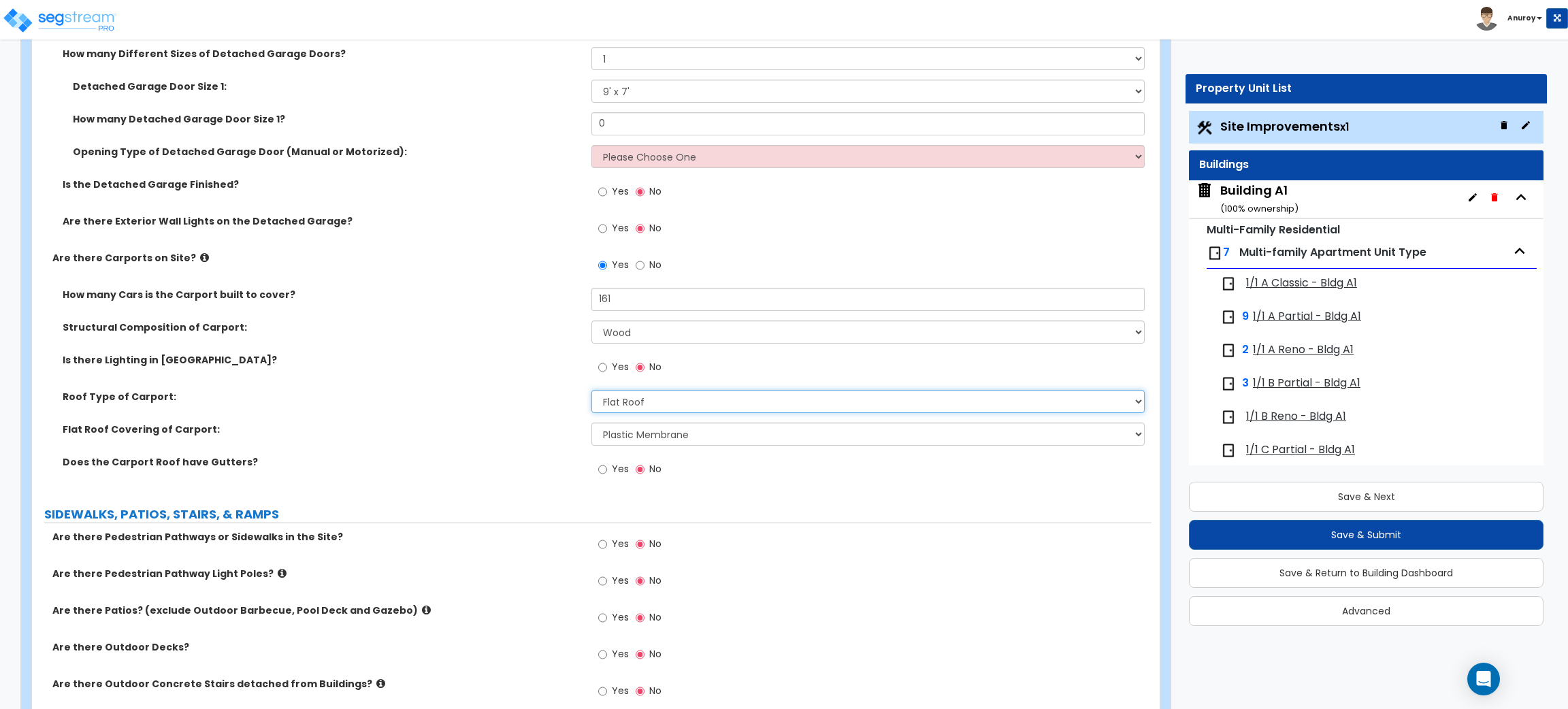
click at [631, 398] on select "Please Choose One Gabled Roof Flat Roof" at bounding box center [868, 401] width 553 height 23
click at [705, 430] on select "Please Choose One Rolled Asphalt Plastic Membrane Asphalt Flood Coat Standing S…" at bounding box center [868, 434] width 553 height 23
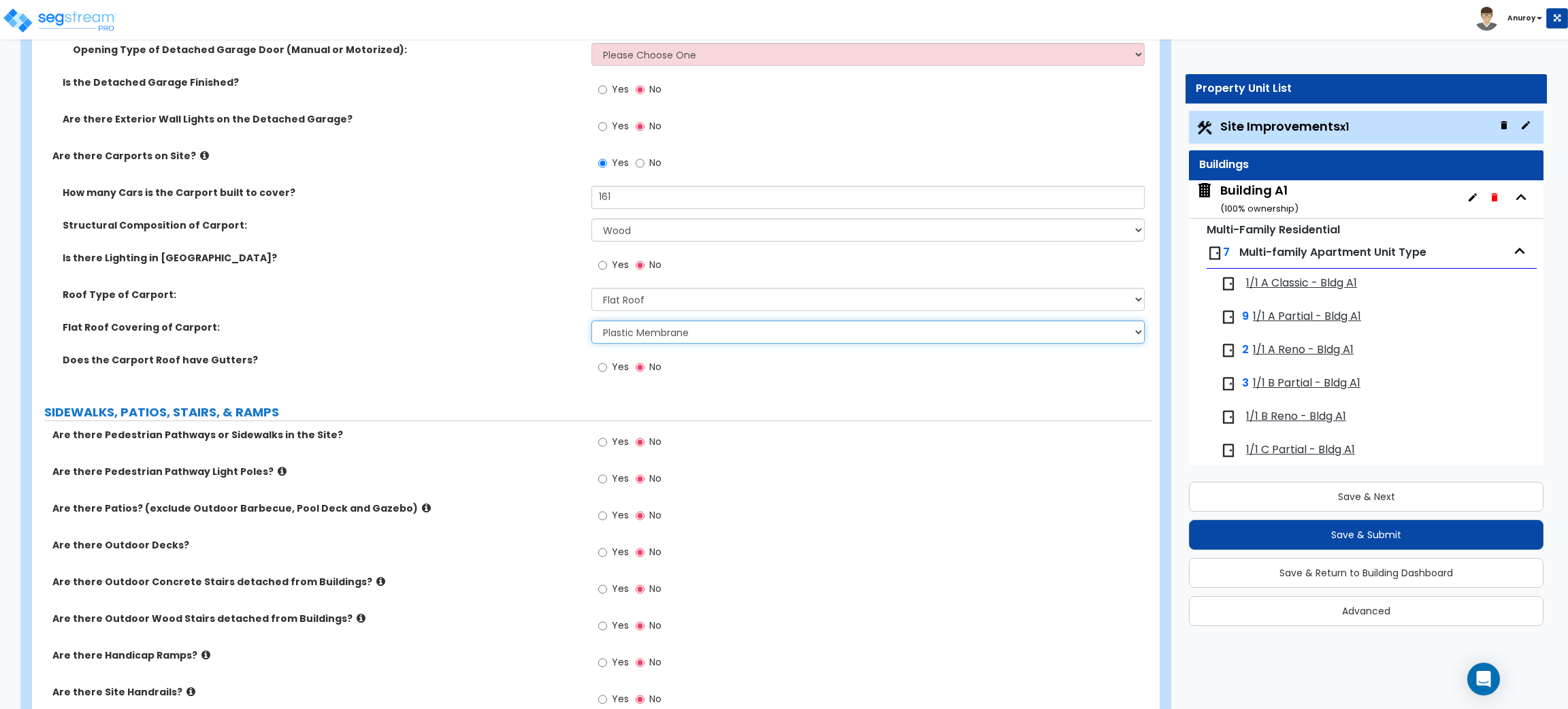
scroll to position [1857, 0]
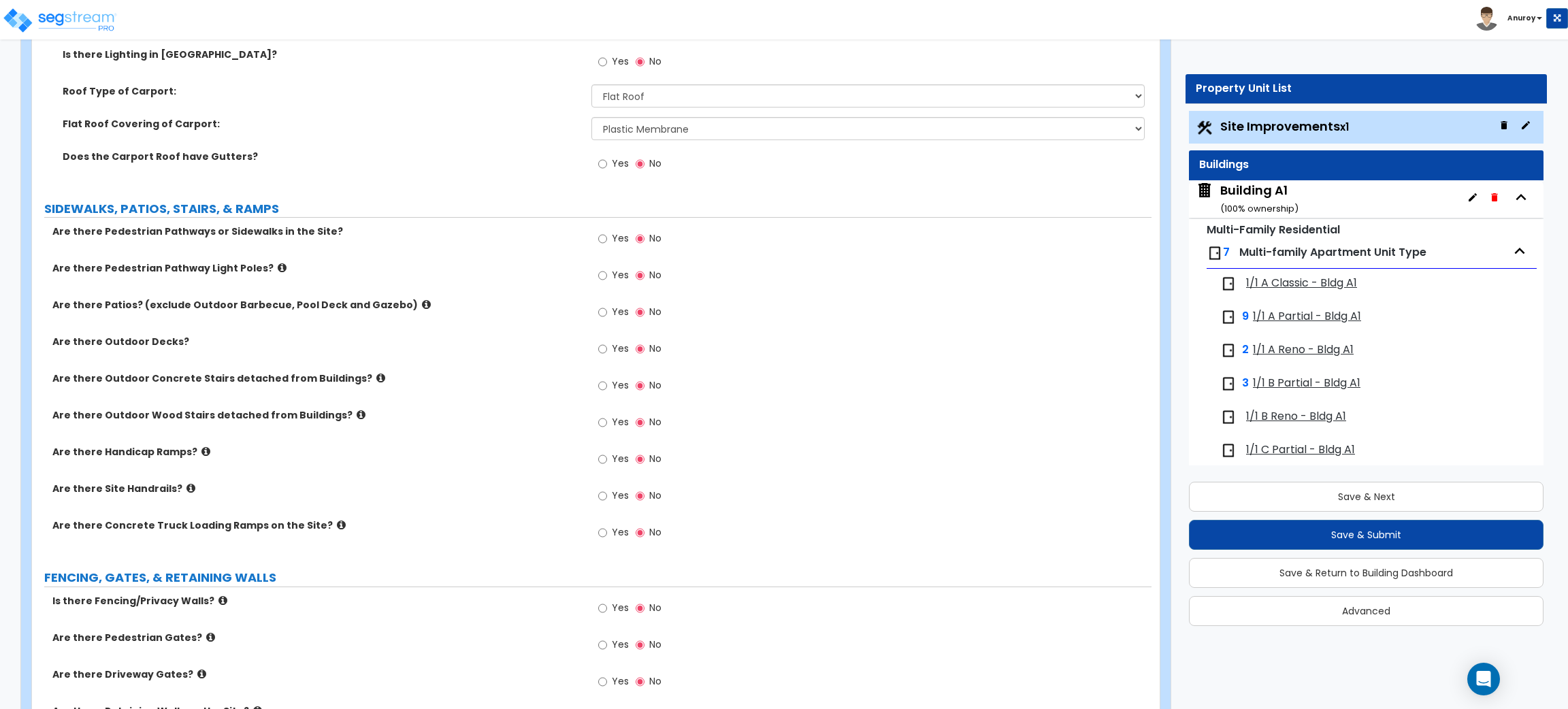
click at [608, 239] on label "Yes" at bounding box center [614, 240] width 31 height 23
click at [607, 239] on input "Yes" at bounding box center [603, 239] width 9 height 15
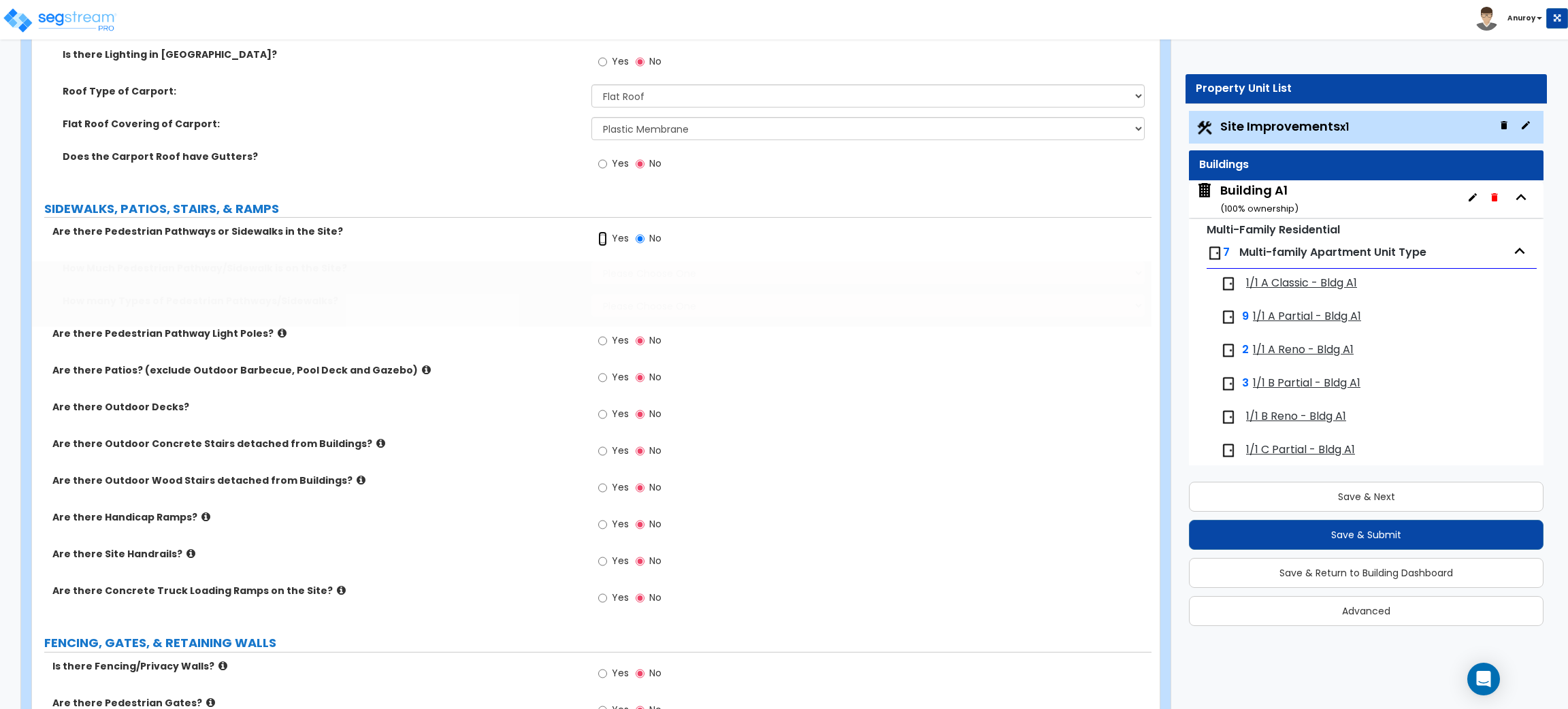
radio input "true"
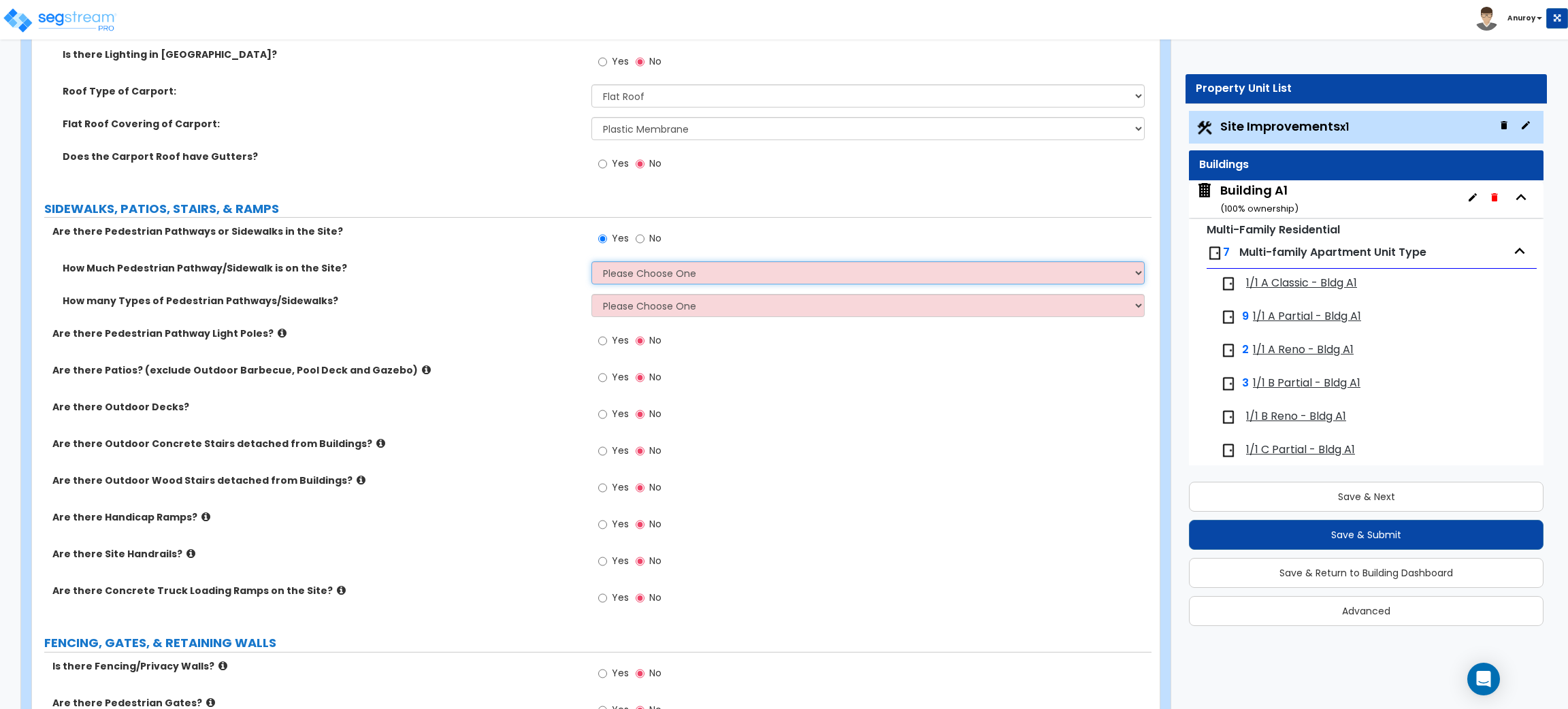
click at [692, 276] on select "Please Choose One I Don't Know, Please Estimate For Me Enter Linear Footage" at bounding box center [868, 273] width 553 height 23
select select "2"
click at [591, 261] on select "Please Choose One I Don't Know, Please Estimate For Me Enter Linear Footage" at bounding box center [868, 273] width 553 height 23
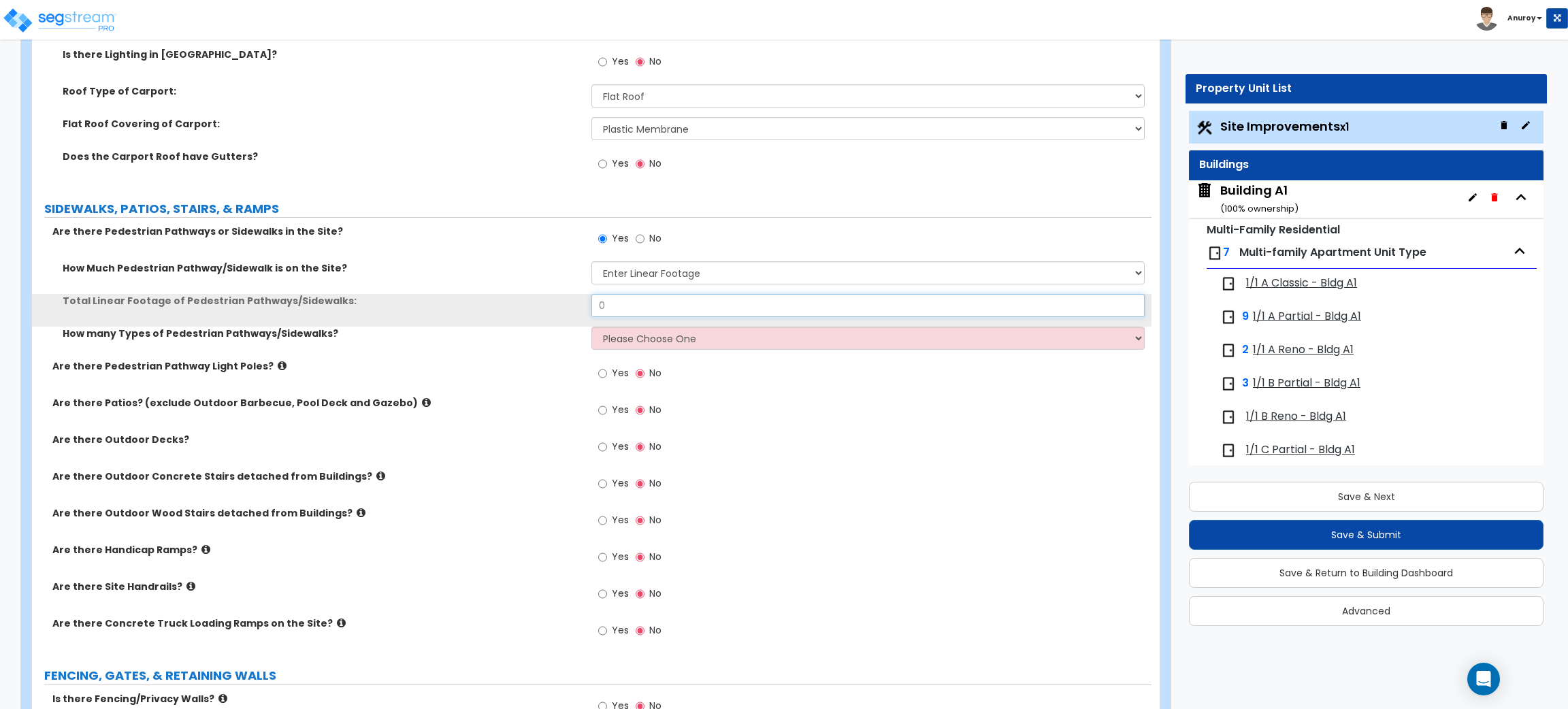
click at [639, 306] on input "0" at bounding box center [868, 305] width 553 height 23
drag, startPoint x: 609, startPoint y: 303, endPoint x: 557, endPoint y: 303, distance: 52.0
click at [557, 303] on div "Total Linear Footage of Pedestrian Pathways/Sidewalks: 0" at bounding box center [591, 310] width 1119 height 33
type input "9,375"
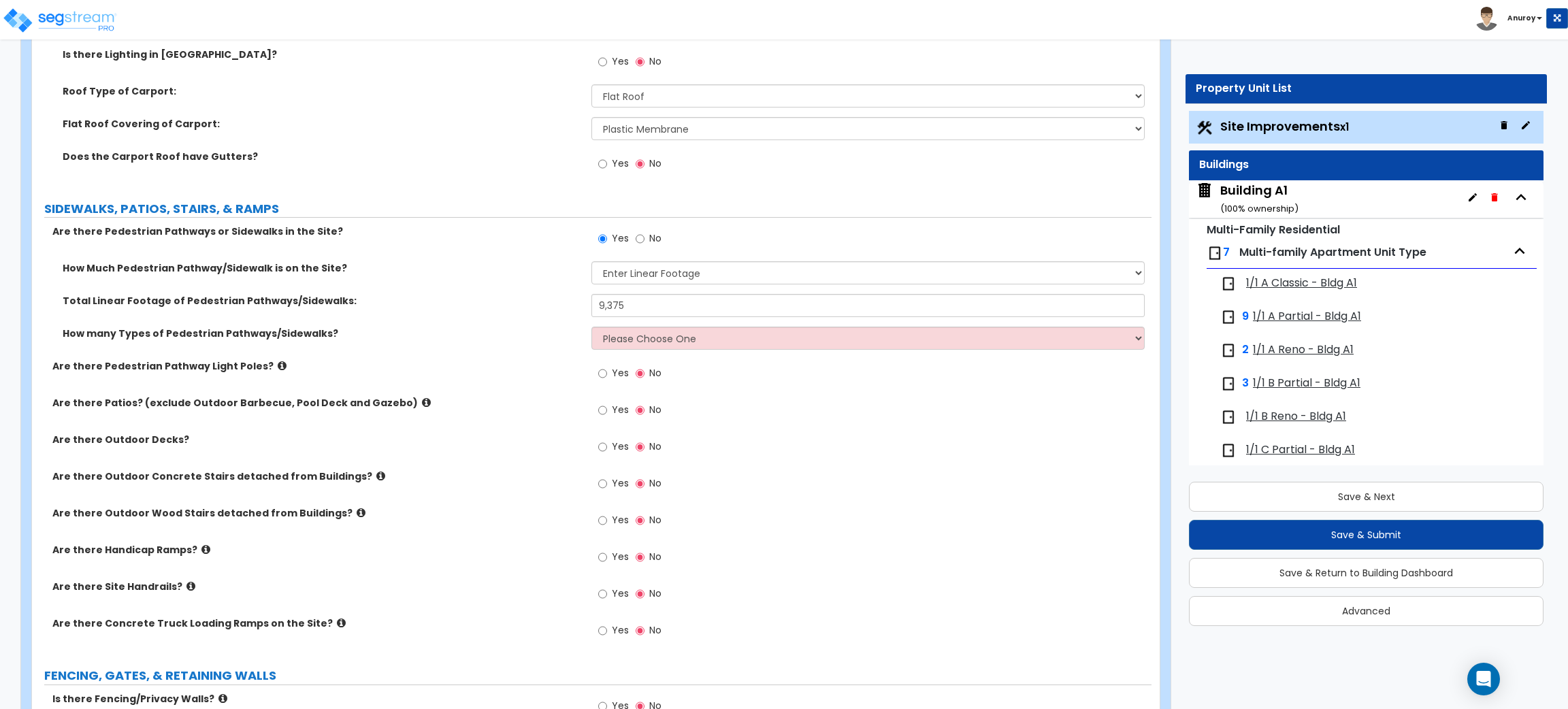
click at [529, 356] on div "How many Types of Pedestrian Pathways/Sidewalks? Please Choose One 1 2 3" at bounding box center [591, 343] width 1119 height 33
click at [744, 335] on select "Please Choose One 1 2 3" at bounding box center [868, 338] width 553 height 23
click at [632, 337] on select "Please Choose One 1 2 3" at bounding box center [868, 338] width 553 height 23
select select "1"
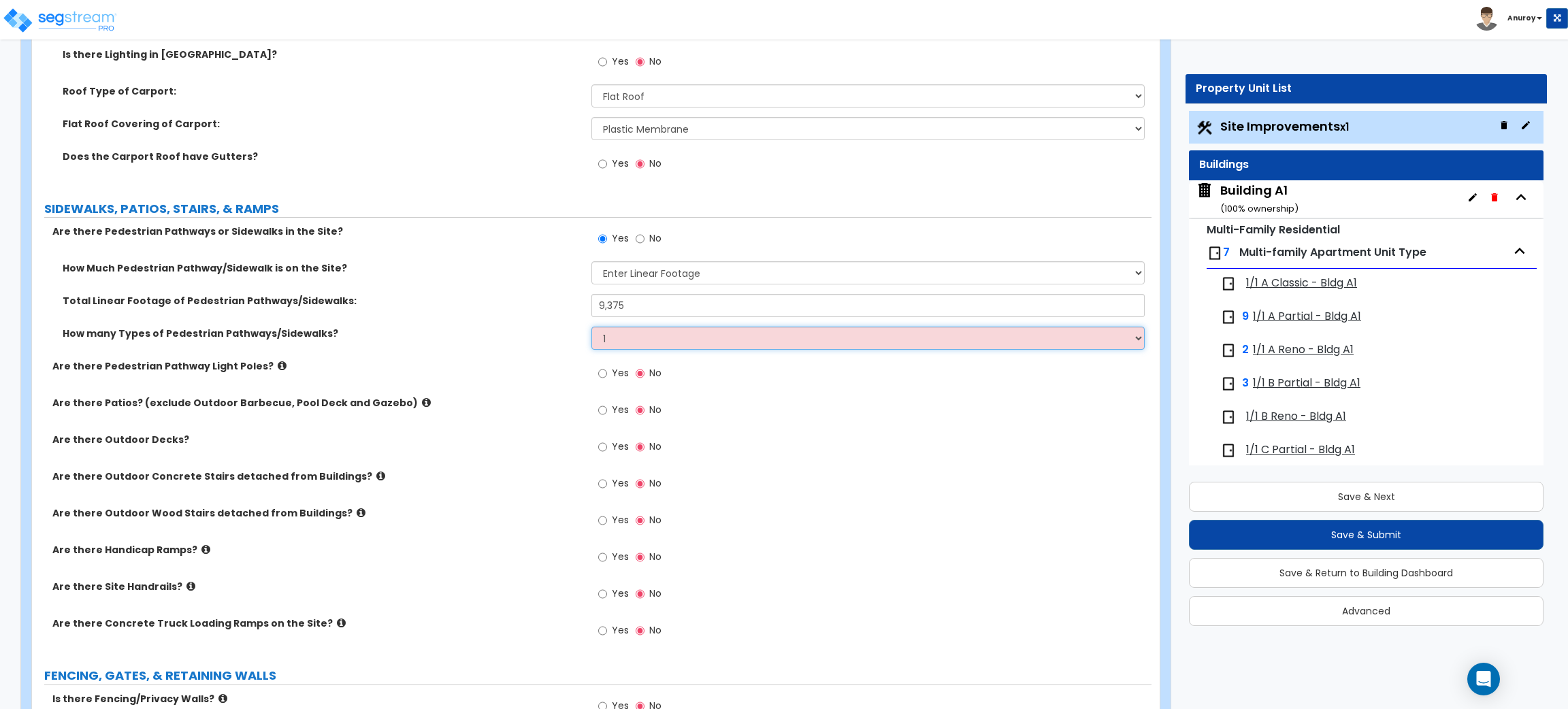
click at [591, 327] on select "Please Choose One 1 2 3" at bounding box center [868, 338] width 553 height 23
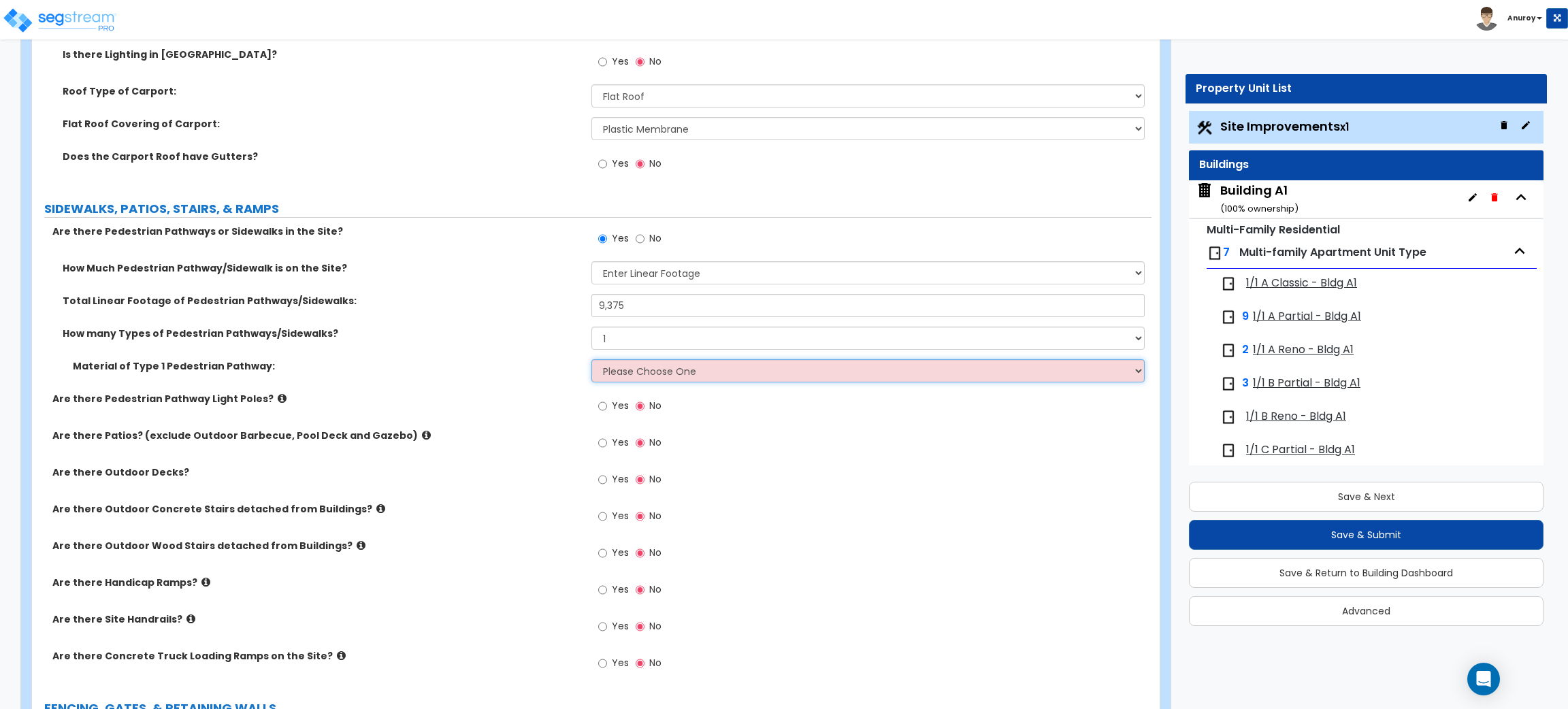
click at [663, 367] on select "Please Choose One Bare Concrete Stamped Concrete Brick Pavers Stone Pavers Wood…" at bounding box center [868, 371] width 553 height 23
click at [591, 359] on select "Please Choose One Bare Concrete Stamped Concrete Brick Pavers Stone Pavers Wood…" at bounding box center [868, 371] width 553 height 23
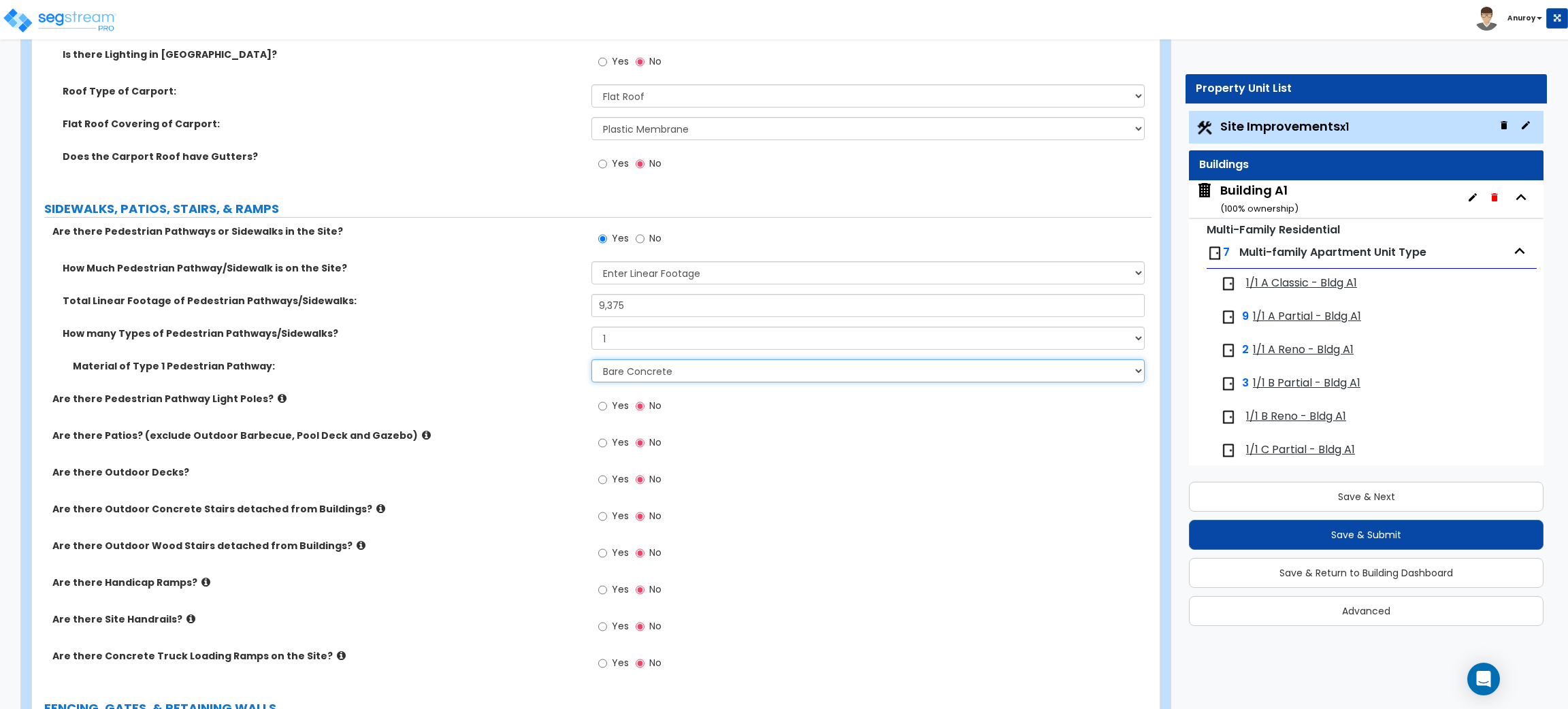
click at [681, 376] on select "Please Choose One Bare Concrete Stamped Concrete Brick Pavers Stone Pavers Wood…" at bounding box center [868, 371] width 553 height 23
click at [663, 365] on select "Please Choose One Bare Concrete Stamped Concrete Brick Pavers Stone Pavers Wood…" at bounding box center [868, 371] width 553 height 23
select select "2"
click at [591, 359] on select "Please Choose One Bare Concrete Stamped Concrete Brick Pavers Stone Pavers Wood…" at bounding box center [868, 371] width 553 height 23
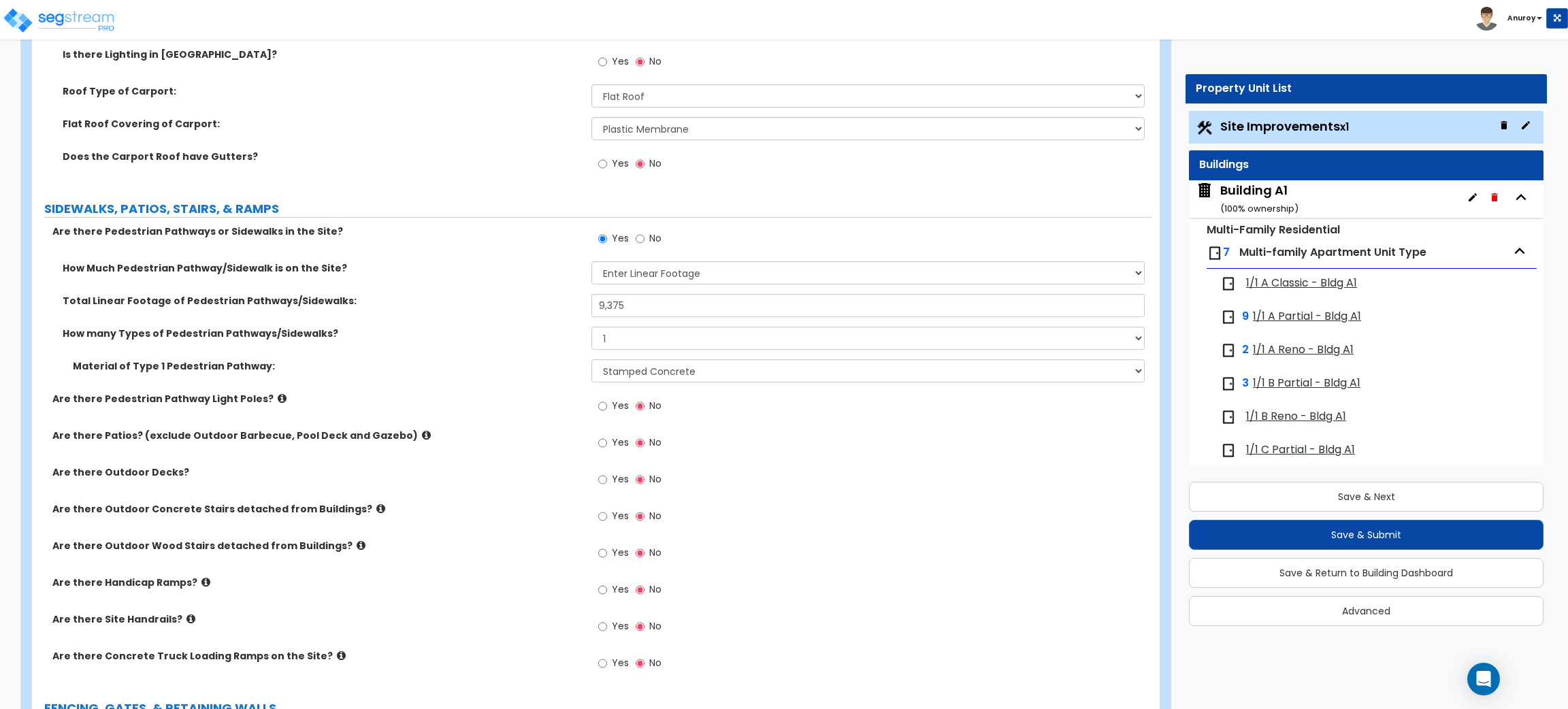
click at [278, 399] on icon at bounding box center [282, 398] width 9 height 10
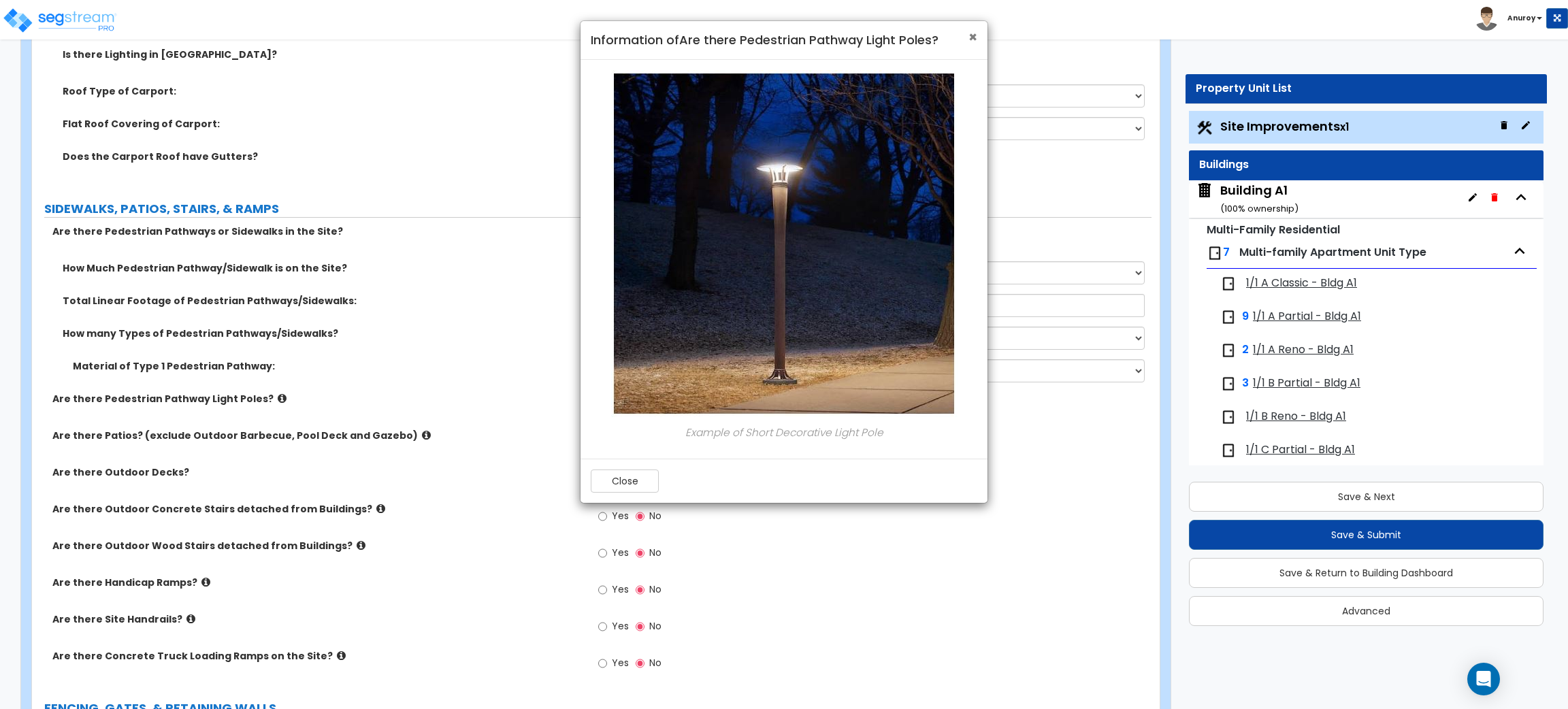
click at [969, 32] on span "×" at bounding box center [973, 36] width 9 height 20
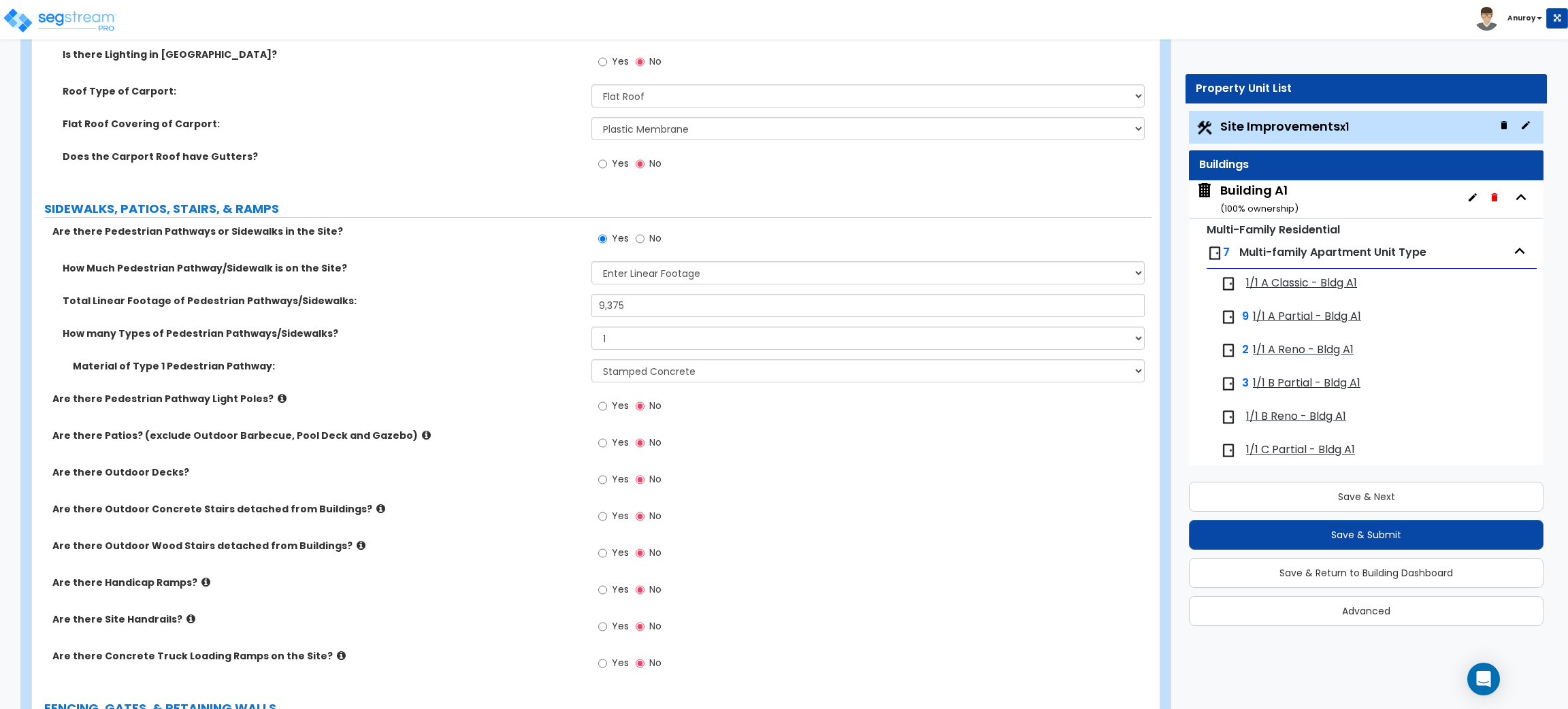
click at [422, 433] on icon at bounding box center [426, 435] width 9 height 10
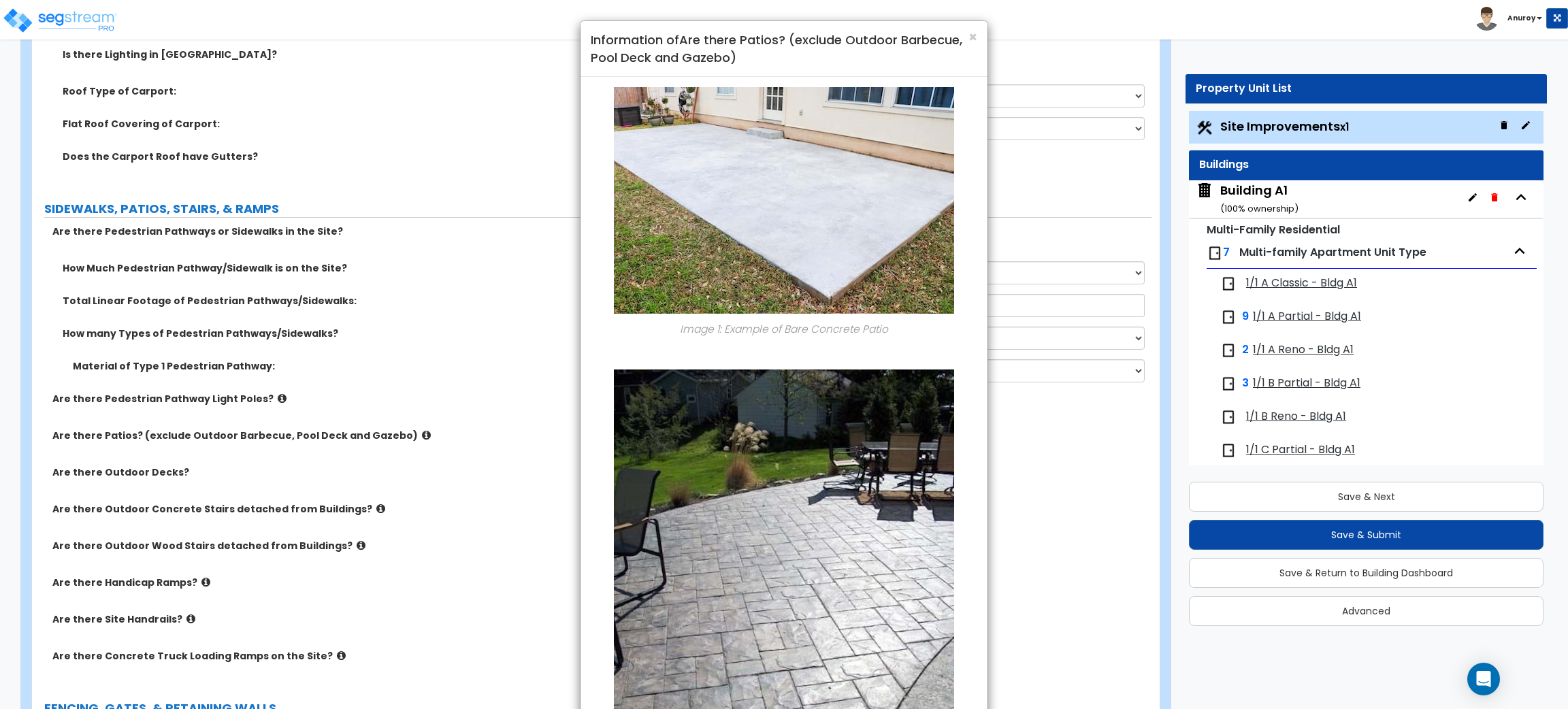
click at [448, 406] on div "× Information of Are there Patios? (exclude Outdoor Barbecue, Pool Deck and Gaz…" at bounding box center [784, 354] width 1568 height 709
click at [972, 39] on span "×" at bounding box center [973, 36] width 9 height 20
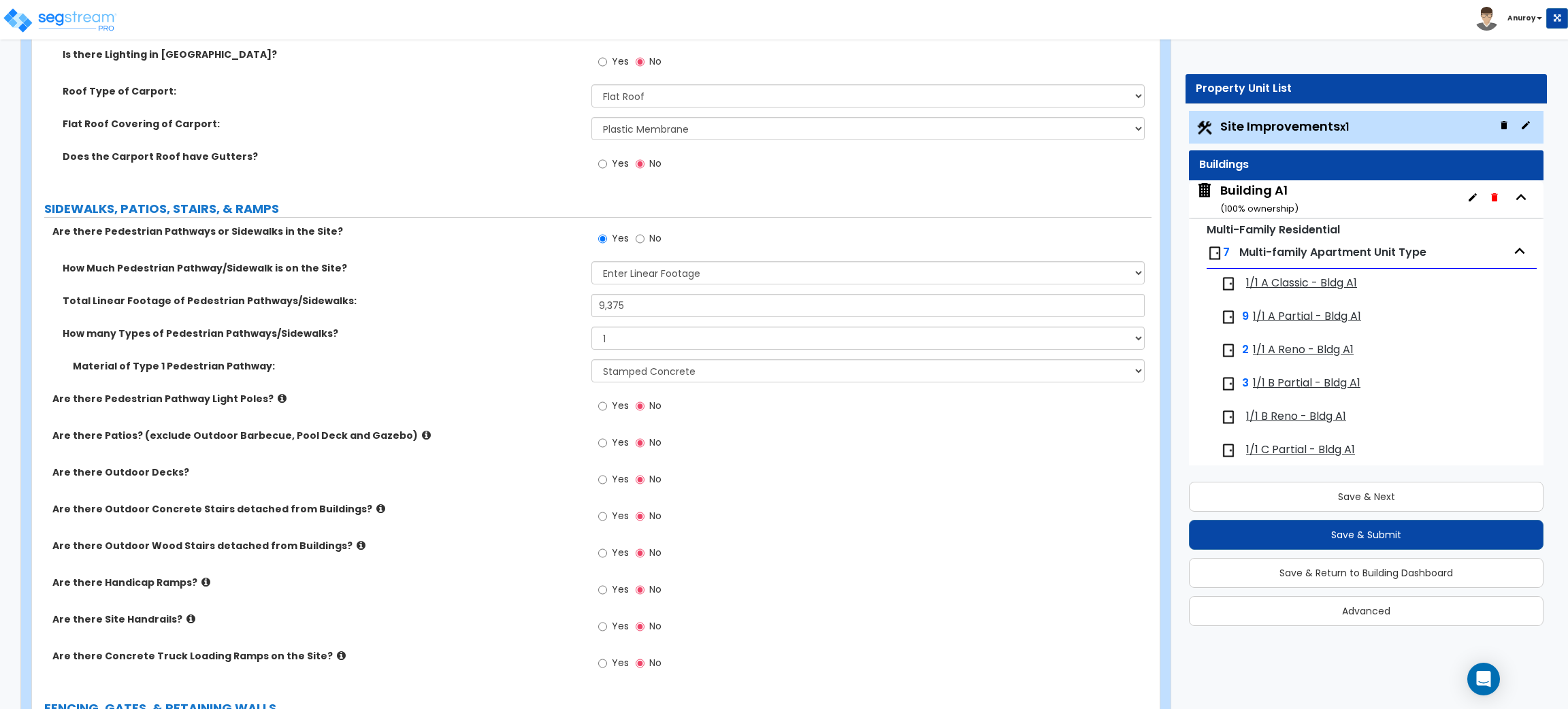
click at [159, 470] on label "Are there Outdoor Decks?" at bounding box center [316, 472] width 529 height 14
click at [377, 510] on icon at bounding box center [381, 509] width 9 height 10
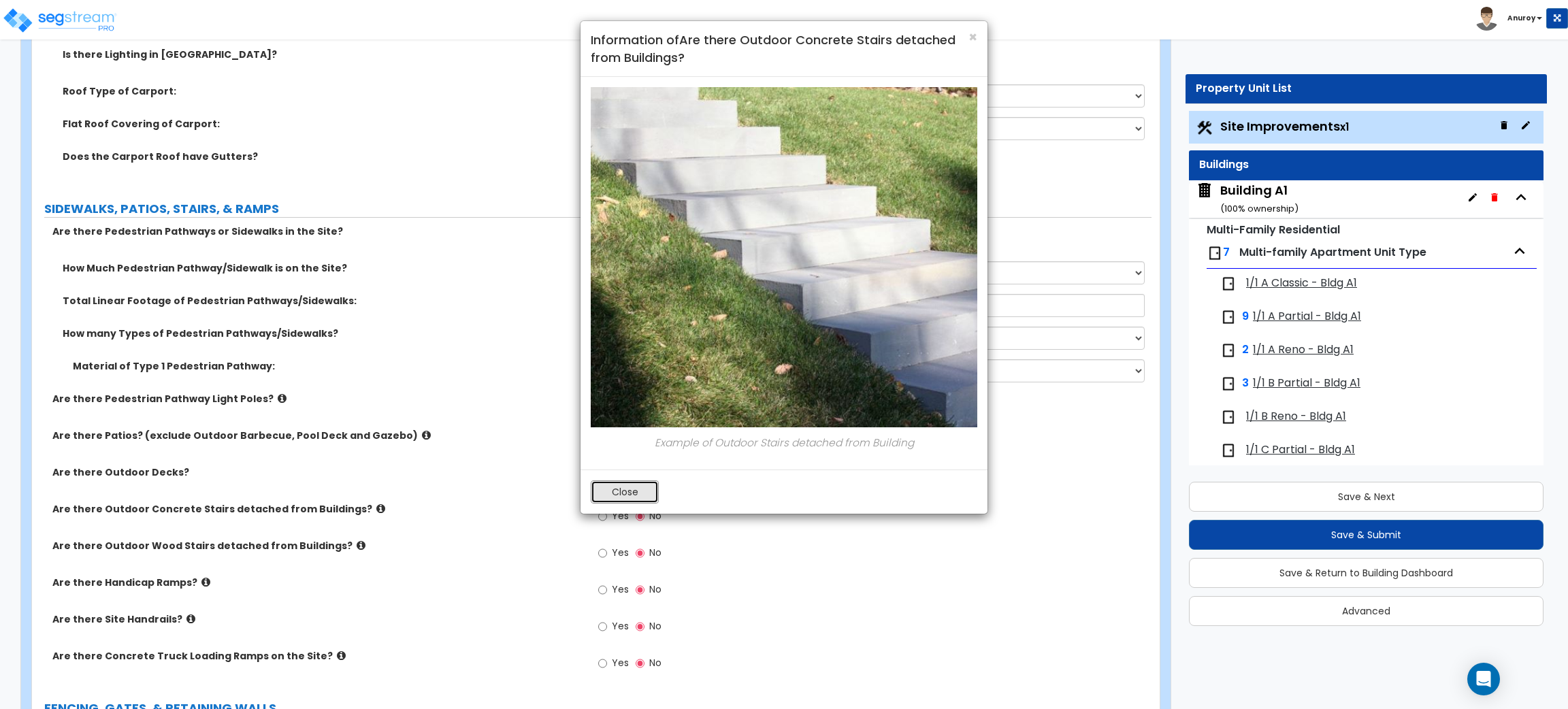
click at [636, 500] on button "Close" at bounding box center [625, 492] width 68 height 23
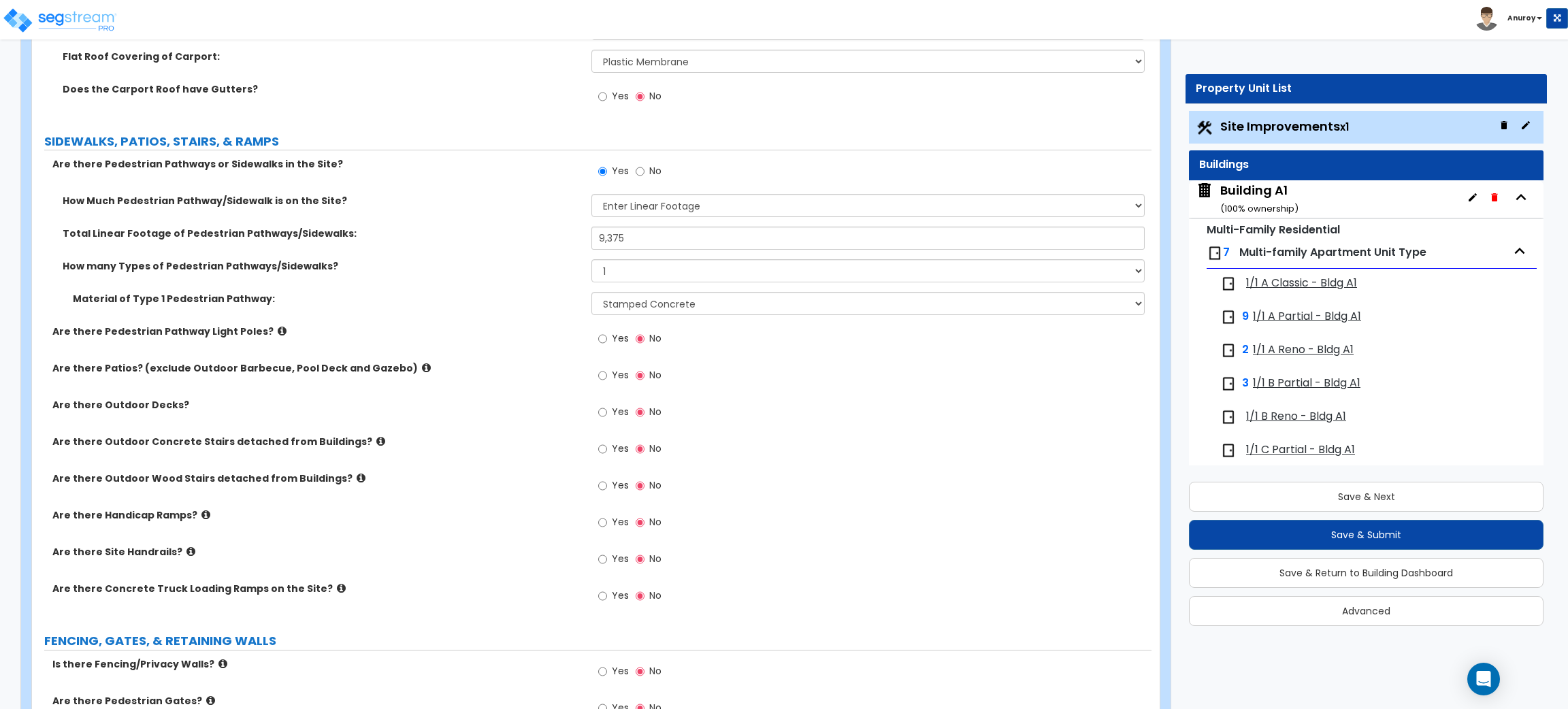
scroll to position [1959, 0]
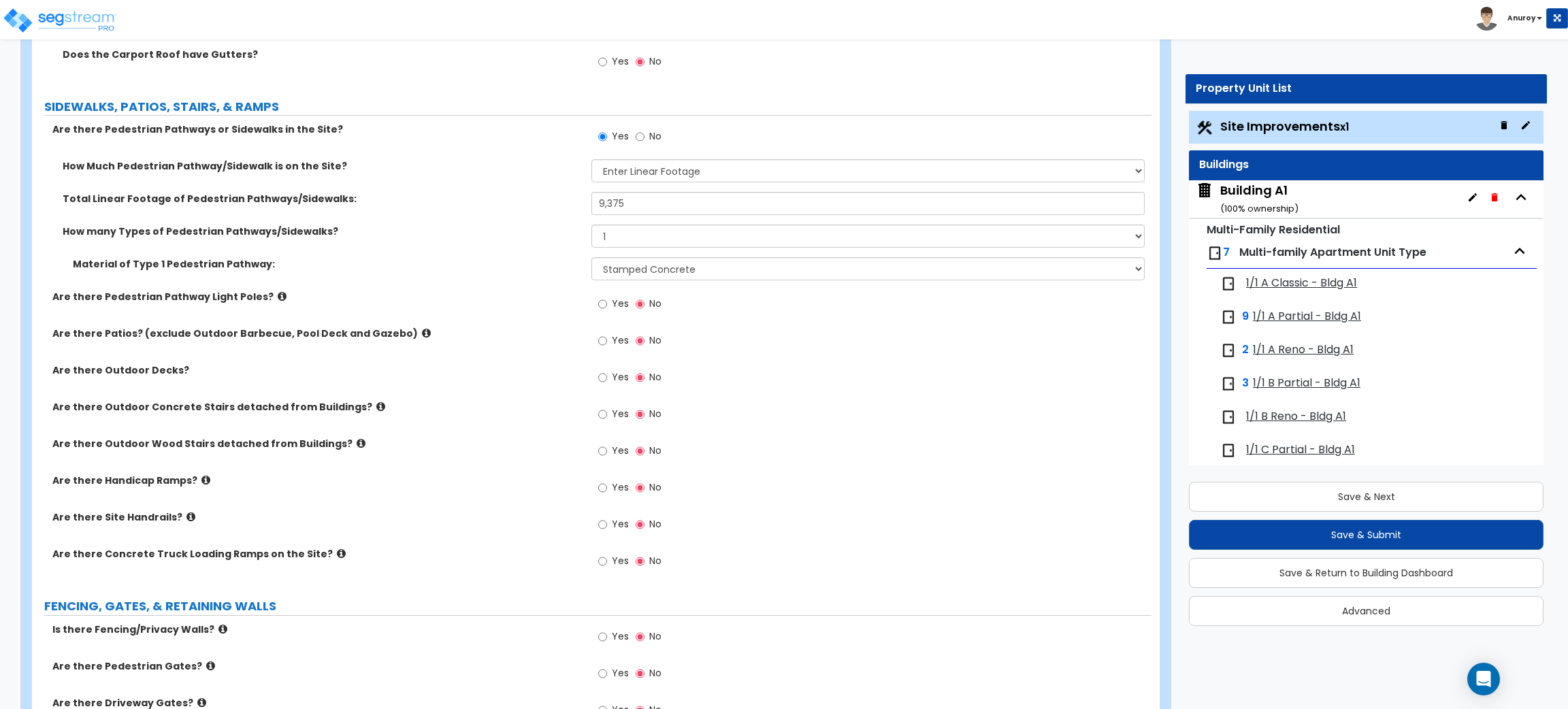
click at [201, 477] on icon at bounding box center [206, 480] width 9 height 10
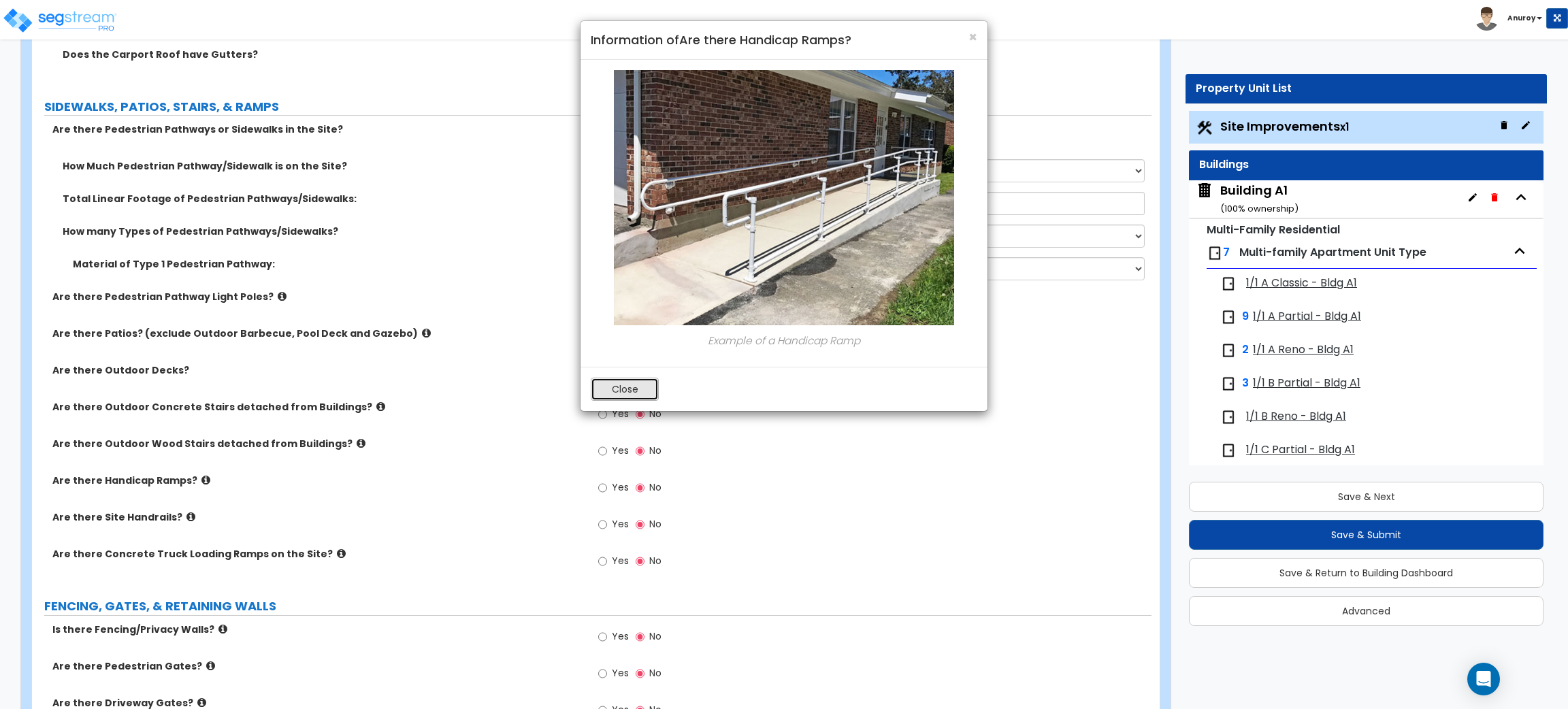
click at [636, 383] on button "Close" at bounding box center [625, 389] width 68 height 23
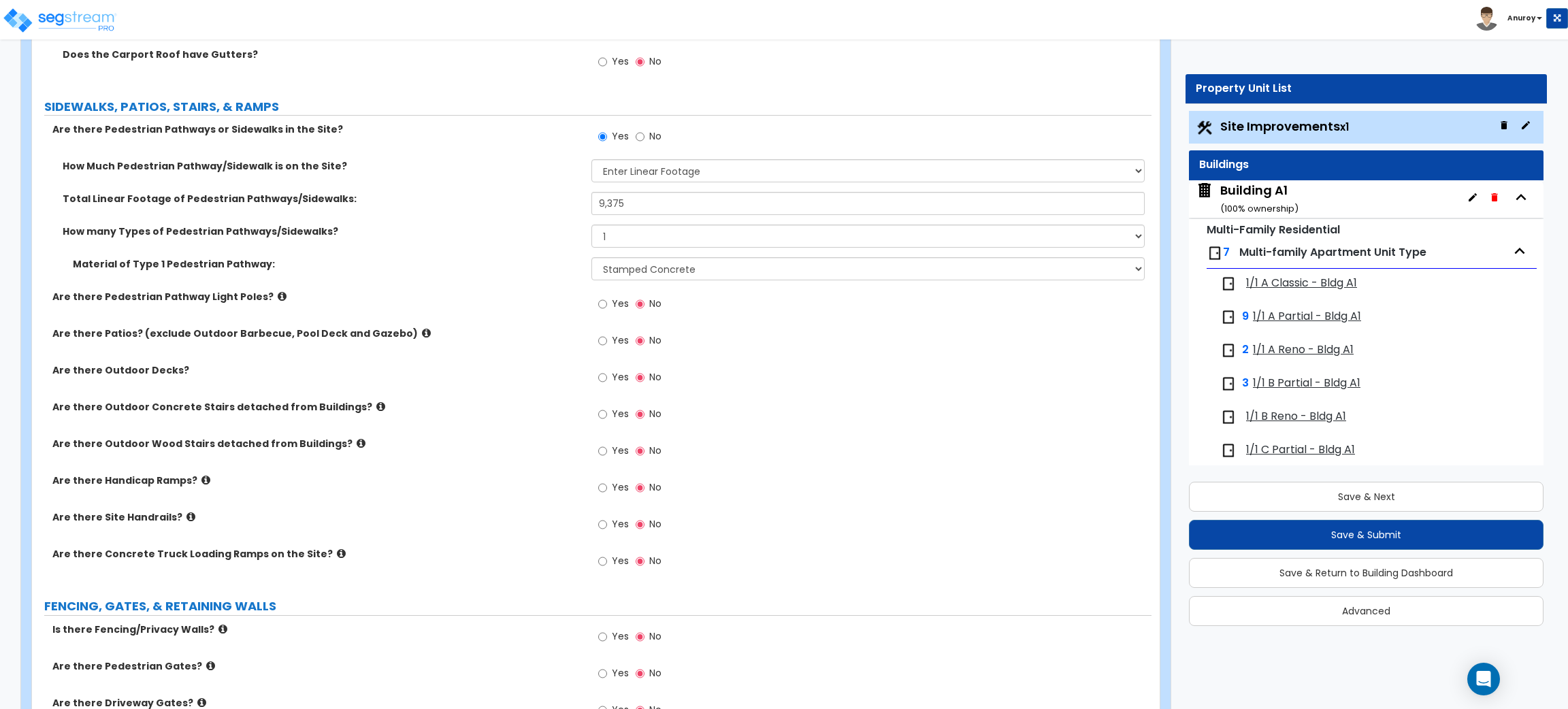
click at [186, 514] on icon at bounding box center [191, 517] width 9 height 10
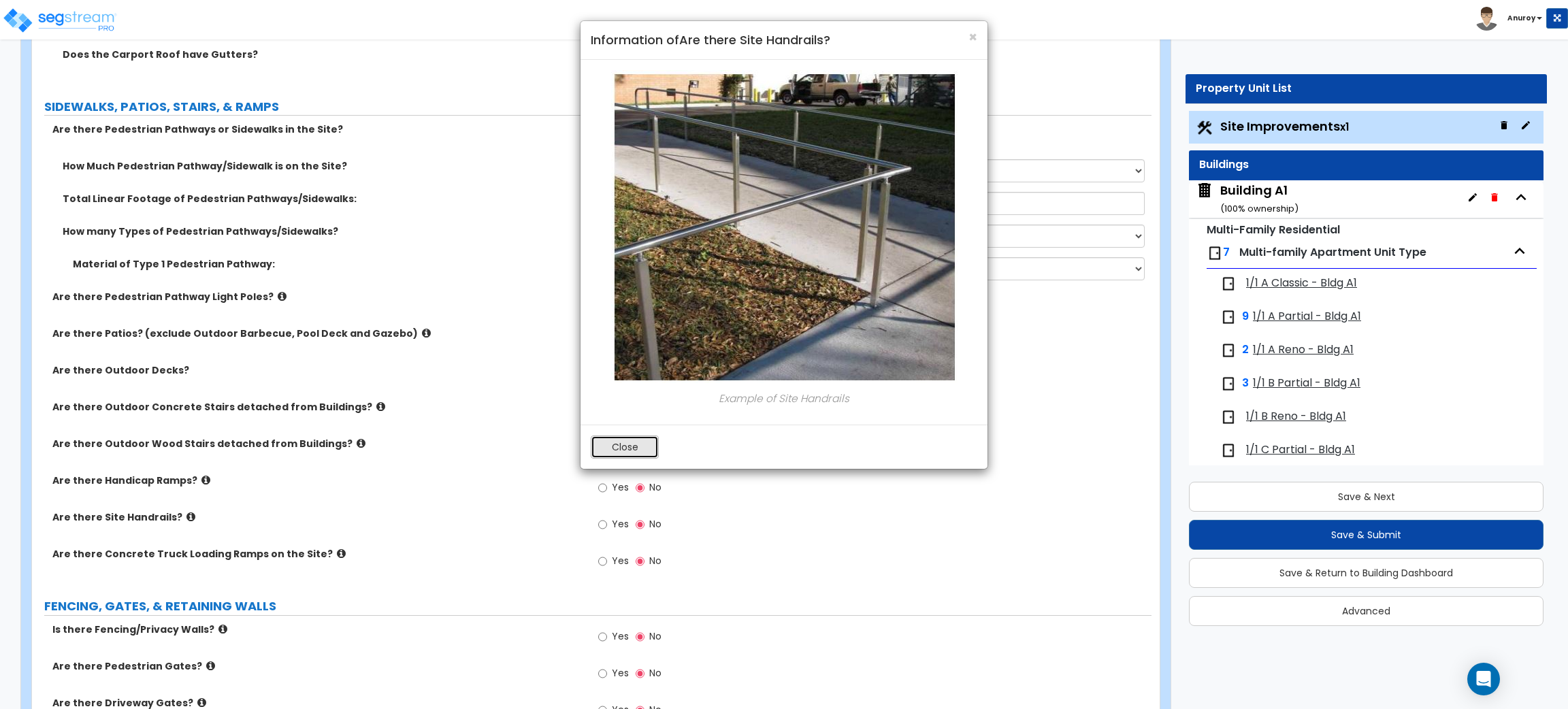
click at [615, 444] on button "Close" at bounding box center [625, 447] width 68 height 23
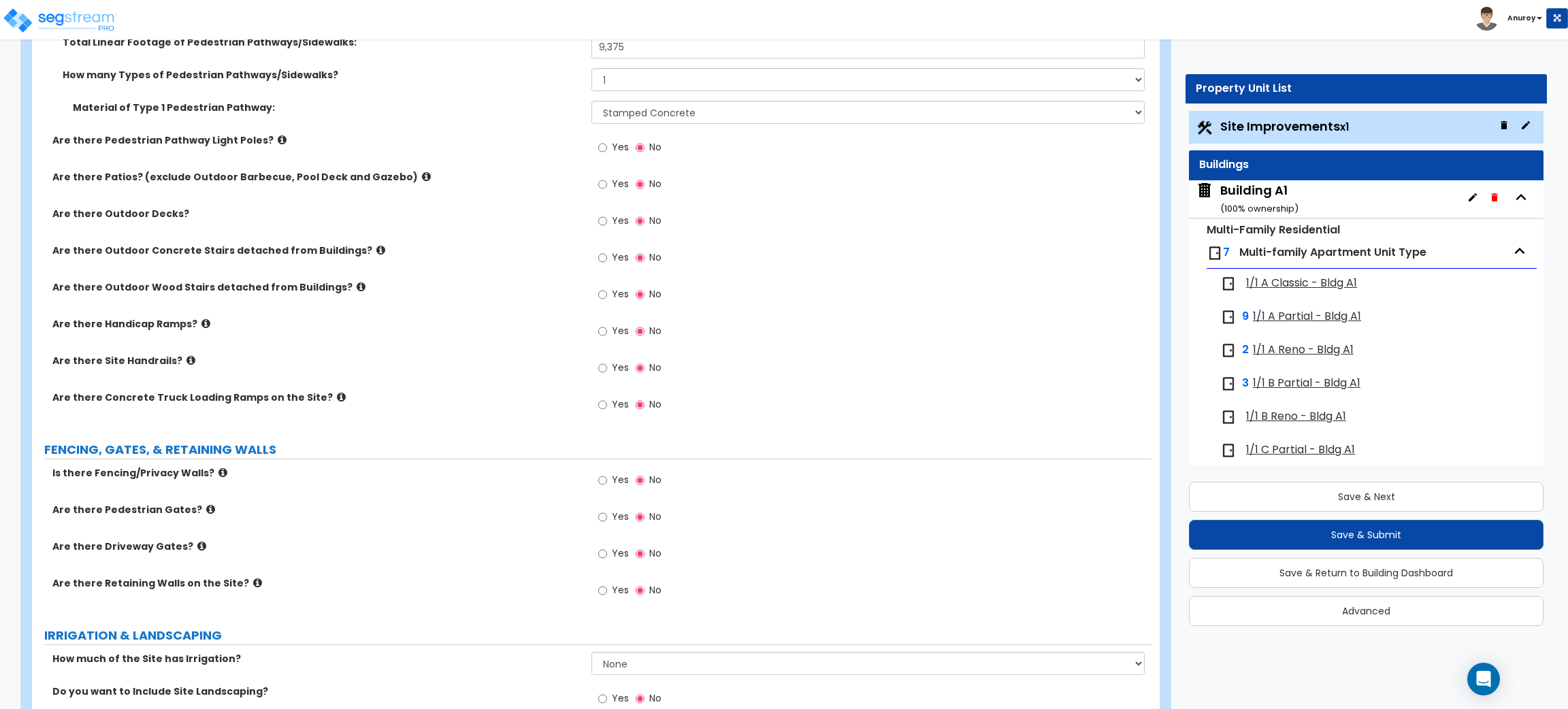
scroll to position [2163, 0]
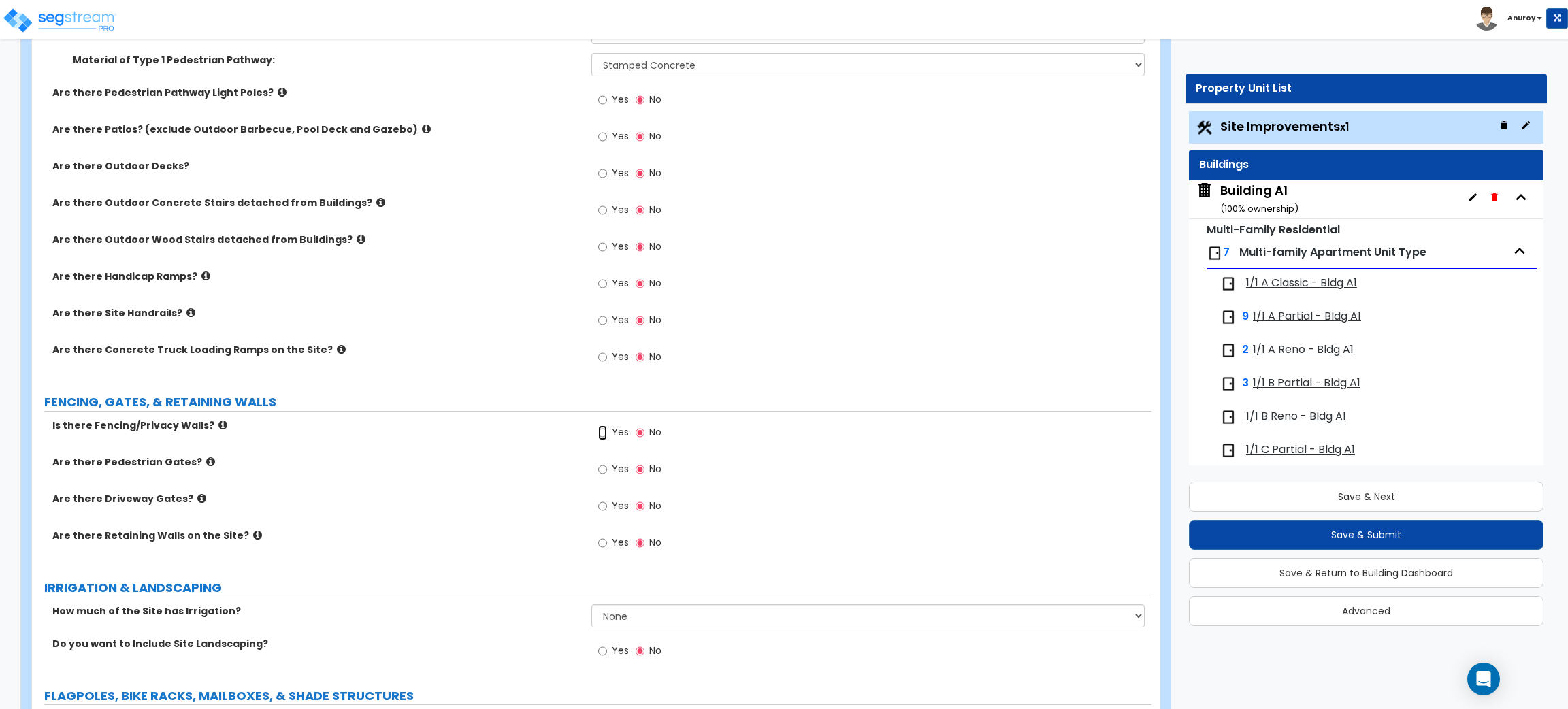
click at [601, 433] on input "Yes" at bounding box center [603, 433] width 9 height 15
radio input "true"
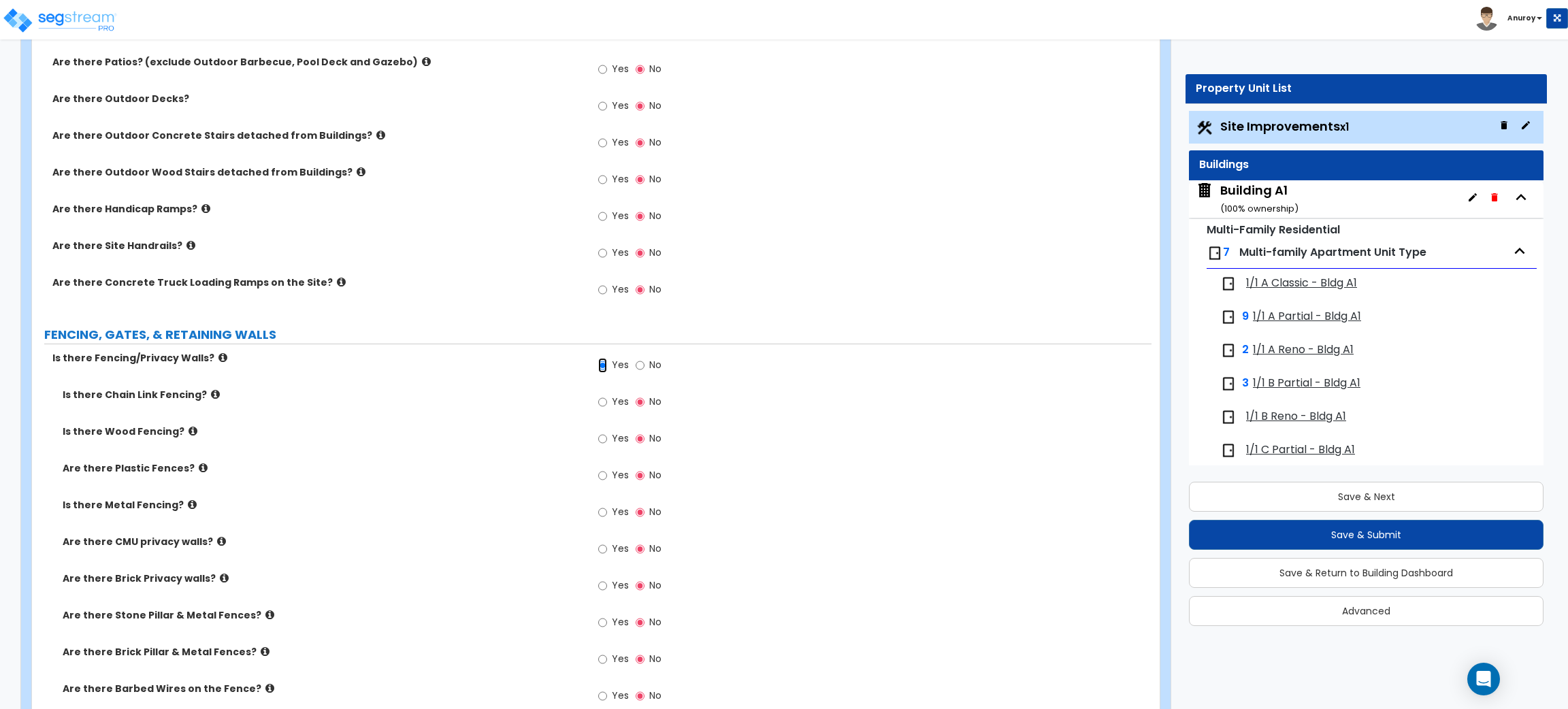
scroll to position [2265, 0]
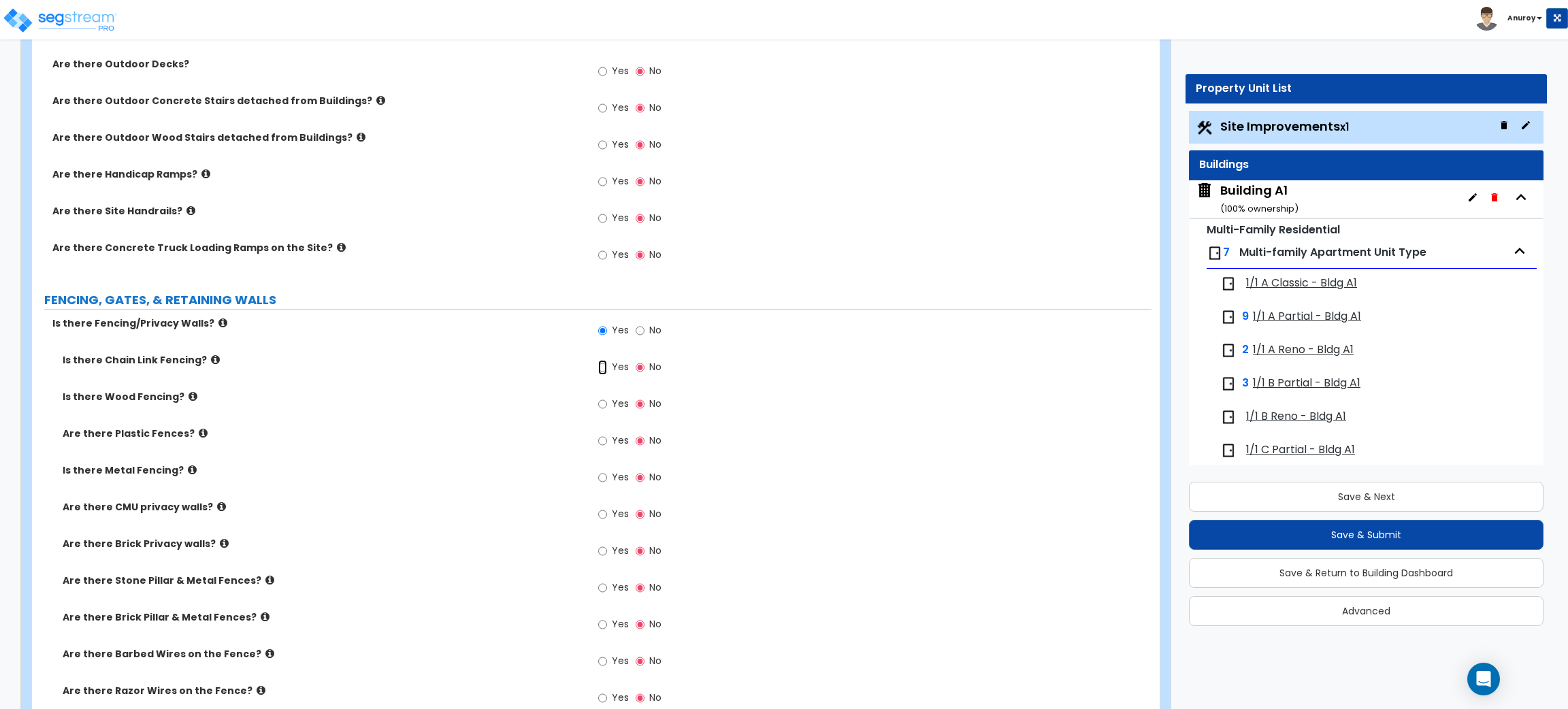
click at [605, 366] on input "Yes" at bounding box center [603, 367] width 9 height 15
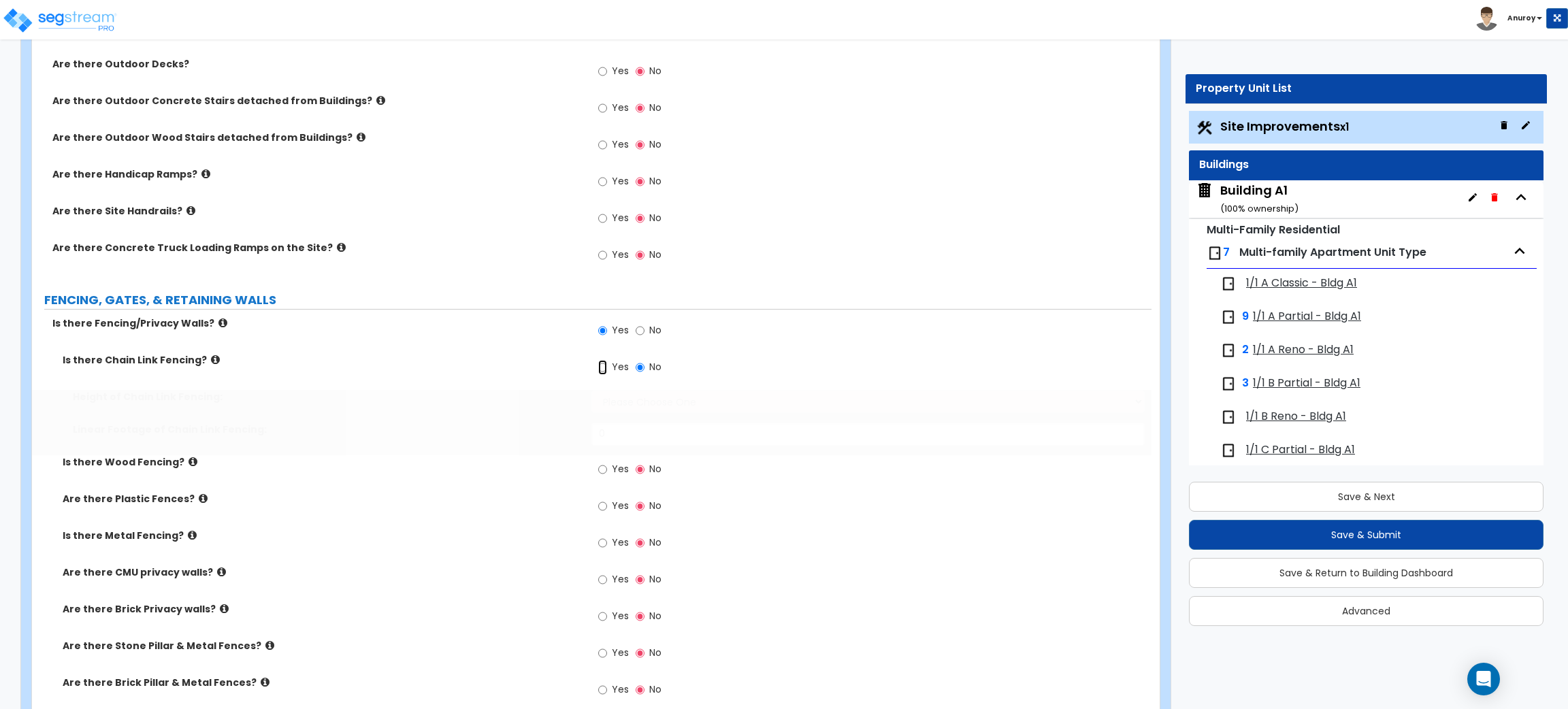
radio input "true"
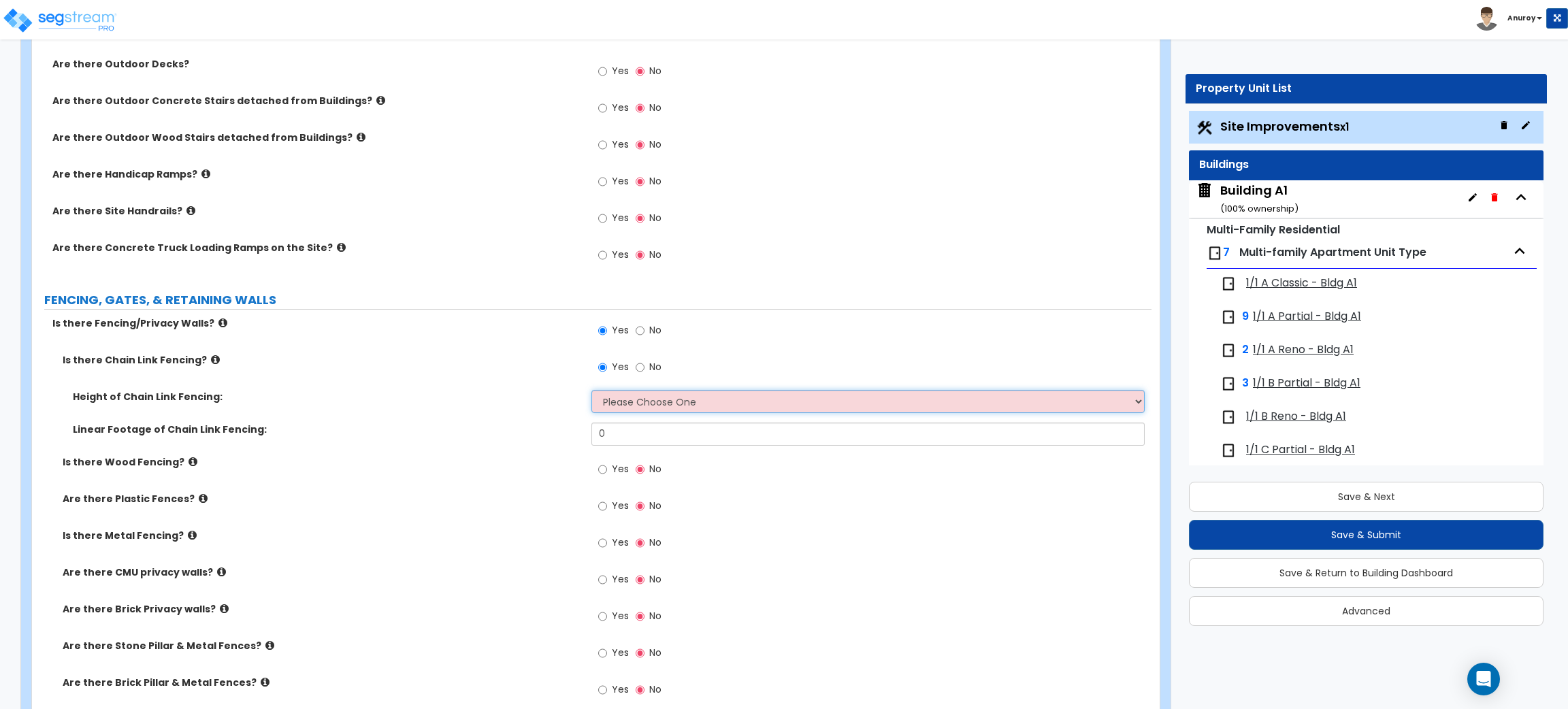
click at [705, 404] on select "Please Choose One 3 feet 4 feet 5 feet 6 feet 10 feet 12 feet" at bounding box center [868, 401] width 553 height 23
select select "2"
click at [591, 390] on select "Please Choose One 3 feet 4 feet 5 feet 6 feet 10 feet 12 feet" at bounding box center [868, 401] width 553 height 23
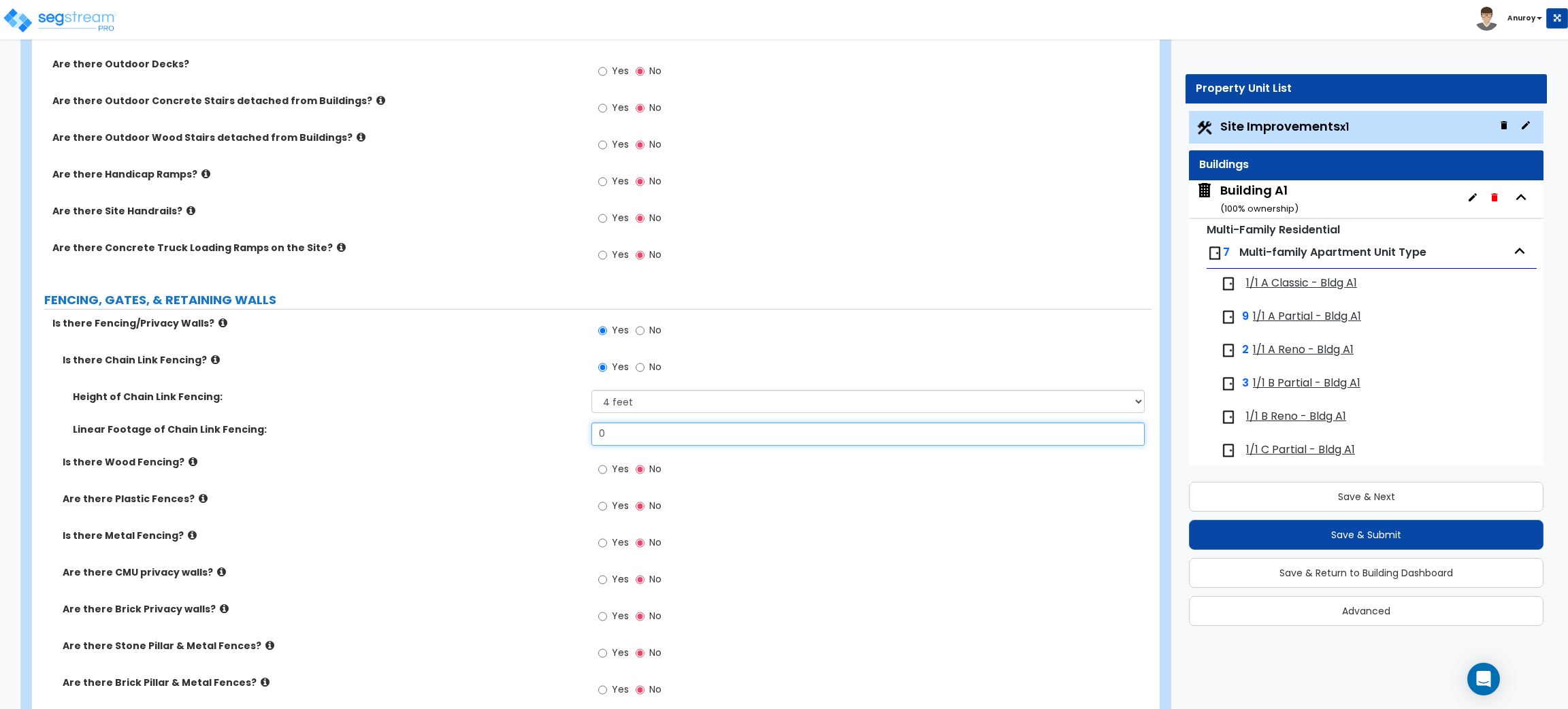
drag, startPoint x: 618, startPoint y: 434, endPoint x: 595, endPoint y: 436, distance: 23.1
click at [595, 436] on input "0" at bounding box center [868, 434] width 553 height 23
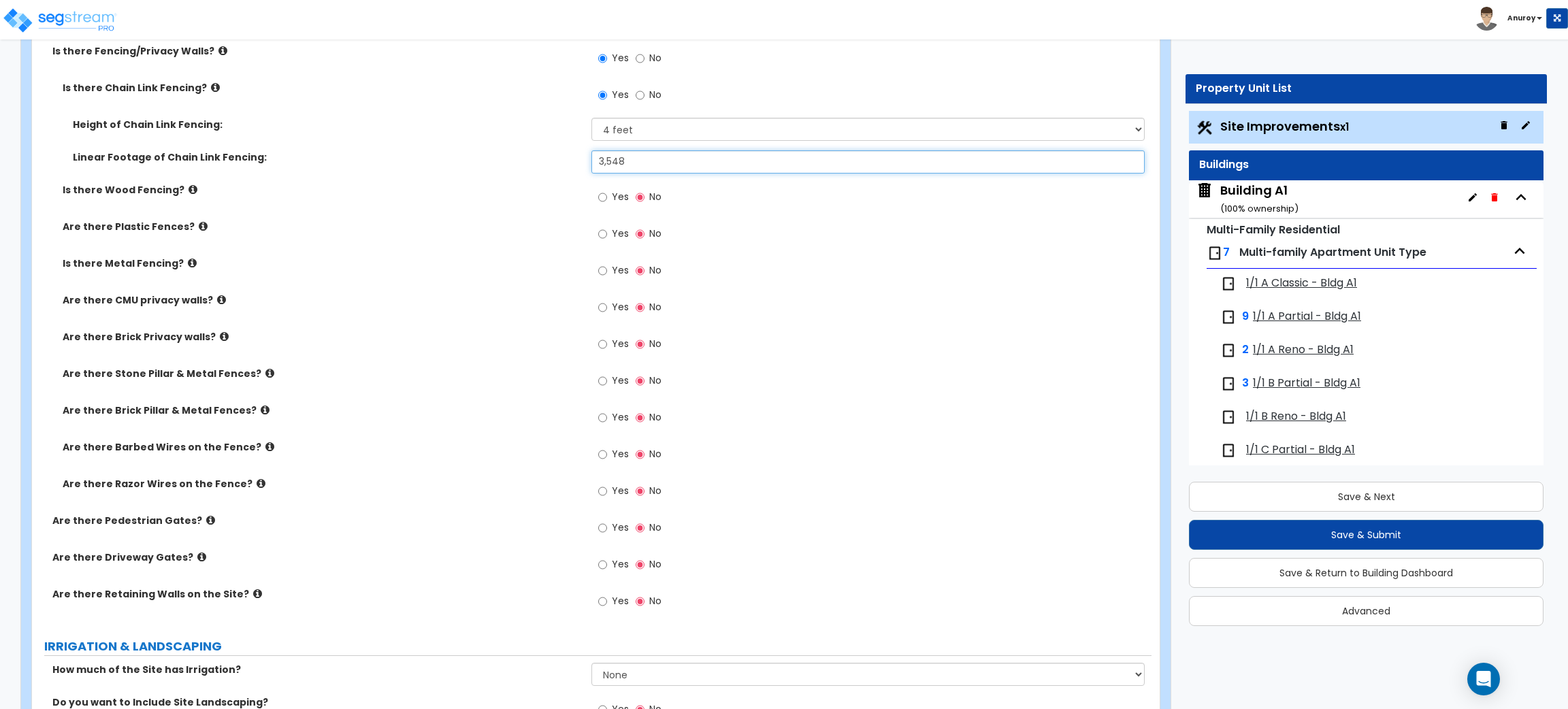
scroll to position [2572, 0]
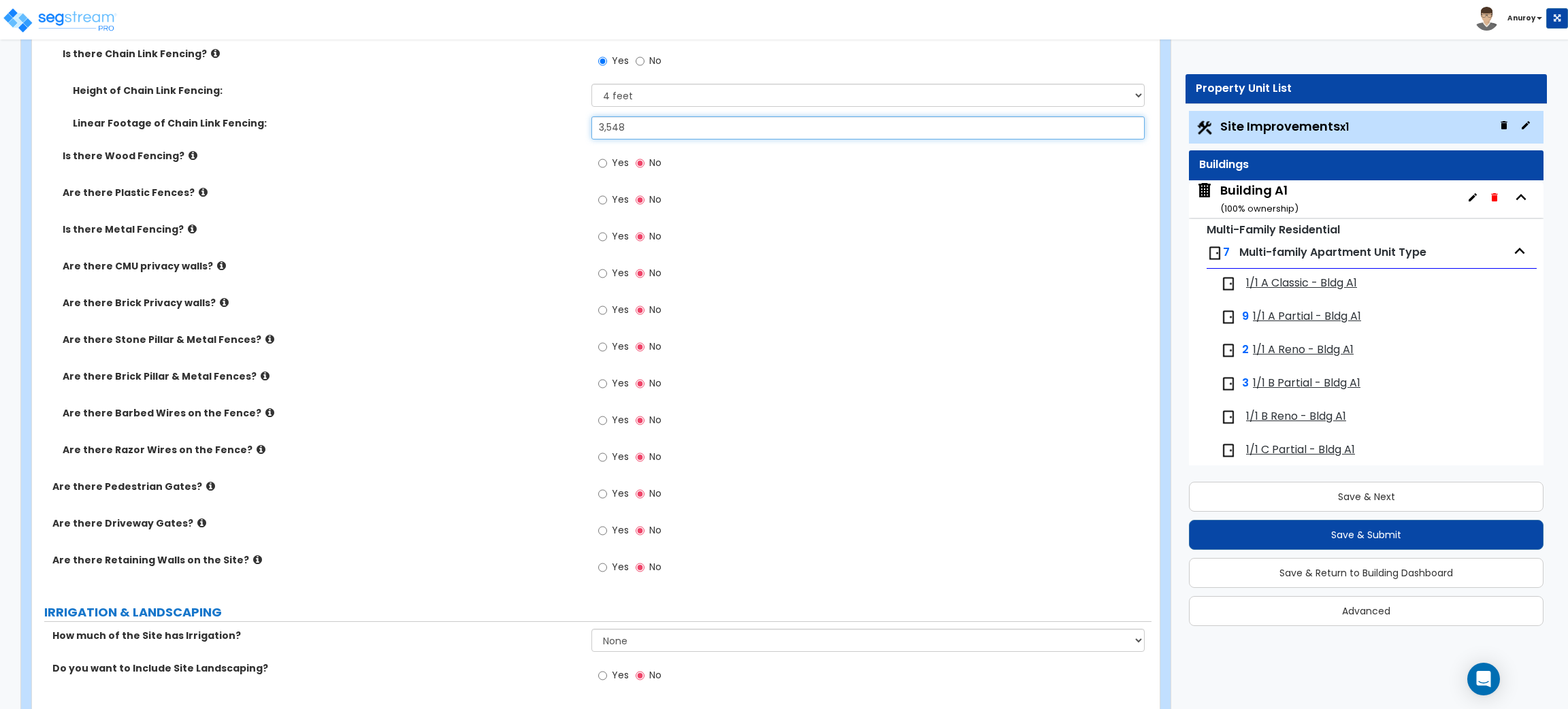
type input "3,548"
click at [207, 487] on icon at bounding box center [211, 486] width 9 height 10
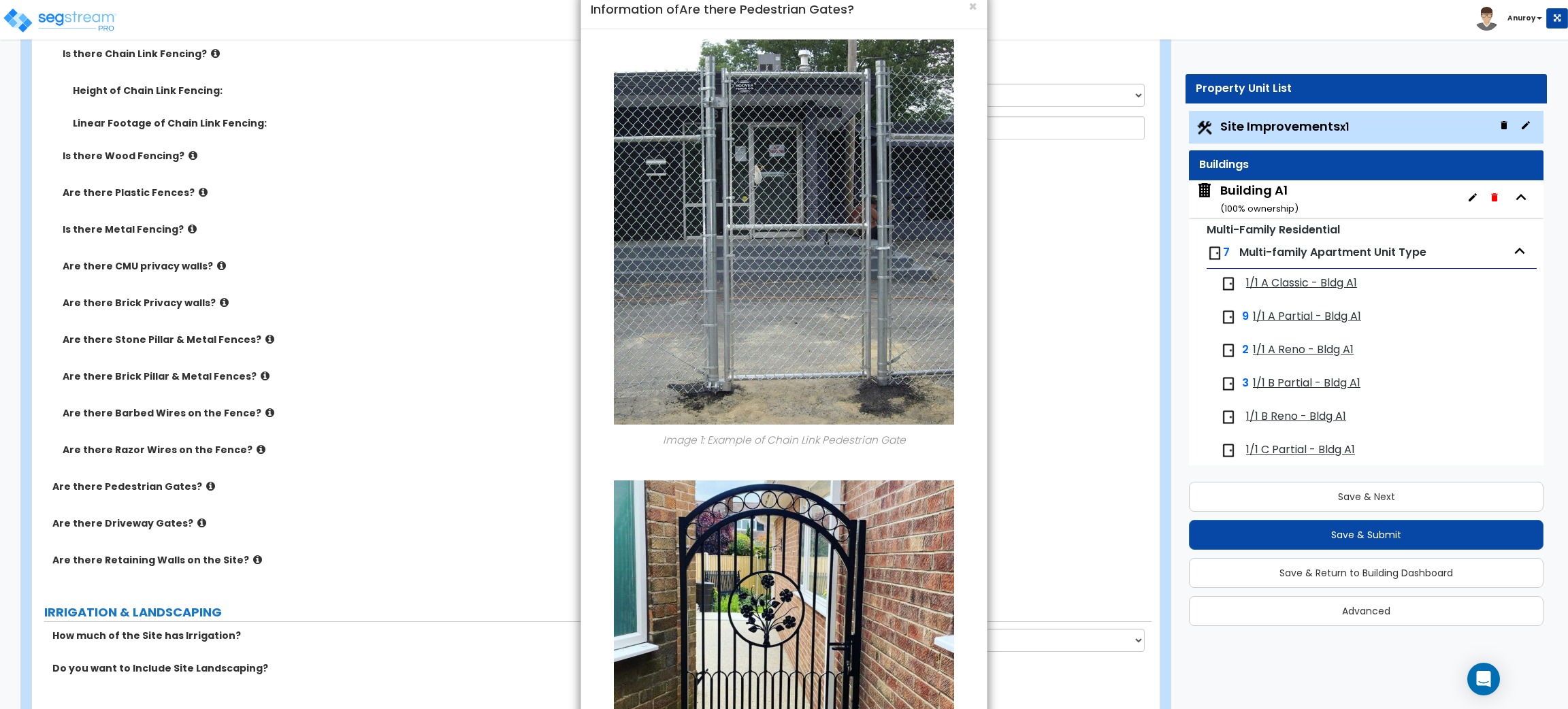
scroll to position [0, 0]
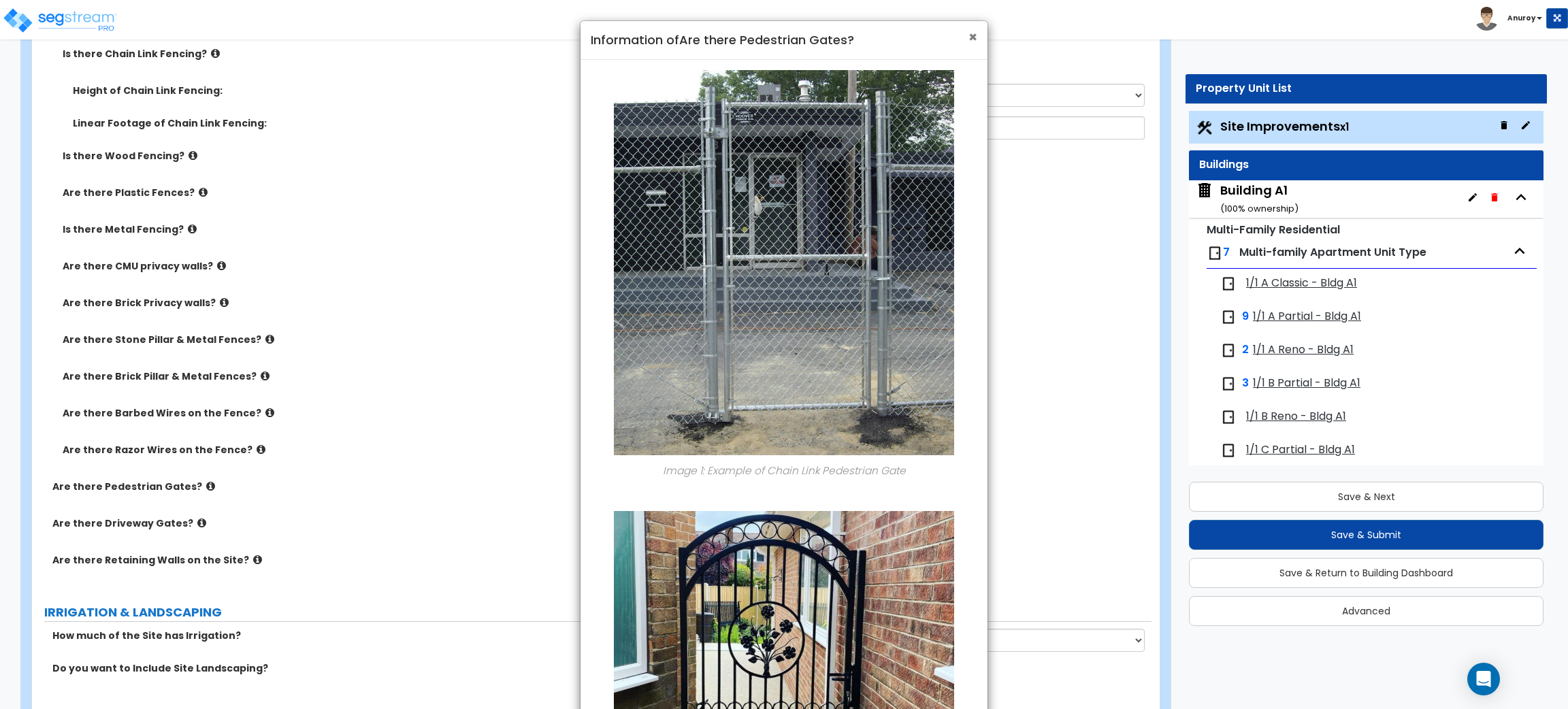
click at [972, 32] on span "×" at bounding box center [973, 36] width 9 height 20
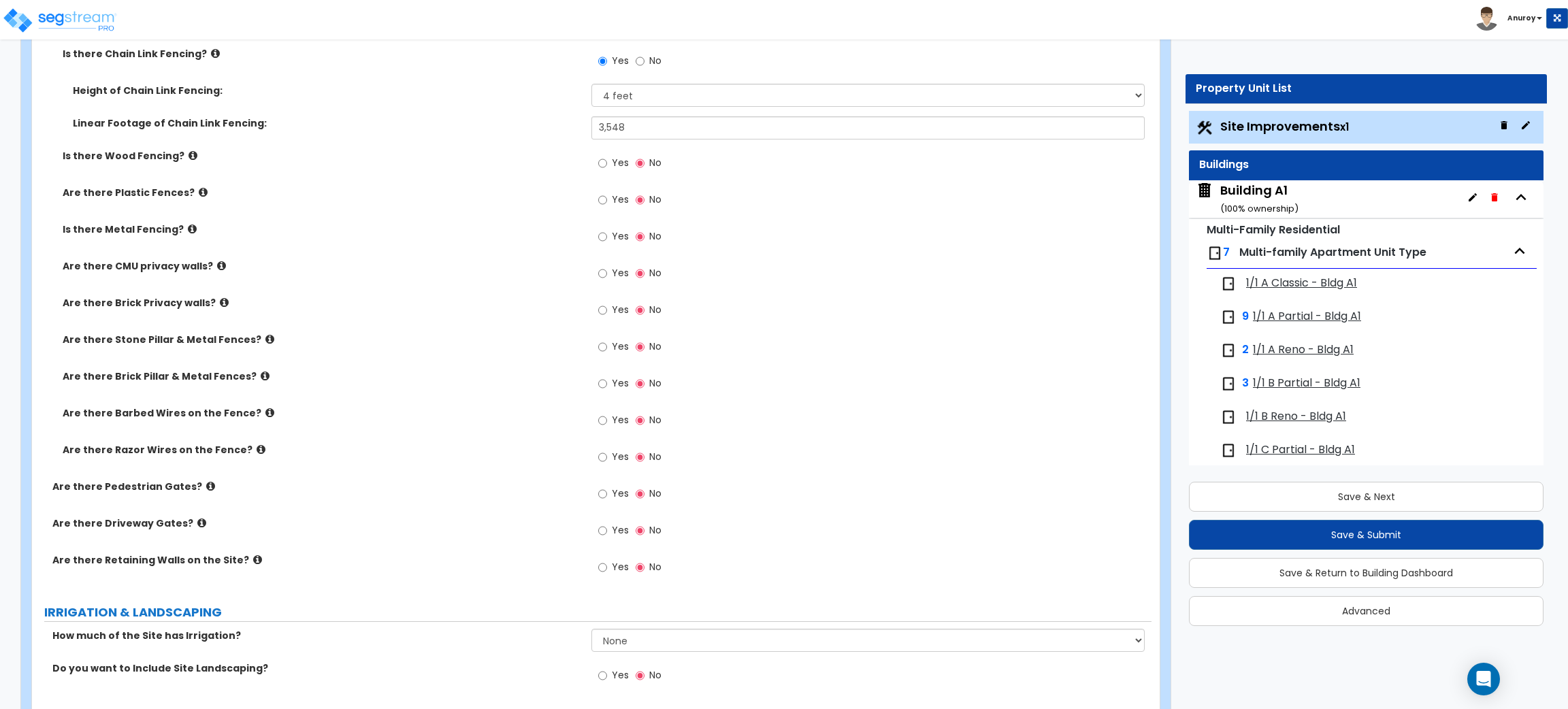
click at [197, 521] on icon at bounding box center [201, 523] width 9 height 10
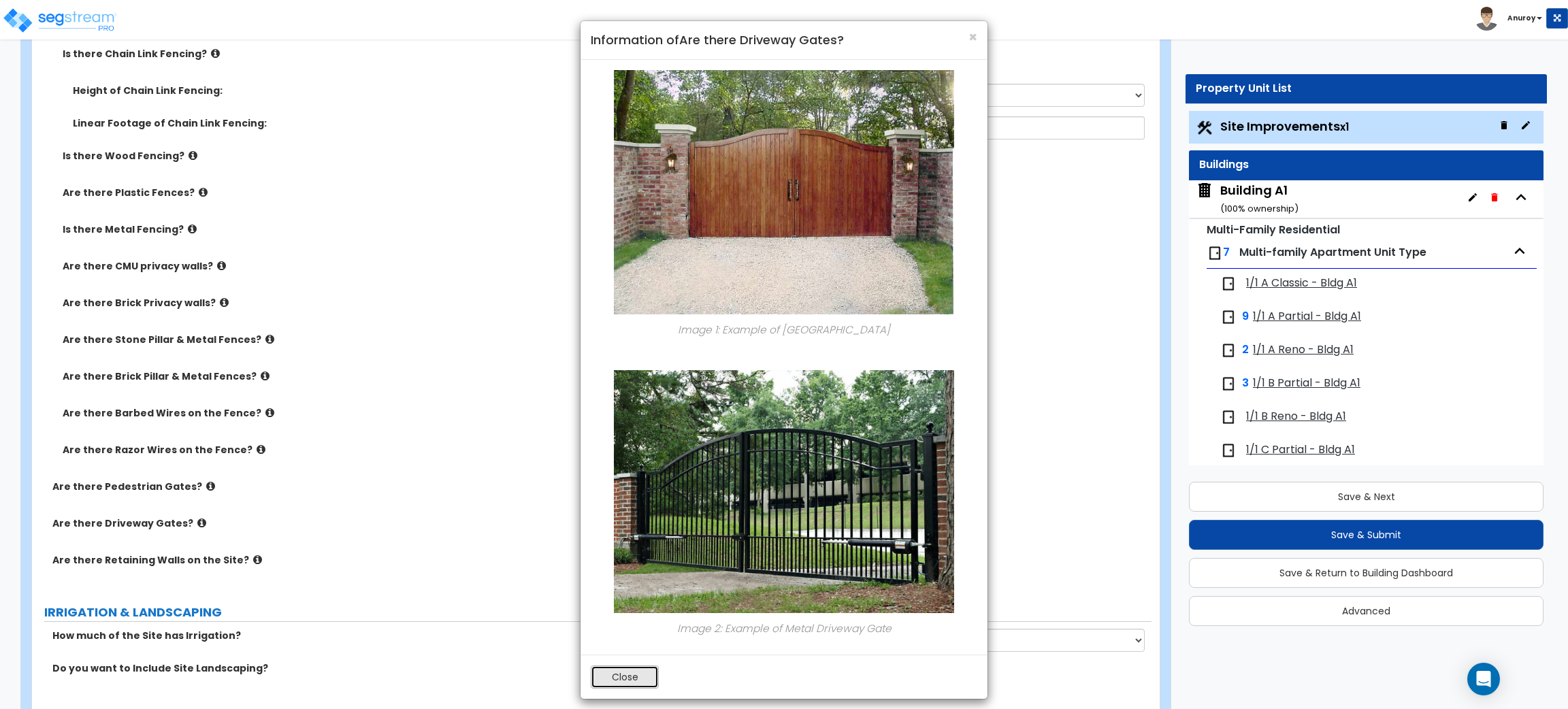
click at [640, 676] on button "Close" at bounding box center [625, 677] width 68 height 23
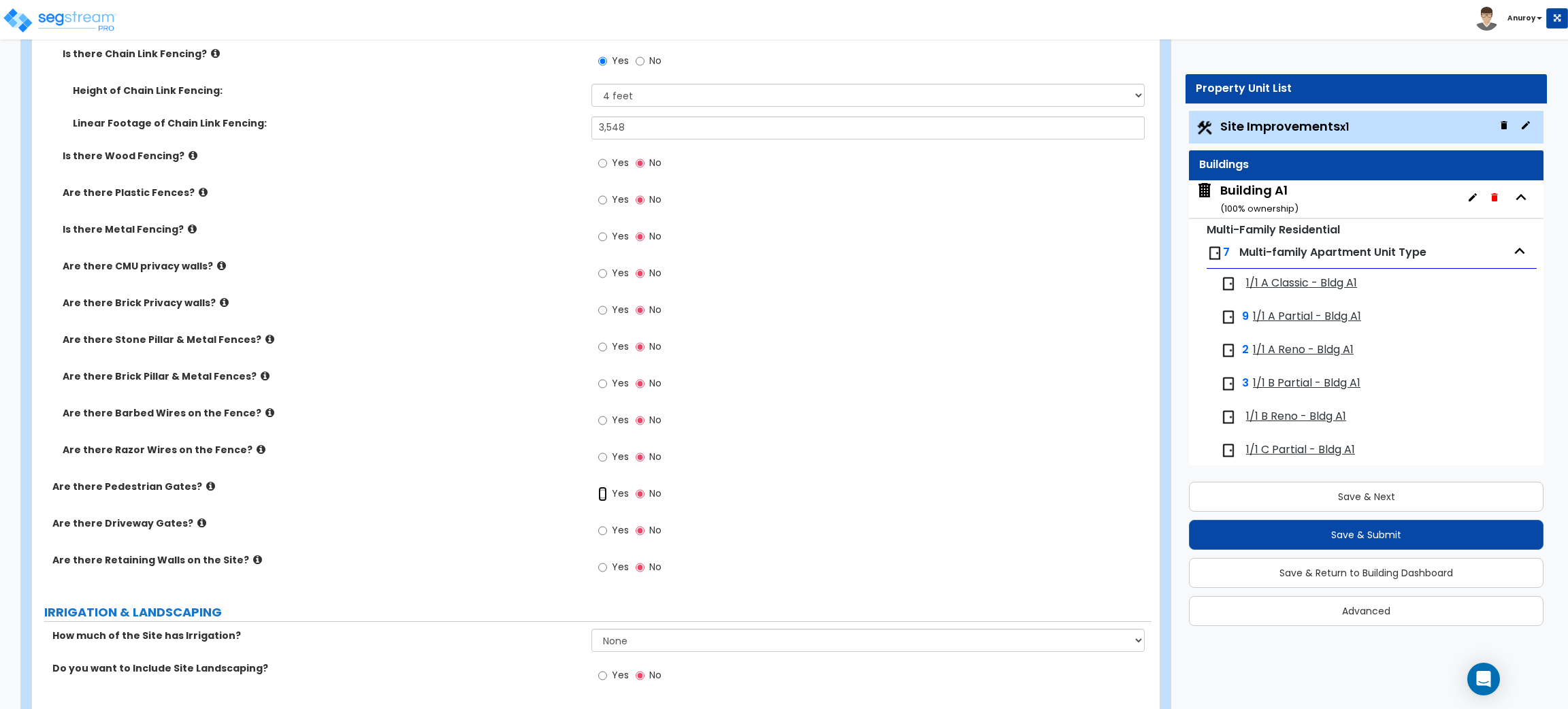
click at [601, 493] on input "Yes" at bounding box center [603, 494] width 9 height 15
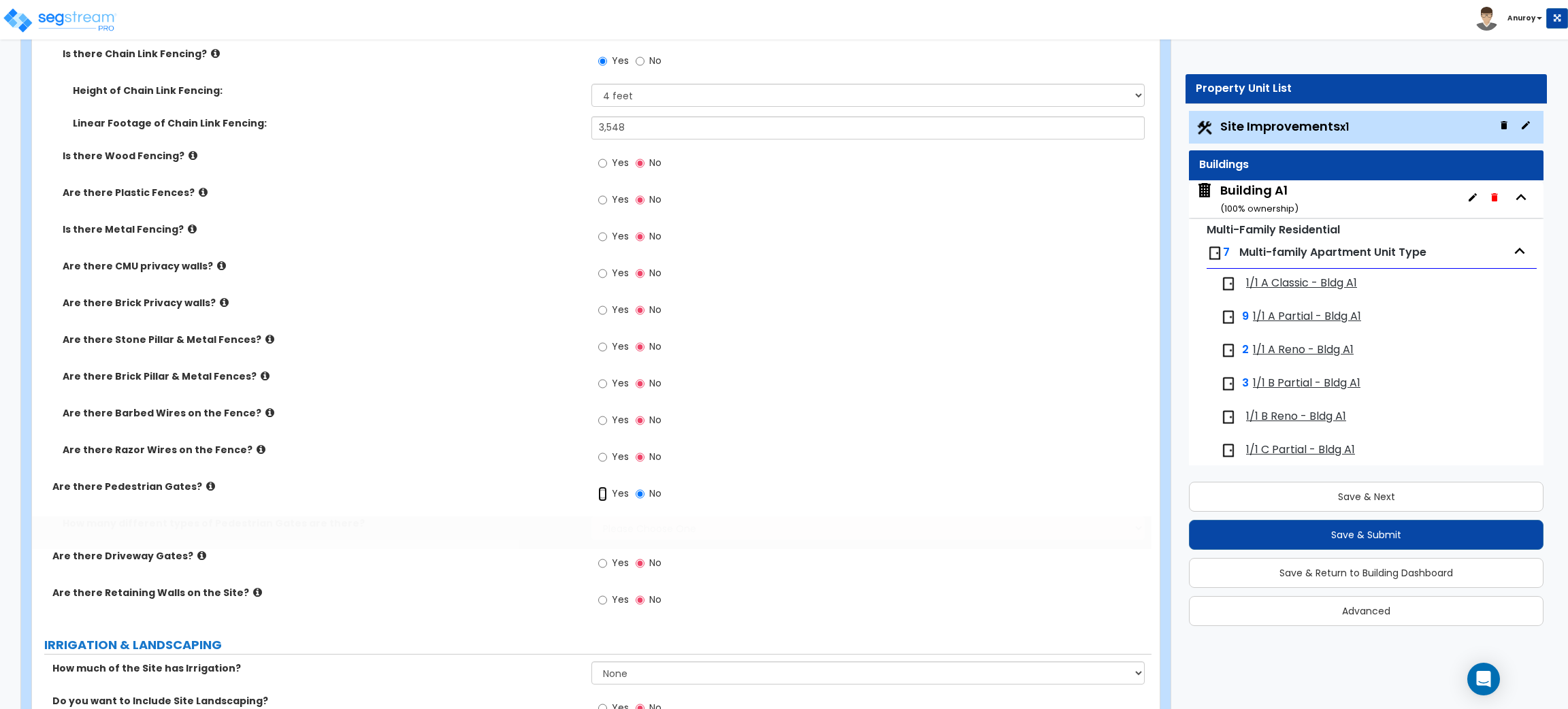
radio input "true"
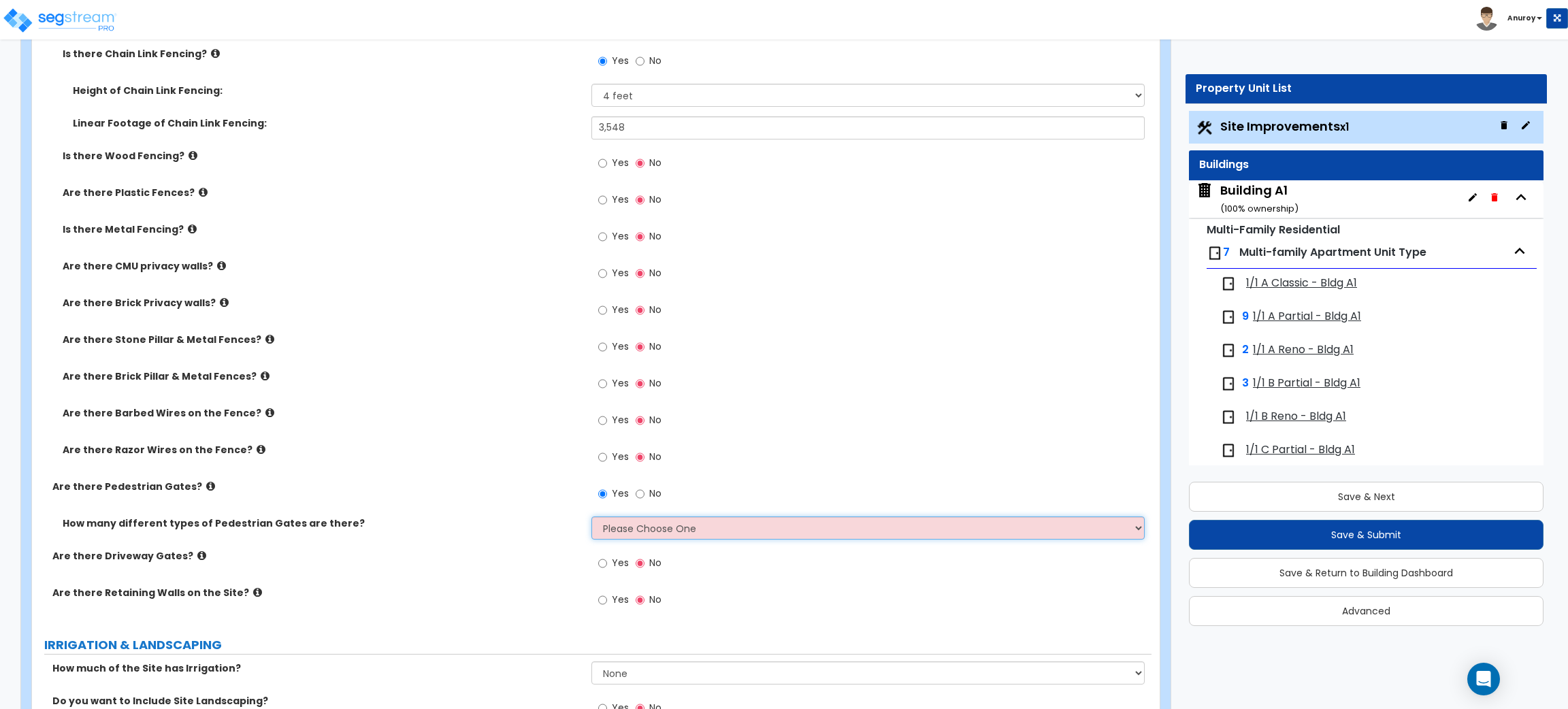
click at [660, 525] on select "Please Choose One 1 2 3" at bounding box center [868, 528] width 553 height 23
select select "1"
click at [591, 516] on select "Please Choose One 1 2 3" at bounding box center [868, 528] width 553 height 23
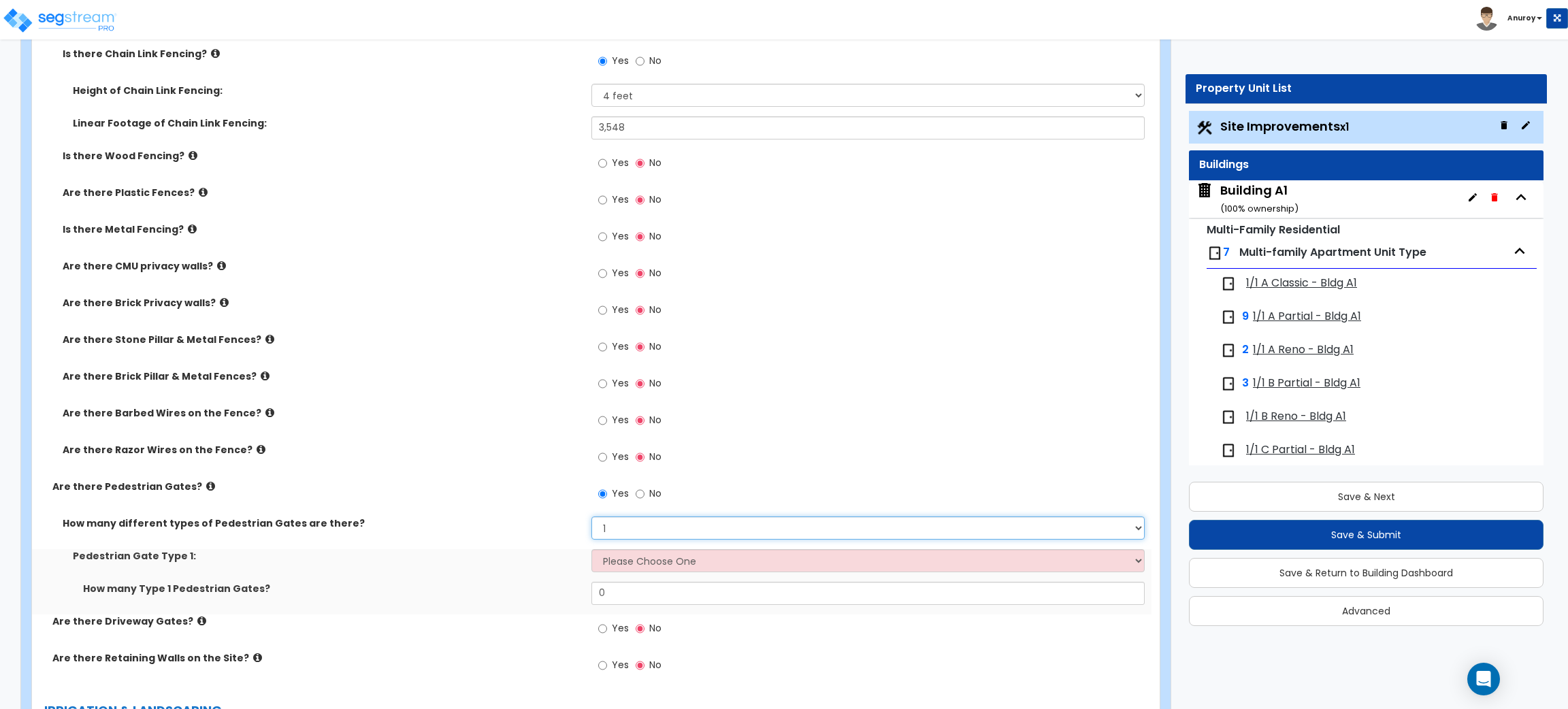
scroll to position [2674, 0]
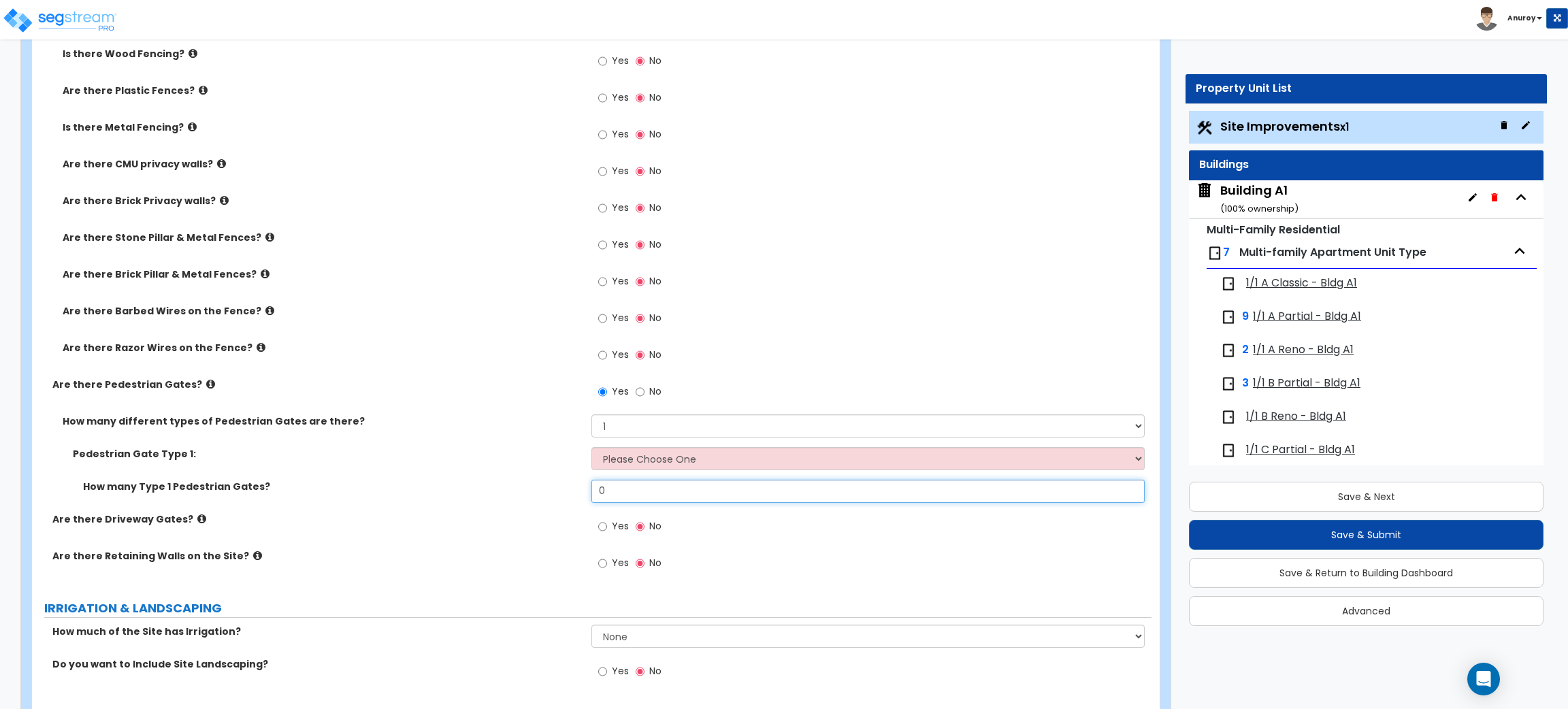
click at [656, 493] on input "0" at bounding box center [868, 492] width 553 height 23
click at [674, 457] on select "Please Choose One Chain Link, 3 ft Height Chain Link, 4 ft Height Chain Link, 6…" at bounding box center [868, 459] width 553 height 23
click at [639, 460] on select "Please Choose One Chain Link, 3 ft Height Chain Link, 4 ft Height Chain Link, 6…" at bounding box center [868, 459] width 553 height 23
select select "4"
click at [591, 447] on select "Please Choose One Chain Link, 3 ft Height Chain Link, 4 ft Height Chain Link, 6…" at bounding box center [868, 459] width 553 height 23
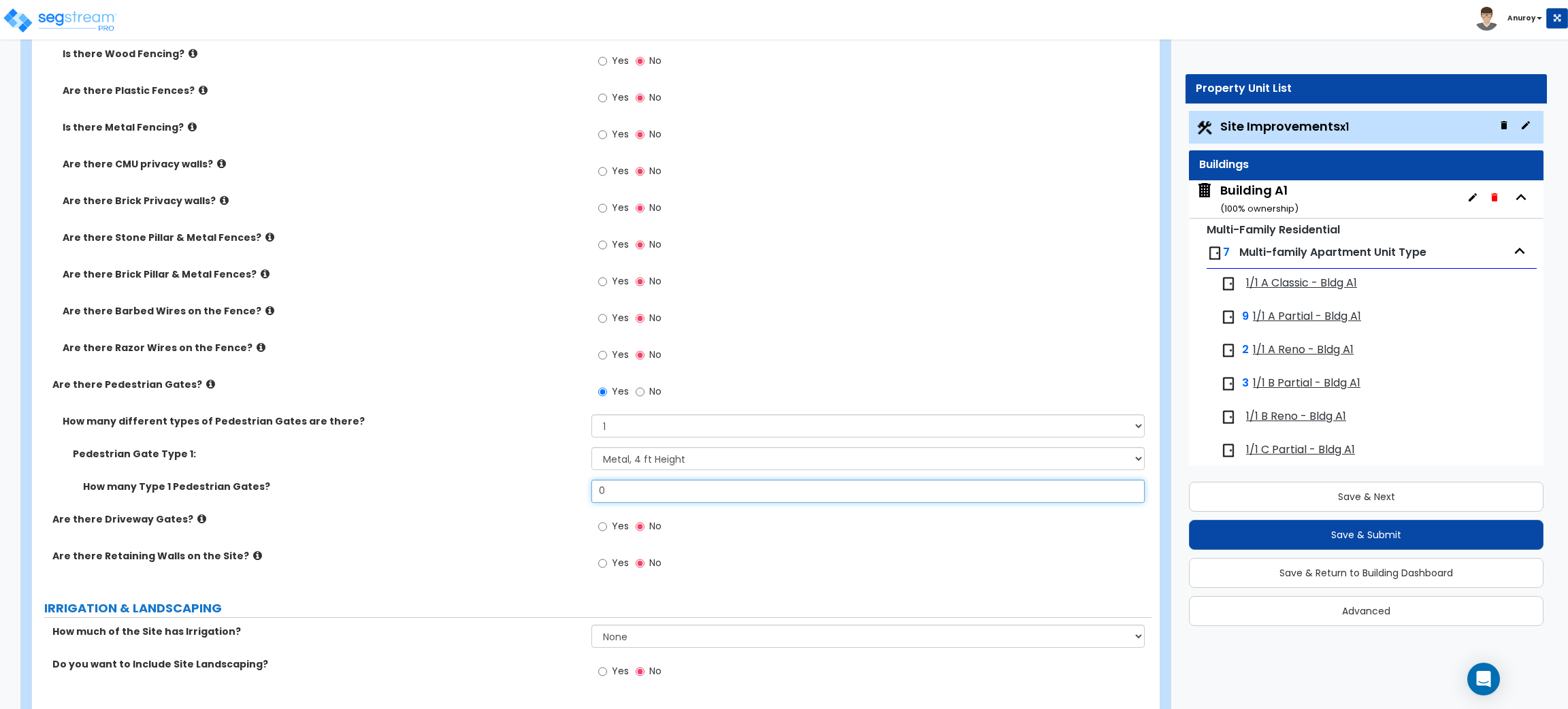
click at [613, 493] on input "0" at bounding box center [868, 492] width 553 height 23
drag, startPoint x: 608, startPoint y: 492, endPoint x: 599, endPoint y: 489, distance: 9.5
click at [599, 489] on input "0" at bounding box center [868, 492] width 553 height 23
type input "13"
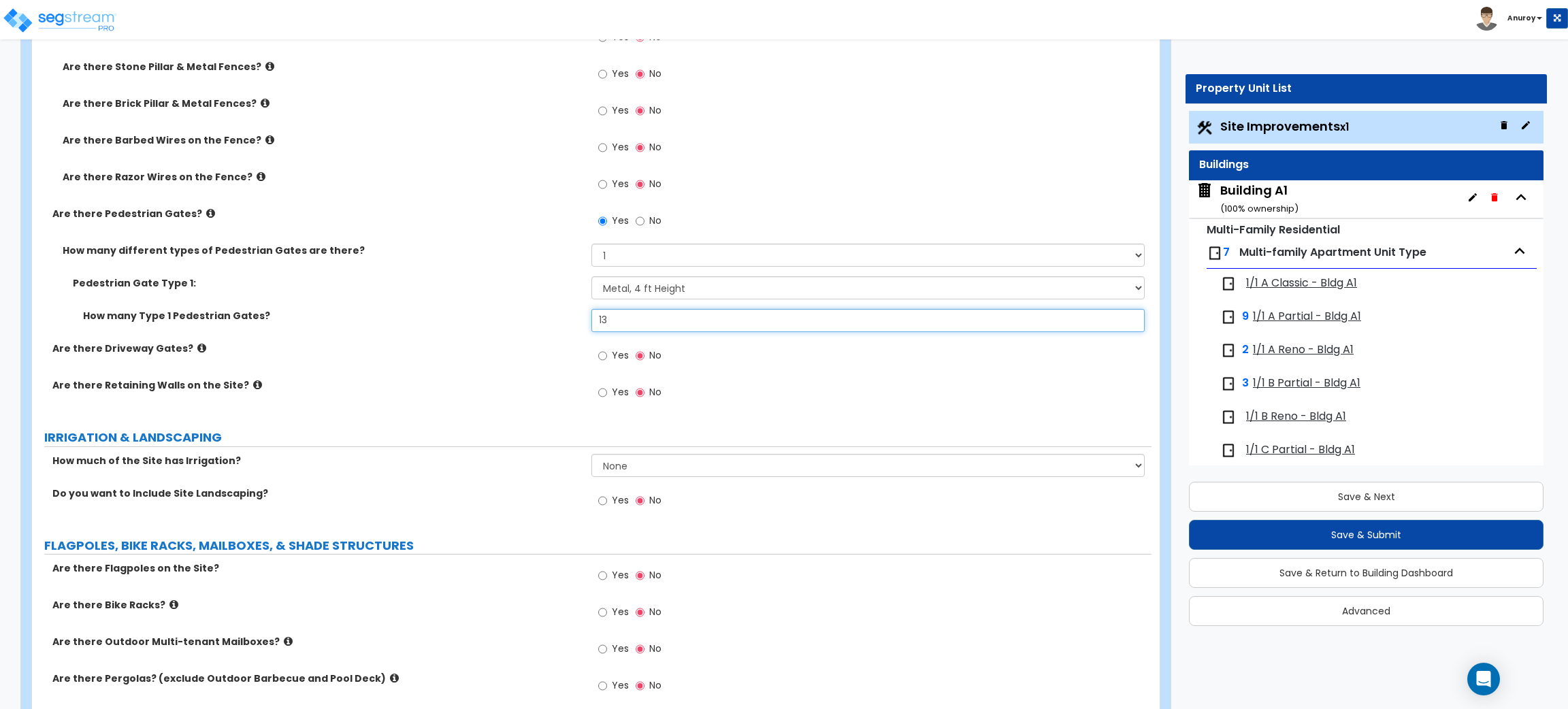
scroll to position [2879, 0]
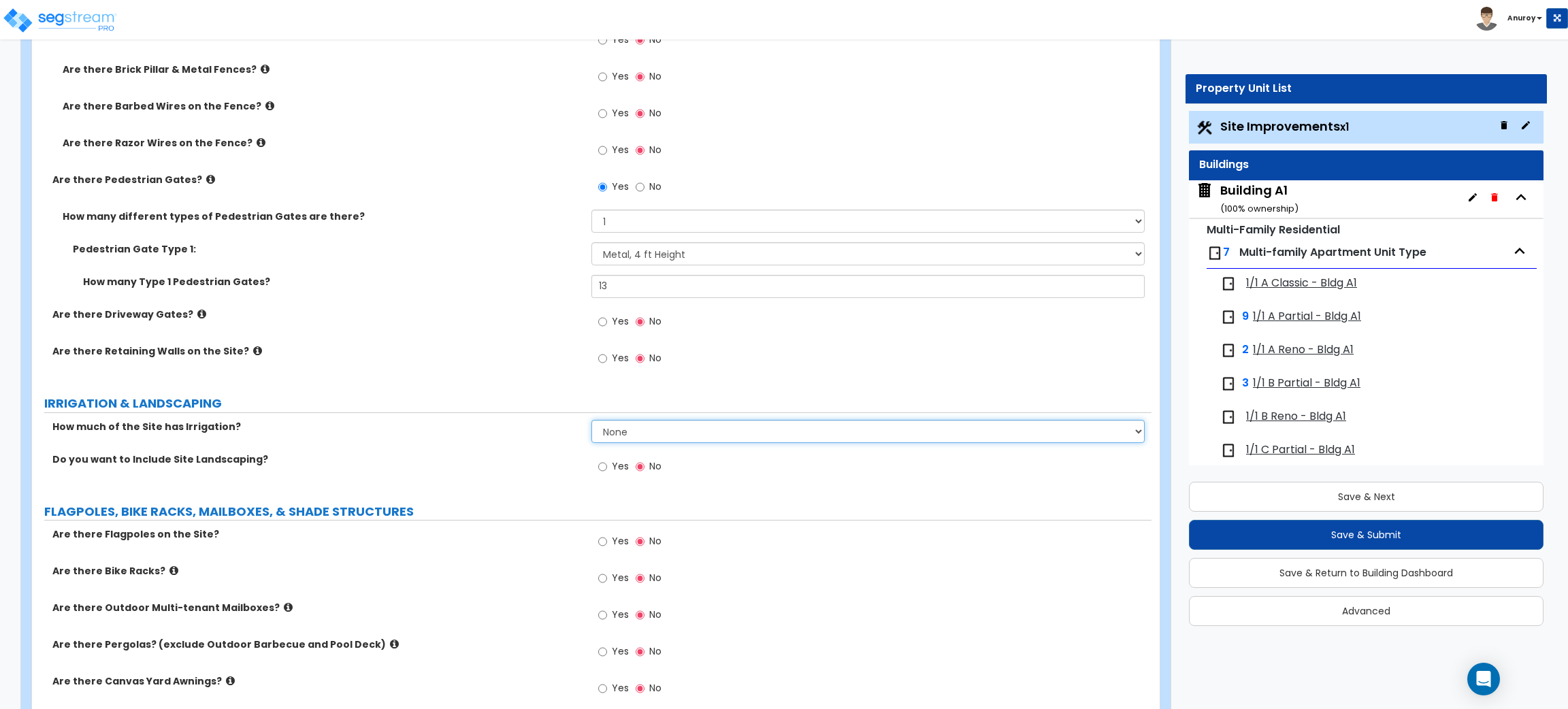
click at [626, 430] on select "None I want to Enter an Approximate Percentage I want to Enter the Square Foota…" at bounding box center [868, 431] width 553 height 23
click at [602, 468] on input "Yes" at bounding box center [603, 467] width 9 height 15
radio input "true"
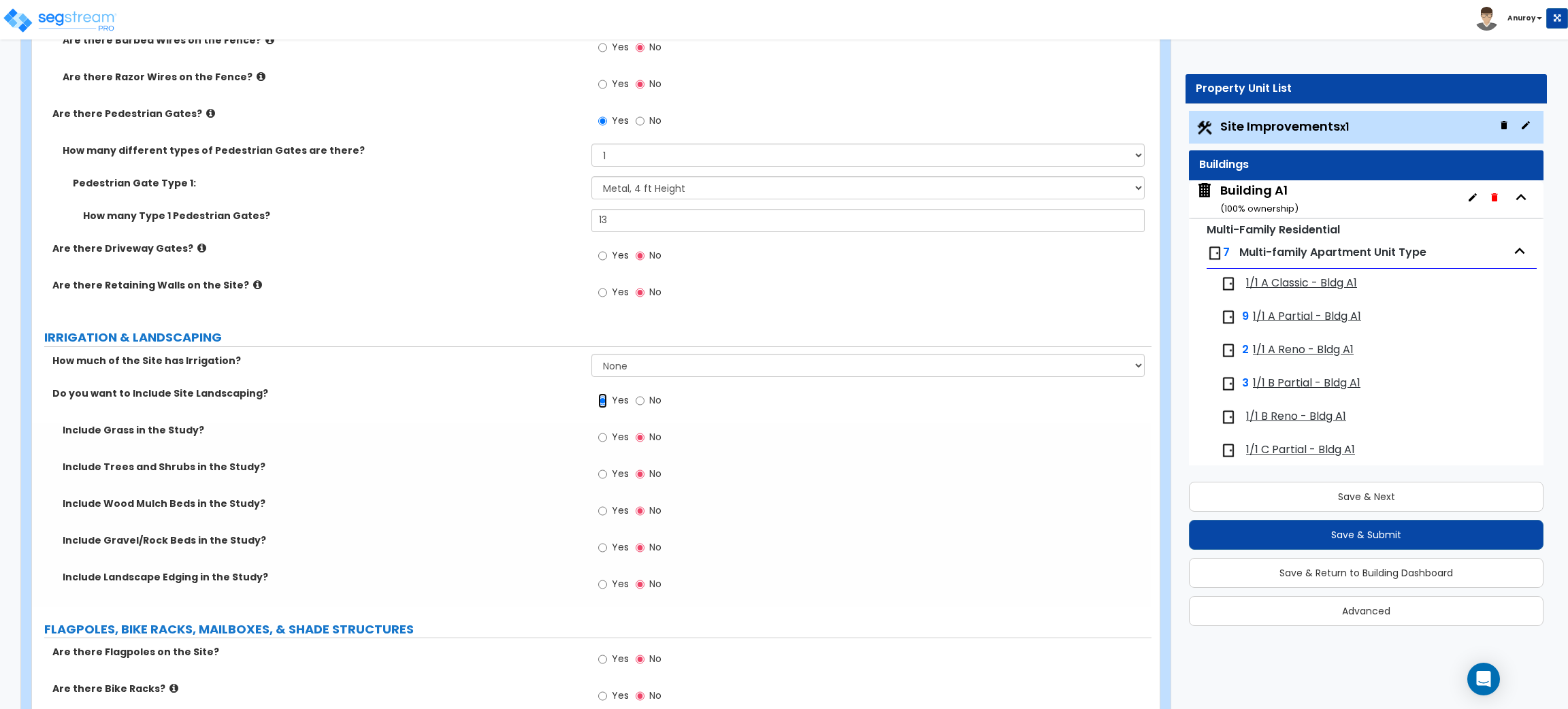
scroll to position [2981, 0]
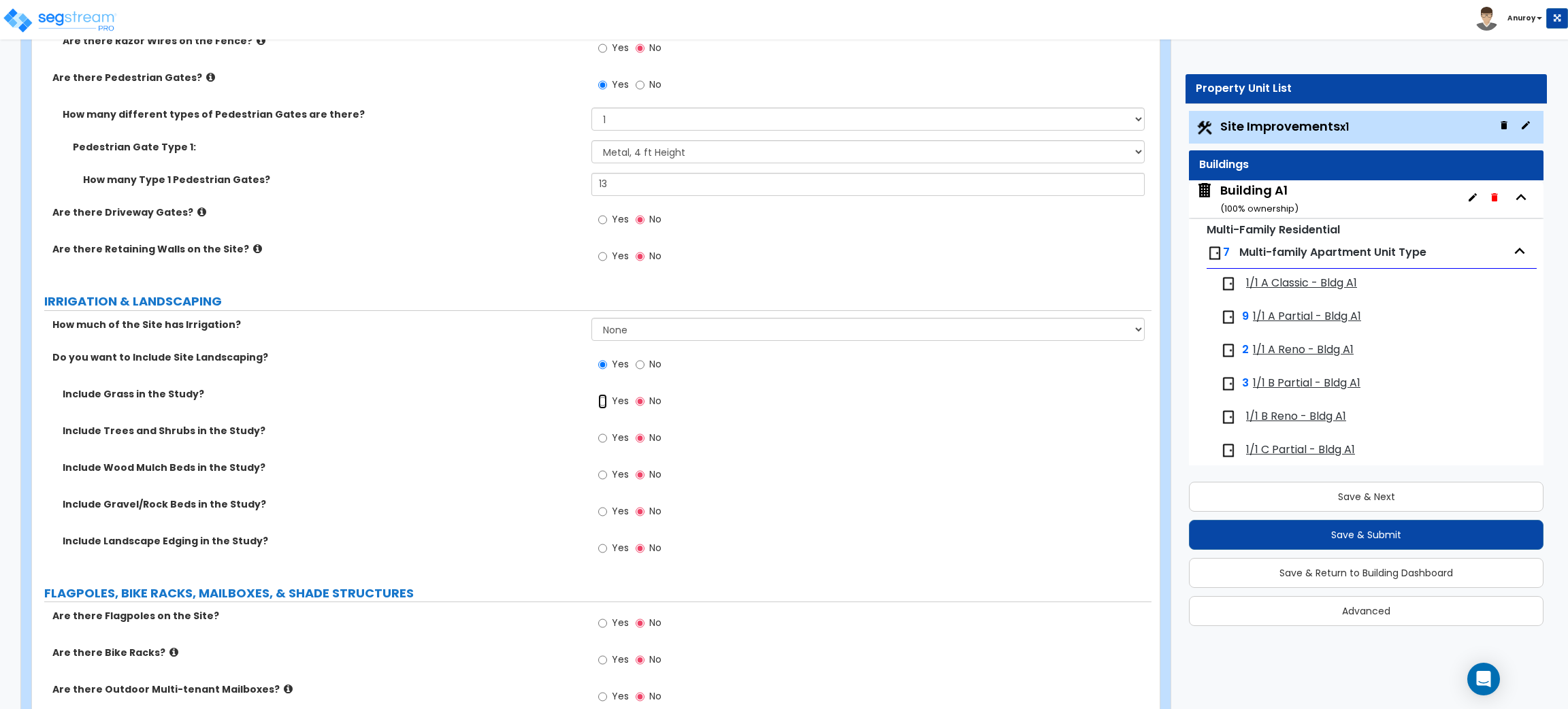
click at [606, 403] on input "Yes" at bounding box center [603, 401] width 9 height 15
radio input "true"
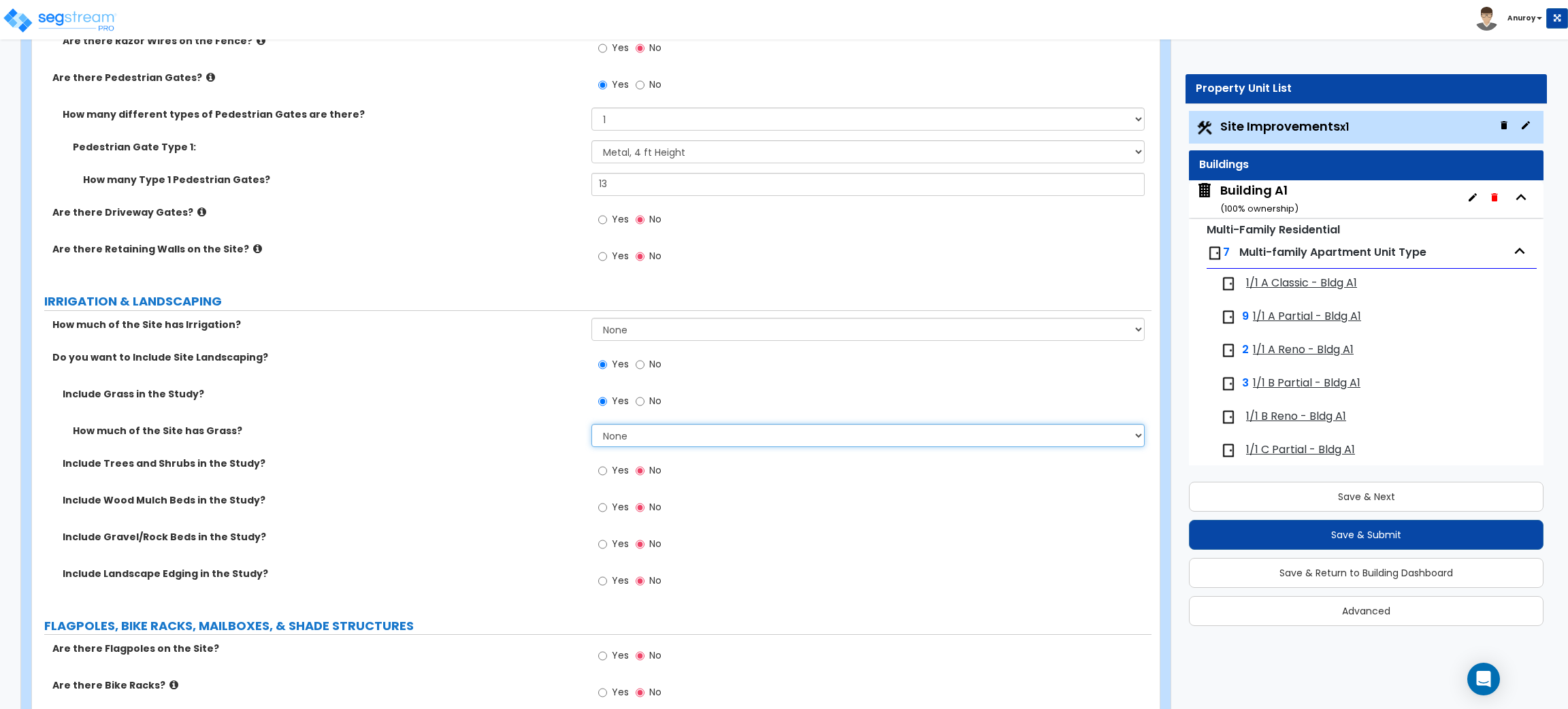
click at [623, 436] on select "None I want to Enter an Approximate Percentage I want to Enter the Square Foota…" at bounding box center [868, 436] width 553 height 23
select select "2"
click at [591, 425] on select "None I want to Enter an Approximate Percentage I want to Enter the Square Foota…" at bounding box center [868, 436] width 553 height 23
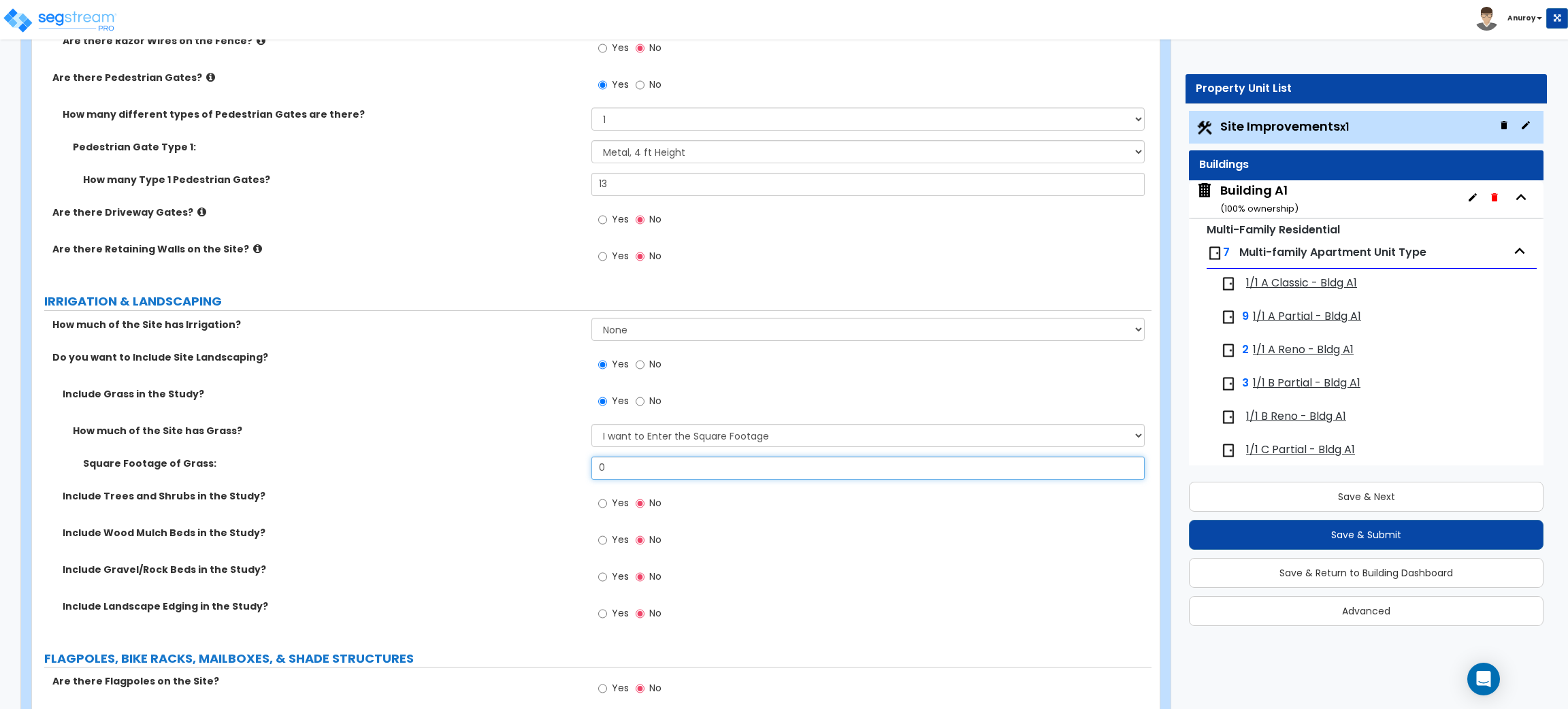
drag, startPoint x: 619, startPoint y: 462, endPoint x: 578, endPoint y: 468, distance: 41.4
click at [578, 467] on div "Square Footage of Grass: 0" at bounding box center [591, 473] width 1119 height 33
type input "38,241"
click at [524, 489] on div "Include Grass in the Study? Yes No How much of the Site has Grass? None I want …" at bounding box center [591, 512] width 1099 height 249
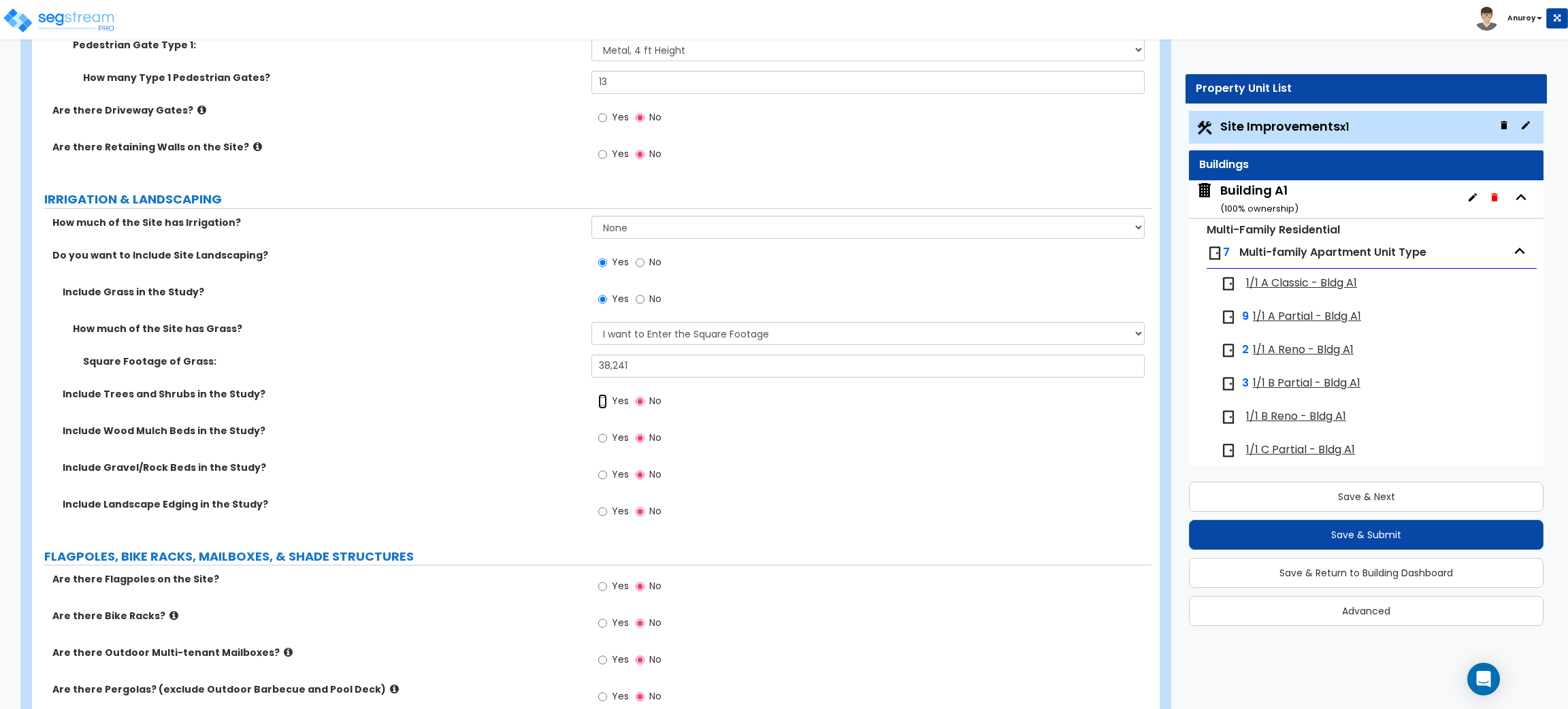
click at [601, 400] on input "Yes" at bounding box center [603, 401] width 9 height 15
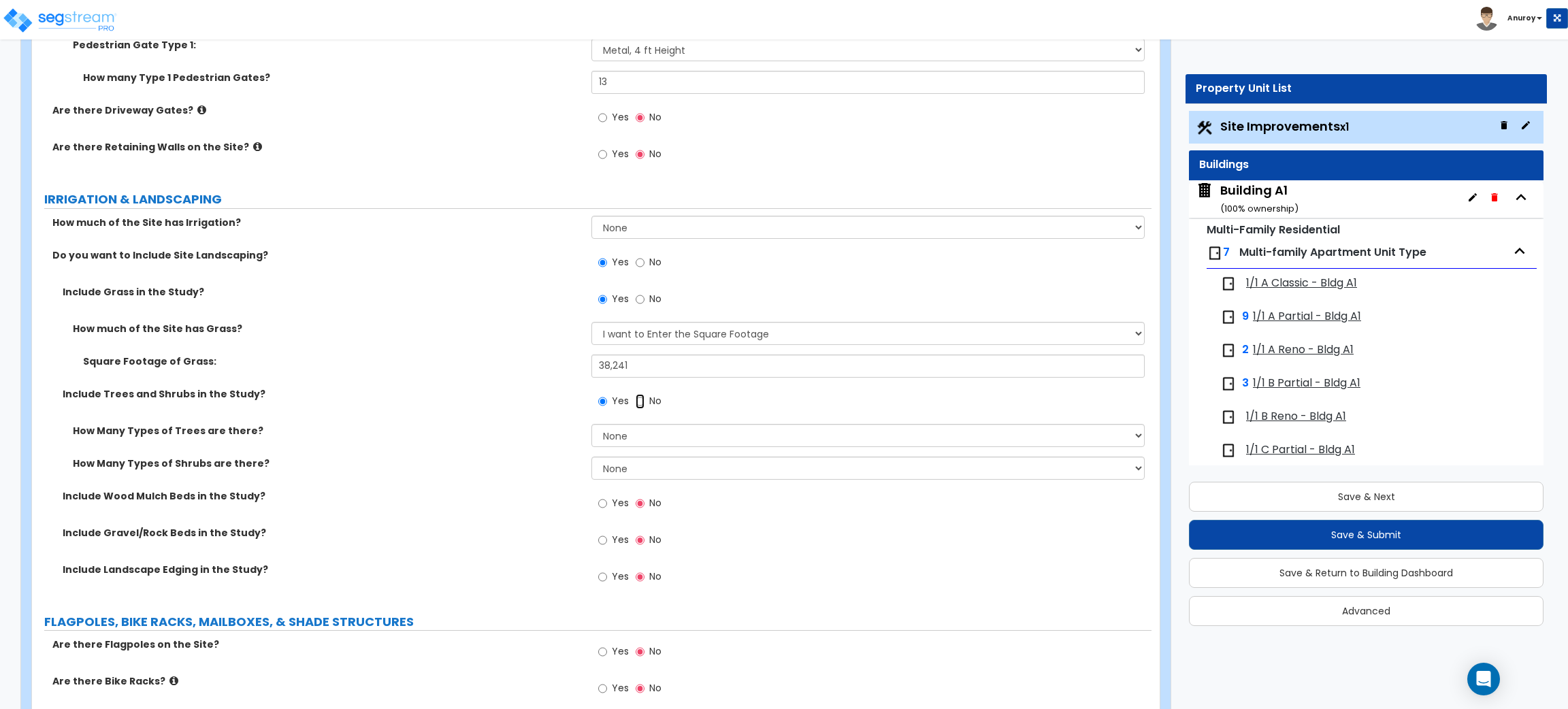
click at [640, 399] on input "No" at bounding box center [640, 401] width 9 height 15
radio input "false"
radio input "true"
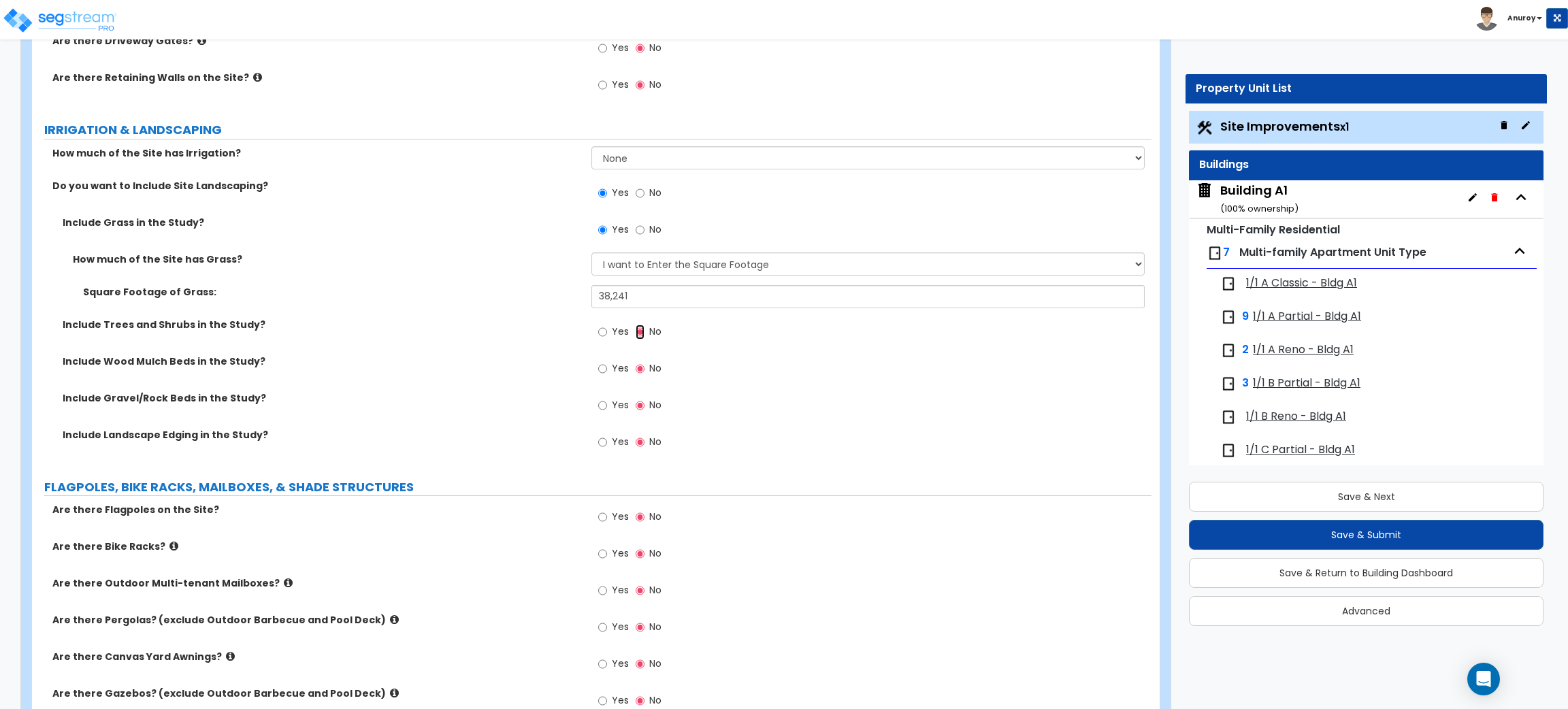
scroll to position [3185, 0]
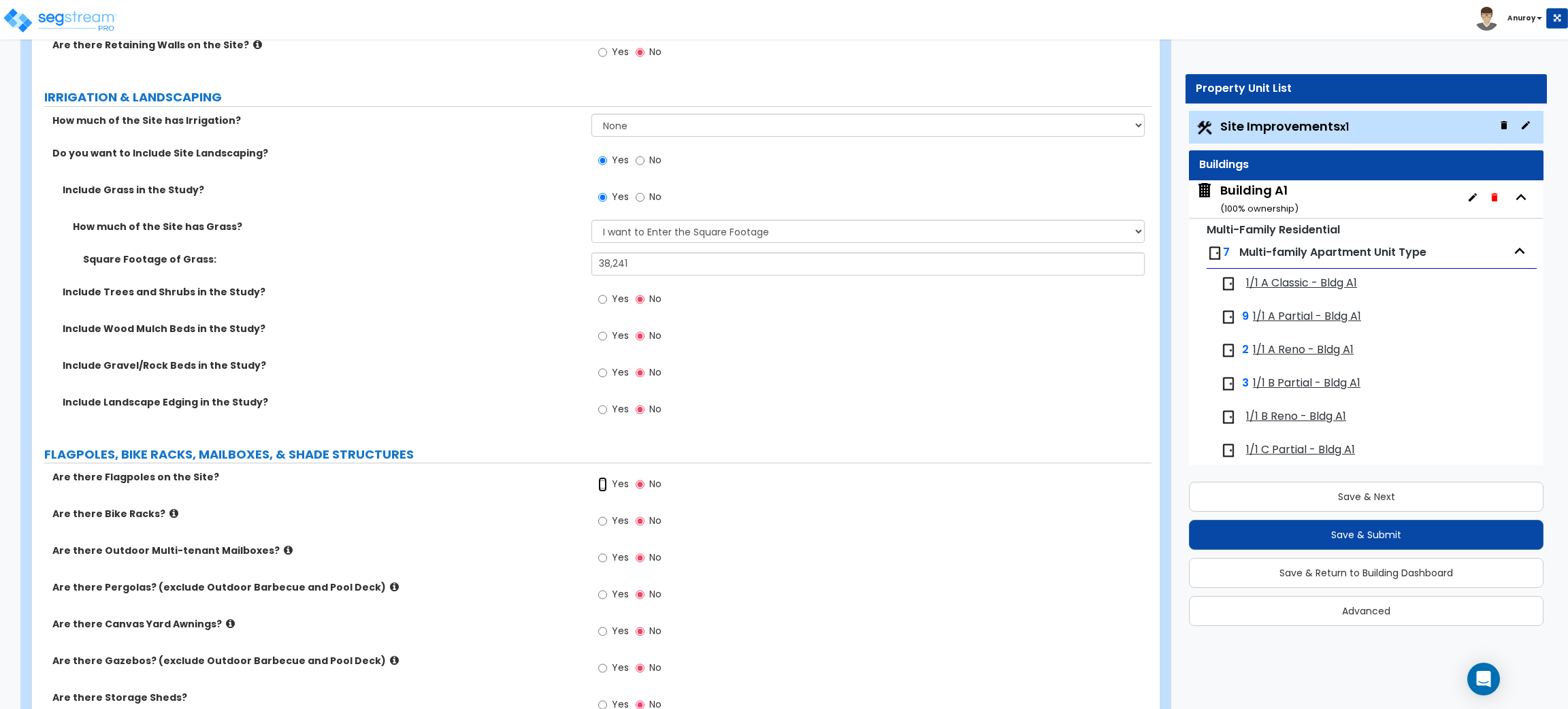
click at [599, 483] on input "Yes" at bounding box center [603, 484] width 9 height 15
radio input "true"
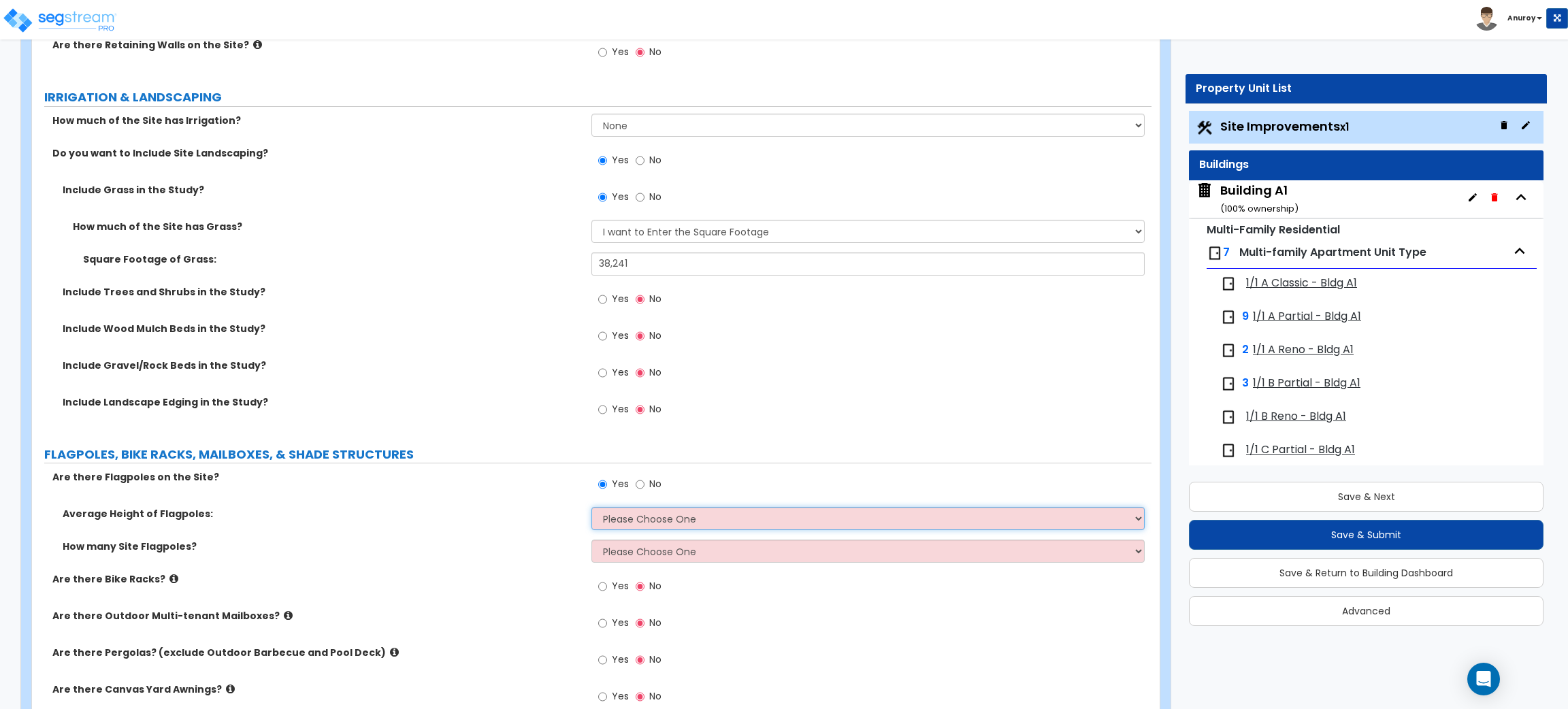
click at [624, 523] on select "Please Choose One 20 ft 59 ft 70 ft 100 ft" at bounding box center [868, 518] width 553 height 23
select select "1"
click at [591, 508] on select "Please Choose One 20 ft 59 ft 70 ft 100 ft" at bounding box center [868, 518] width 553 height 23
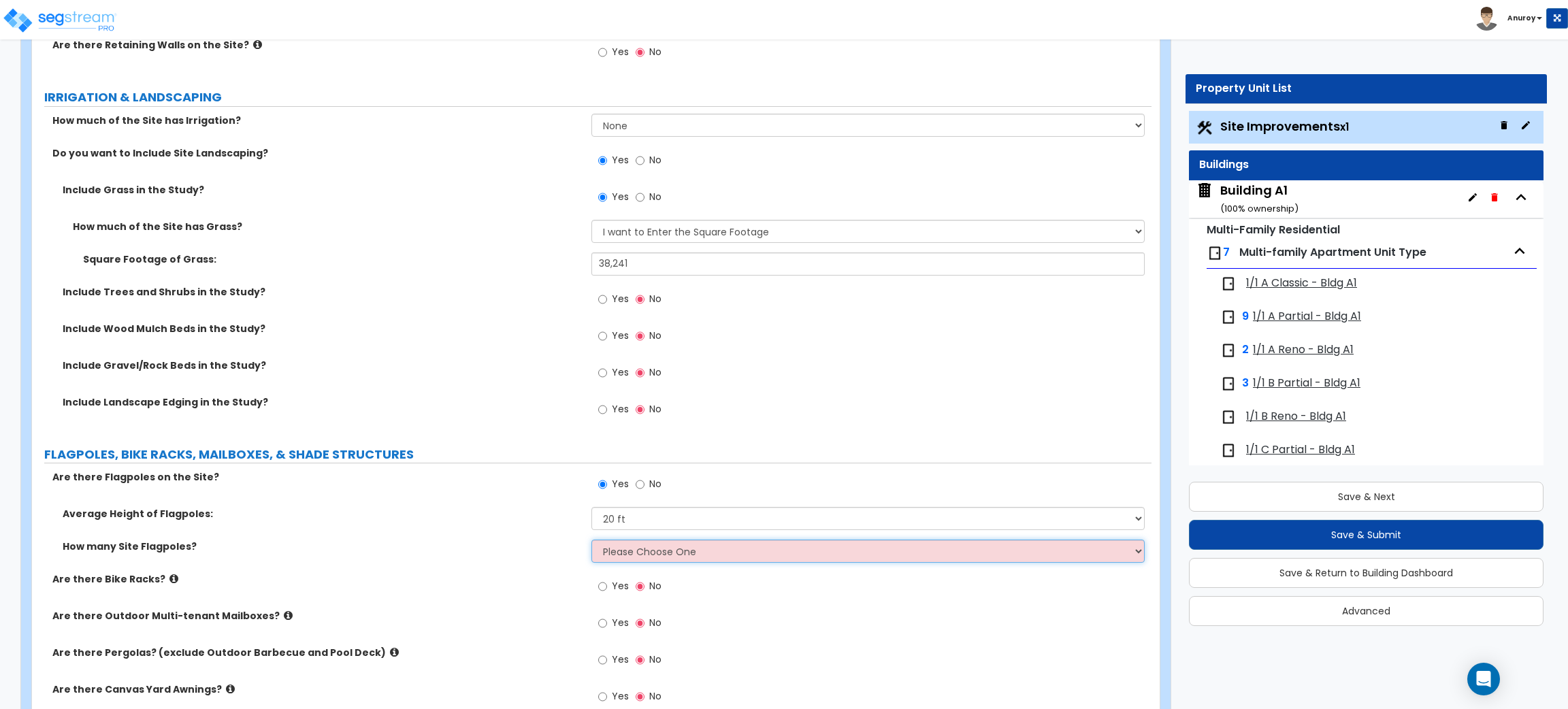
click at [642, 549] on select "Please Choose One 1 2 3 4 5" at bounding box center [868, 551] width 553 height 23
select select "1"
click at [591, 541] on select "Please Choose One 1 2 3 4 5" at bounding box center [868, 551] width 553 height 23
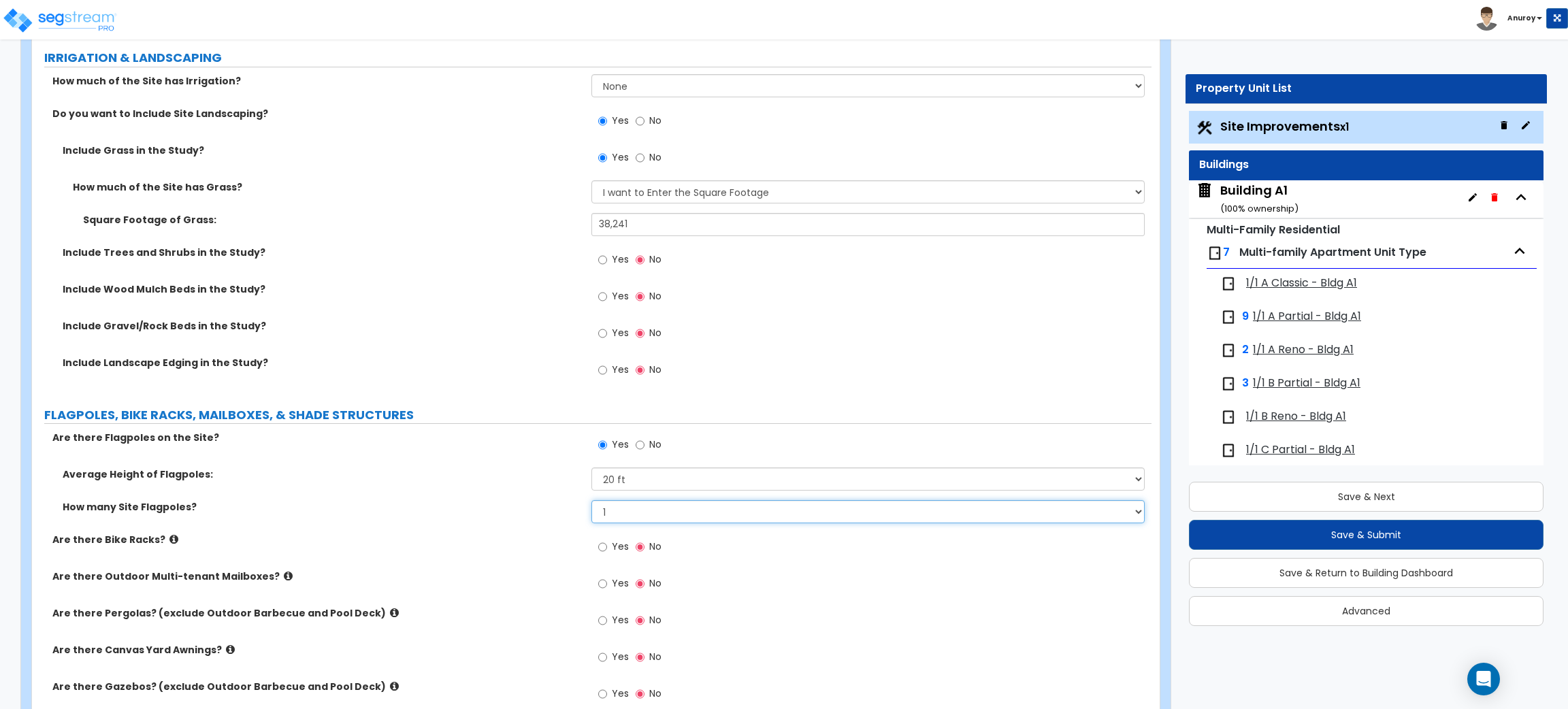
scroll to position [3287, 0]
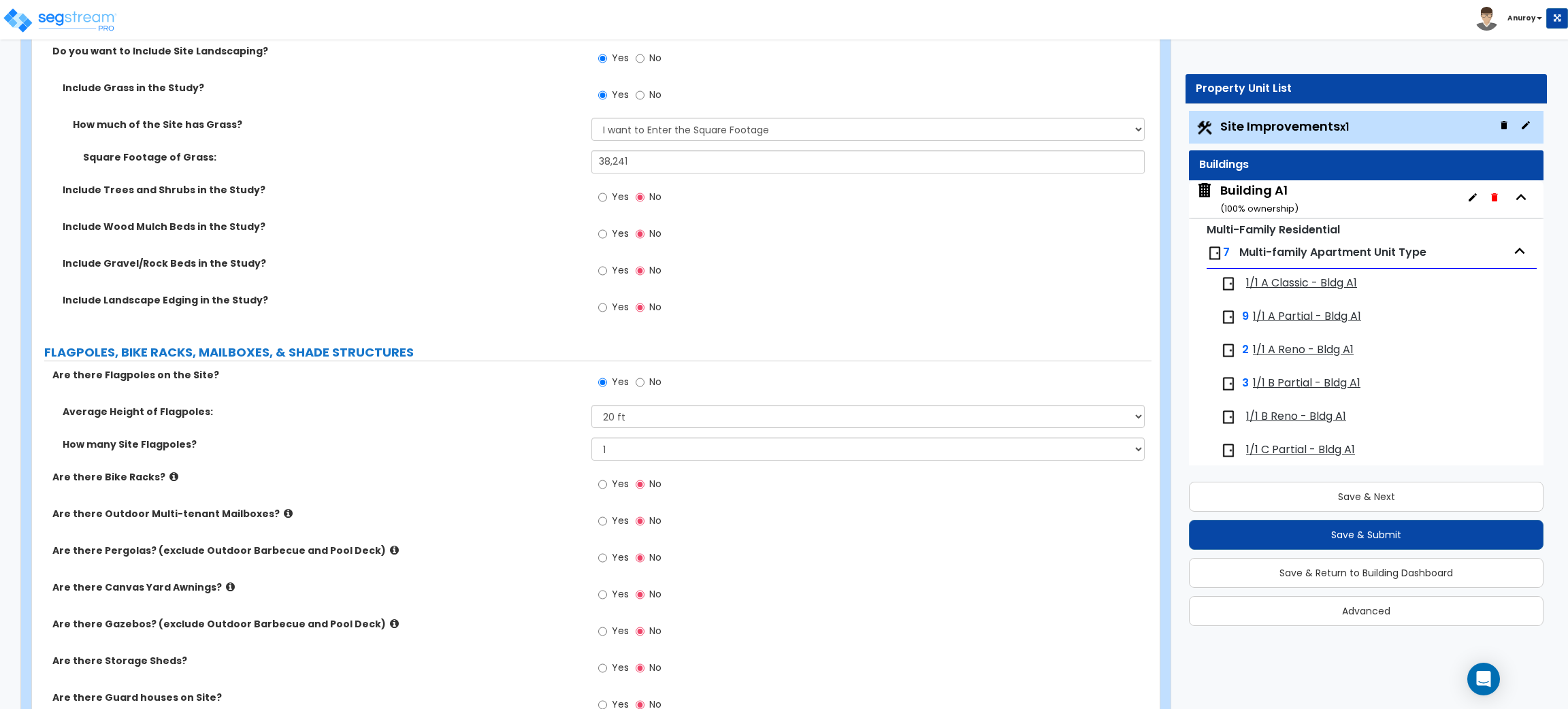
click at [169, 478] on icon at bounding box center [174, 477] width 9 height 10
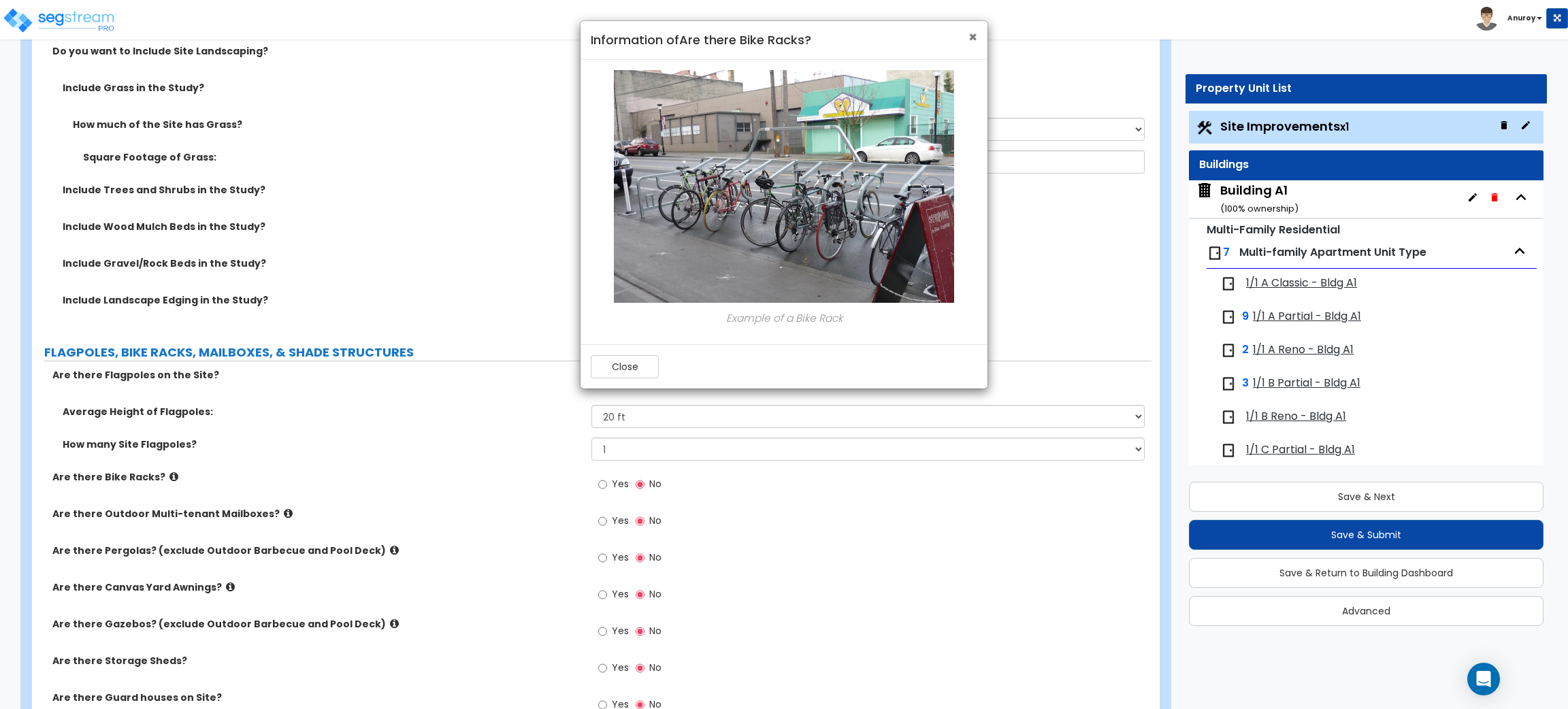
click at [973, 37] on span "×" at bounding box center [973, 36] width 9 height 20
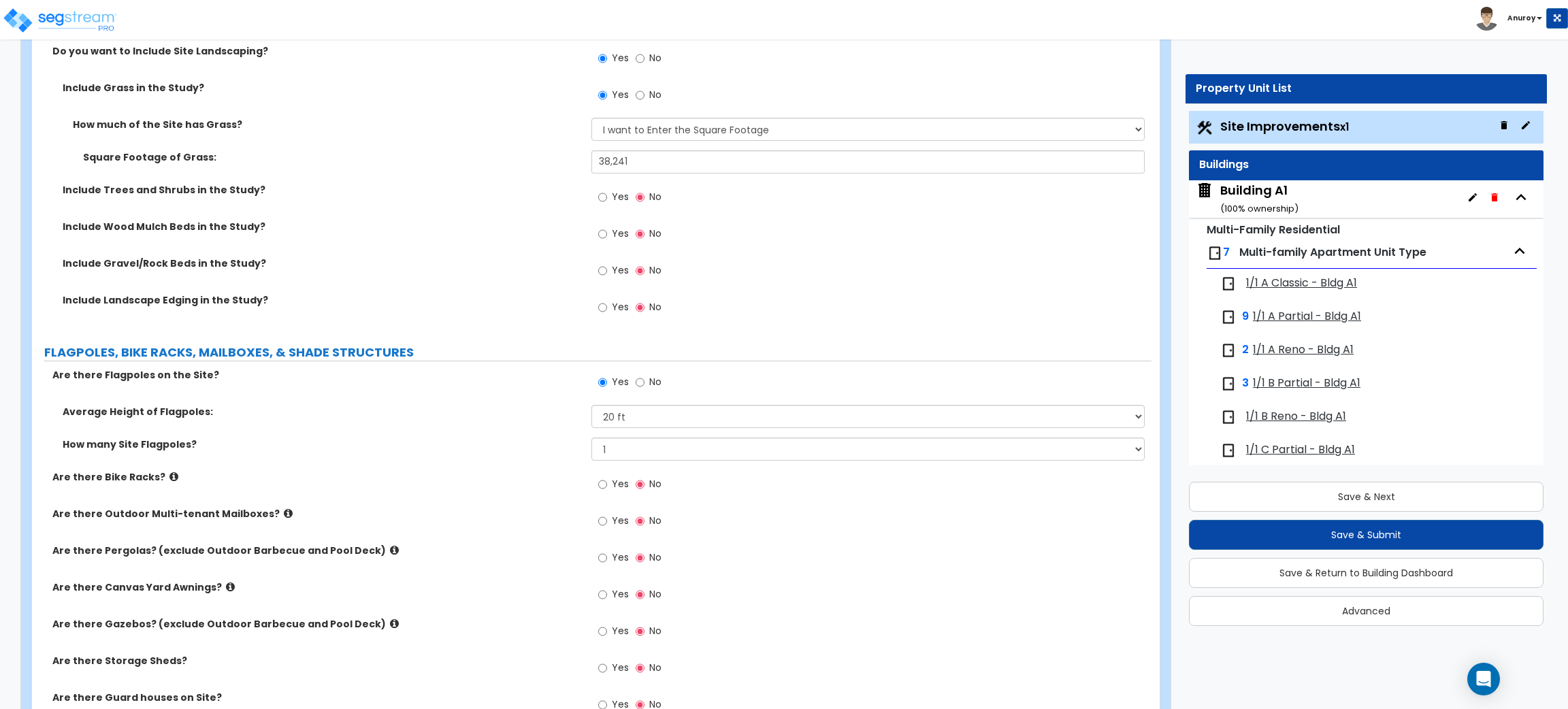
click at [284, 514] on icon at bounding box center [288, 513] width 9 height 10
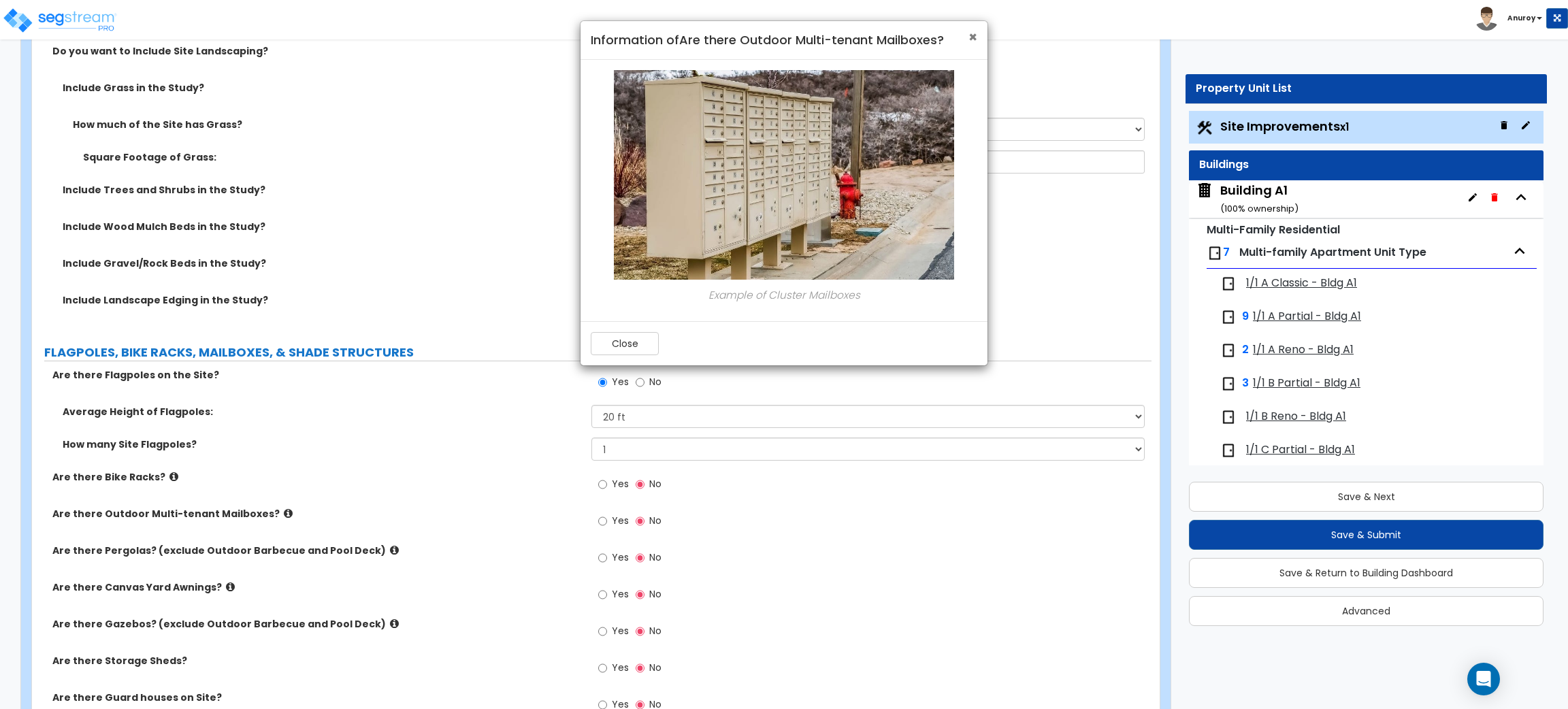
click at [975, 36] on span "×" at bounding box center [973, 36] width 9 height 20
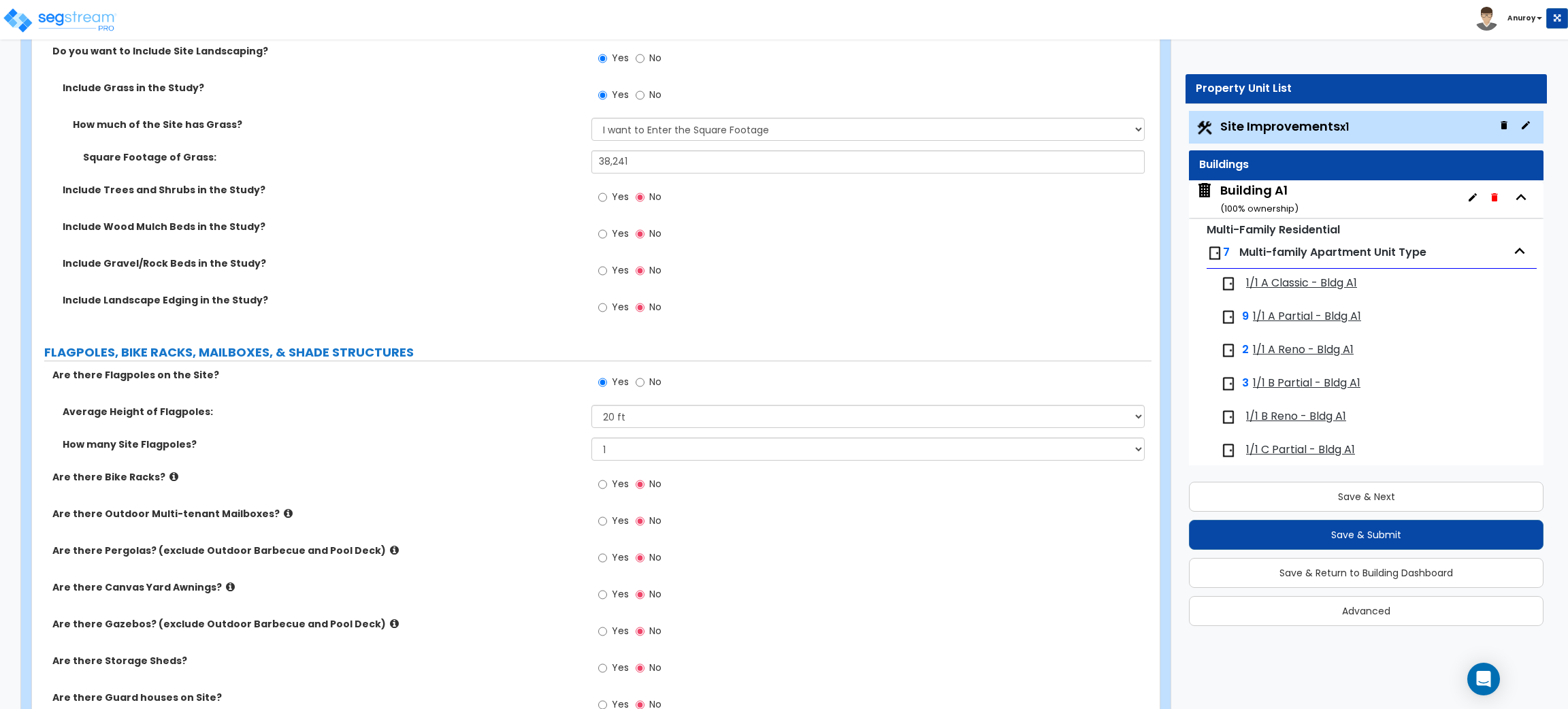
scroll to position [3389, 0]
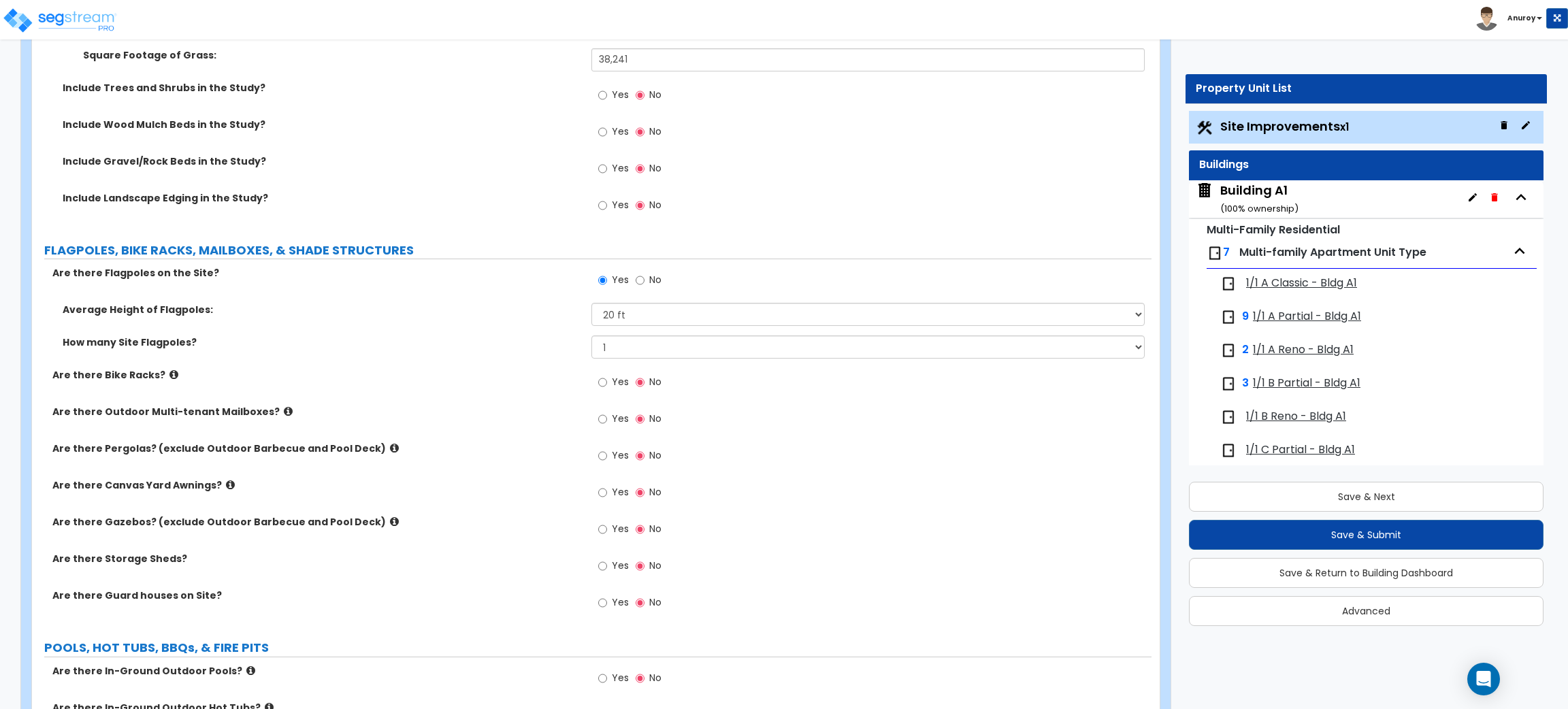
click at [390, 522] on icon at bounding box center [394, 521] width 9 height 10
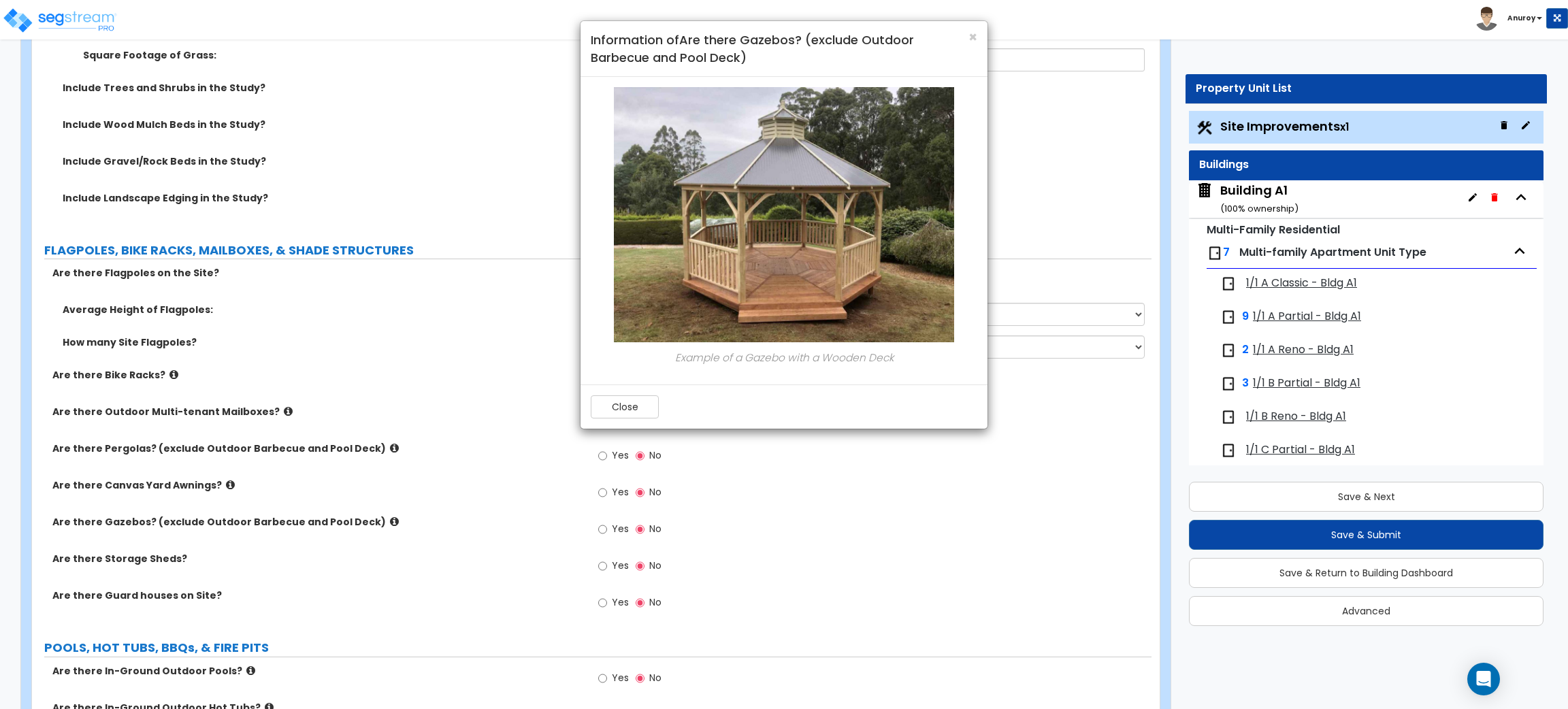
click at [733, 518] on div "× Information of Are there Gazebos? (exclude Outdoor Barbecue and Pool Deck) Ex…" at bounding box center [784, 354] width 1568 height 709
click at [974, 31] on span "×" at bounding box center [973, 36] width 9 height 20
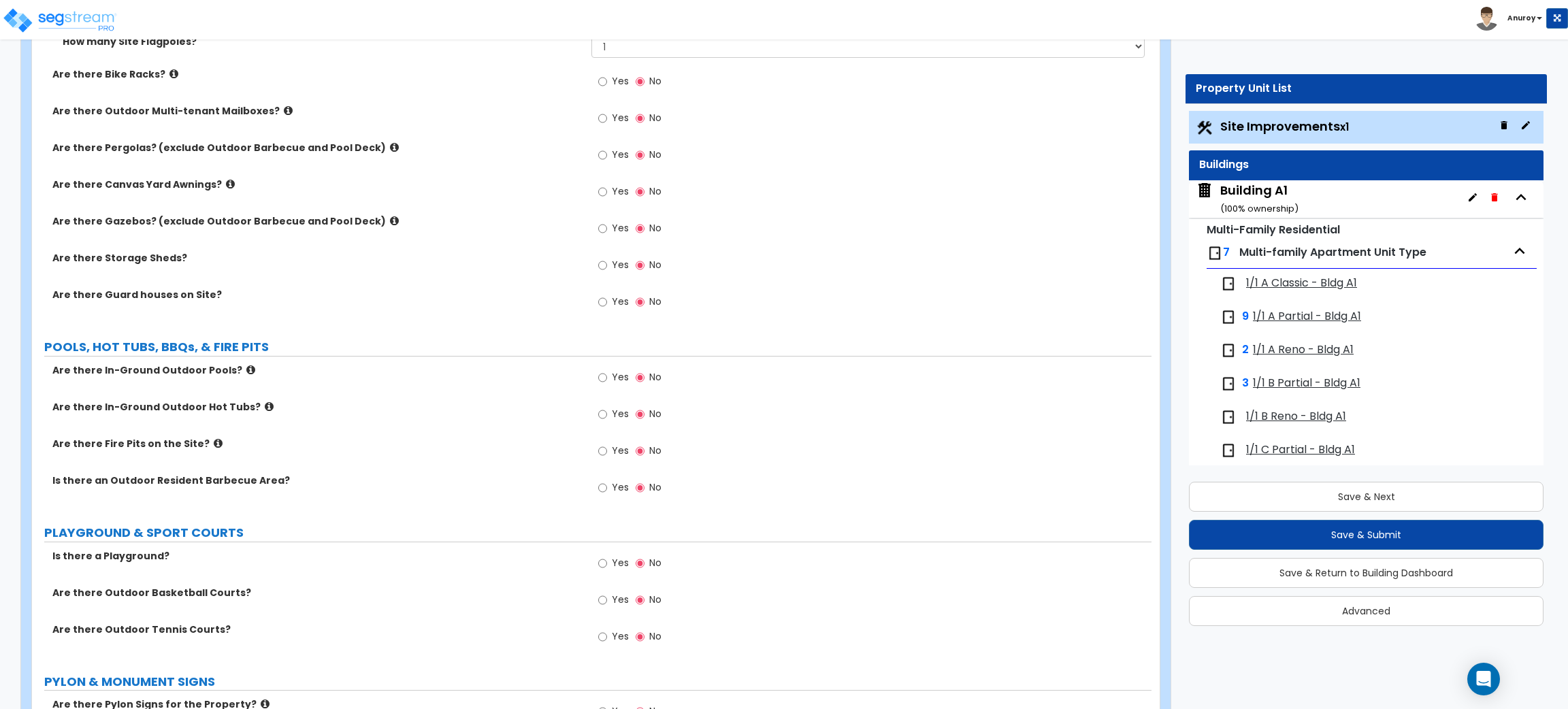
scroll to position [3695, 0]
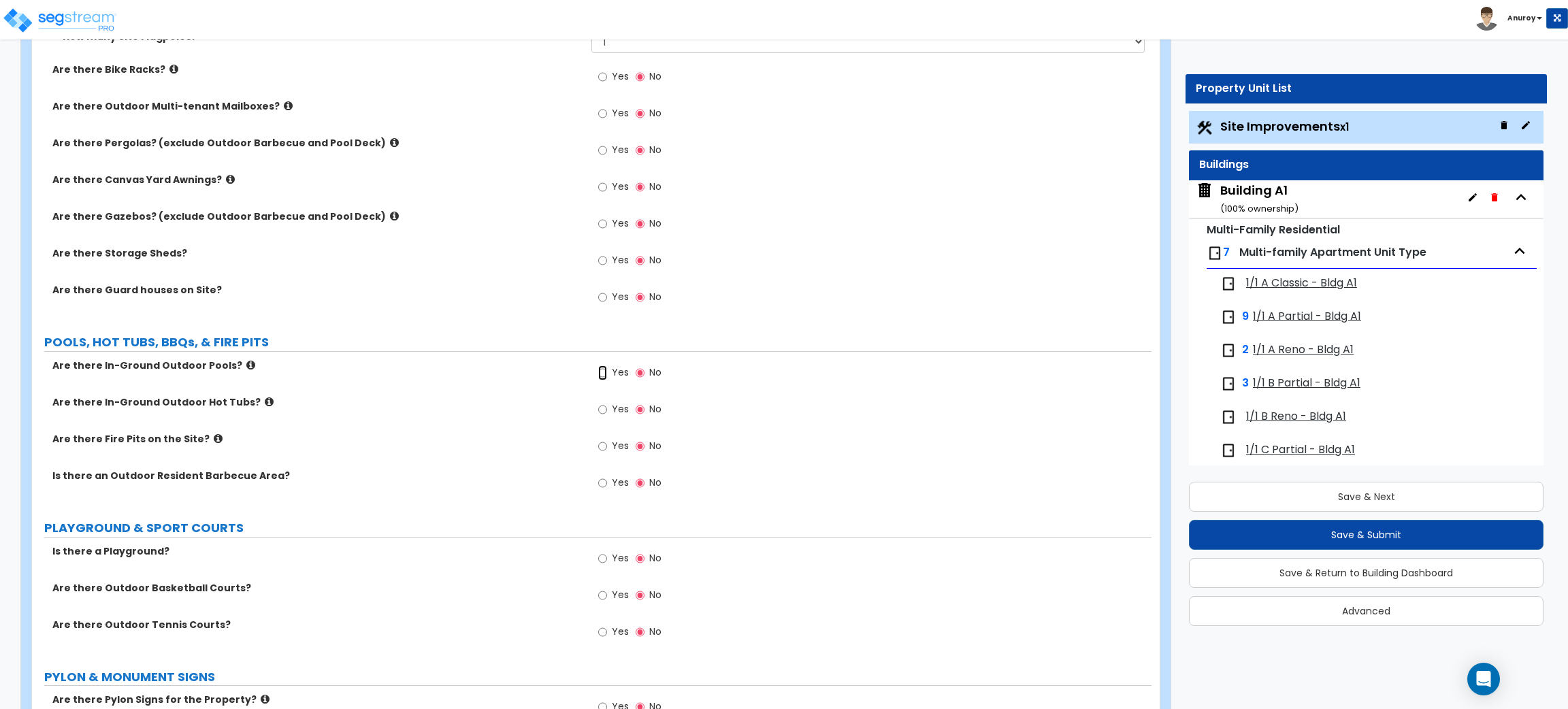
click at [601, 372] on input "Yes" at bounding box center [603, 373] width 9 height 15
radio input "true"
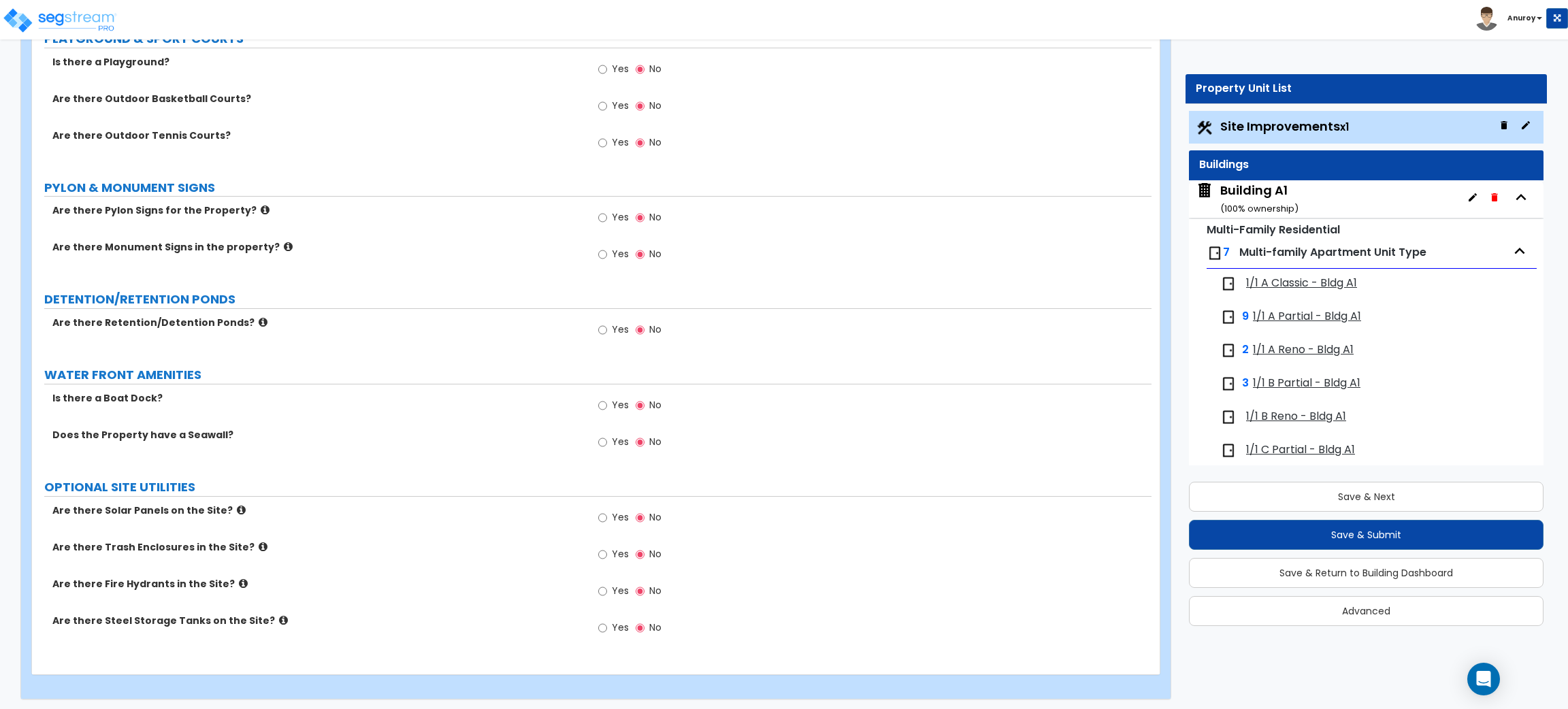
scroll to position [4532, 0]
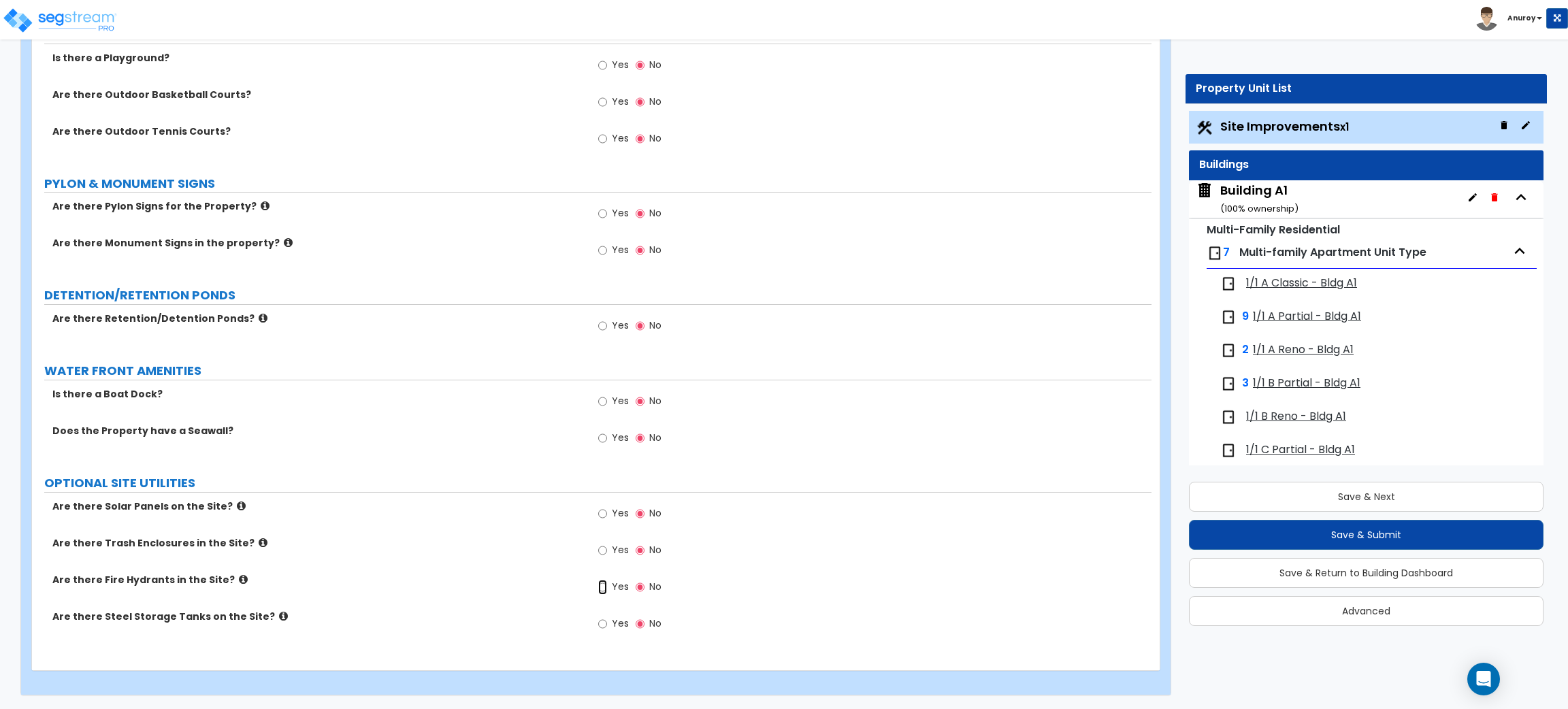
click at [601, 585] on input "Yes" at bounding box center [603, 587] width 9 height 15
radio input "true"
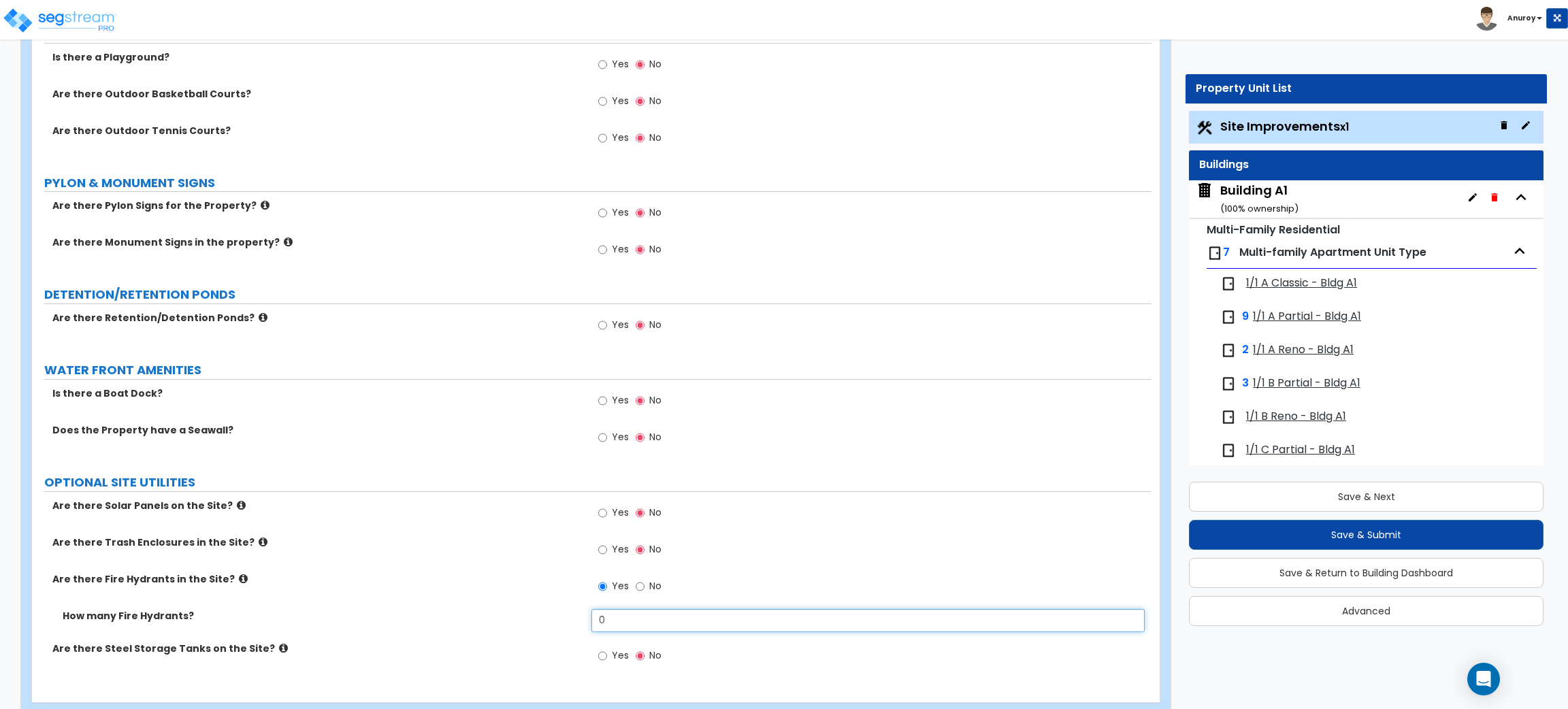
drag, startPoint x: 621, startPoint y: 614, endPoint x: 589, endPoint y: 615, distance: 32.0
click at [589, 615] on div "How many Fire Hydrants? 0" at bounding box center [591, 625] width 1119 height 33
type input "8"
click at [460, 608] on div "Are there Fire Hydrants in the Site? Yes No" at bounding box center [591, 590] width 1119 height 37
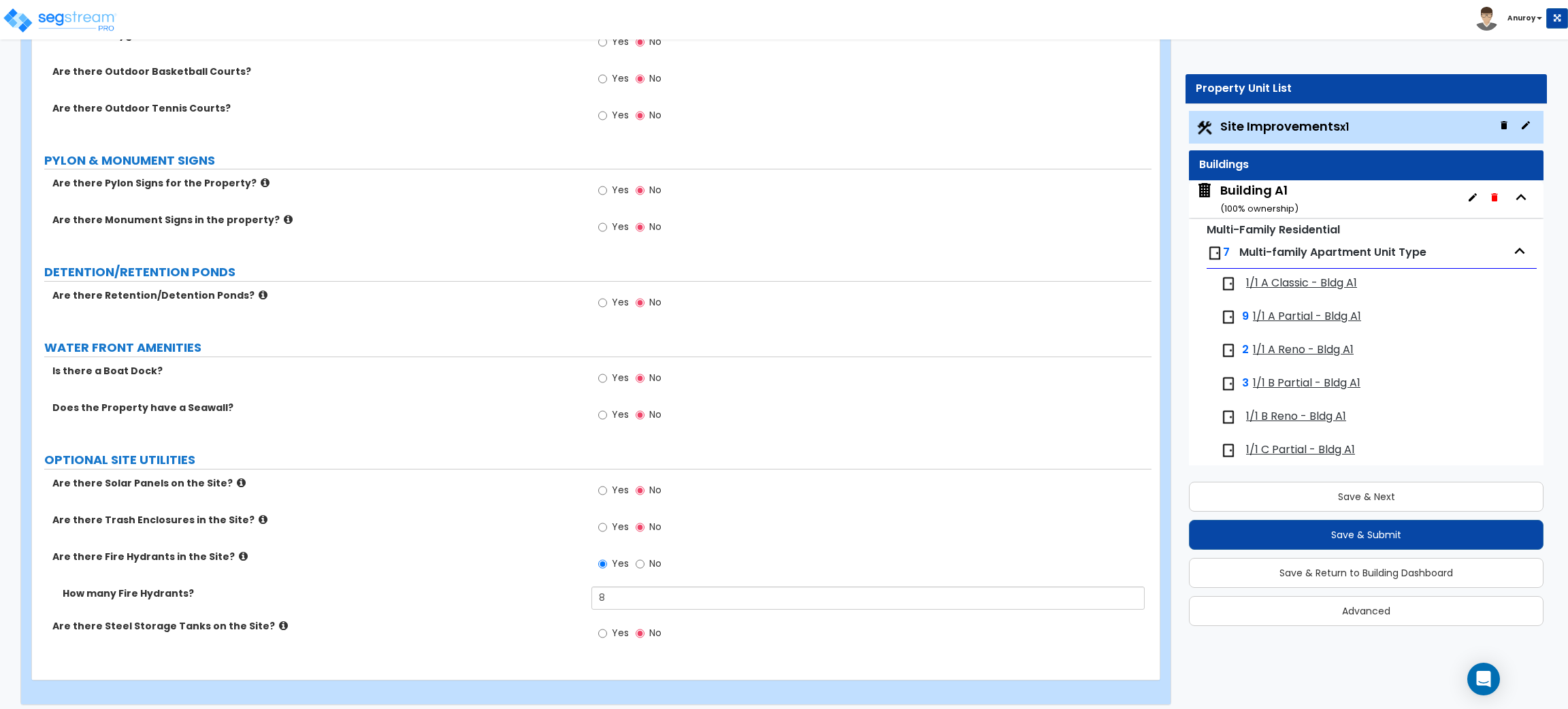
scroll to position [4565, 0]
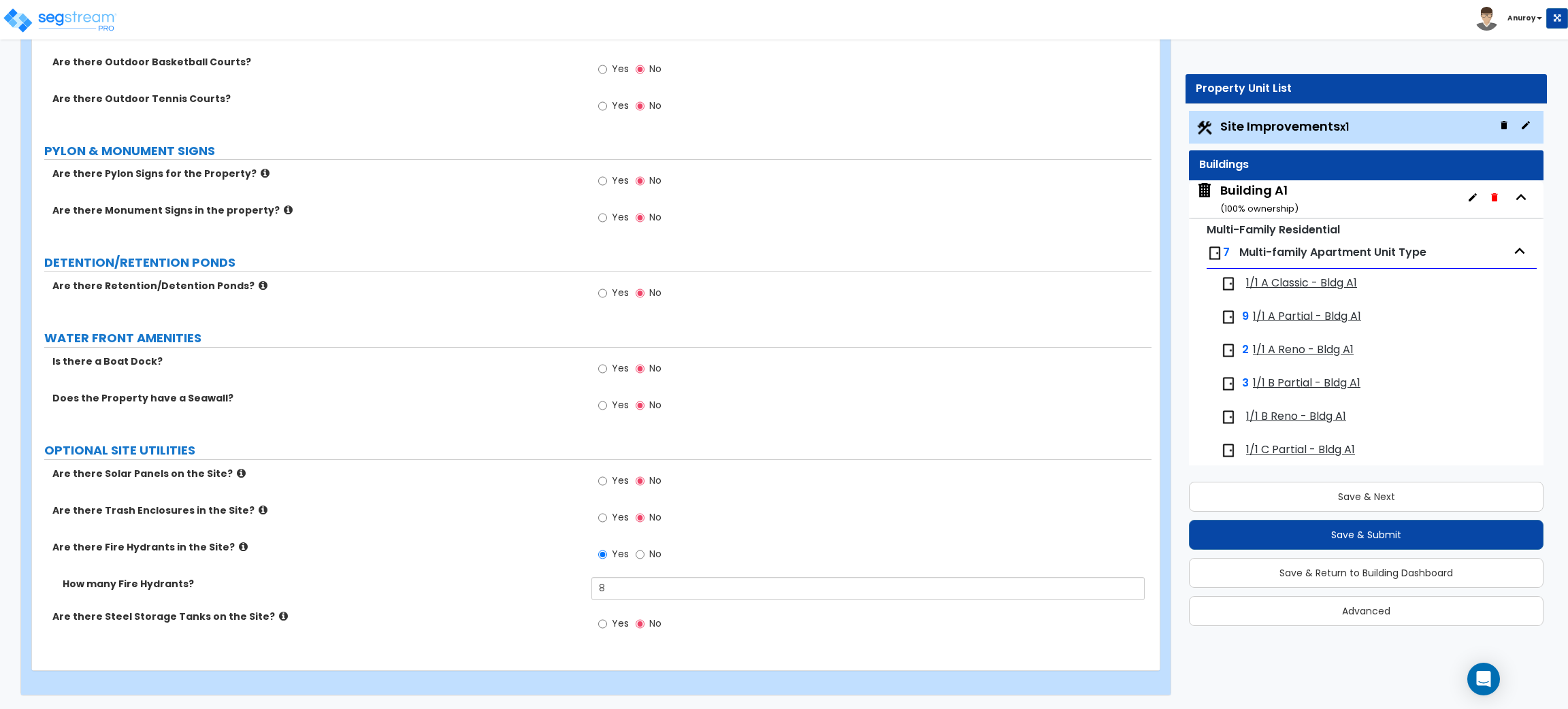
click at [239, 546] on icon at bounding box center [243, 547] width 9 height 10
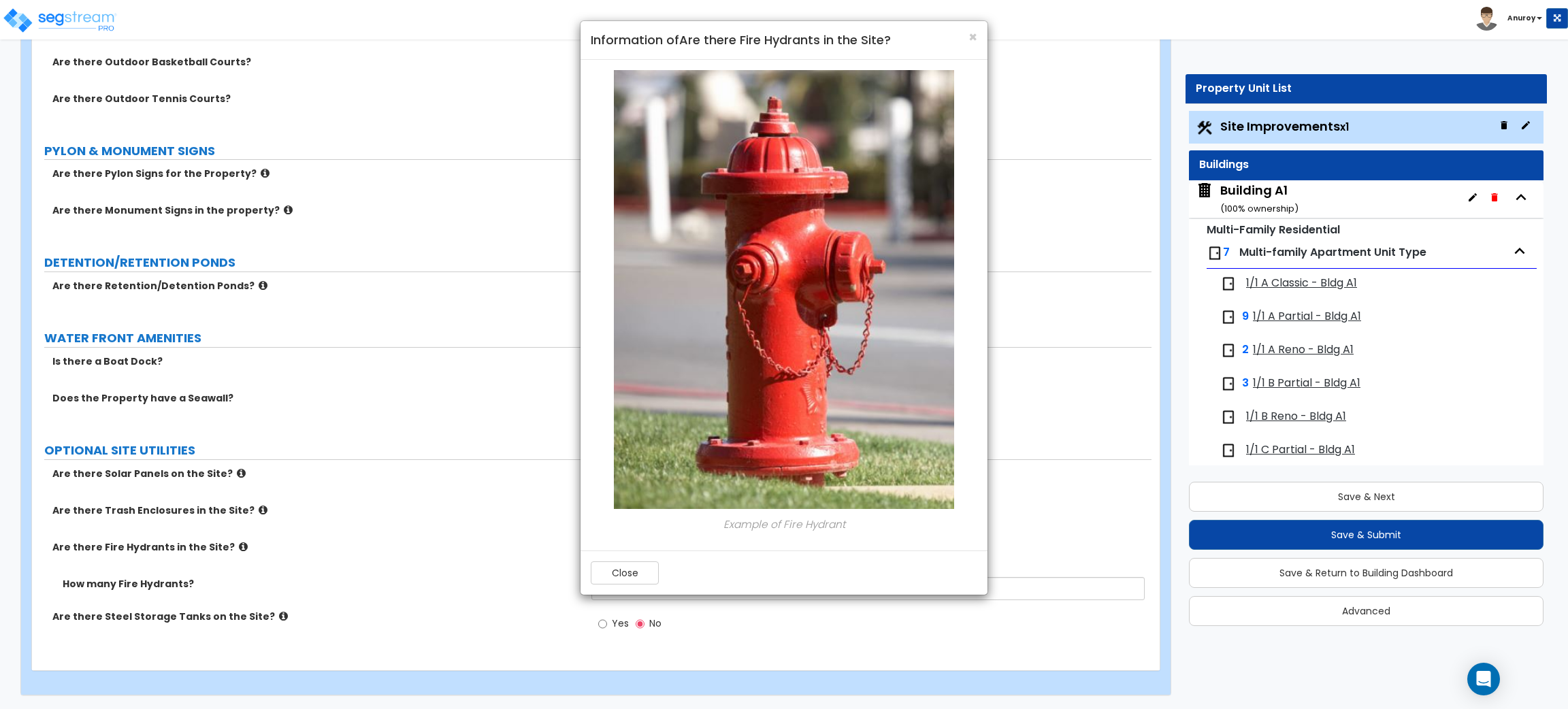
click at [383, 546] on div "× Information of Are there Fire Hydrants in the Site? Example of Fire Hydrant C…" at bounding box center [784, 354] width 1568 height 709
click at [614, 567] on button "Close" at bounding box center [625, 573] width 68 height 23
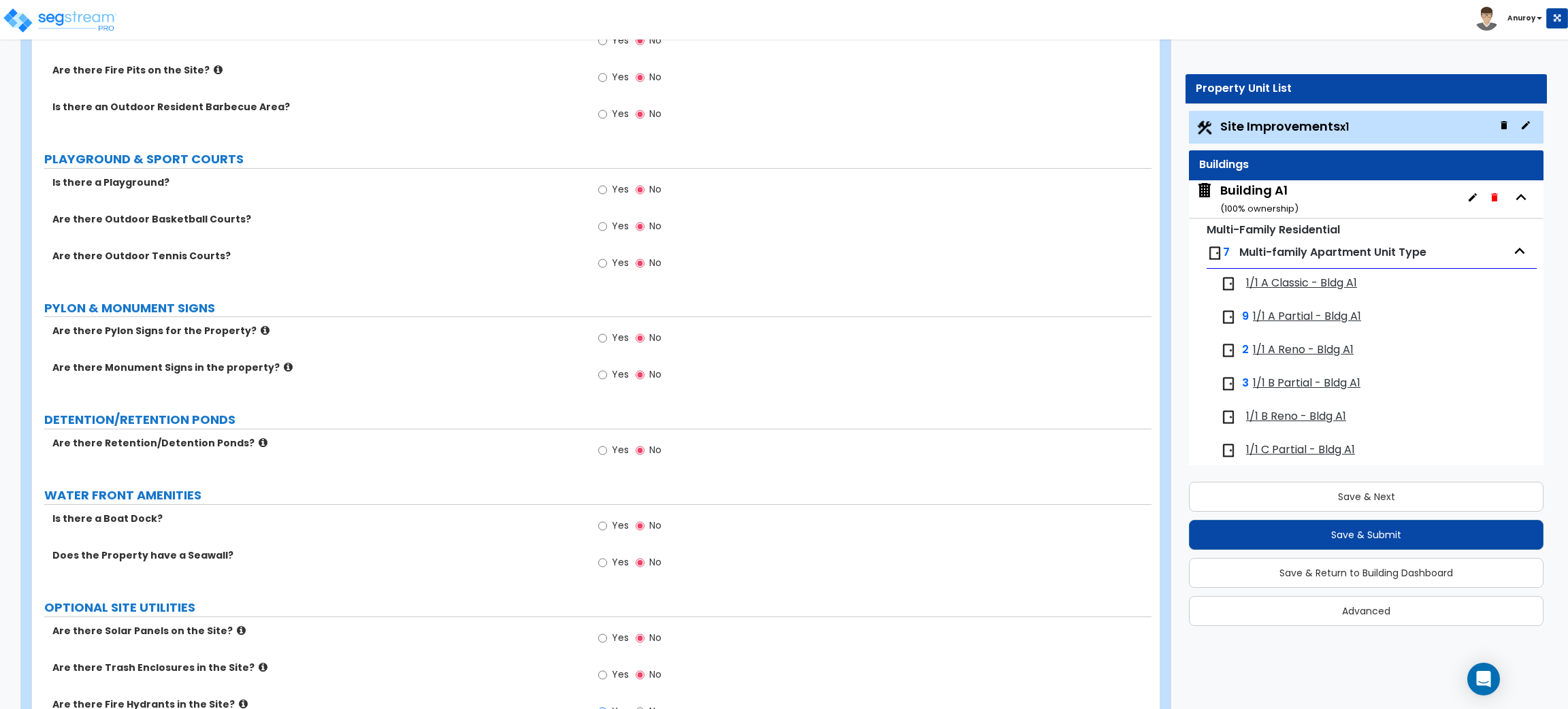
scroll to position [4360, 0]
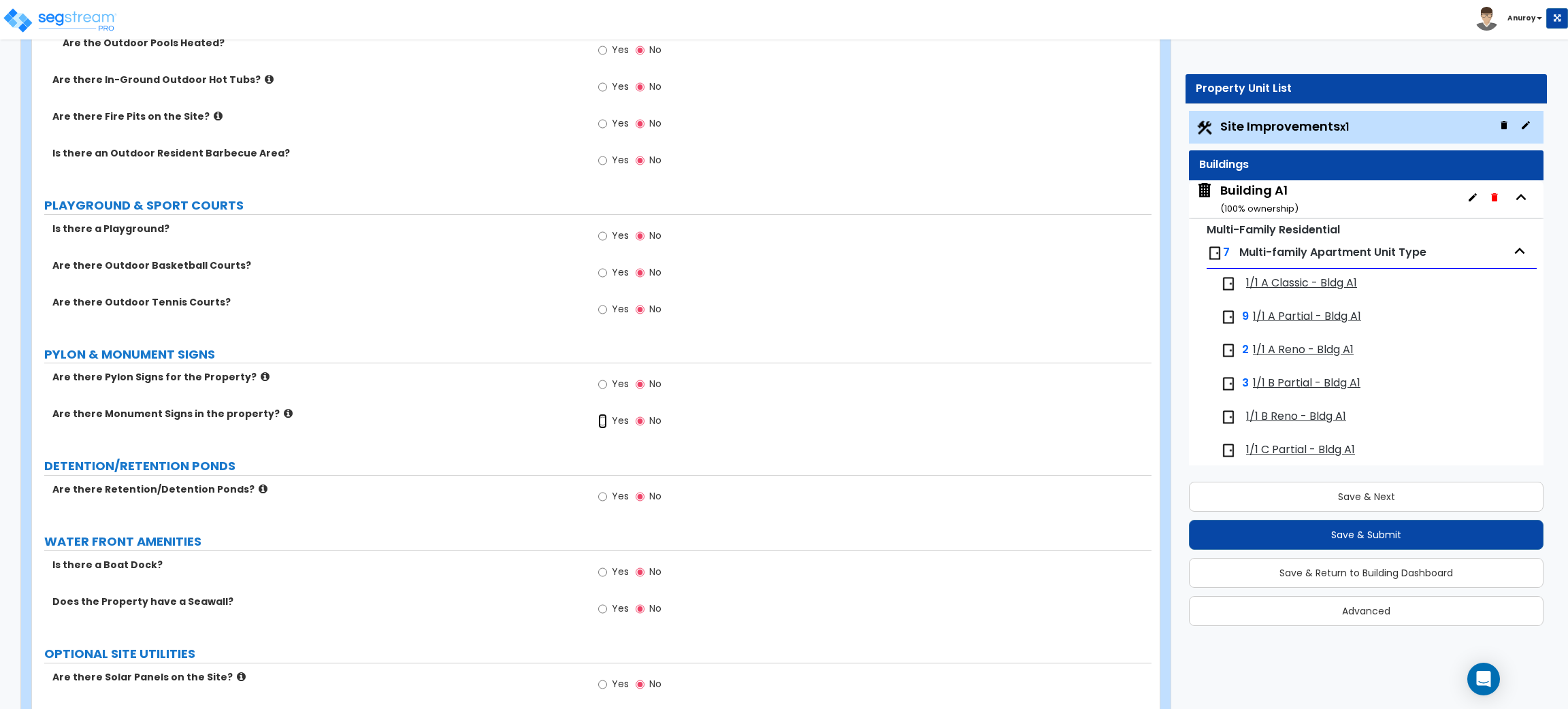
click at [599, 423] on input "Yes" at bounding box center [603, 421] width 9 height 15
radio input "true"
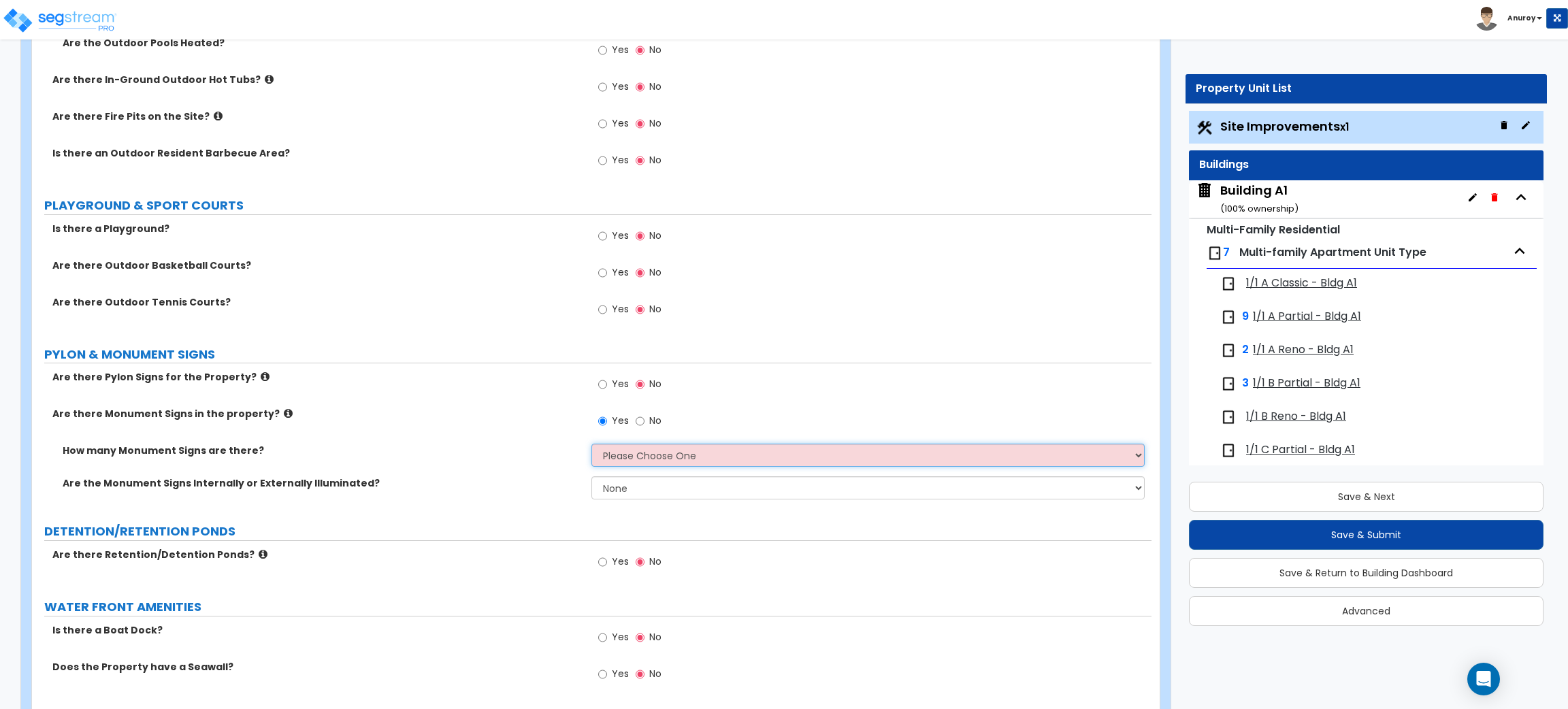
click at [673, 454] on select "Please Choose One 1 2 3" at bounding box center [868, 455] width 553 height 23
select select "1"
click at [591, 444] on select "Please Choose One 1 2 3" at bounding box center [868, 455] width 553 height 23
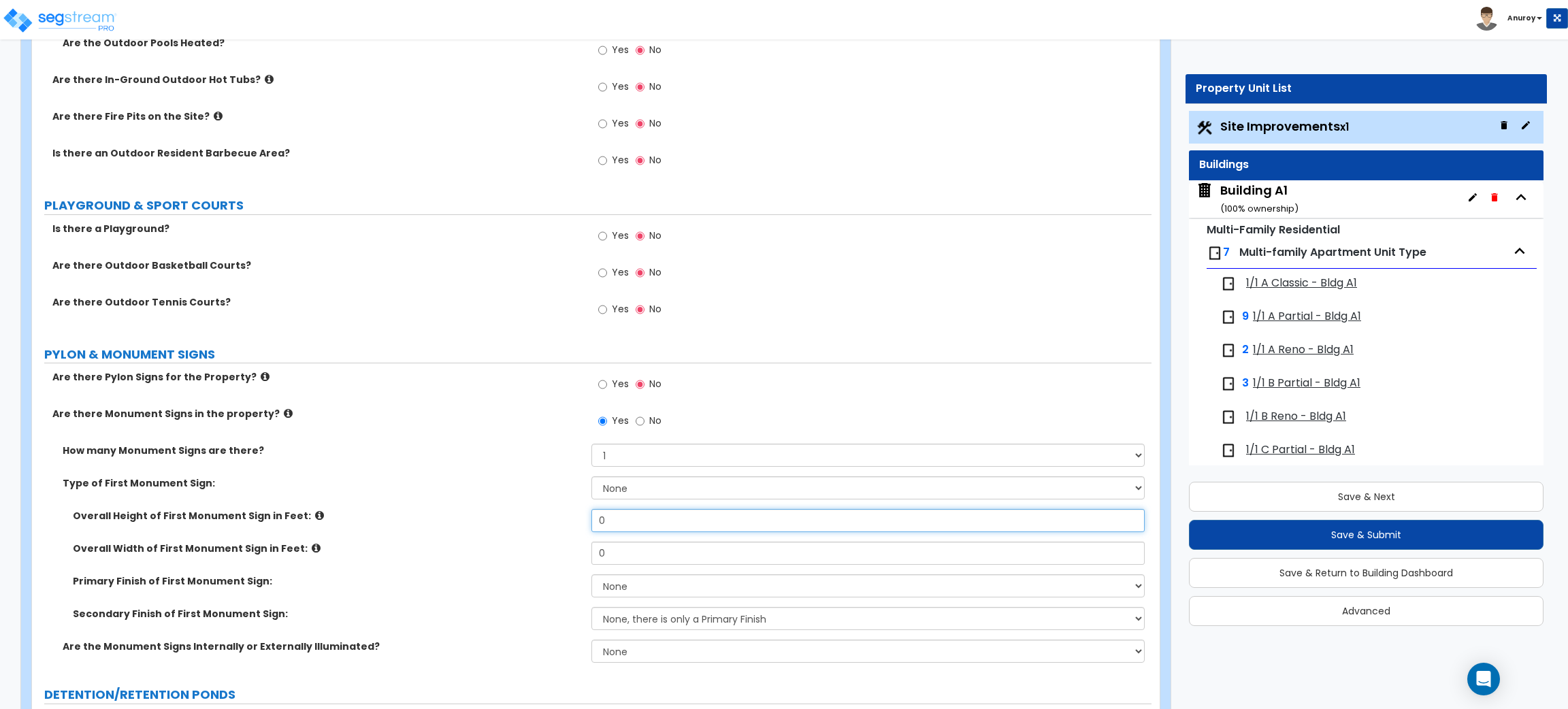
drag, startPoint x: 615, startPoint y: 521, endPoint x: 588, endPoint y: 521, distance: 27.0
click at [588, 521] on div "Overall Height of First Monument Sign in Feet: 0" at bounding box center [591, 525] width 1119 height 33
type input "4"
drag, startPoint x: 615, startPoint y: 555, endPoint x: 587, endPoint y: 550, distance: 28.4
click at [587, 550] on div "Overall Width of First Monument Sign in Feet: 0" at bounding box center [591, 558] width 1119 height 33
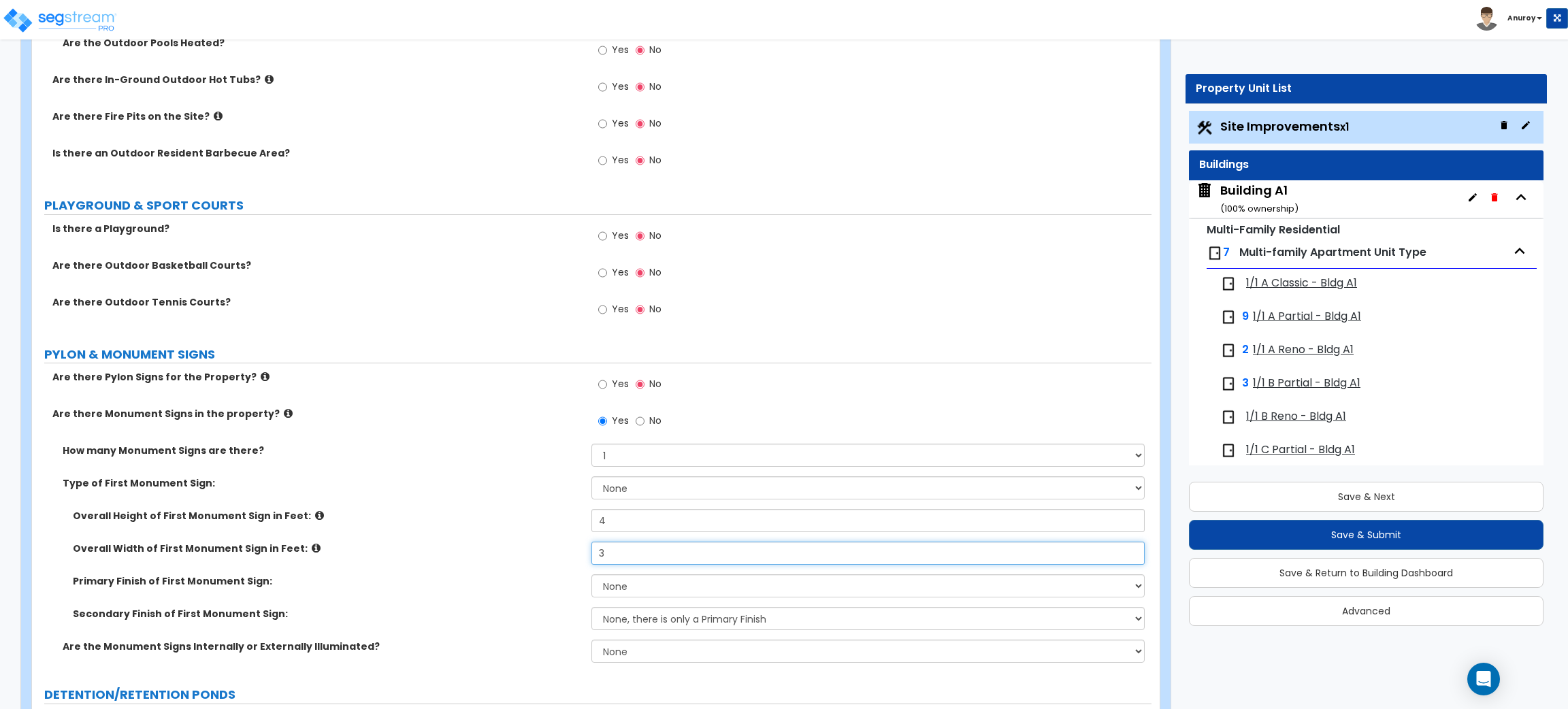
type input "3"
click at [324, 570] on div "Overall Width of First Monument Sign in Feet: 3" at bounding box center [591, 558] width 1119 height 33
click at [647, 575] on select "None Paint/Stucco Finish Brick Finish Stone Finish Metal Composite Finish Vinyl…" at bounding box center [868, 586] width 553 height 23
click at [654, 590] on select "None Paint/Stucco Finish Brick Finish Stone Finish Metal Composite Finish Vinyl…" at bounding box center [868, 586] width 553 height 23
click at [591, 575] on select "None Paint/Stucco Finish Brick Finish Stone Finish Metal Composite Finish Vinyl…" at bounding box center [868, 586] width 553 height 23
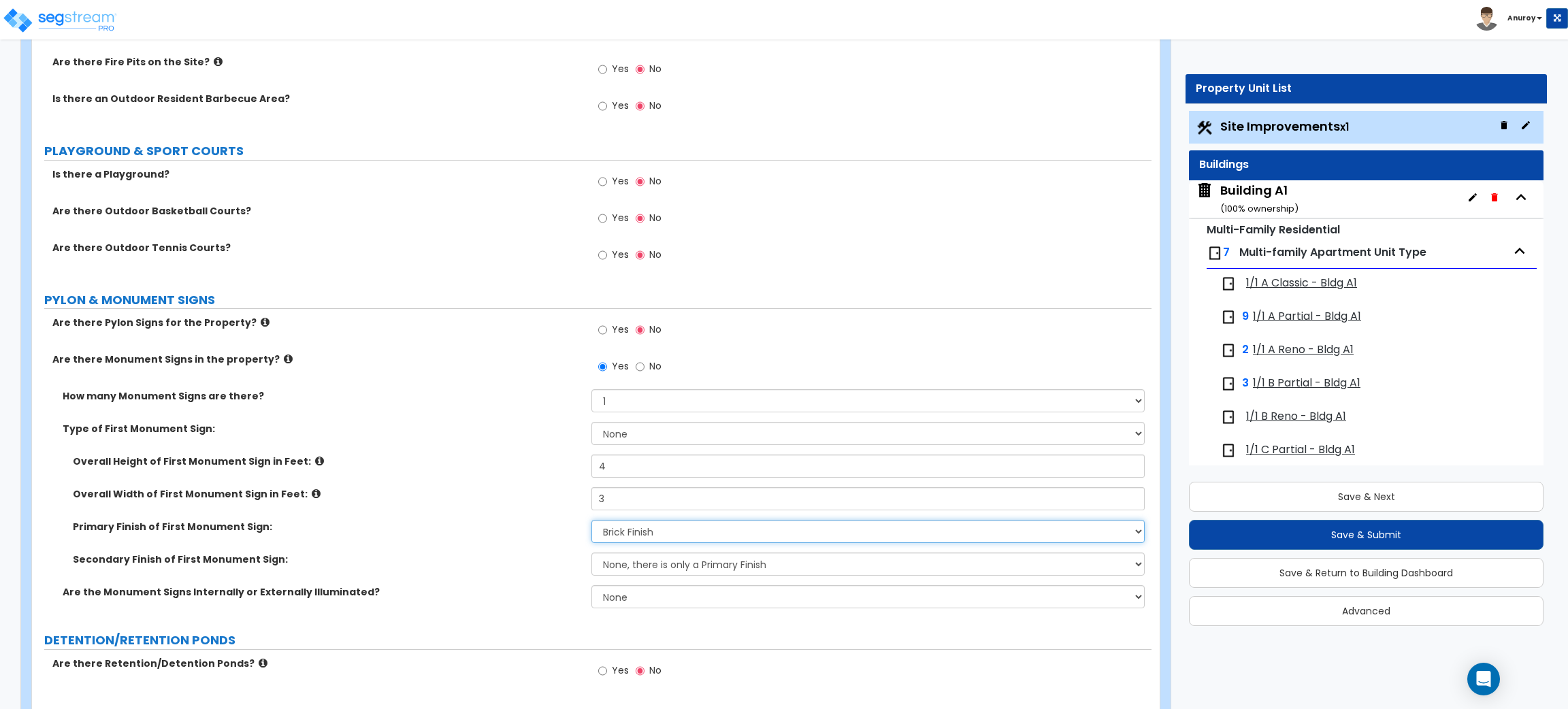
scroll to position [4462, 0]
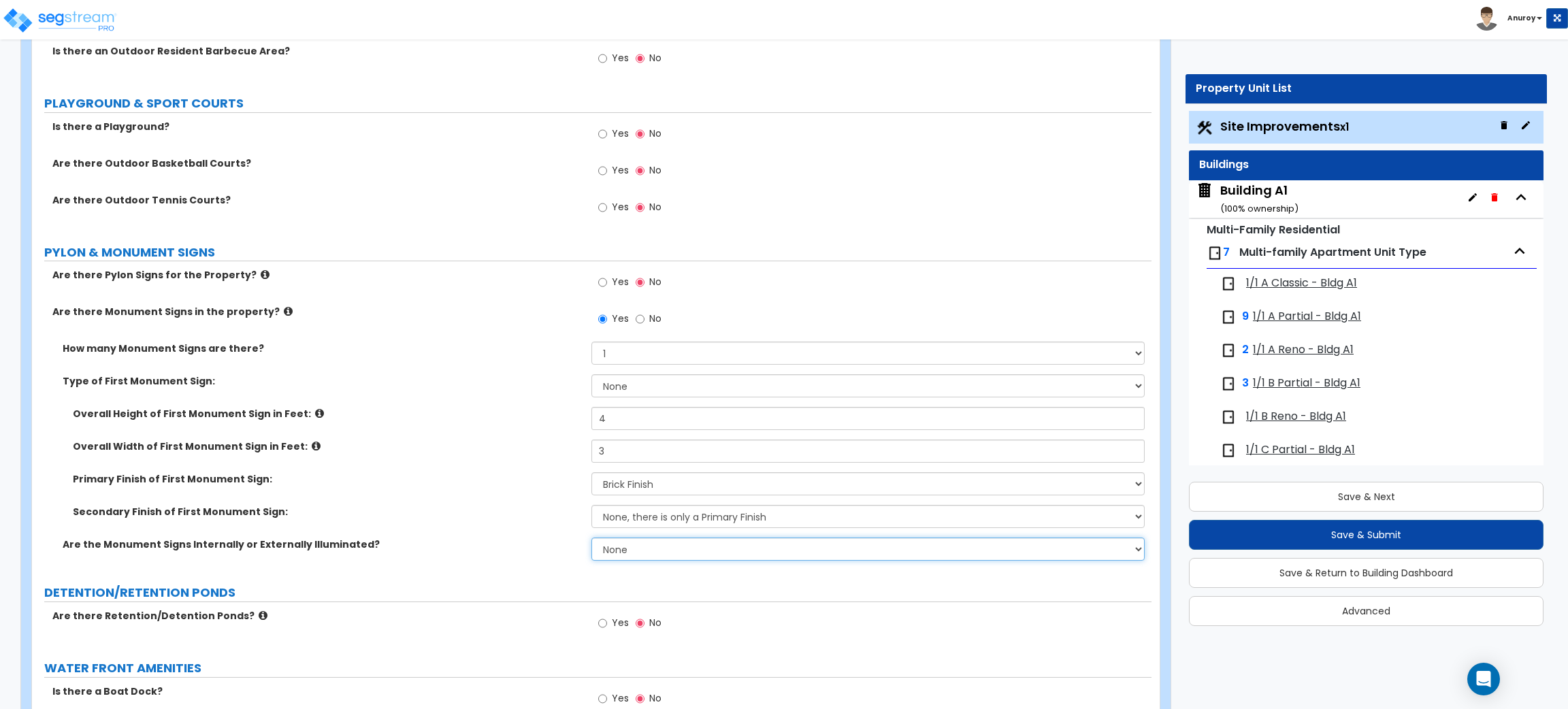
click at [652, 550] on select "None Internally Illuminated Externally Illuminated" at bounding box center [868, 549] width 553 height 23
click at [591, 538] on select "None Internally Illuminated Externally Illuminated" at bounding box center [868, 549] width 553 height 23
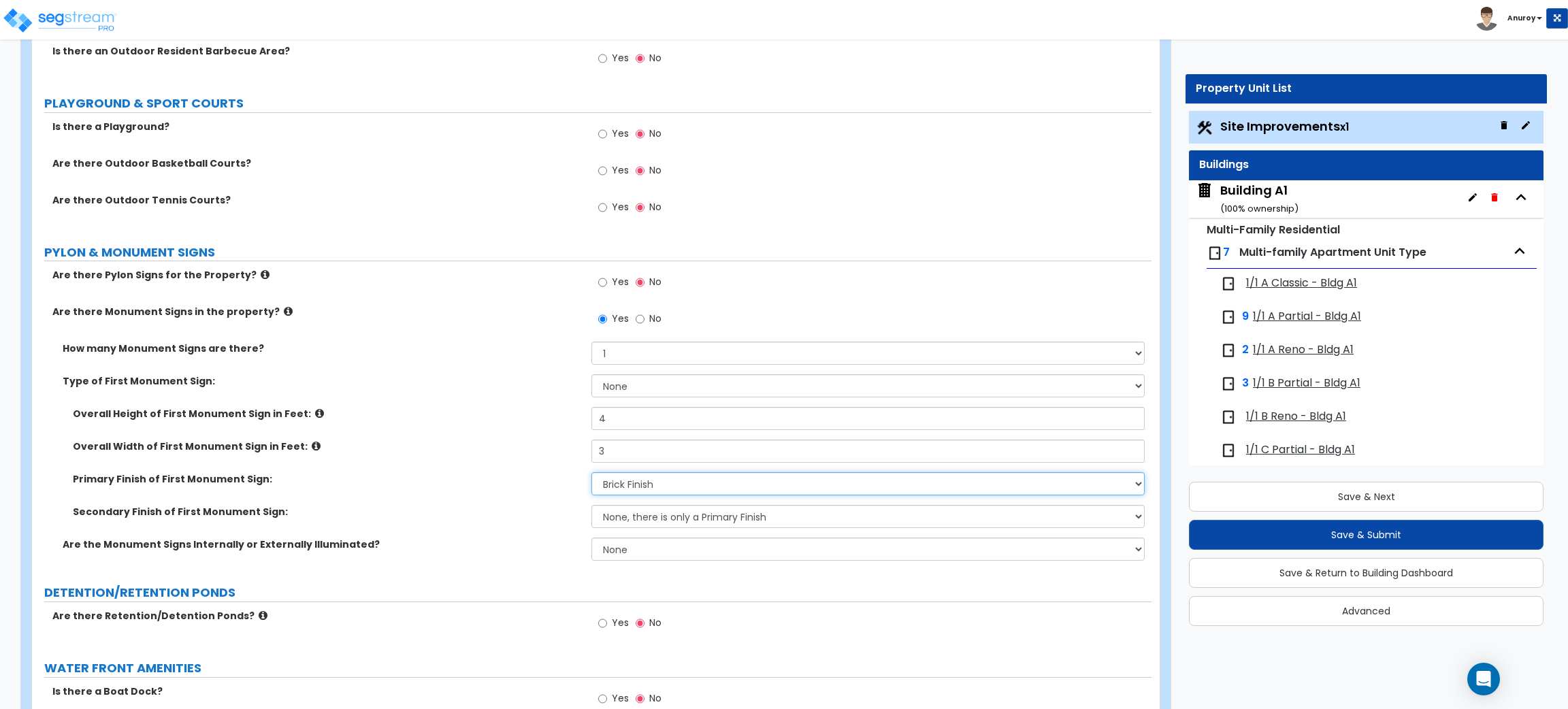
click at [679, 487] on select "None Paint/Stucco Finish Brick Finish Stone Finish Metal Composite Finish Vinyl…" at bounding box center [868, 484] width 553 height 23
select select "3"
click at [591, 473] on select "None Paint/Stucco Finish Brick Finish Stone Finish Metal Composite Finish Vinyl…" at bounding box center [868, 484] width 553 height 23
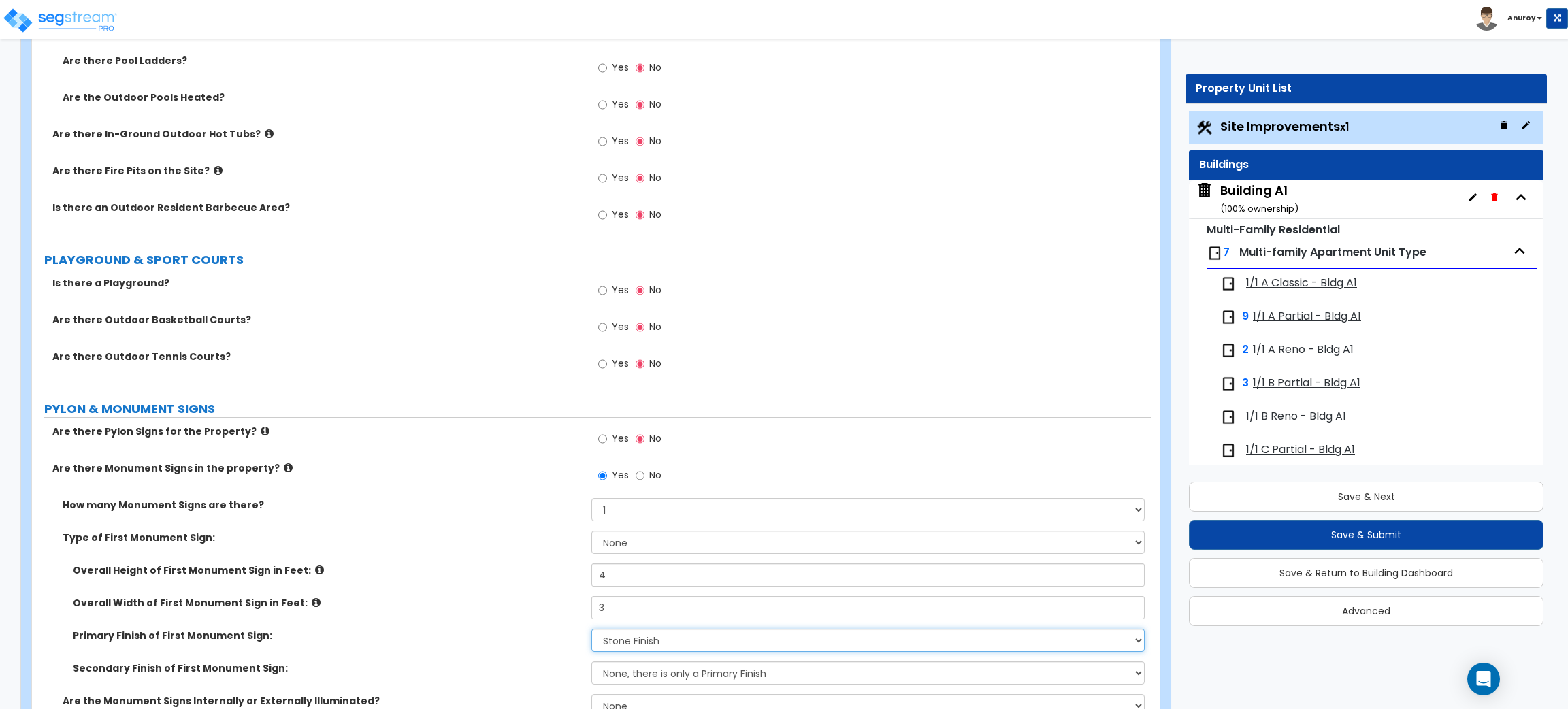
scroll to position [4282, 0]
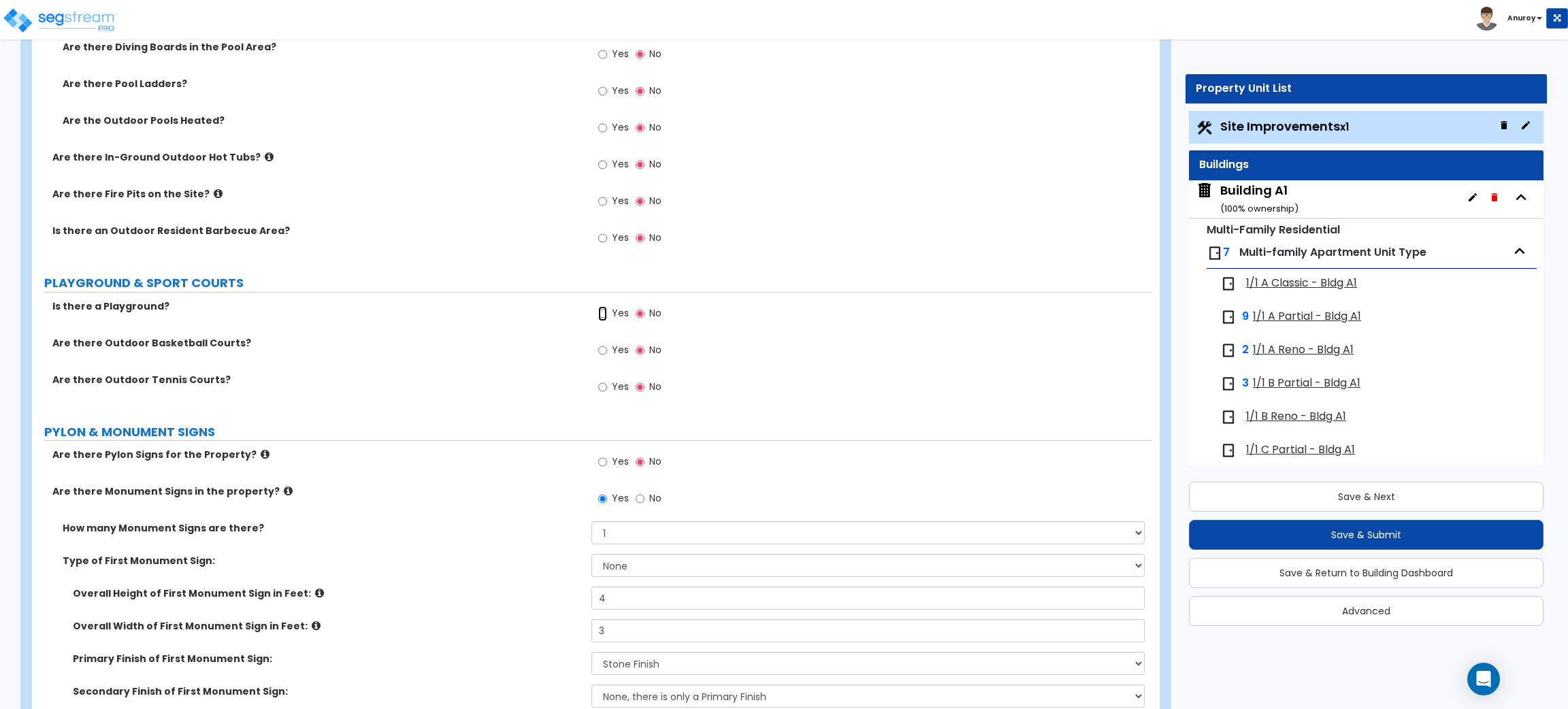
click at [601, 313] on input "Yes" at bounding box center [603, 313] width 9 height 15
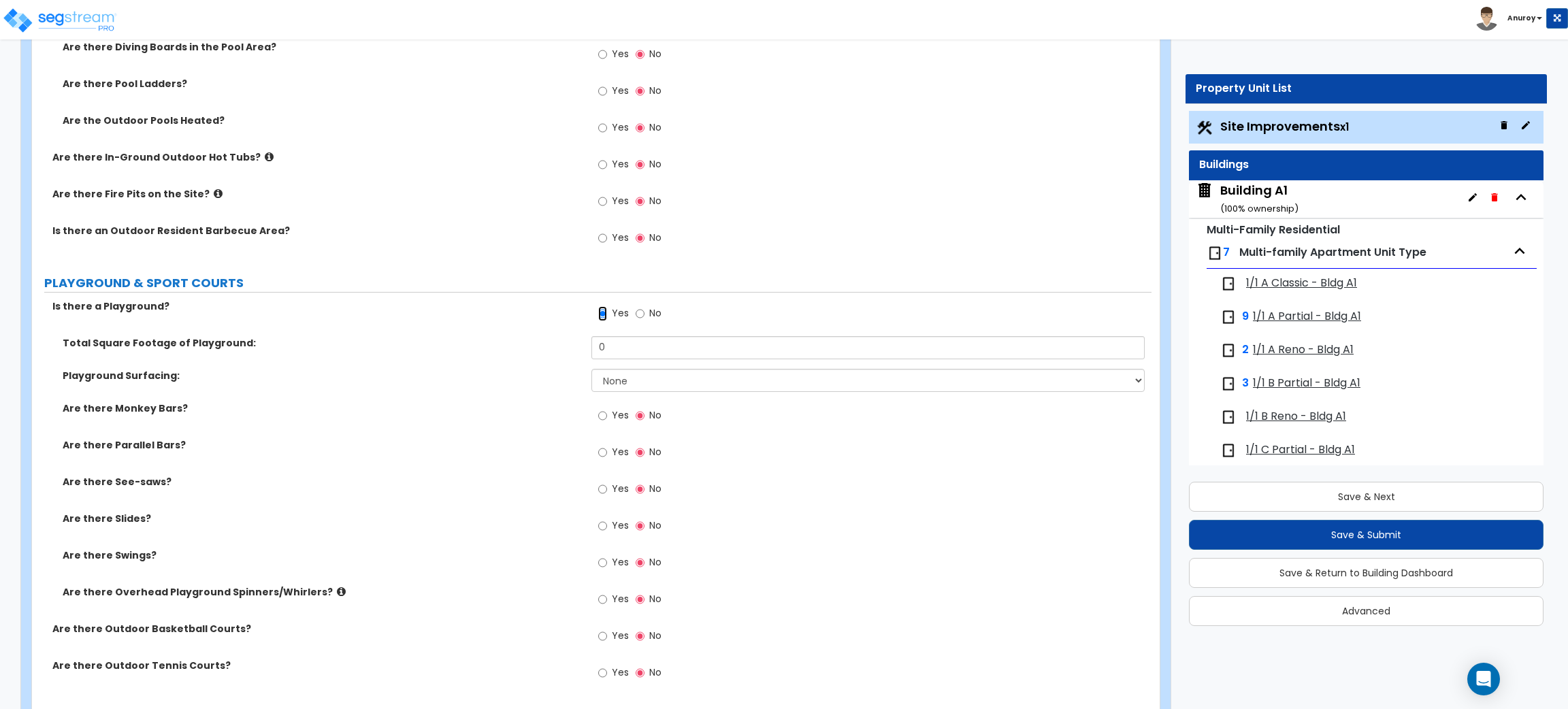
click at [601, 313] on input "Yes" at bounding box center [603, 313] width 9 height 15
click at [642, 312] on input "No" at bounding box center [640, 313] width 9 height 15
radio input "false"
radio input "true"
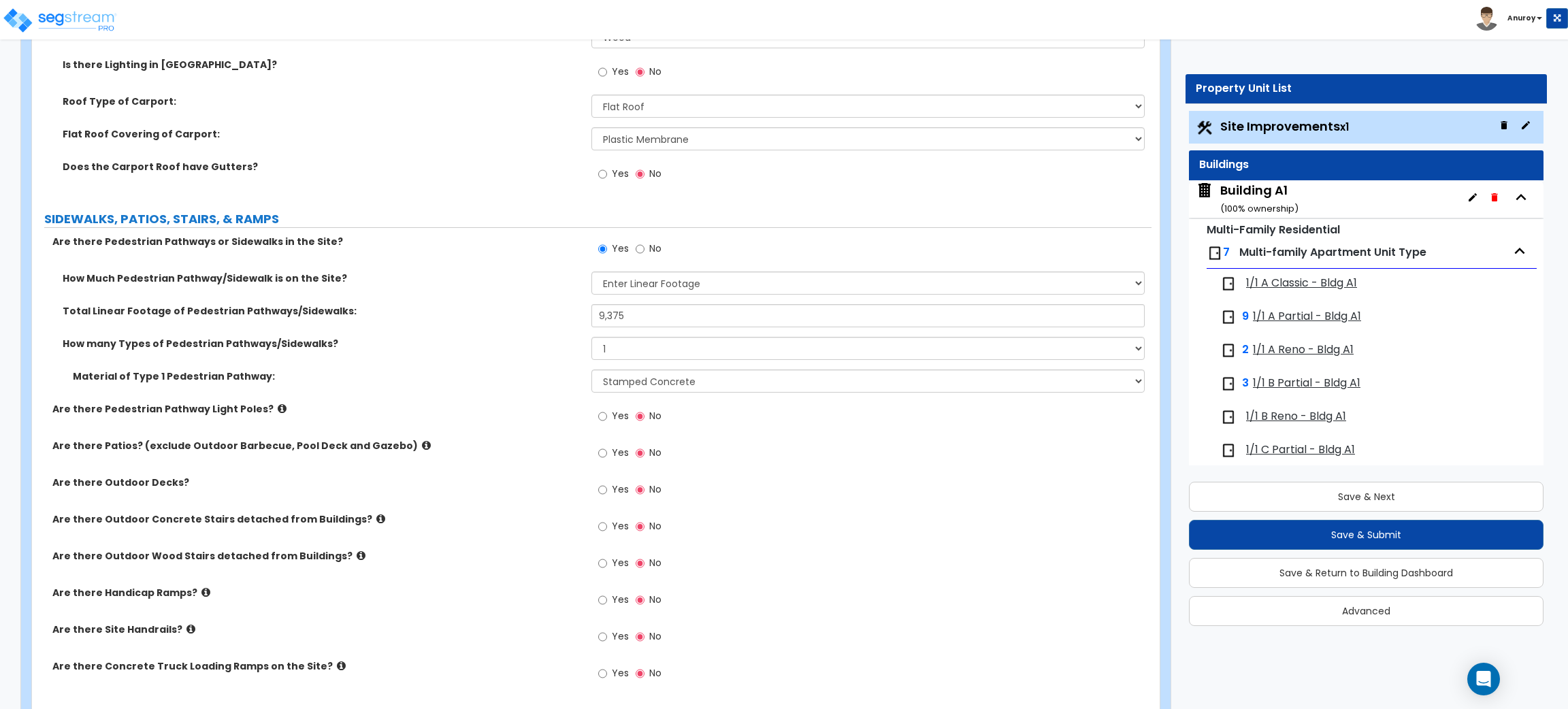
scroll to position [1935, 0]
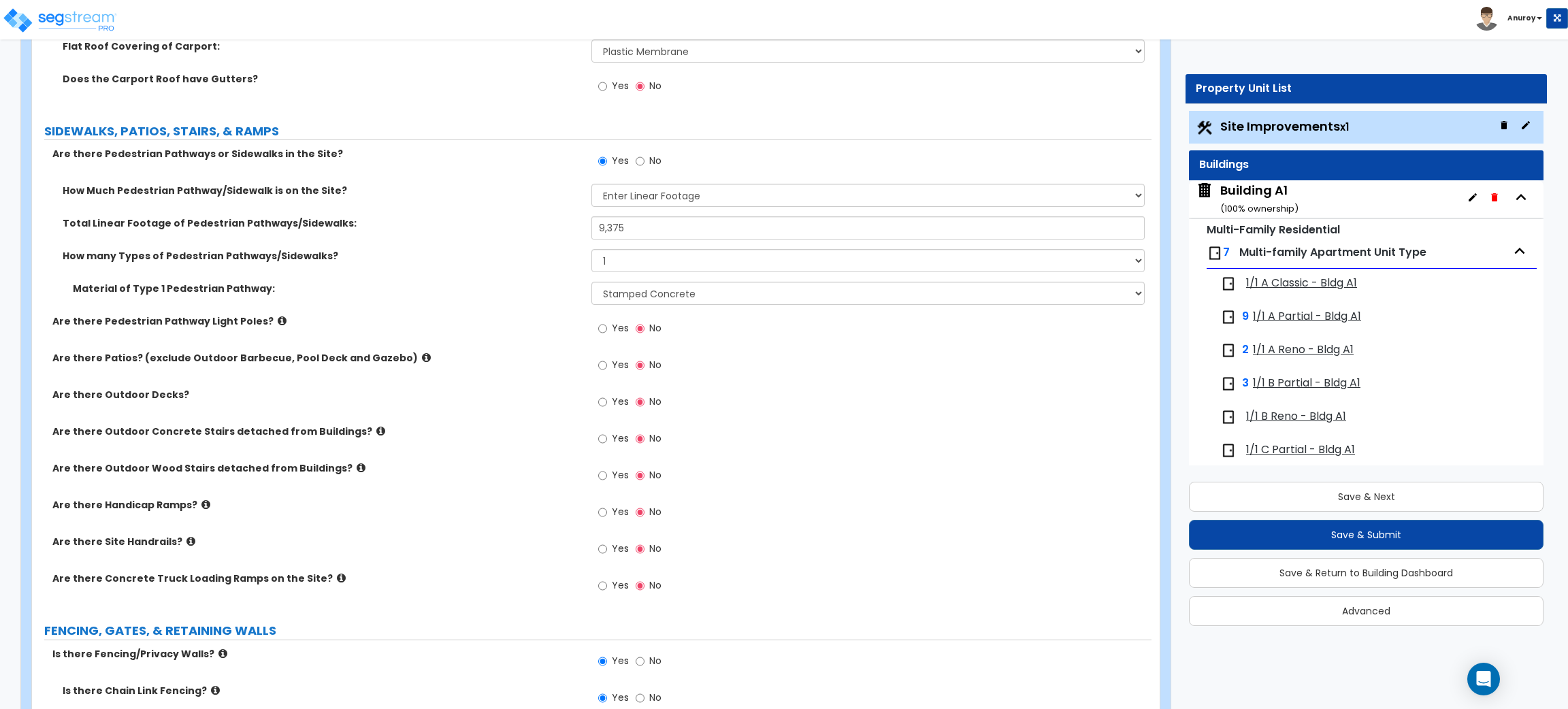
click at [494, 435] on label "Are there Outdoor Concrete Stairs detached from Buildings?" at bounding box center [316, 431] width 529 height 14
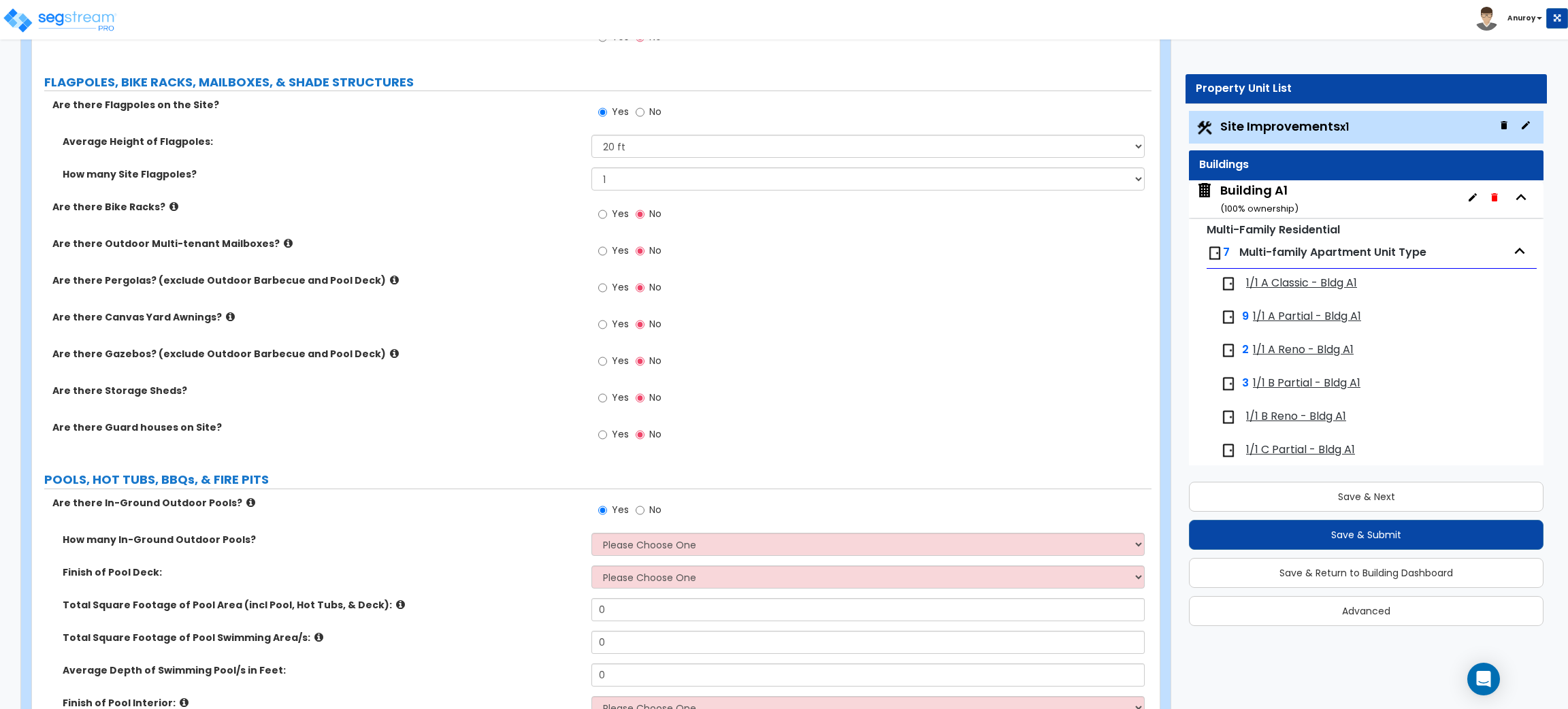
click at [390, 350] on icon at bounding box center [394, 353] width 9 height 10
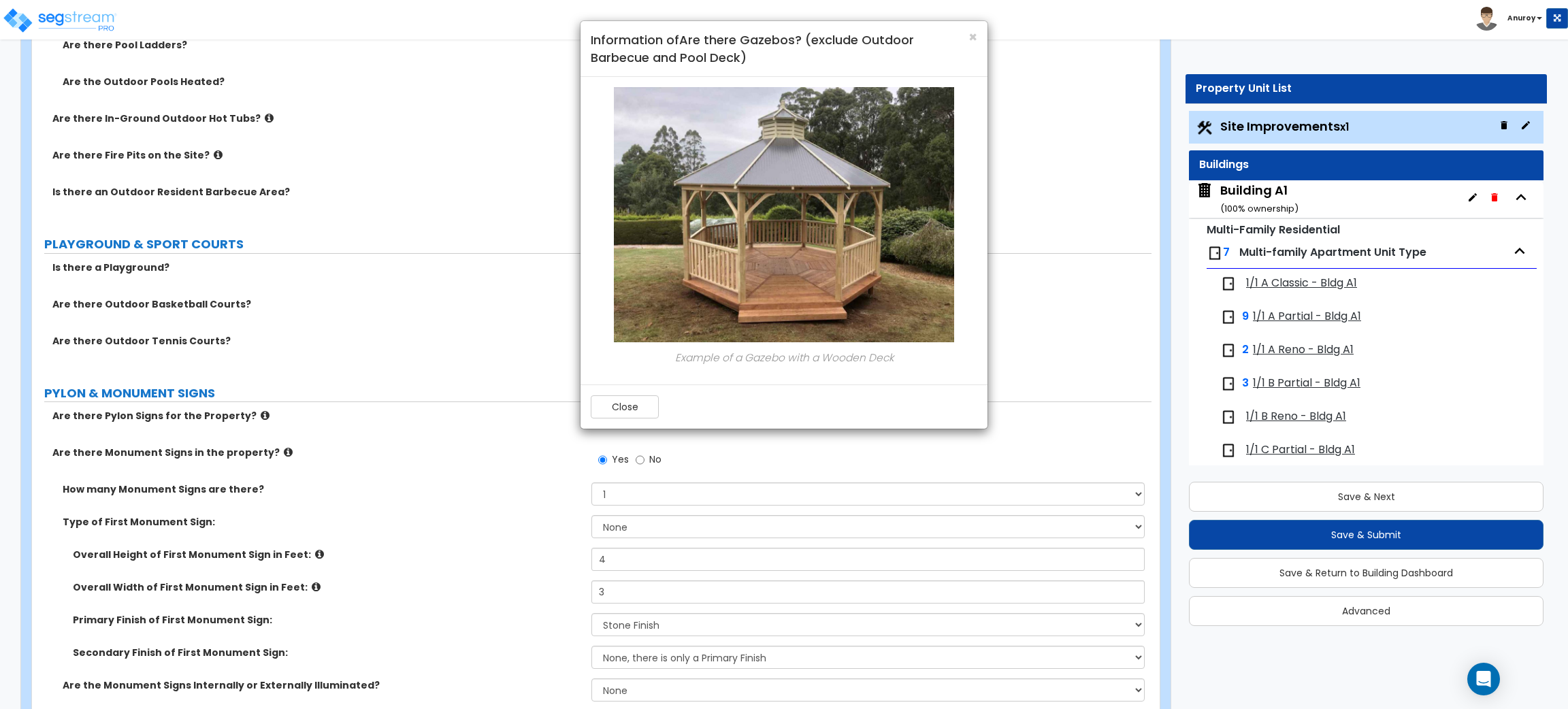
scroll to position [4374, 0]
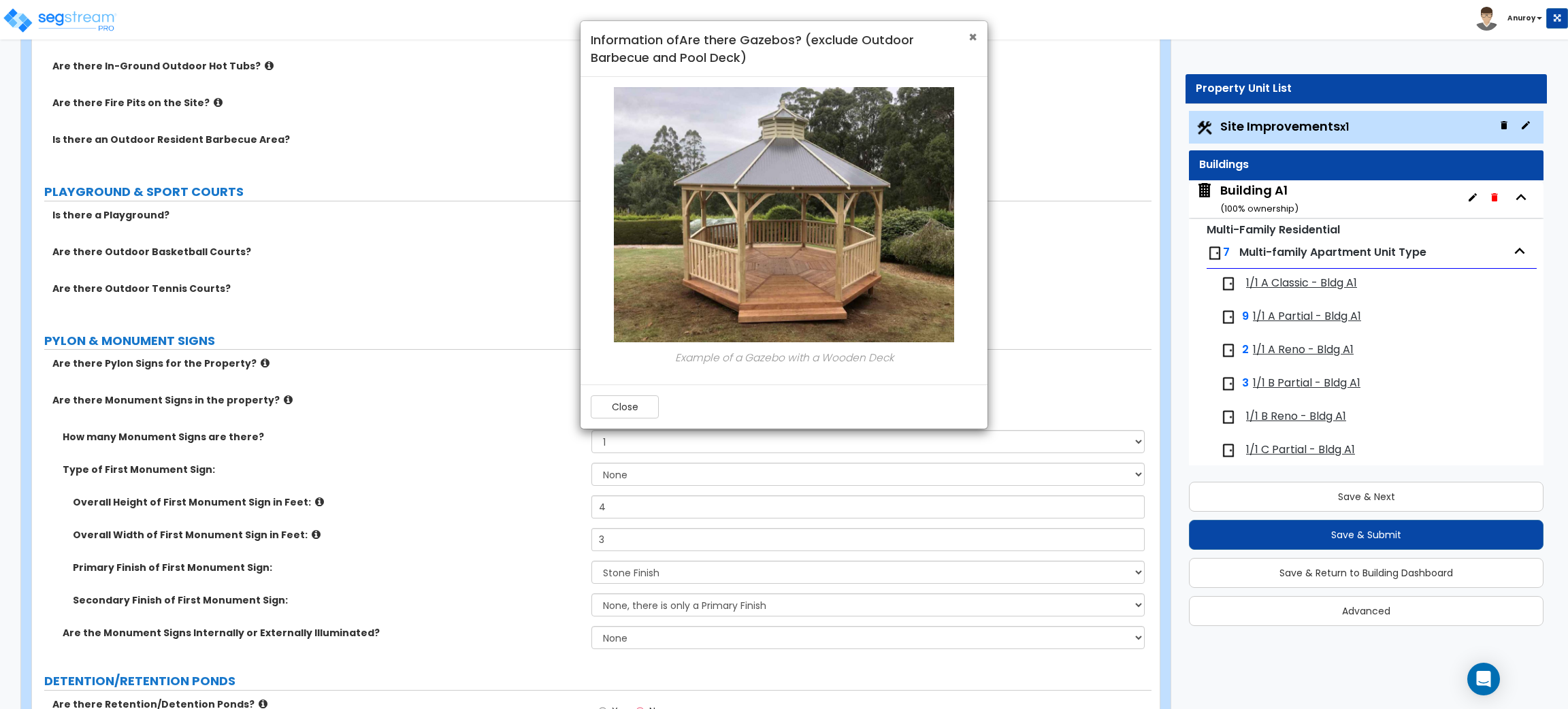
drag, startPoint x: 972, startPoint y: 37, endPoint x: 913, endPoint y: 83, distance: 74.8
click at [972, 36] on span "×" at bounding box center [973, 36] width 9 height 20
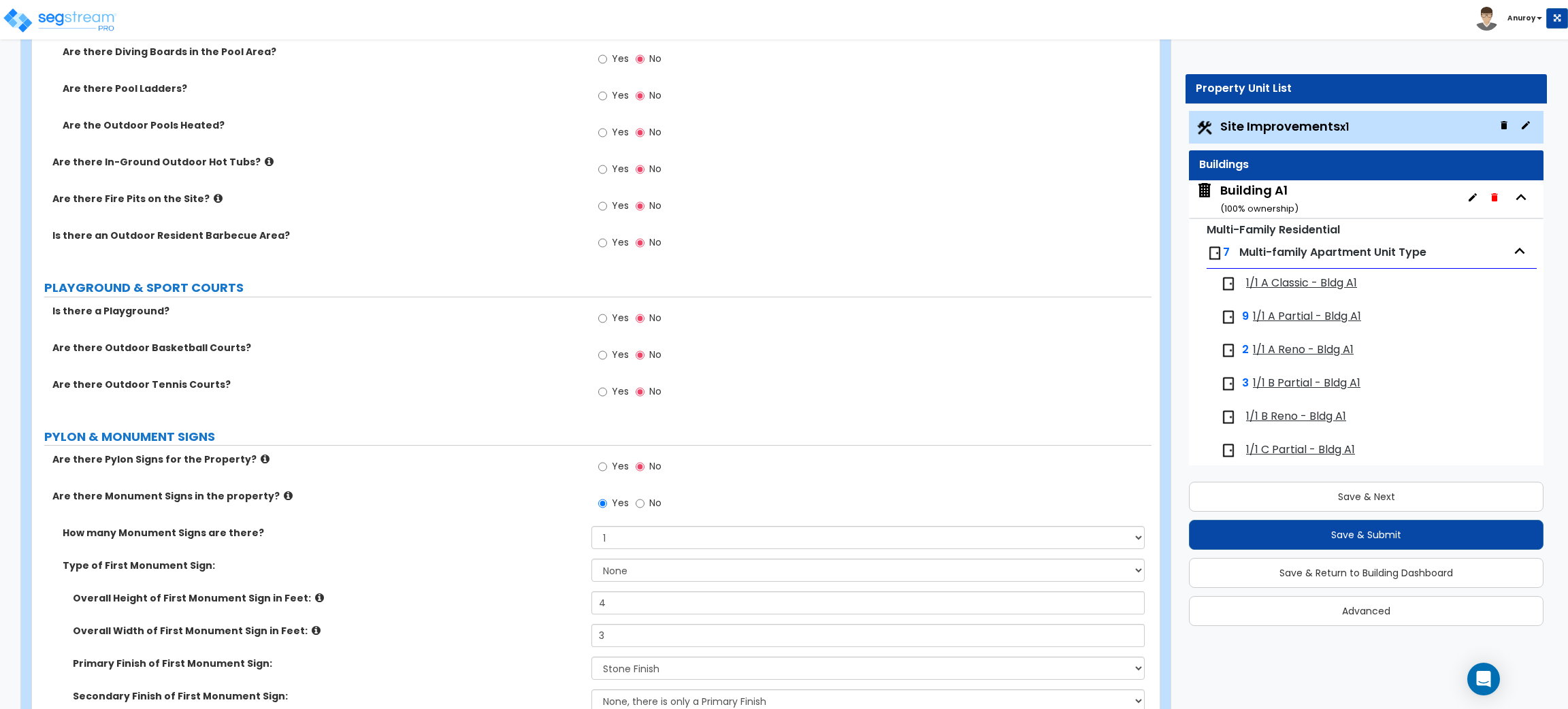
scroll to position [4271, 0]
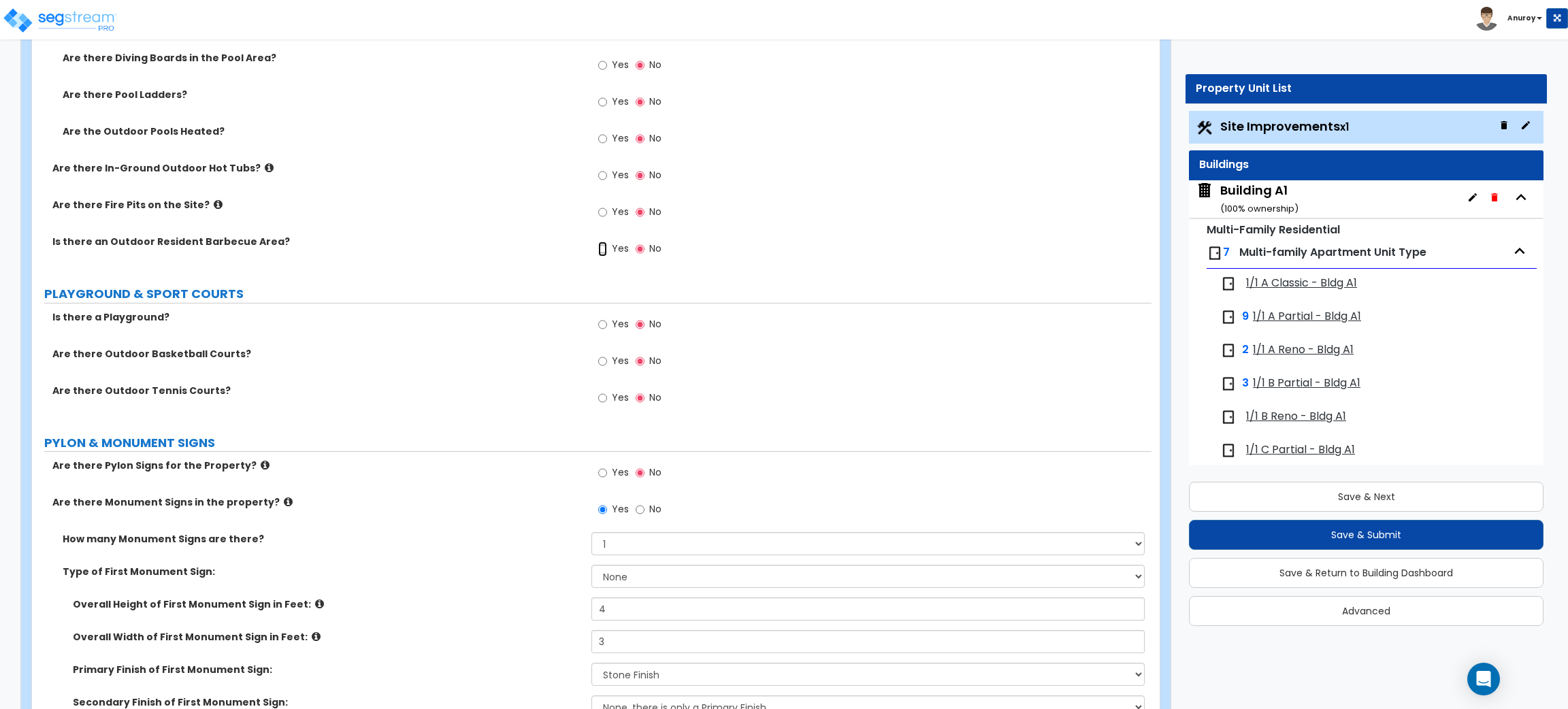
click at [607, 249] on input "Yes" at bounding box center [603, 249] width 9 height 15
radio input "true"
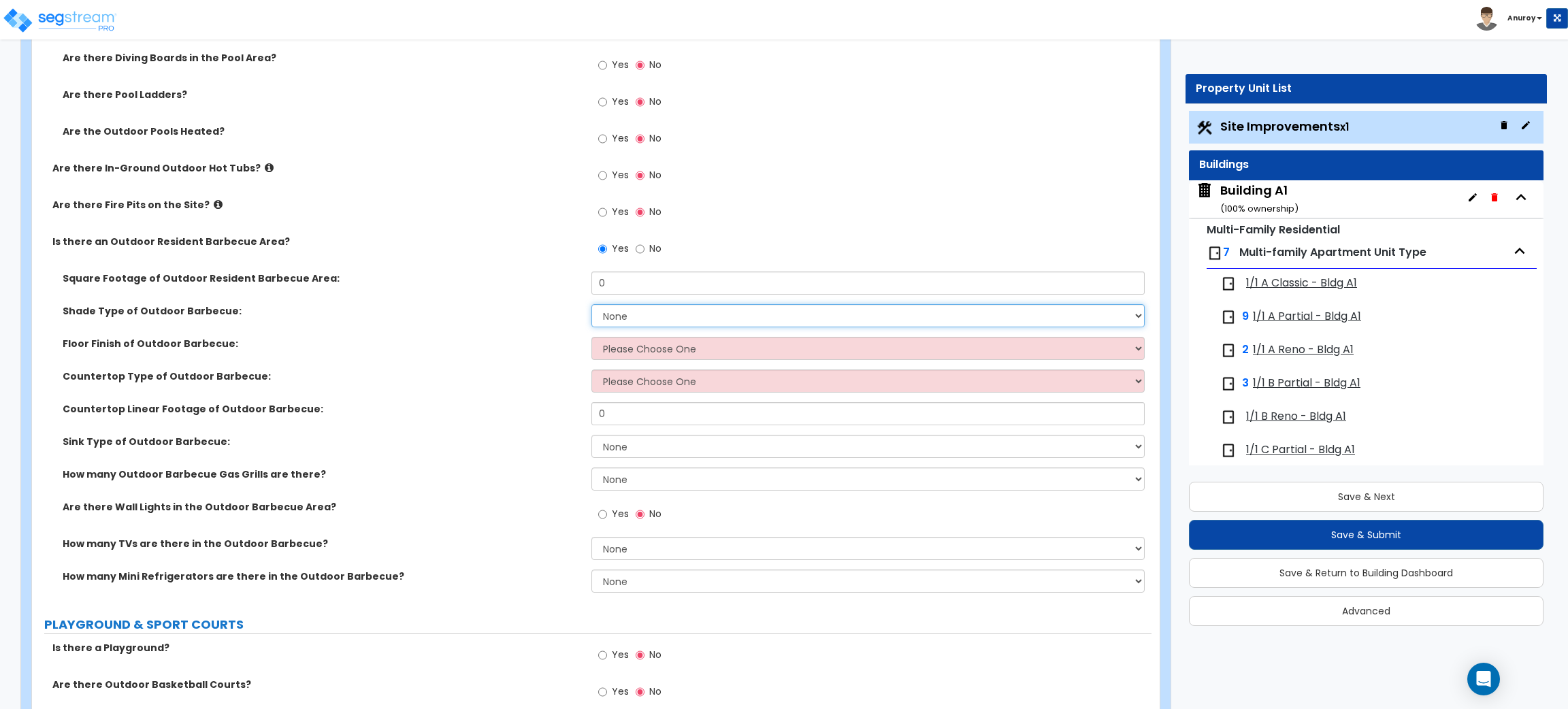
click at [627, 313] on select "None Roof Pergola" at bounding box center [868, 316] width 553 height 23
click at [628, 313] on select "None Roof Pergola" at bounding box center [868, 316] width 553 height 23
click at [704, 349] on select "Please Choose One Brick Pavers Stone Pavers Concrete" at bounding box center [868, 348] width 553 height 23
click at [655, 345] on select "Please Choose One Brick Pavers Stone Pavers Concrete" at bounding box center [868, 348] width 553 height 23
click at [504, 366] on div "Floor Finish of Outdoor Barbecue: Please Choose One Brick Pavers Stone Pavers C…" at bounding box center [591, 353] width 1119 height 33
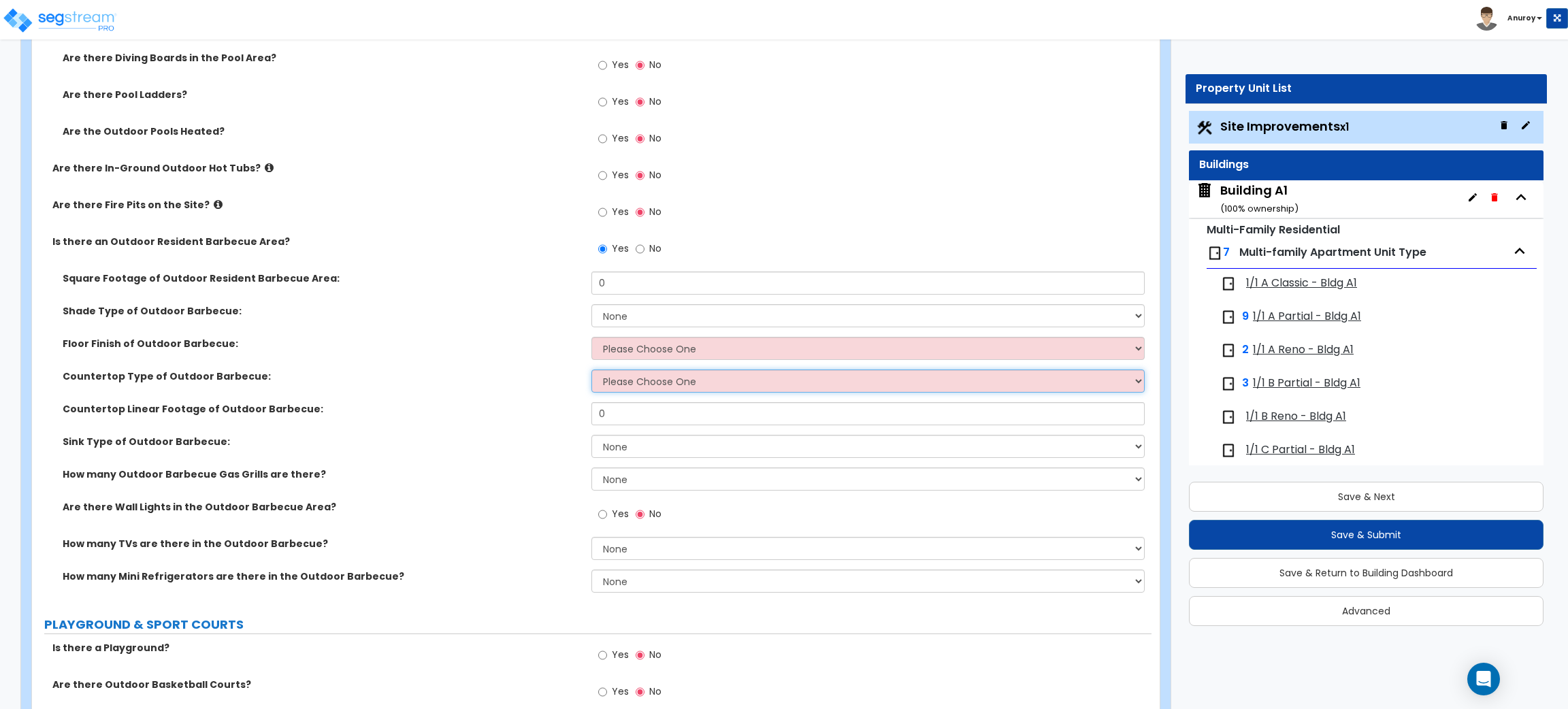
click at [631, 382] on select "Please Choose One Plastic Laminate Solid Surface Stone Quartz Marble Stainless …" at bounding box center [868, 381] width 553 height 23
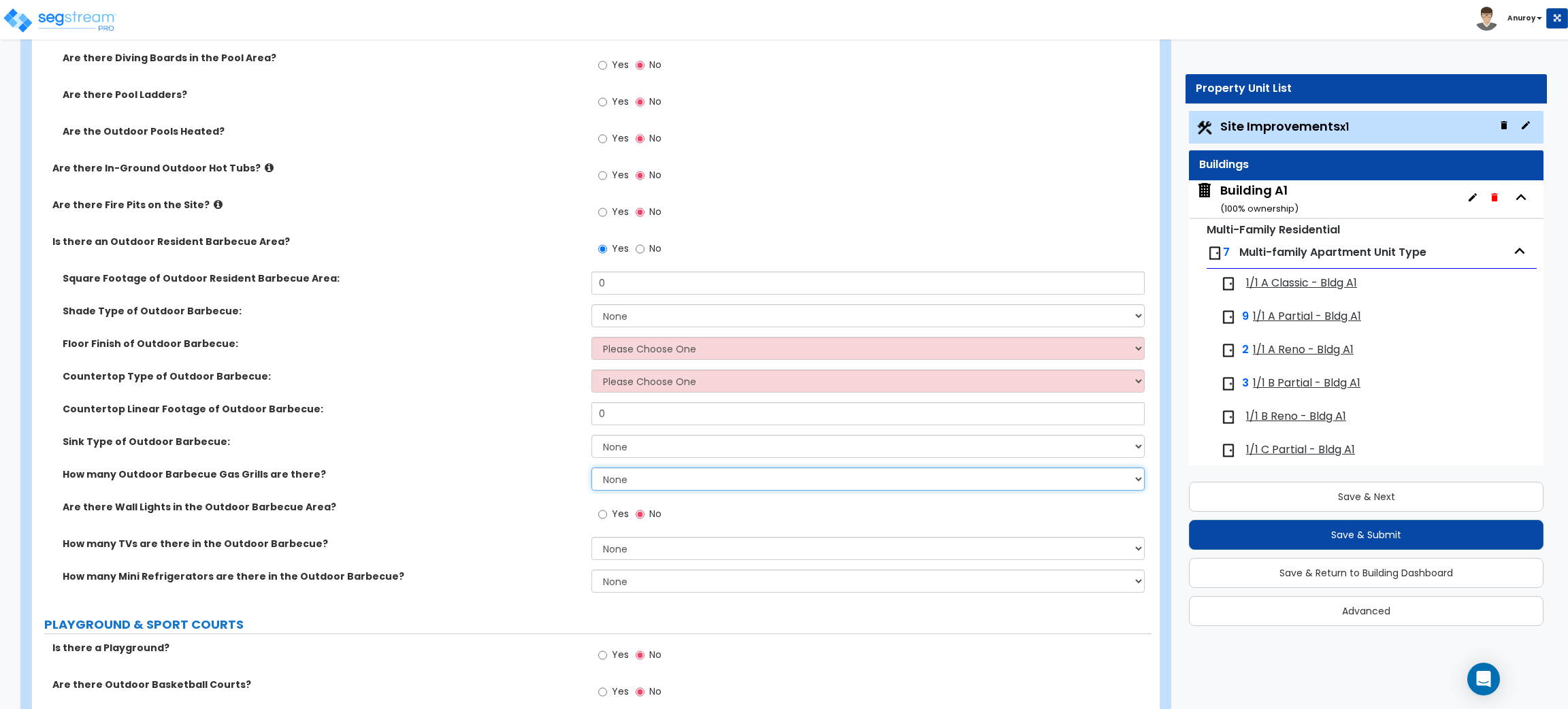
click at [642, 484] on select "None 1 2 3" at bounding box center [868, 479] width 553 height 23
select select "2"
click at [591, 468] on select "None 1 2 3" at bounding box center [868, 479] width 553 height 23
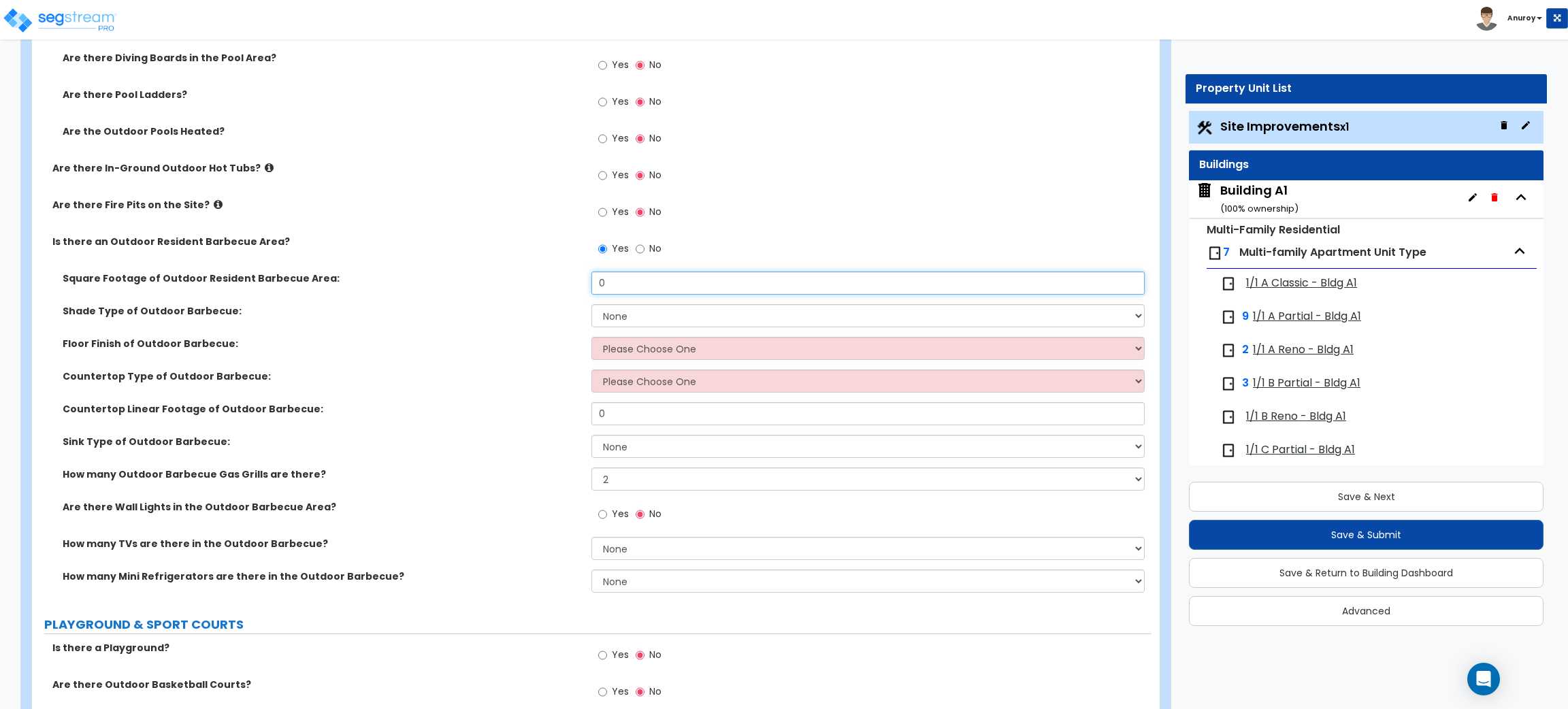
drag, startPoint x: 598, startPoint y: 281, endPoint x: 583, endPoint y: 281, distance: 15.0
click at [583, 281] on div "Square Footage of Outdoor Resident Barbecue Area: 0" at bounding box center [591, 287] width 1119 height 33
type input "1"
type input "0"
click at [615, 309] on select "None Roof Pergola" at bounding box center [868, 316] width 553 height 23
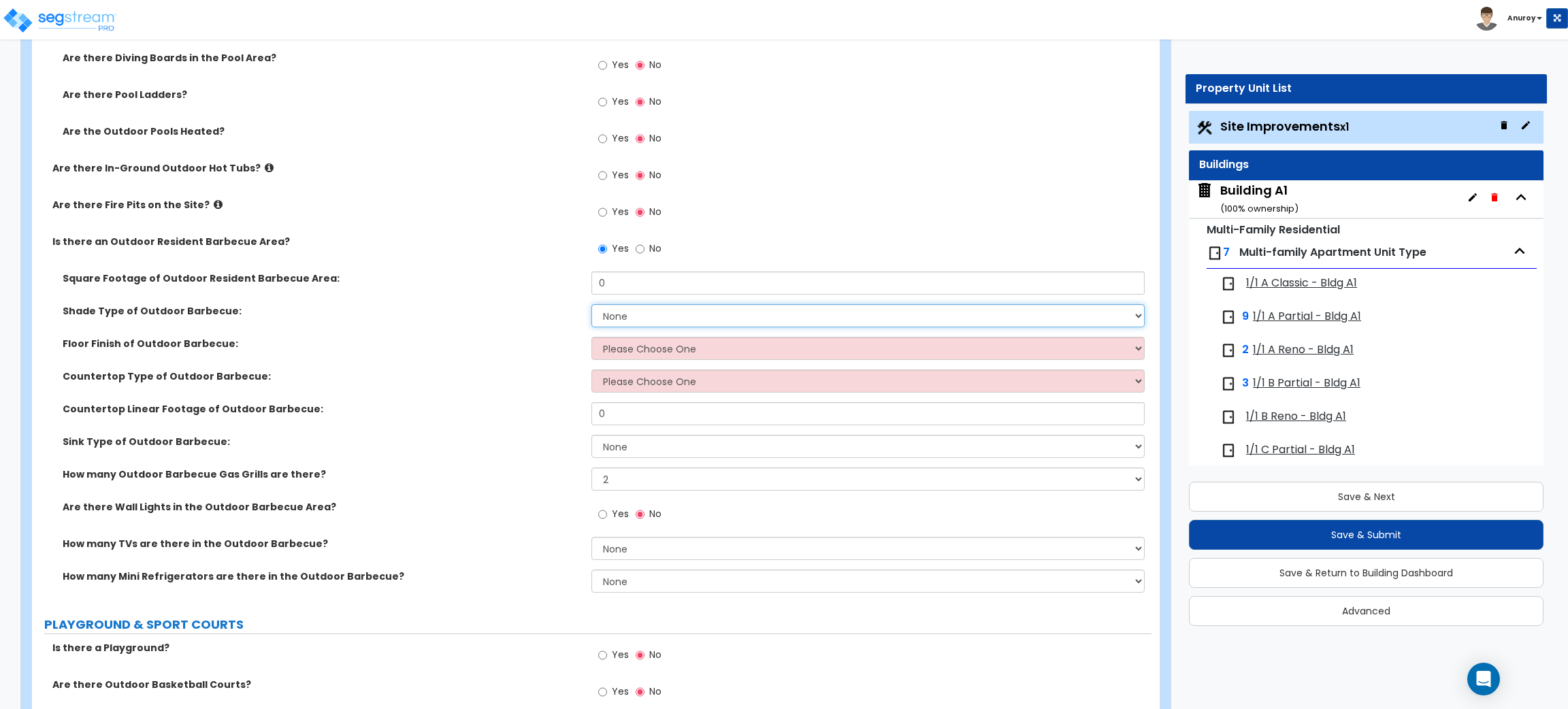
select select "2"
click at [591, 305] on select "None Roof Pergola" at bounding box center [868, 316] width 553 height 23
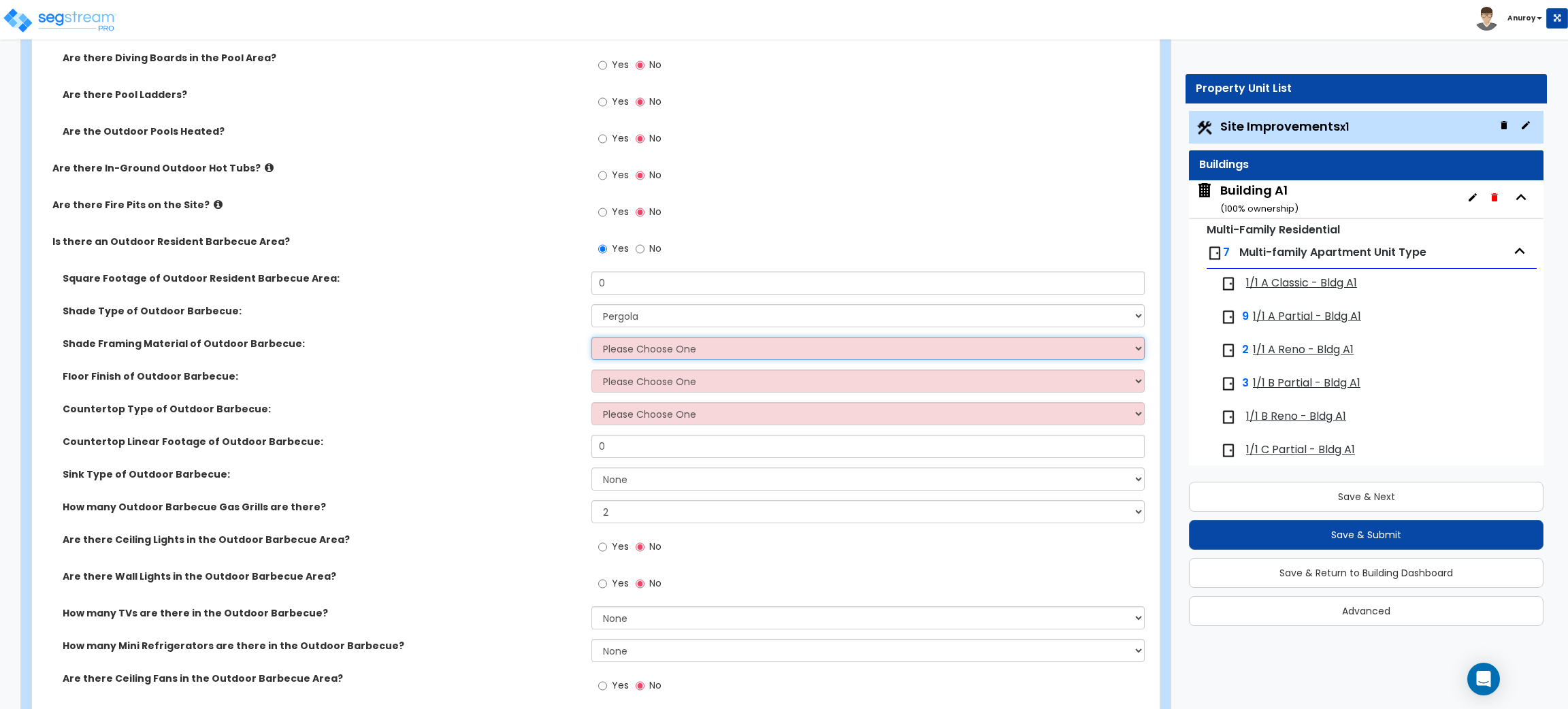
click at [661, 358] on select "Please Choose One Wood Framing Metal Framing" at bounding box center [868, 348] width 553 height 23
select select "1"
click at [591, 337] on select "Please Choose One Wood Framing Metal Framing" at bounding box center [868, 348] width 553 height 23
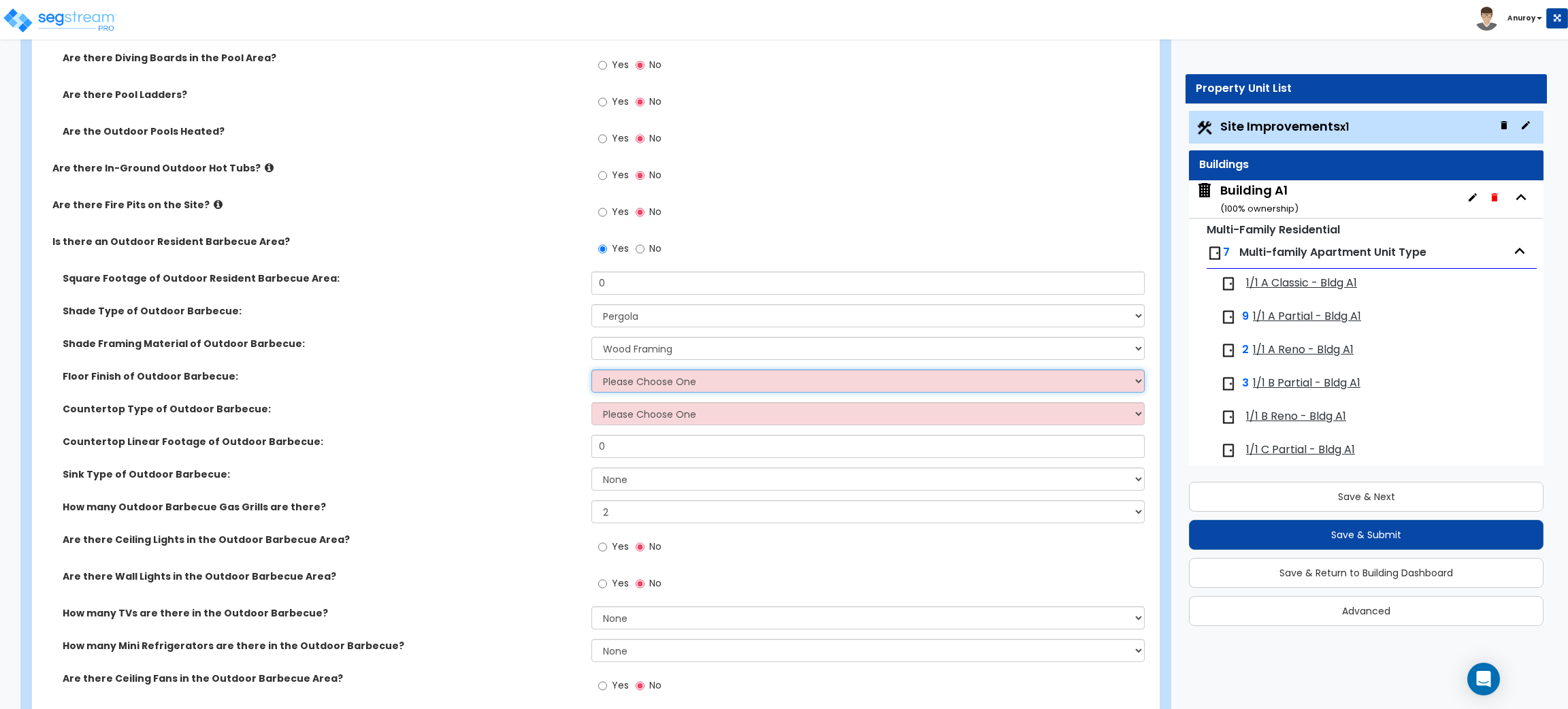
click at [646, 382] on select "Please Choose One Brick Pavers Stone Pavers Concrete" at bounding box center [868, 381] width 553 height 23
click at [591, 370] on select "Please Choose One Brick Pavers Stone Pavers Concrete" at bounding box center [868, 381] width 553 height 23
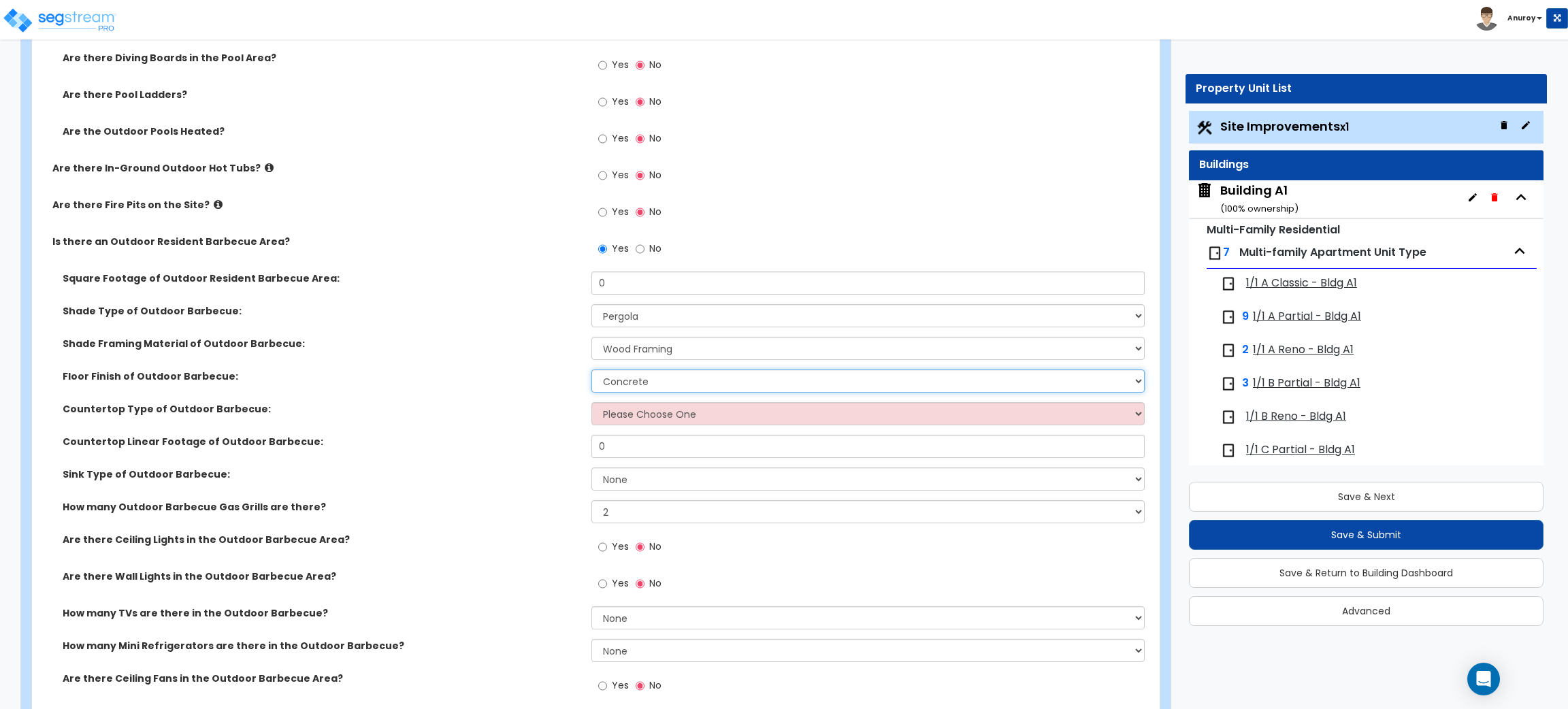
click at [692, 383] on select "Please Choose One Brick Pavers Stone Pavers Concrete" at bounding box center [868, 381] width 553 height 23
click at [591, 370] on select "Please Choose One Brick Pavers Stone Pavers Concrete" at bounding box center [868, 381] width 553 height 23
click at [650, 416] on select "Please Choose One Plastic Laminate Solid Surface Stone Quartz Marble Stainless …" at bounding box center [868, 414] width 553 height 23
click at [434, 418] on div "Countertop Type of Outdoor Barbecue: Please Choose One Plastic Laminate Solid S…" at bounding box center [591, 418] width 1119 height 33
click at [642, 378] on select "Please Choose One Brick Pavers Stone Pavers Concrete" at bounding box center [868, 381] width 553 height 23
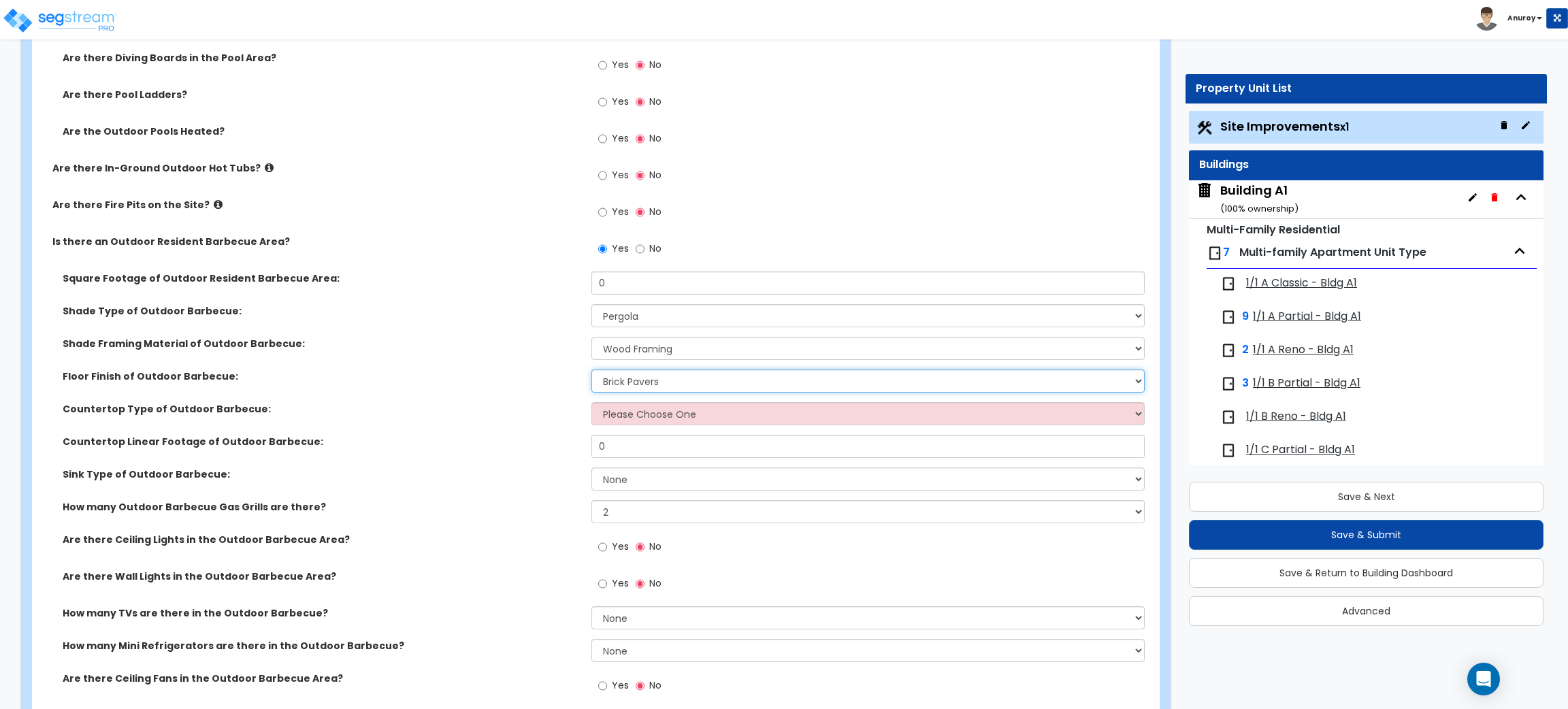
select select "2"
click at [591, 370] on select "Please Choose One Brick Pavers Stone Pavers Concrete" at bounding box center [868, 381] width 553 height 23
click at [469, 433] on div "Countertop Type of Outdoor Barbecue: Please Choose One Plastic Laminate Solid S…" at bounding box center [591, 418] width 1119 height 33
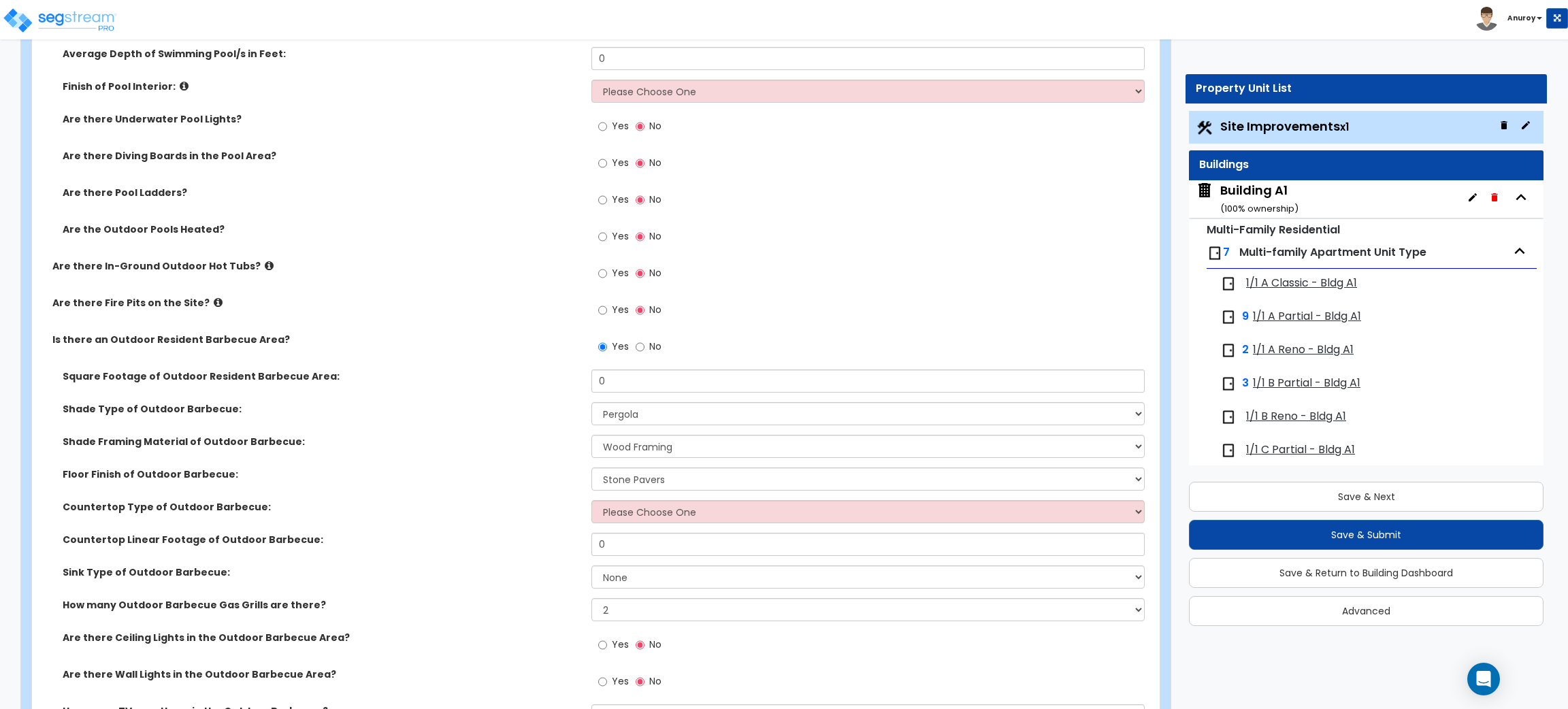
scroll to position [4068, 0]
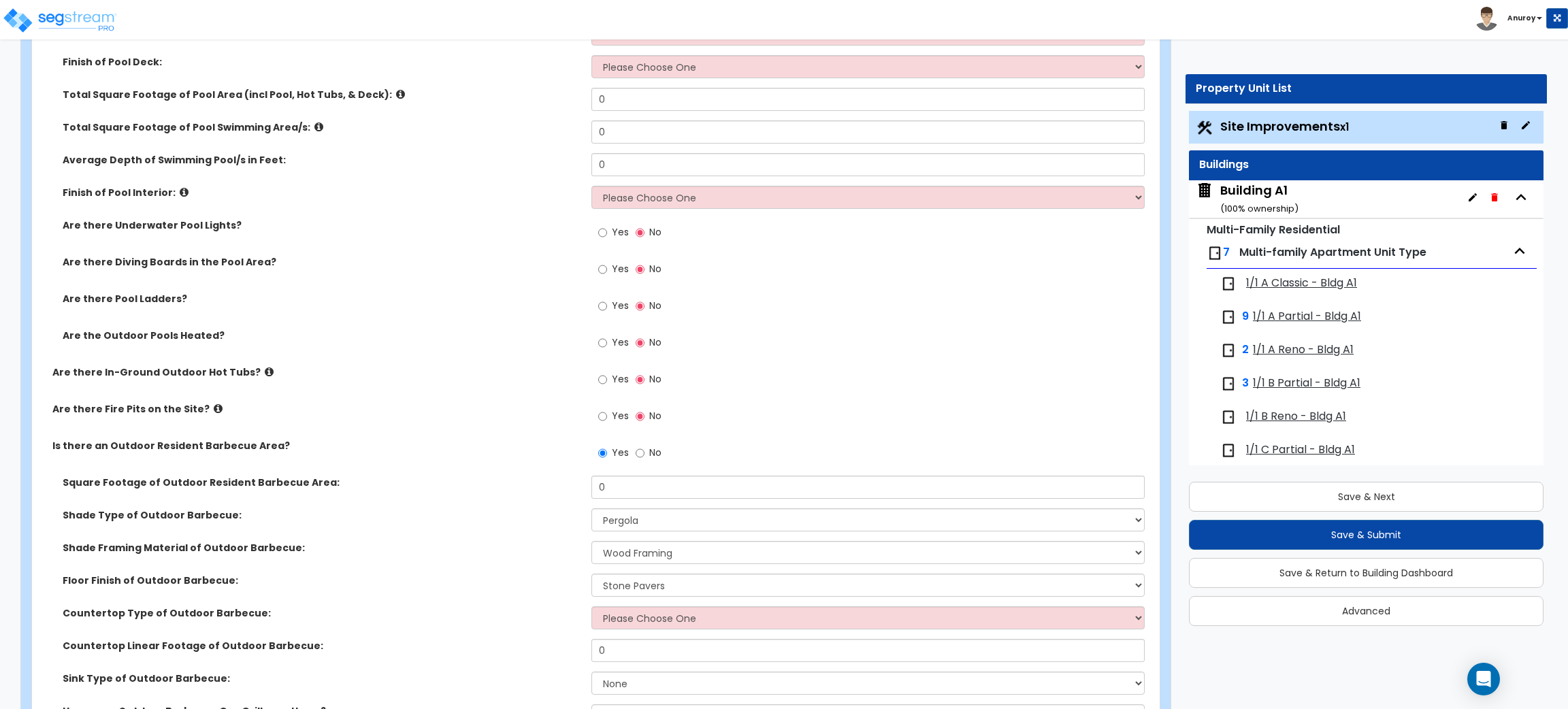
click at [214, 408] on icon at bounding box center [218, 409] width 9 height 10
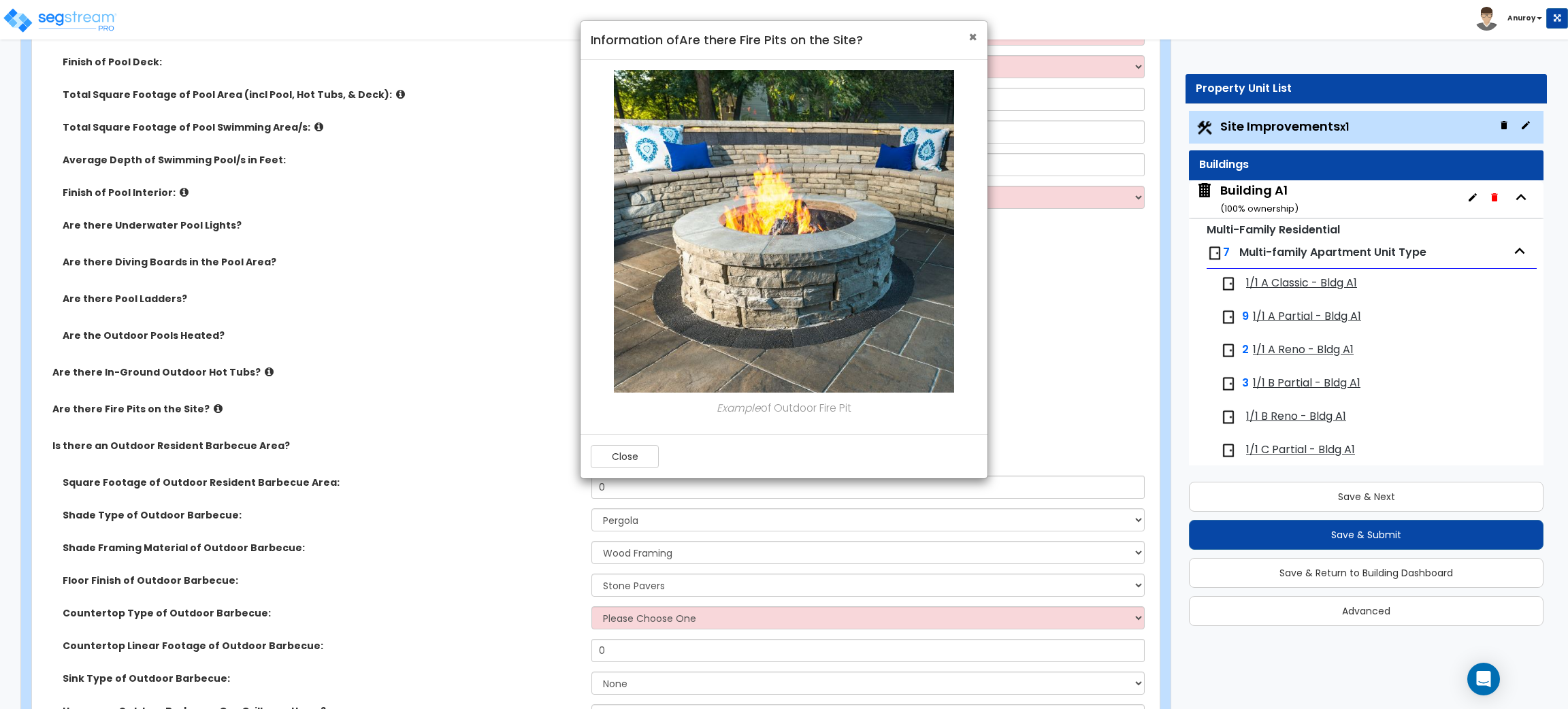
click at [974, 36] on span "×" at bounding box center [973, 36] width 9 height 20
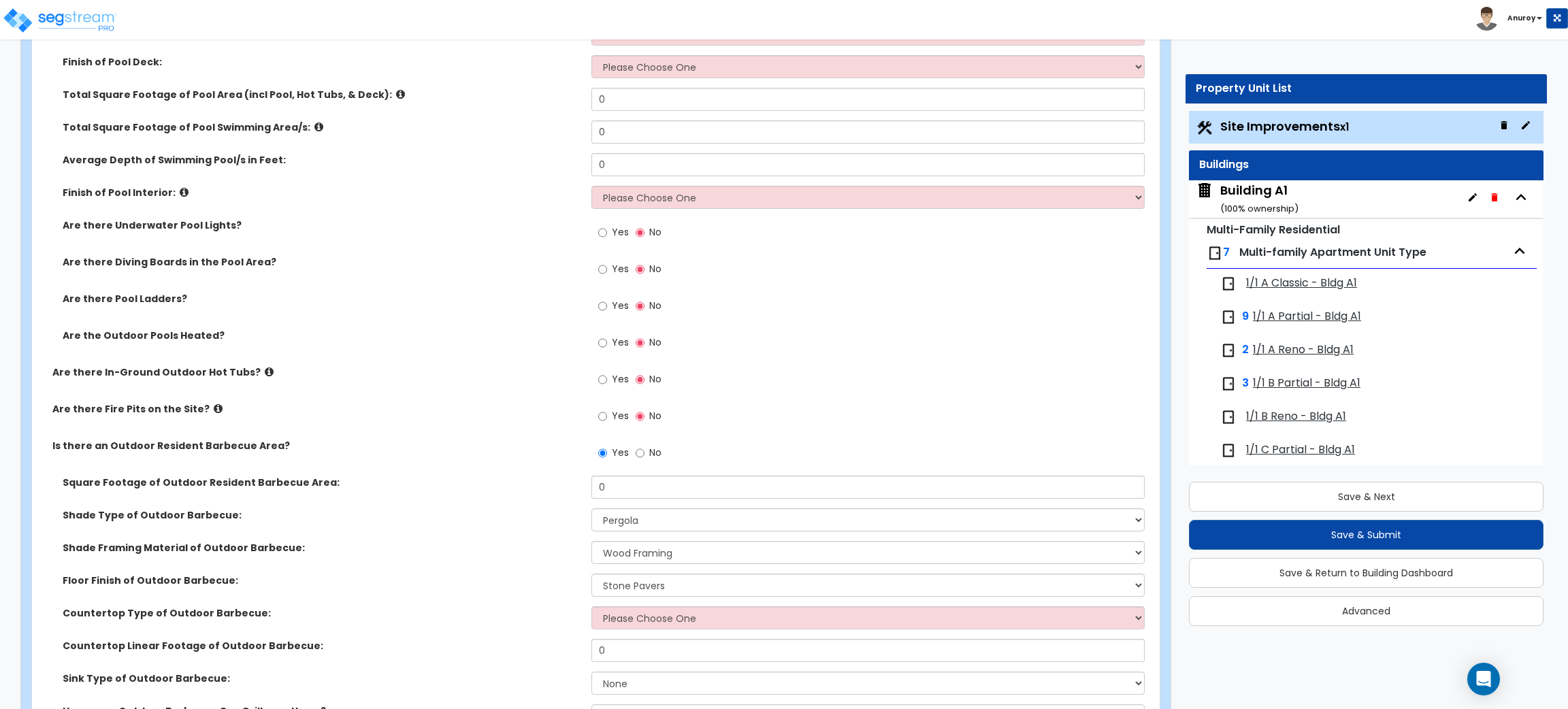
scroll to position [3965, 0]
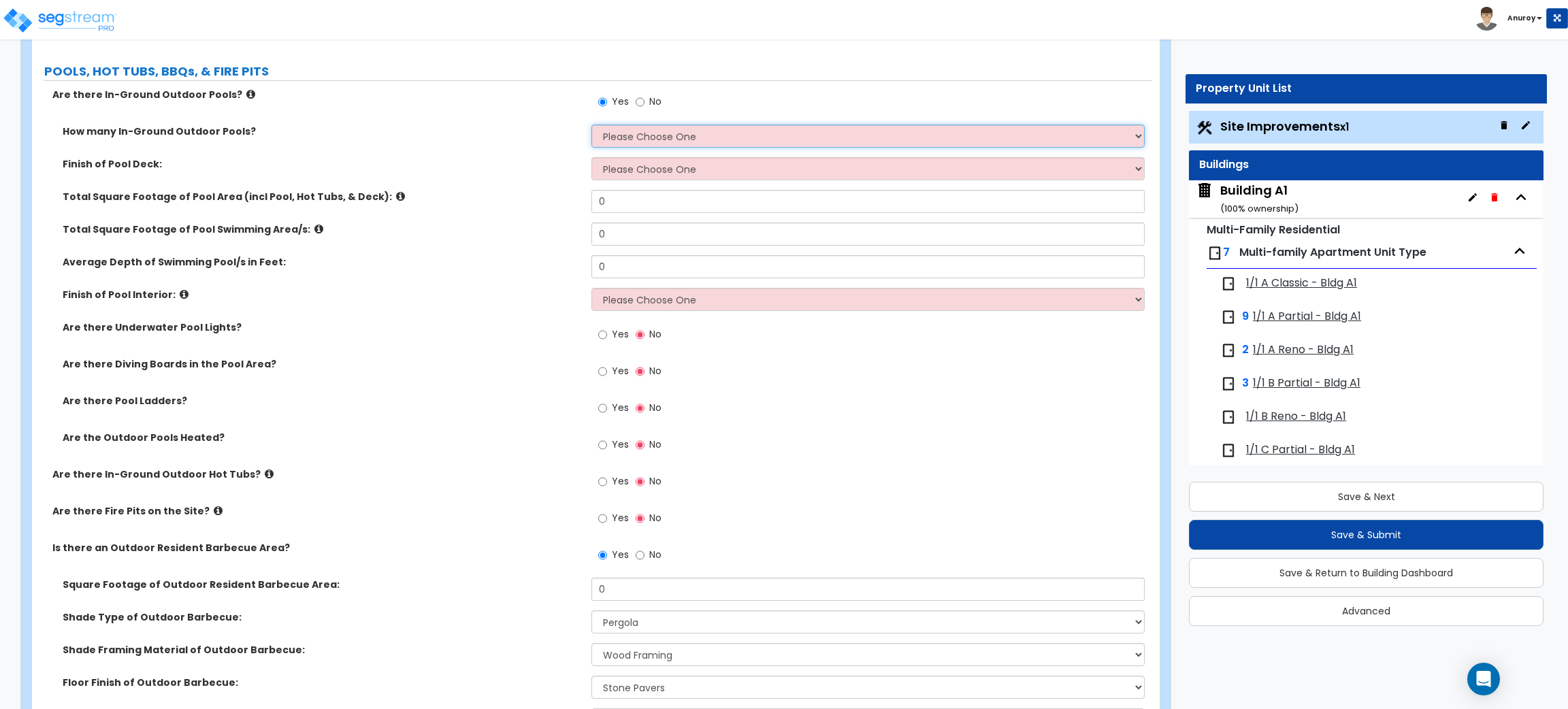
click at [664, 141] on select "Please Choose One 1 2 3 4" at bounding box center [868, 136] width 553 height 23
select select "1"
click at [591, 125] on select "Please Choose One 1 2 3 4" at bounding box center [868, 136] width 553 height 23
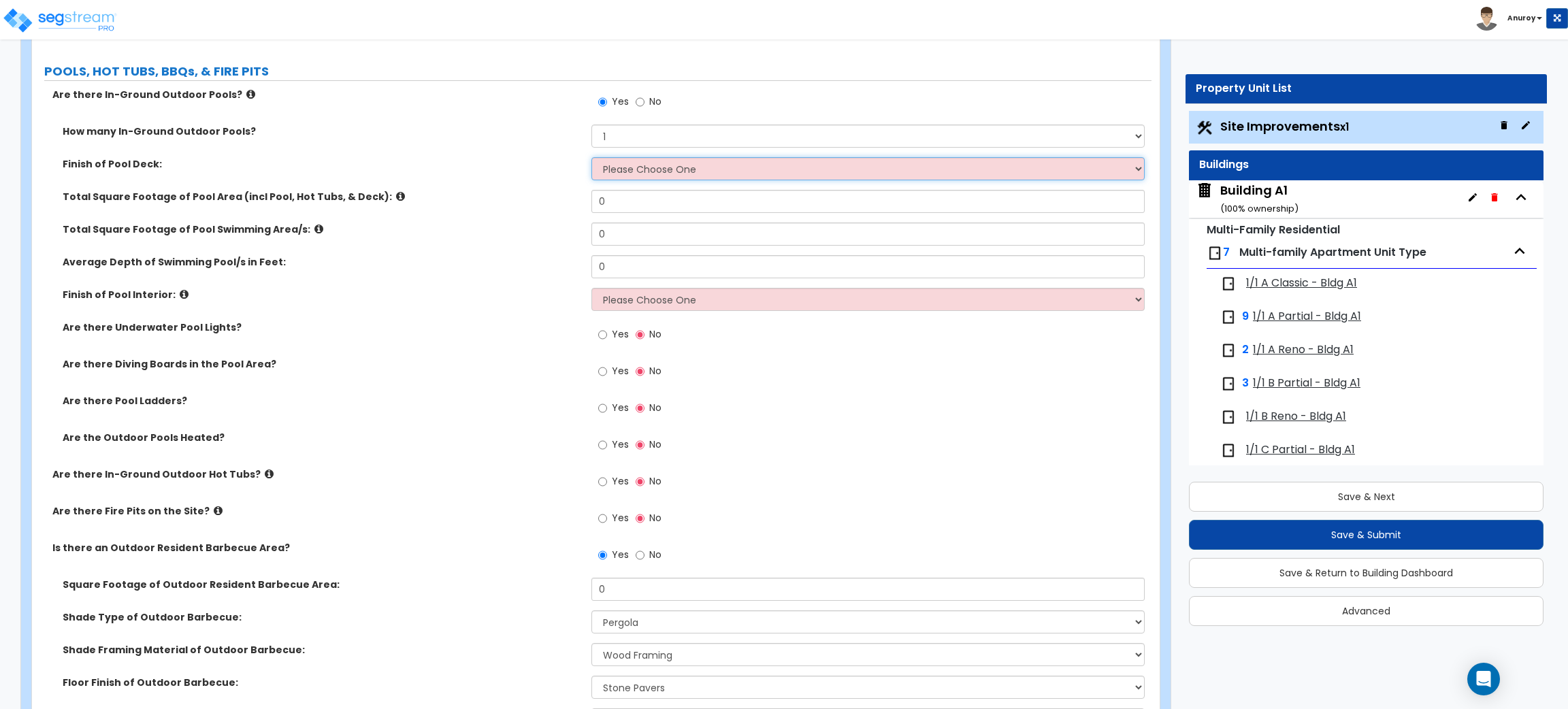
click at [674, 175] on select "Please Choose One Bare Concrete Stamped Concrete Brick Pavers Stone Pavers Wood…" at bounding box center [868, 169] width 553 height 23
click at [660, 161] on select "Please Choose One Bare Concrete Stamped Concrete Brick Pavers Stone Pavers Wood…" at bounding box center [868, 169] width 553 height 23
select select "7"
click at [591, 158] on select "Please Choose One Bare Concrete Stamped Concrete Brick Pavers Stone Pavers Wood…" at bounding box center [868, 169] width 553 height 23
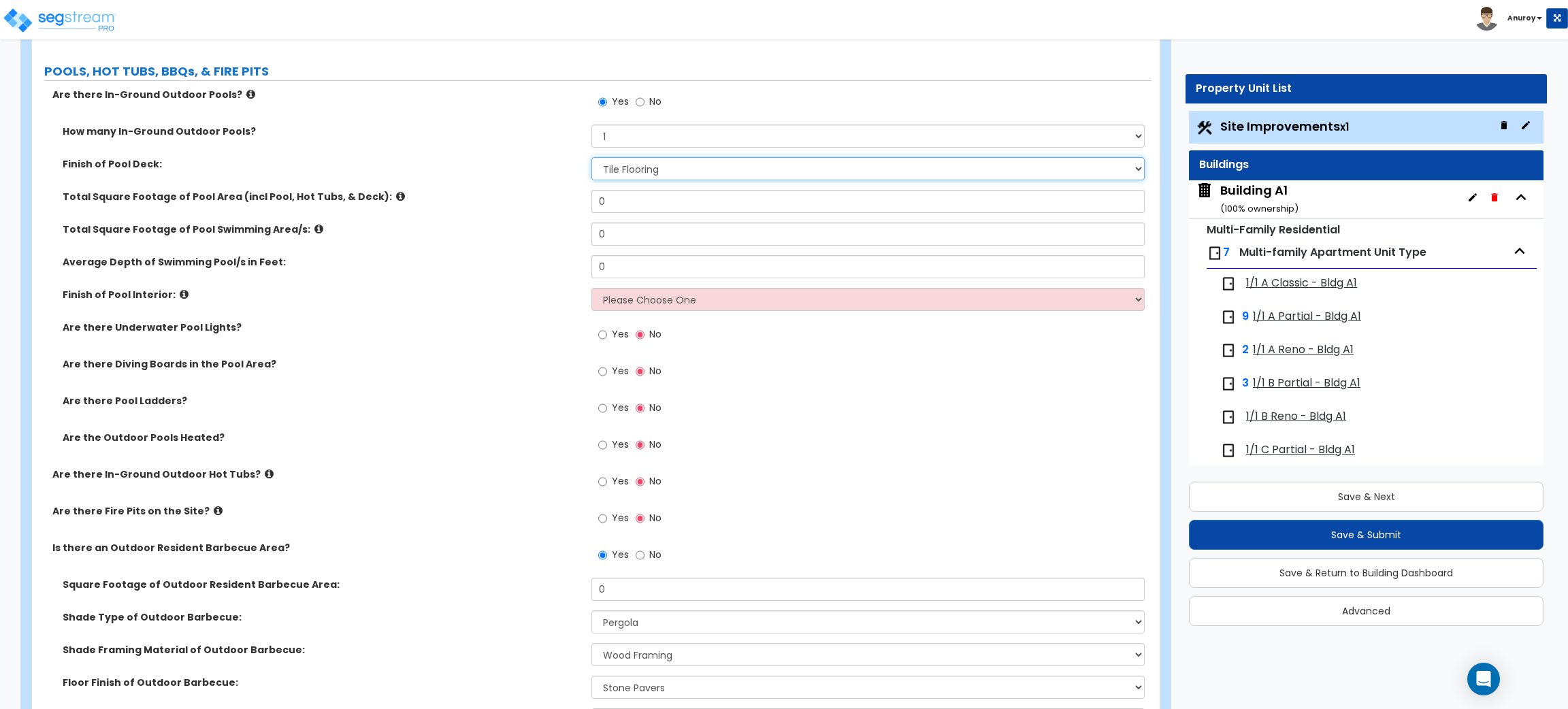
click at [663, 164] on select "Please Choose One Bare Concrete Stamped Concrete Brick Pavers Stone Pavers Wood…" at bounding box center [868, 169] width 553 height 23
click at [621, 194] on input "0" at bounding box center [868, 201] width 553 height 23
click at [314, 231] on icon at bounding box center [319, 229] width 9 height 10
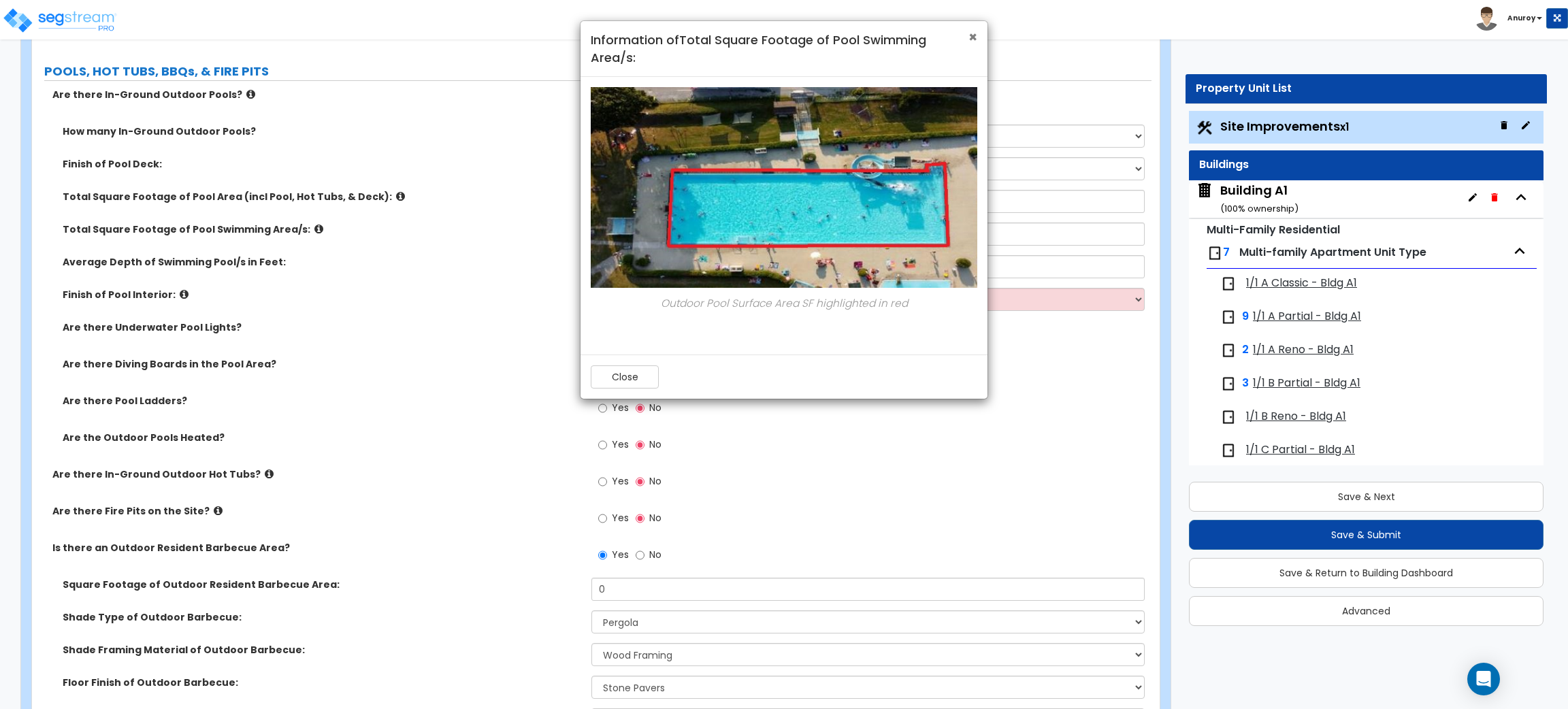
click at [971, 34] on span "×" at bounding box center [973, 36] width 9 height 20
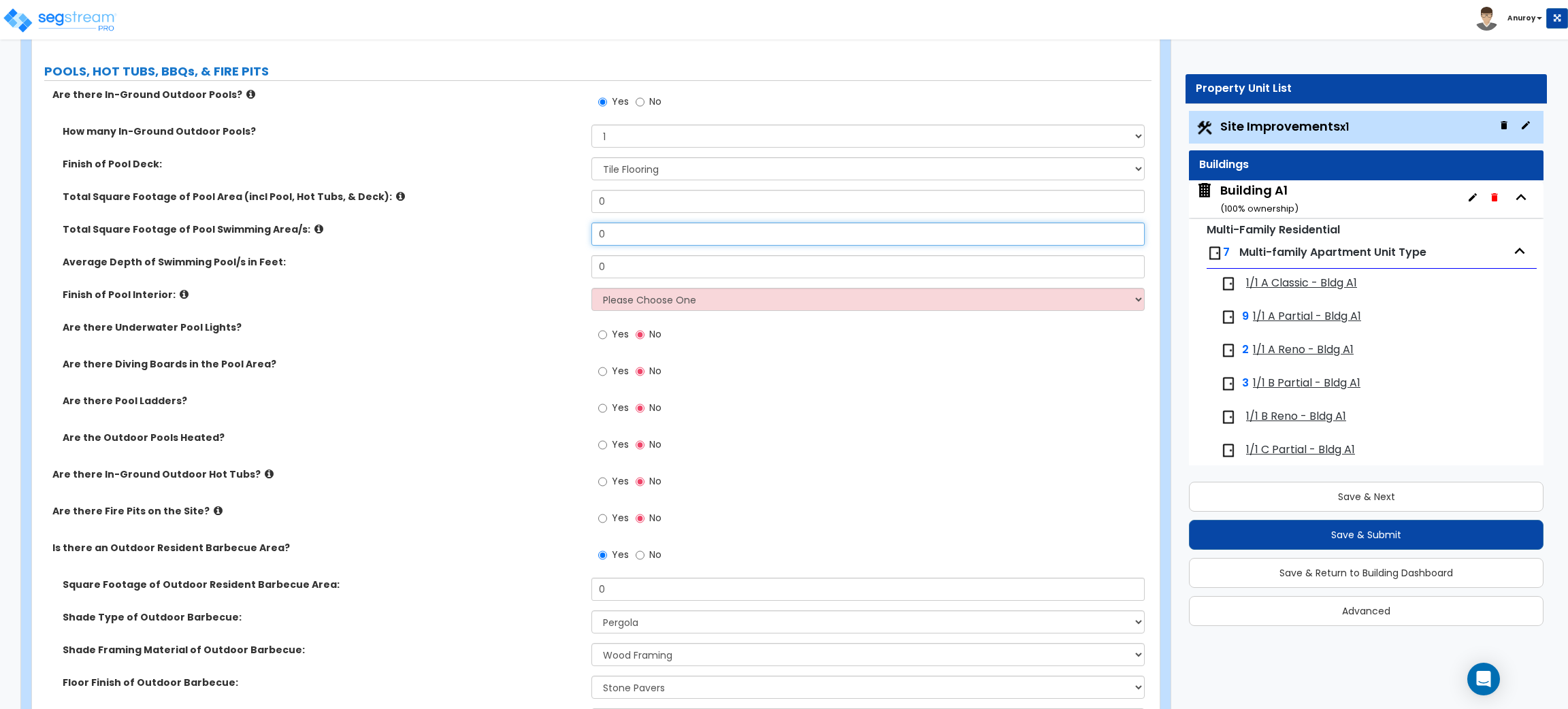
drag, startPoint x: 619, startPoint y: 234, endPoint x: 599, endPoint y: 234, distance: 20.0
click at [599, 234] on input "0" at bounding box center [868, 234] width 553 height 23
type input "1,150"
click at [418, 261] on label "Average Depth of Swimming Pool/s in Feet:" at bounding box center [321, 262] width 519 height 14
drag, startPoint x: 604, startPoint y: 265, endPoint x: 593, endPoint y: 264, distance: 11.0
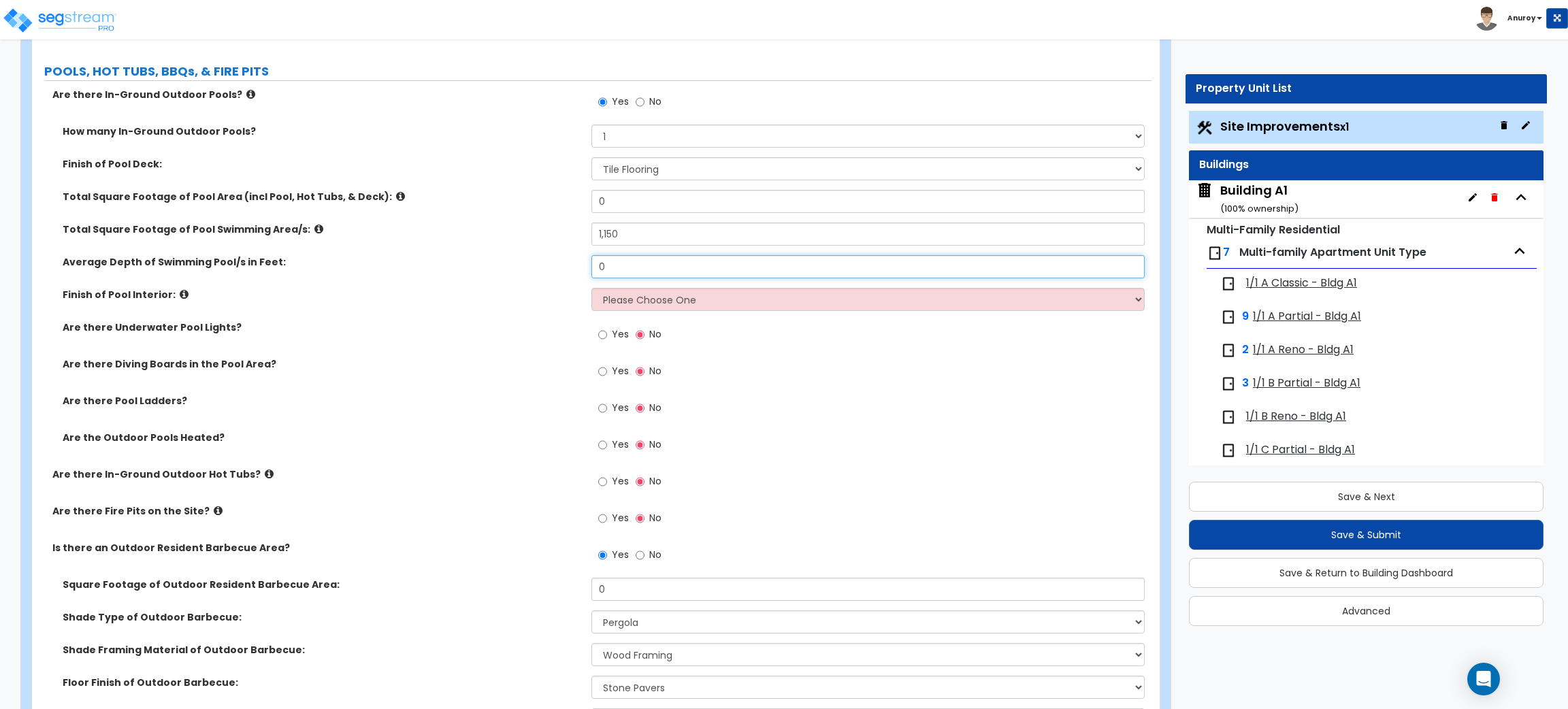
click at [593, 264] on input "0" at bounding box center [868, 267] width 553 height 23
type input "5"
click at [433, 250] on div "Total Square Footage of Pool Swimming Area/s: 1,150" at bounding box center [591, 239] width 1119 height 33
click at [711, 295] on select "Please Choose One Tile Plaster Vinyl" at bounding box center [868, 300] width 553 height 23
select select "1"
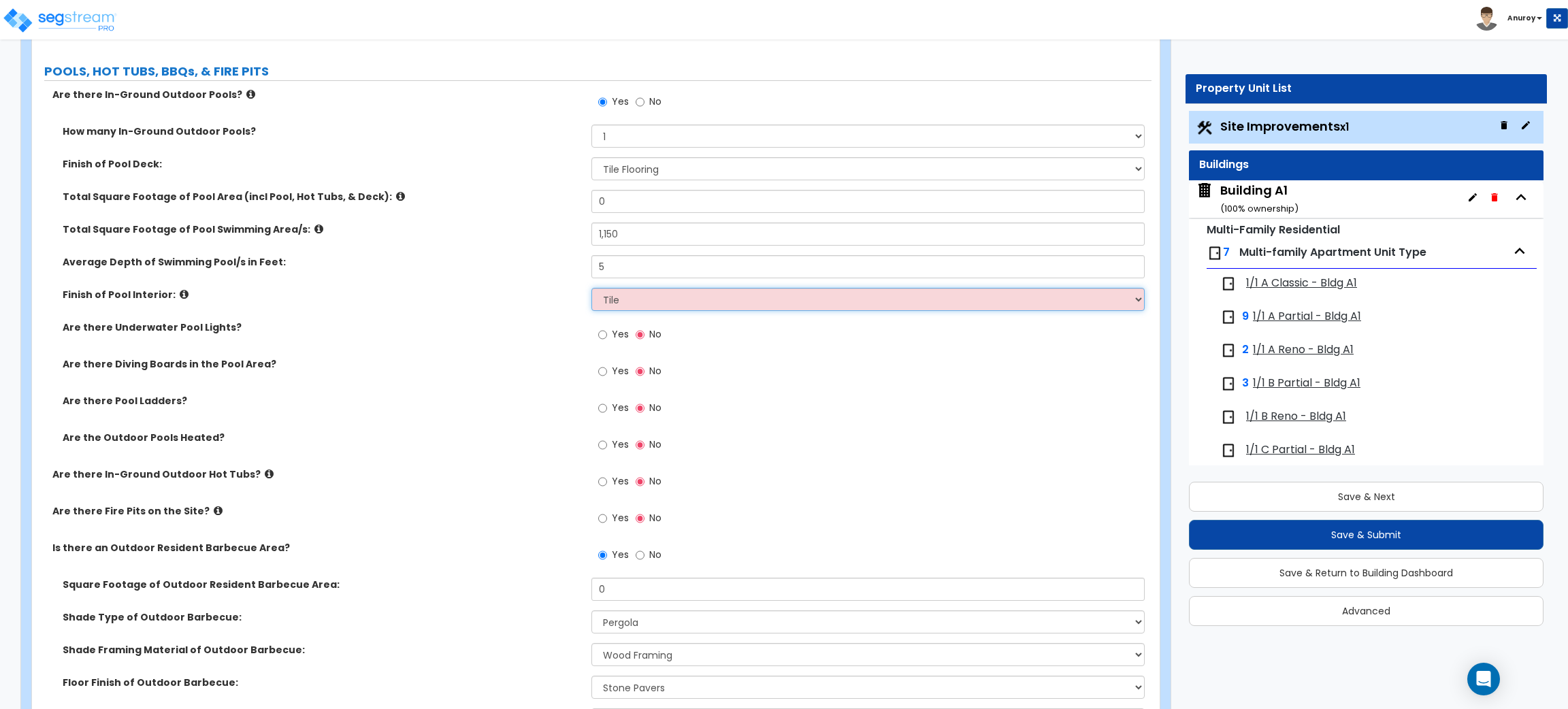
click at [591, 289] on select "Please Choose One Tile Plaster Vinyl" at bounding box center [868, 300] width 553 height 23
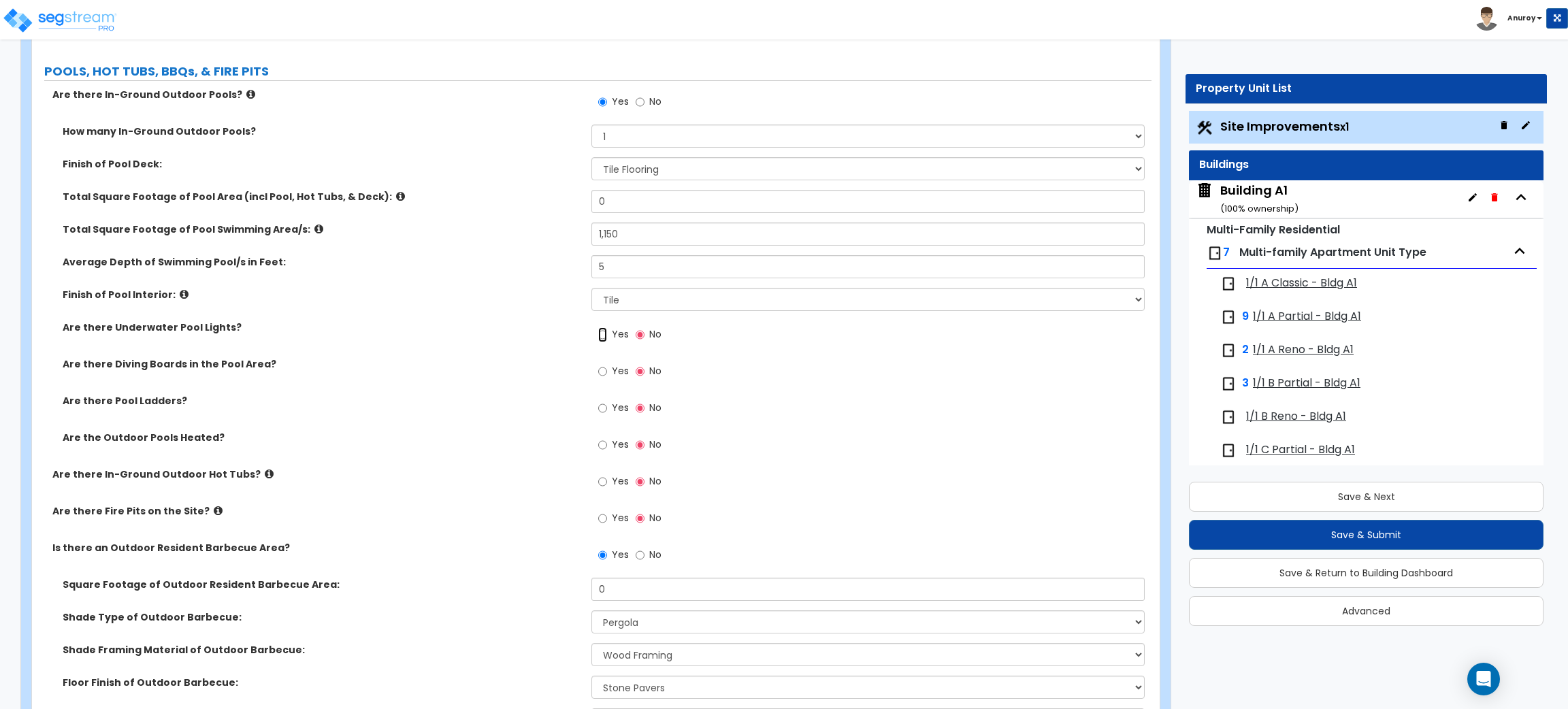
click at [601, 333] on input "Yes" at bounding box center [603, 335] width 9 height 15
radio input "true"
click at [601, 408] on input "Yes" at bounding box center [603, 408] width 9 height 15
radio input "true"
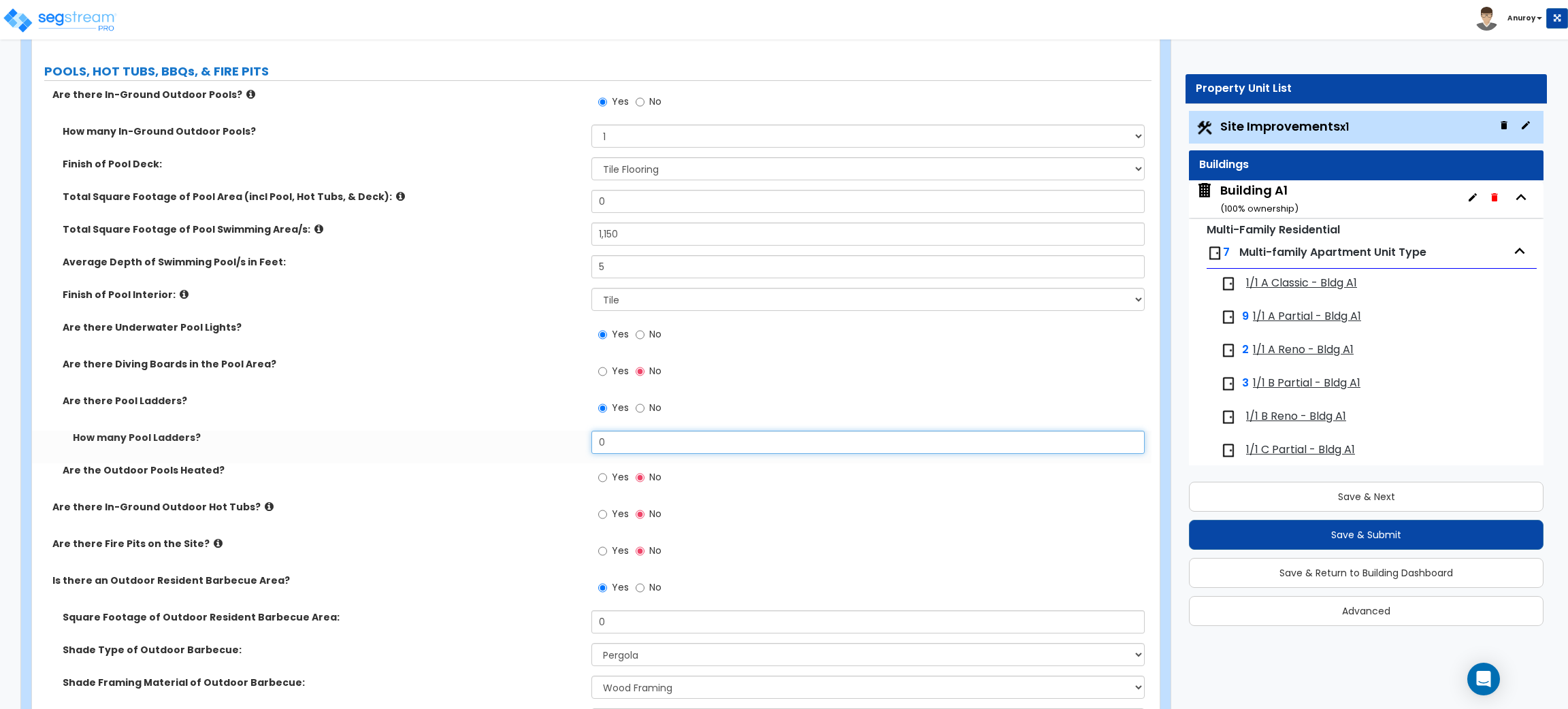
click at [624, 441] on input "0" at bounding box center [868, 442] width 553 height 23
drag, startPoint x: 625, startPoint y: 441, endPoint x: 578, endPoint y: 441, distance: 47.0
click at [578, 441] on div "How many Pool Ladders? 0" at bounding box center [591, 446] width 1119 height 33
type input "2"
click at [463, 335] on label "Are there Underwater Pool Lights?" at bounding box center [321, 327] width 519 height 14
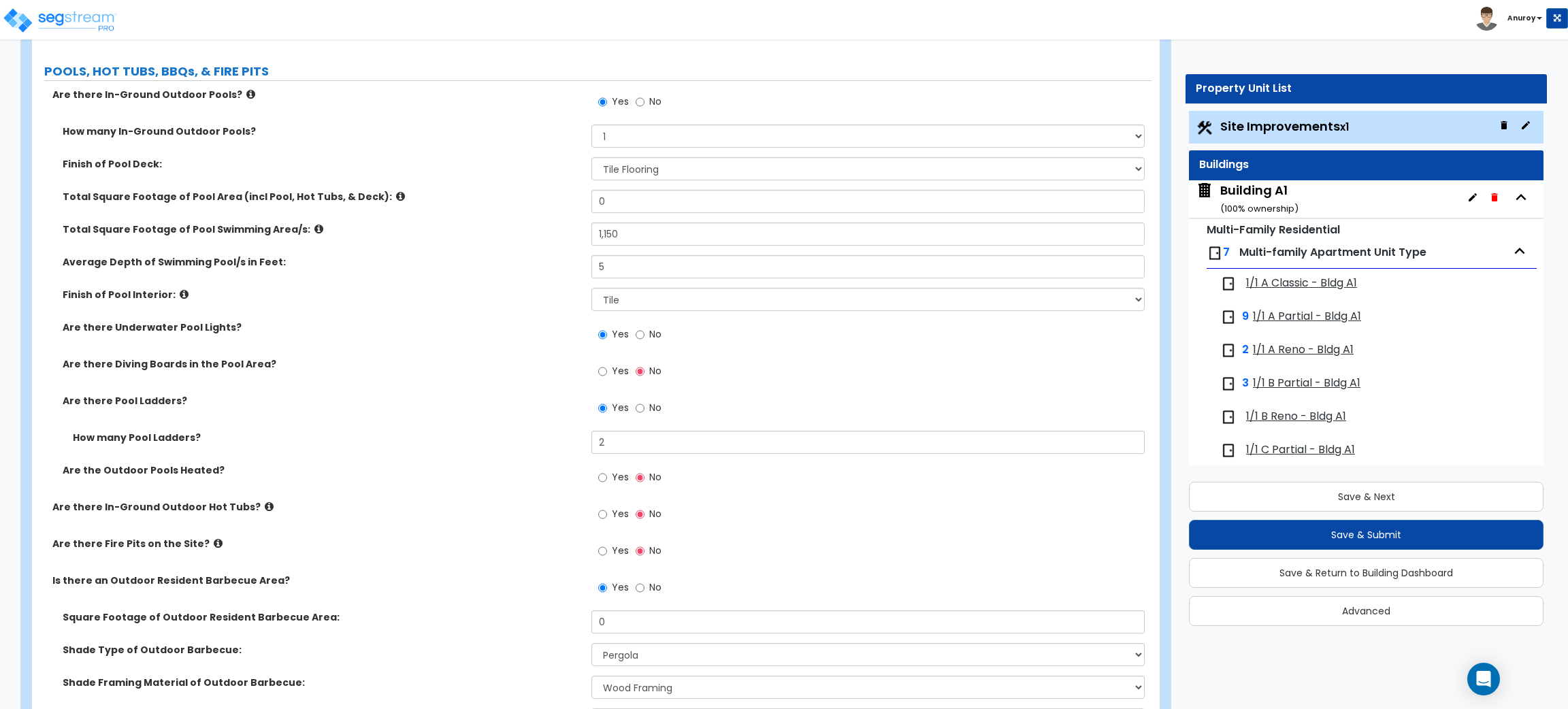
scroll to position [3864, 0]
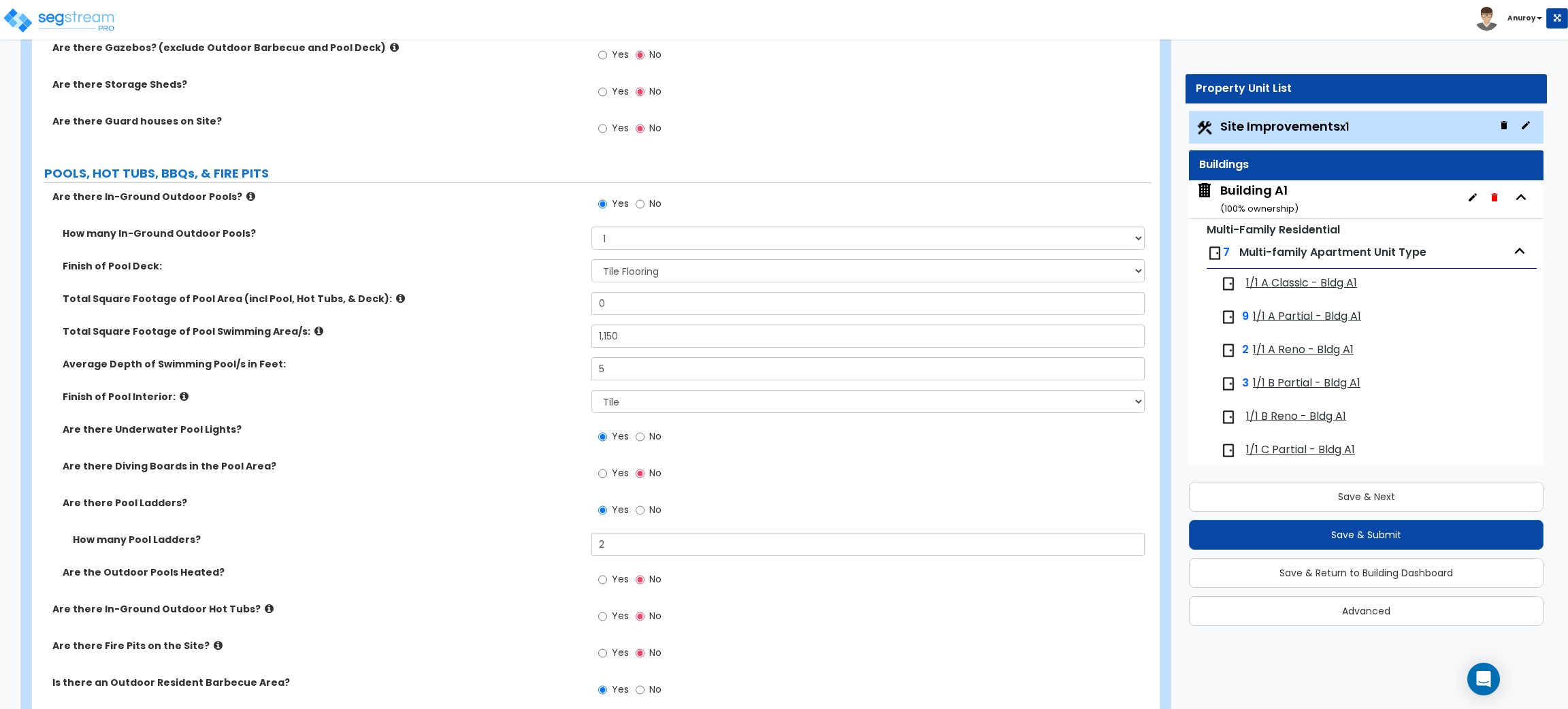
click at [396, 303] on icon at bounding box center [401, 298] width 9 height 10
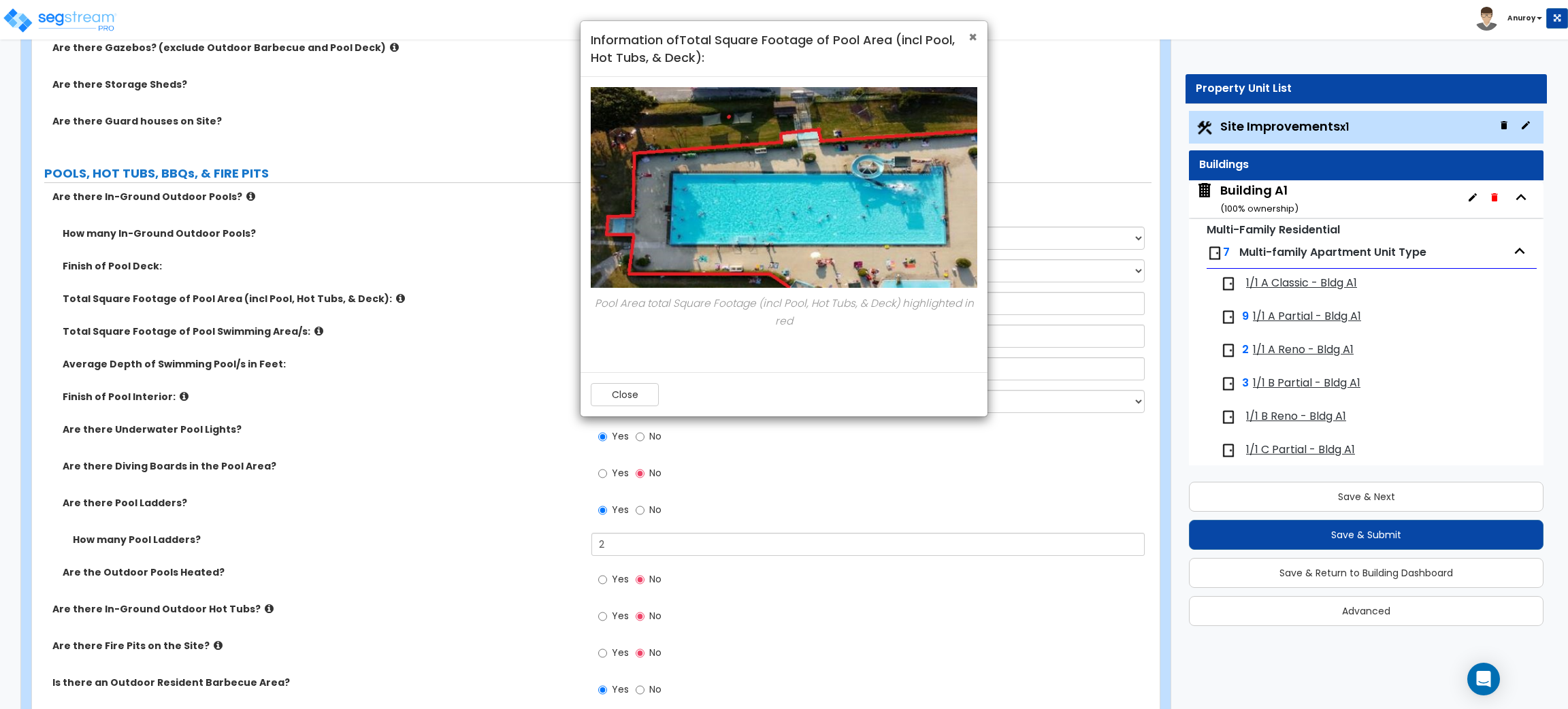
click at [971, 43] on span "×" at bounding box center [973, 36] width 9 height 20
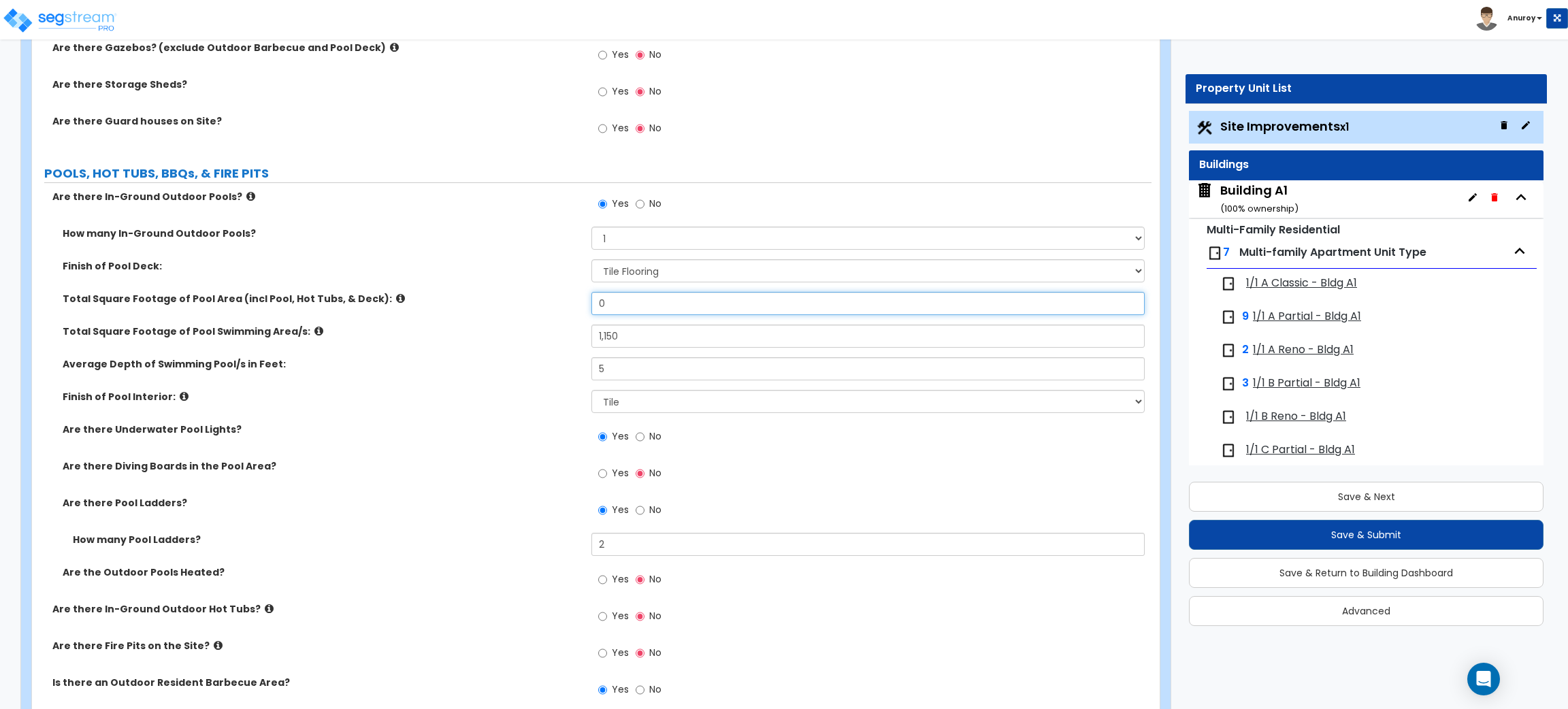
drag, startPoint x: 607, startPoint y: 301, endPoint x: 593, endPoint y: 302, distance: 14.0
click at [593, 302] on input "0" at bounding box center [868, 303] width 553 height 23
type input "6,000"
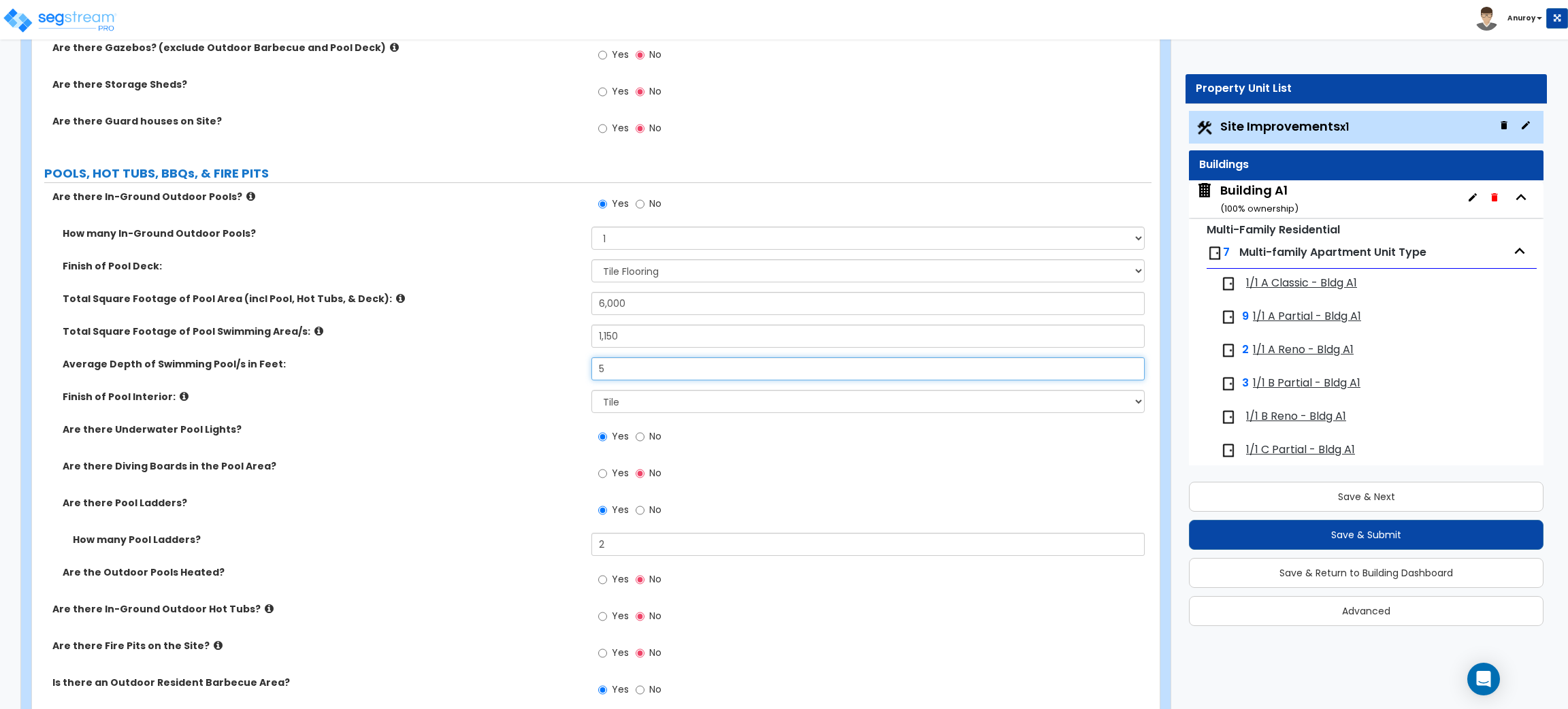
click at [617, 366] on input "5" at bounding box center [868, 369] width 553 height 23
click at [650, 400] on select "Please Choose One Tile Plaster Vinyl" at bounding box center [868, 401] width 553 height 23
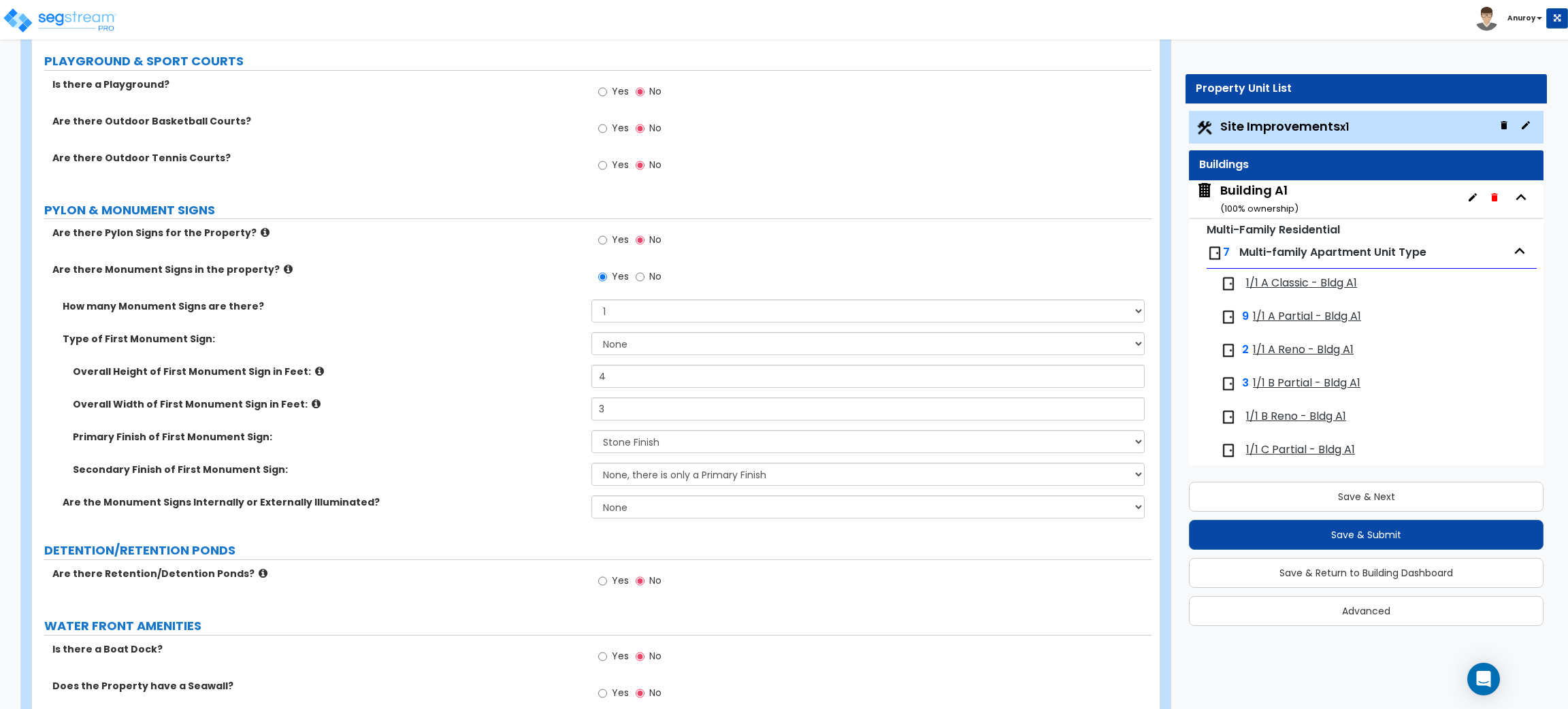
scroll to position [5262, 0]
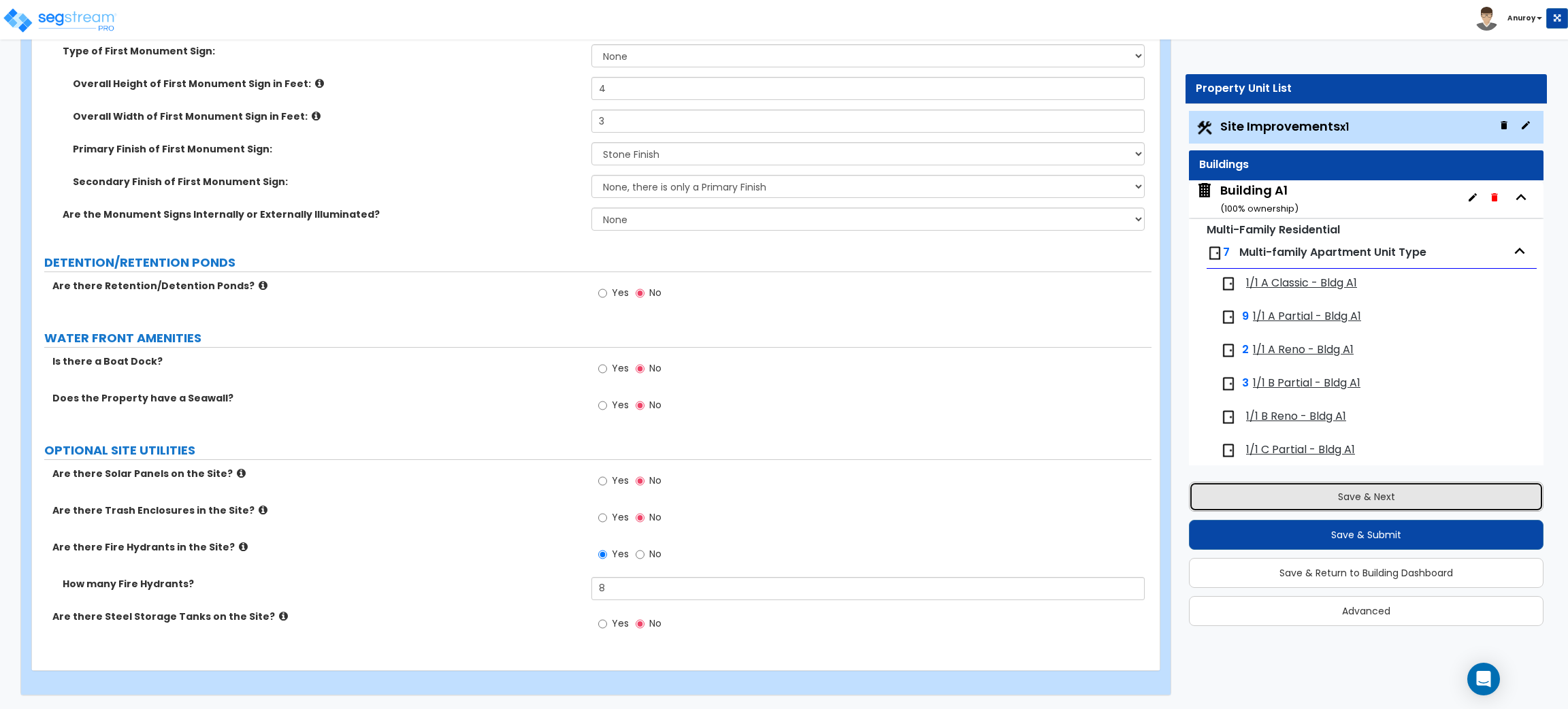
click at [1364, 494] on button "Save & Next" at bounding box center [1367, 497] width 355 height 30
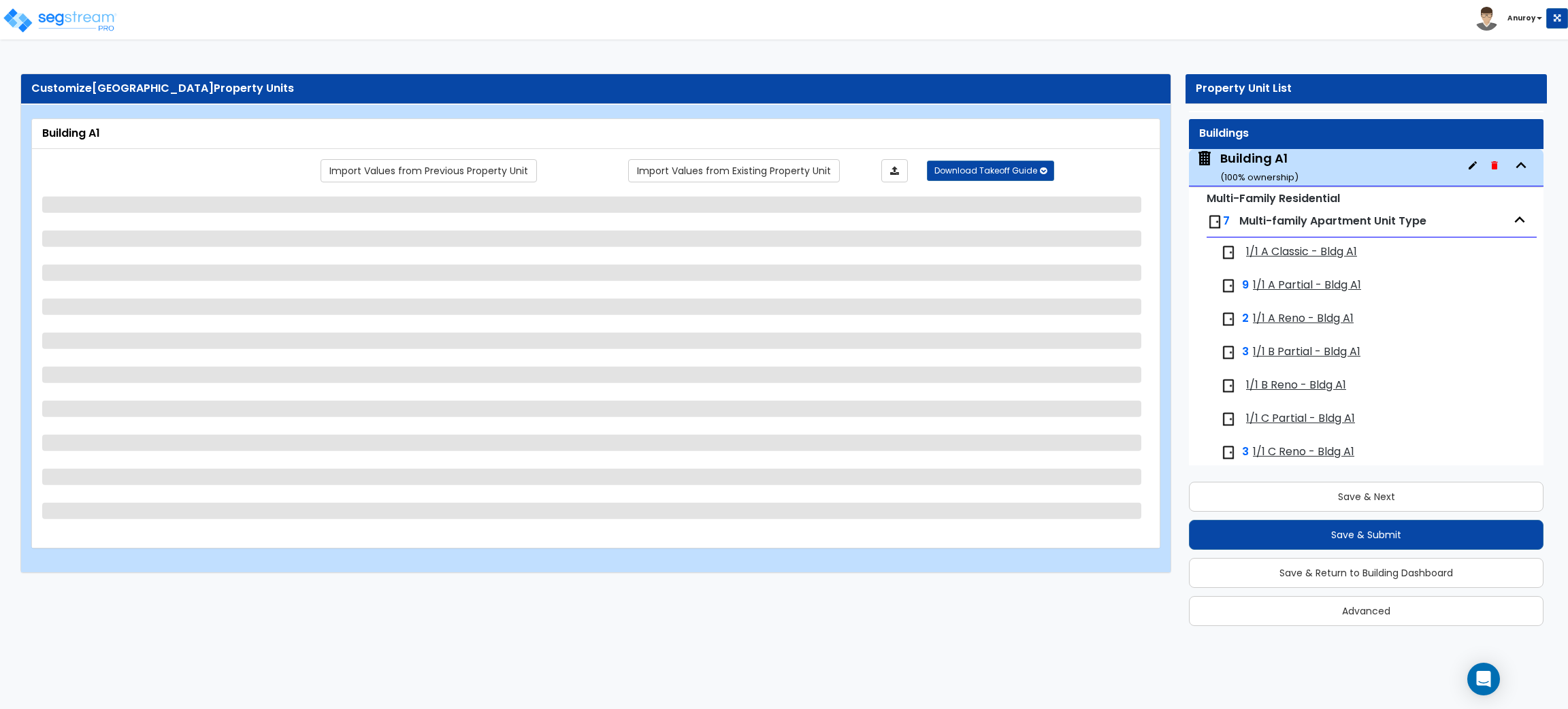
scroll to position [0, 0]
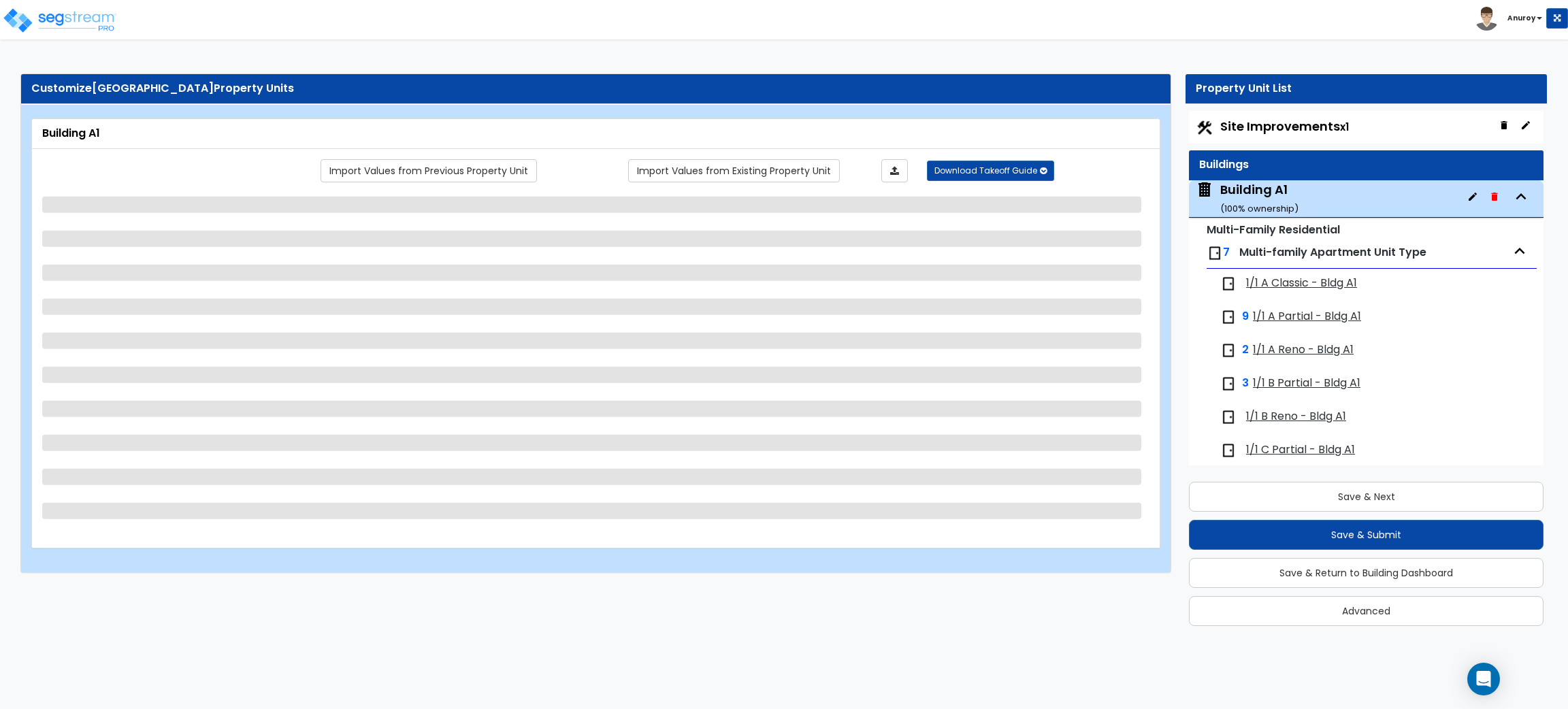
click at [1285, 127] on span "Site Improvements x1" at bounding box center [1284, 126] width 129 height 17
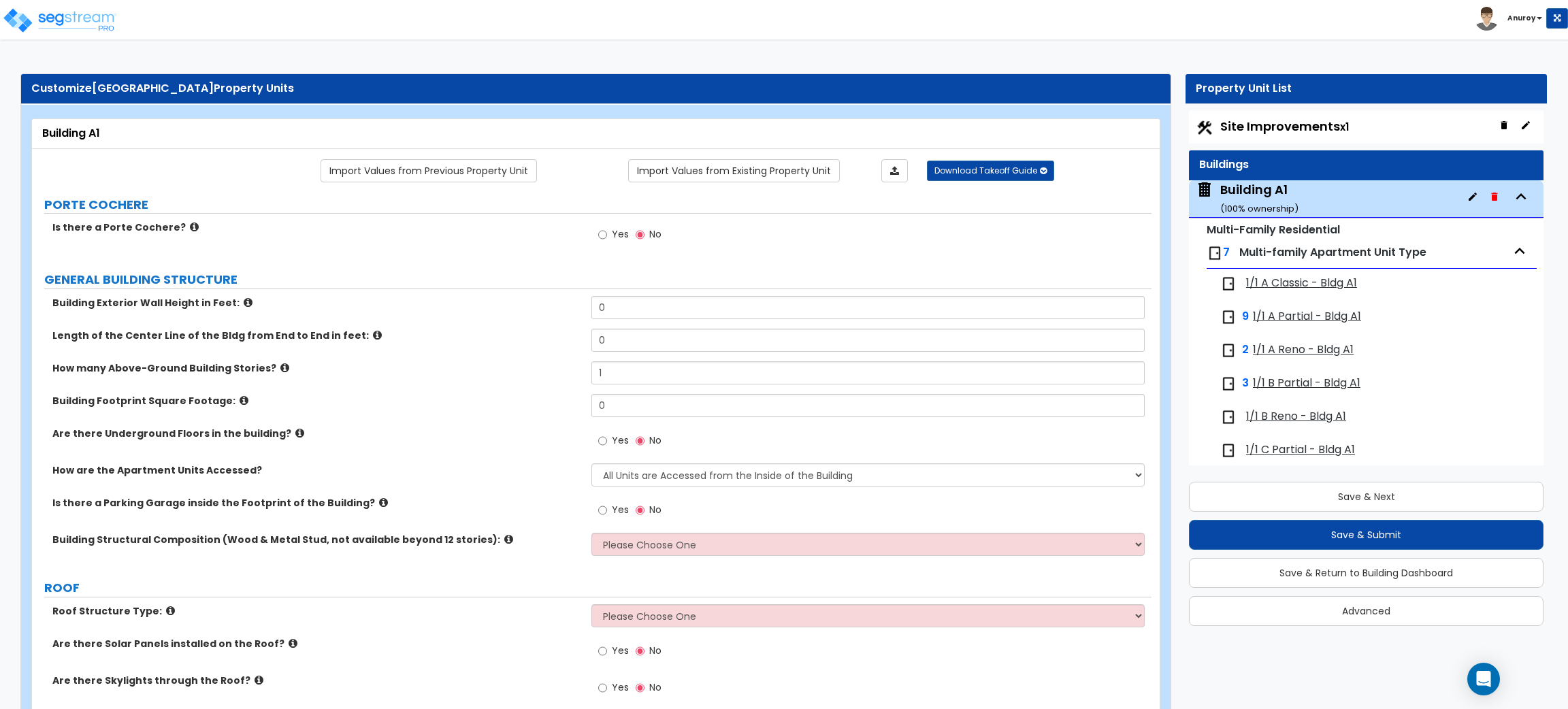
click at [1269, 129] on span "Site Improvements x1" at bounding box center [1284, 126] width 129 height 17
select select "2"
select select "1"
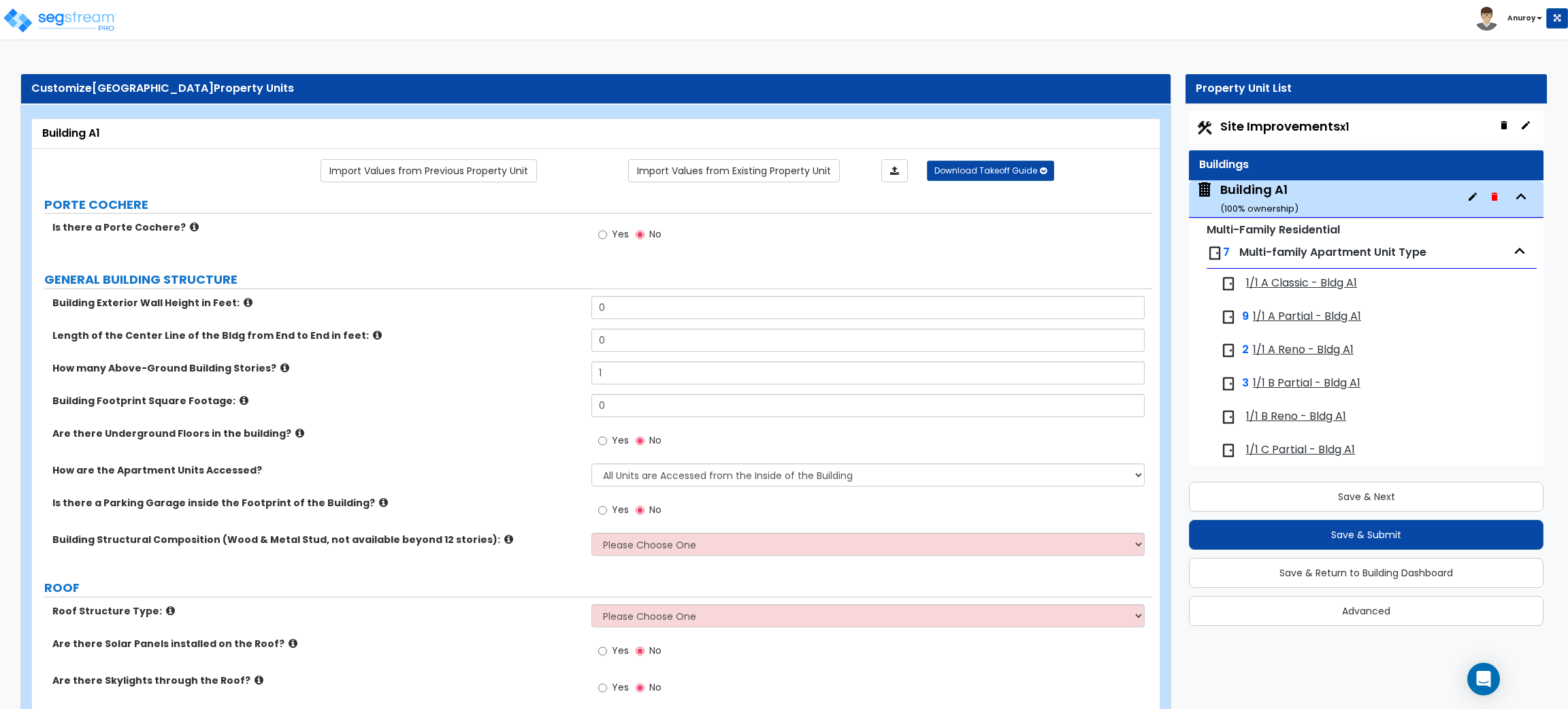
select select "1"
select select "3"
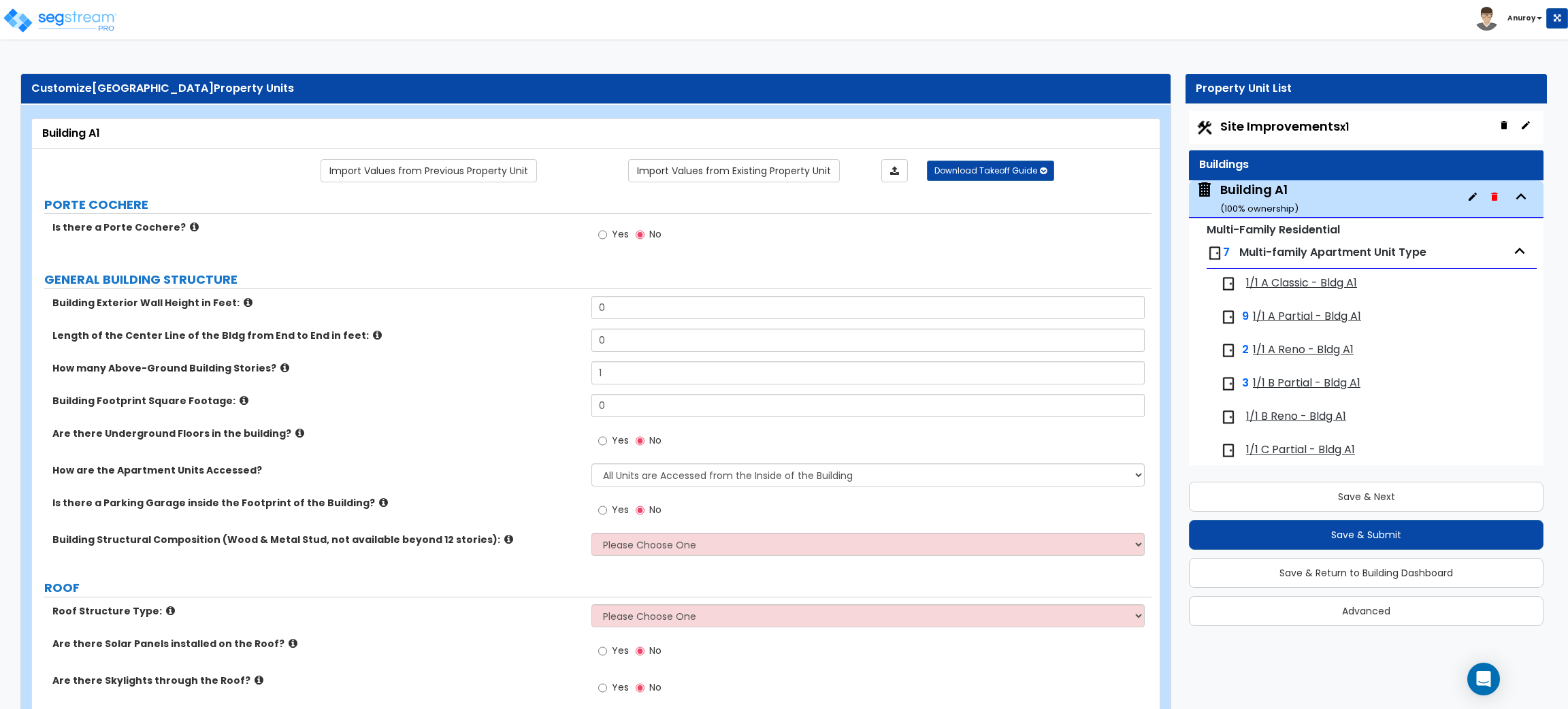
select select "6"
select select "2"
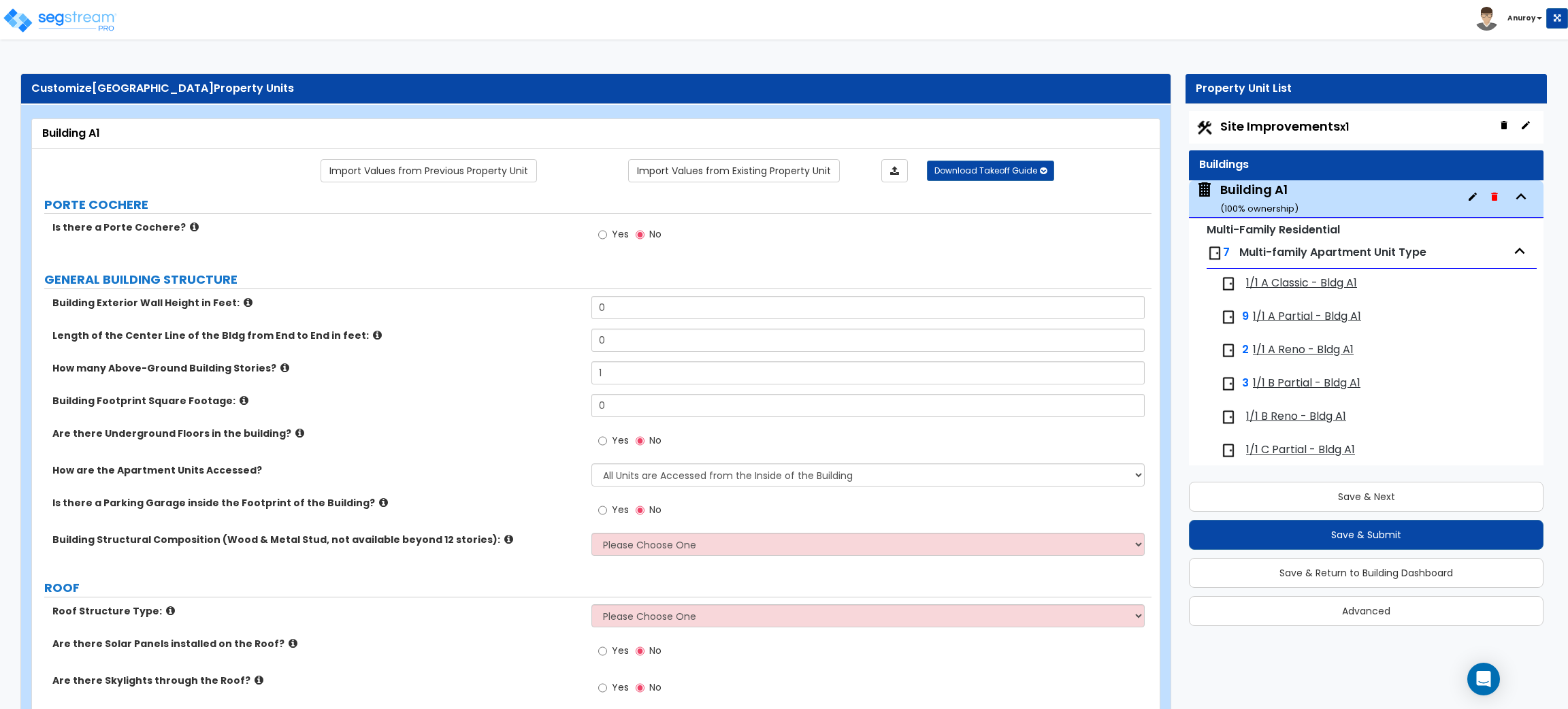
select select "1"
select select "2"
select select "1"
select select "4"
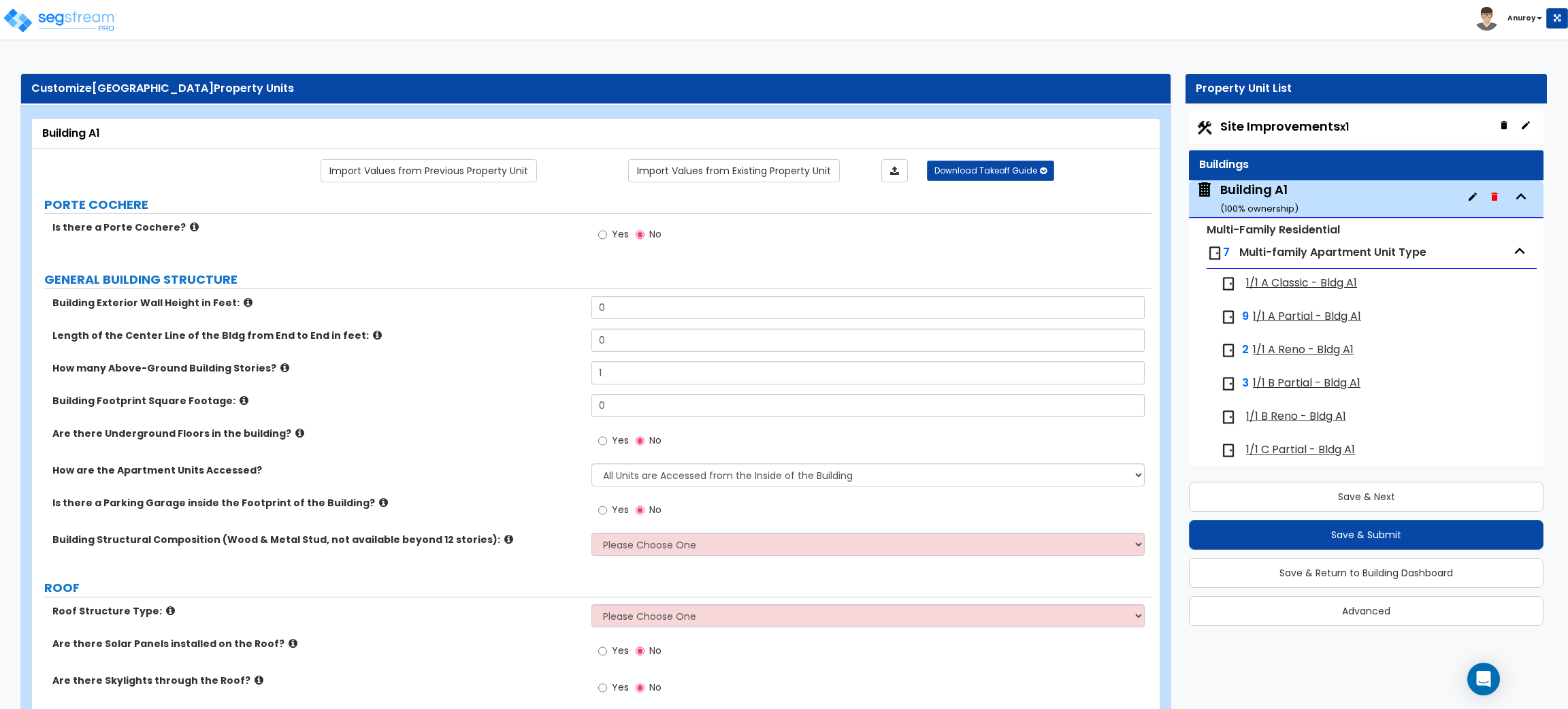
select select "2"
select select "1"
select select "7"
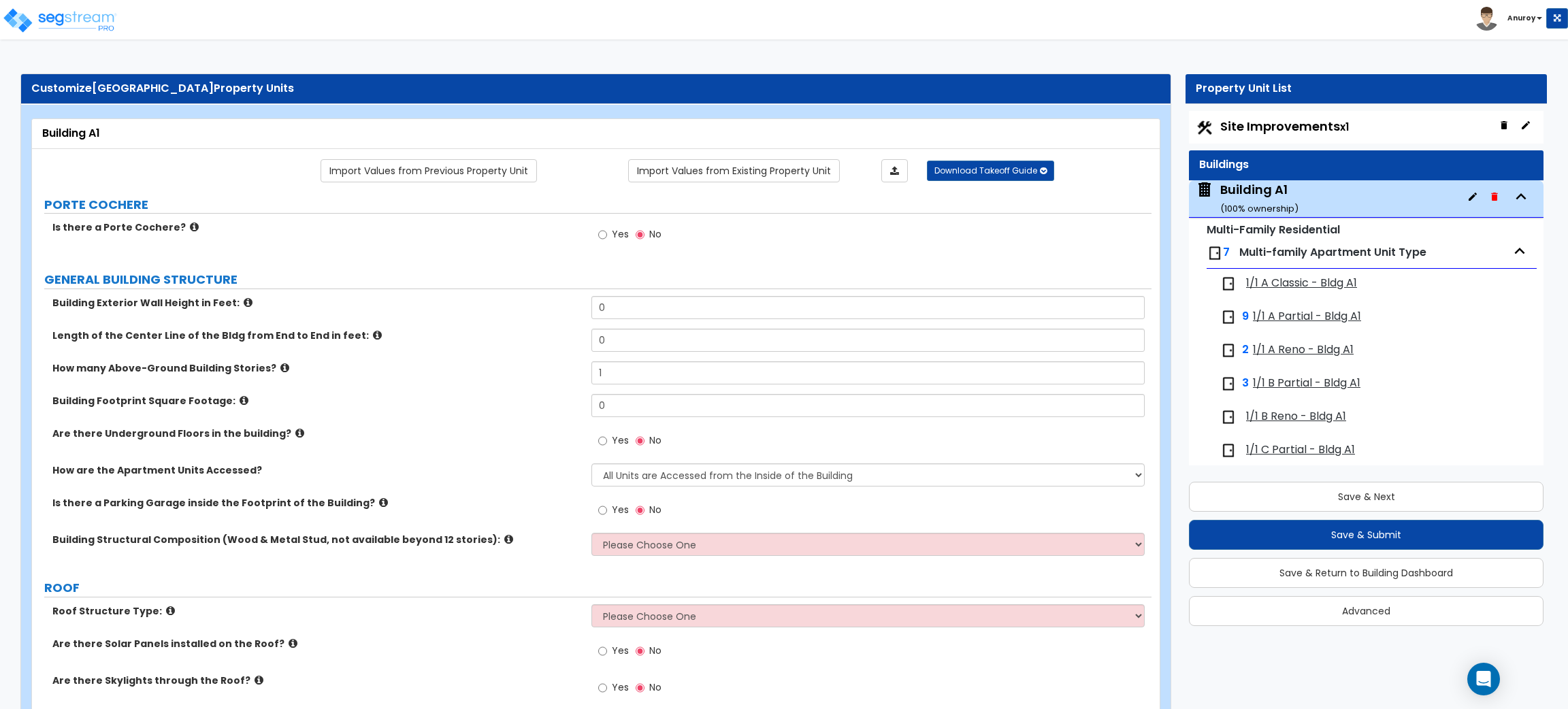
select select "2"
select select "1"
select select "2"
select select "1"
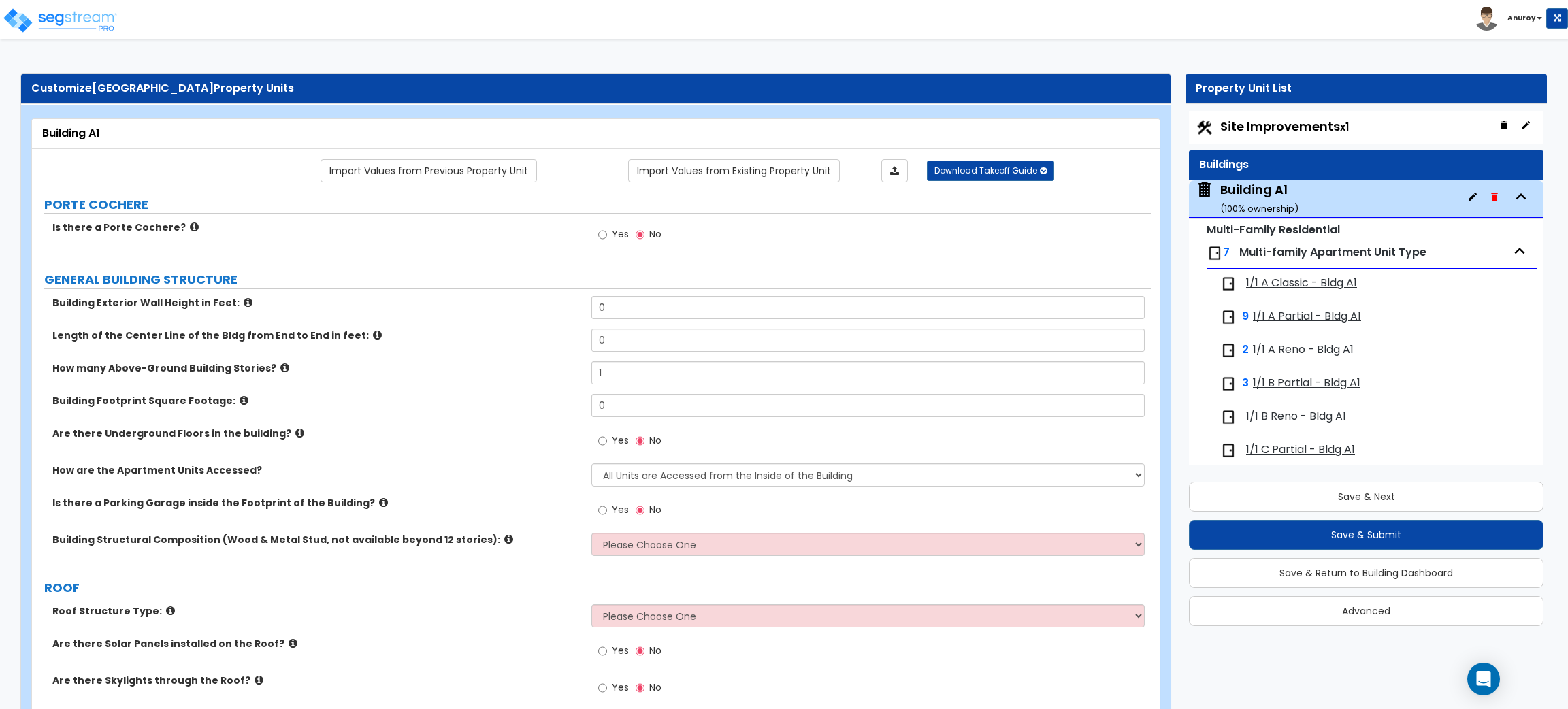
select select "3"
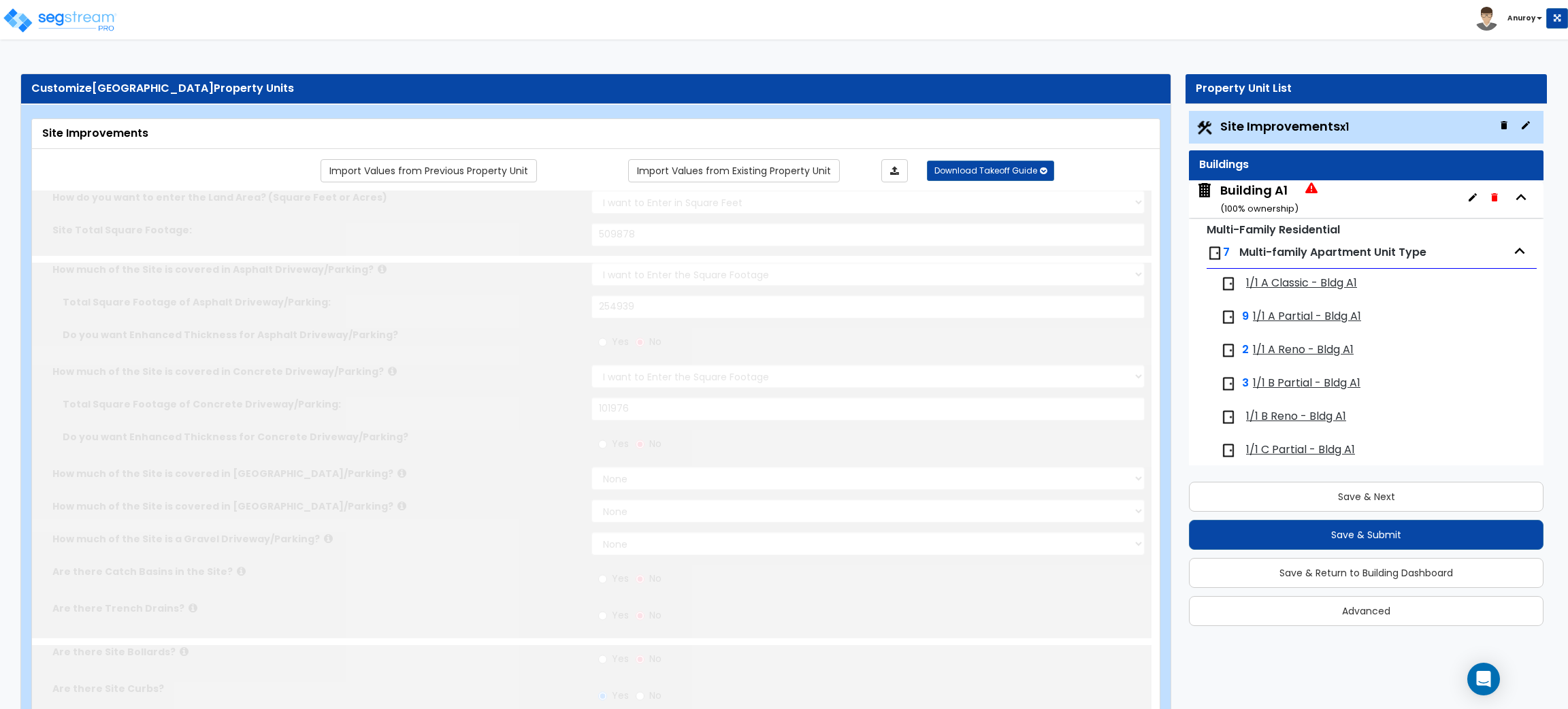
select select "1"
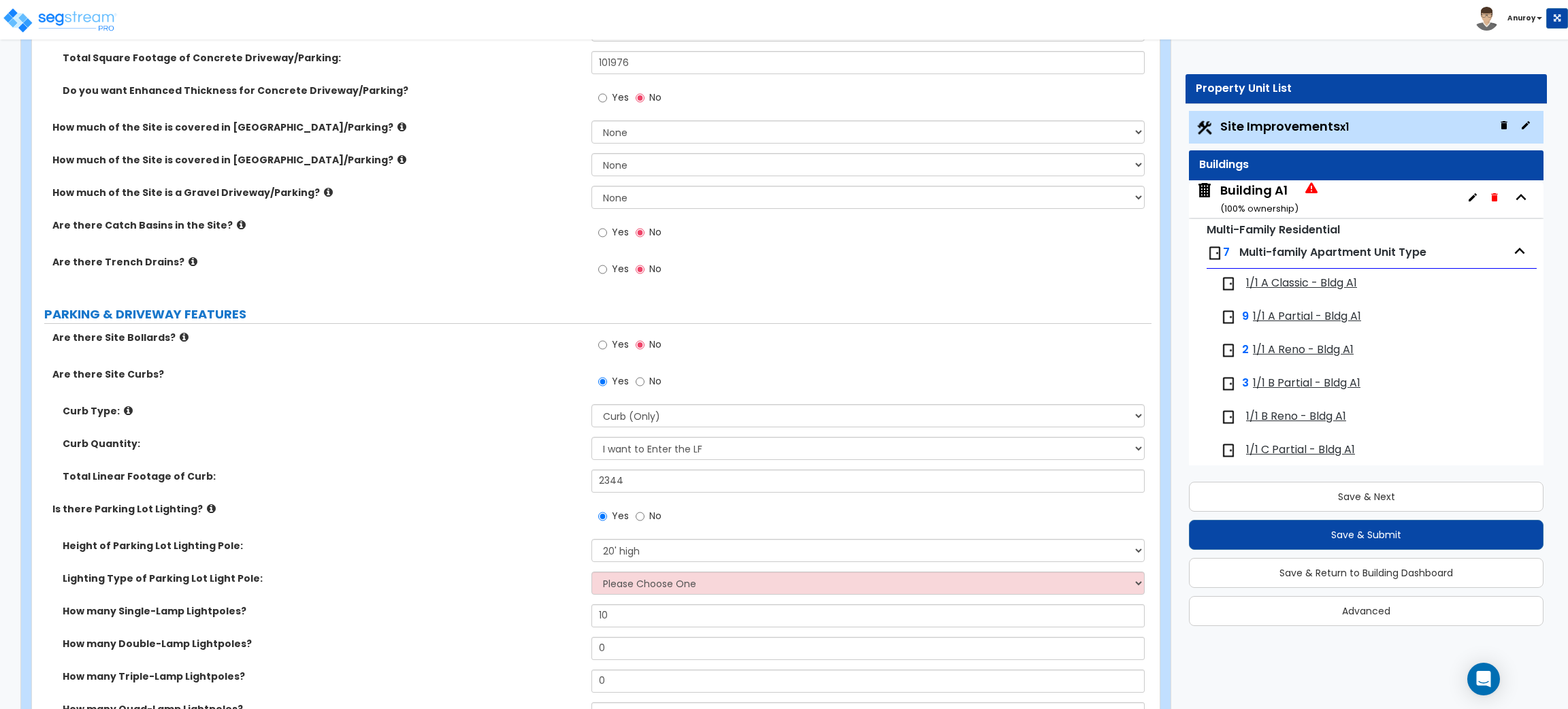
scroll to position [510, 0]
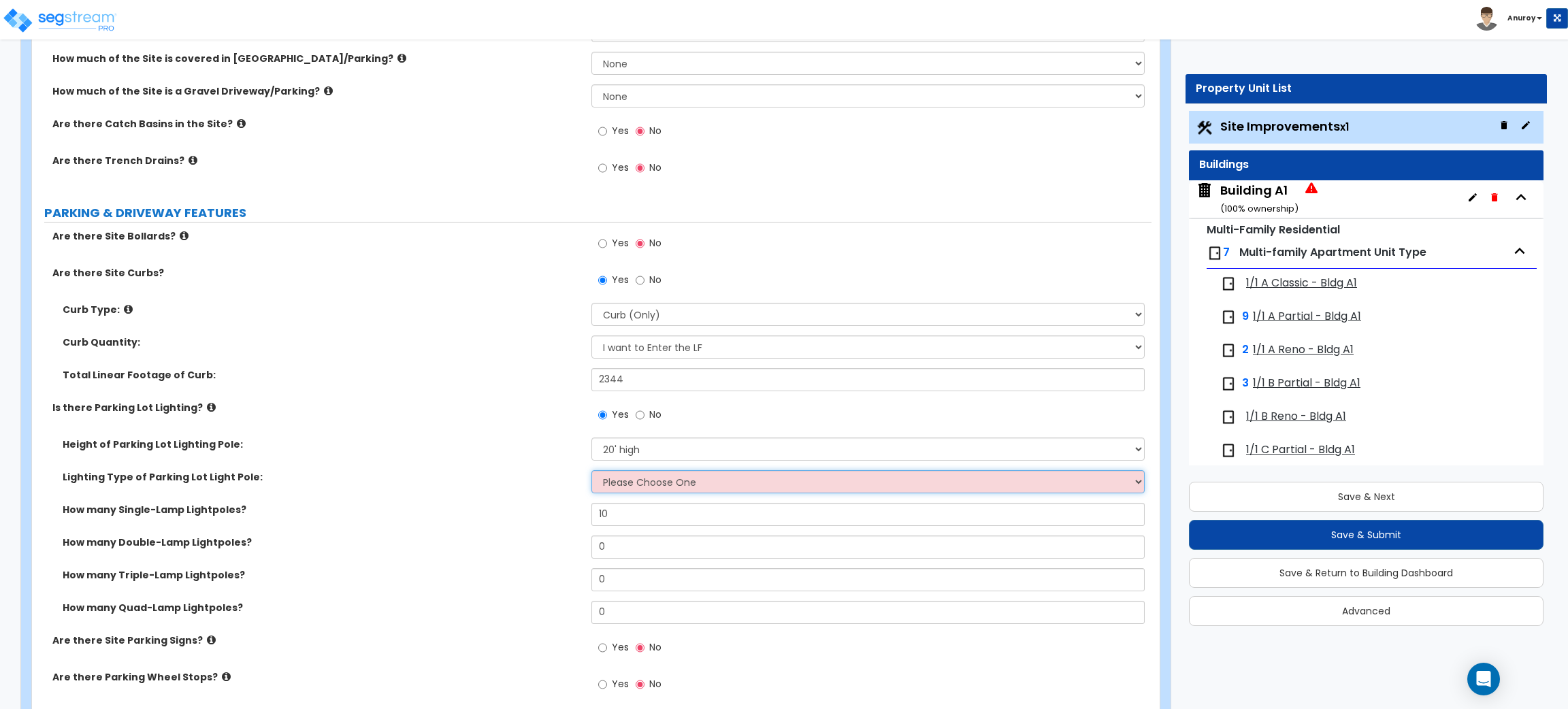
click at [660, 476] on select "Please Choose One LED Metal Halide High Pressure Sodium Please Choose for me" at bounding box center [868, 482] width 553 height 23
select select "2"
click at [591, 470] on select "Please Choose One LED Metal Halide High Pressure Sodium Please Choose for me" at bounding box center [868, 482] width 553 height 23
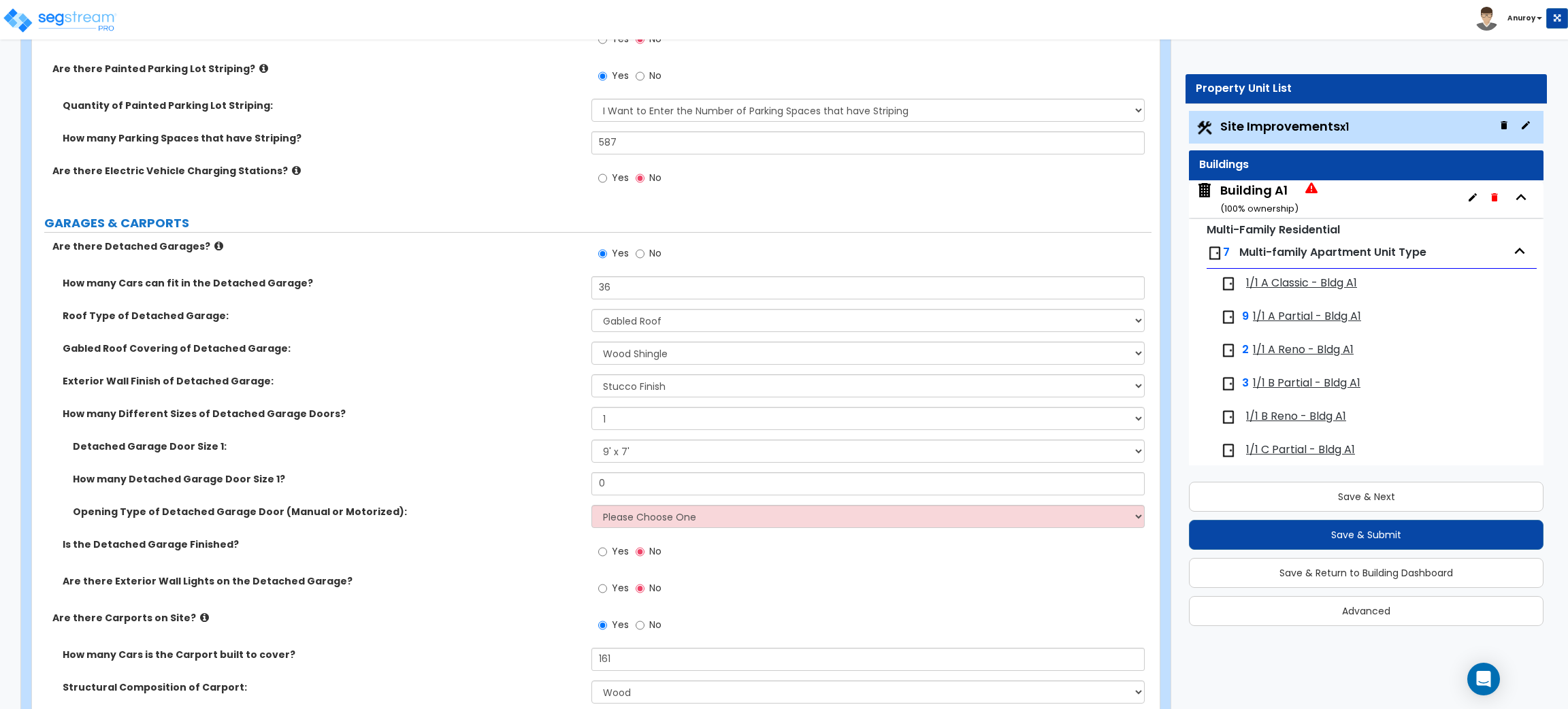
scroll to position [1225, 0]
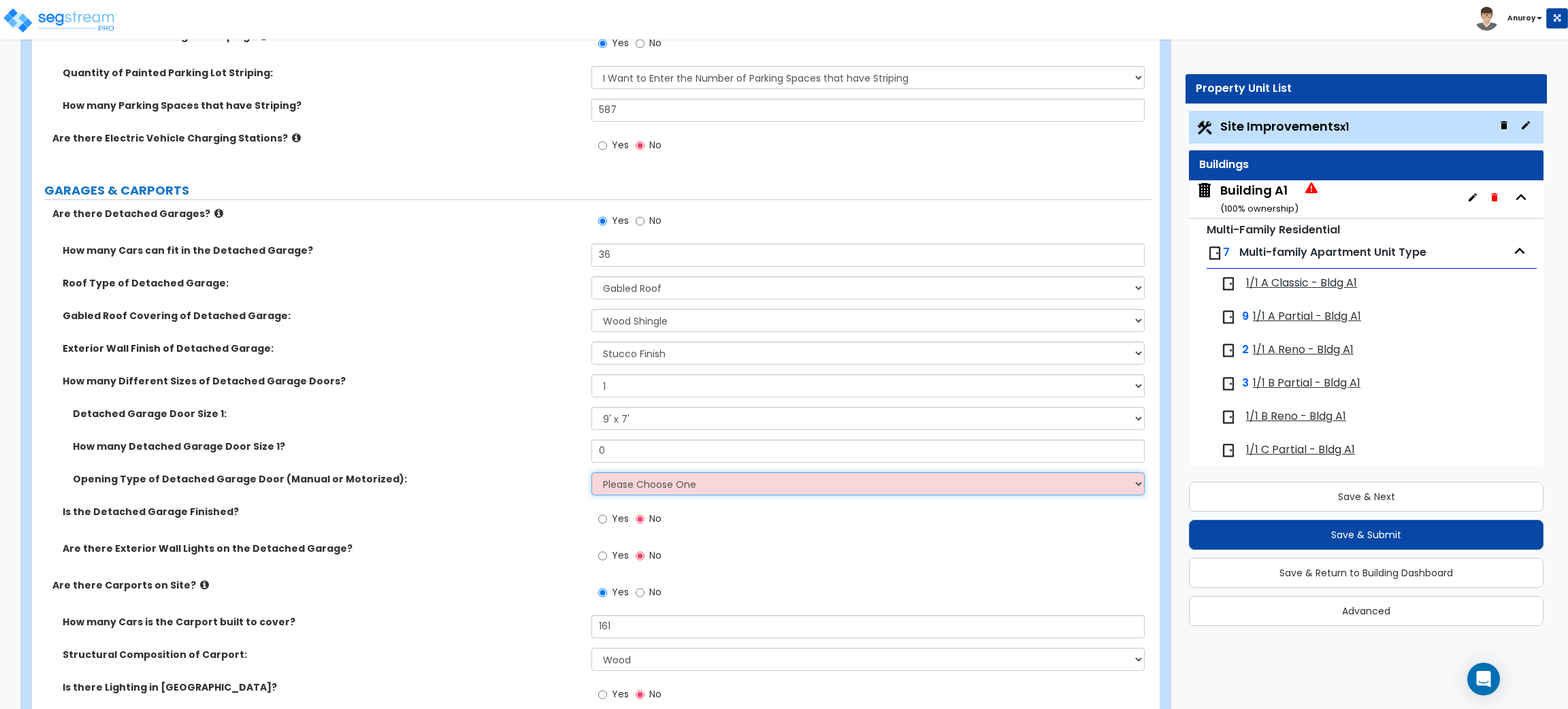
click at [655, 490] on select "Please Choose One All Manual All Motorized Some are Motorized" at bounding box center [868, 484] width 553 height 23
select select "1"
click at [591, 472] on select "Please Choose One All Manual All Motorized Some are Motorized" at bounding box center [868, 484] width 553 height 23
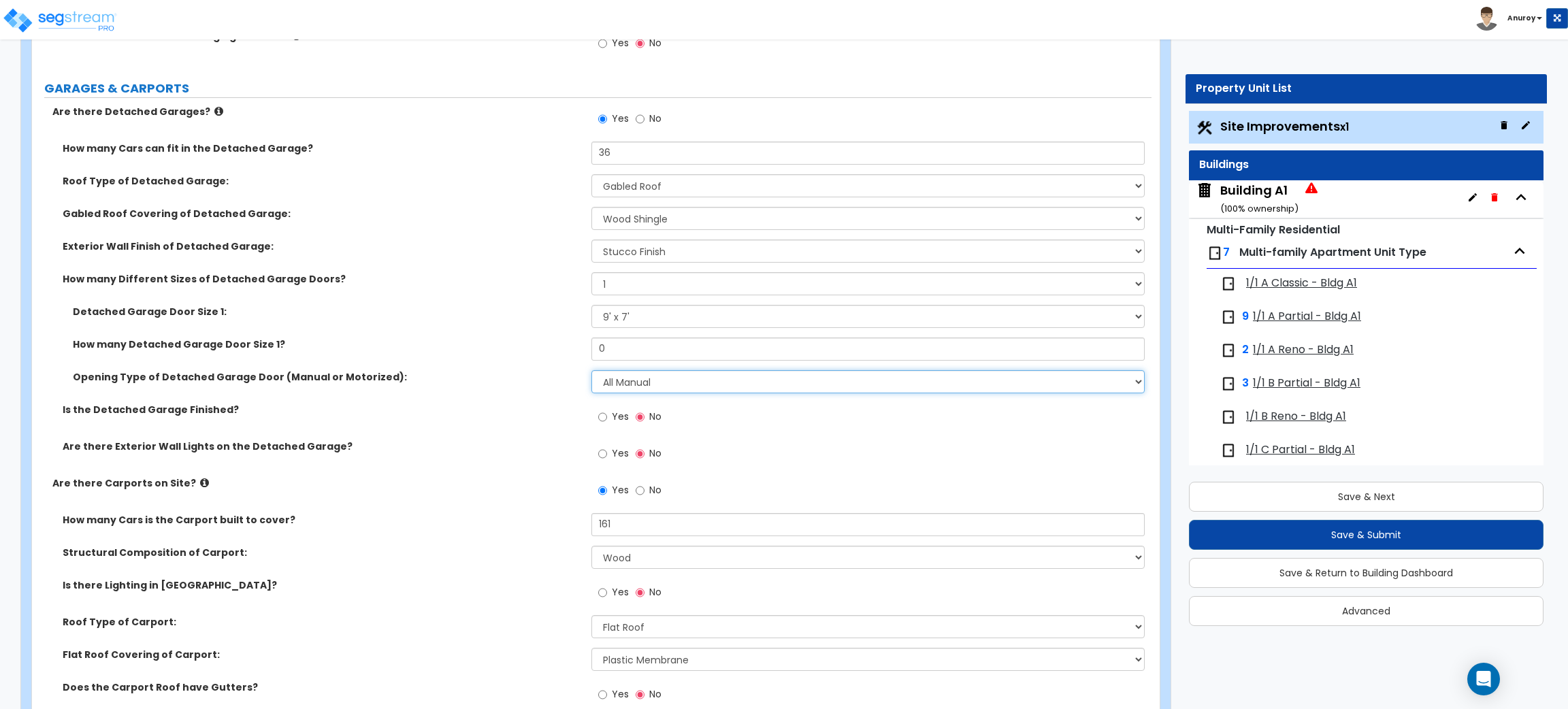
scroll to position [1429, 0]
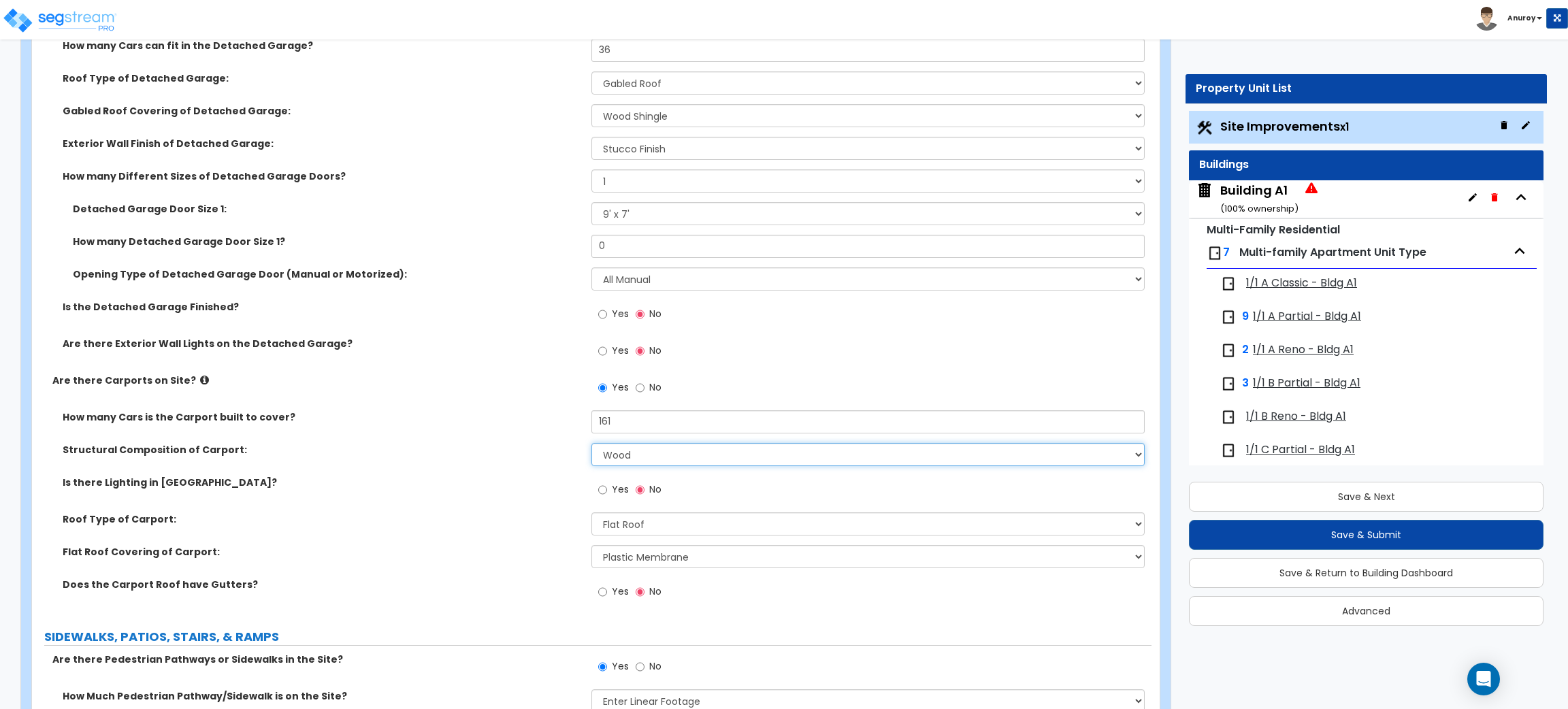
click at [659, 451] on select "Steel Wood" at bounding box center [868, 454] width 553 height 23
select select "1"
click at [591, 444] on select "Steel Wood" at bounding box center [868, 454] width 553 height 23
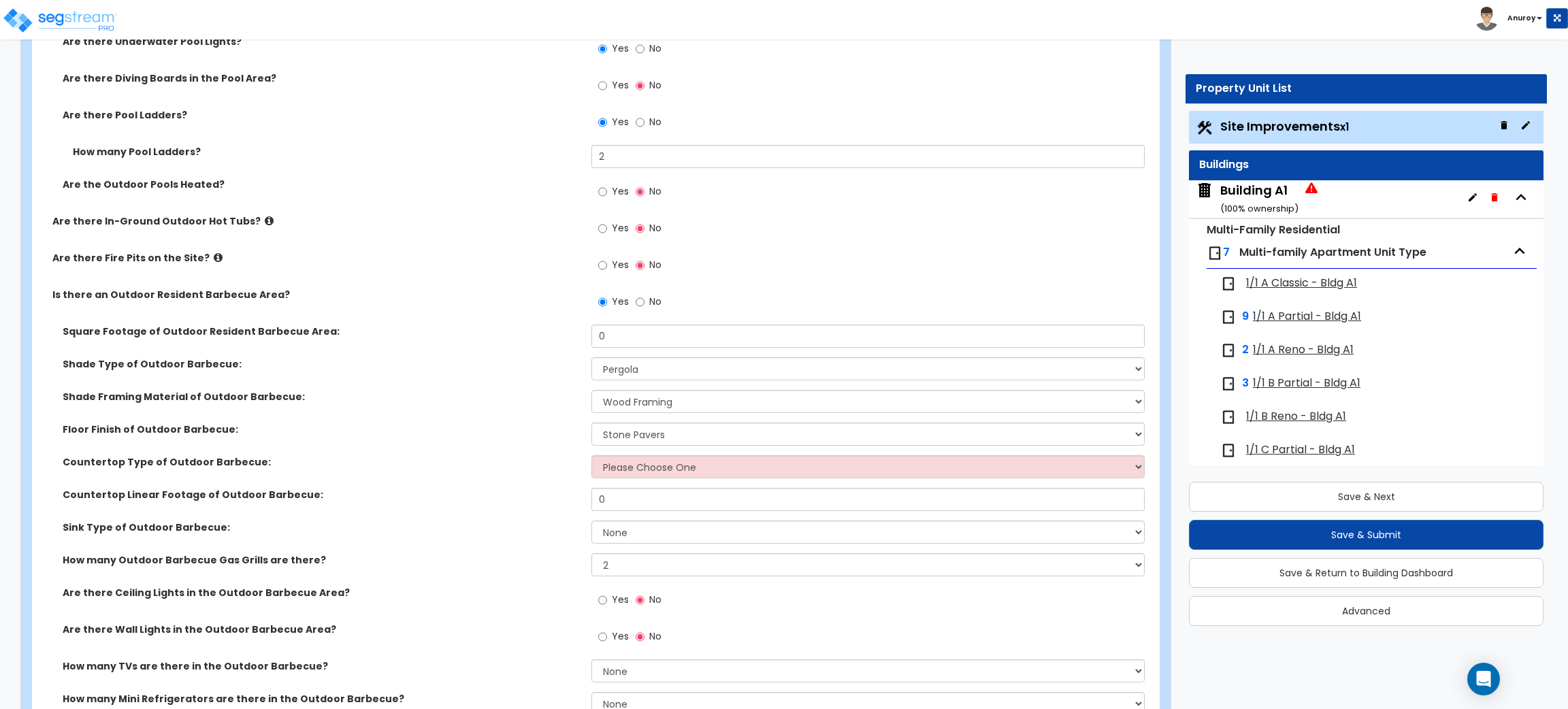
scroll to position [4287, 0]
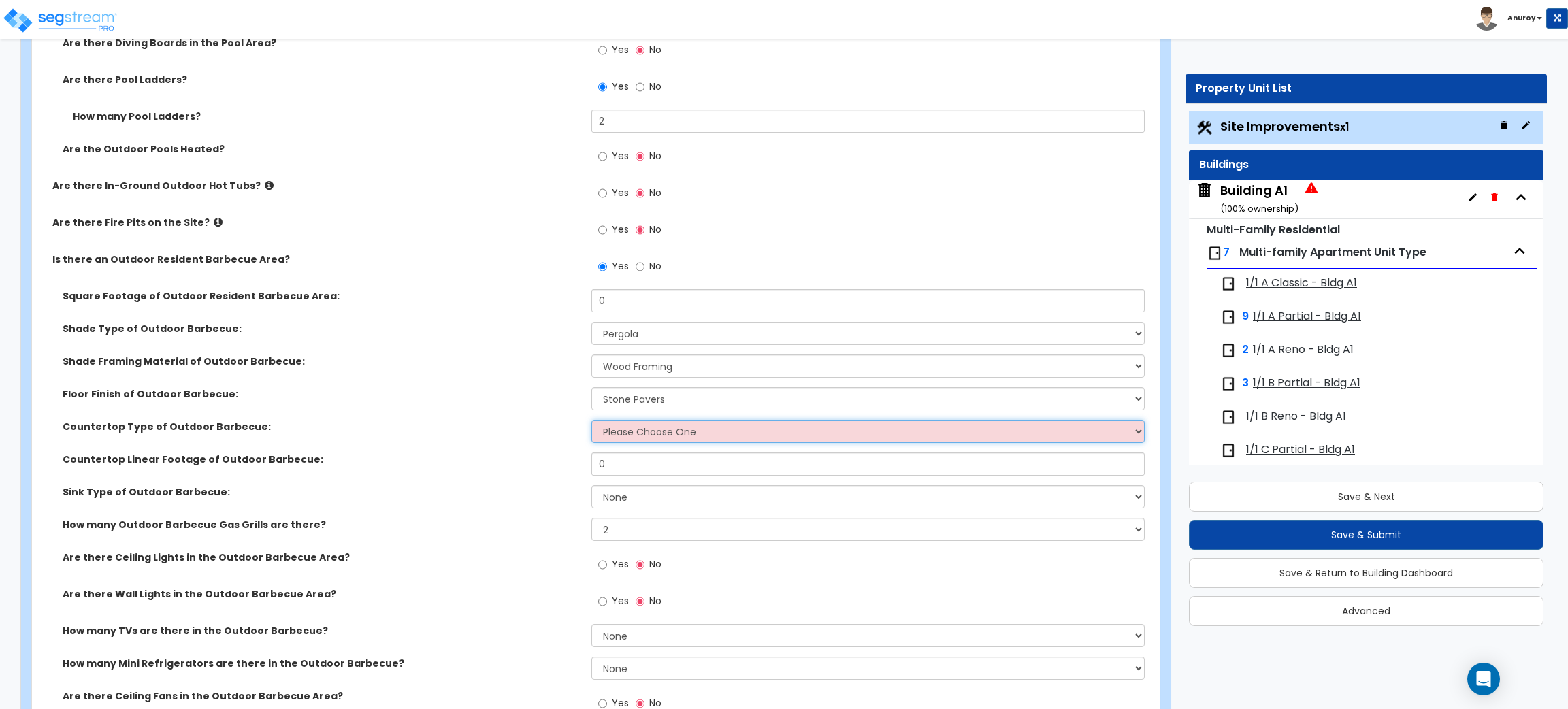
click at [652, 436] on select "Please Choose One Plastic Laminate Solid Surface Stone Quartz Marble Stainless …" at bounding box center [868, 431] width 553 height 23
select select "1"
click at [591, 420] on select "Please Choose One Plastic Laminate Solid Surface Stone Quartz Marble Stainless …" at bounding box center [868, 431] width 553 height 23
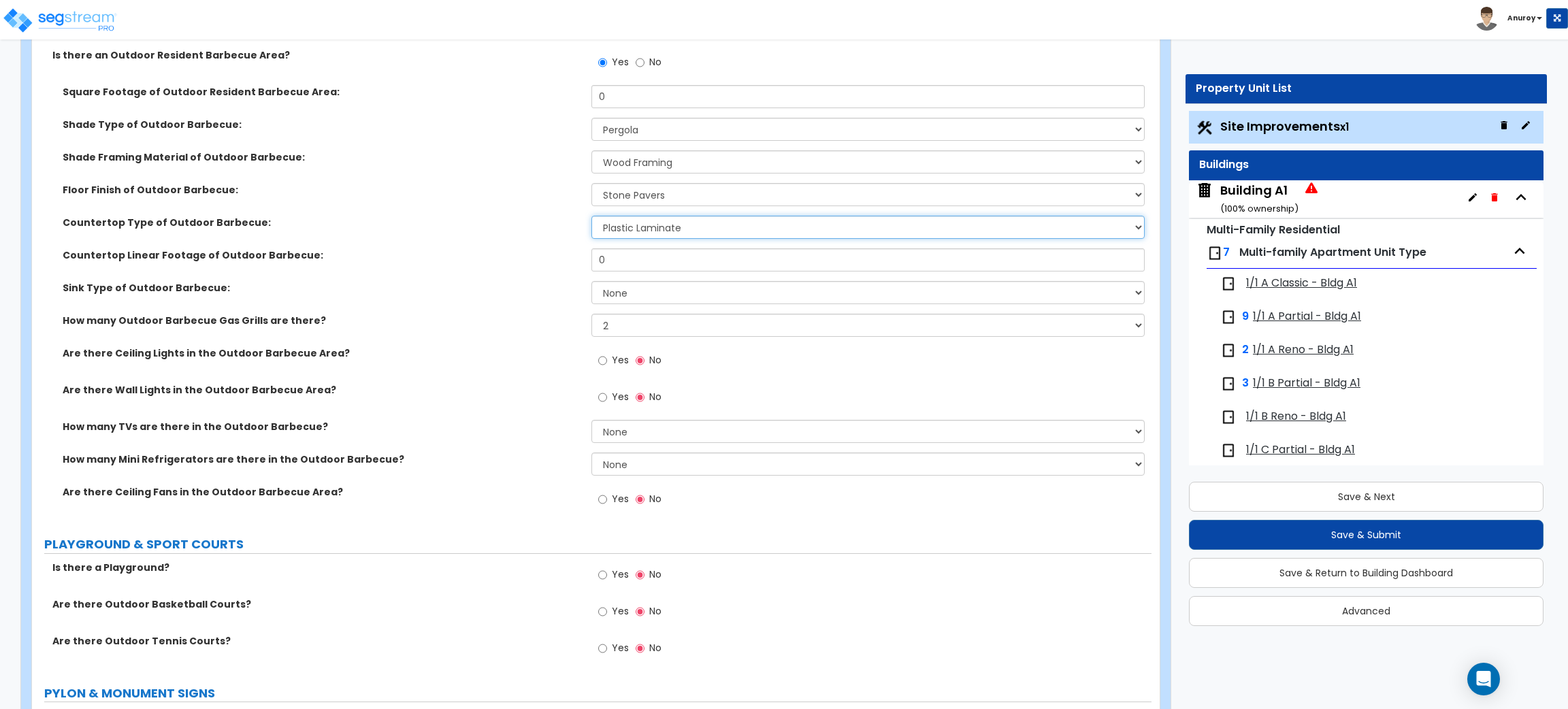
scroll to position [4389, 0]
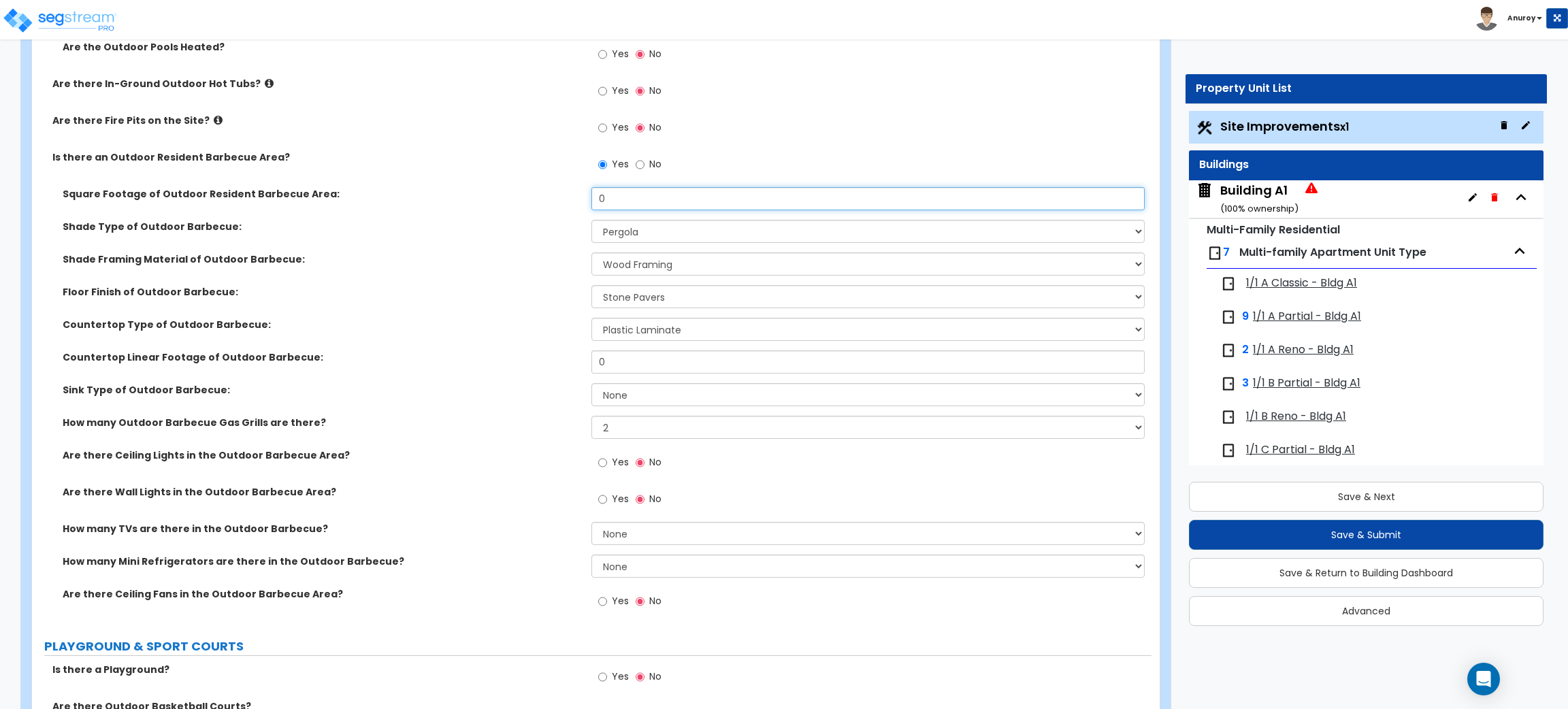
click at [597, 197] on input "0" at bounding box center [868, 199] width 553 height 23
drag, startPoint x: 595, startPoint y: 196, endPoint x: 585, endPoint y: 195, distance: 10.0
click at [585, 195] on div "Square Footage of Outdoor Resident Barbecue Area: 10" at bounding box center [591, 203] width 1119 height 33
type input "50"
click at [658, 264] on select "Please Choose One Wood Framing Metal Framing" at bounding box center [868, 264] width 553 height 23
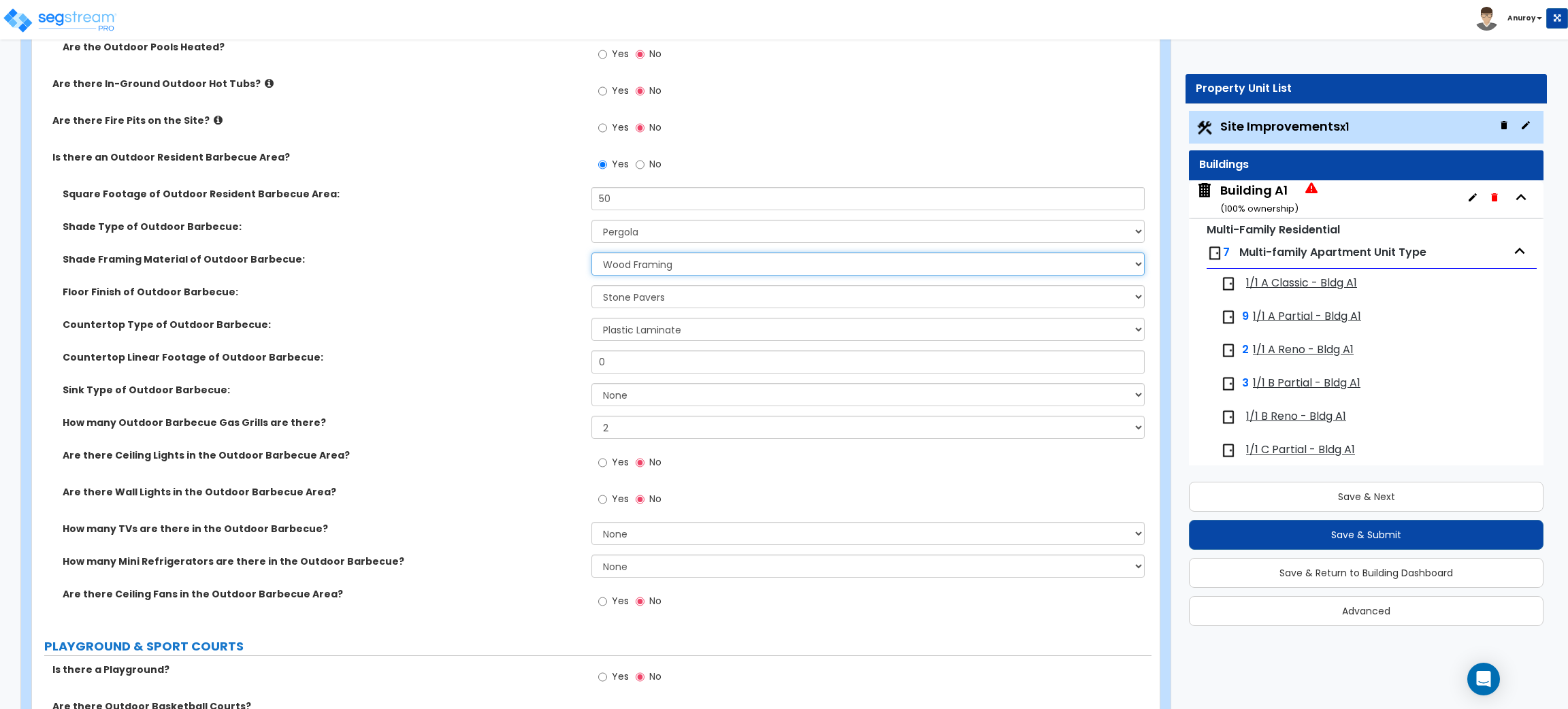
click at [658, 264] on select "Please Choose One Wood Framing Metal Framing" at bounding box center [868, 264] width 553 height 23
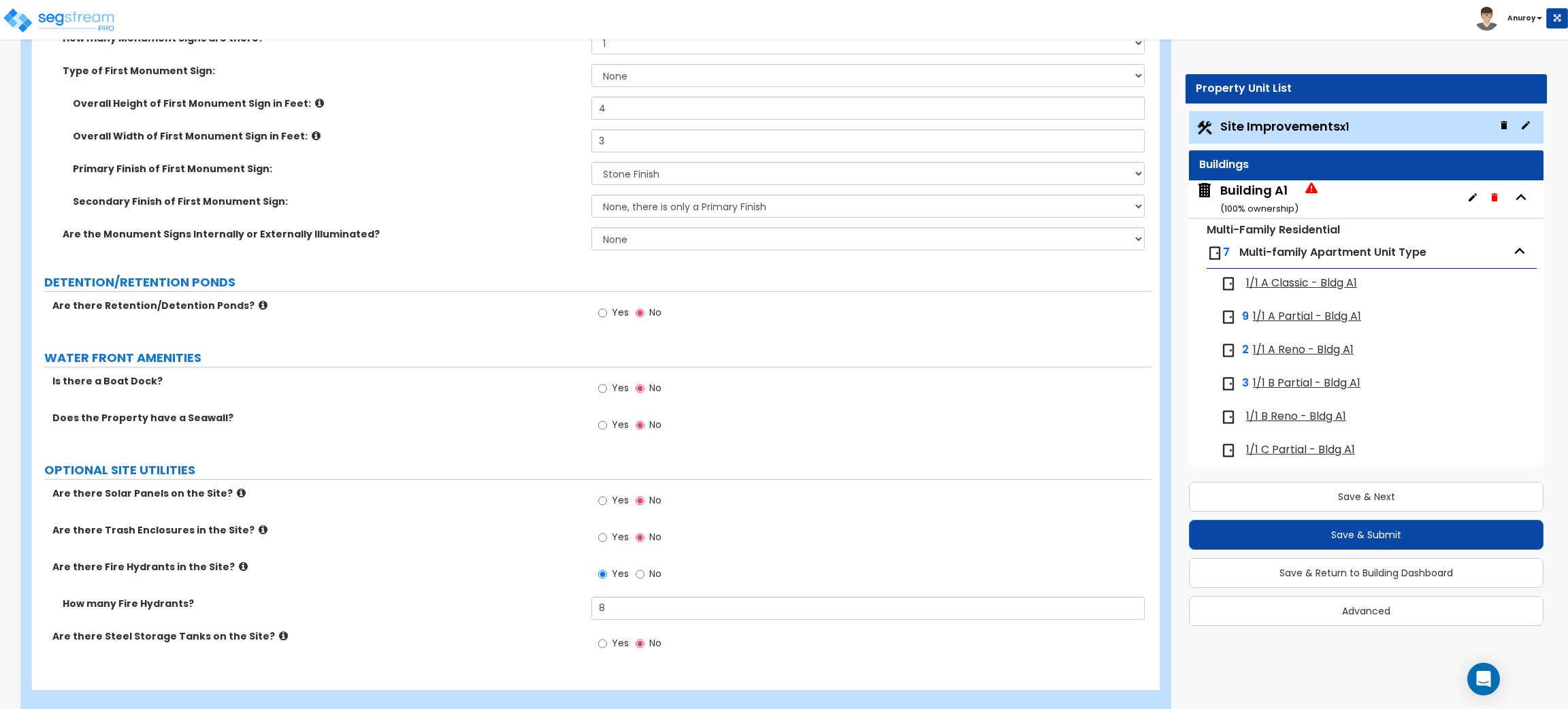
scroll to position [5262, 0]
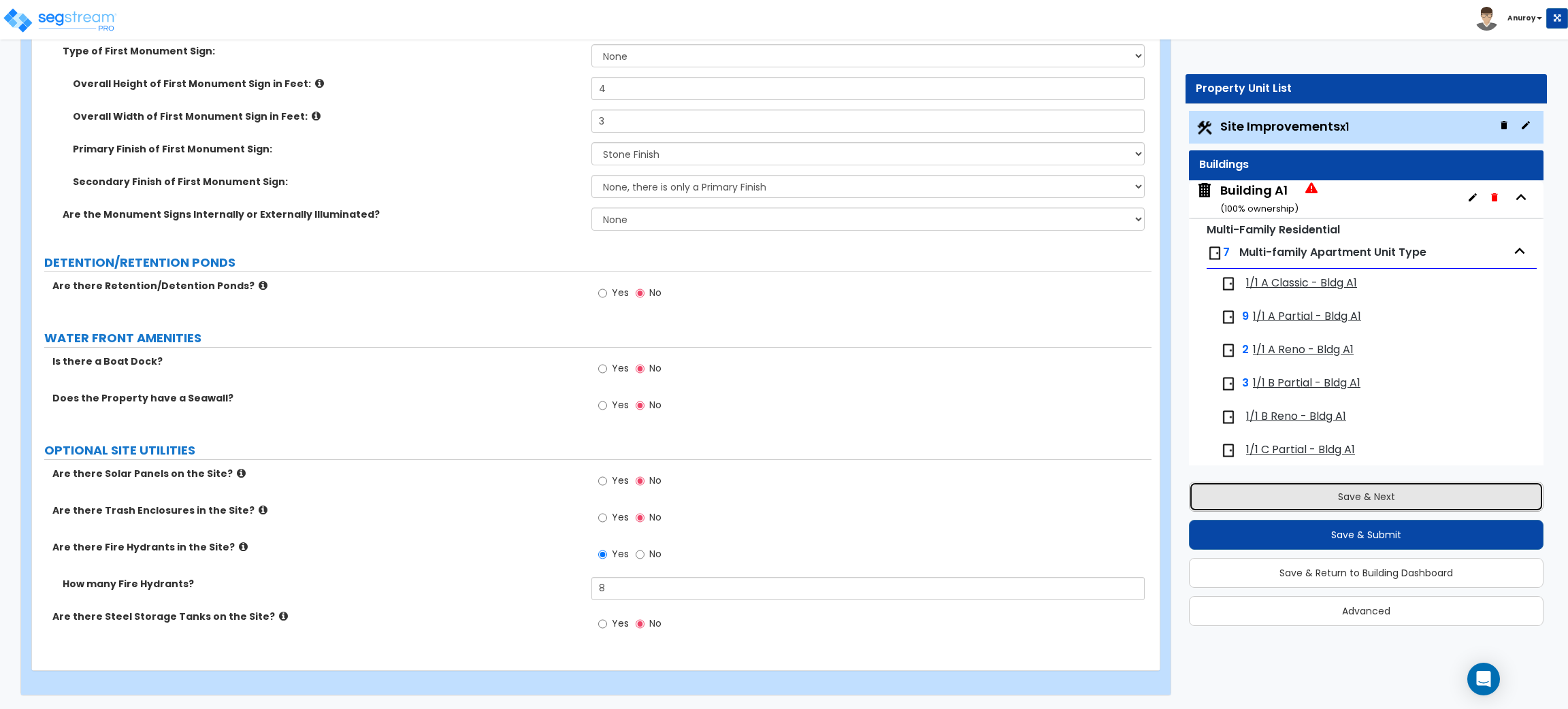
click at [1369, 501] on button "Save & Next" at bounding box center [1367, 497] width 355 height 30
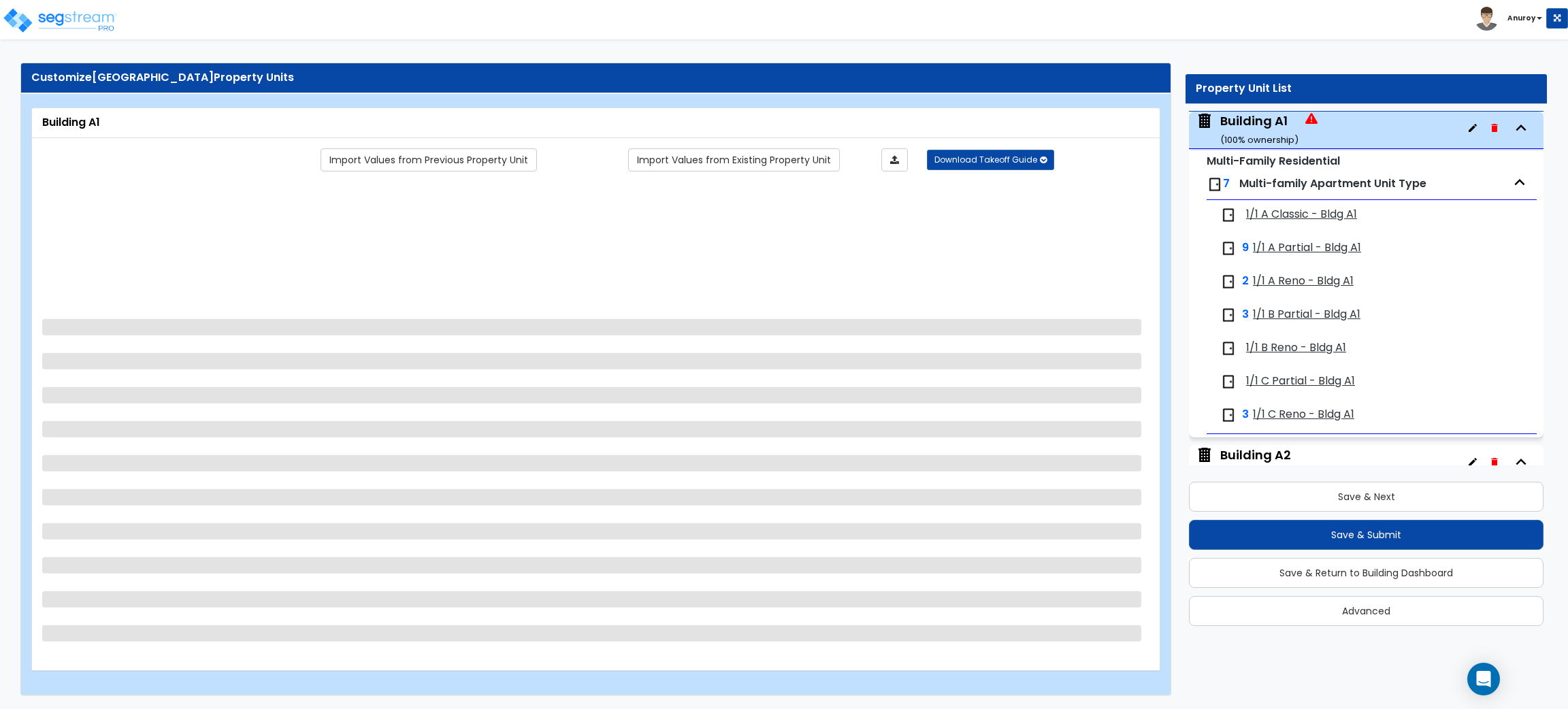
scroll to position [0, 0]
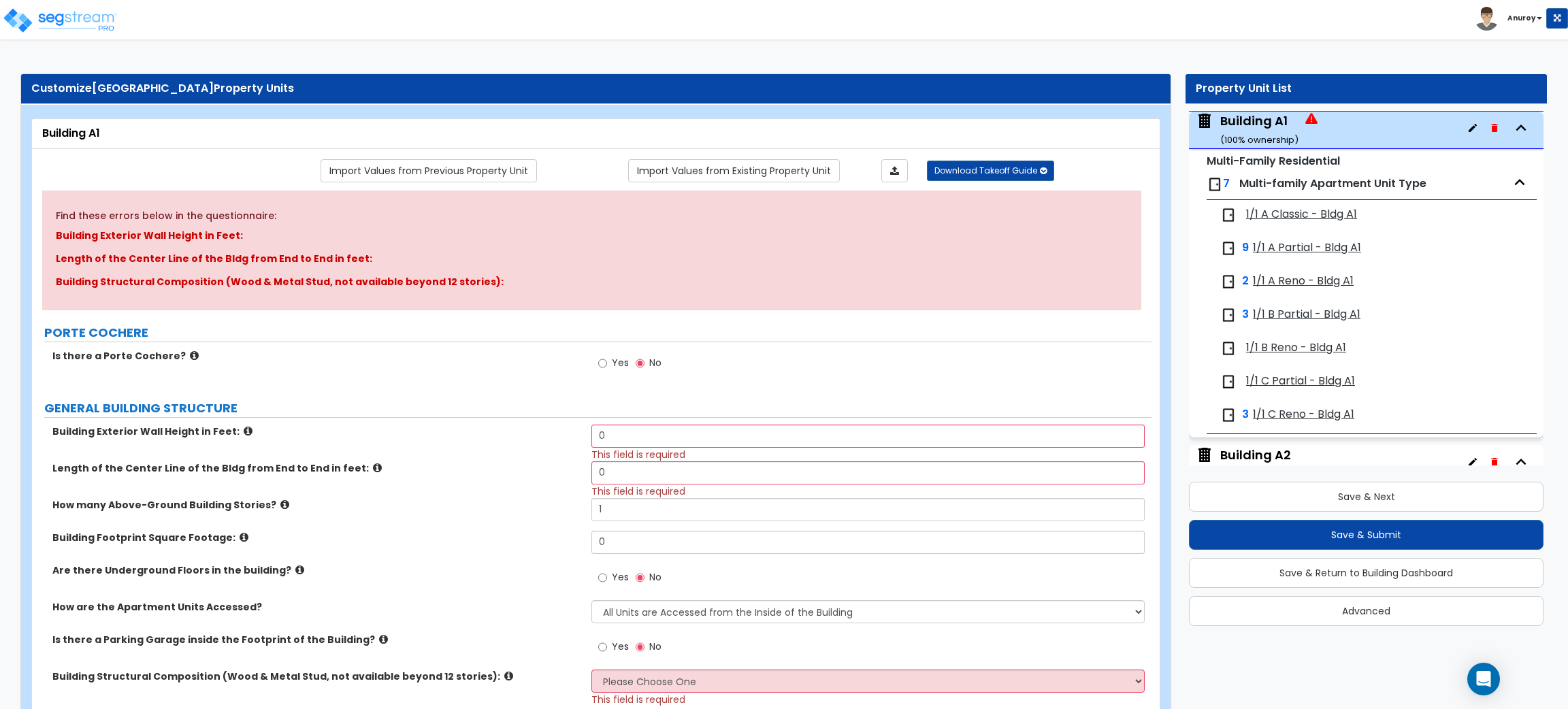
click at [534, 410] on label "GENERAL BUILDING STRUCTURE" at bounding box center [598, 408] width 1108 height 17
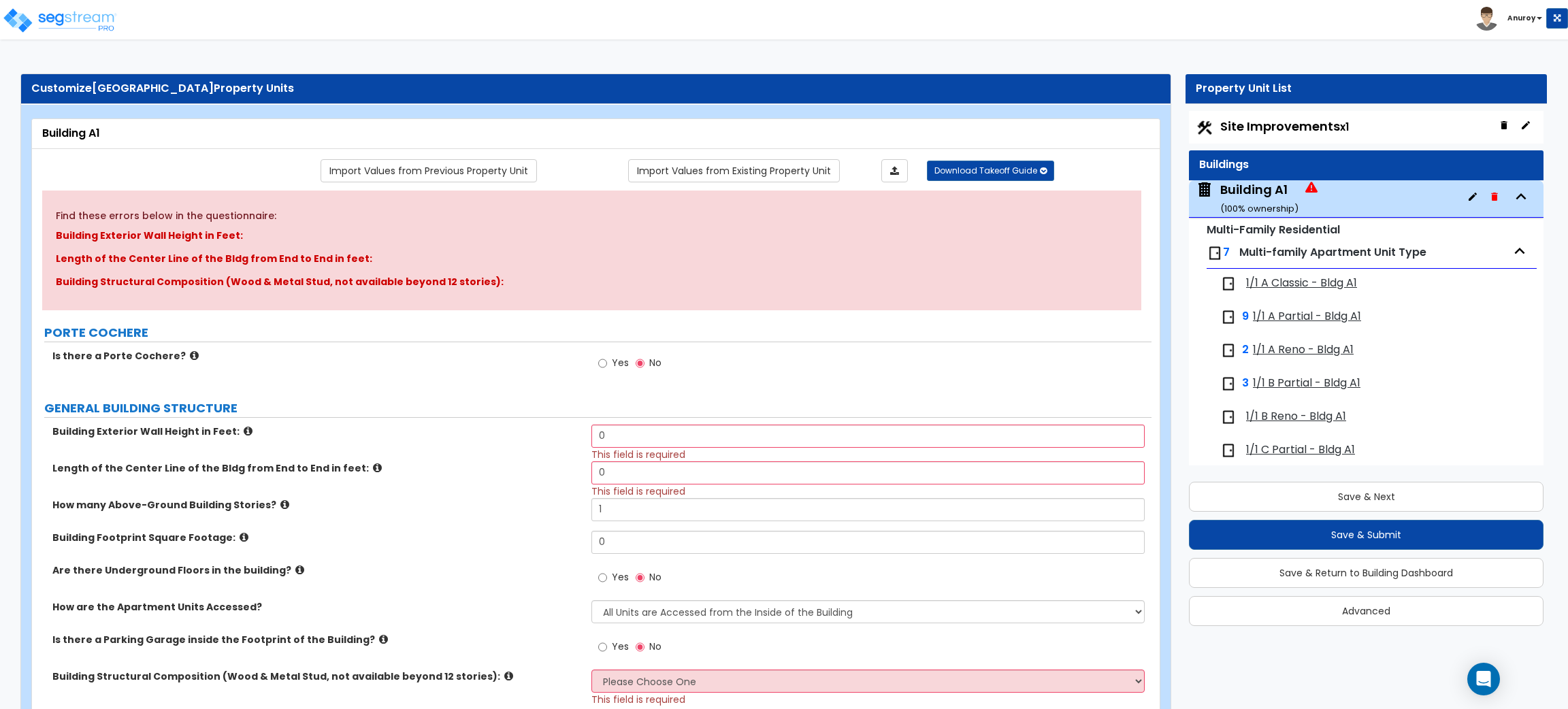
click at [1289, 134] on span "Site Improvements x1" at bounding box center [1284, 126] width 129 height 17
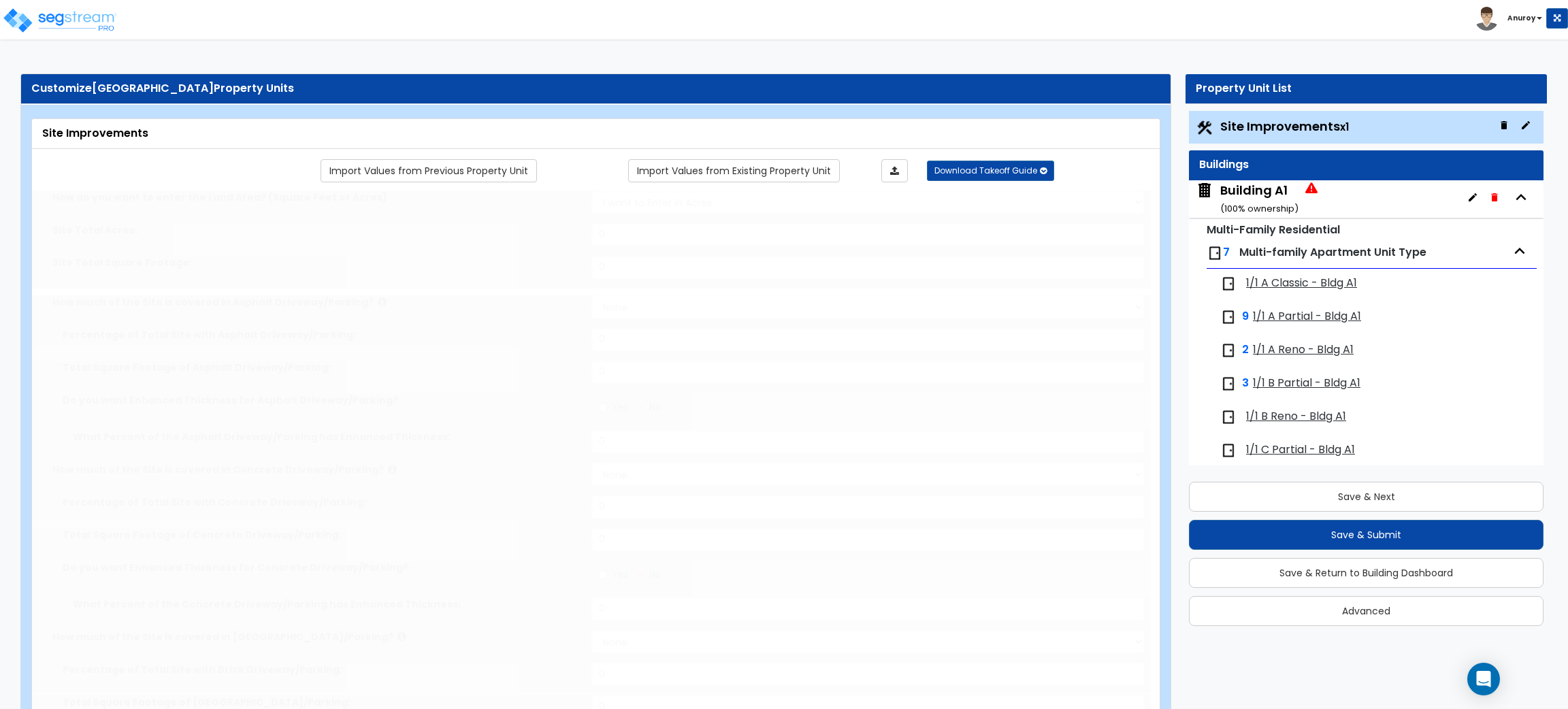
select select "2"
type input "509878"
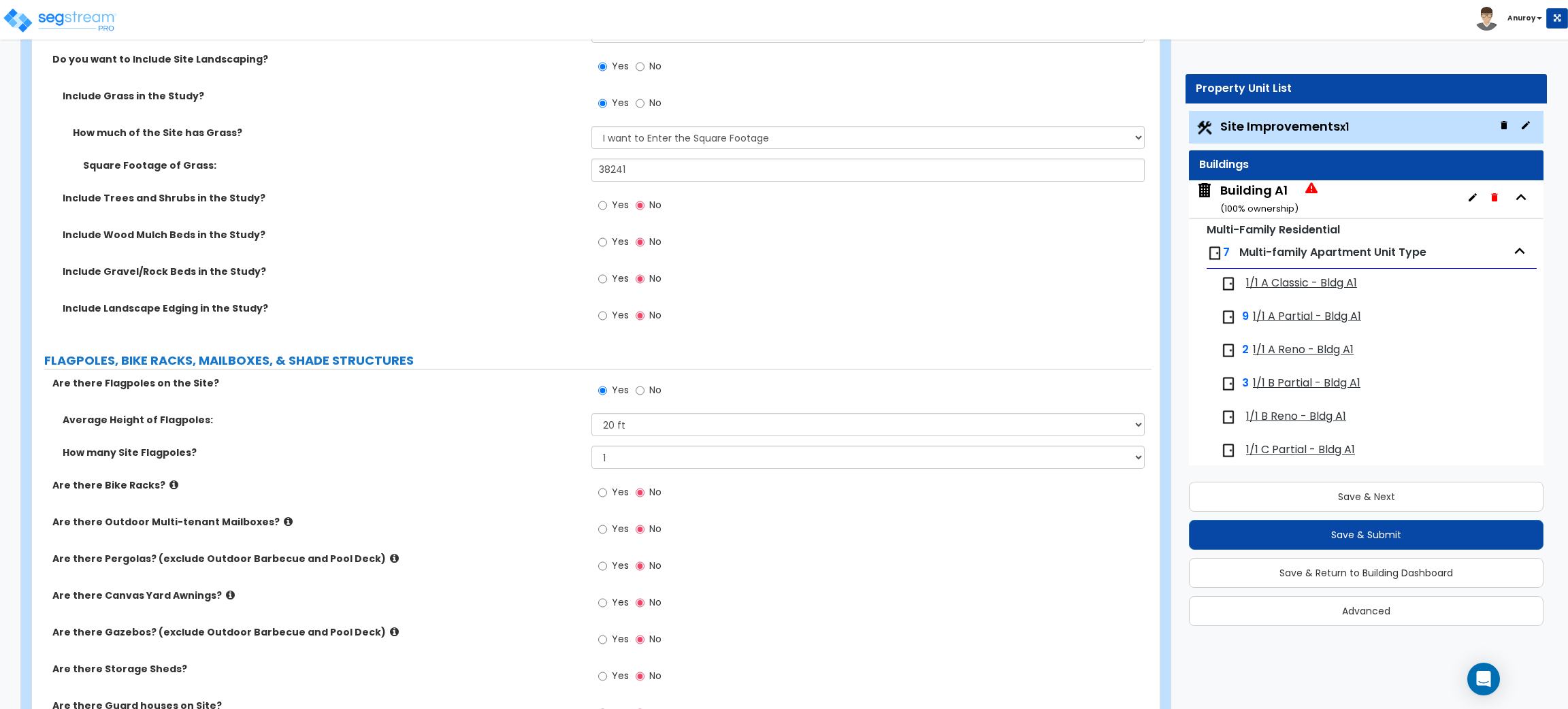
scroll to position [3280, 0]
click at [1273, 193] on div "Building A1 ( 100 % ownership)" at bounding box center [1260, 199] width 79 height 35
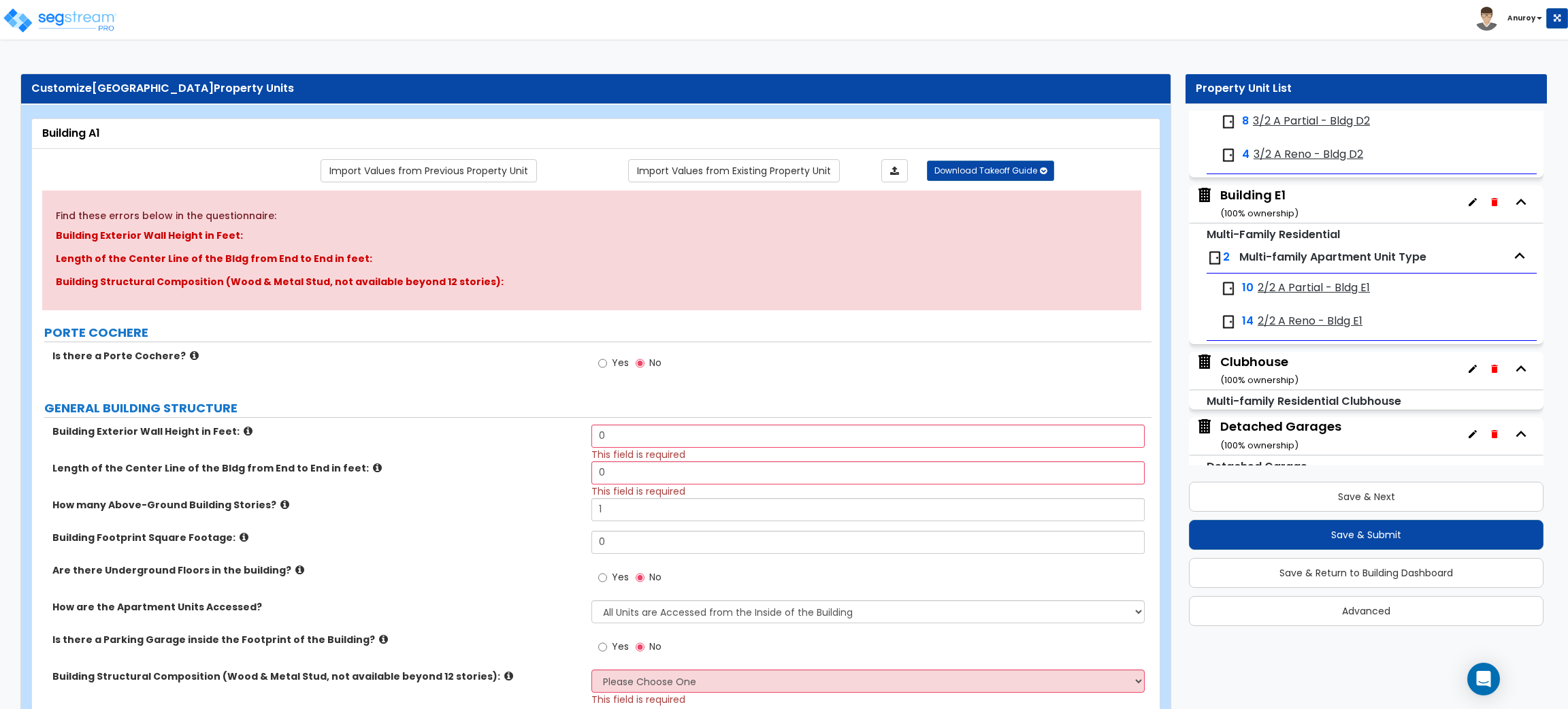
scroll to position [3890, 0]
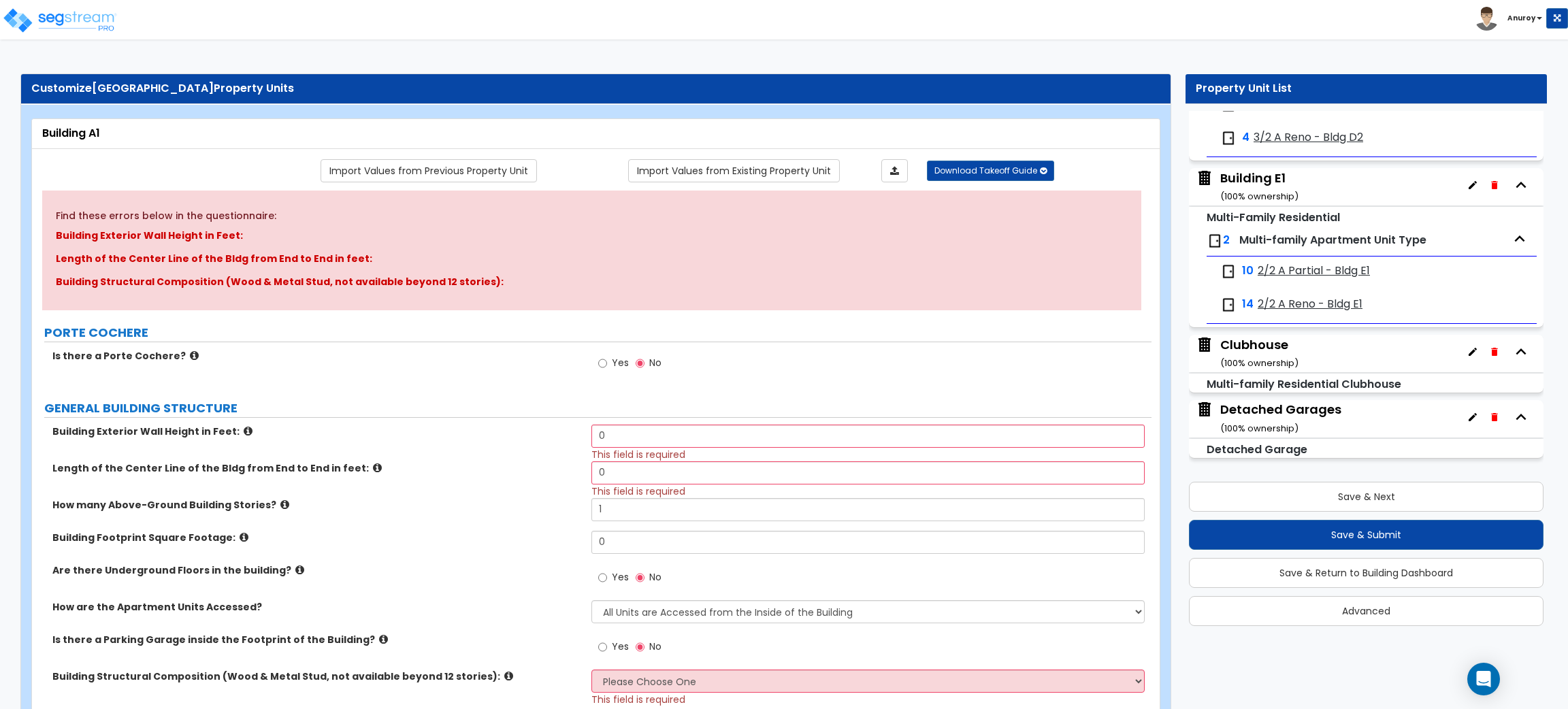
click at [1273, 411] on div "Detached Garages ( 100 % ownership)" at bounding box center [1281, 418] width 121 height 35
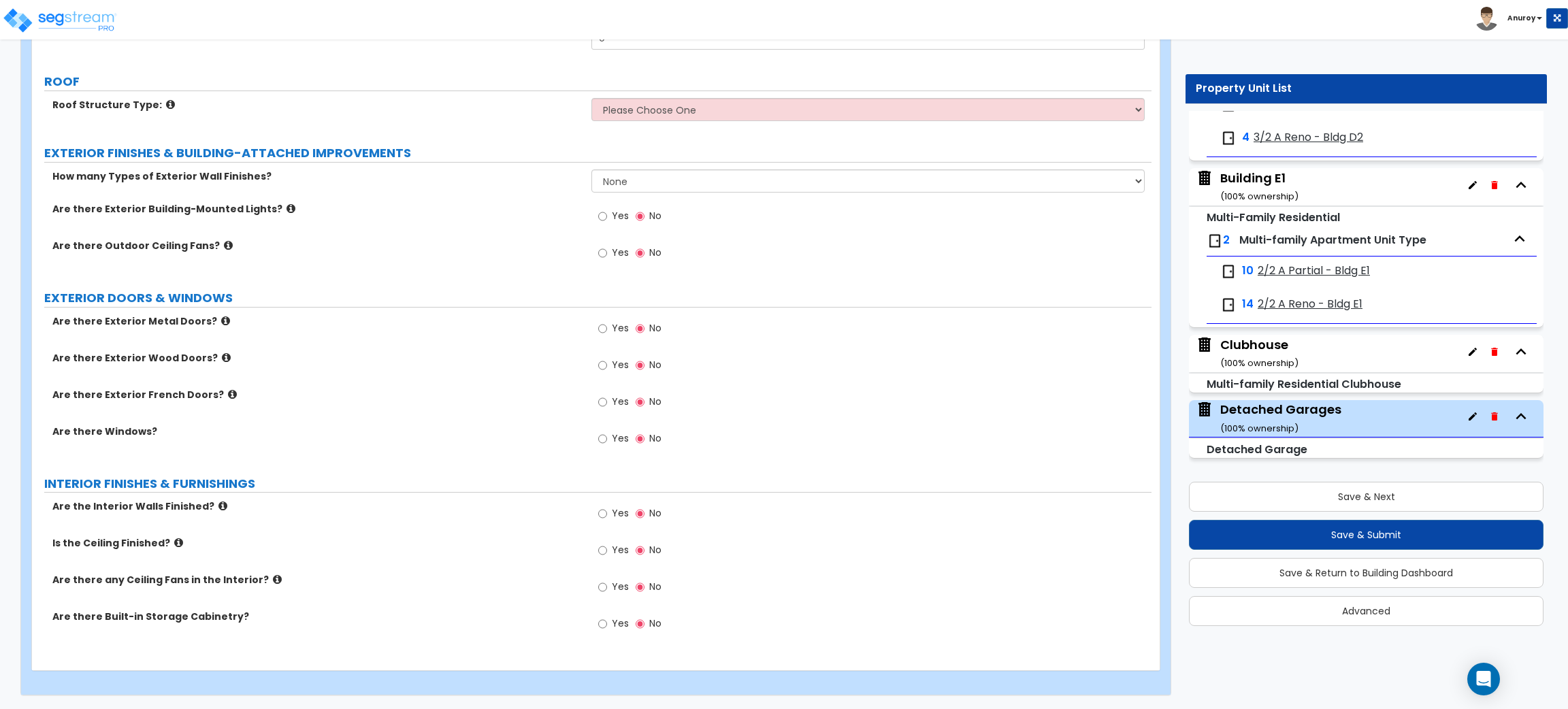
scroll to position [0, 0]
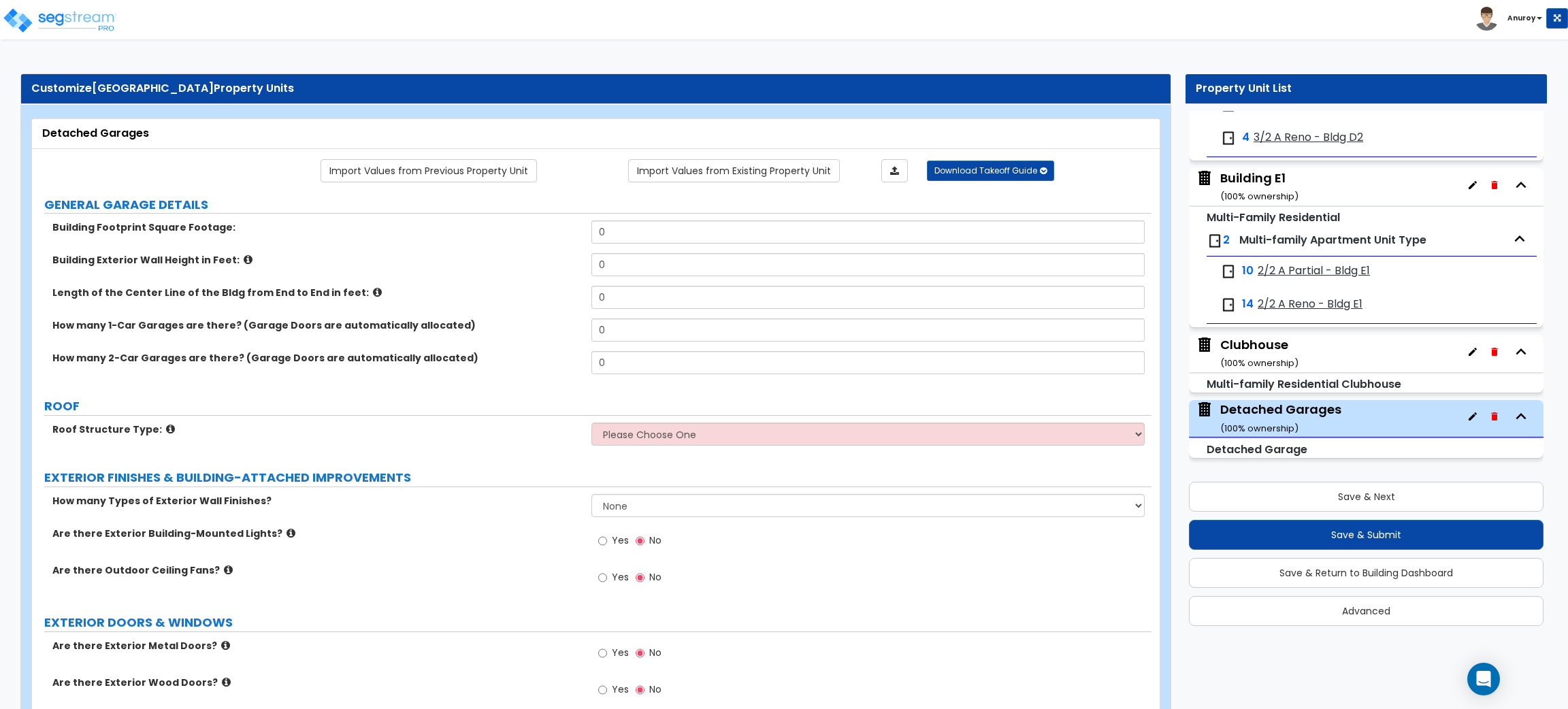
click at [1321, 361] on div "Clubhouse ( 100 % ownership)" at bounding box center [1367, 353] width 355 height 37
click at [1261, 348] on div "Clubhouse ( 100 % ownership)" at bounding box center [1260, 353] width 79 height 35
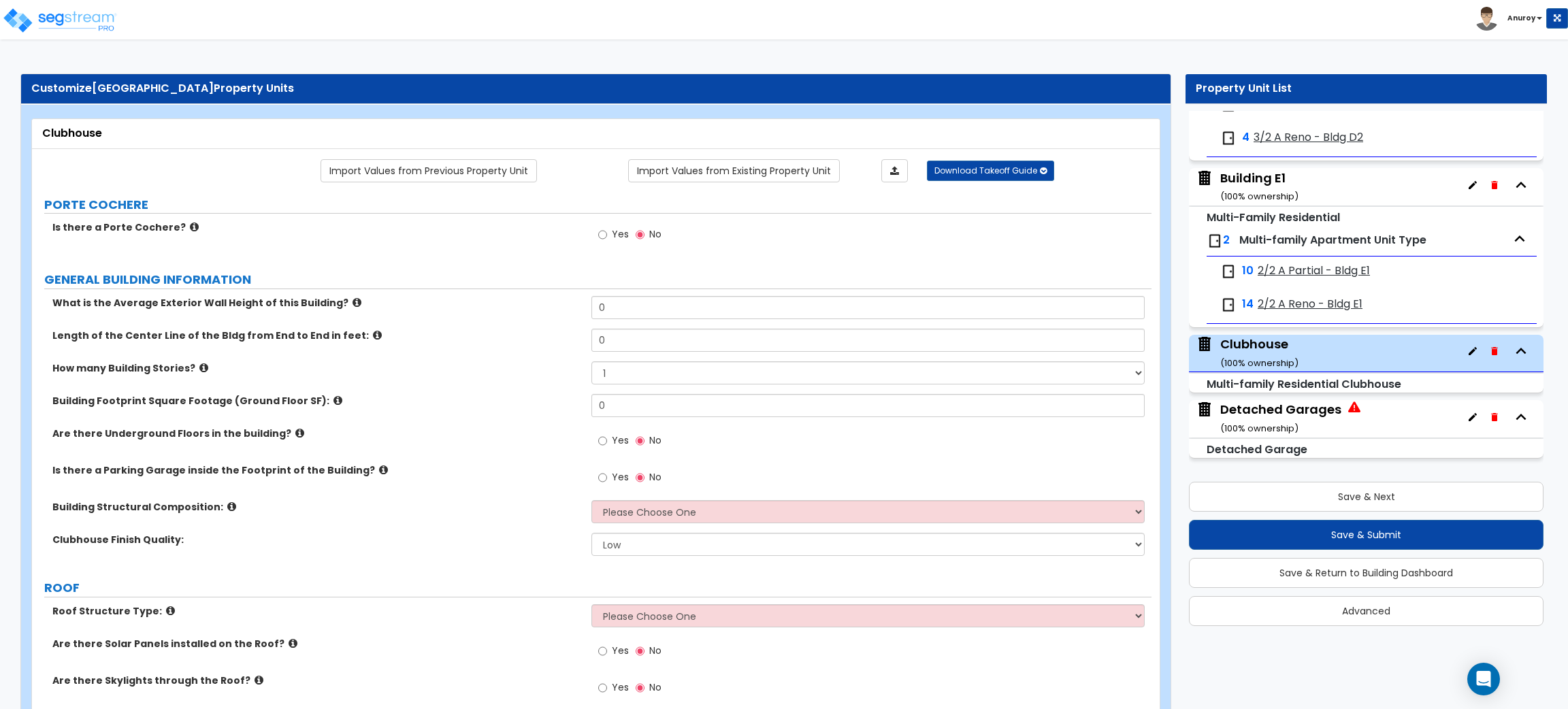
click at [190, 228] on icon at bounding box center [194, 227] width 9 height 10
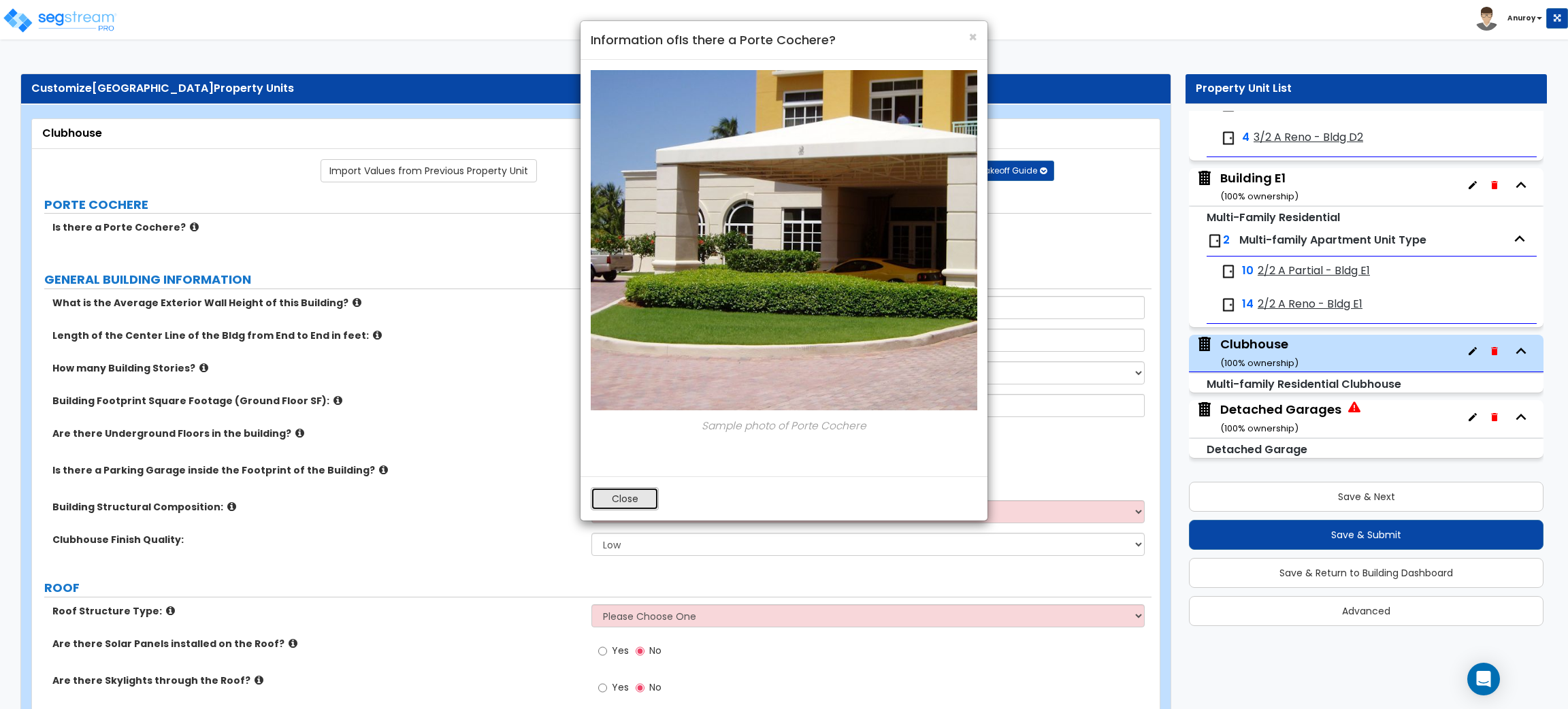
click at [615, 496] on button "Close" at bounding box center [625, 499] width 68 height 23
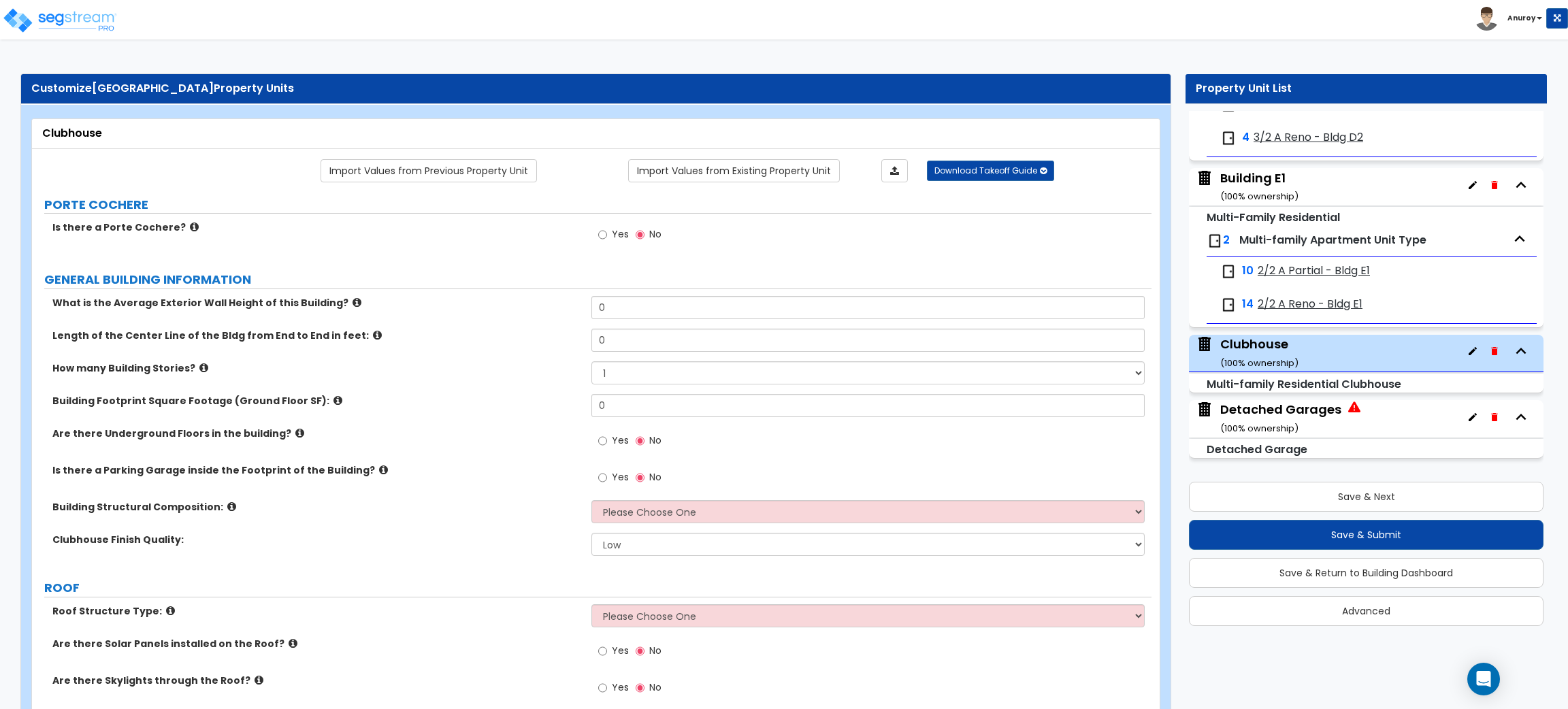
click at [353, 300] on icon at bounding box center [357, 303] width 9 height 10
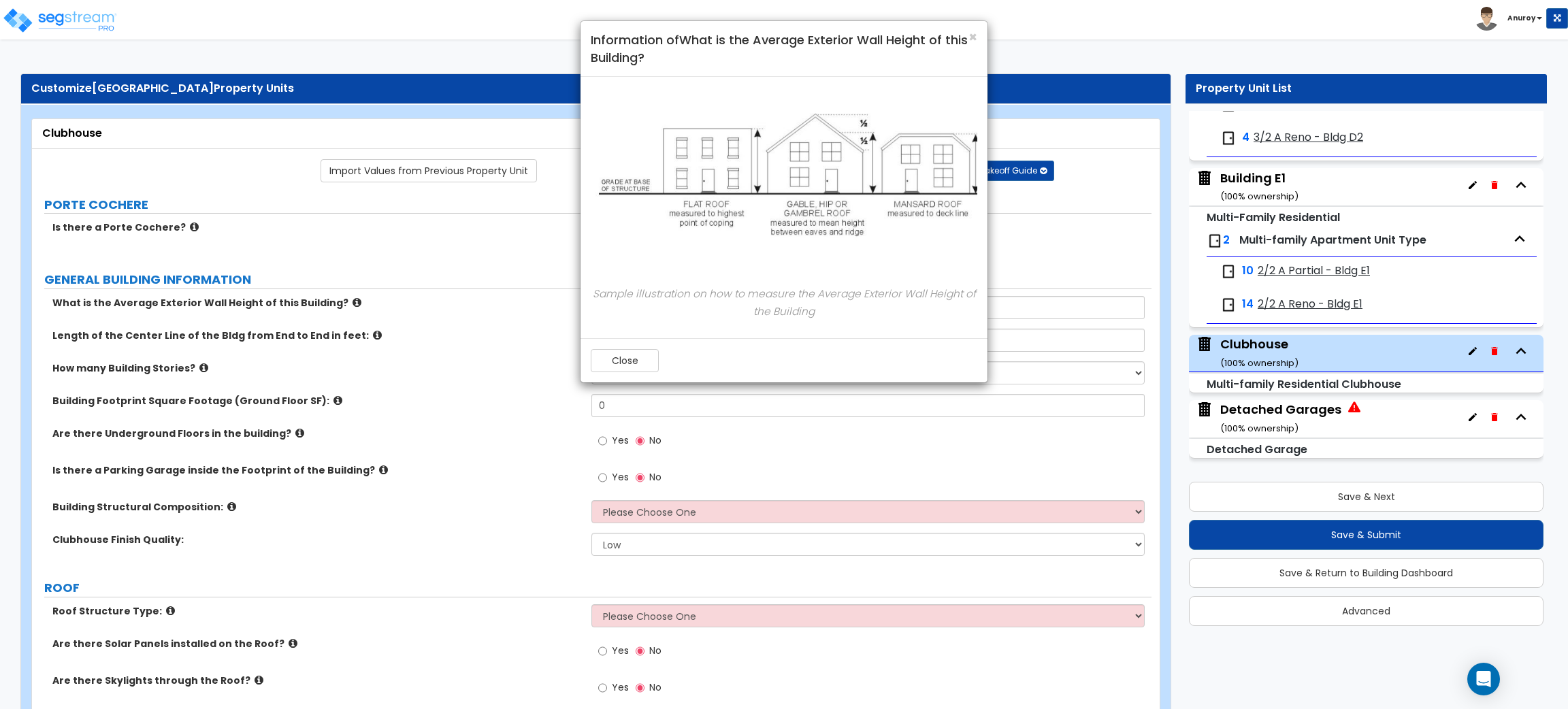
click at [196, 366] on div "× Information of What is the Average Exterior Wall Height of this Building? Sam…" at bounding box center [784, 354] width 1568 height 709
click at [626, 356] on button "Close" at bounding box center [625, 361] width 68 height 23
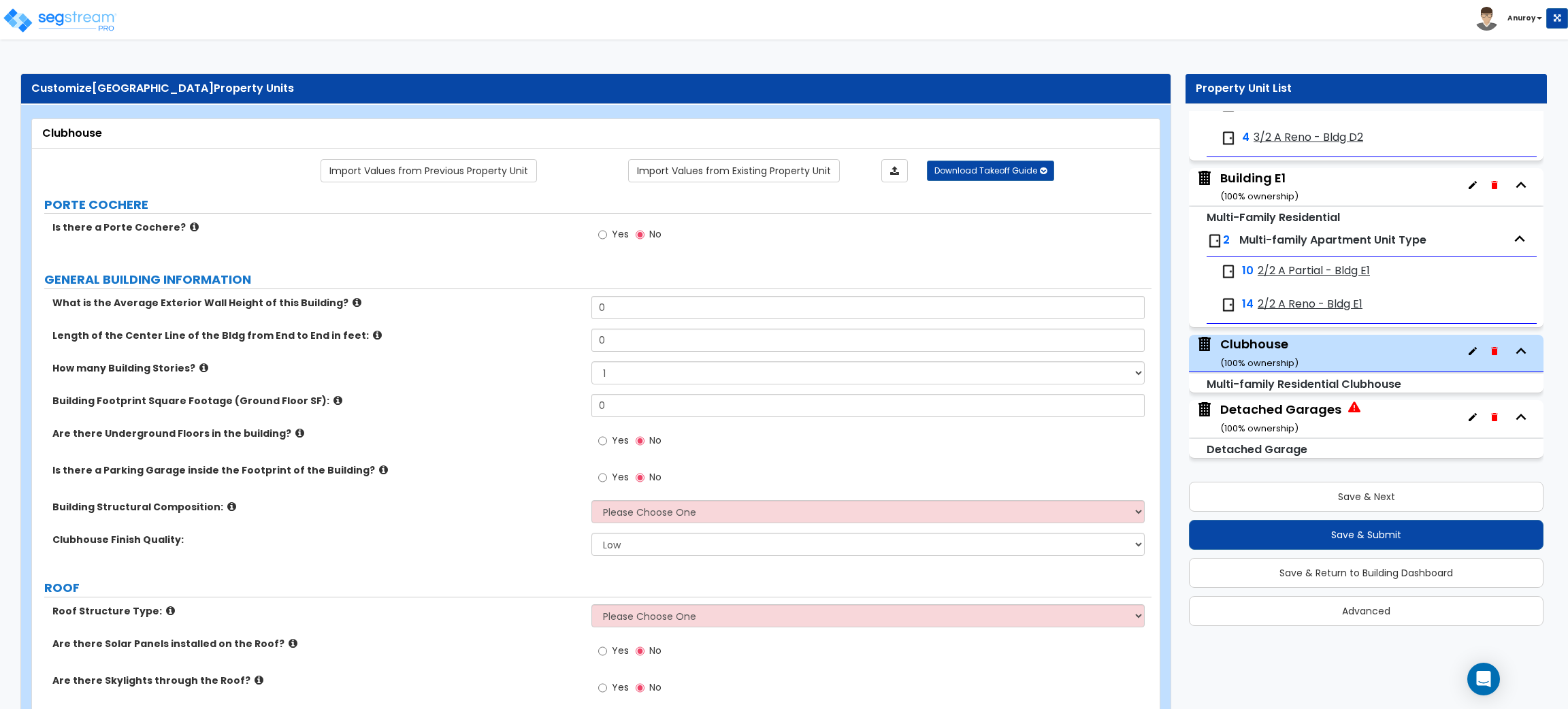
click at [199, 366] on icon at bounding box center [204, 368] width 9 height 10
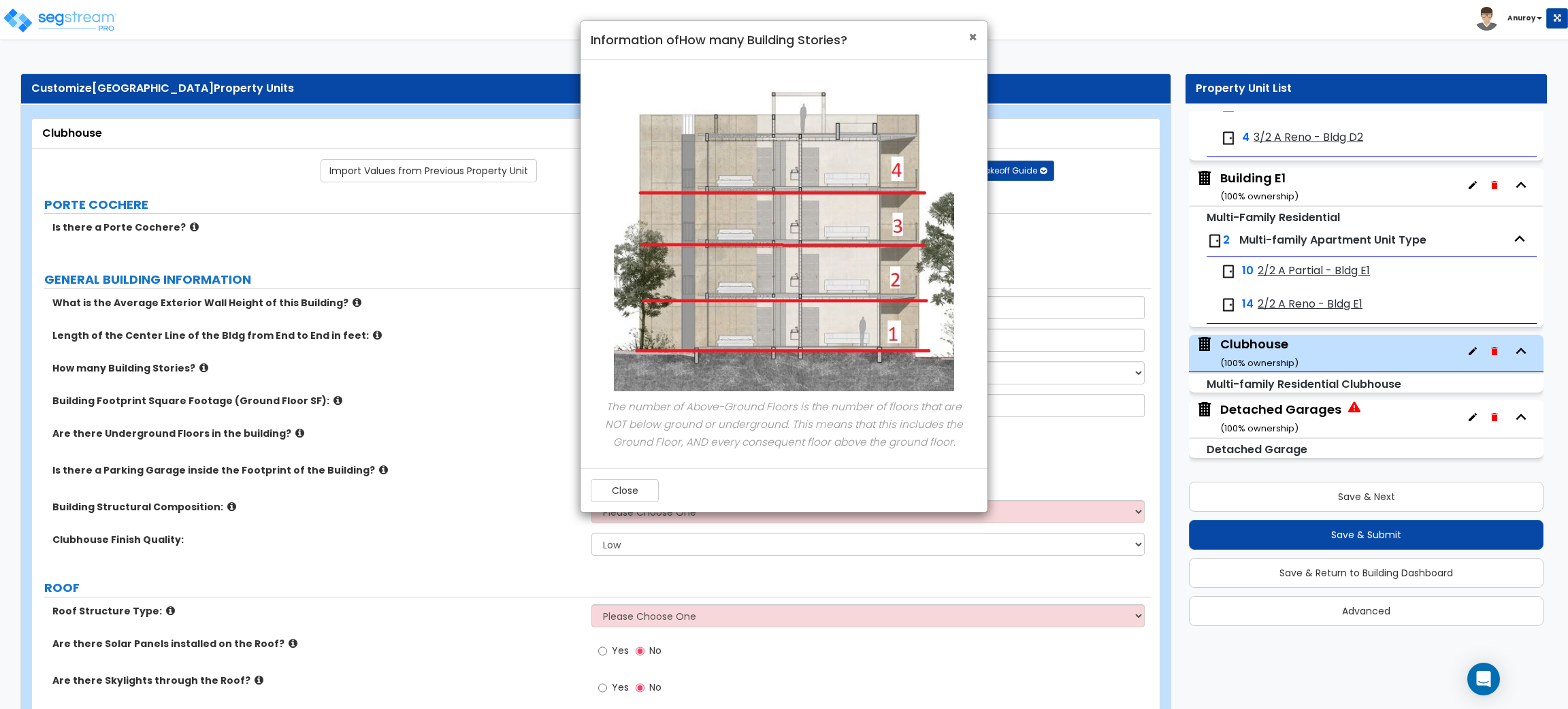
click at [971, 39] on span "×" at bounding box center [973, 36] width 9 height 20
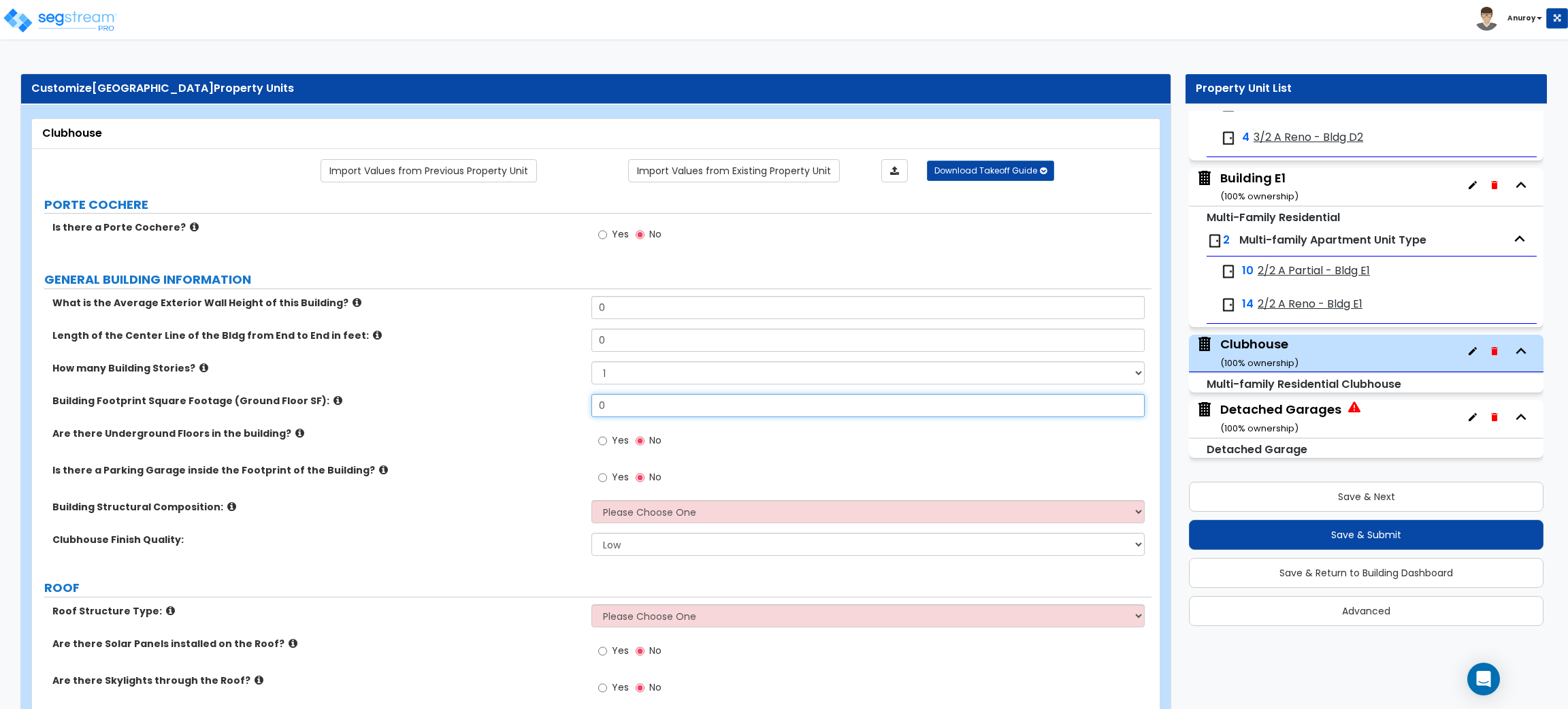
click at [613, 409] on input "0" at bounding box center [868, 406] width 553 height 23
click at [447, 452] on div "Are there Underground Floors in the building? Yes No" at bounding box center [591, 445] width 1119 height 37
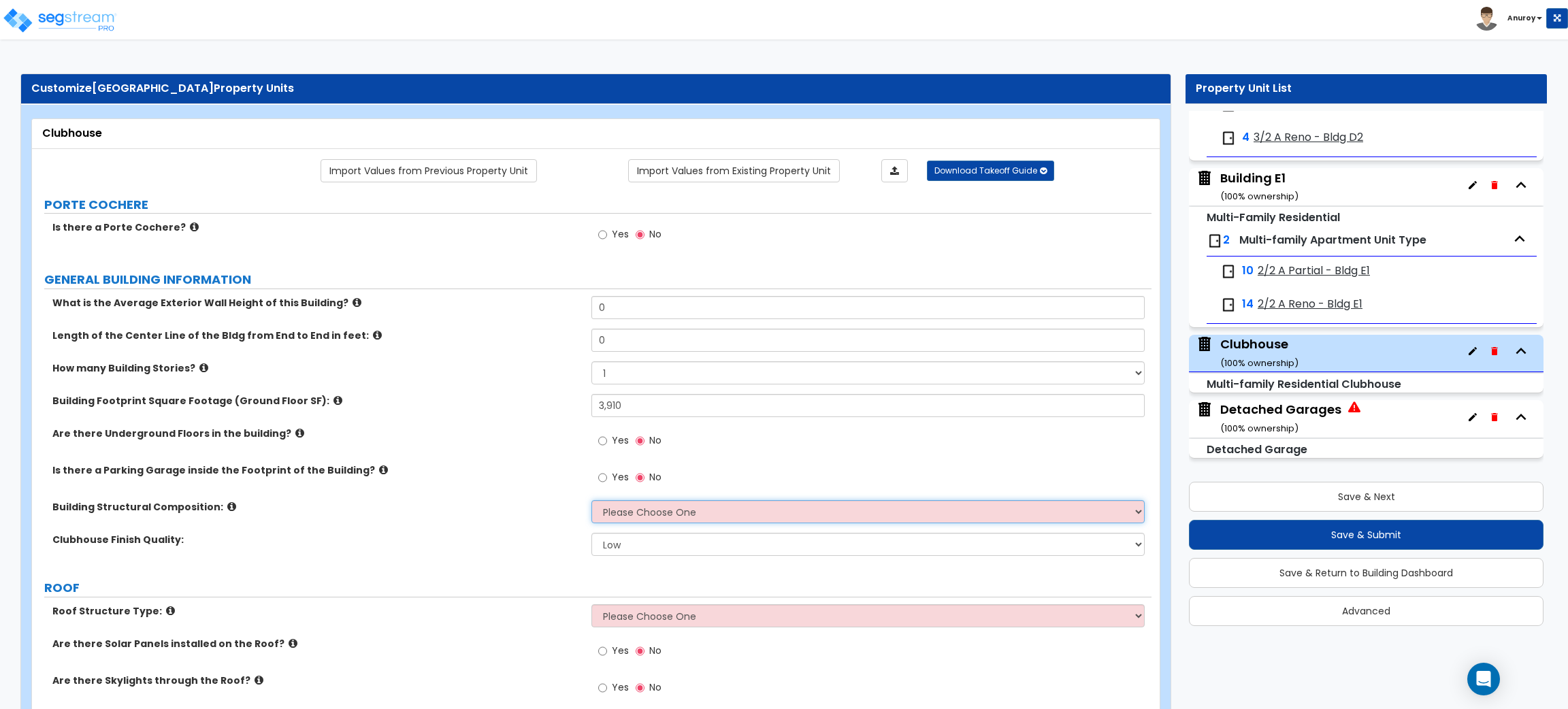
click at [639, 512] on select "Please Choose One Tilt-up Wall Construction Reinforced Concrete Structural Stee…" at bounding box center [868, 512] width 553 height 23
click at [591, 501] on select "Please Choose One Tilt-up Wall Construction Reinforced Concrete Structural Stee…" at bounding box center [868, 512] width 553 height 23
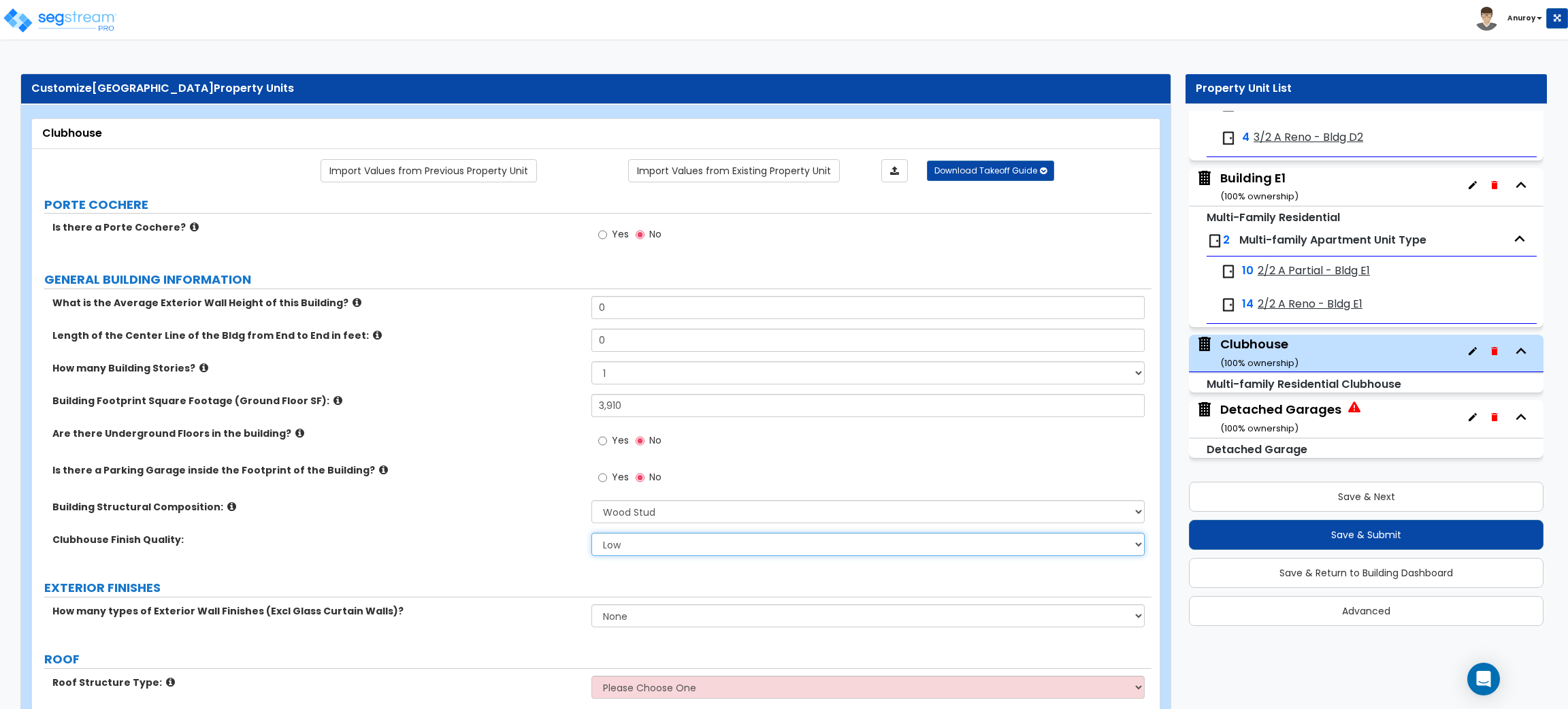
click at [618, 548] on select "Low Average High" at bounding box center [868, 545] width 553 height 23
click at [591, 534] on select "Low Average High" at bounding box center [868, 545] width 553 height 23
click at [716, 539] on select "Low Average High" at bounding box center [868, 545] width 553 height 23
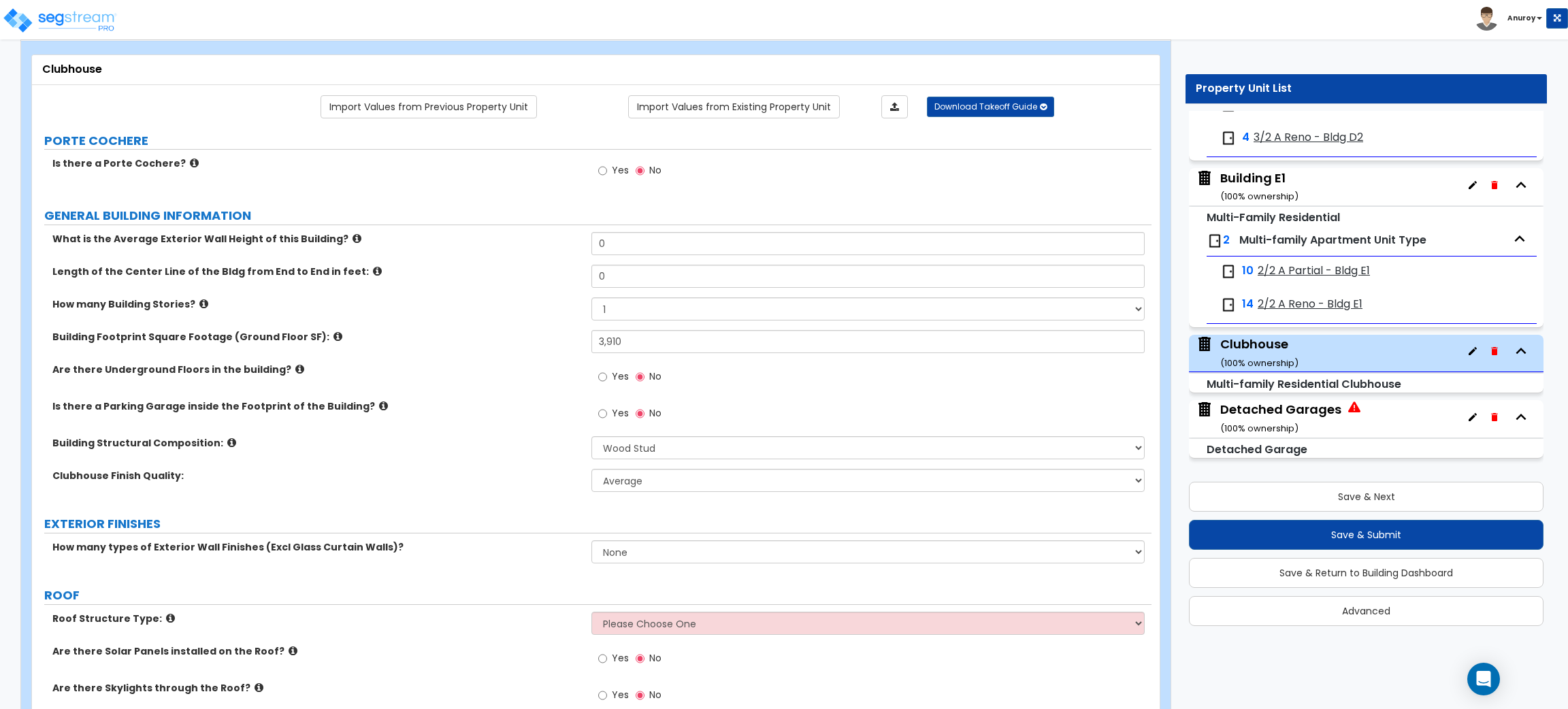
scroll to position [65, 0]
click at [638, 542] on select "None 1 2 3" at bounding box center [868, 551] width 553 height 23
click at [428, 489] on div "Clubhouse Finish Quality: Low Average High" at bounding box center [591, 484] width 1119 height 33
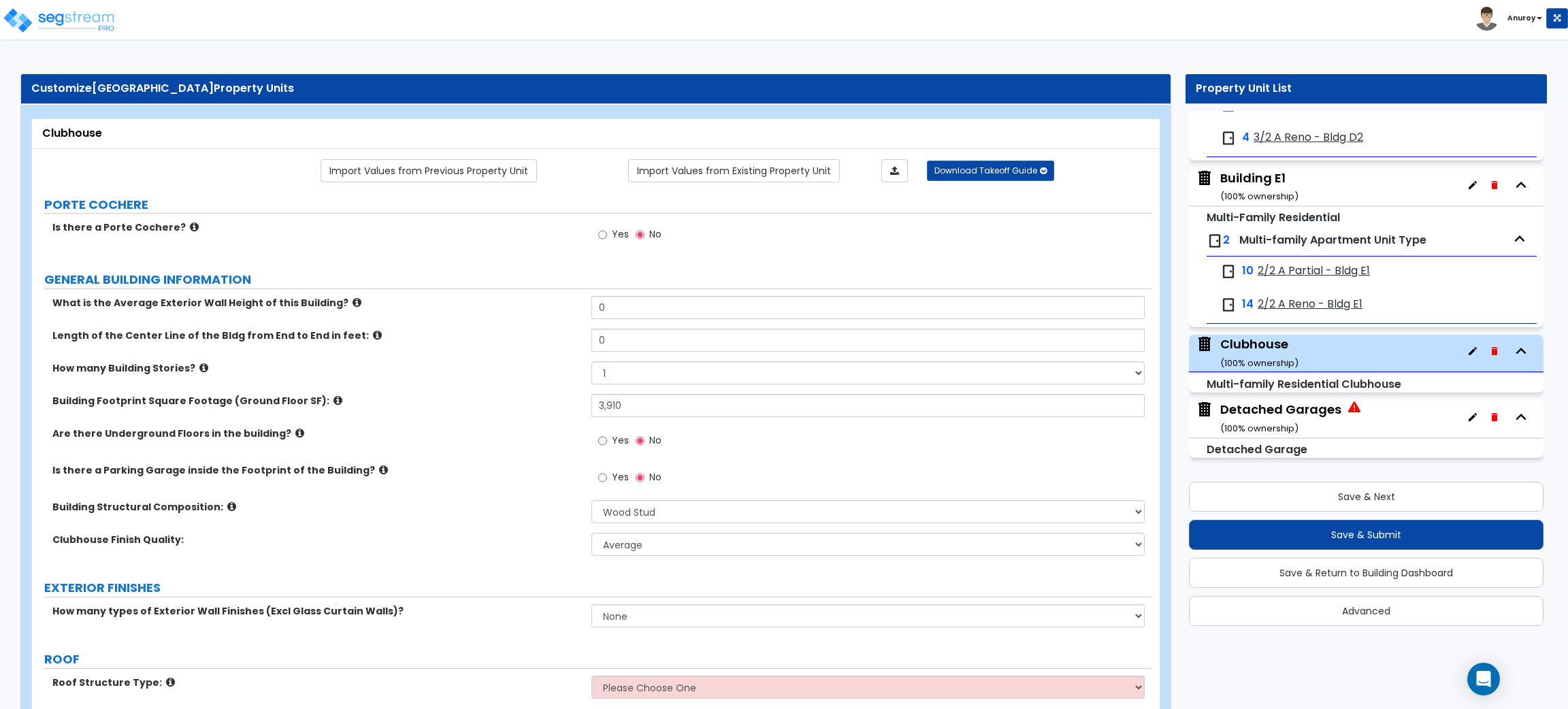
scroll to position [1, 0]
click at [441, 164] on link "Import Values from Previous Property Unit" at bounding box center [429, 170] width 217 height 23
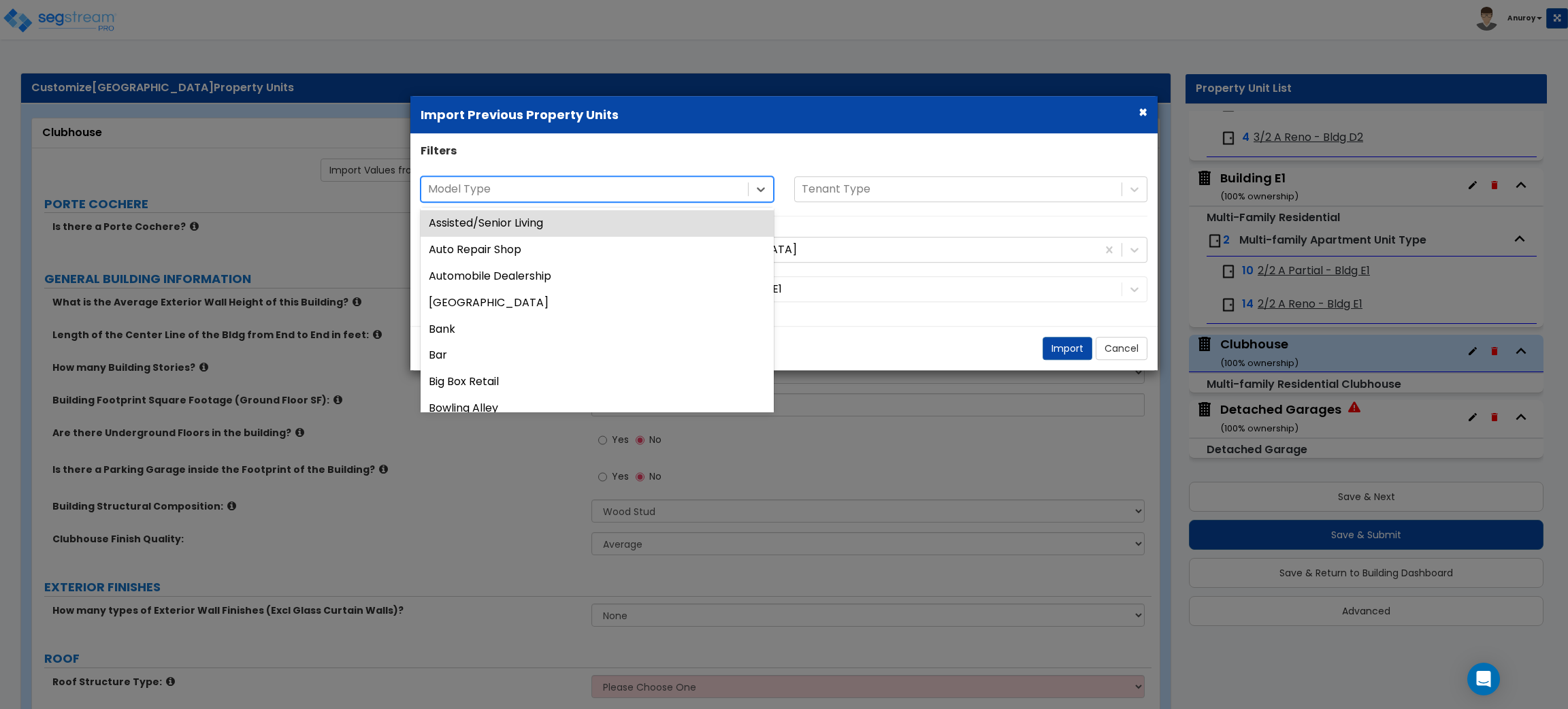
click at [499, 191] on div at bounding box center [585, 189] width 313 height 18
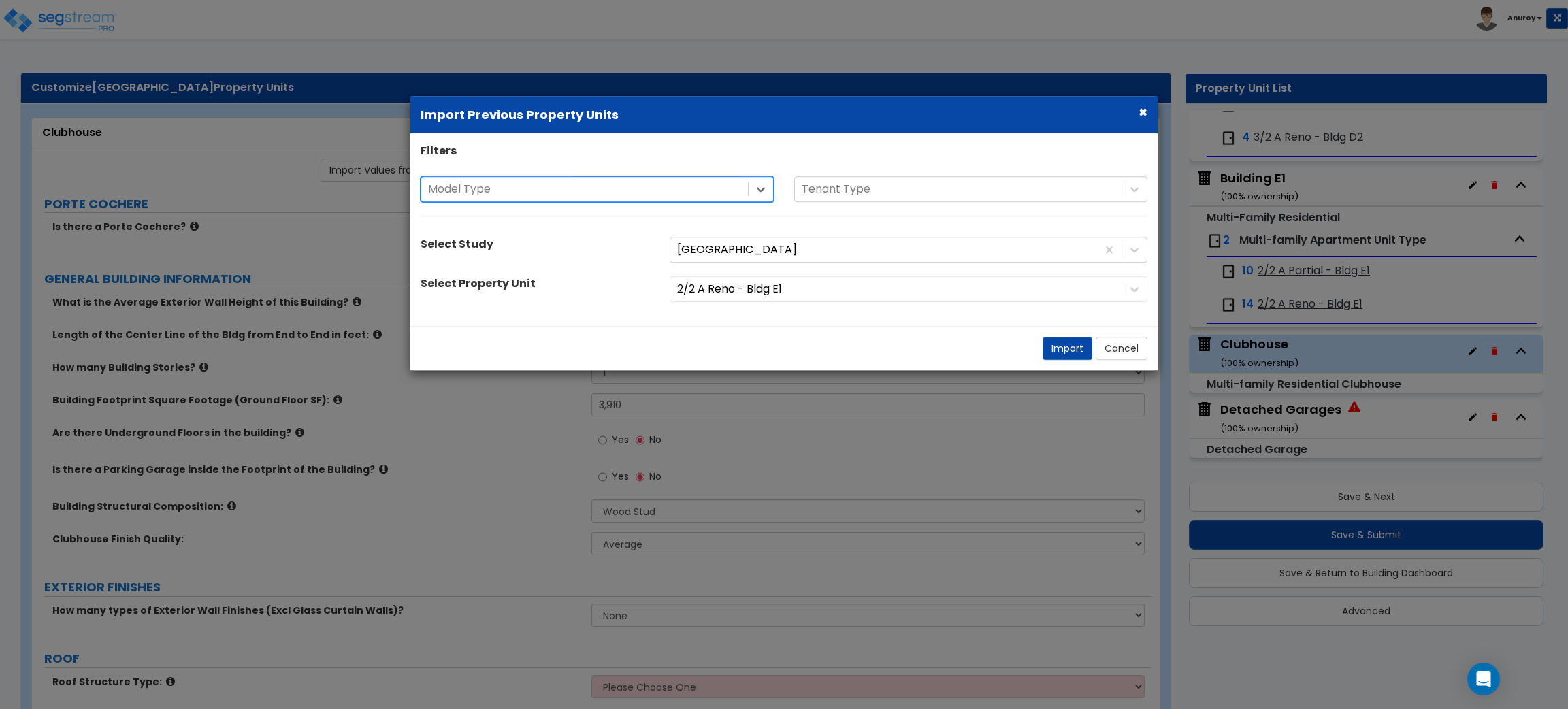
click at [499, 191] on div at bounding box center [585, 189] width 313 height 18
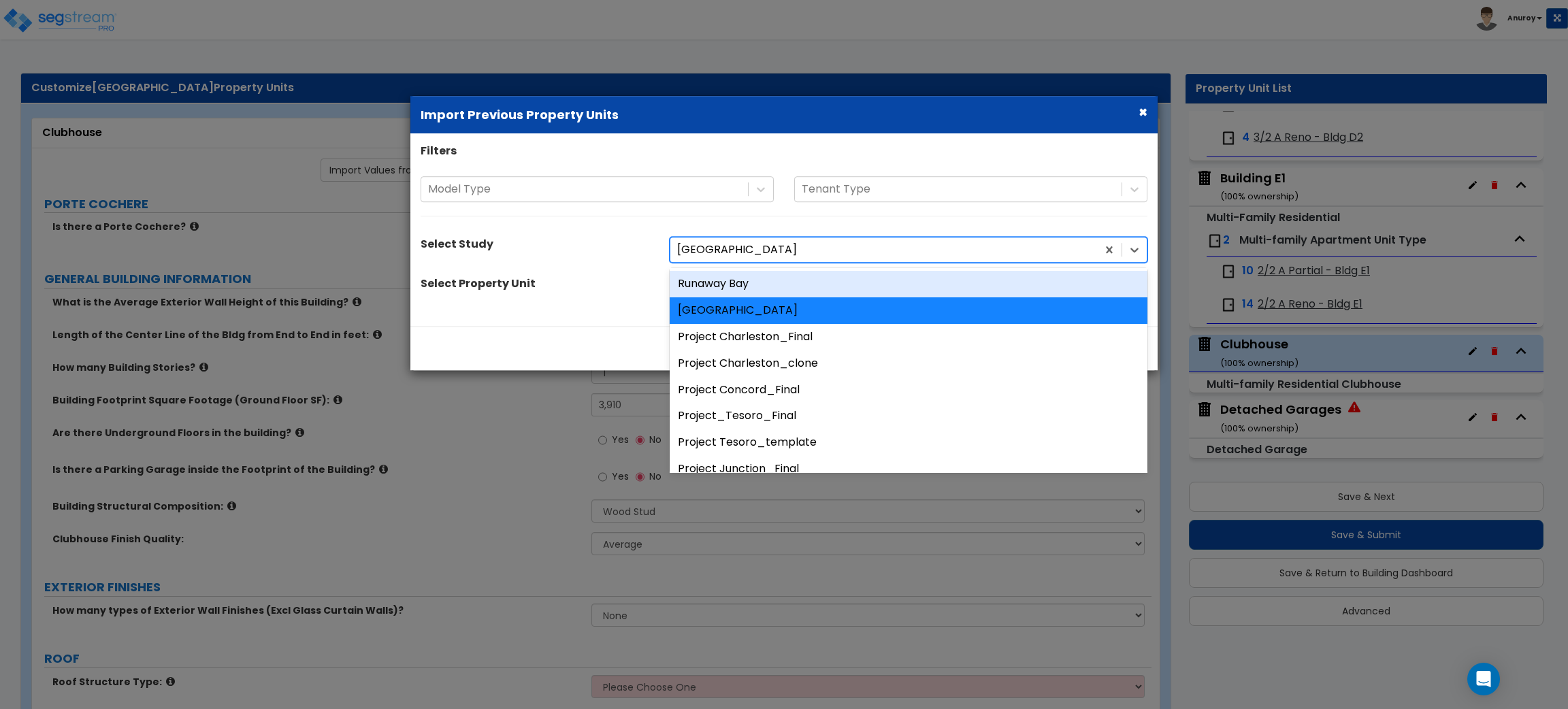
click at [734, 256] on div at bounding box center [884, 249] width 413 height 18
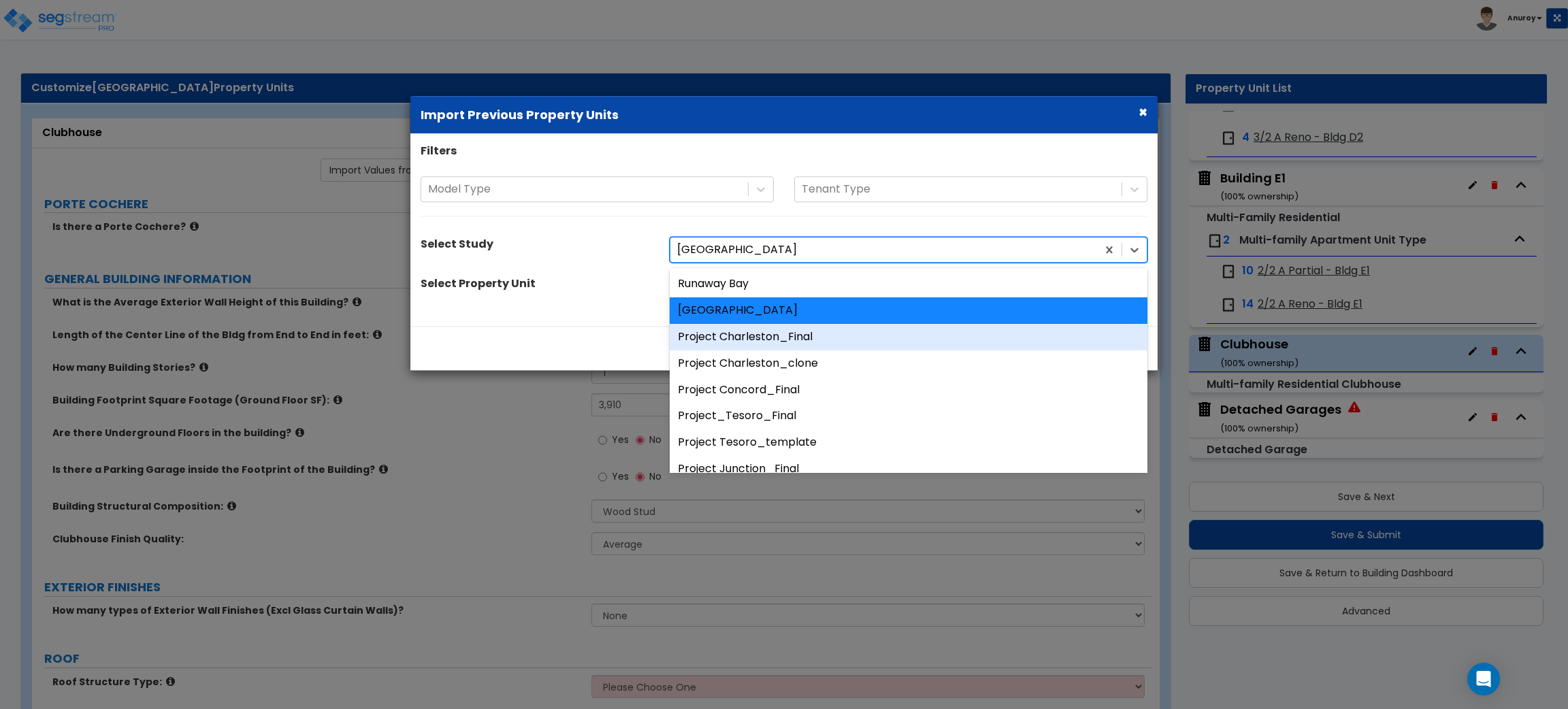
click at [785, 338] on div "Project Charleston_Final" at bounding box center [908, 337] width 478 height 26
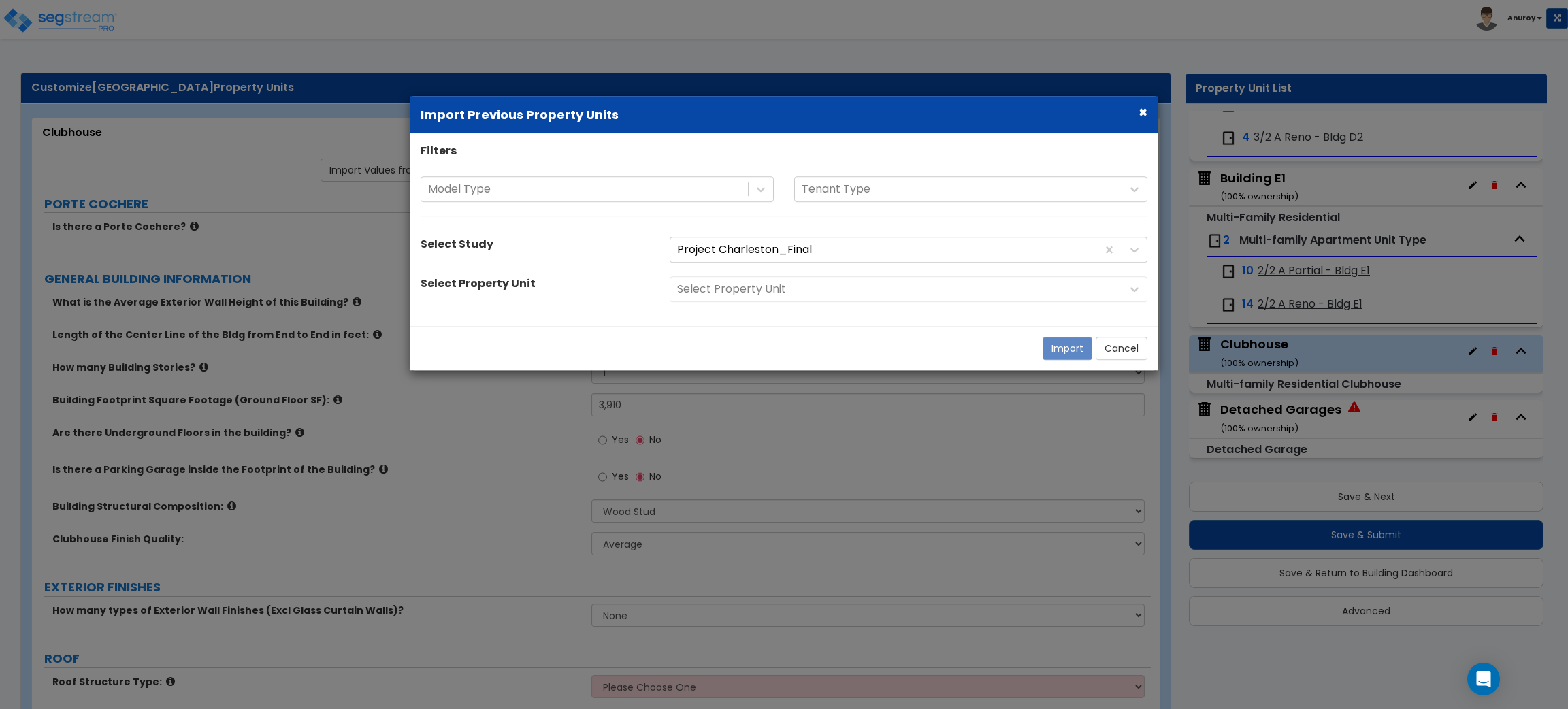
click at [1057, 292] on div "Select Property Unit" at bounding box center [908, 289] width 498 height 26
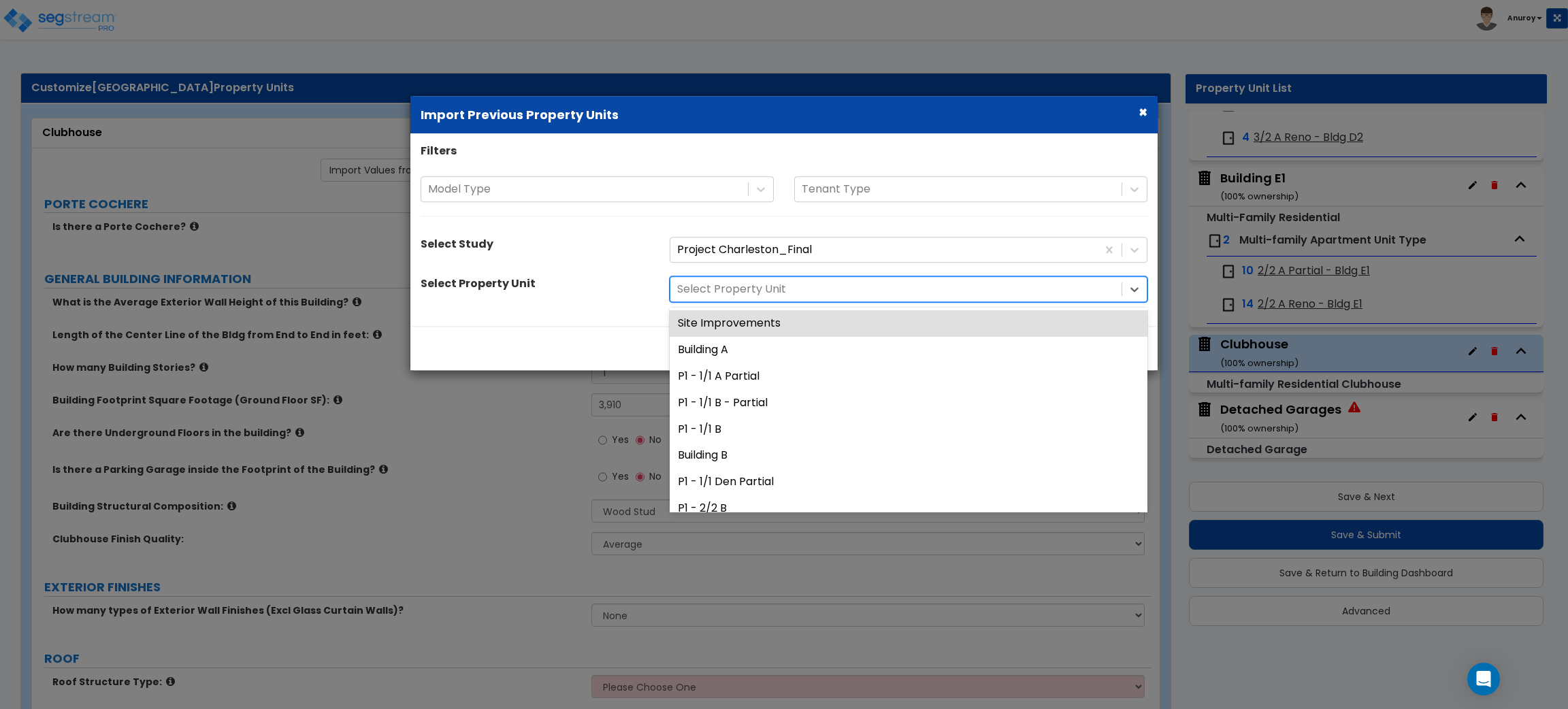
click at [970, 296] on div at bounding box center [896, 289] width 438 height 18
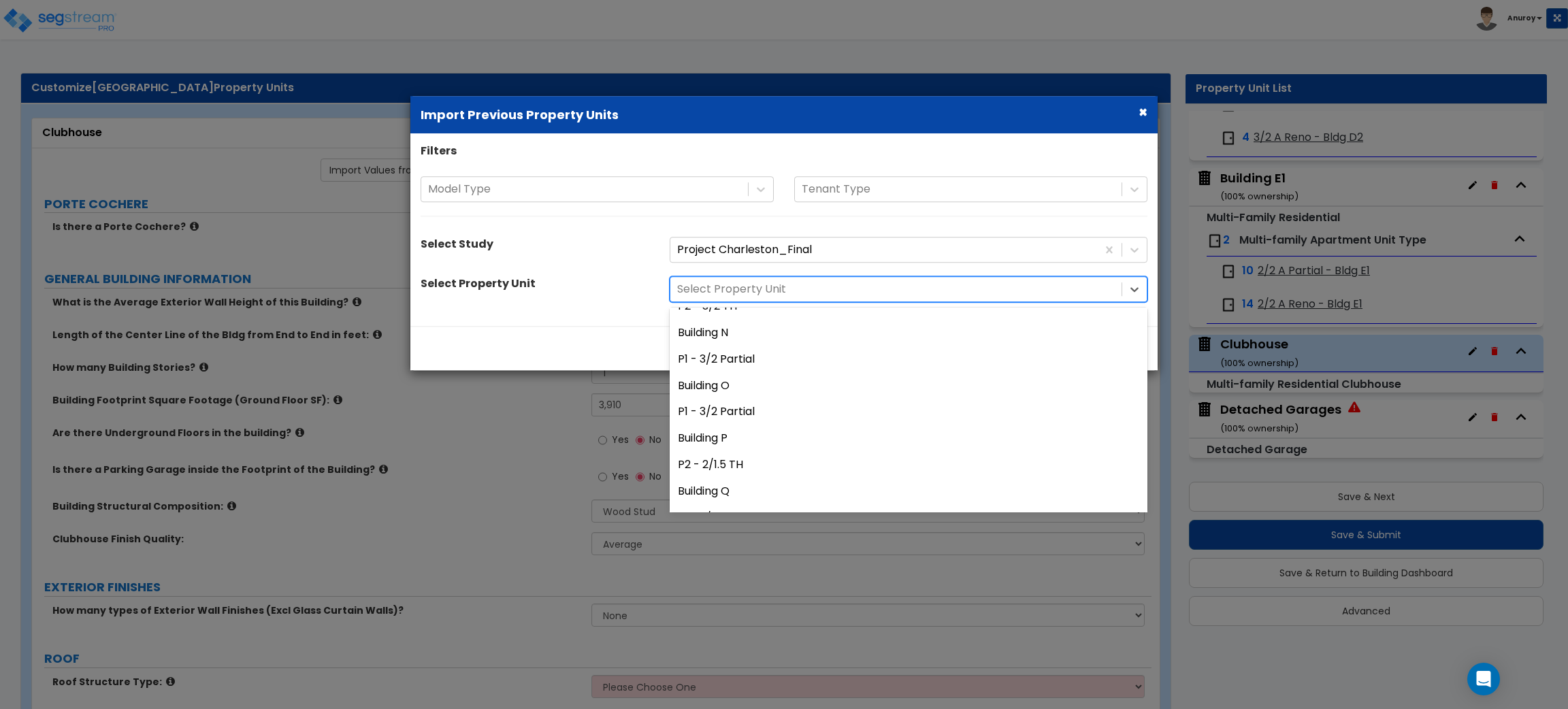
scroll to position [1000, 0]
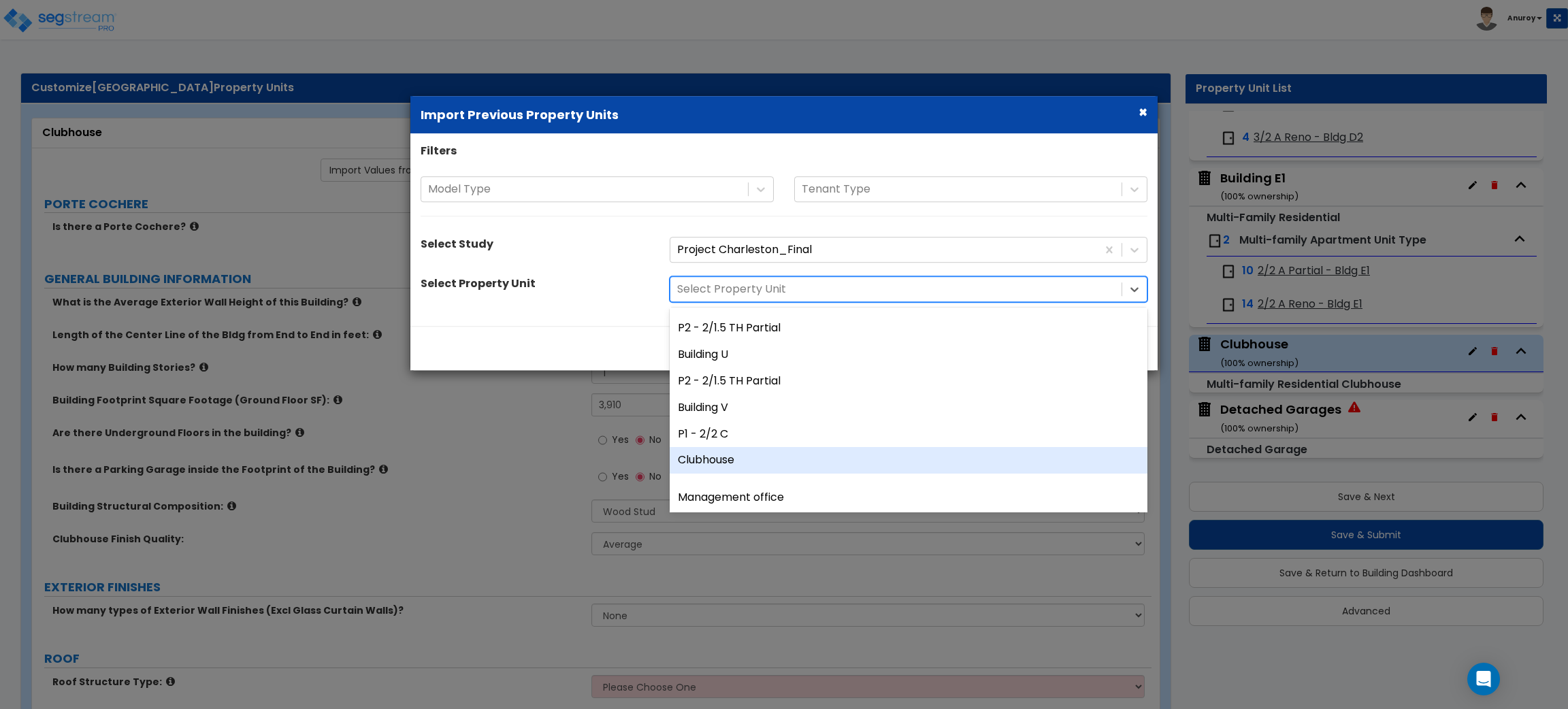
click at [727, 464] on div "Clubhouse" at bounding box center [908, 461] width 478 height 26
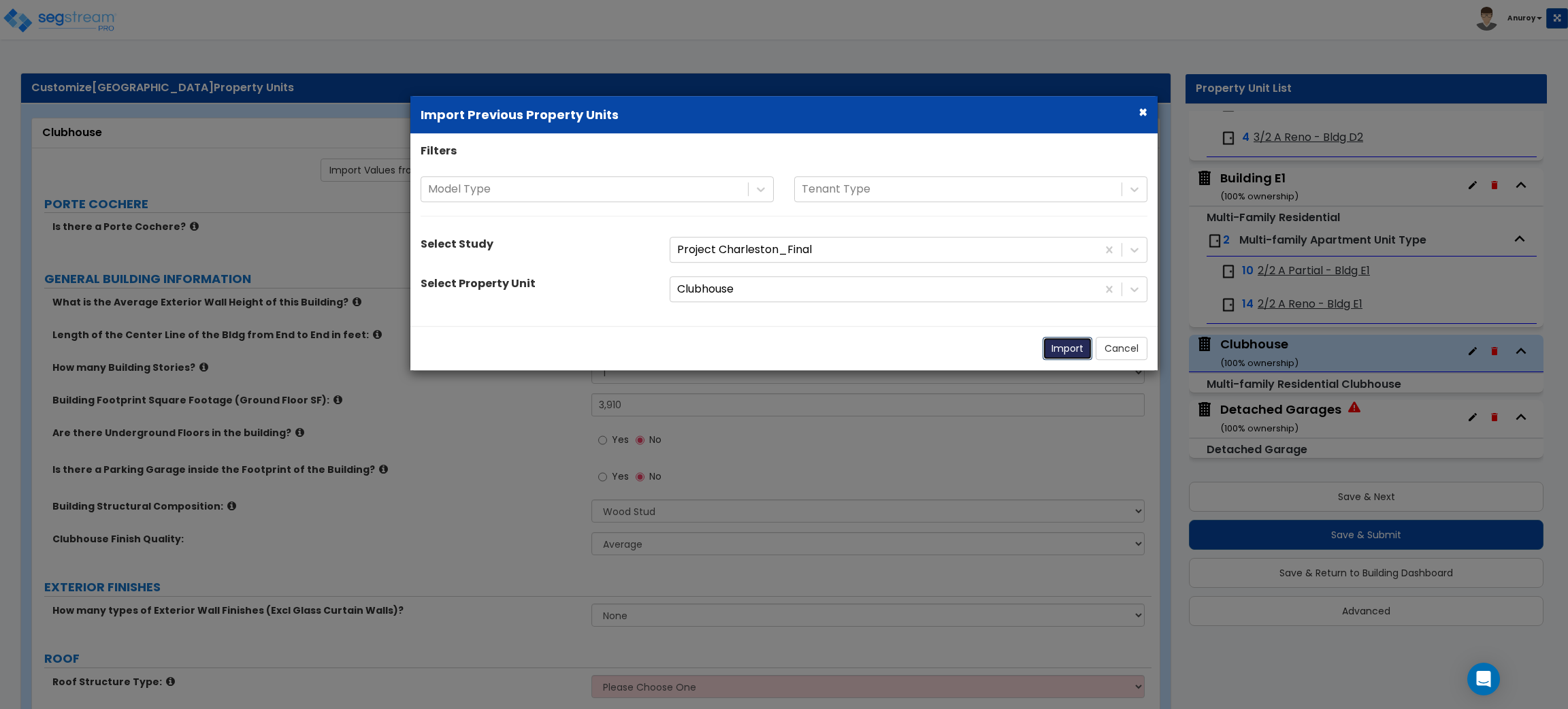
click at [1079, 347] on button "Import" at bounding box center [1068, 348] width 49 height 23
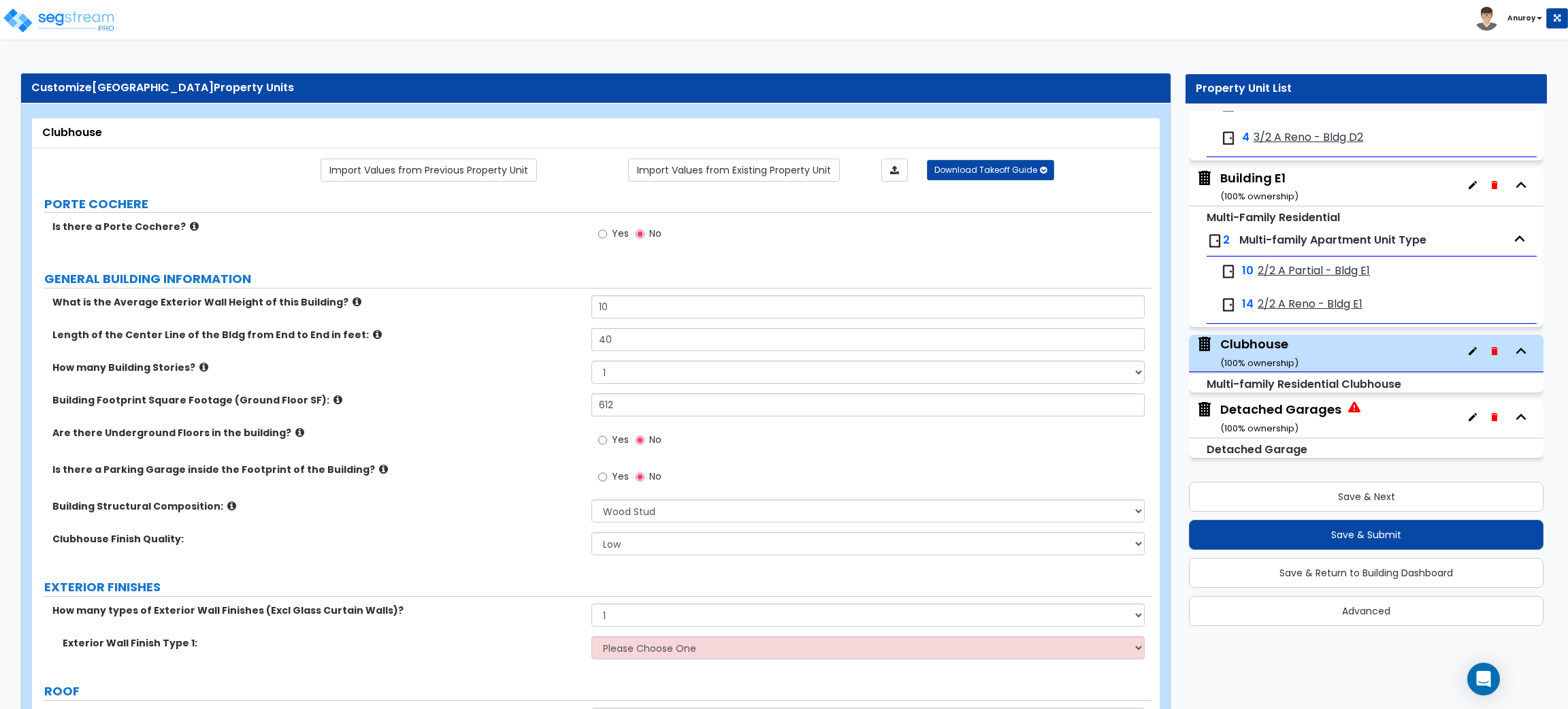
click at [473, 335] on label "Length of the Center Line of the Bldg from End to End in feet:" at bounding box center [316, 335] width 529 height 14
click at [615, 308] on input "10" at bounding box center [868, 307] width 553 height 23
click at [615, 412] on input "612" at bounding box center [868, 405] width 553 height 23
drag, startPoint x: 621, startPoint y: 404, endPoint x: 570, endPoint y: 403, distance: 51.0
click at [570, 403] on div "Building Footprint Square Footage (Ground Floor SF): 612" at bounding box center [591, 409] width 1119 height 33
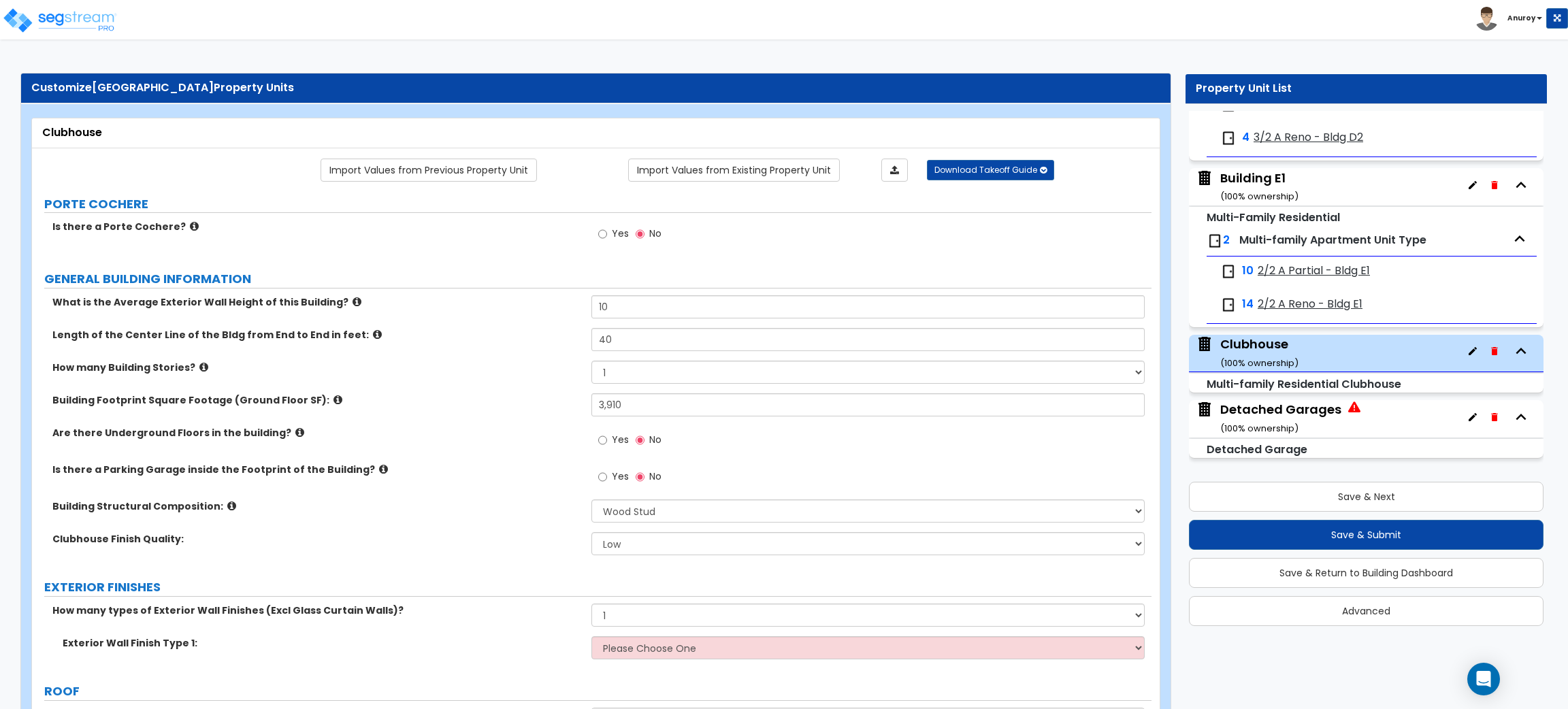
click at [562, 399] on label "Building Footprint Square Footage (Ground Floor SF):" at bounding box center [316, 400] width 529 height 14
click at [654, 546] on select "Low Average High" at bounding box center [868, 544] width 553 height 23
click at [591, 533] on select "Low Average High" at bounding box center [868, 544] width 553 height 23
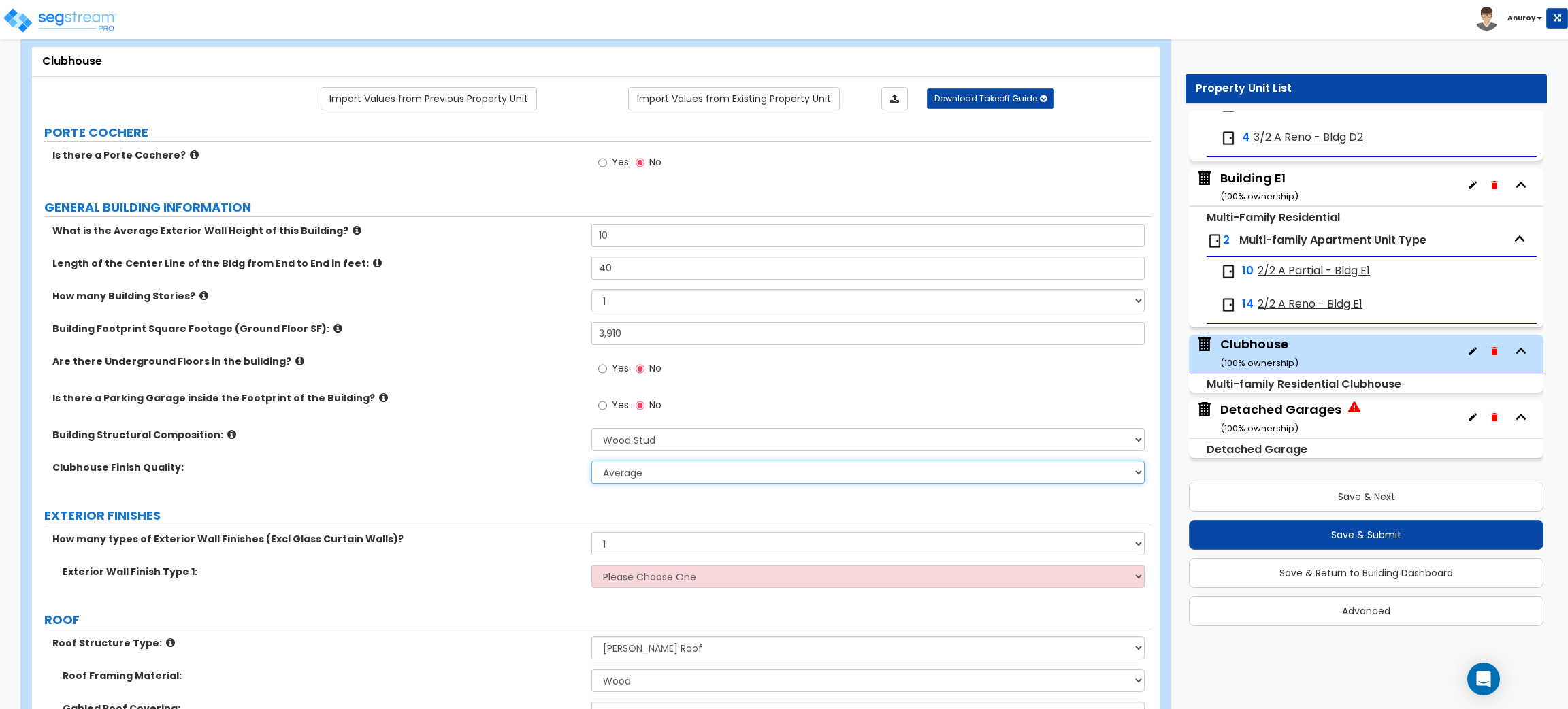
scroll to position [260, 0]
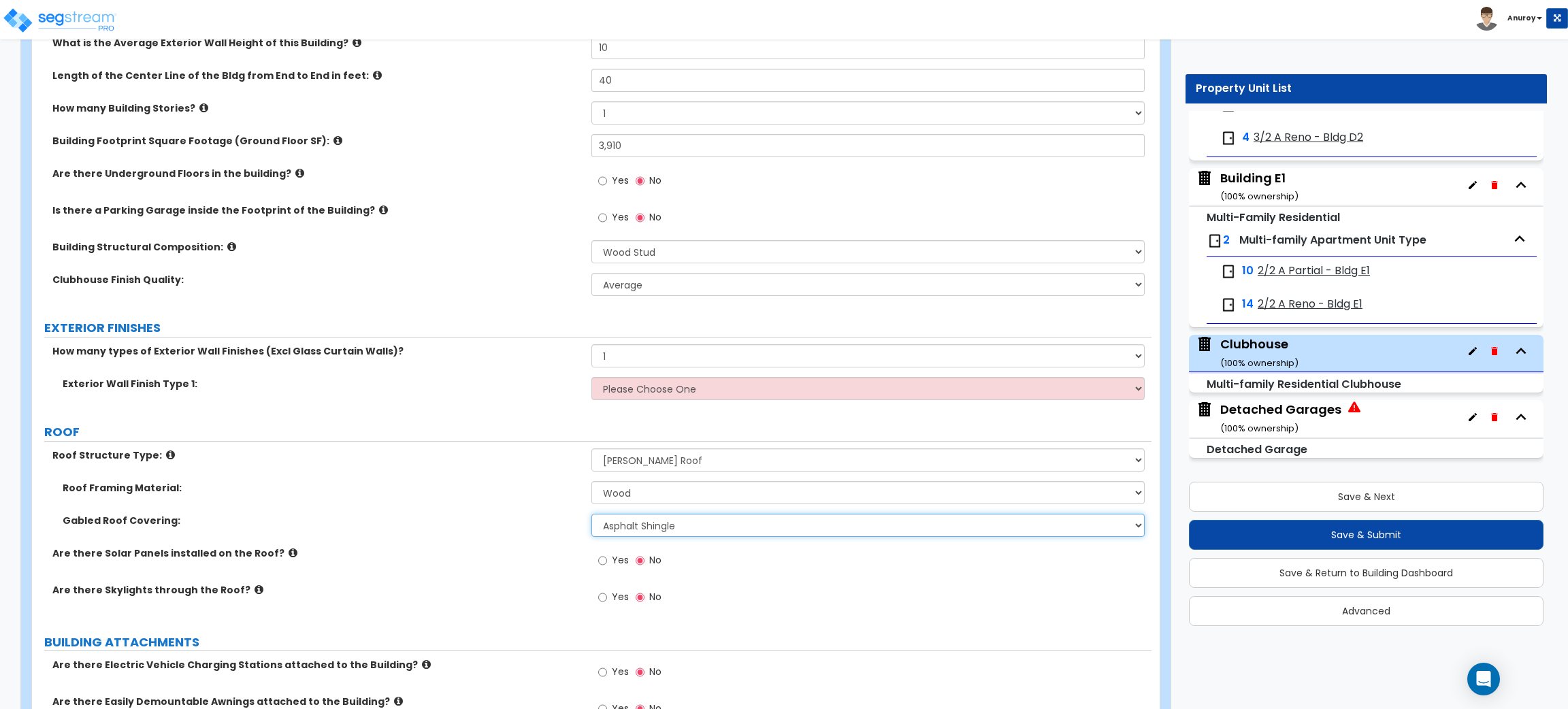
click at [689, 526] on select "Please Choose One Asphalt Shingle Clay Tile Wood Shingle Metal Shingle Standing…" at bounding box center [868, 526] width 553 height 23
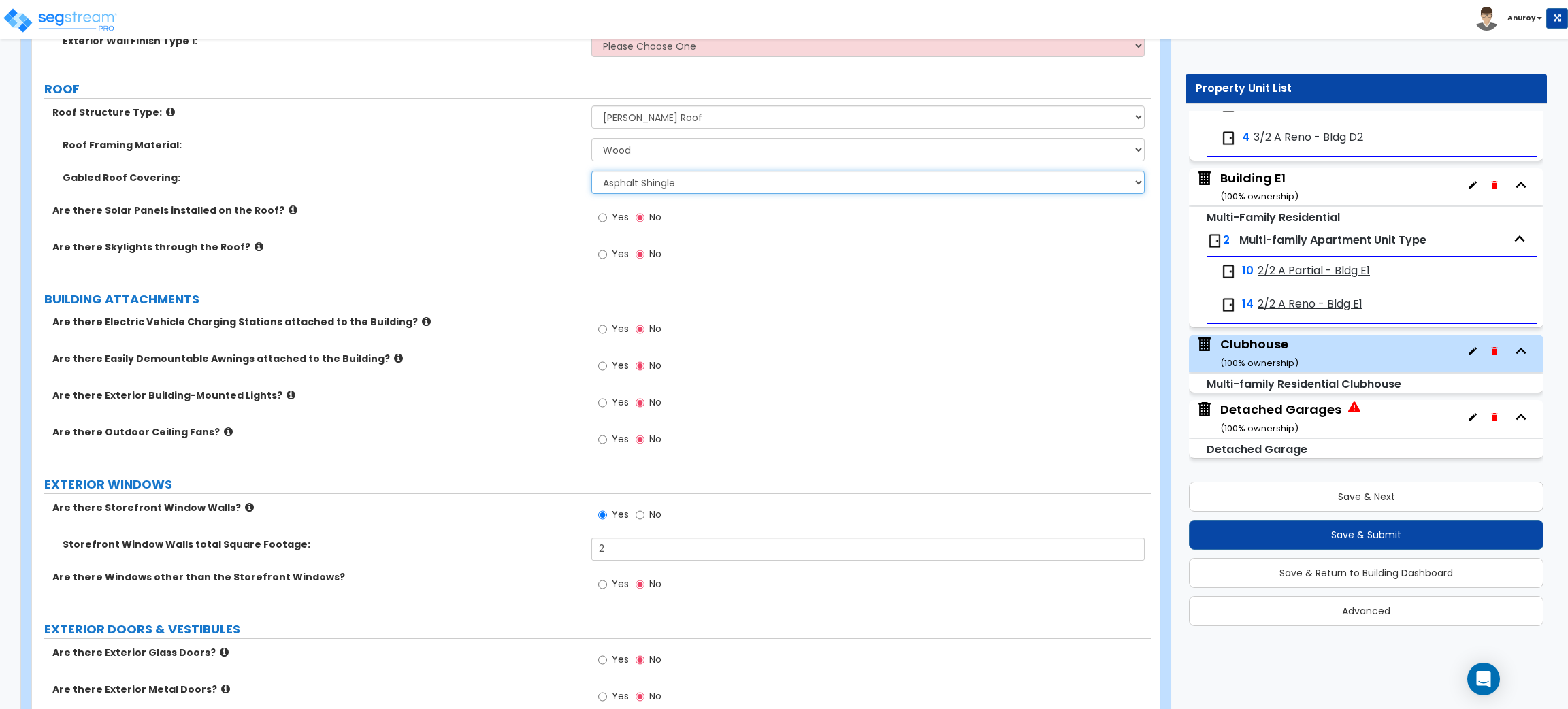
scroll to position [602, 0]
click at [245, 505] on icon at bounding box center [249, 508] width 9 height 10
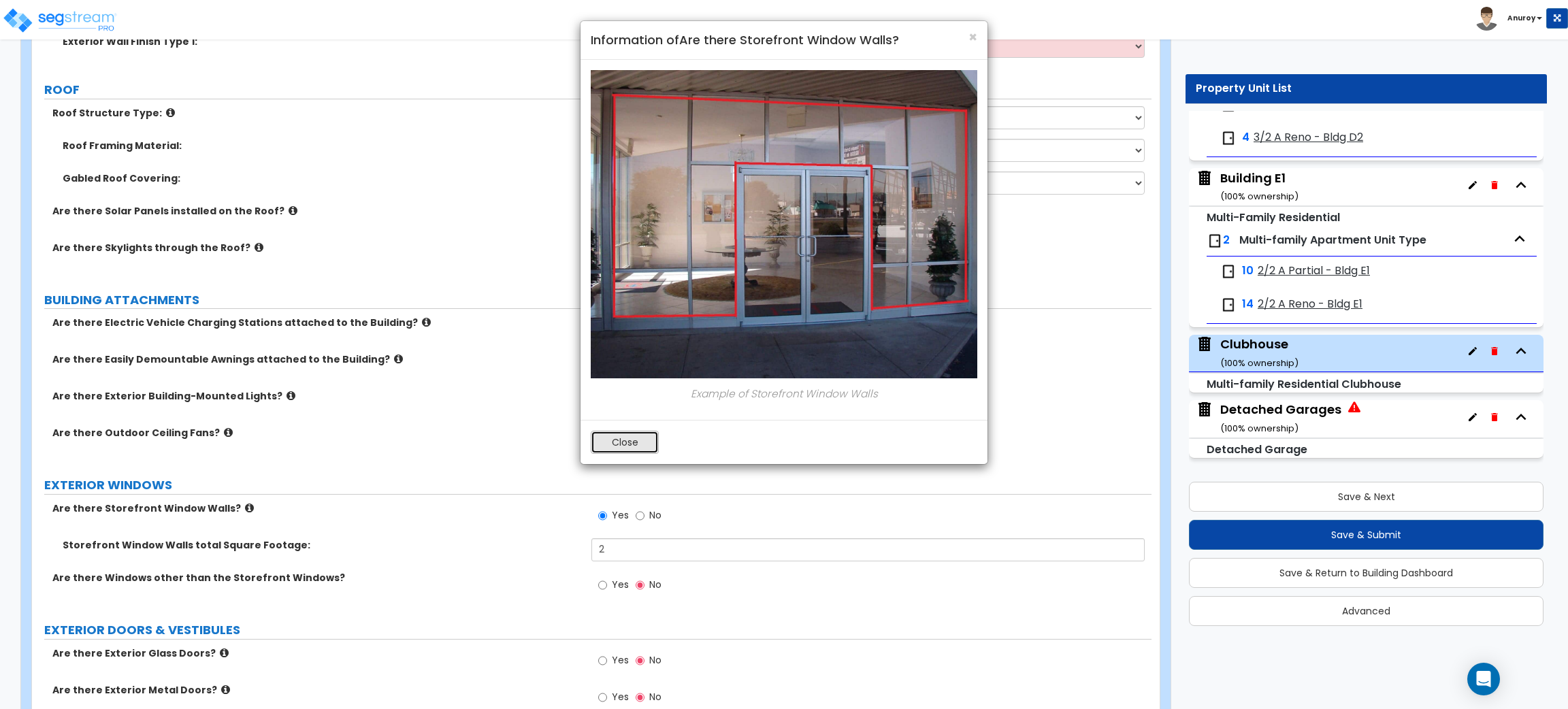
click at [634, 449] on button "Close" at bounding box center [625, 442] width 68 height 23
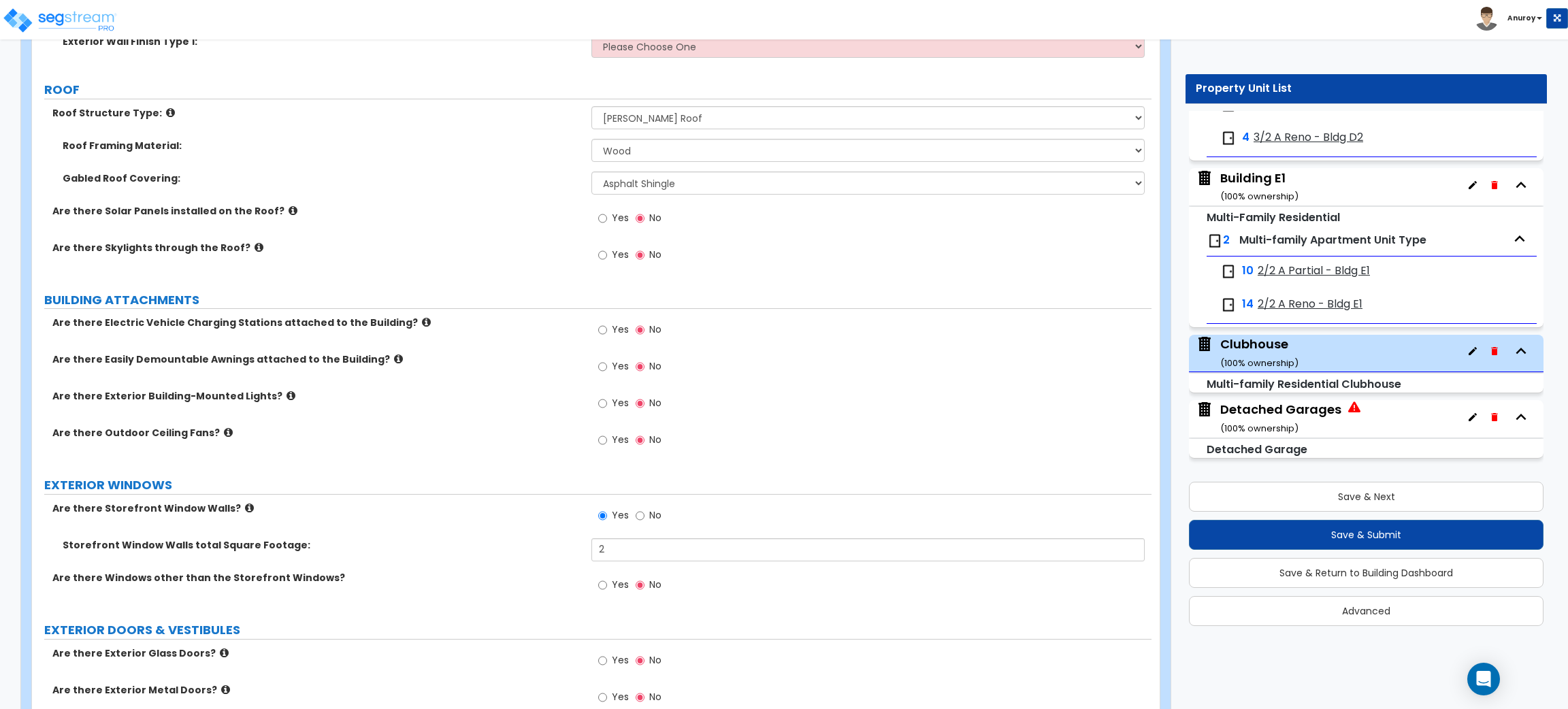
scroll to position [621, 0]
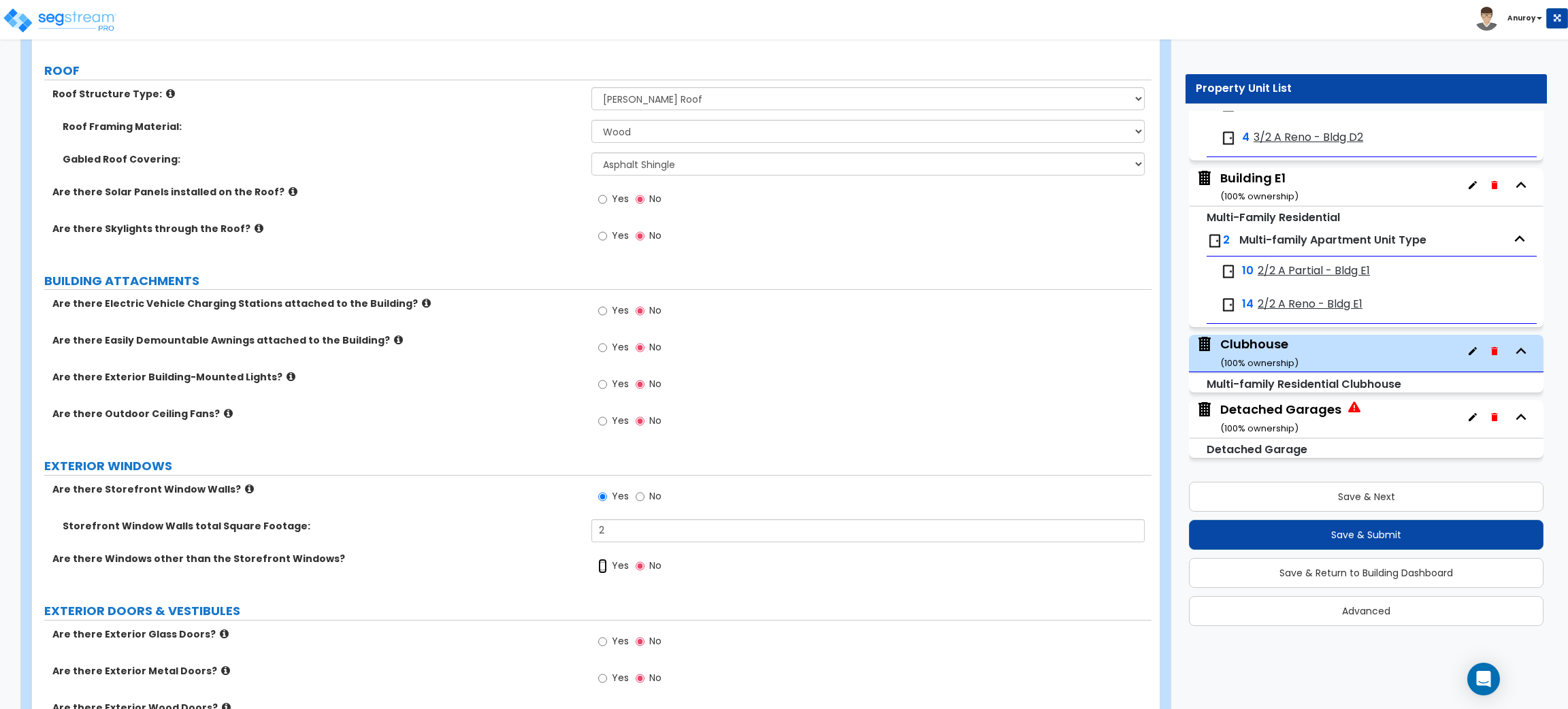
click at [599, 569] on input "Yes" at bounding box center [603, 566] width 9 height 15
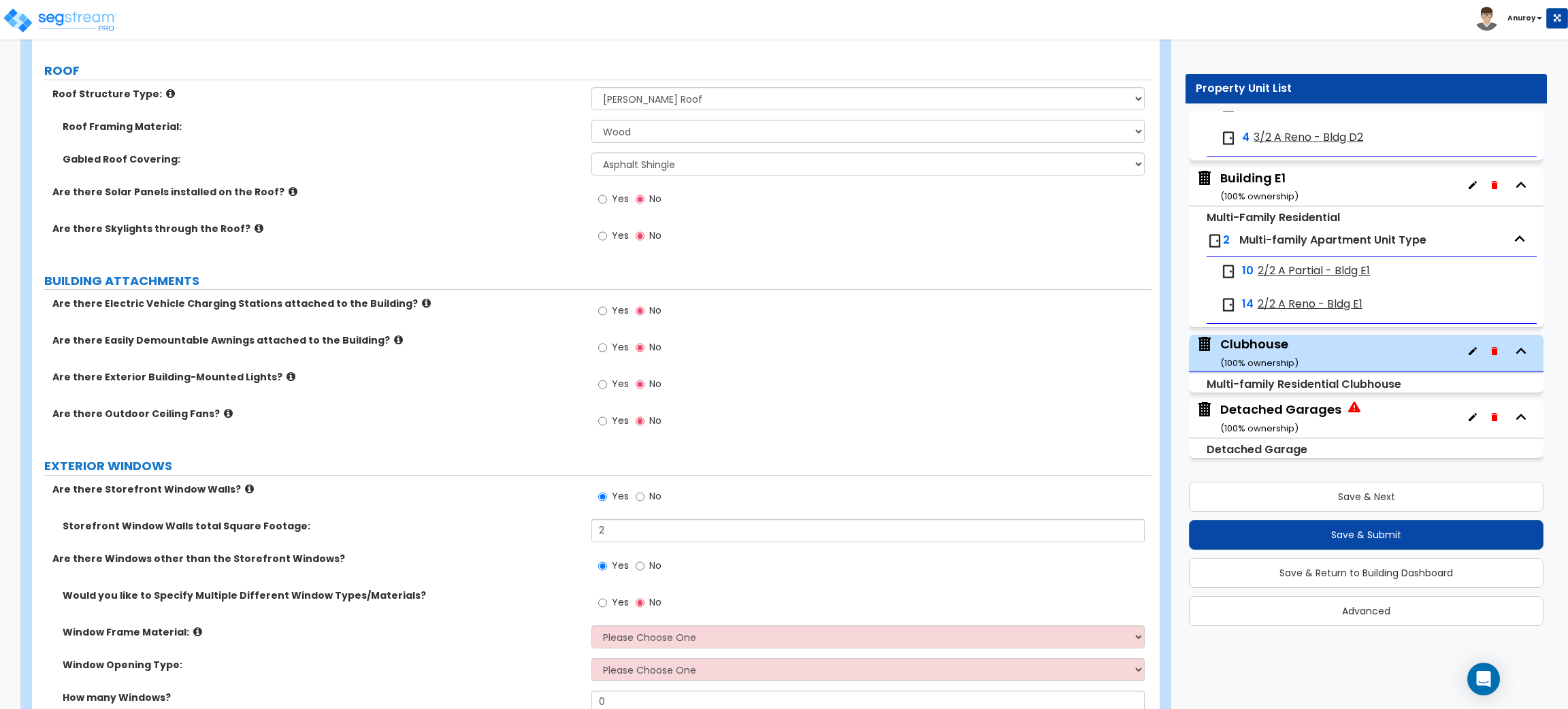
click at [644, 567] on label "No" at bounding box center [649, 568] width 26 height 23
click at [644, 567] on input "No" at bounding box center [640, 566] width 9 height 15
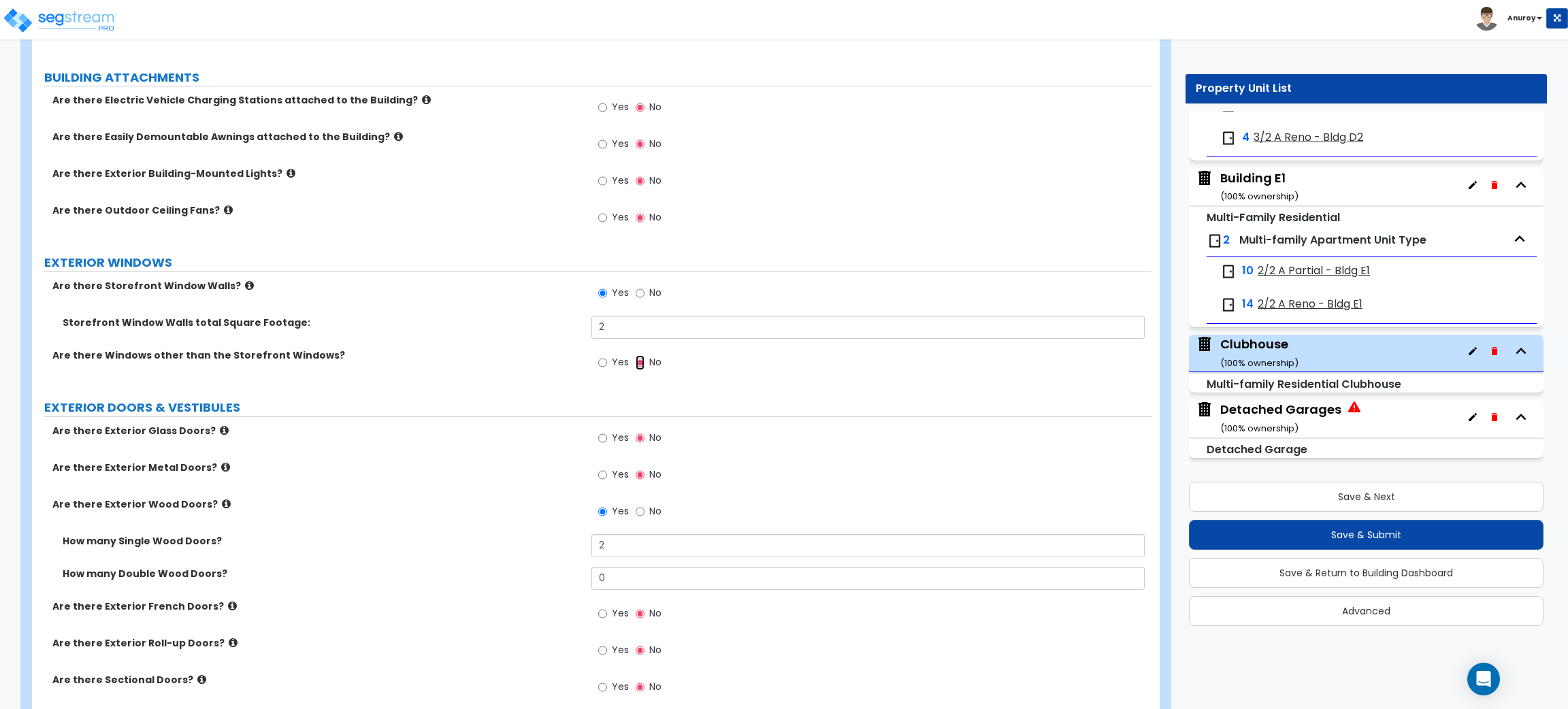
scroll to position [825, 0]
click at [602, 438] on input "Yes" at bounding box center [603, 437] width 9 height 15
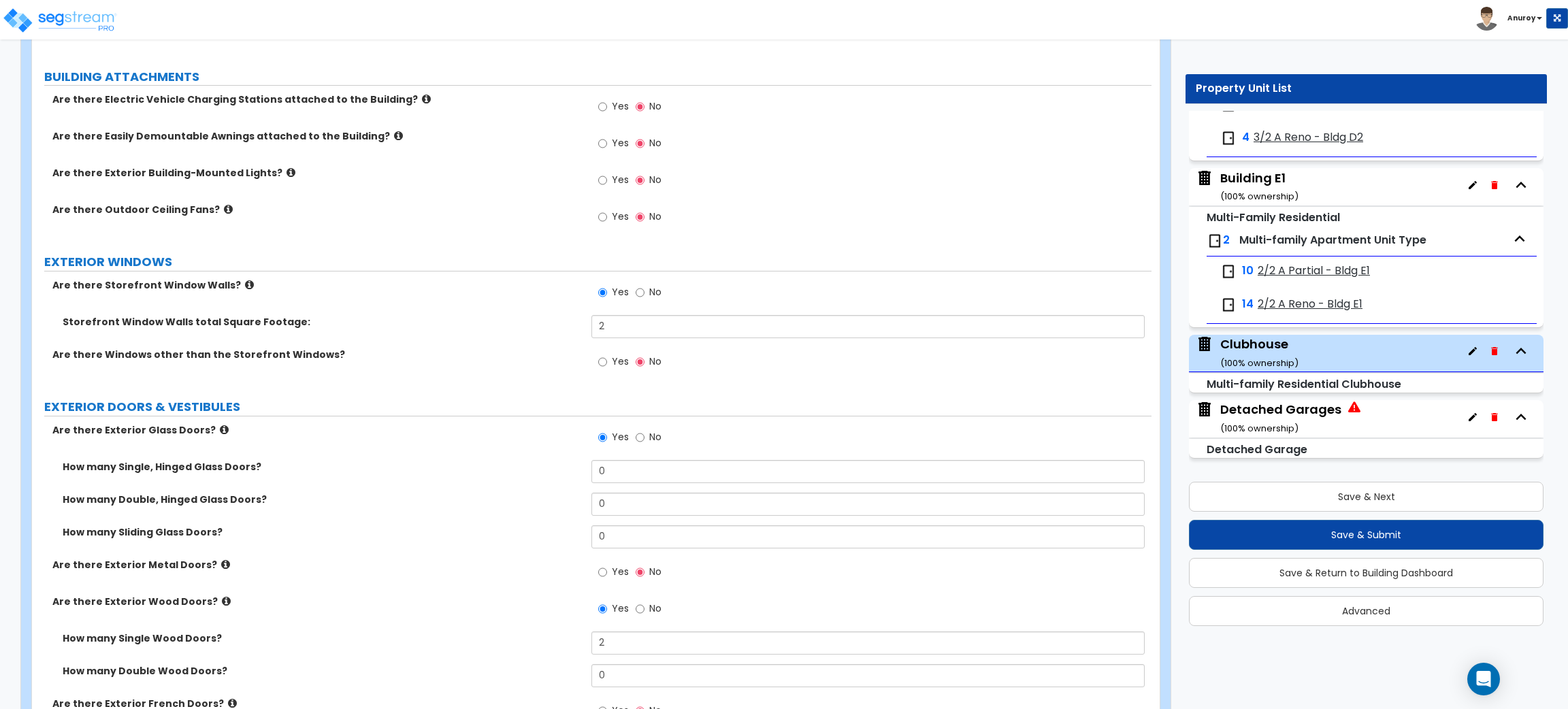
click at [220, 428] on icon at bounding box center [224, 430] width 9 height 10
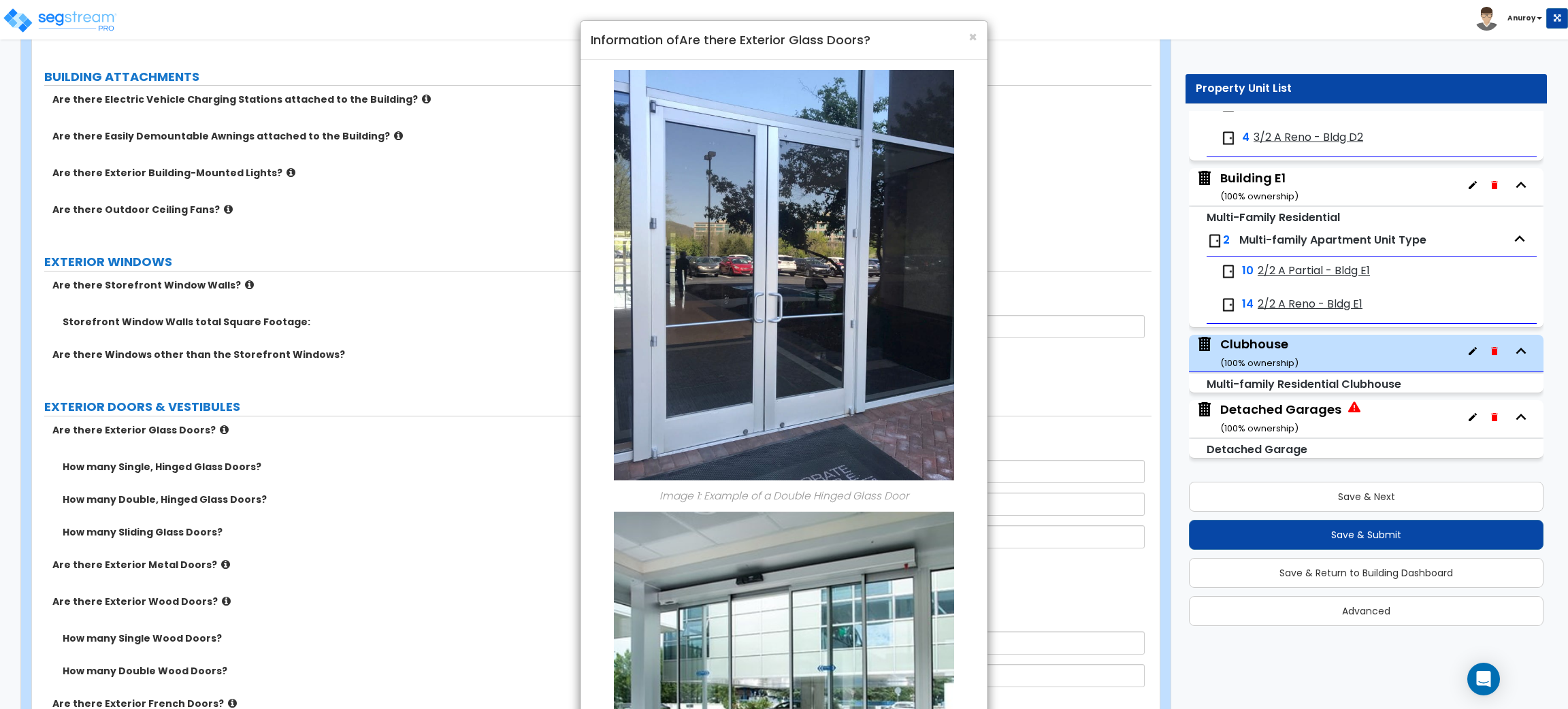
click at [977, 35] on div "× Information of Are there Exterior Glass Doors?" at bounding box center [784, 40] width 407 height 39
click at [971, 32] on span "×" at bounding box center [973, 36] width 9 height 20
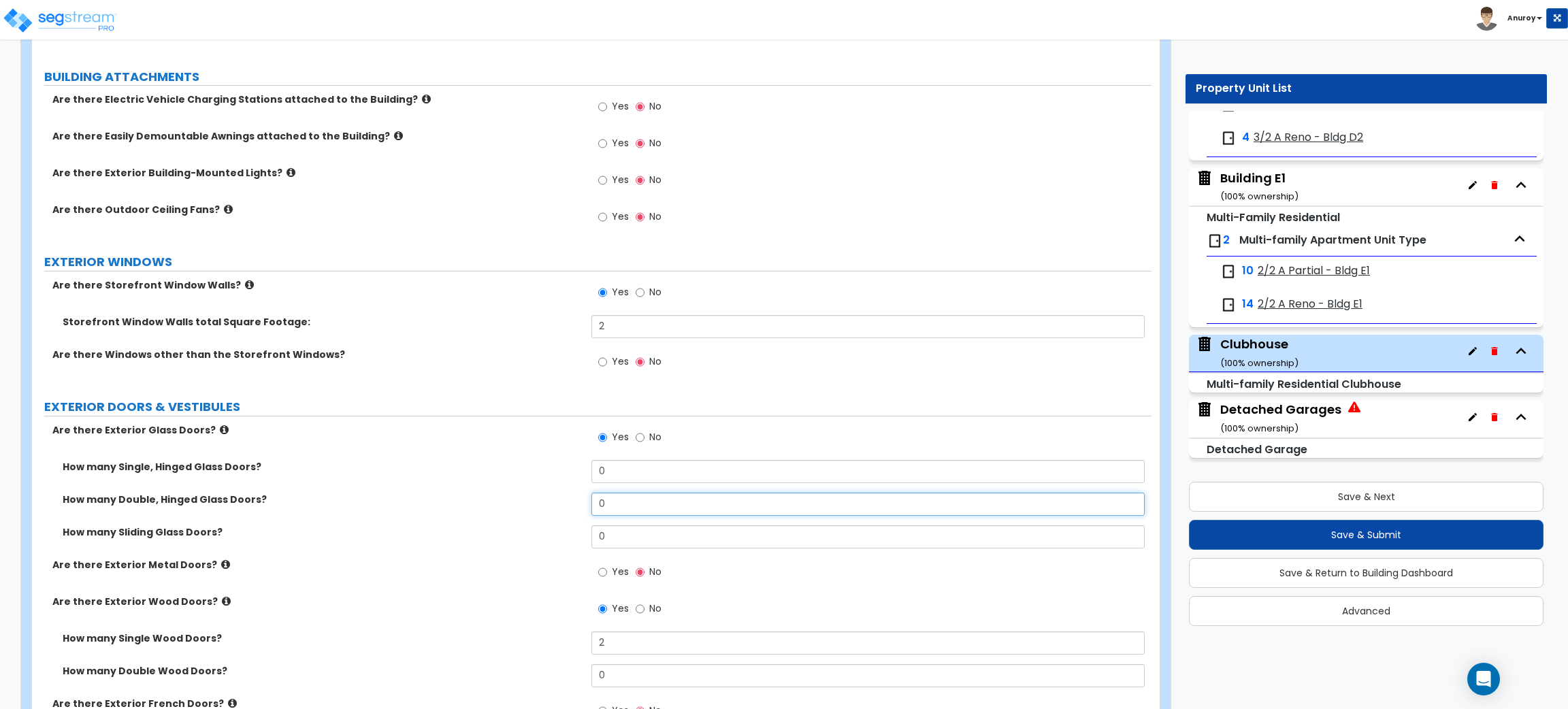
click at [615, 500] on input "0" at bounding box center [868, 505] width 553 height 23
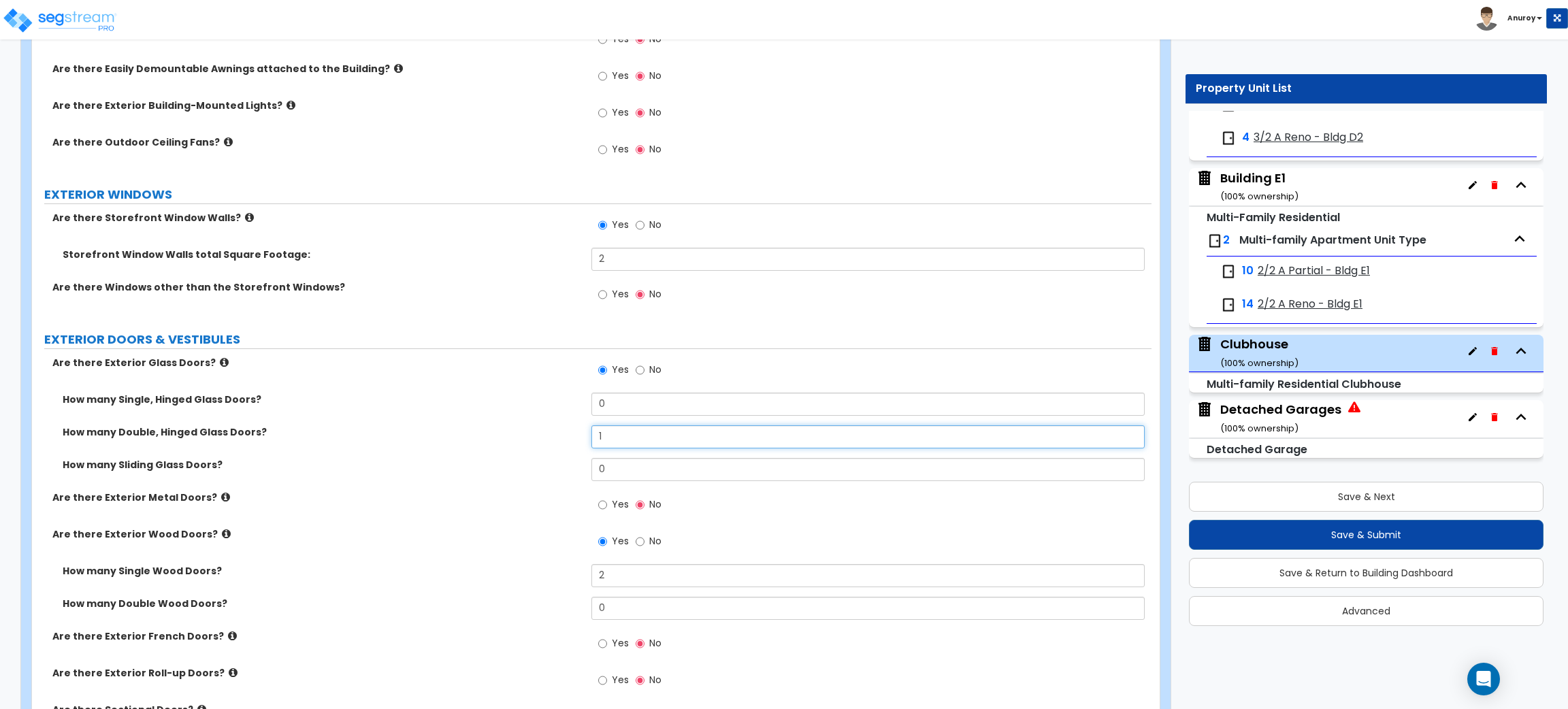
scroll to position [894, 0]
click at [221, 497] on icon at bounding box center [225, 497] width 9 height 10
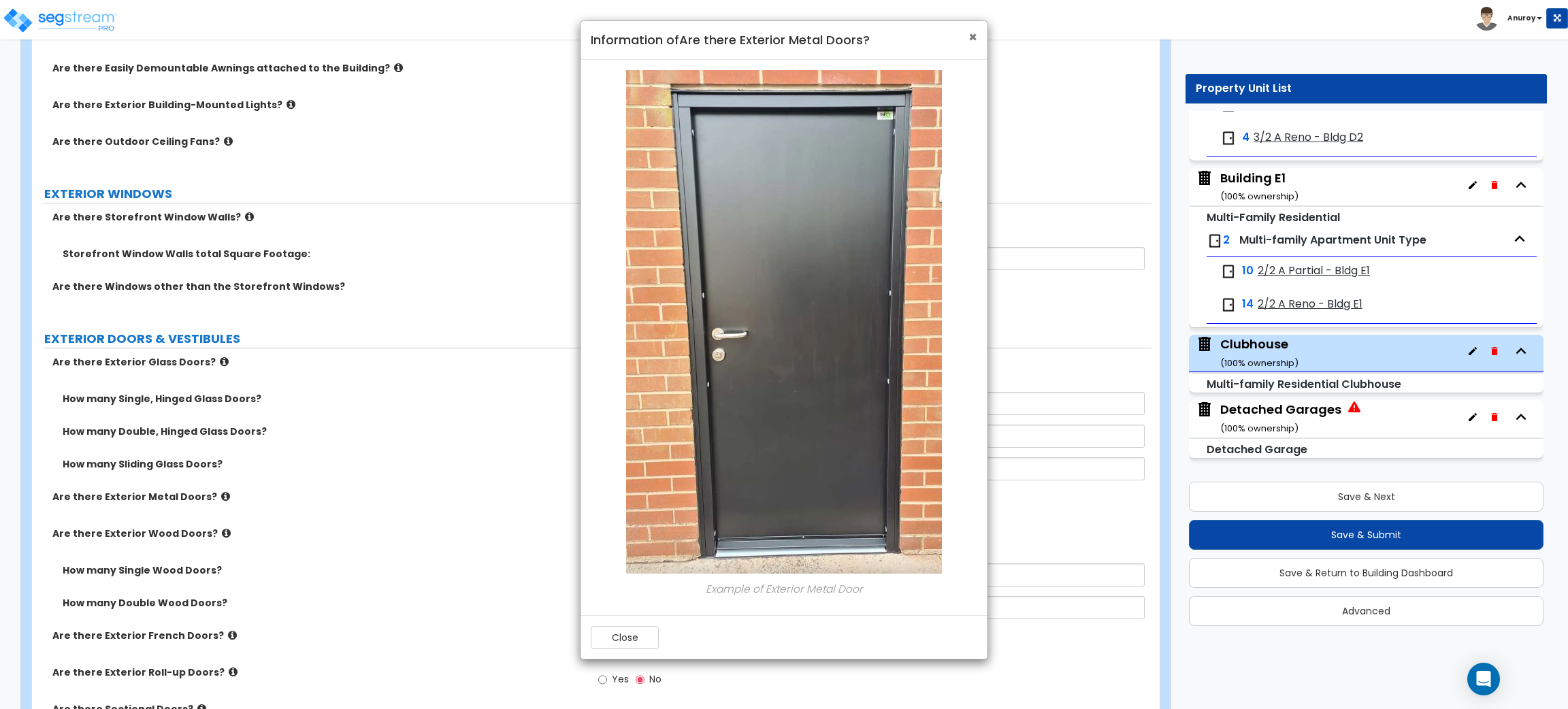
click at [972, 35] on span "×" at bounding box center [973, 36] width 9 height 20
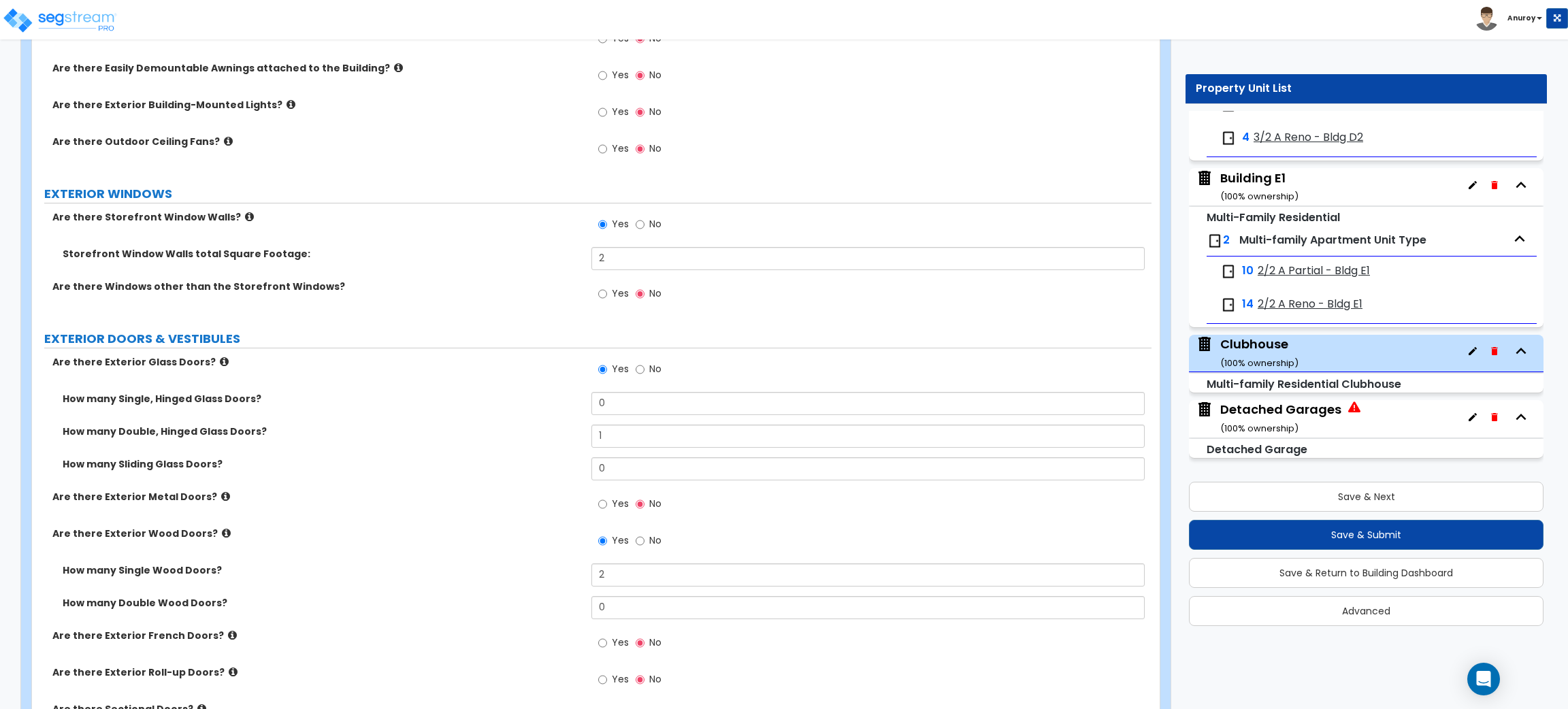
click at [222, 534] on icon at bounding box center [226, 533] width 9 height 10
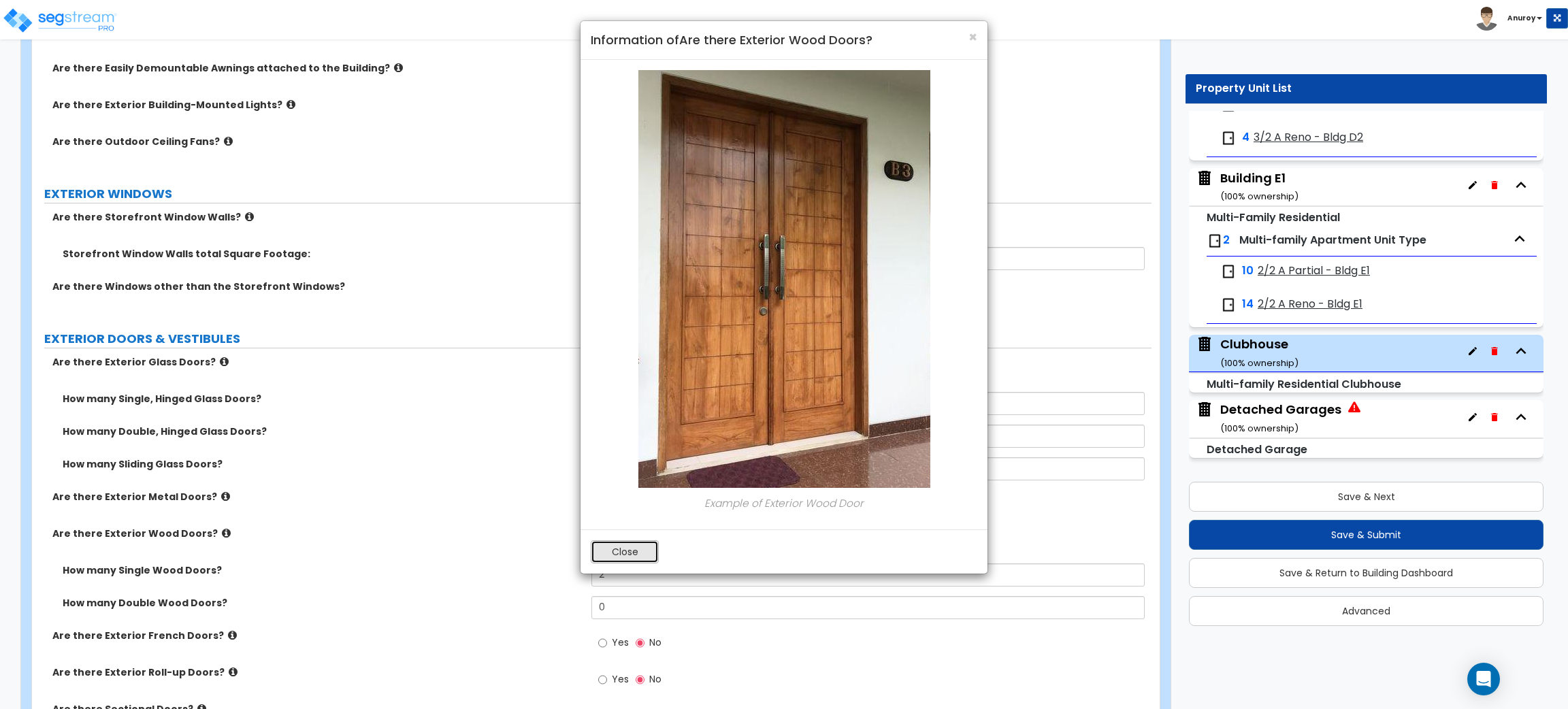
click at [622, 559] on button "Close" at bounding box center [625, 552] width 68 height 23
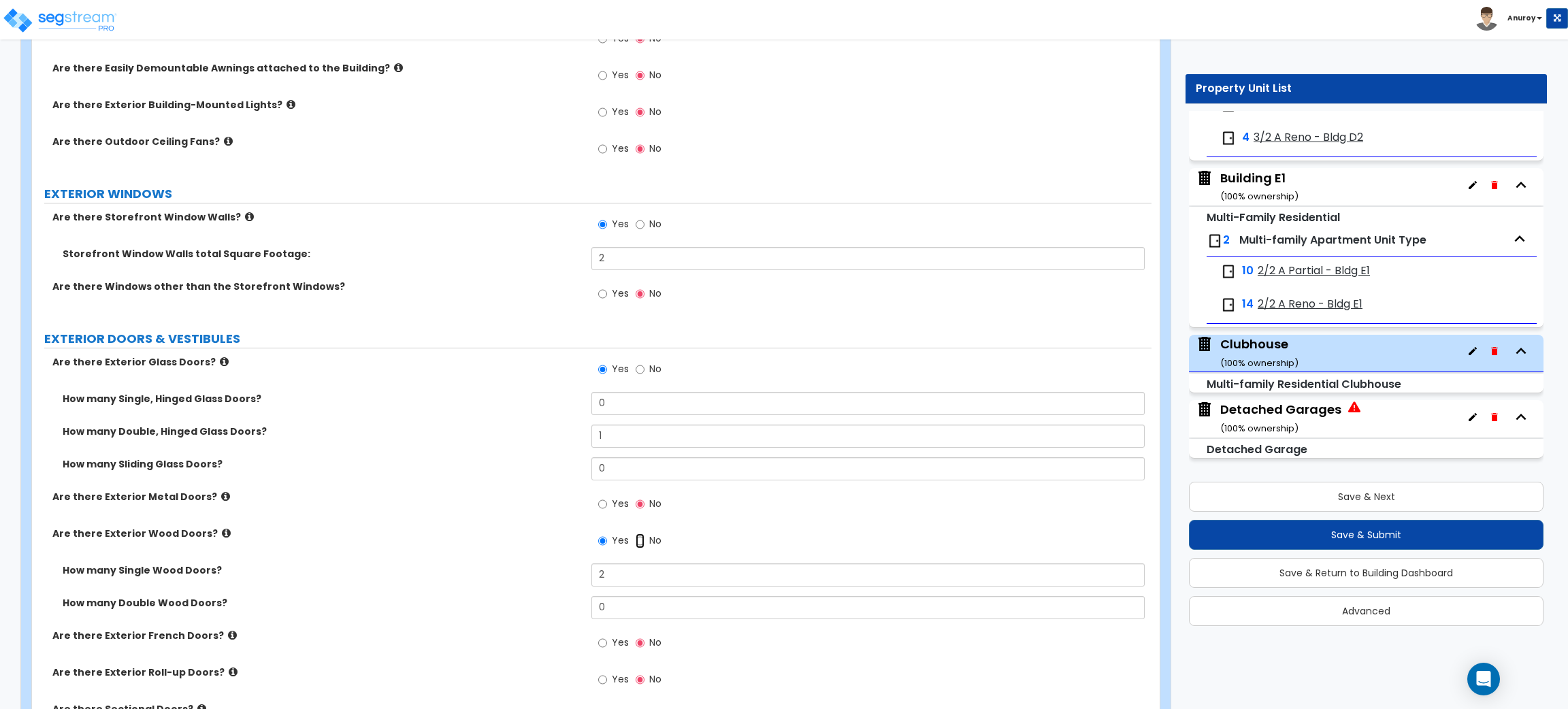
click at [638, 536] on input "No" at bounding box center [640, 541] width 9 height 15
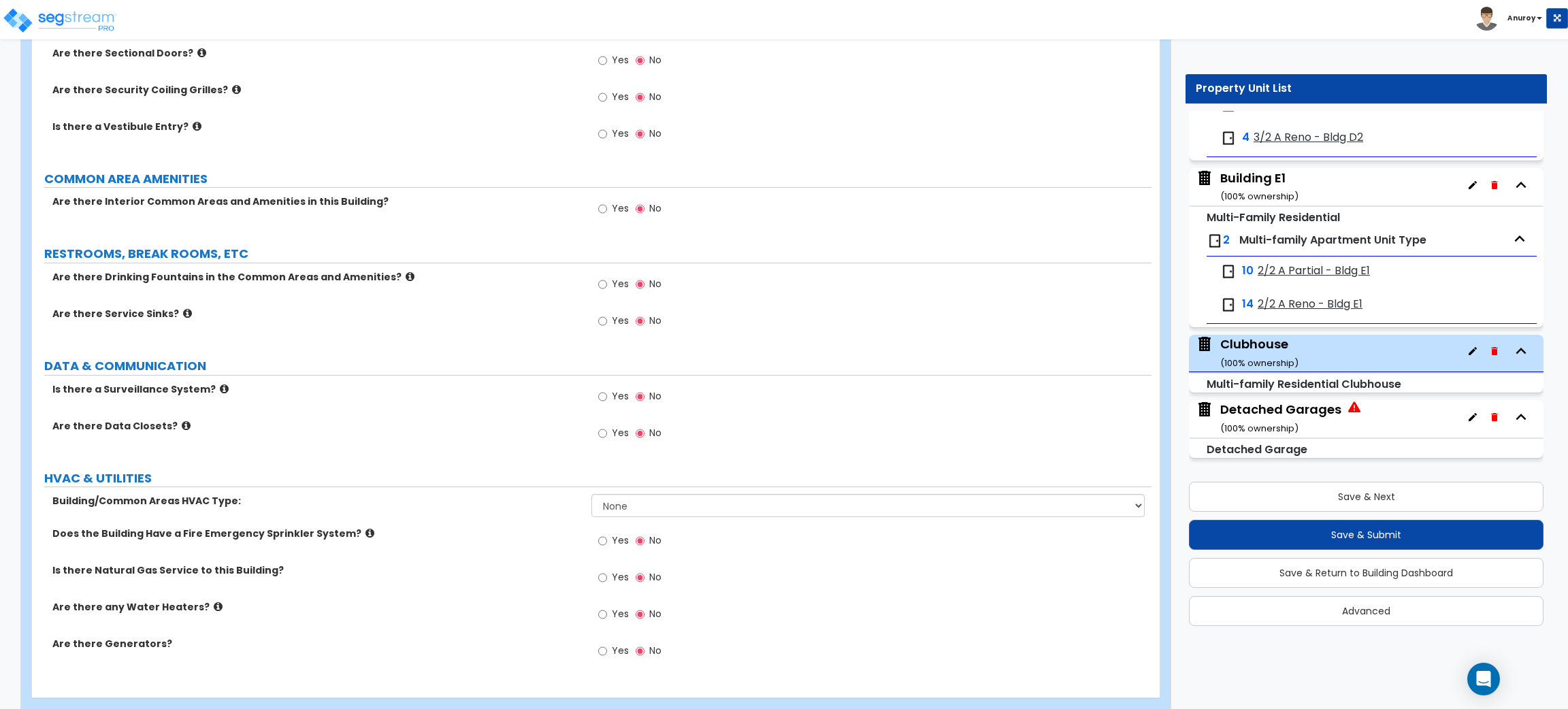
scroll to position [1475, 0]
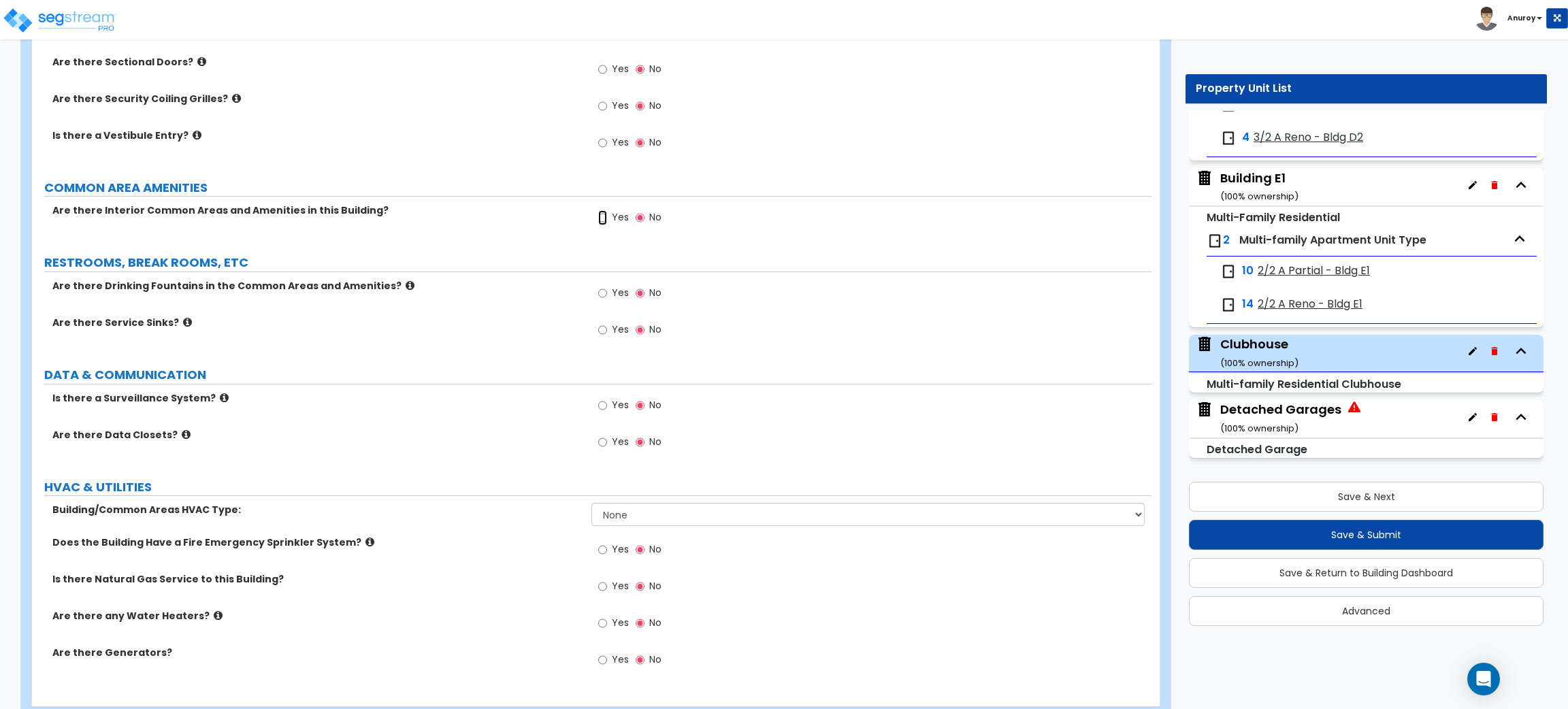
click at [602, 224] on input "Yes" at bounding box center [603, 217] width 9 height 15
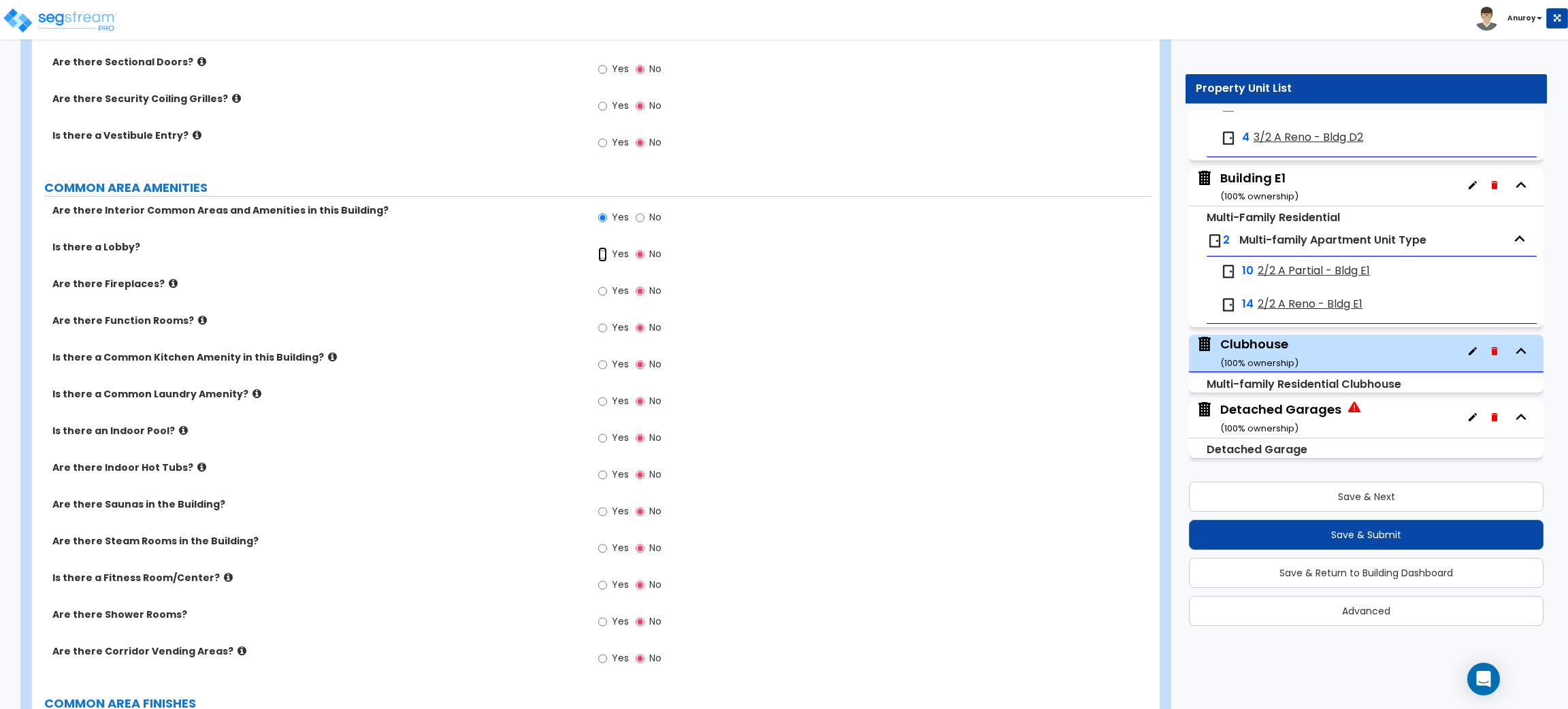
click at [606, 255] on input "Yes" at bounding box center [603, 255] width 9 height 15
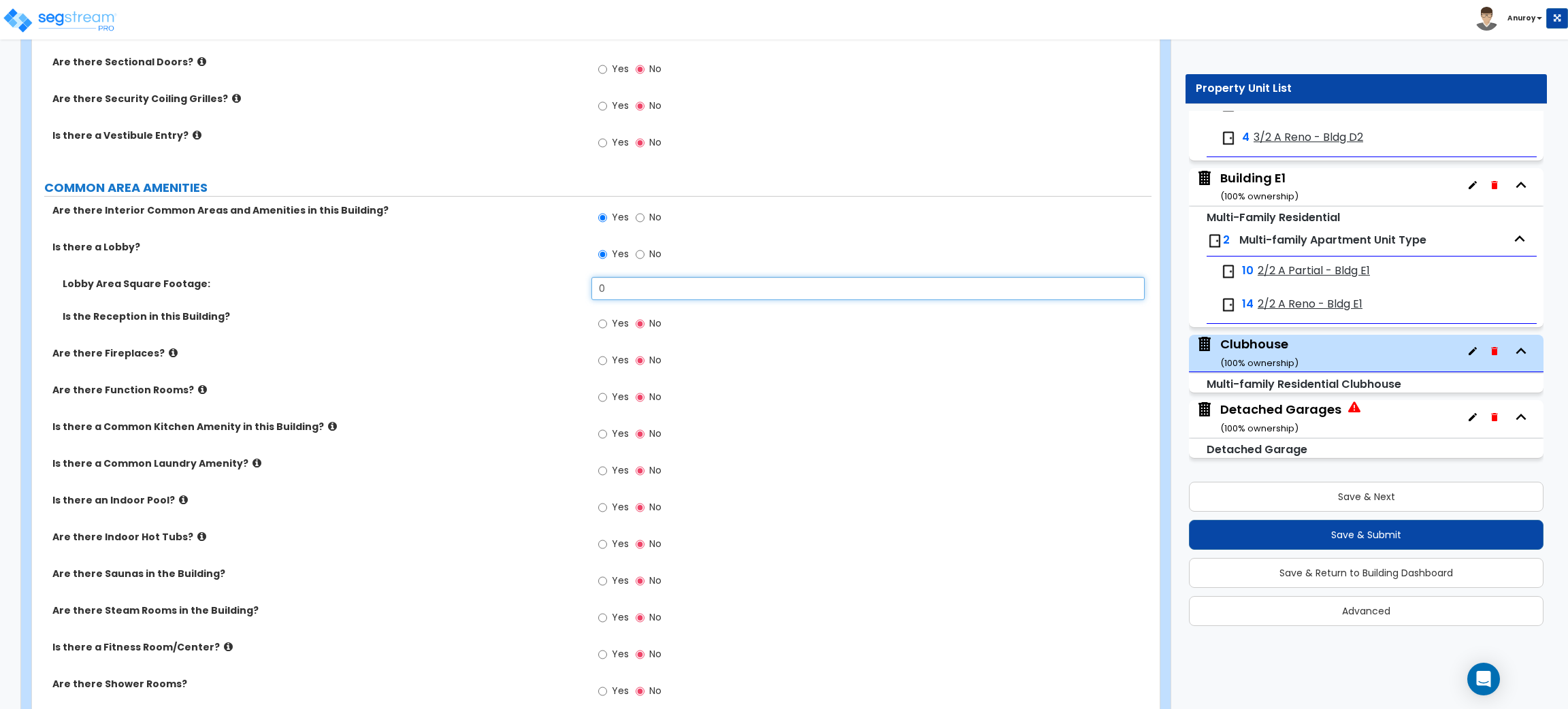
drag, startPoint x: 615, startPoint y: 289, endPoint x: 591, endPoint y: 289, distance: 24.0
click at [591, 289] on input "0" at bounding box center [868, 289] width 553 height 23
click at [554, 319] on label "Is the Reception in this Building?" at bounding box center [321, 316] width 519 height 14
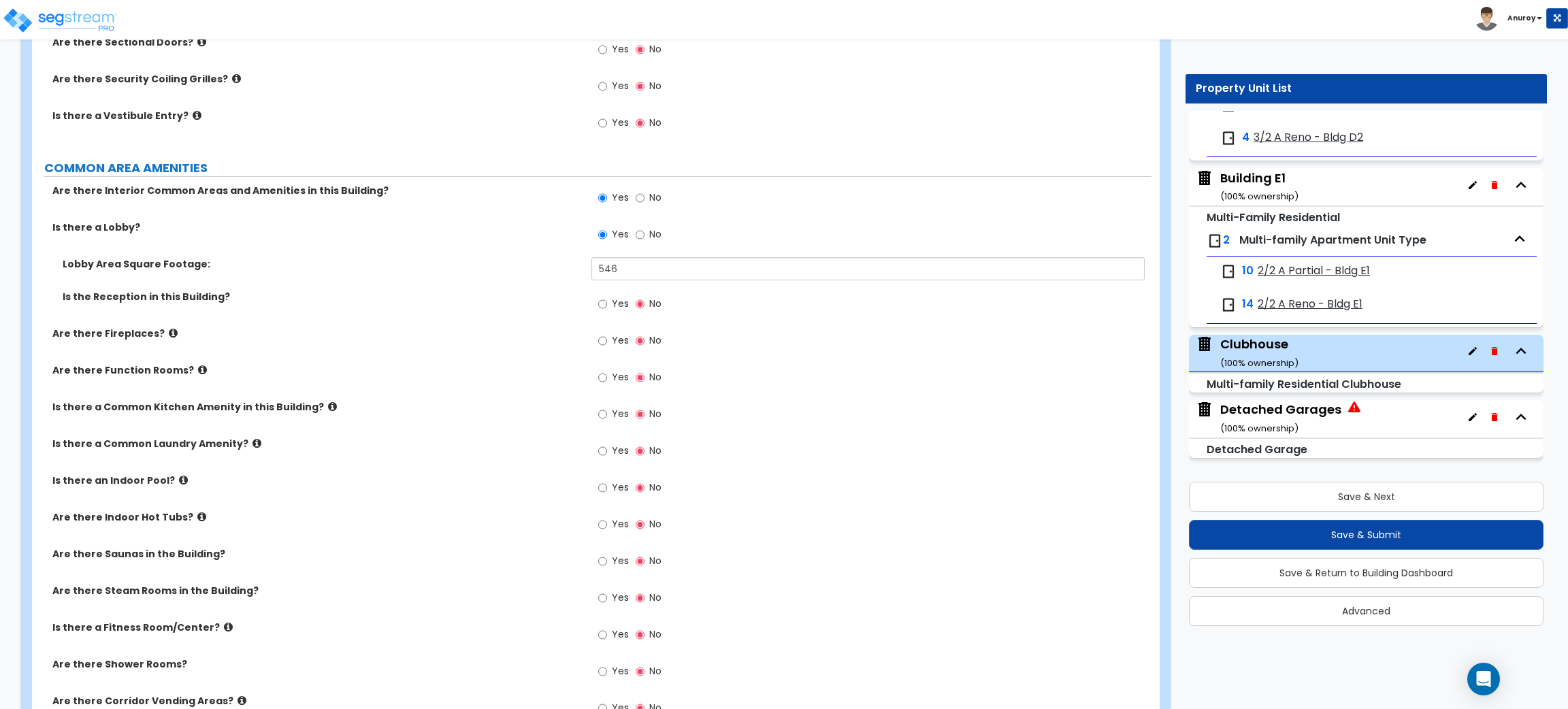
scroll to position [1493, 0]
click at [603, 638] on input "Yes" at bounding box center [603, 637] width 9 height 15
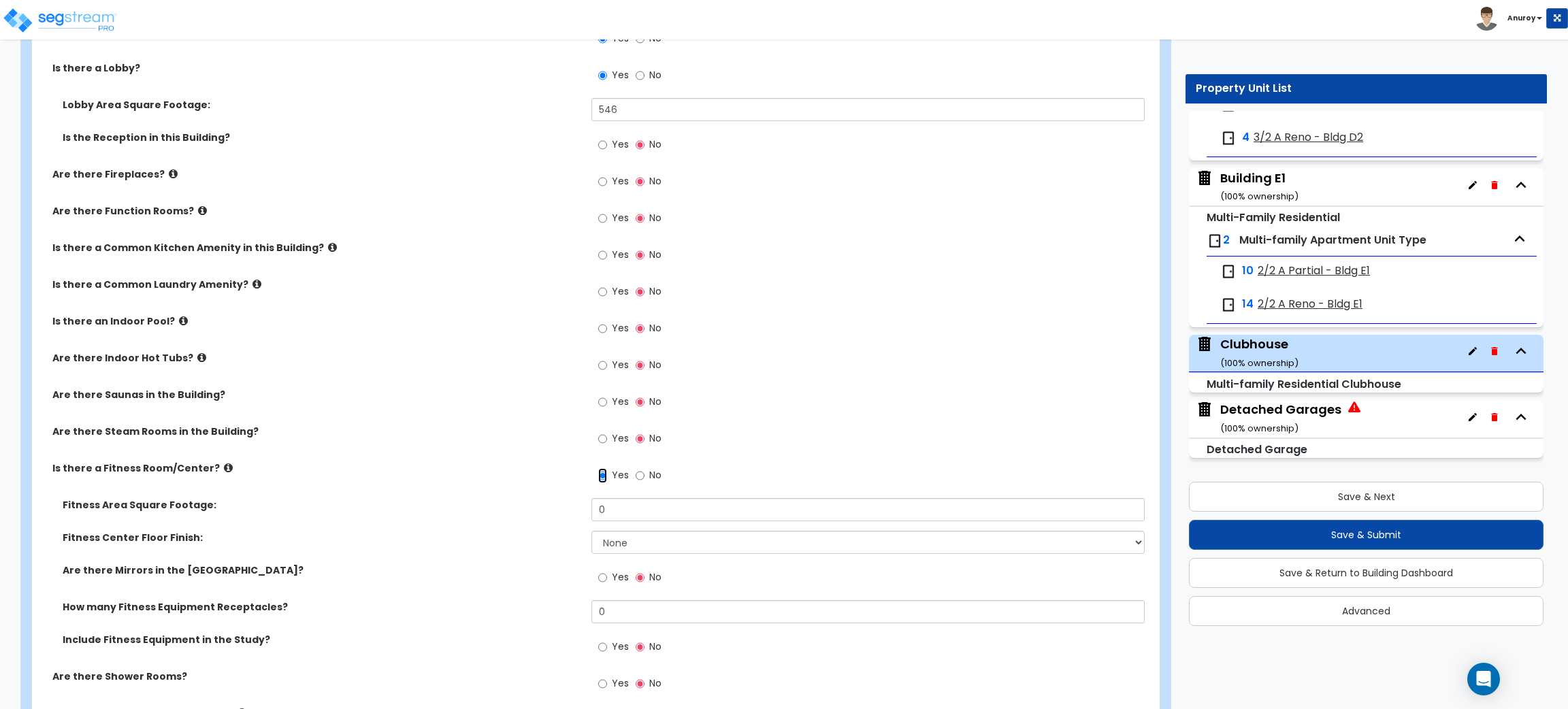
scroll to position [1652, 0]
drag, startPoint x: 621, startPoint y: 512, endPoint x: 583, endPoint y: 512, distance: 38.0
click at [583, 512] on div "Fitness Area Square Footage: 0" at bounding box center [591, 516] width 1119 height 33
click at [607, 574] on input "Yes" at bounding box center [603, 580] width 9 height 15
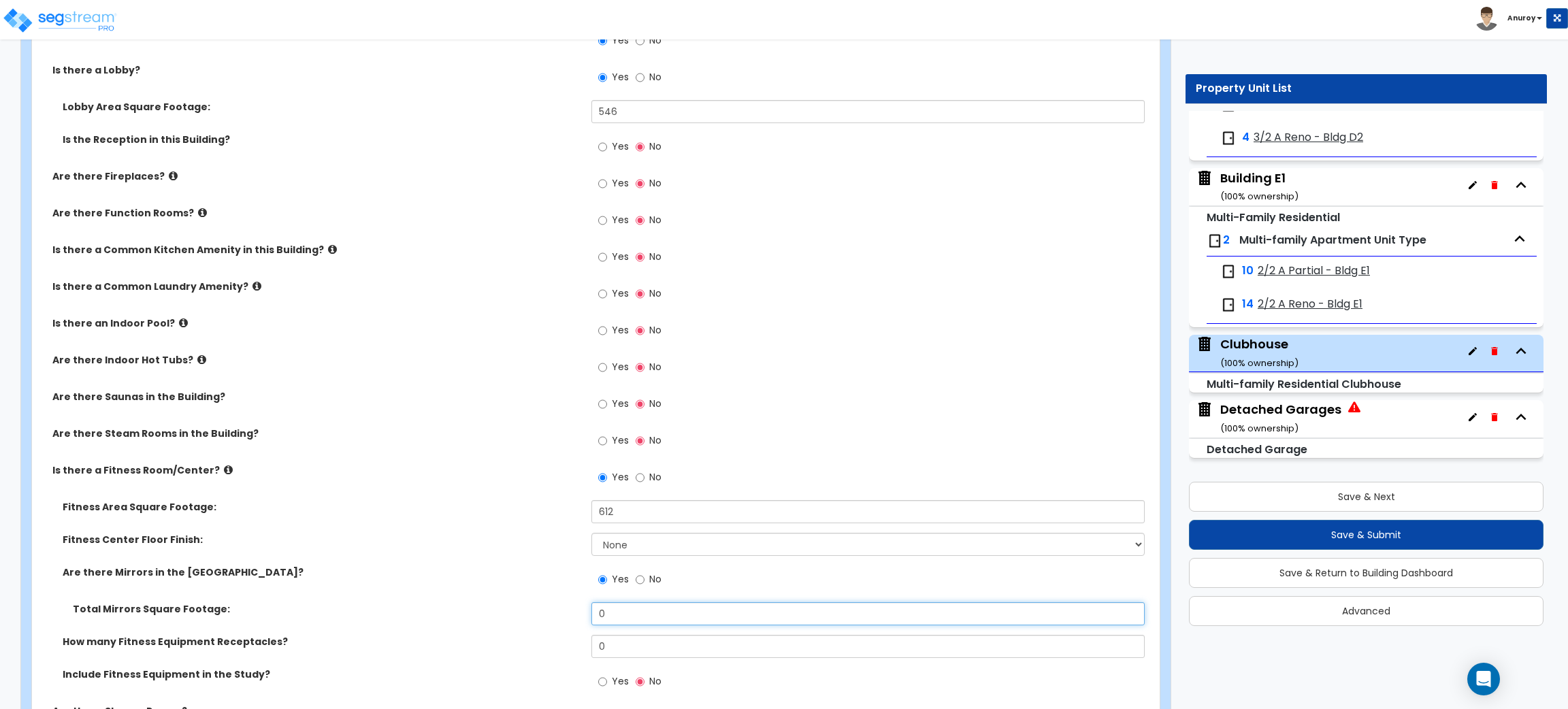
drag, startPoint x: 616, startPoint y: 611, endPoint x: 599, endPoint y: 614, distance: 17.3
click at [599, 614] on input "0" at bounding box center [868, 614] width 553 height 23
click at [537, 606] on label "Total Mirrors Square Footage:" at bounding box center [327, 609] width 508 height 14
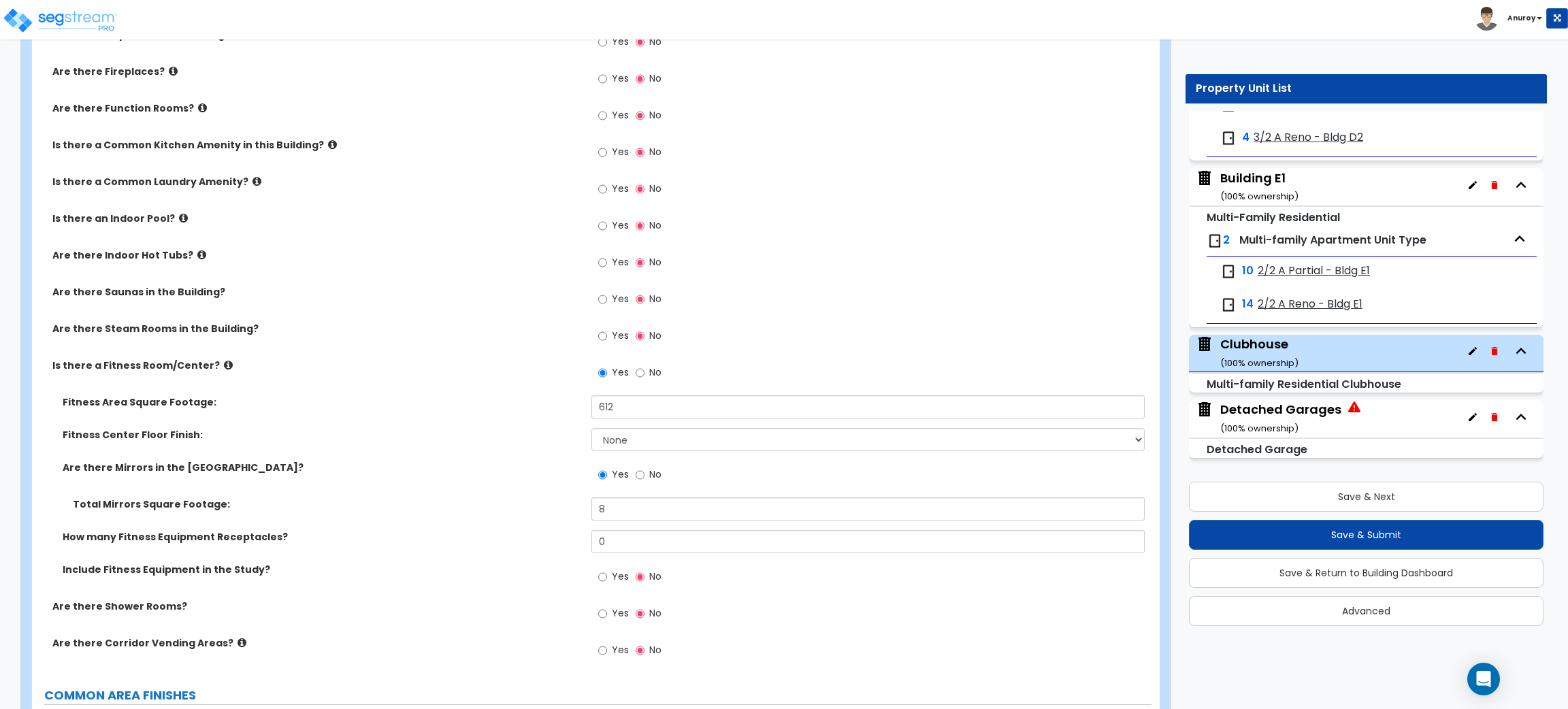
scroll to position [1758, 0]
click at [613, 578] on span "Yes" at bounding box center [620, 575] width 17 height 14
click at [607, 578] on input "Yes" at bounding box center [603, 576] width 9 height 15
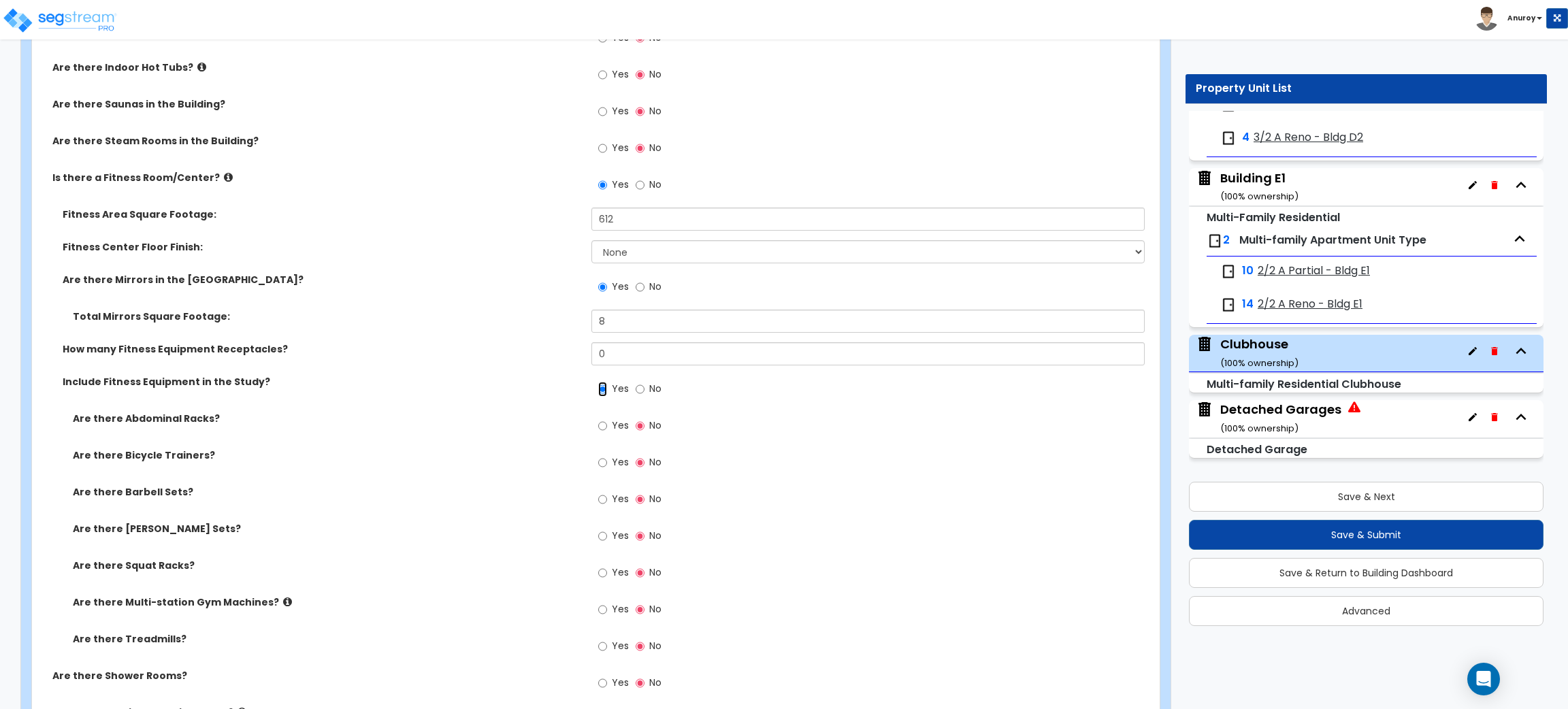
scroll to position [1946, 0]
click at [603, 534] on input "Yes" at bounding box center [603, 535] width 9 height 15
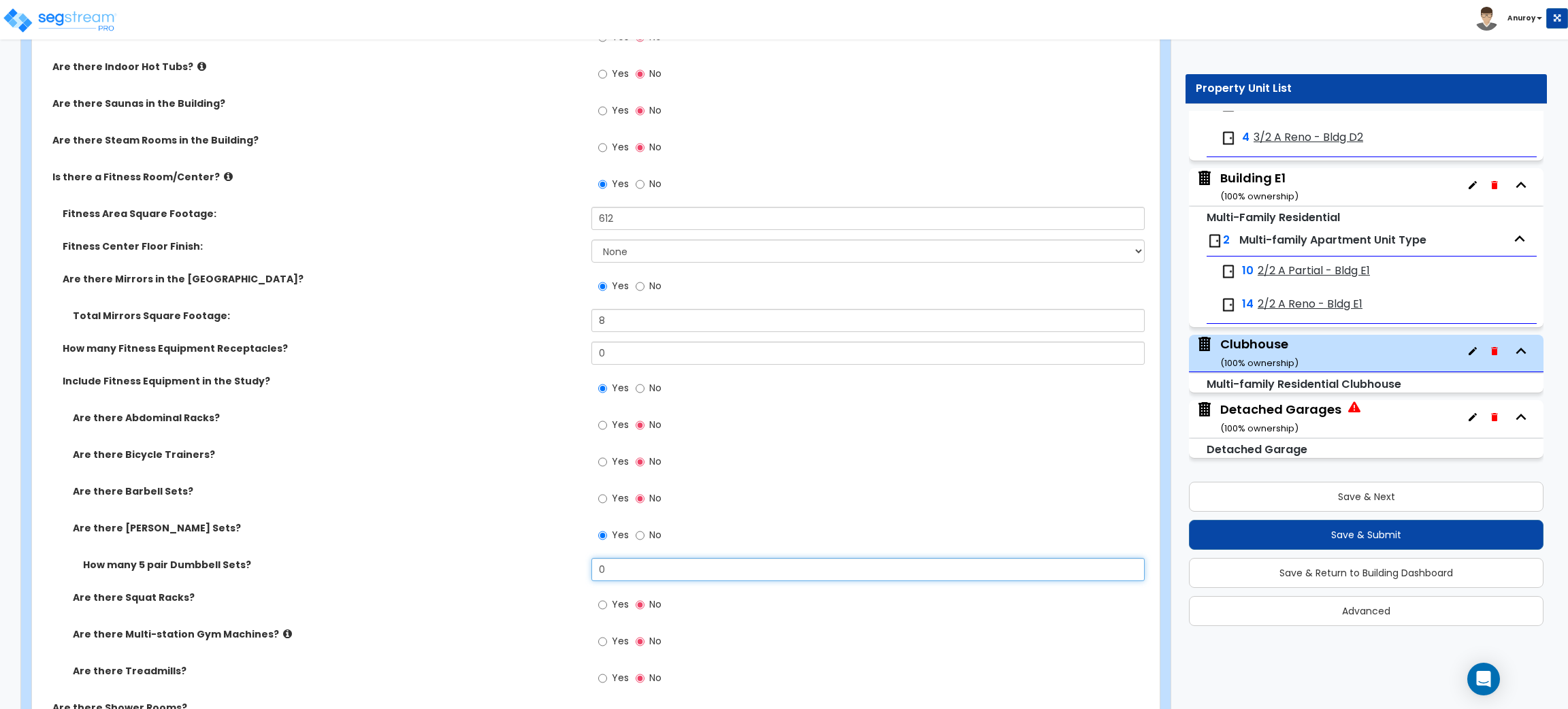
click at [610, 570] on input "0" at bounding box center [868, 569] width 553 height 23
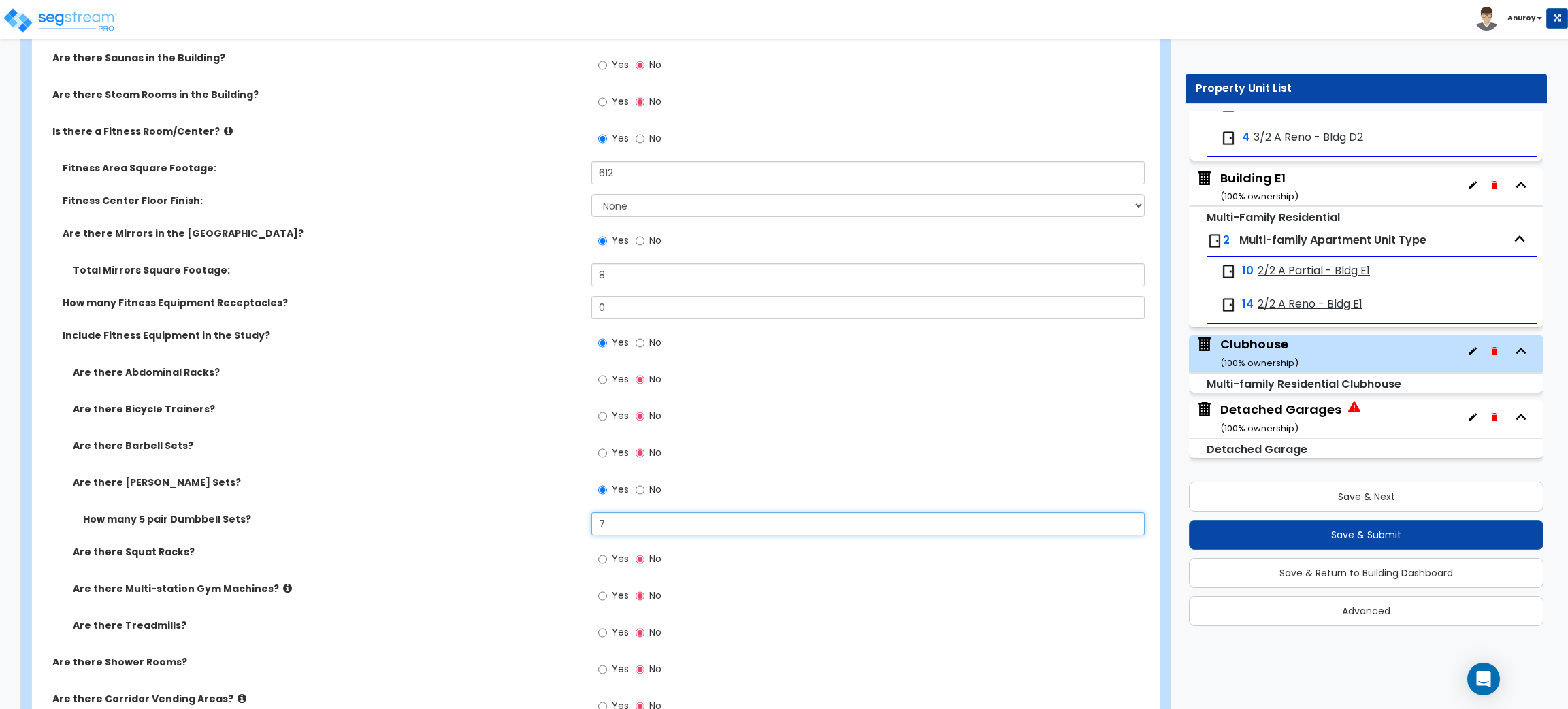
scroll to position [1995, 0]
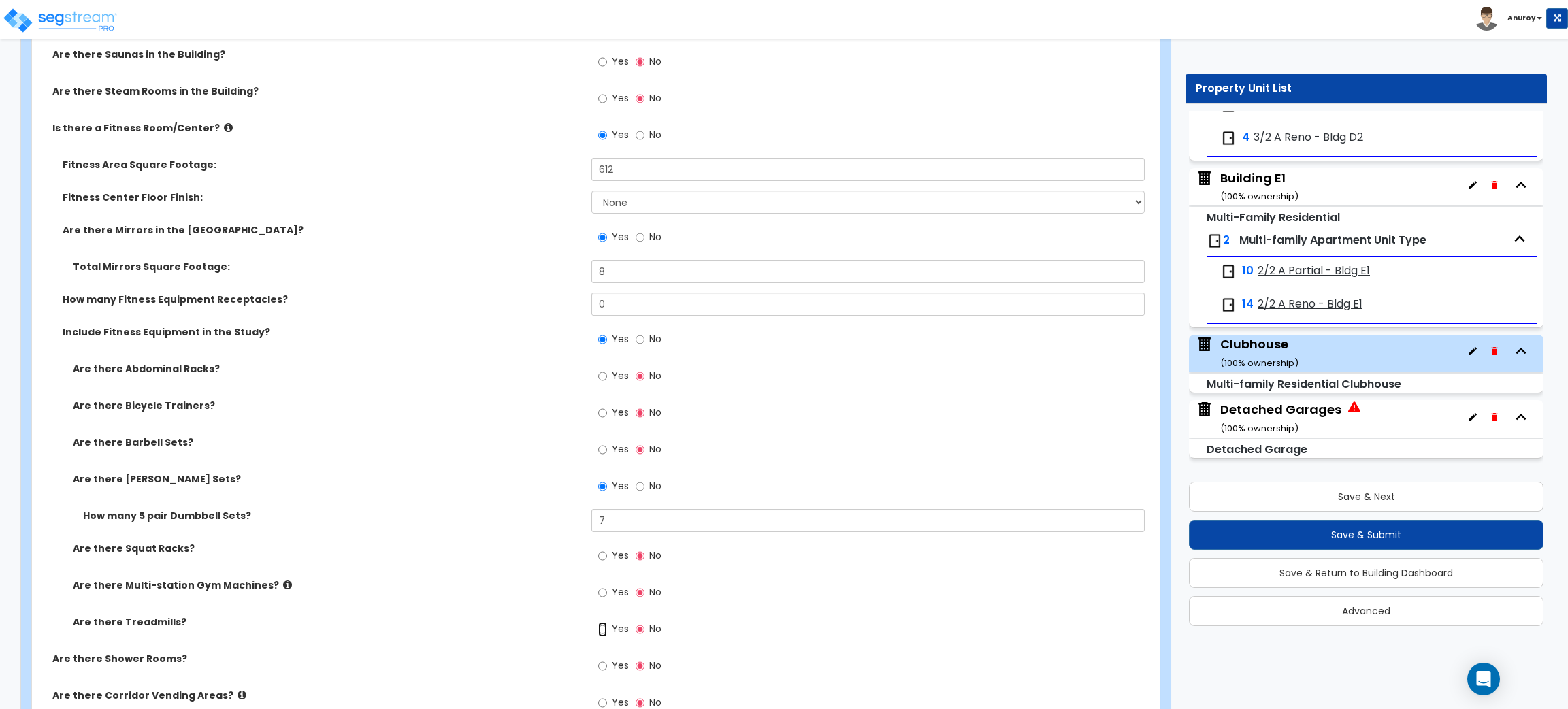
click at [602, 631] on input "Yes" at bounding box center [603, 629] width 9 height 15
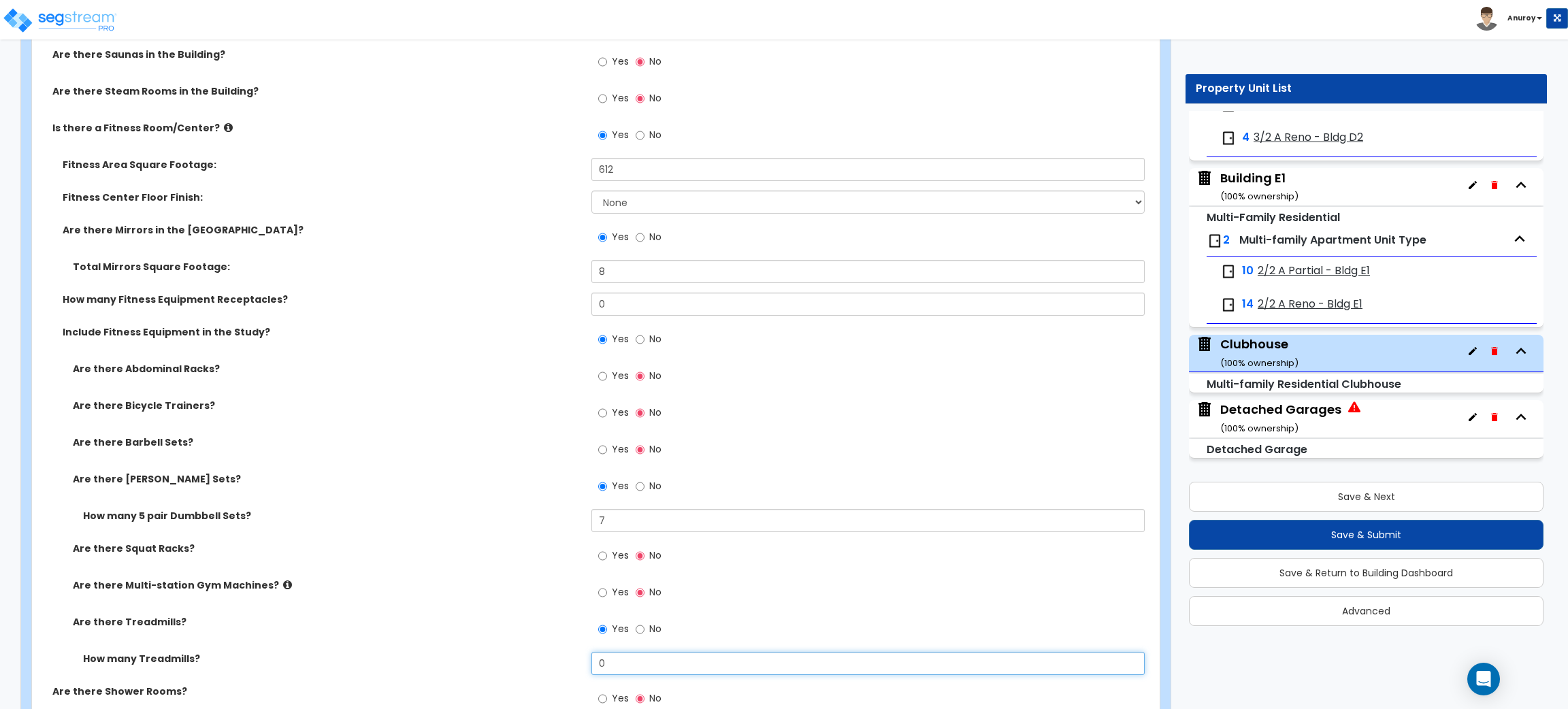
click at [615, 660] on input "0" at bounding box center [868, 664] width 553 height 23
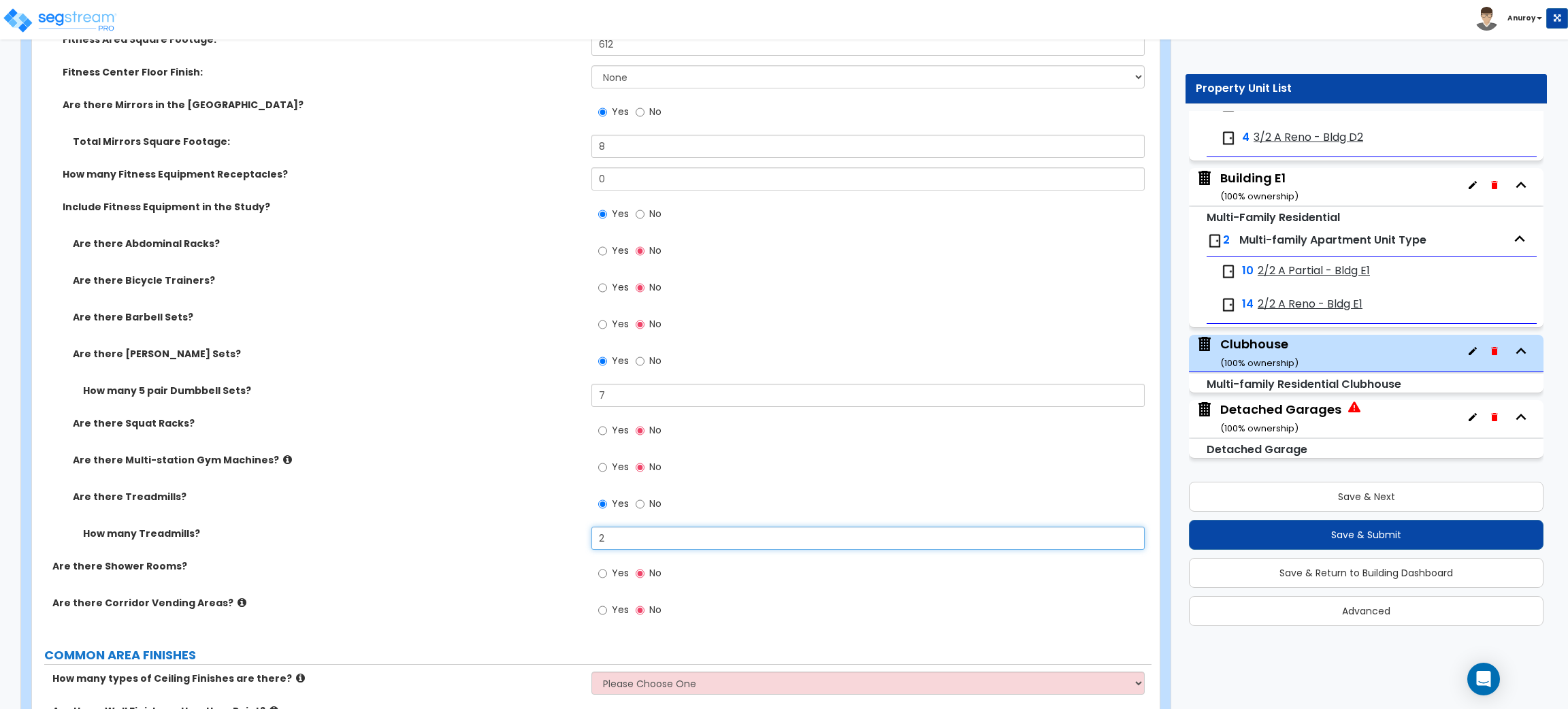
scroll to position [2120, 0]
click at [605, 250] on input "Yes" at bounding box center [603, 250] width 9 height 15
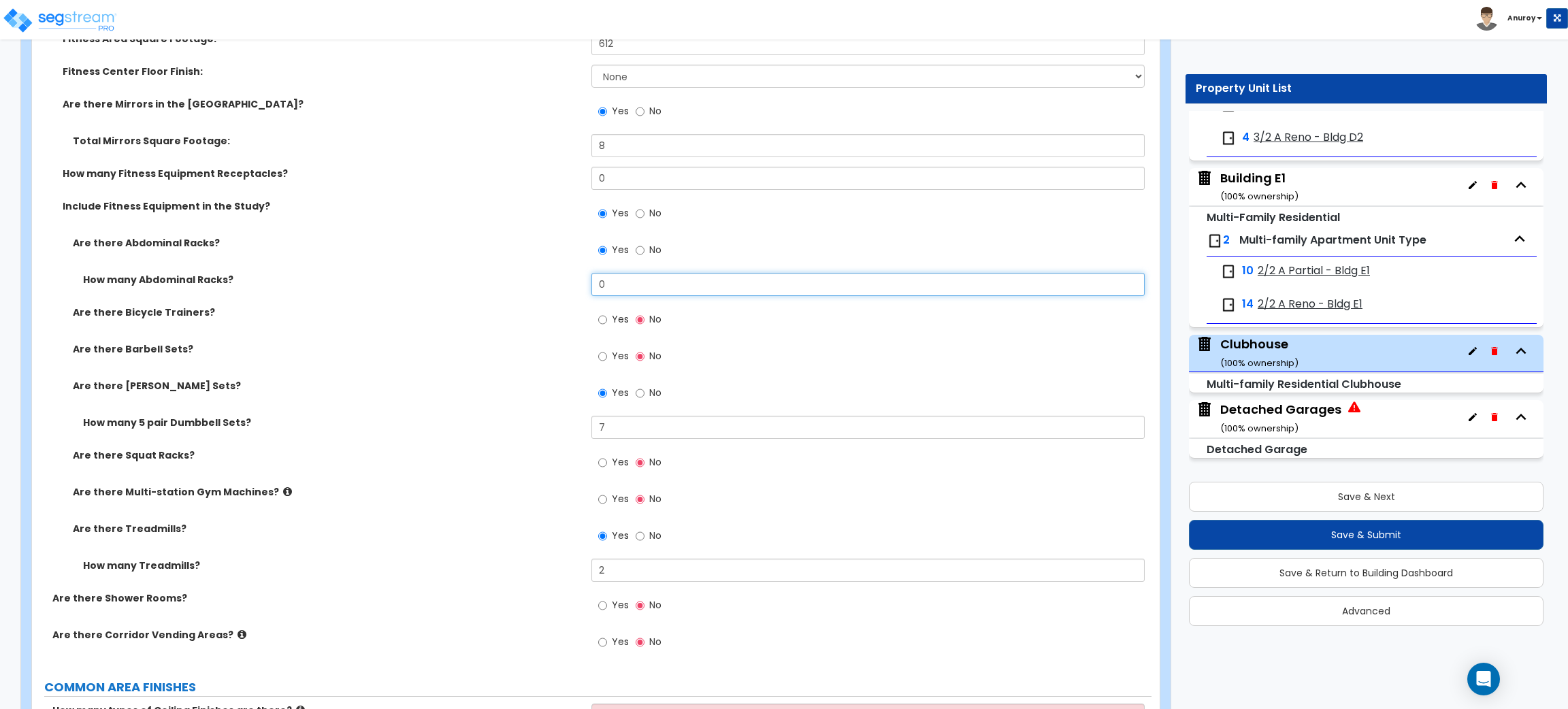
drag, startPoint x: 613, startPoint y: 289, endPoint x: 589, endPoint y: 289, distance: 24.0
click at [589, 289] on div "How many Abdominal Racks? 0" at bounding box center [591, 289] width 1119 height 33
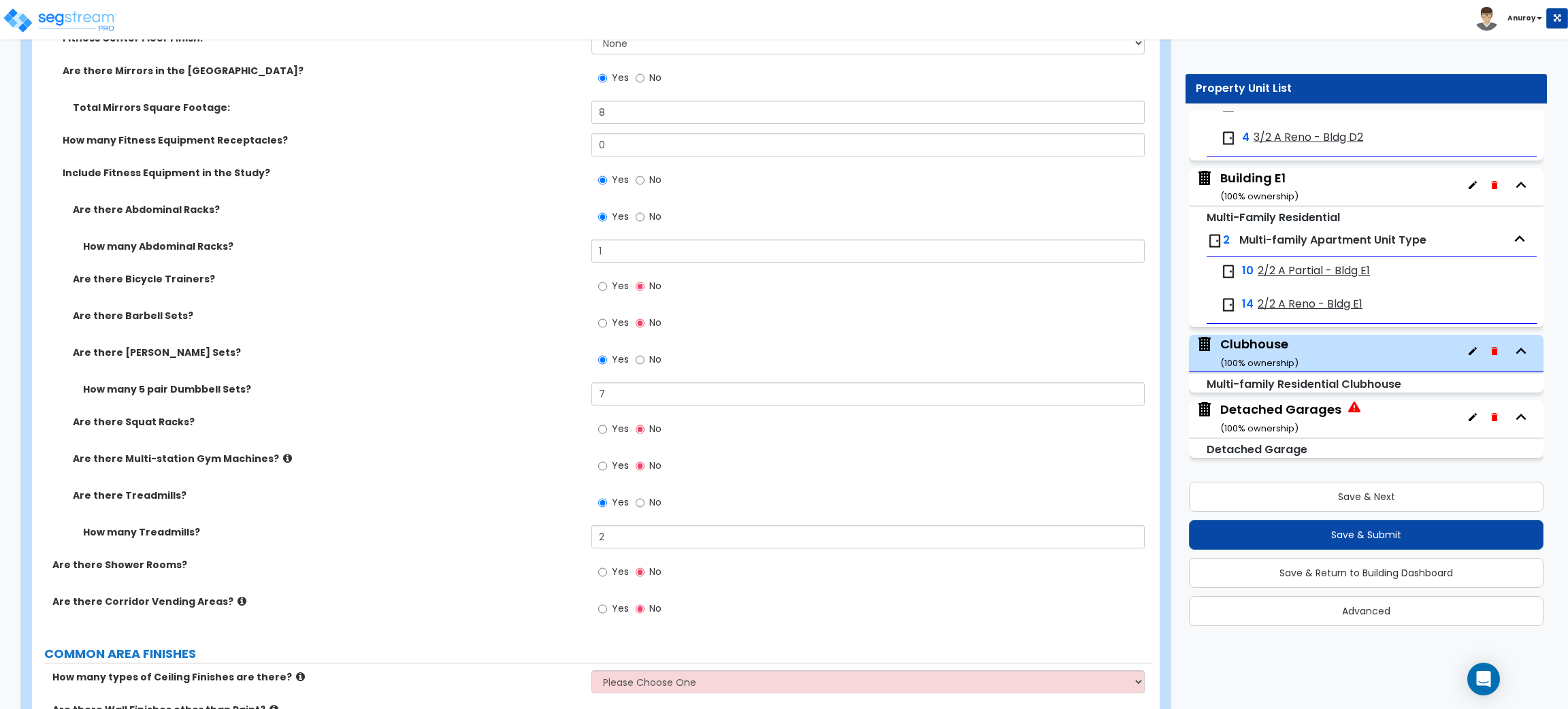
click at [283, 463] on icon at bounding box center [287, 458] width 9 height 10
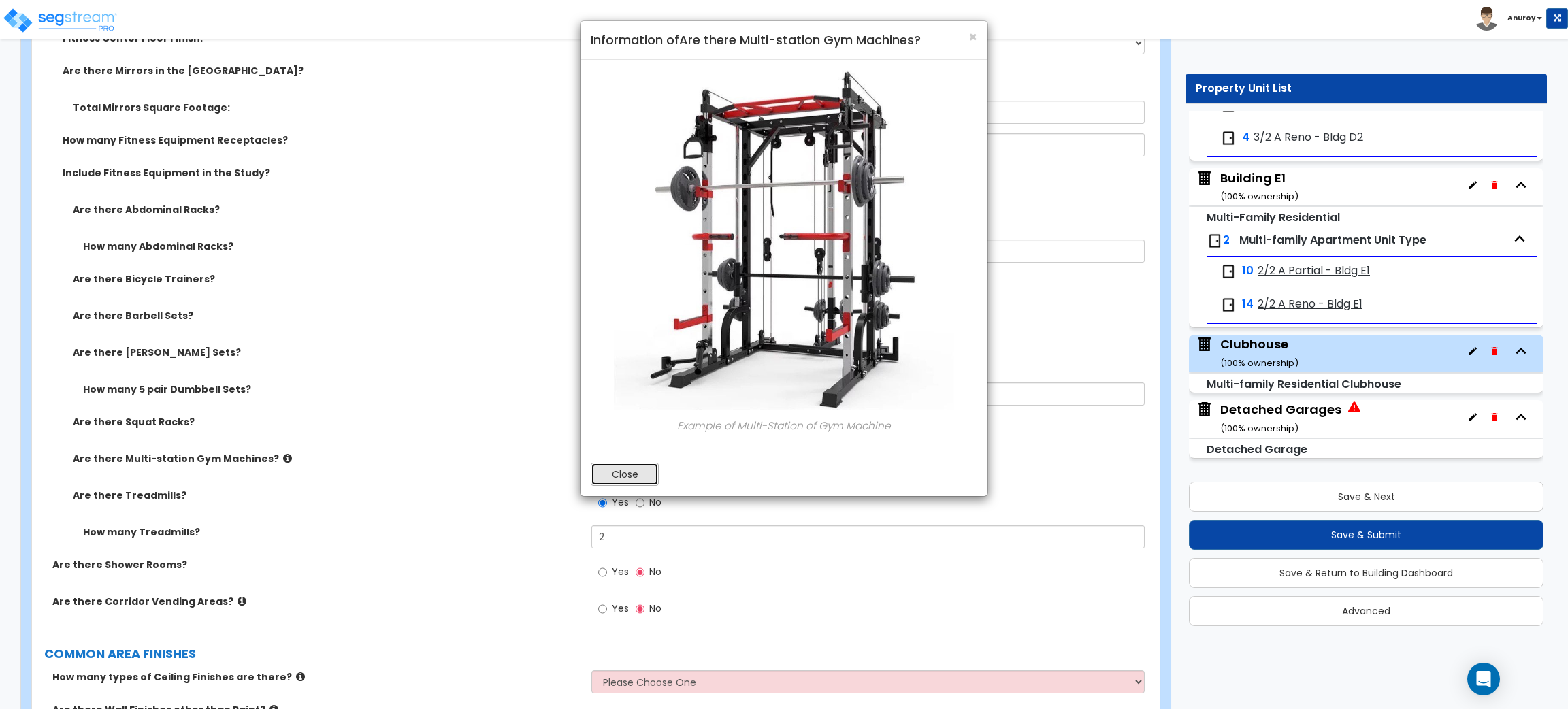
click at [638, 475] on button "Close" at bounding box center [625, 474] width 68 height 23
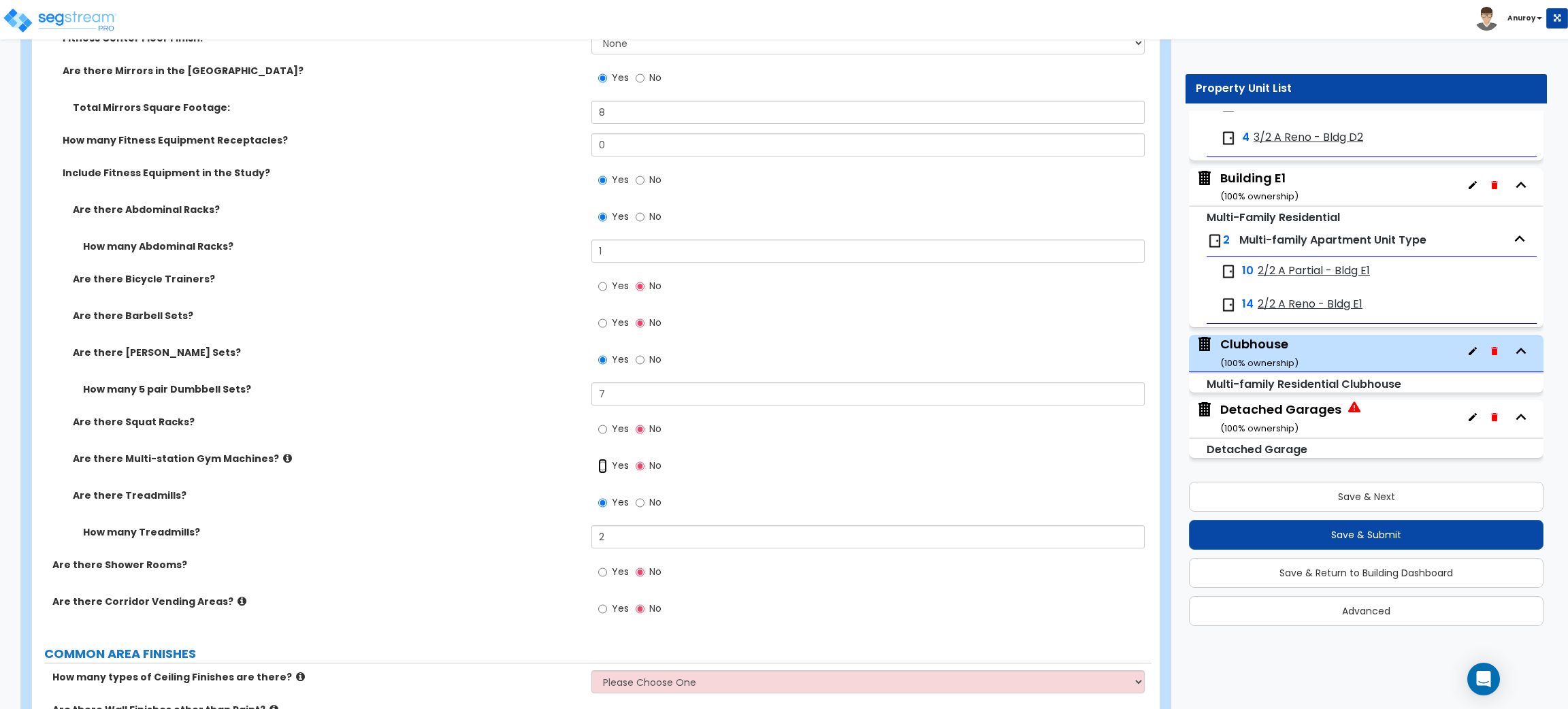
click at [604, 469] on input "Yes" at bounding box center [603, 466] width 9 height 15
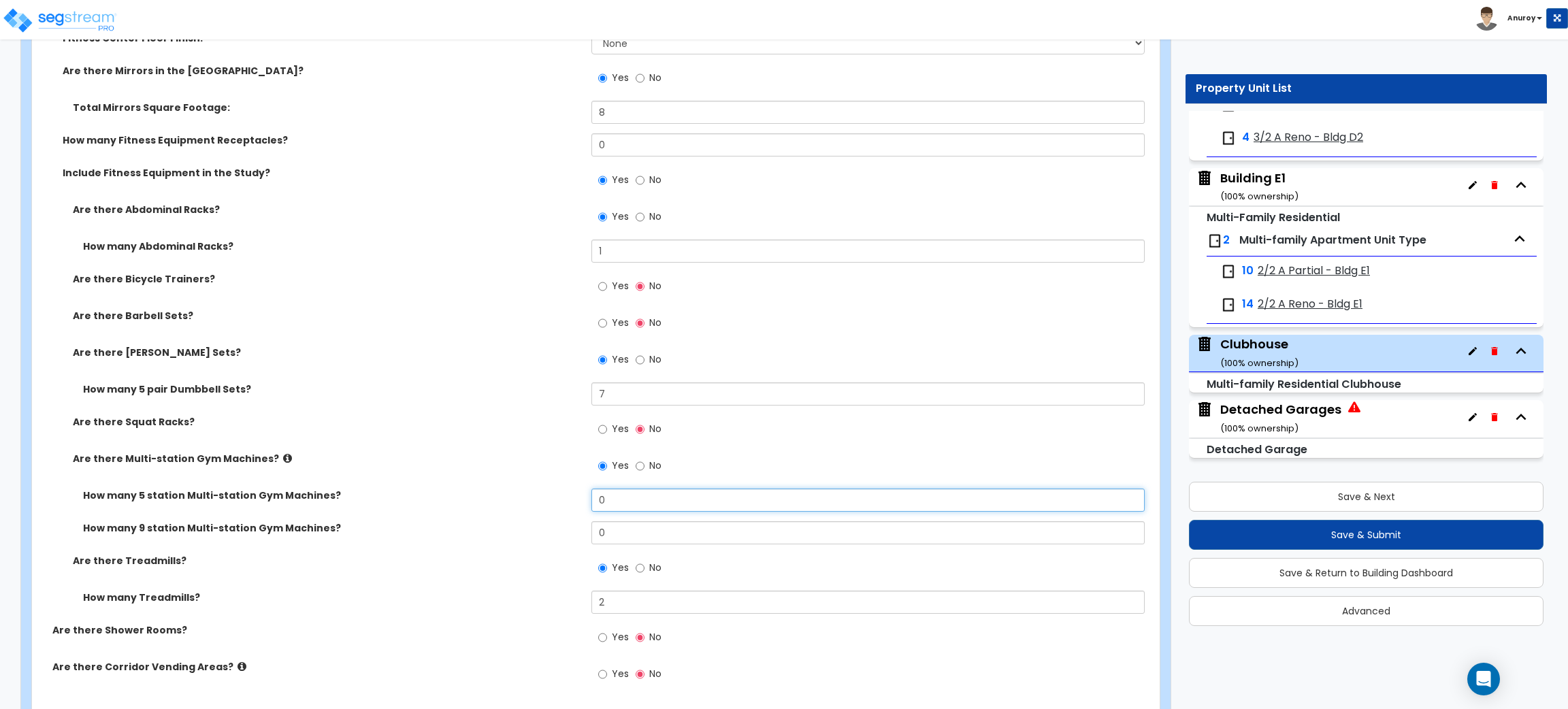
drag, startPoint x: 615, startPoint y: 501, endPoint x: 599, endPoint y: 500, distance: 16.0
click at [599, 500] on input "0" at bounding box center [868, 500] width 553 height 23
click at [485, 518] on div "How many 5 station Multi-station Gym Machines? 1" at bounding box center [591, 505] width 1119 height 33
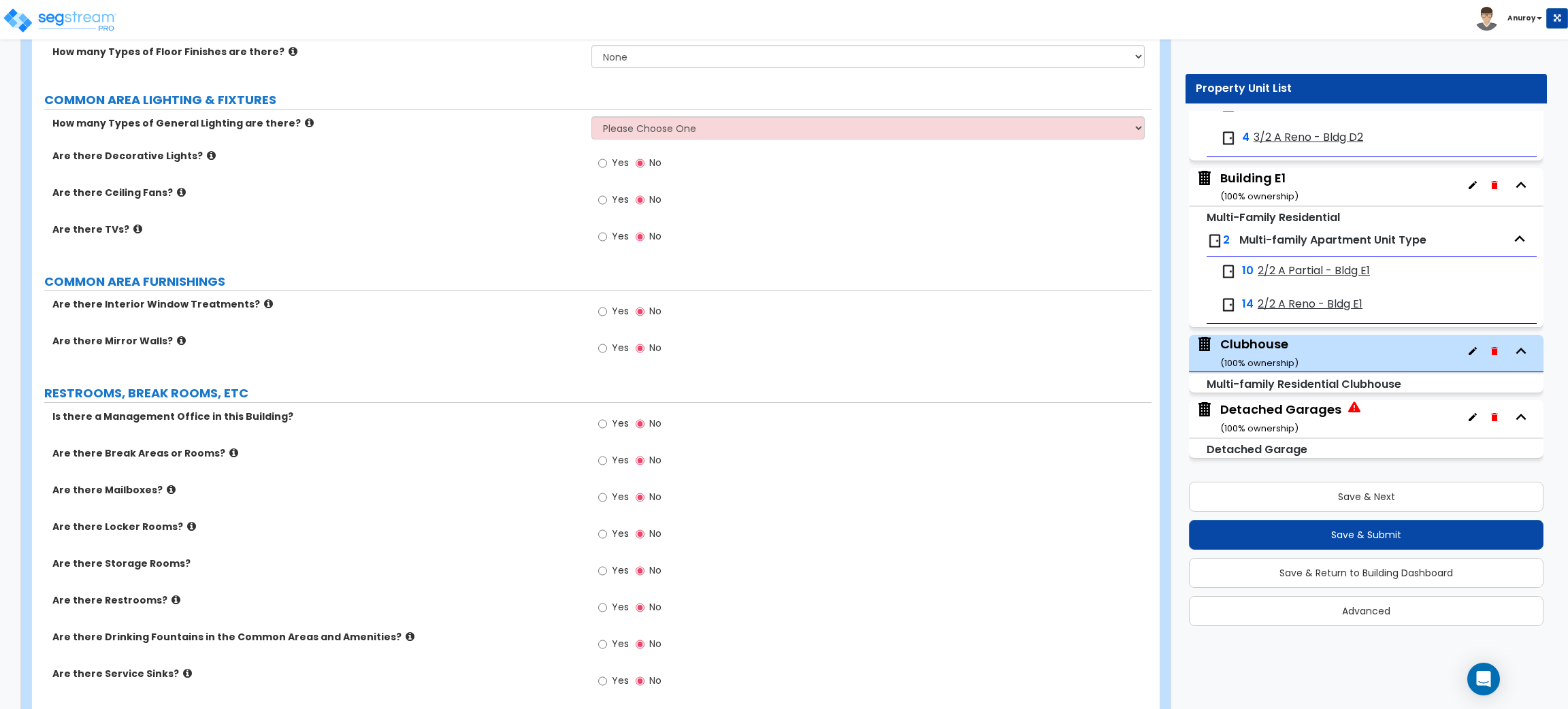
scroll to position [3027, 0]
click at [602, 423] on input "Yes" at bounding box center [603, 421] width 9 height 15
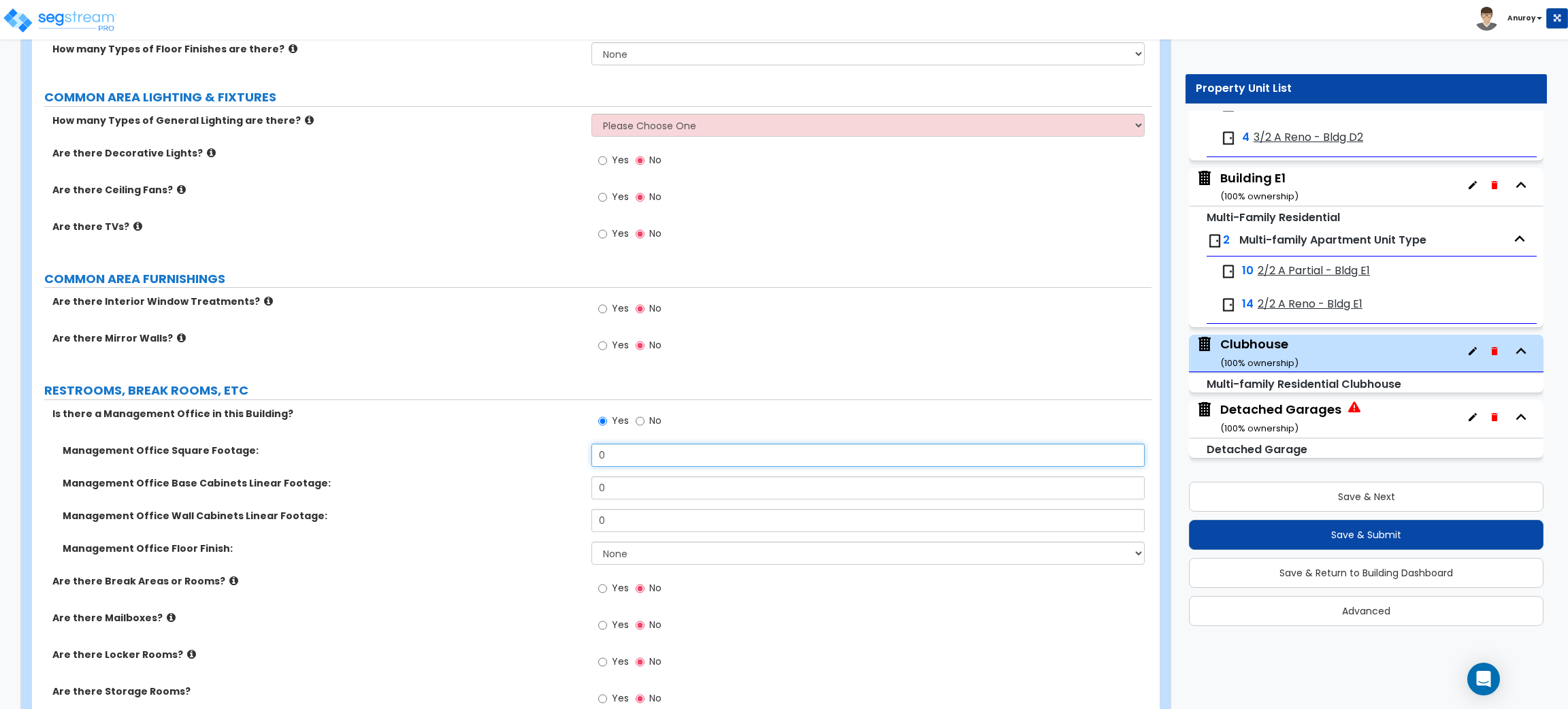
click at [611, 451] on input "0" at bounding box center [868, 455] width 553 height 23
click at [399, 561] on div "Management Office Floor Finish: None Tile Flooring Hardwood Flooring Resilient …" at bounding box center [591, 558] width 1119 height 33
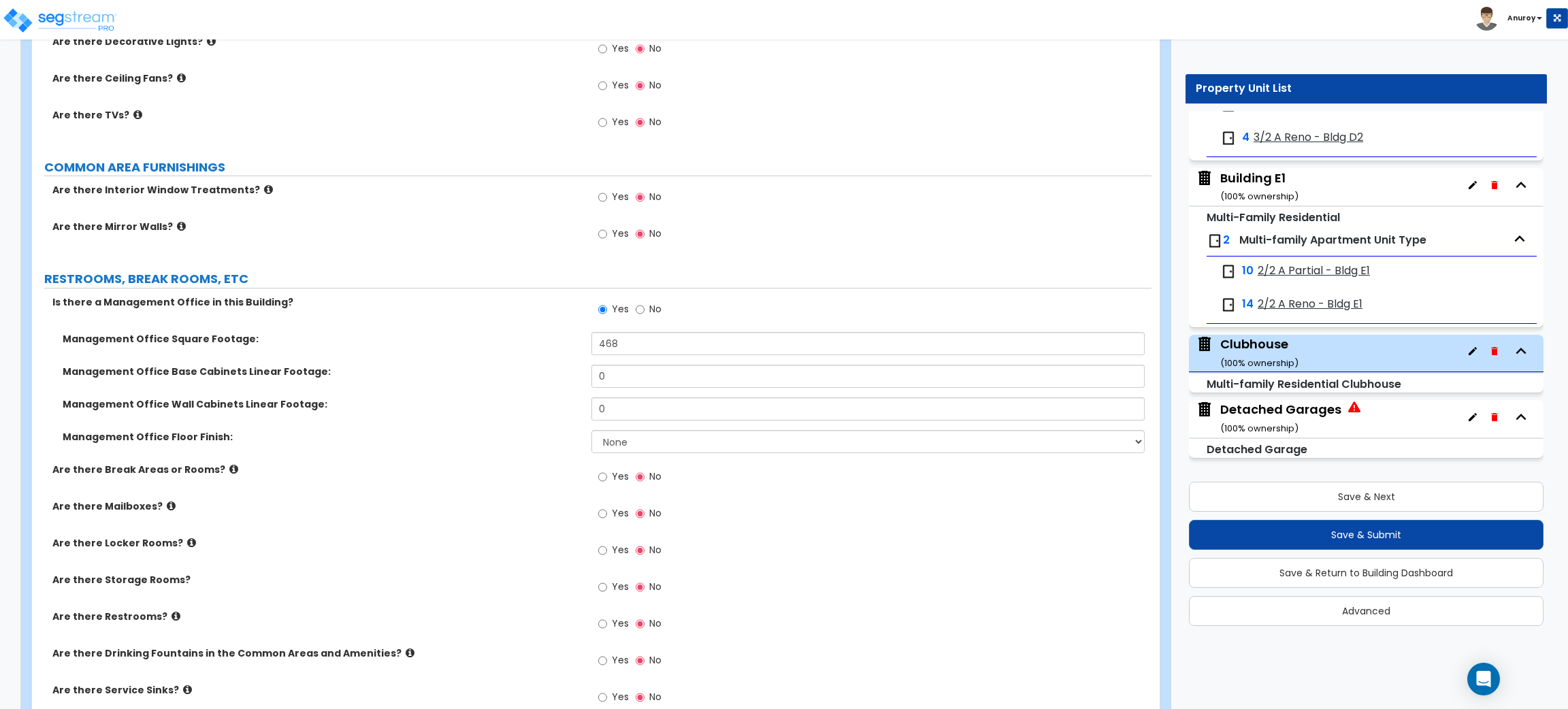
scroll to position [3142, 0]
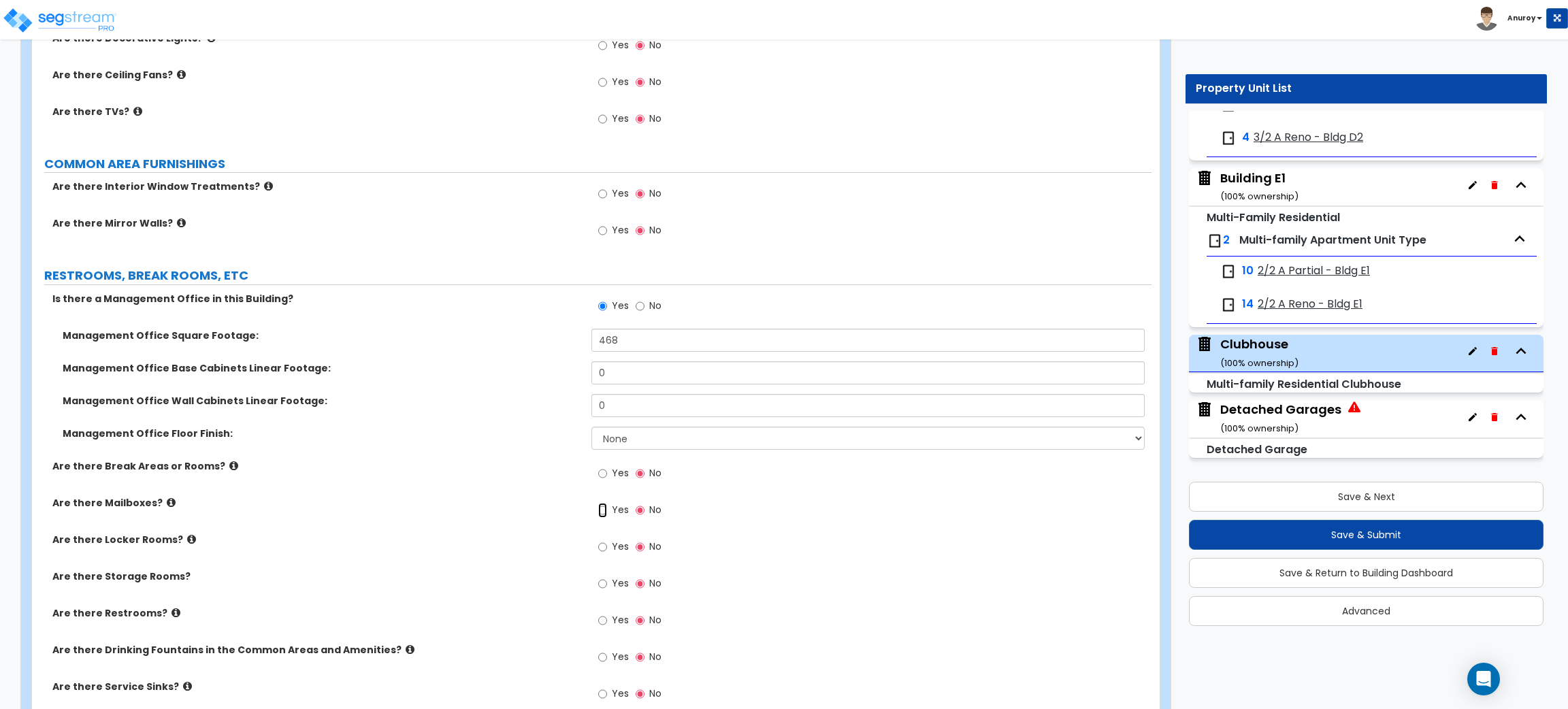
click at [606, 513] on input "Yes" at bounding box center [603, 510] width 9 height 15
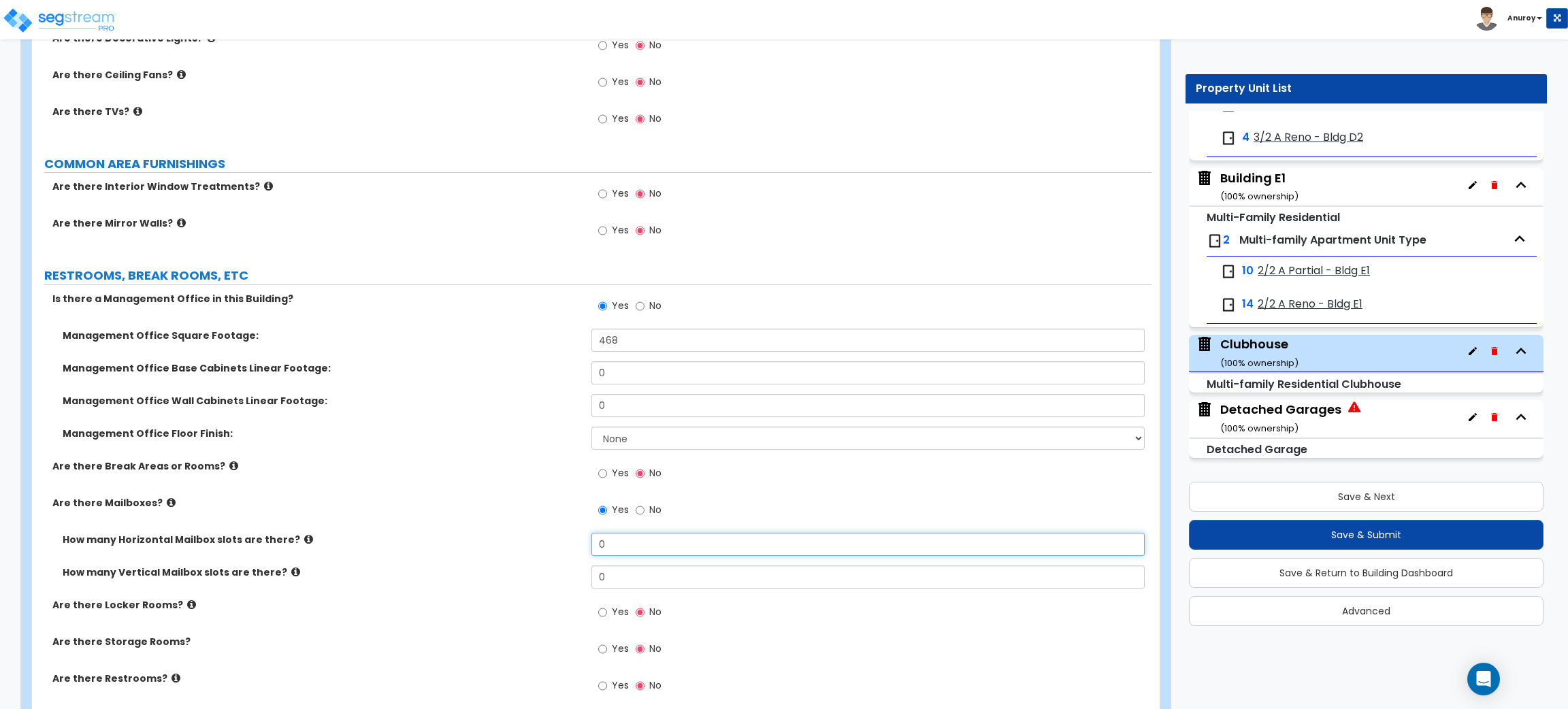
drag, startPoint x: 621, startPoint y: 548, endPoint x: 578, endPoint y: 545, distance: 43.1
click at [578, 545] on div "How many Horizontal Mailbox slots are there? 0" at bounding box center [591, 549] width 1119 height 33
click at [623, 578] on input "0" at bounding box center [868, 577] width 553 height 23
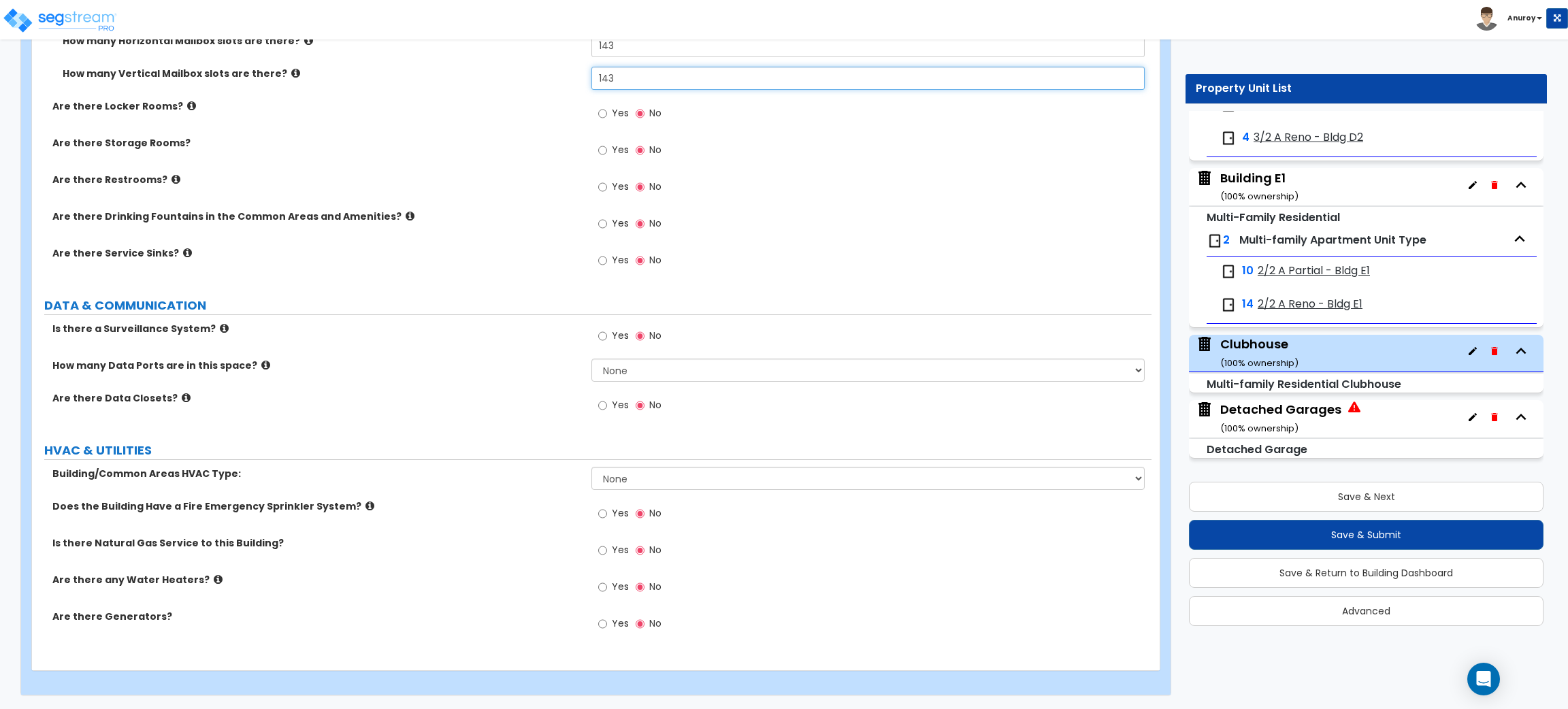
scroll to position [3642, 0]
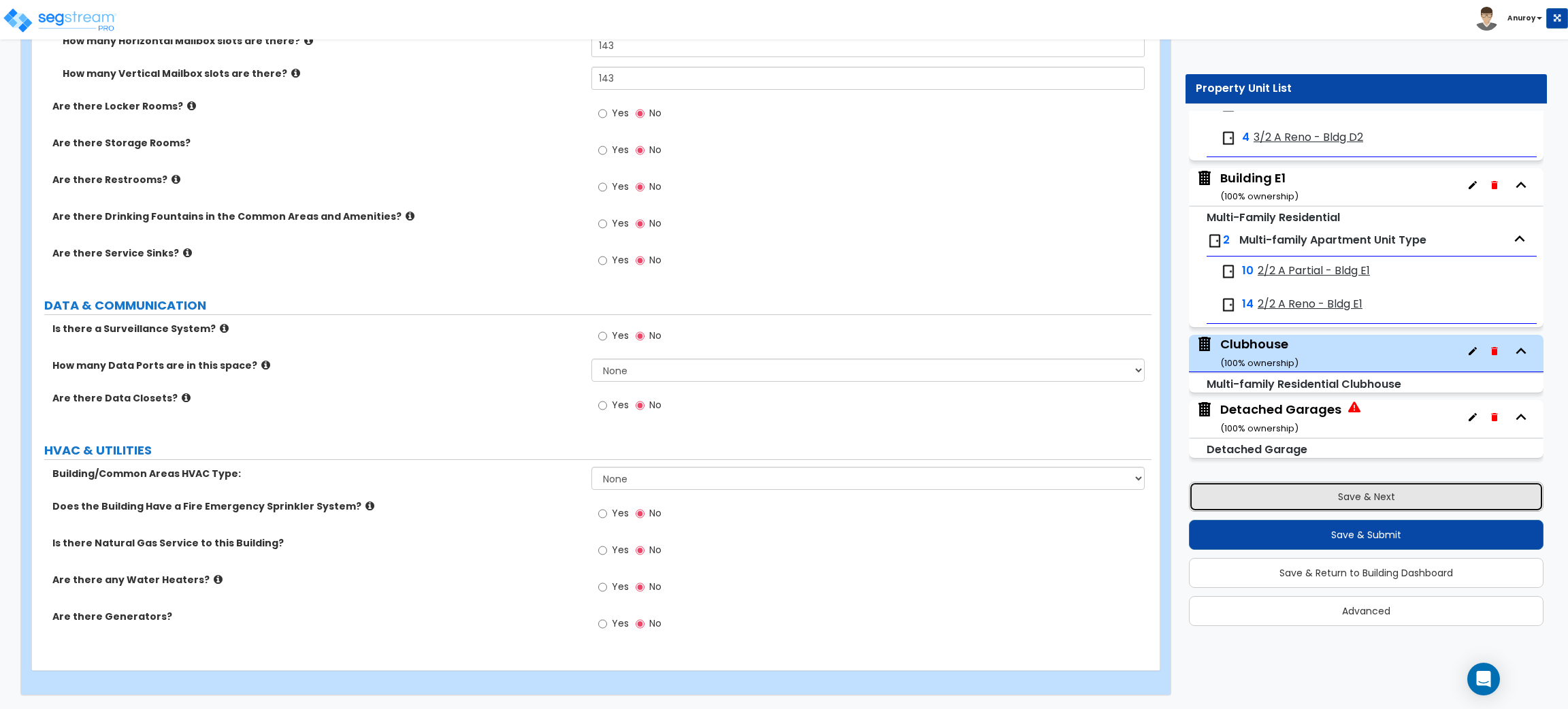
click at [1343, 494] on button "Save & Next" at bounding box center [1367, 497] width 355 height 30
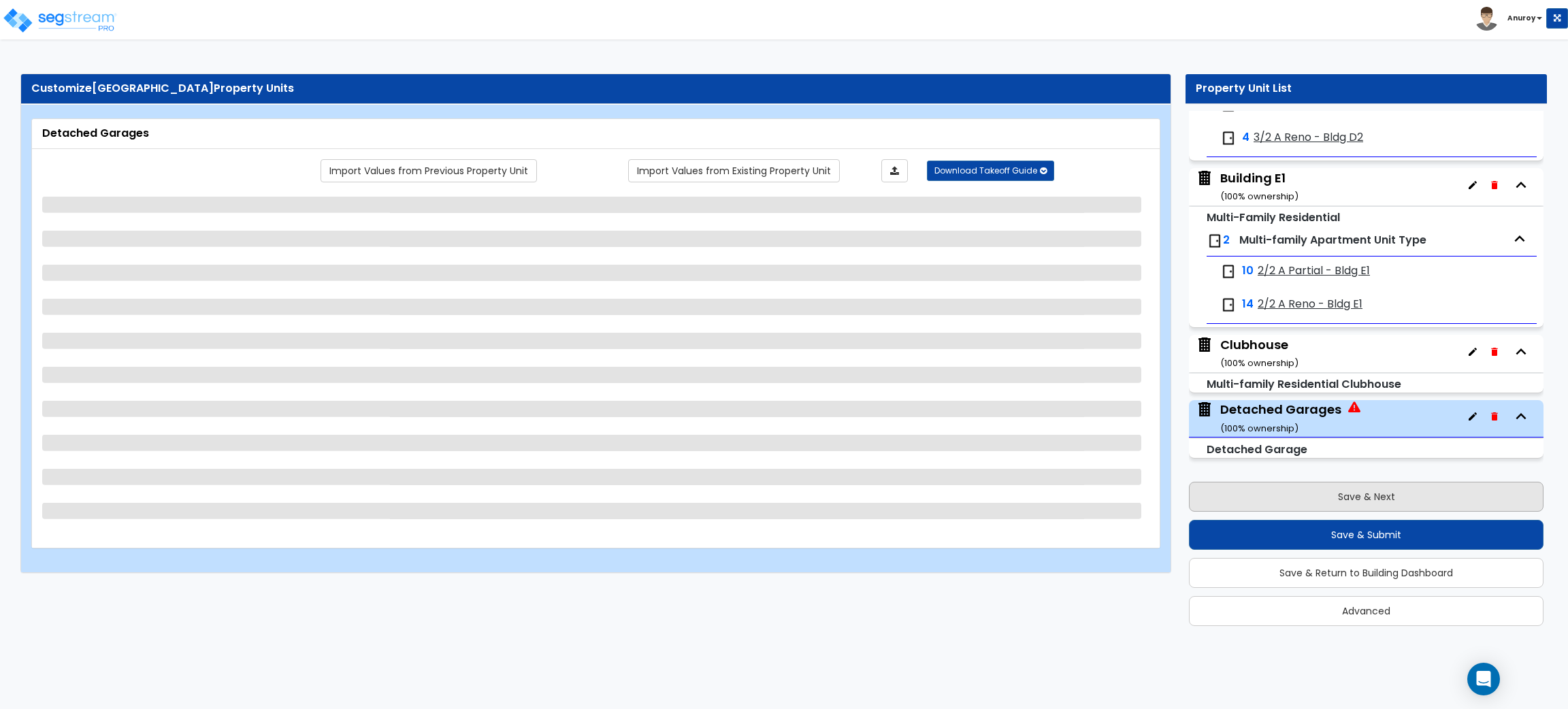
scroll to position [0, 0]
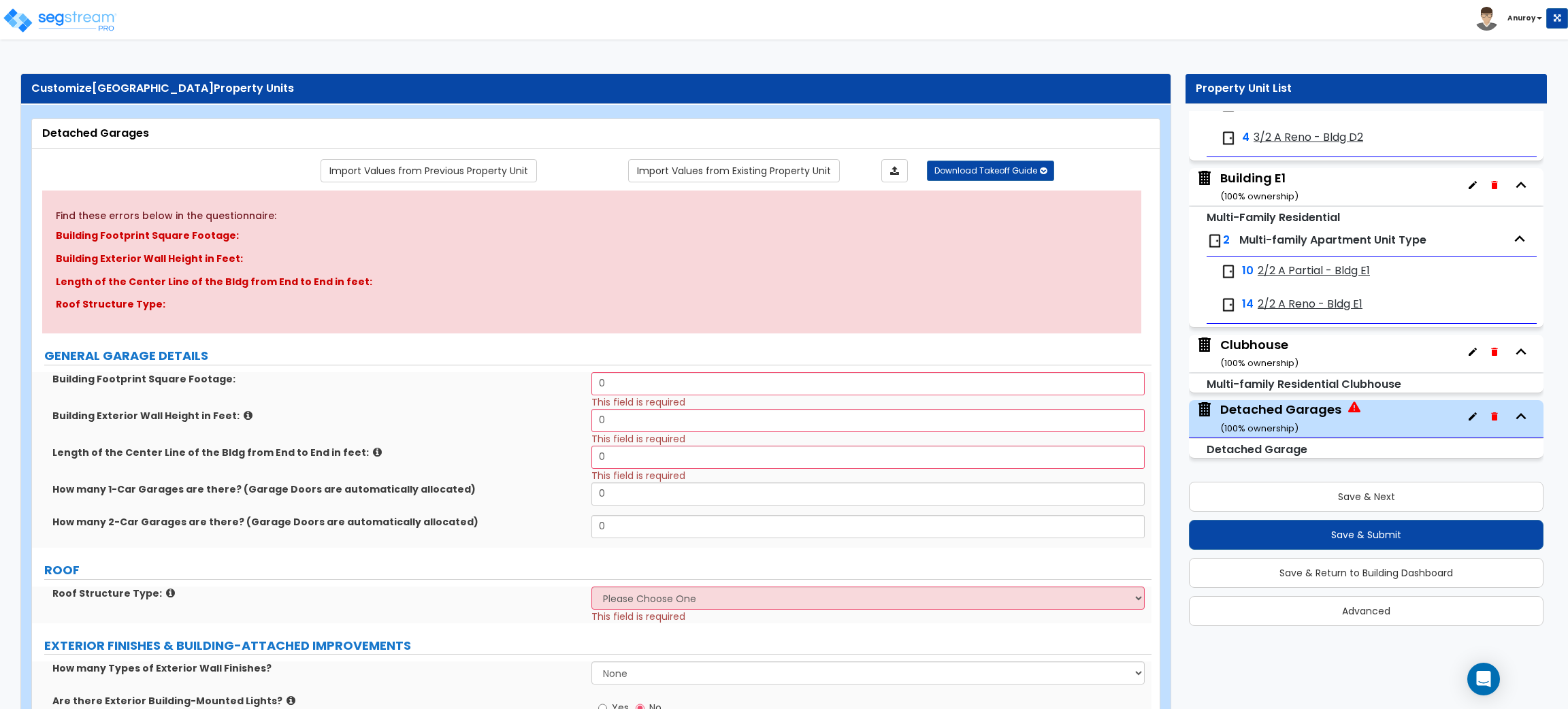
click at [1272, 357] on div "Clubhouse ( 100 % ownership)" at bounding box center [1260, 353] width 79 height 35
